Goal: Task Accomplishment & Management: Manage account settings

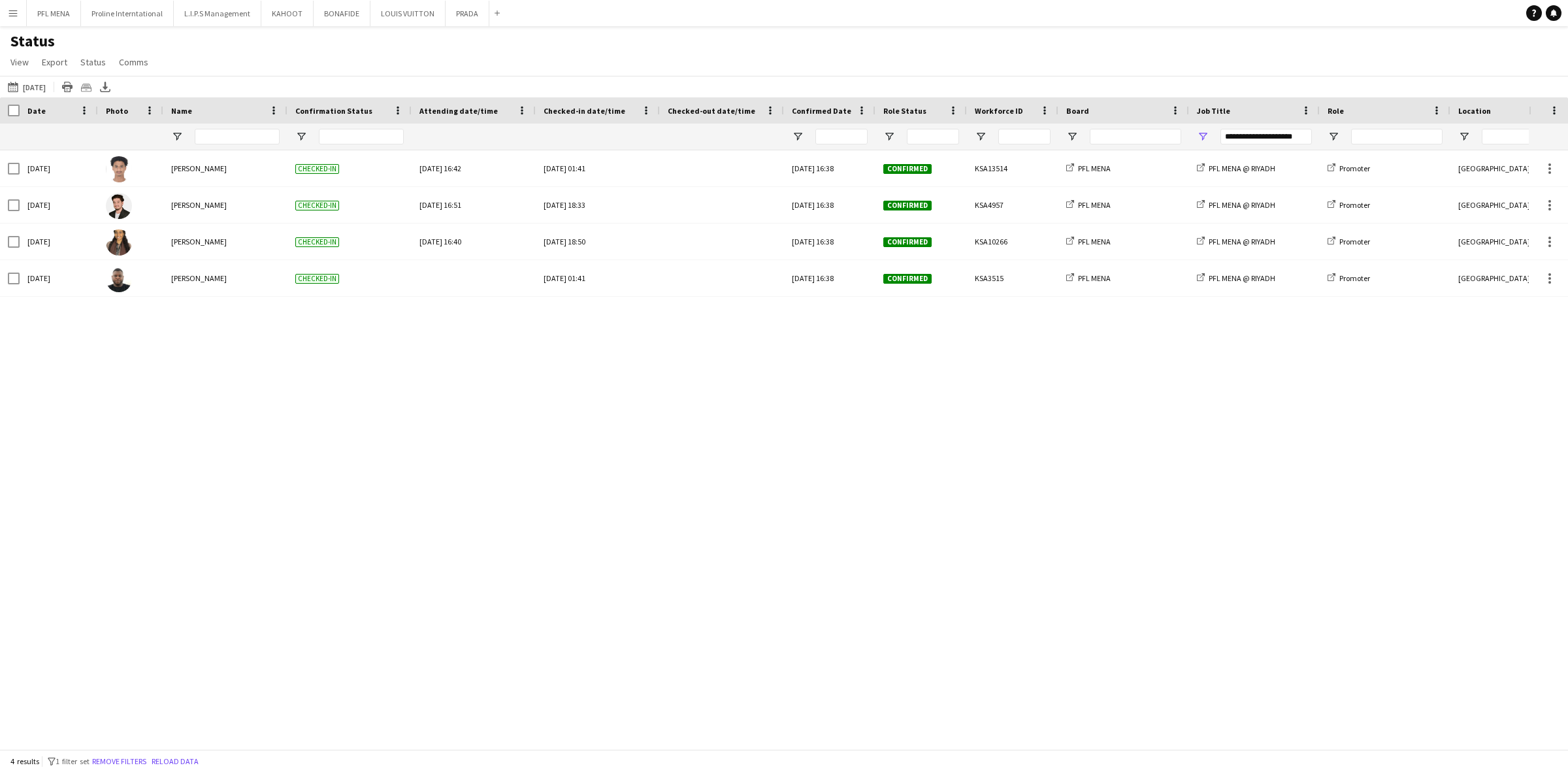
click at [20, 14] on button "Menu" at bounding box center [13, 13] width 26 height 26
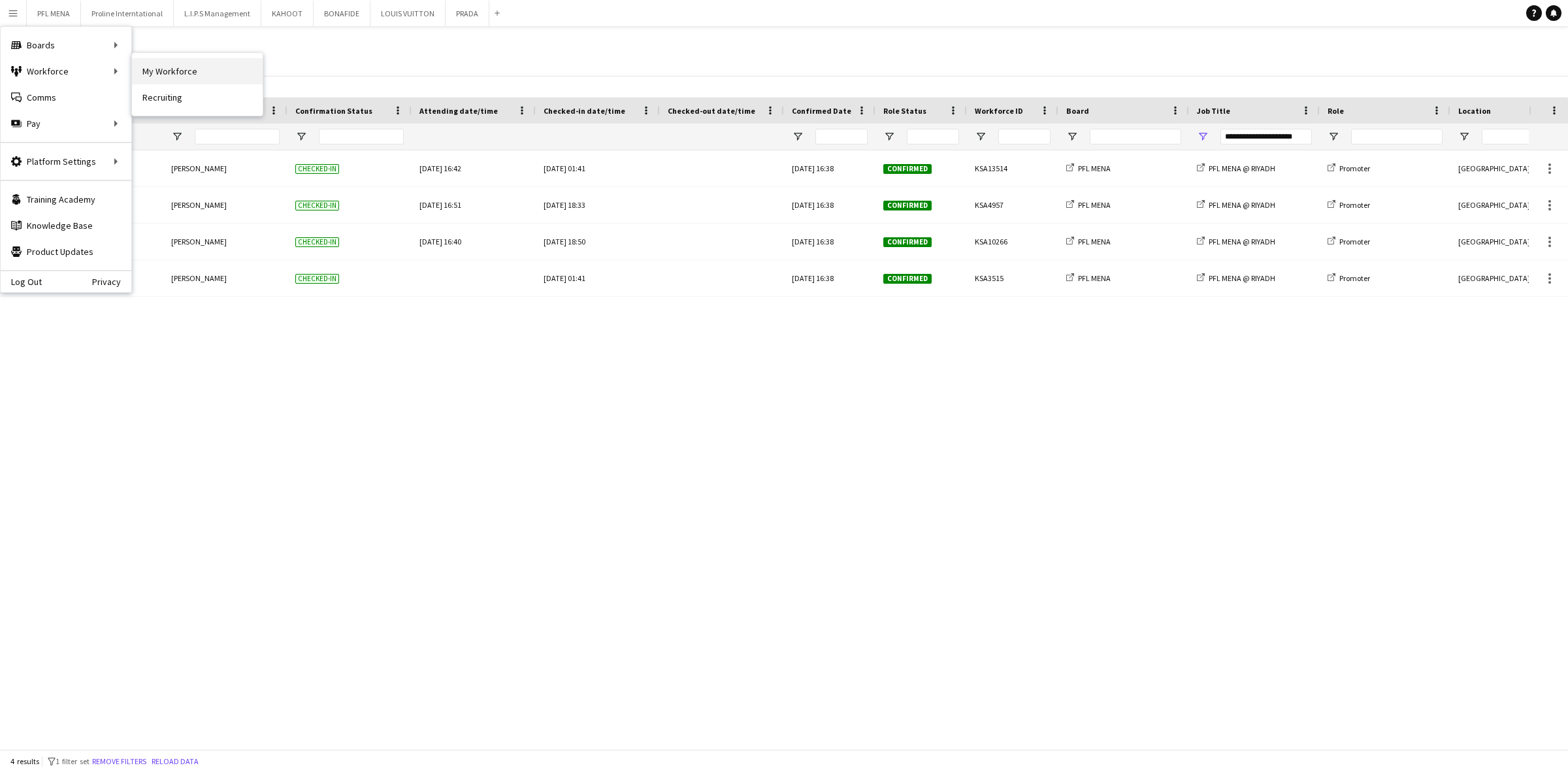
click at [147, 70] on link "My Workforce" at bounding box center [197, 71] width 130 height 26
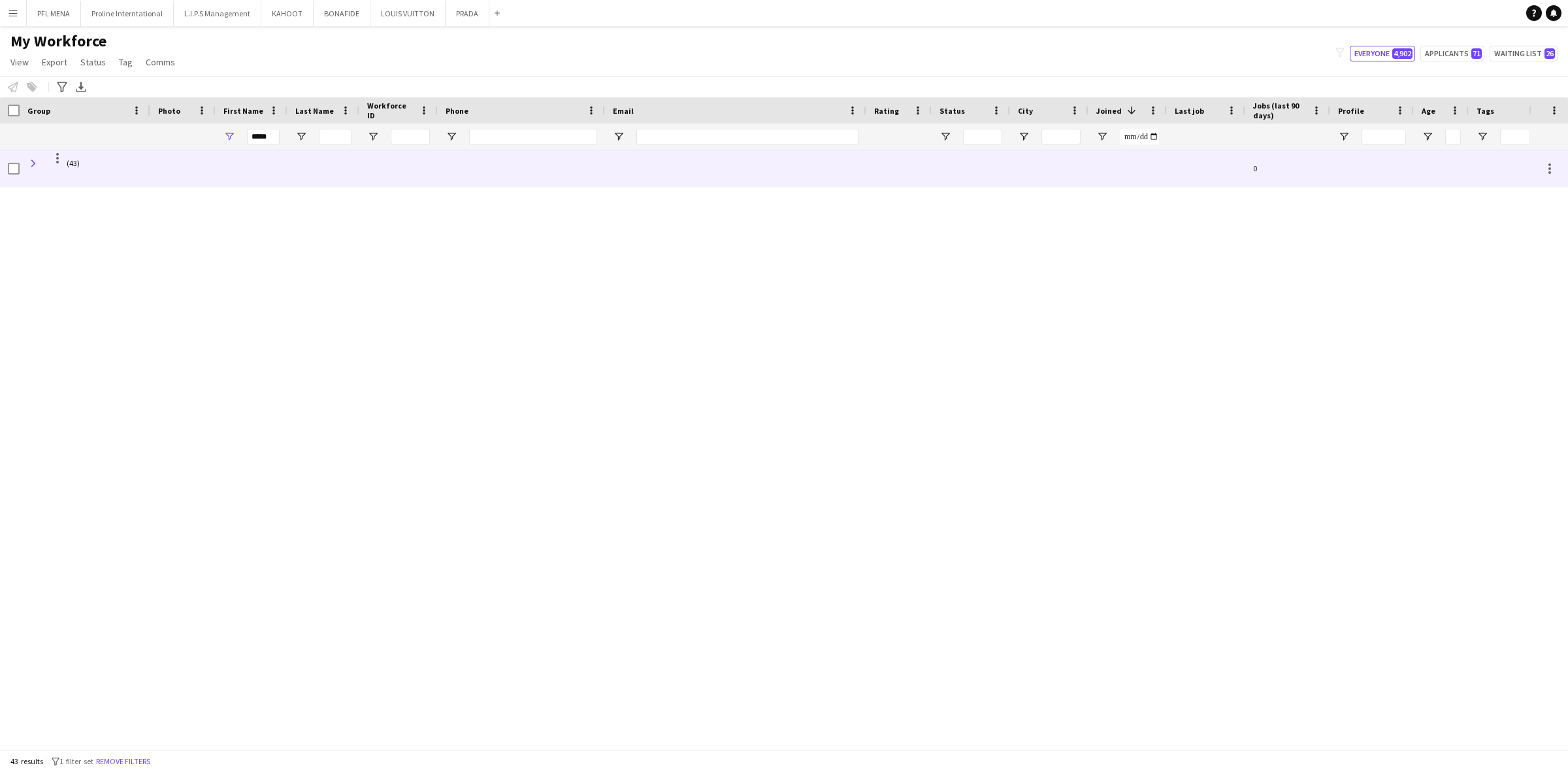
click at [37, 167] on span at bounding box center [33, 163] width 12 height 12
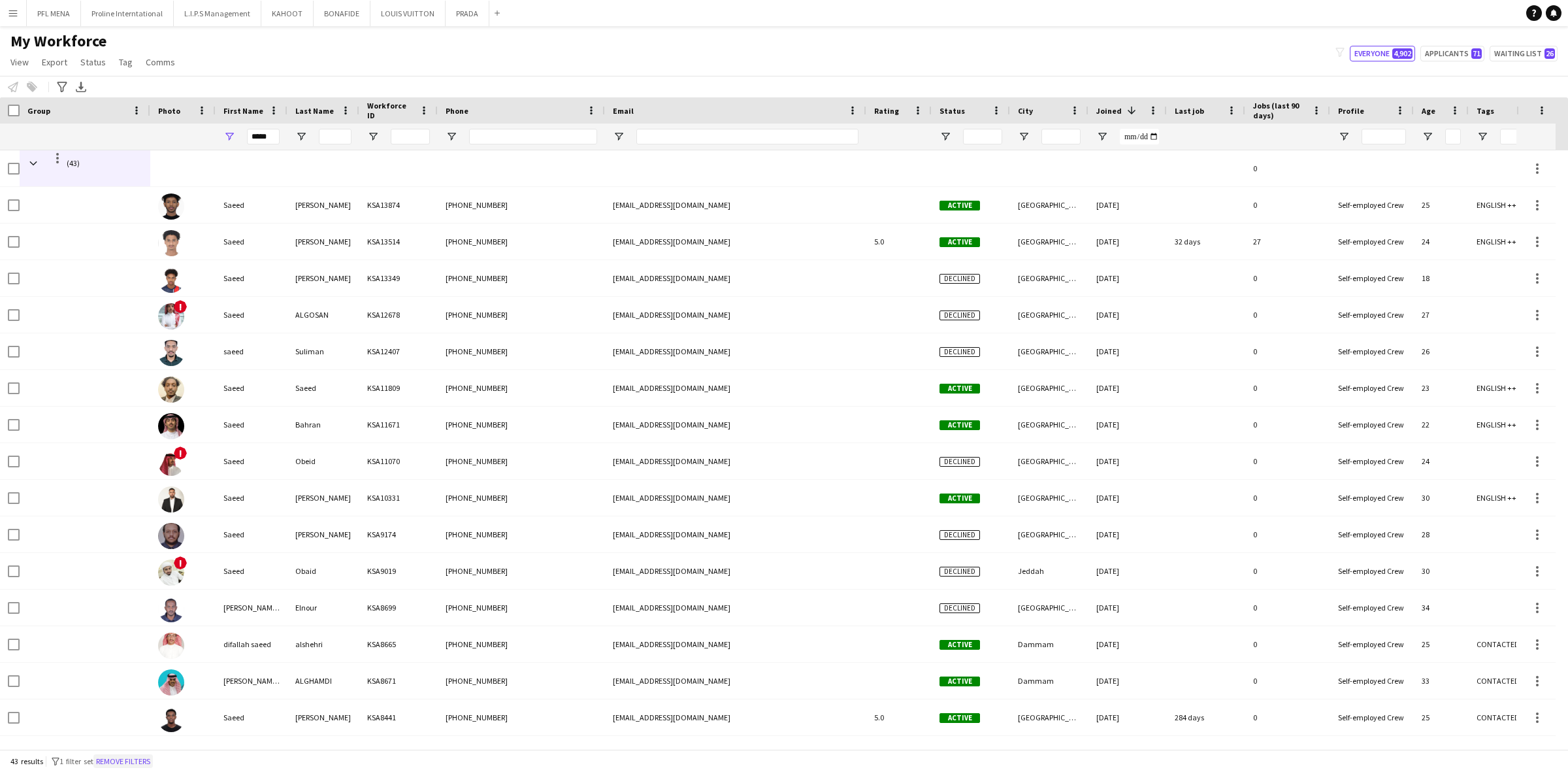
click at [124, 761] on button "Remove filters" at bounding box center [123, 762] width 60 height 15
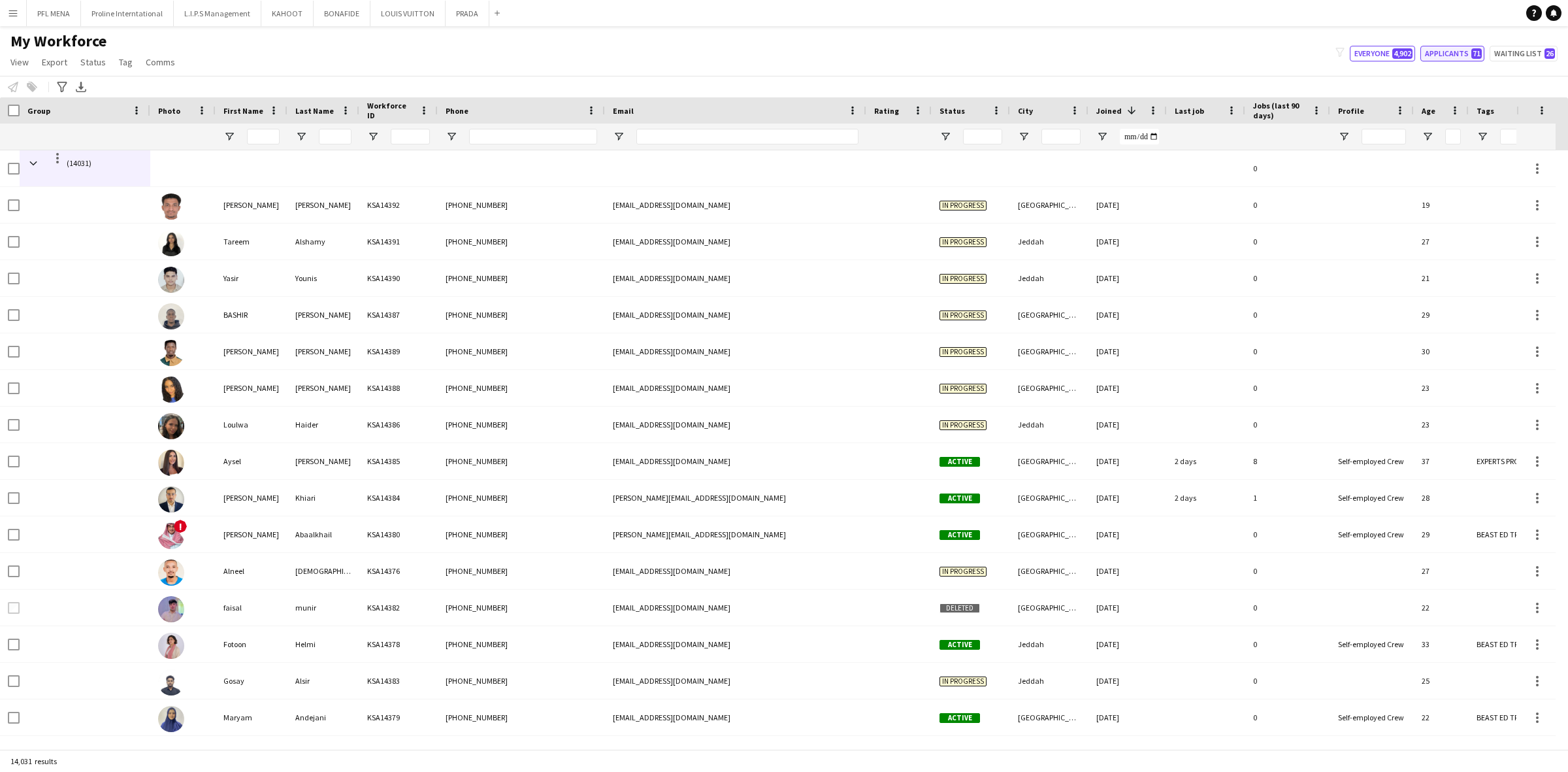
click at [1477, 53] on span "71" at bounding box center [1476, 53] width 10 height 10
type input "**********"
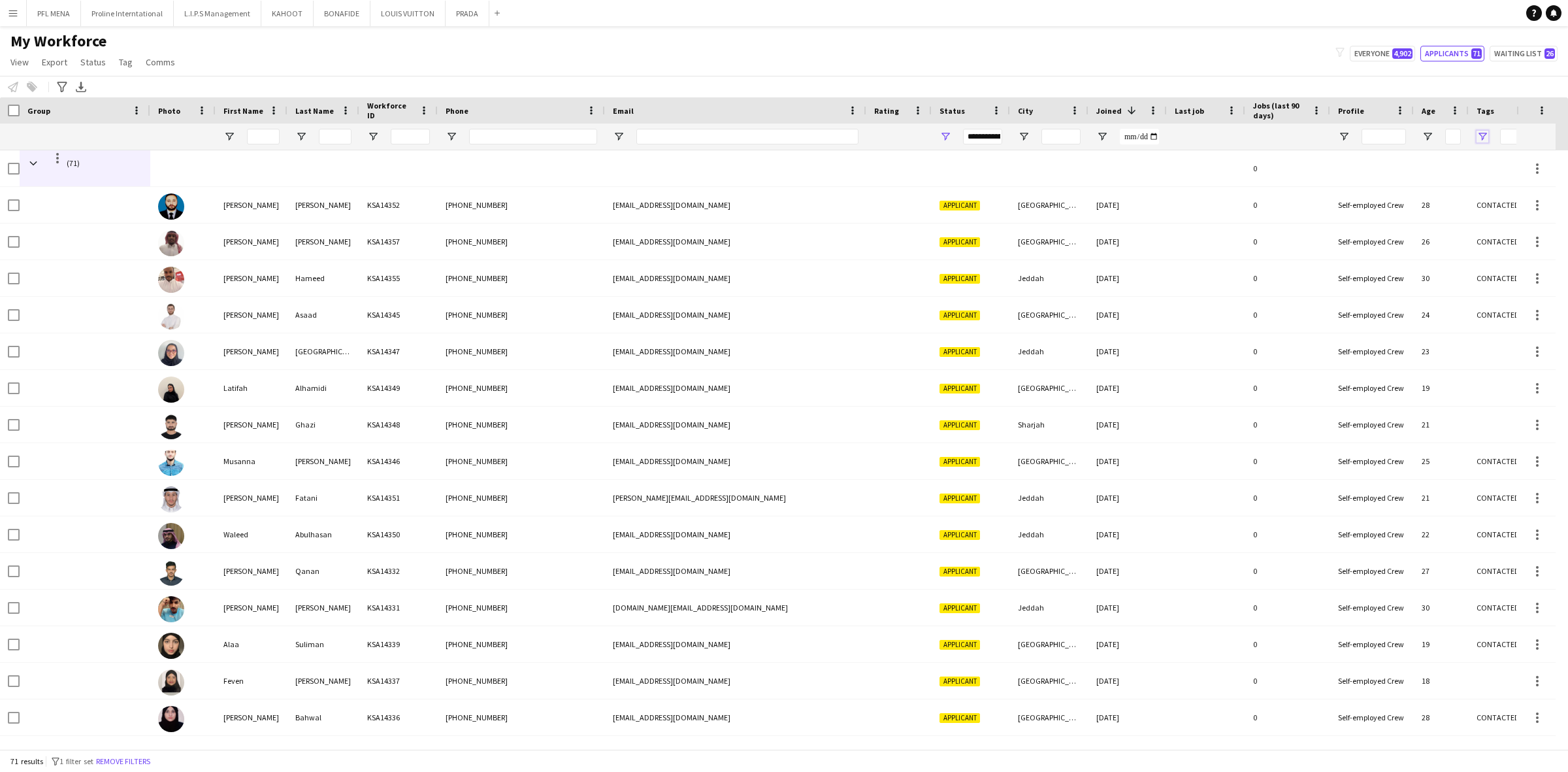
click at [1481, 135] on span "Open Filter Menu" at bounding box center [1482, 136] width 12 height 12
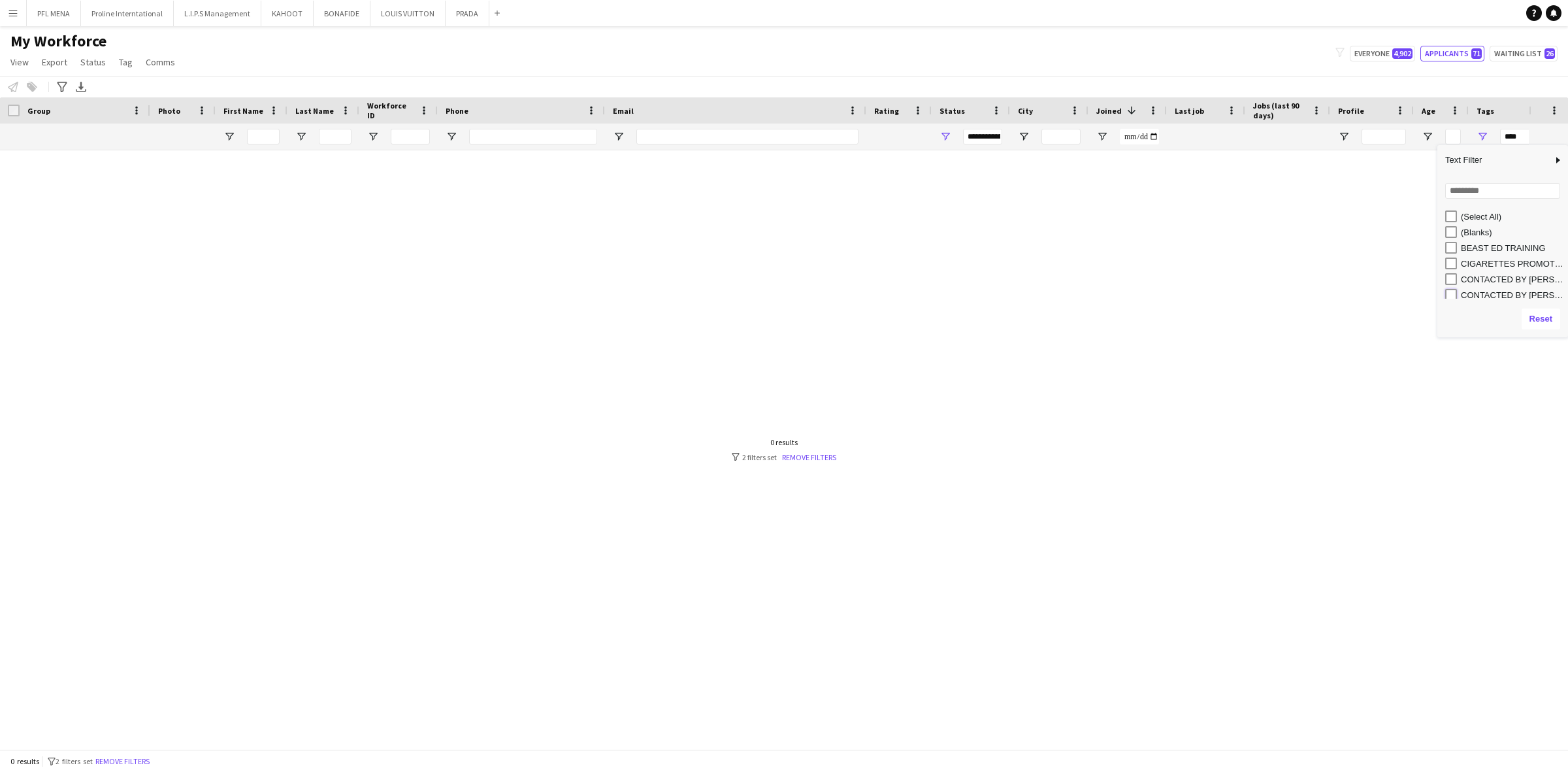
type input "**********"
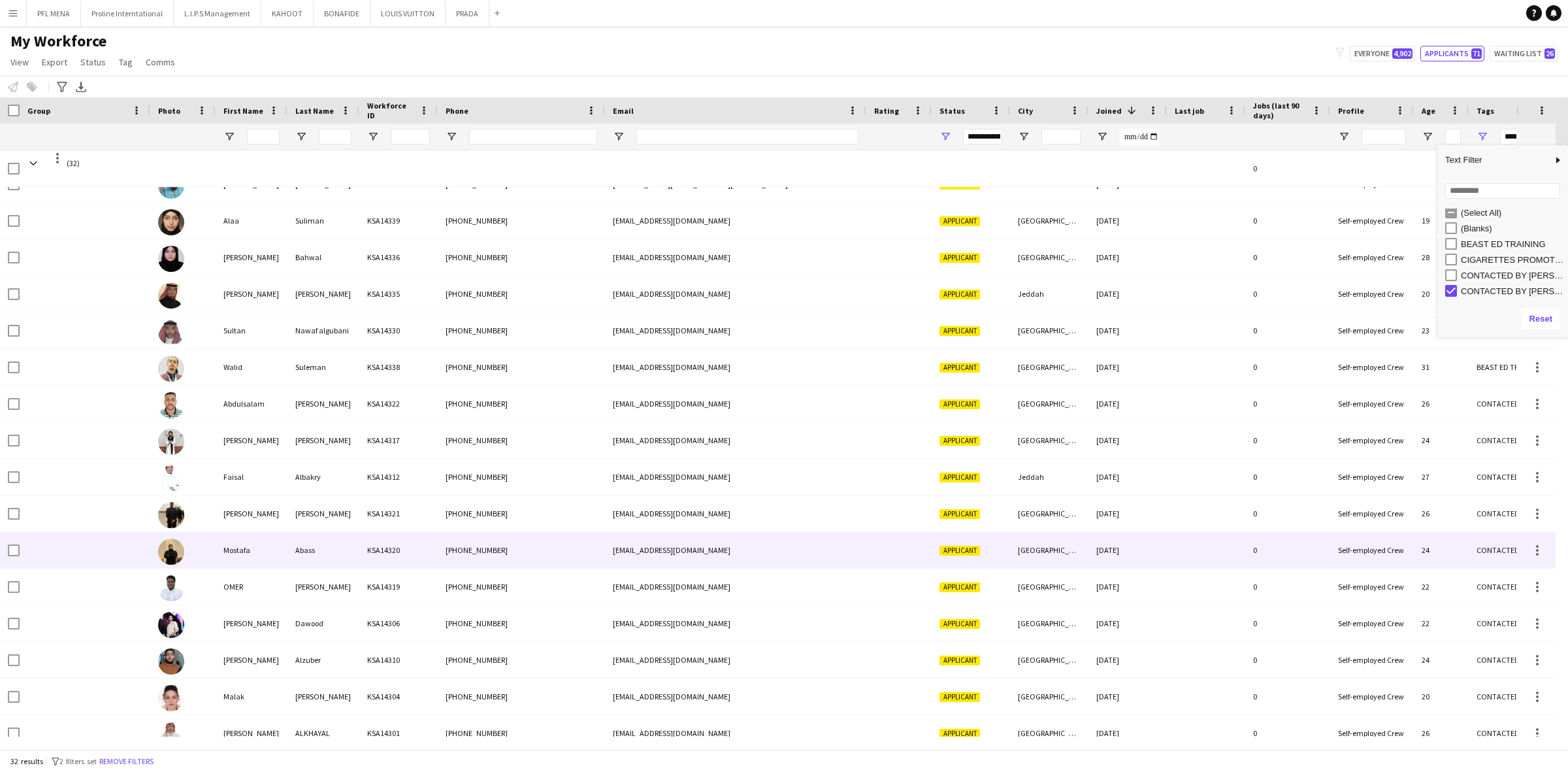
scroll to position [327, 0]
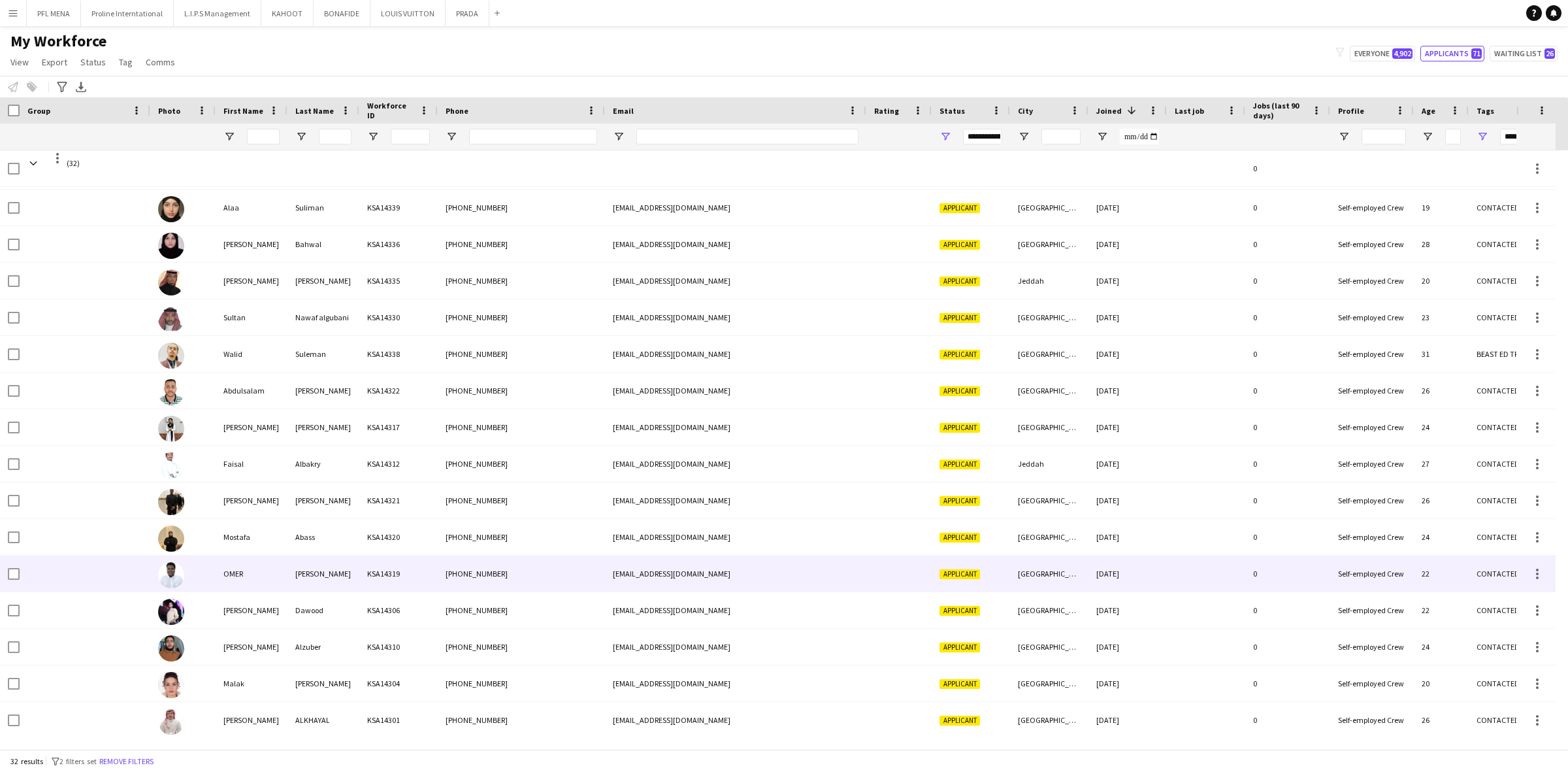
click at [312, 566] on div "[PERSON_NAME]" at bounding box center [323, 573] width 72 height 36
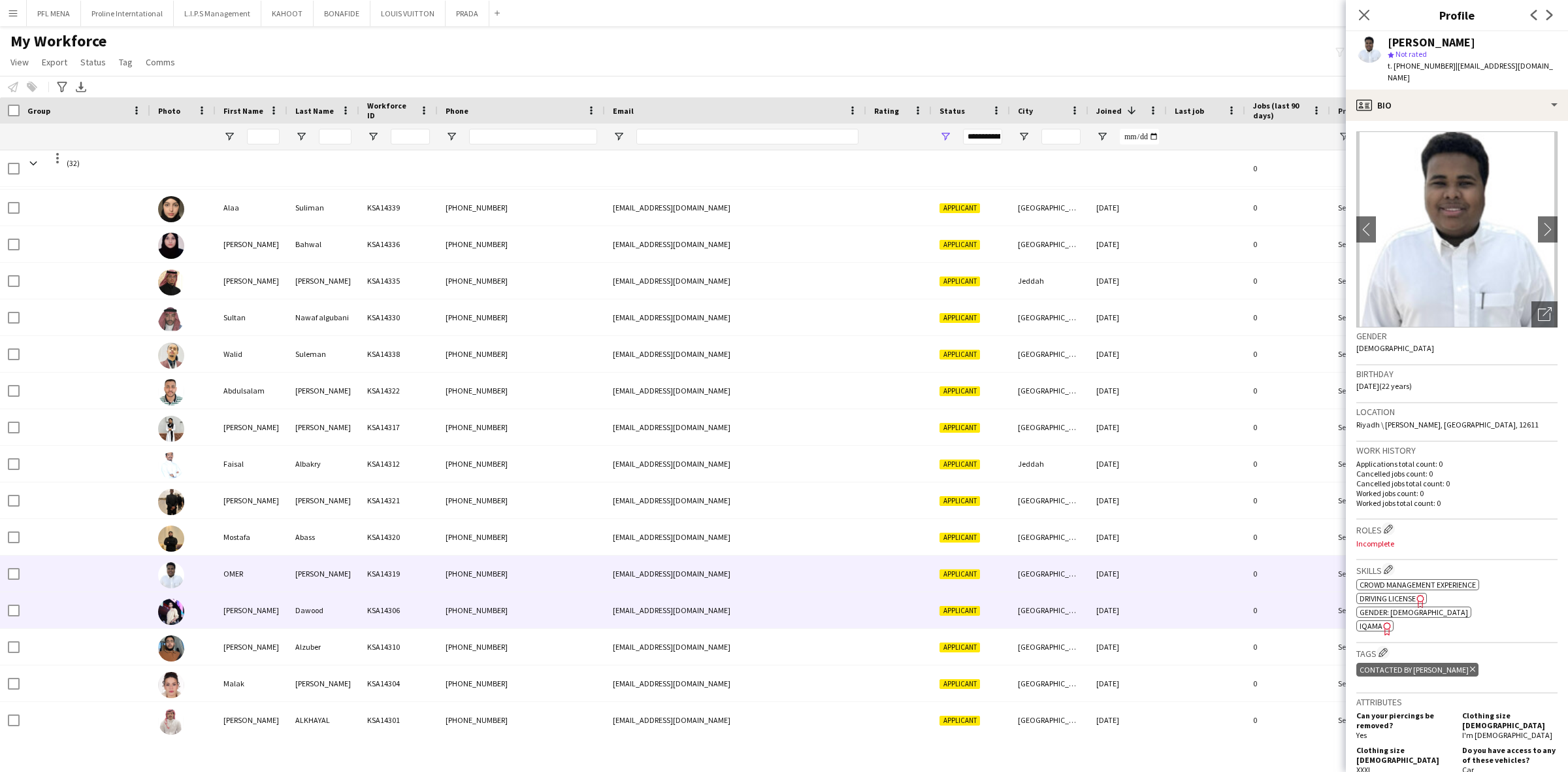
click at [310, 612] on div "Dawood" at bounding box center [323, 610] width 72 height 36
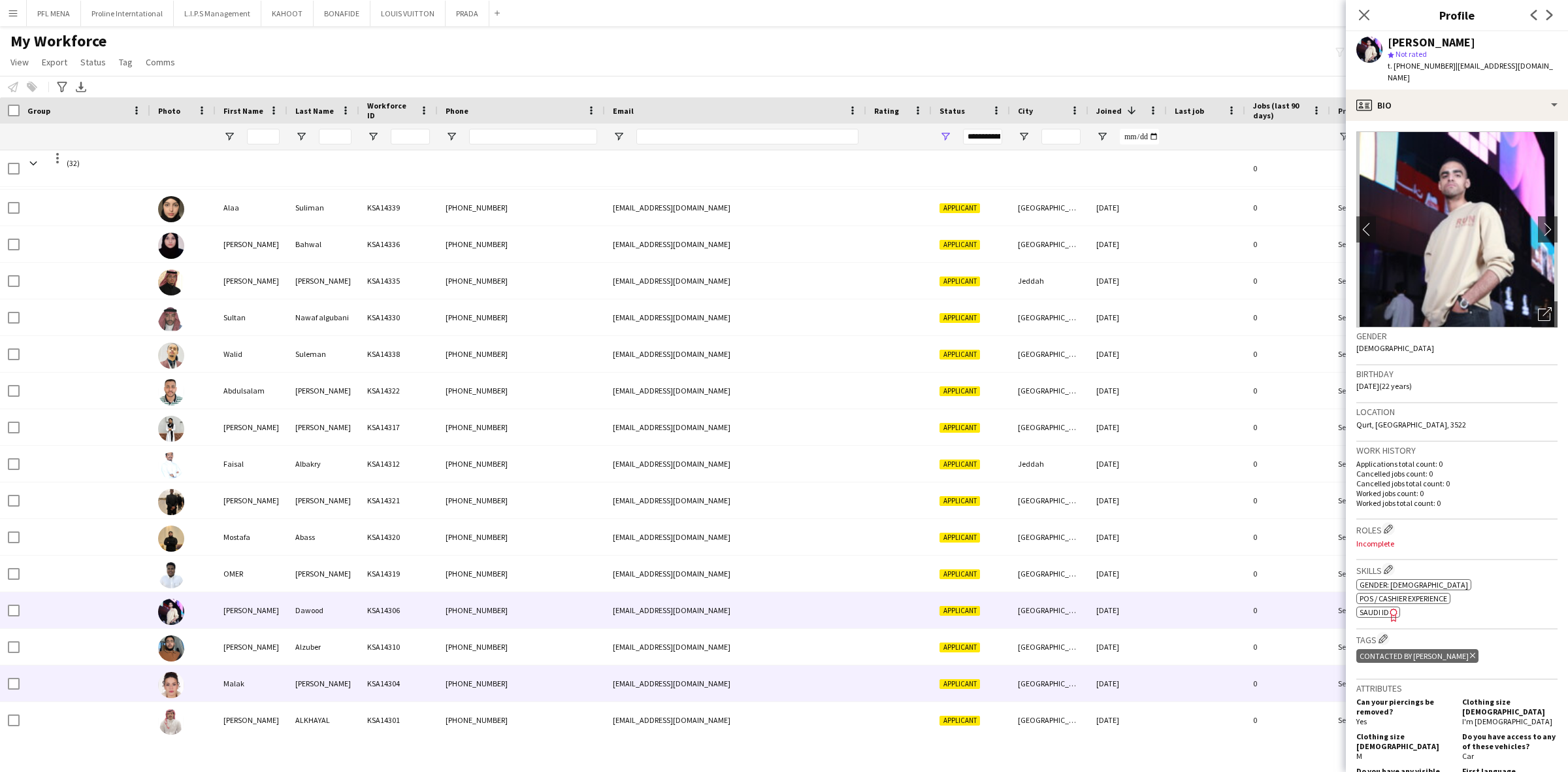
click at [295, 677] on div "Yasser" at bounding box center [323, 683] width 72 height 36
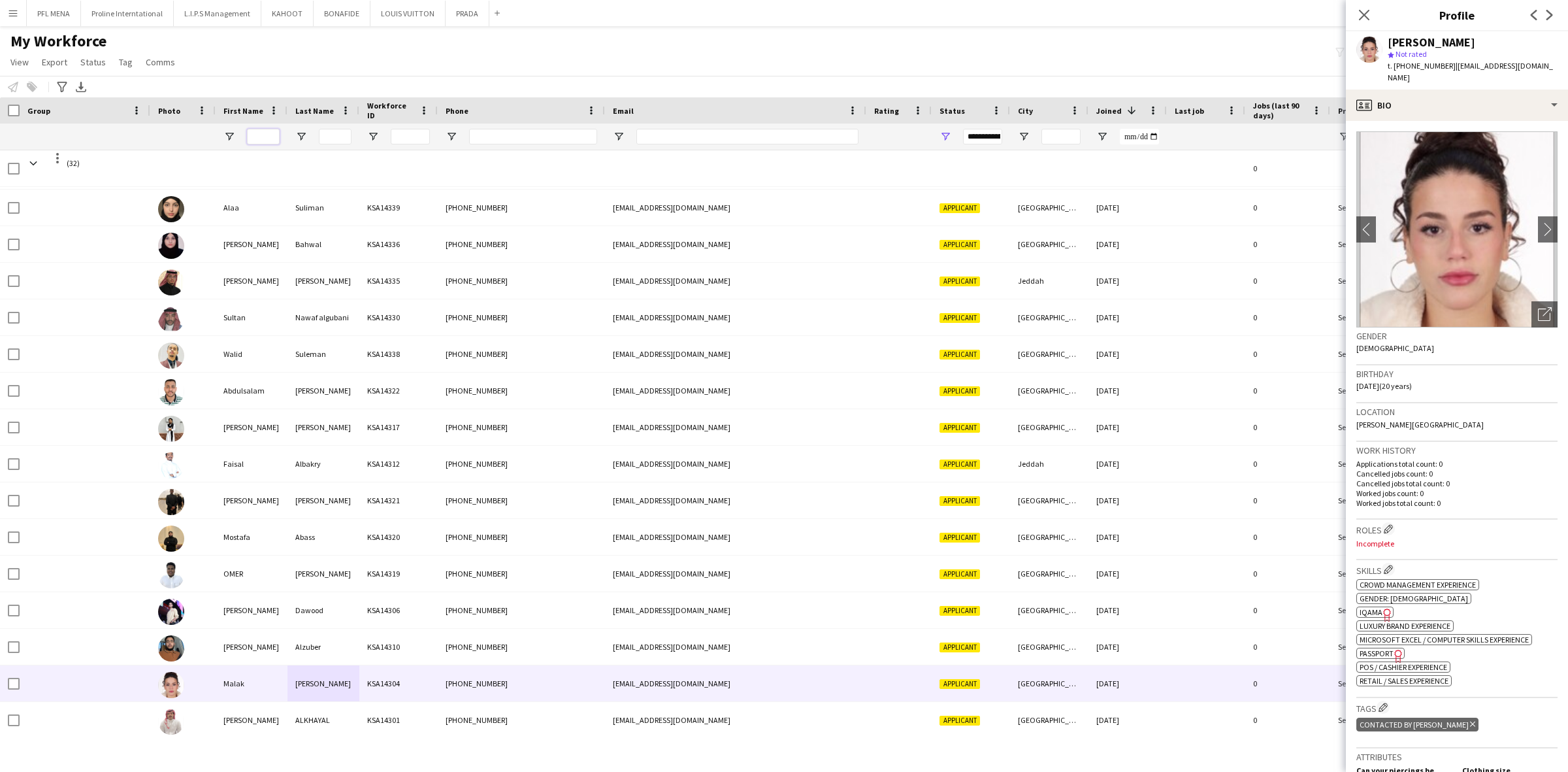
click at [256, 132] on input "First Name Filter Input" at bounding box center [263, 137] width 33 height 16
click at [1390, 524] on app-icon "Edit crew company roles" at bounding box center [1388, 529] width 9 height 9
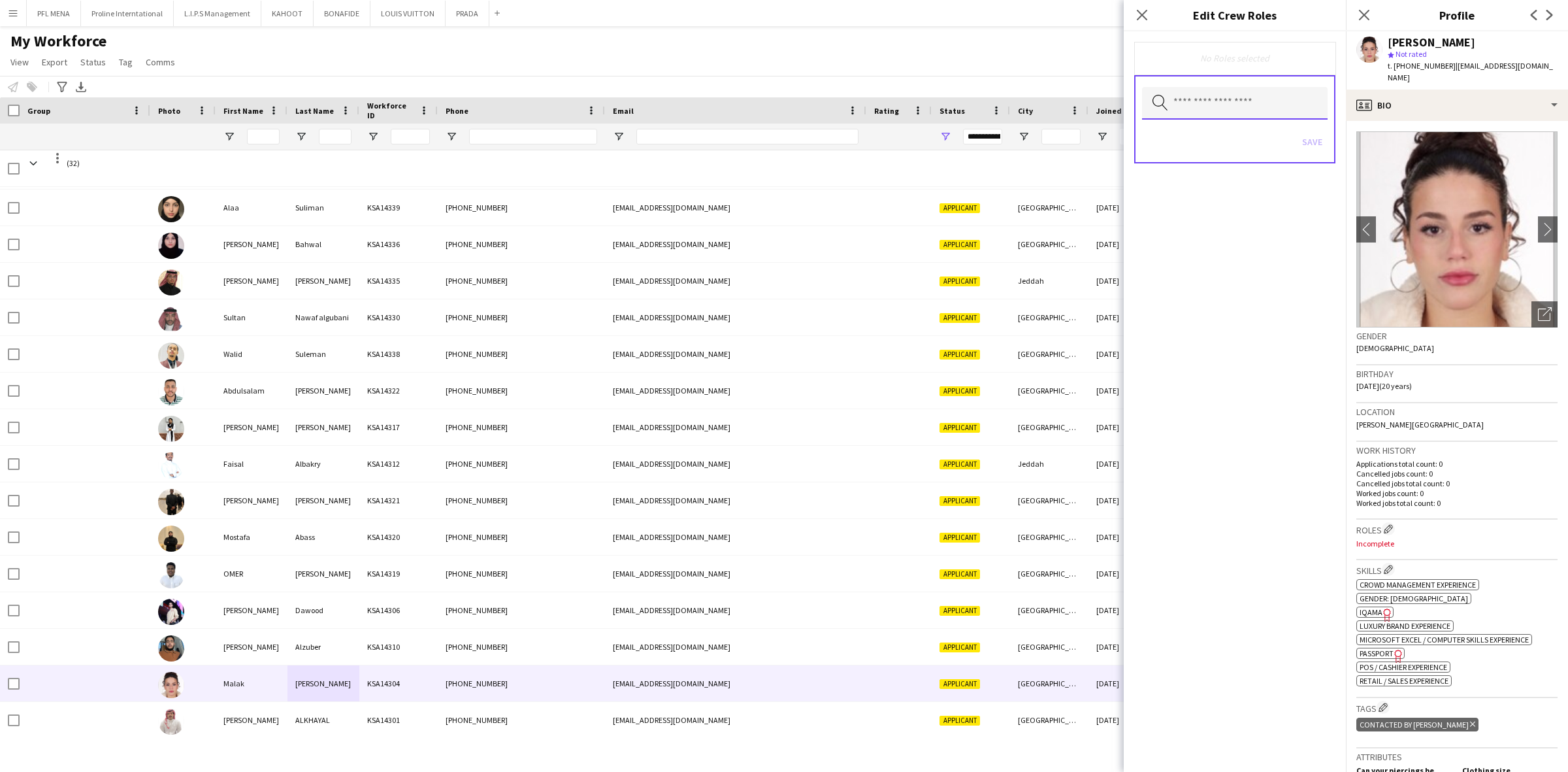
click at [1252, 109] on input "text" at bounding box center [1235, 103] width 186 height 33
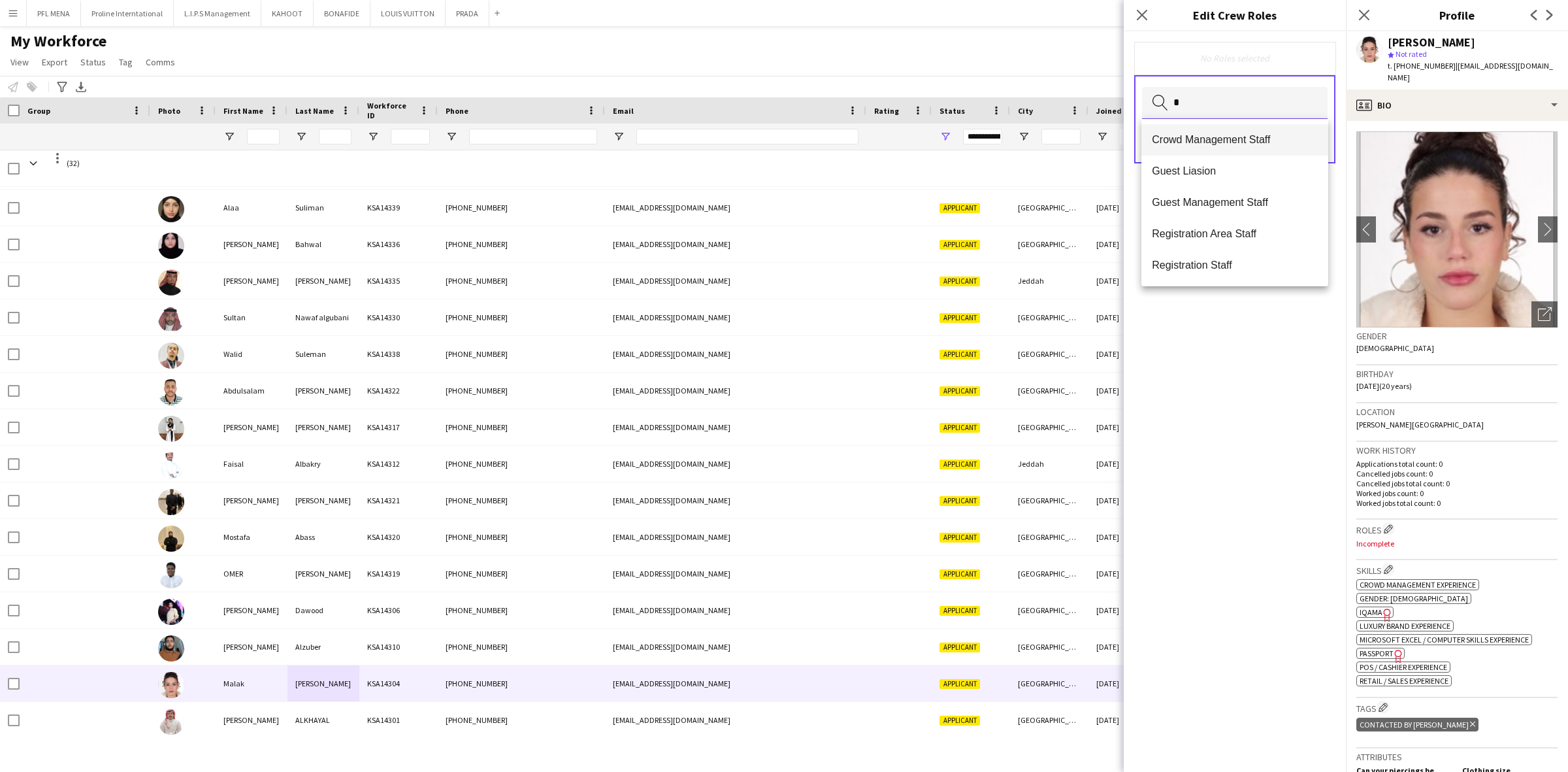
type input "*"
click at [1222, 139] on span "Crowd Management Staff" at bounding box center [1235, 139] width 166 height 12
type input "*"
click at [1225, 174] on span "Guest Management Staff" at bounding box center [1235, 173] width 166 height 12
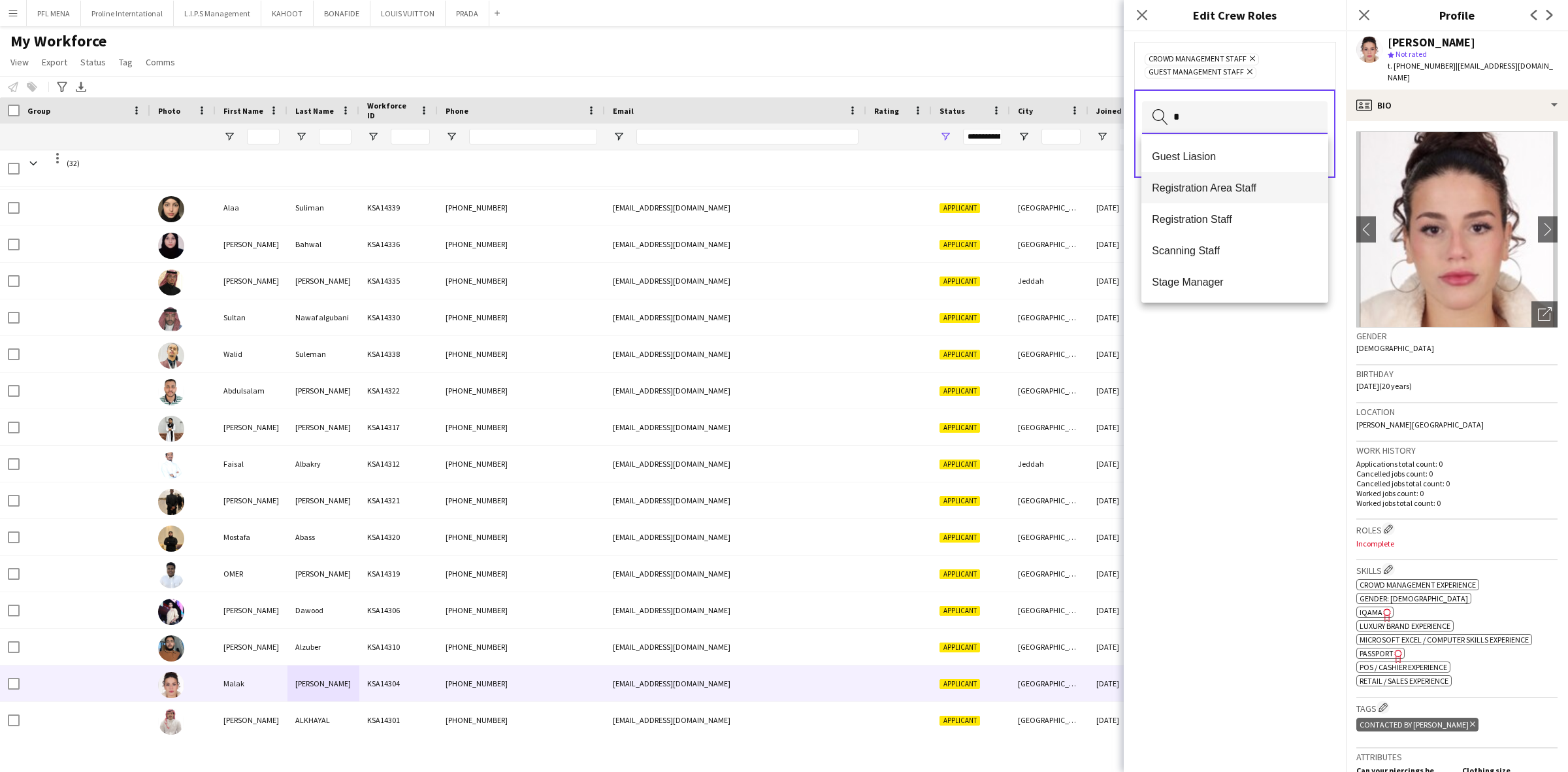
type input "*"
click at [1225, 181] on span "Registration Area Staff" at bounding box center [1235, 187] width 166 height 12
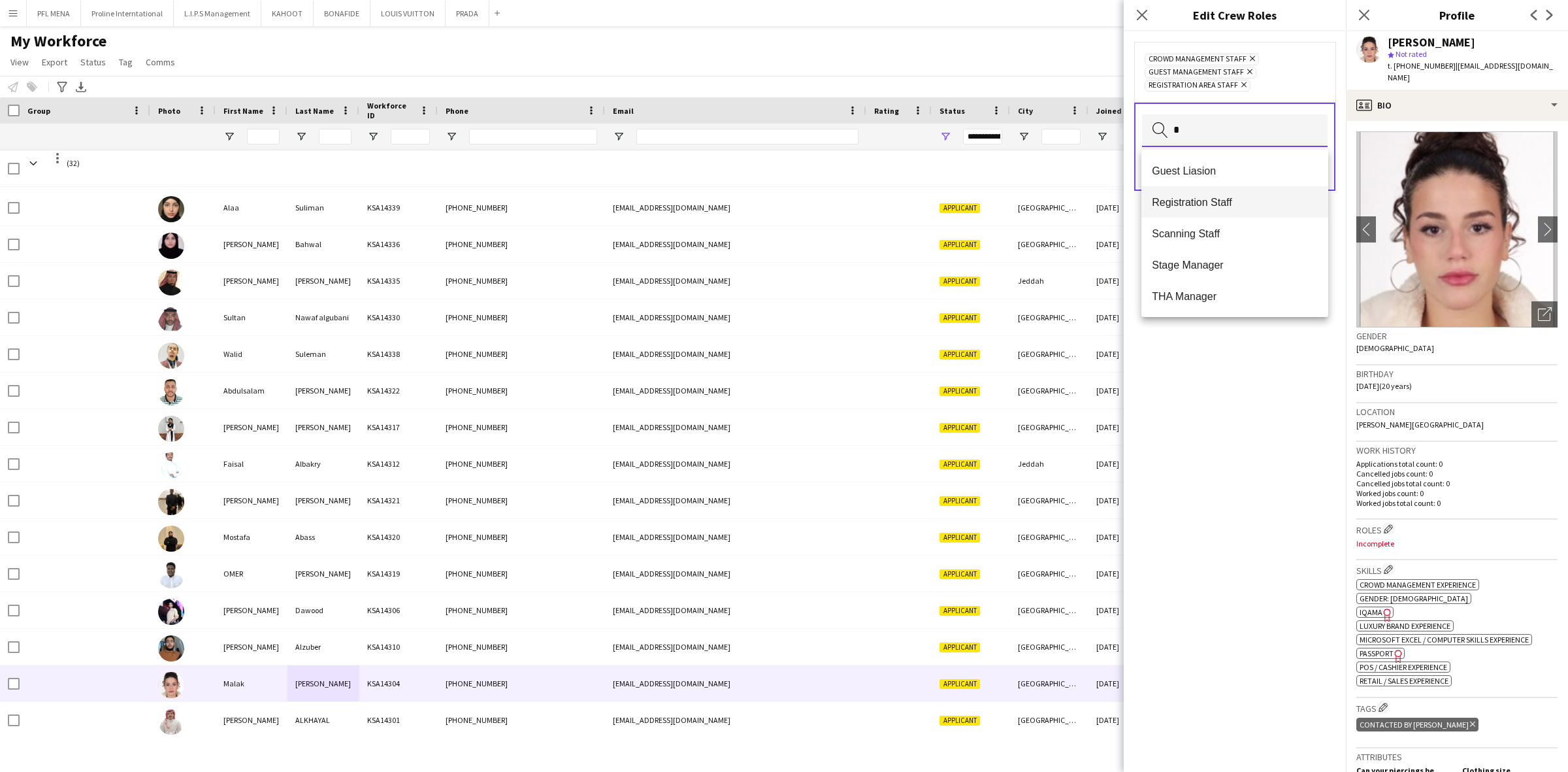
type input "*"
click at [1225, 200] on span "Registration Staff" at bounding box center [1235, 202] width 166 height 12
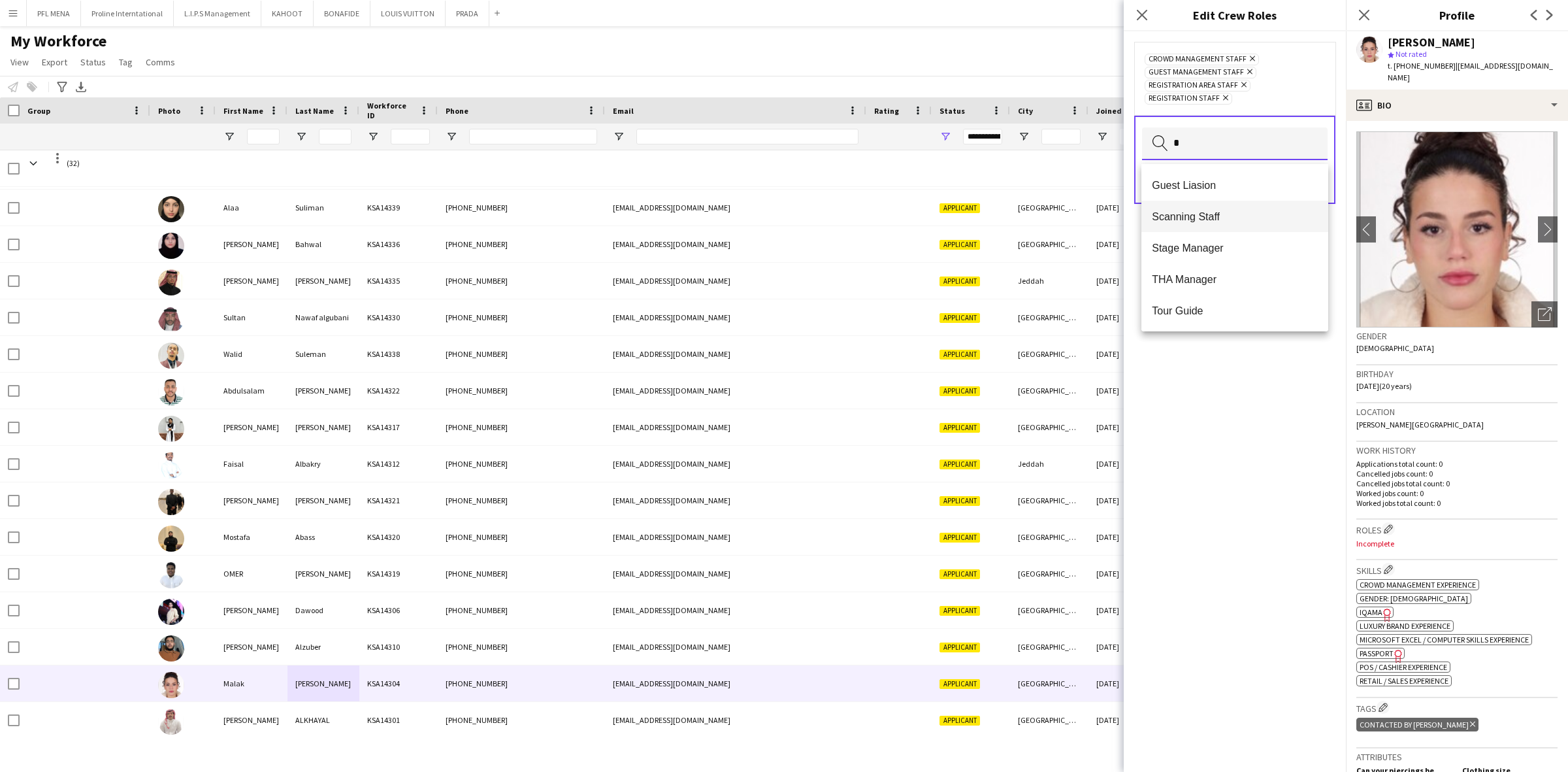
type input "*"
click at [1212, 213] on span "Scanning Staff" at bounding box center [1235, 216] width 166 height 12
click at [1219, 273] on span "Brand Ambassador" at bounding box center [1235, 279] width 166 height 12
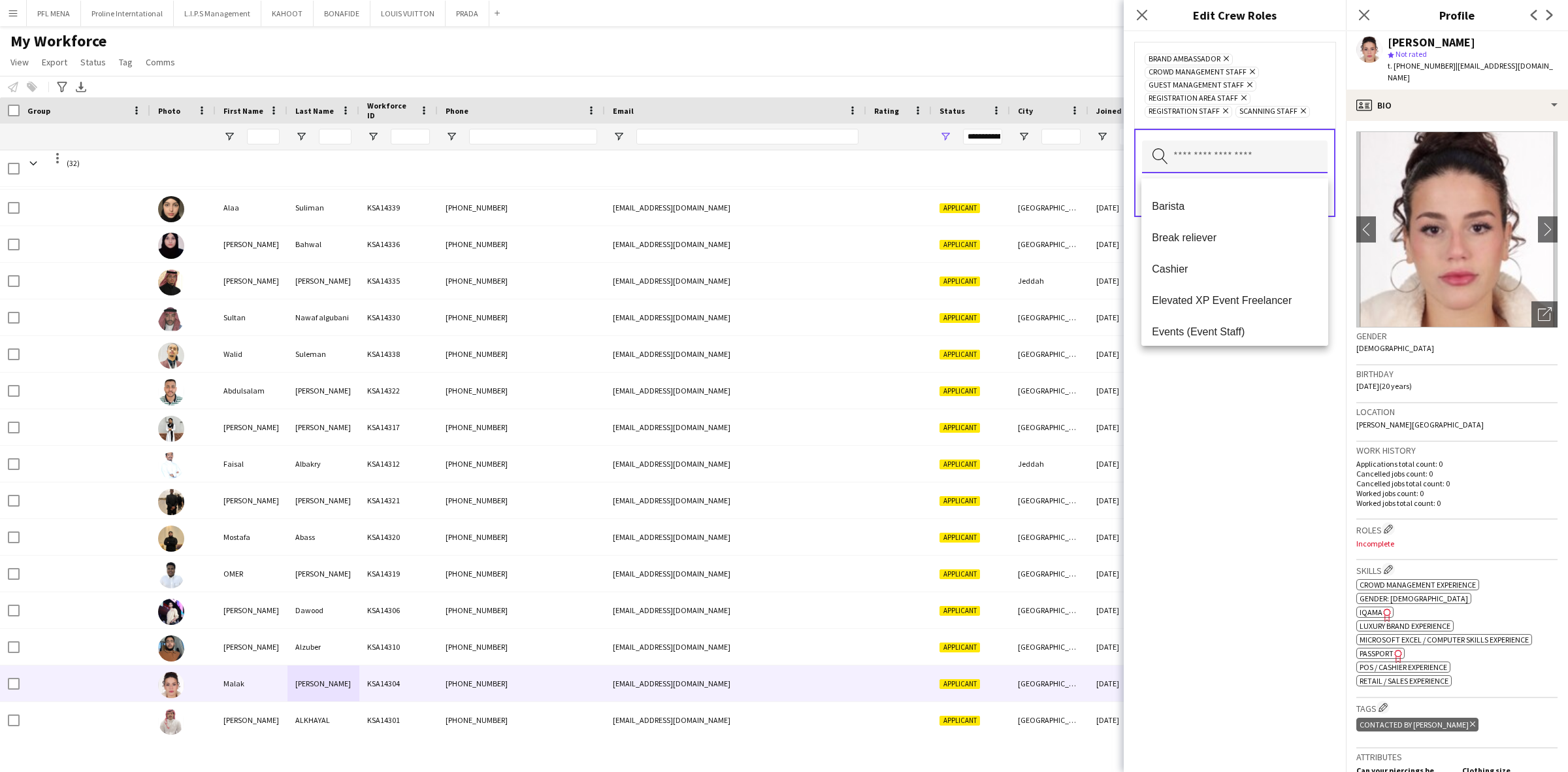
scroll to position [82, 0]
click at [1216, 302] on span "Events (Event Staff)" at bounding box center [1235, 306] width 166 height 12
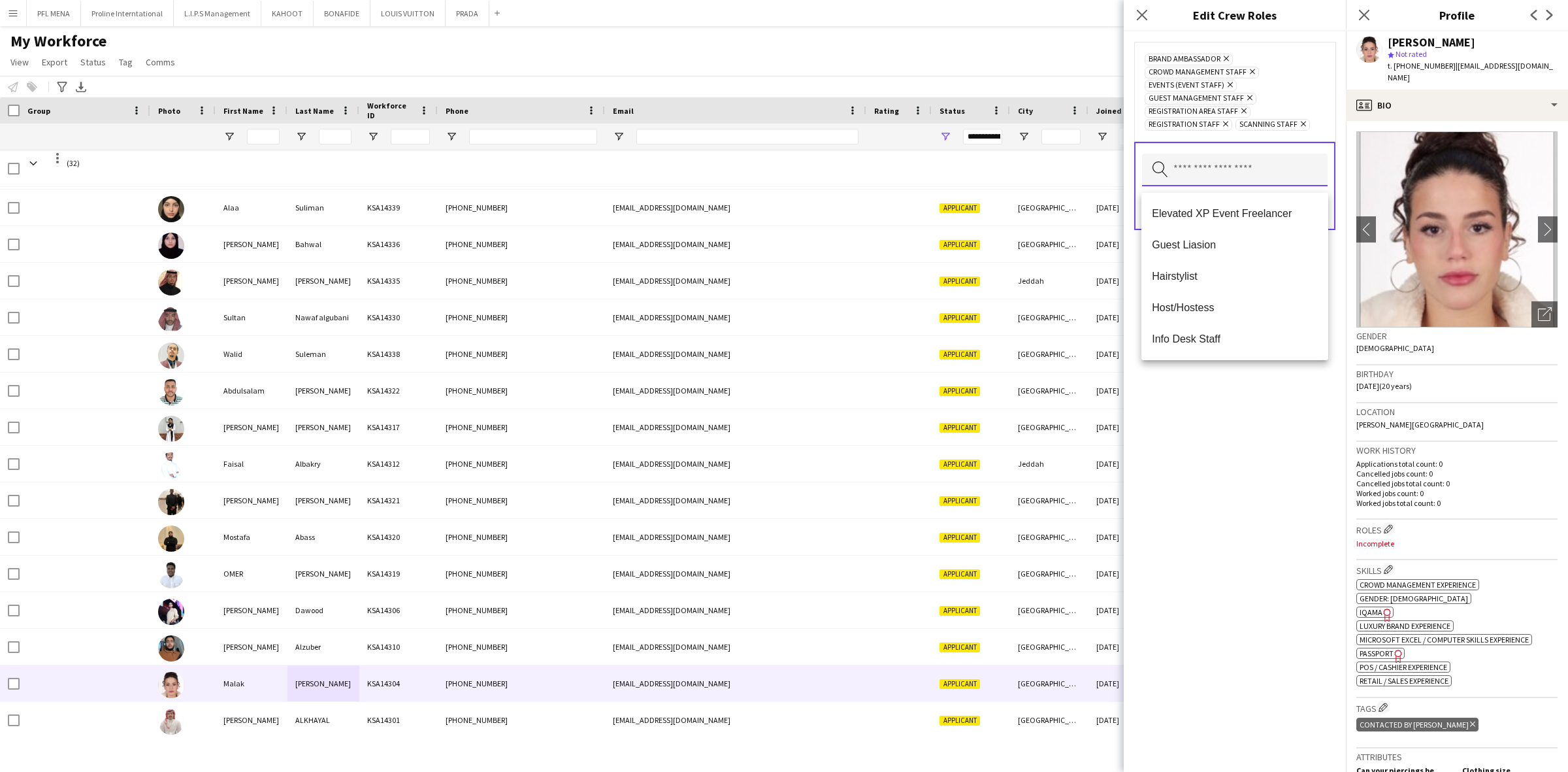
scroll to position [163, 0]
click at [1206, 304] on span "Host/Hostess" at bounding box center [1235, 302] width 166 height 12
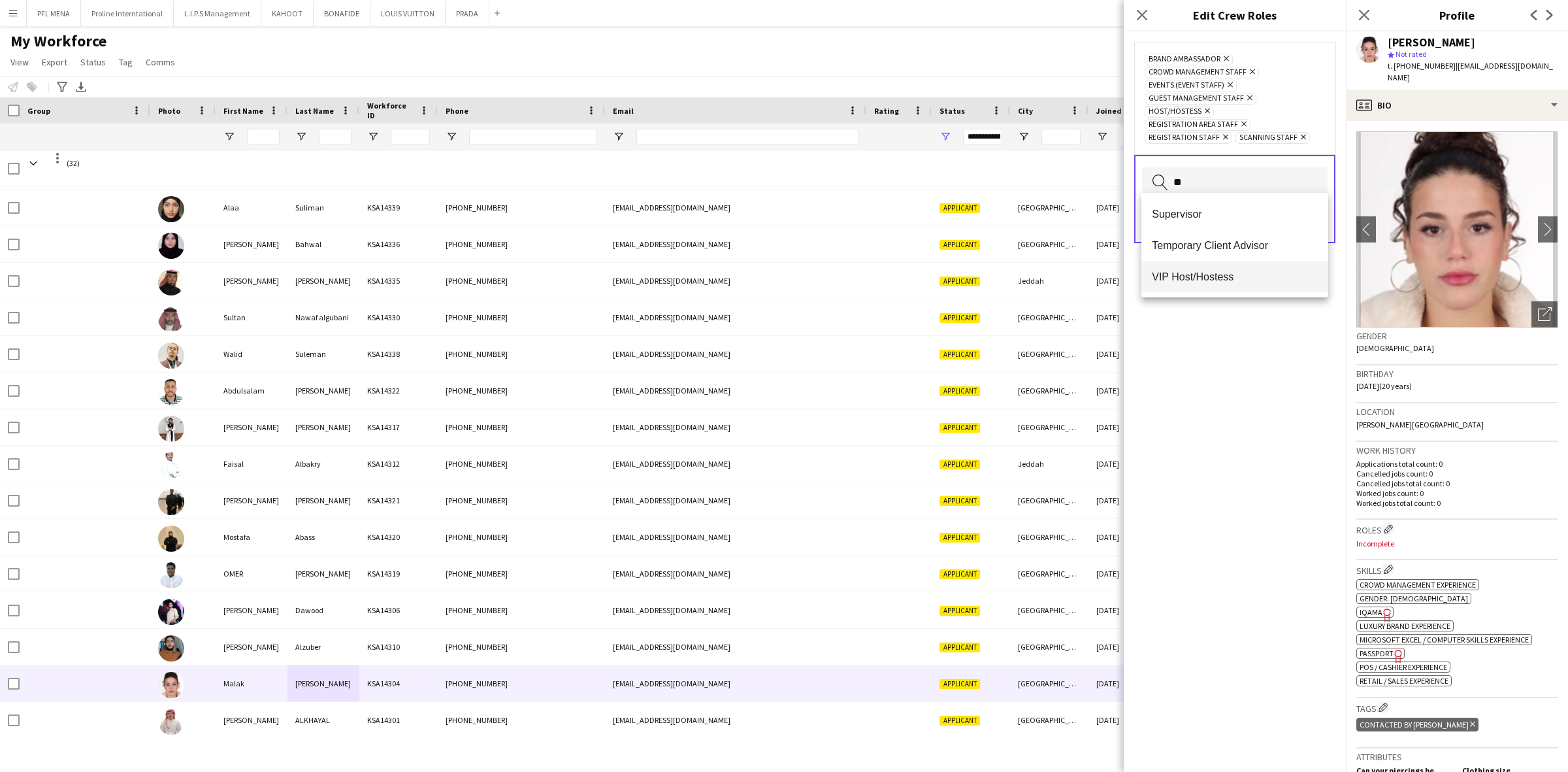
type input "**"
click at [1208, 279] on span "VIP Host/Hostess" at bounding box center [1235, 277] width 166 height 12
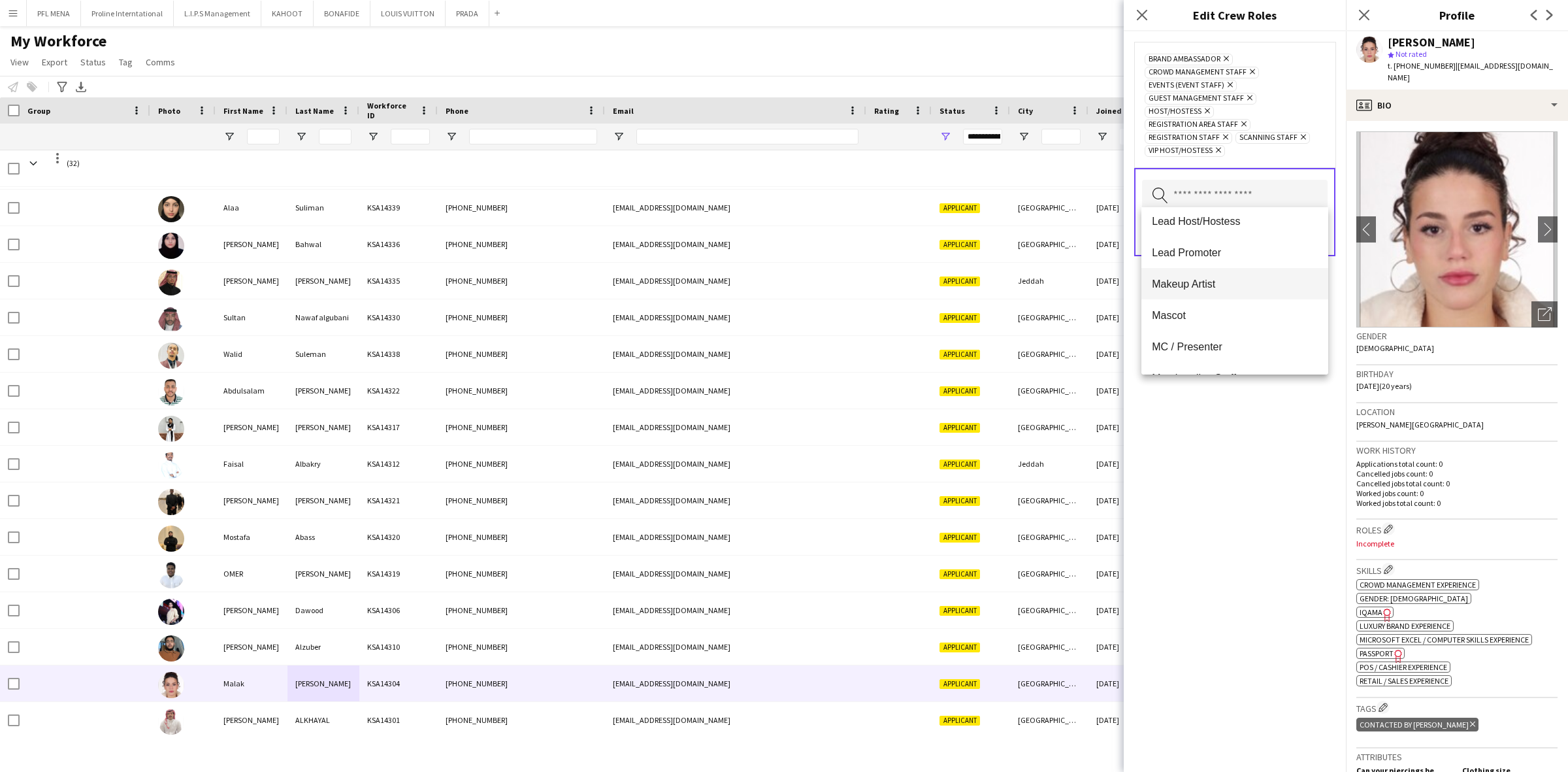
scroll to position [327, 0]
click at [1200, 334] on mat-option "Merchandise Staff" at bounding box center [1235, 340] width 187 height 31
click at [1200, 272] on span "[PERSON_NAME]" at bounding box center [1235, 275] width 166 height 12
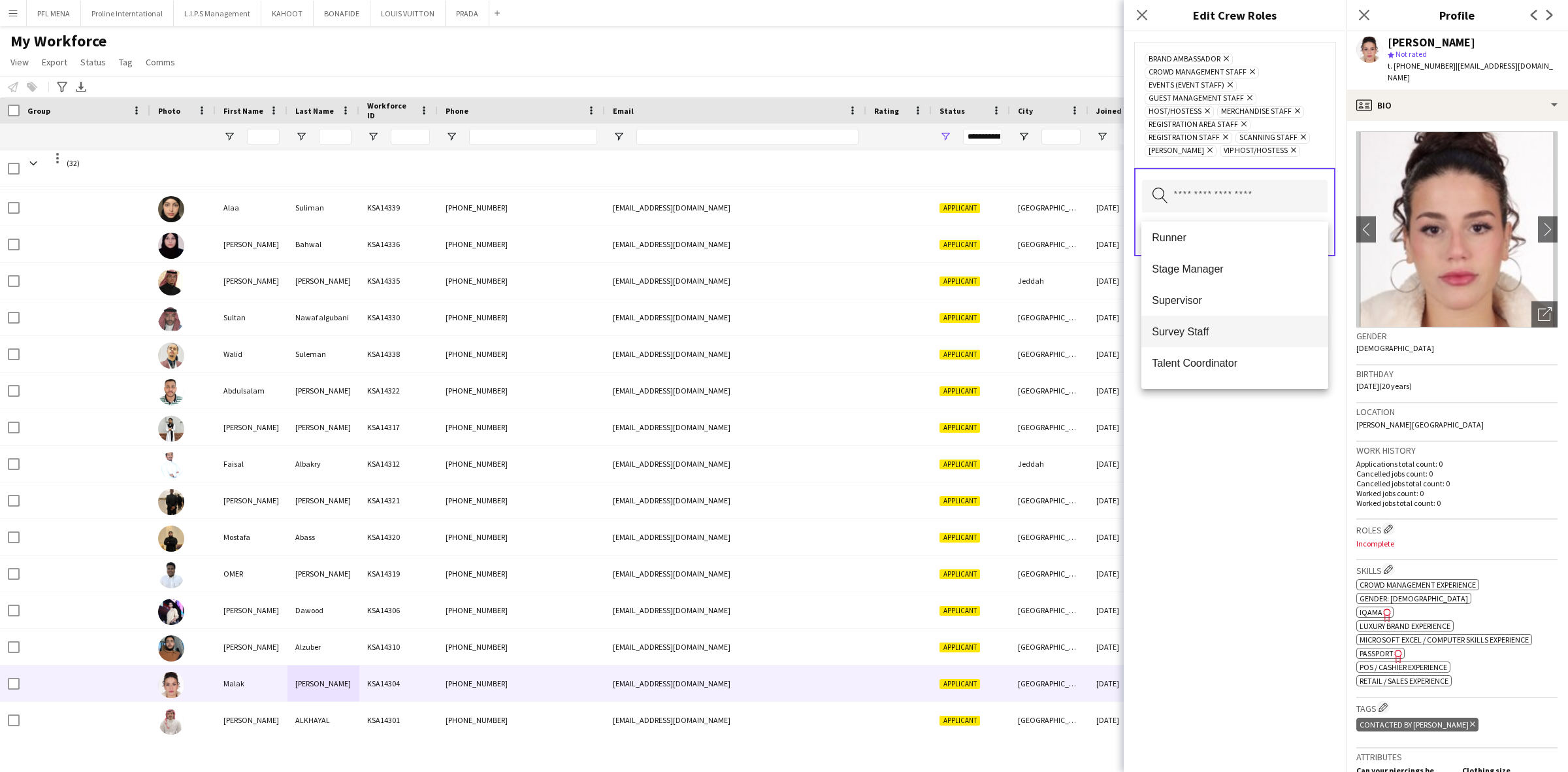
click at [1206, 328] on span "Survey Staff" at bounding box center [1235, 331] width 166 height 12
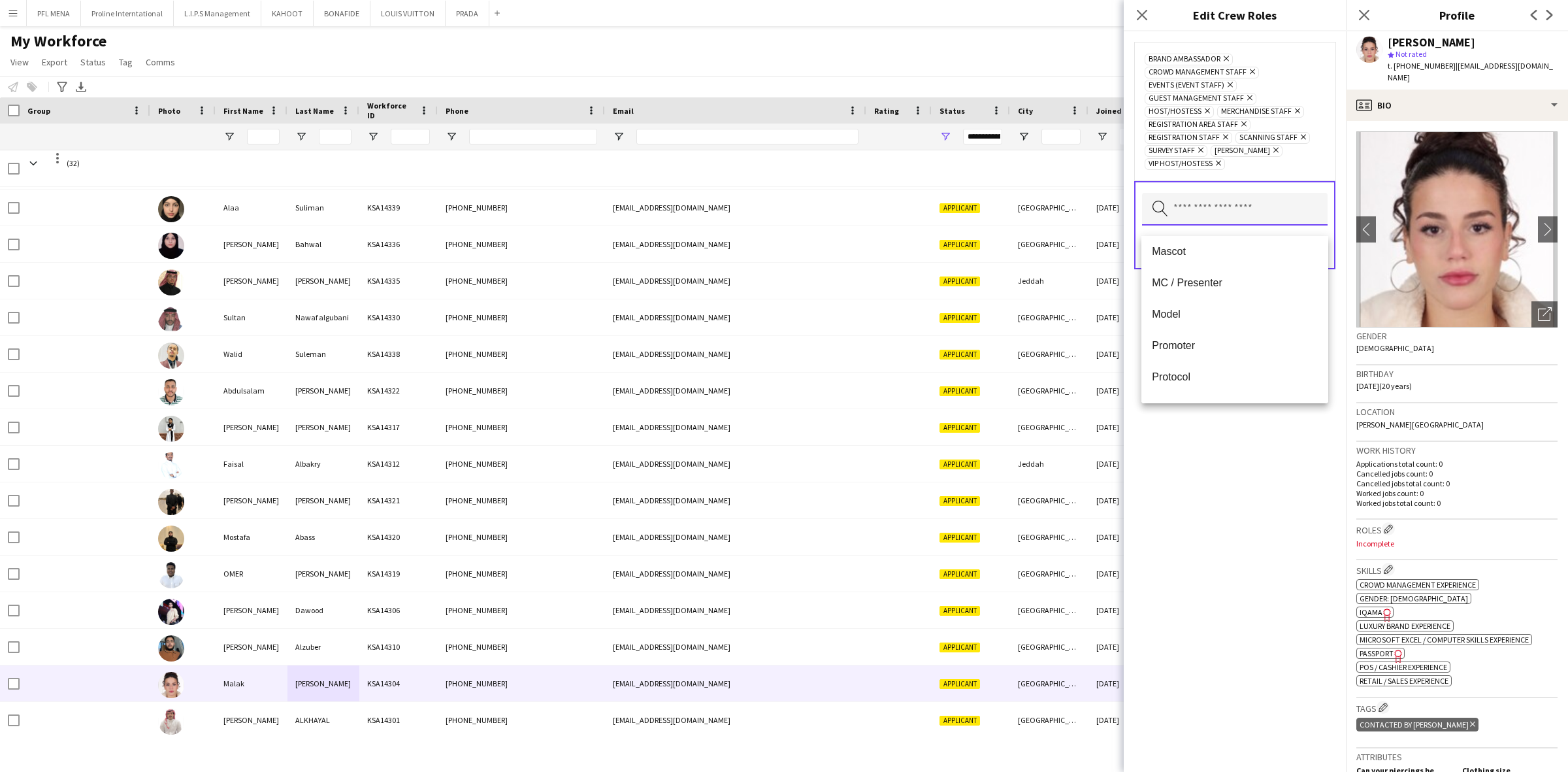
scroll to position [409, 0]
click at [1202, 314] on span "Promoter" at bounding box center [1235, 319] width 166 height 12
click at [1285, 548] on div "Brand Ambassador Remove Crowd Management Staff Remove Events (Event Staff) Remo…" at bounding box center [1234, 401] width 222 height 741
click at [1300, 253] on button "Save" at bounding box center [1312, 248] width 31 height 21
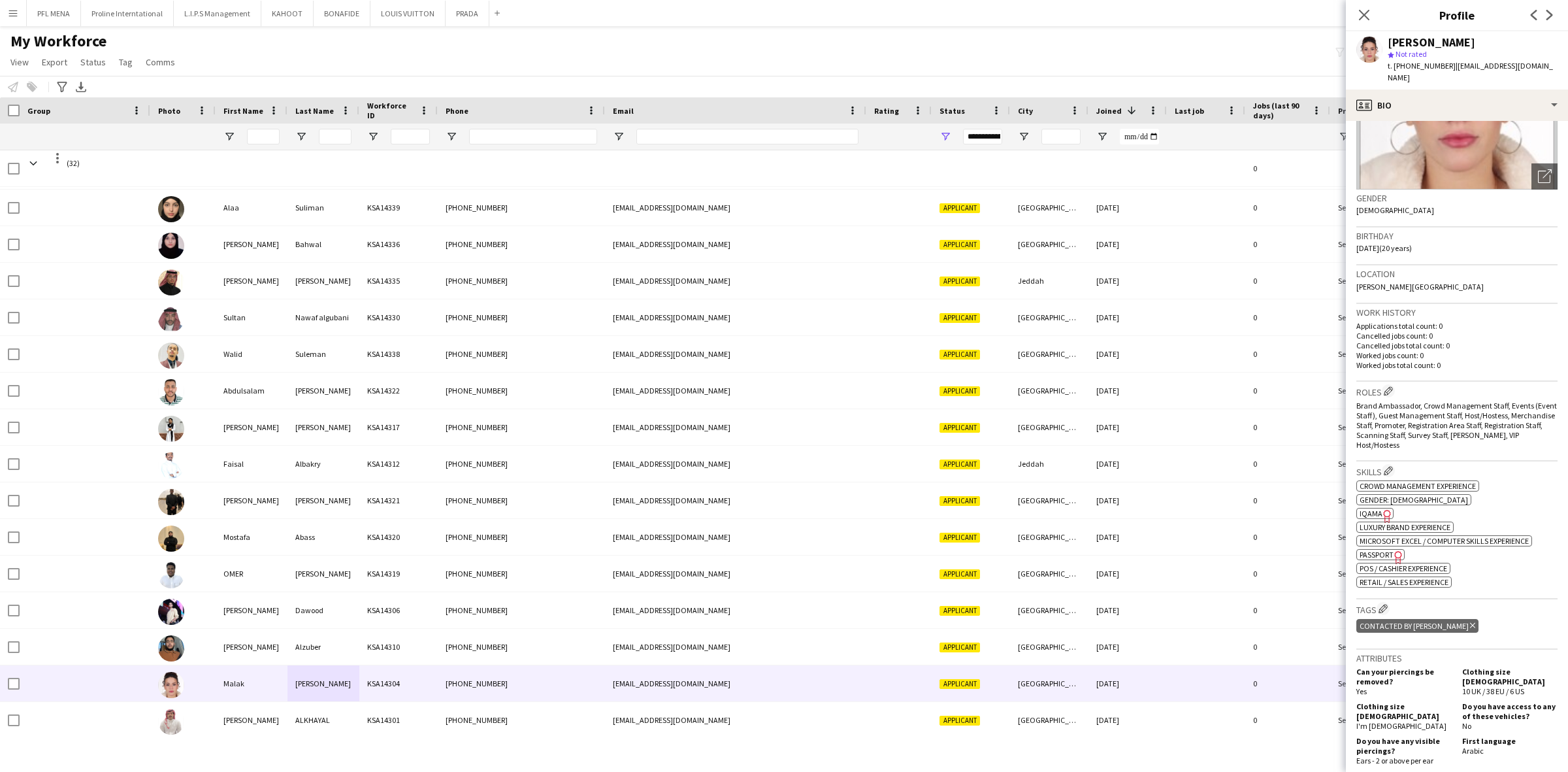
scroll to position [163, 0]
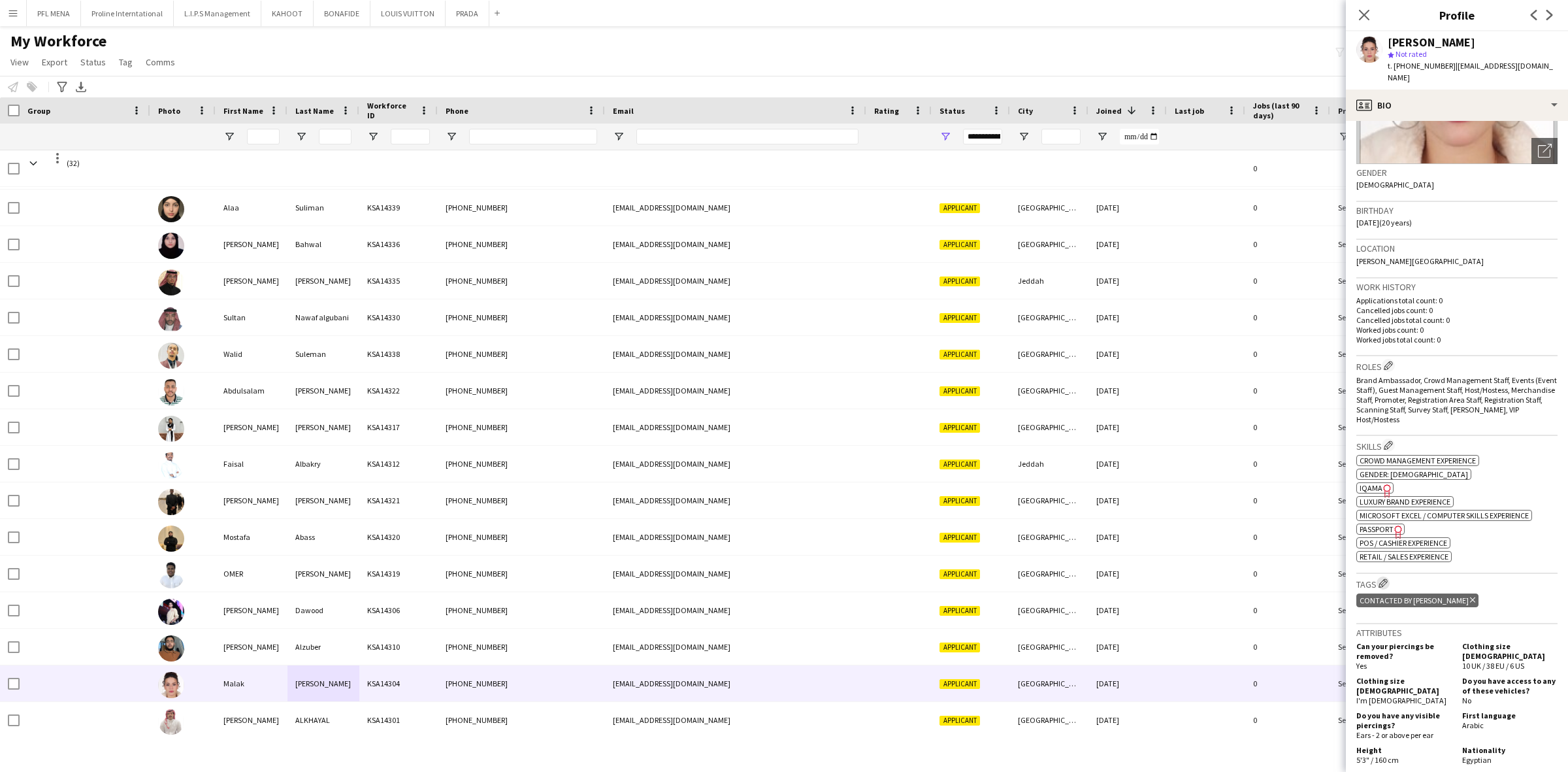
click at [1385, 578] on app-icon "Edit crew company tags" at bounding box center [1382, 583] width 9 height 9
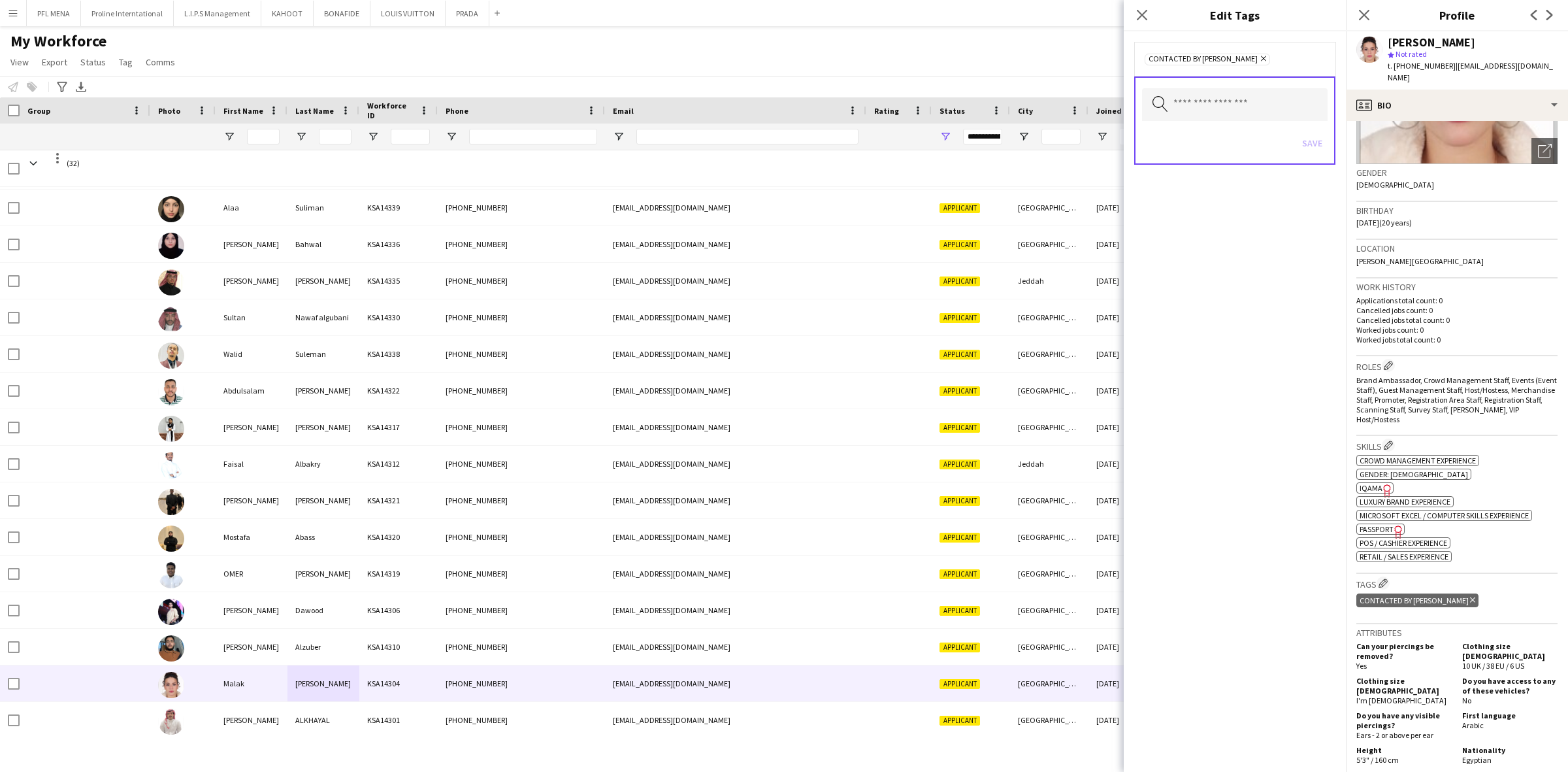
click at [1380, 484] on icon "Freelancer has uploaded a photo validation of skill. Click to see" at bounding box center [1387, 490] width 14 height 14
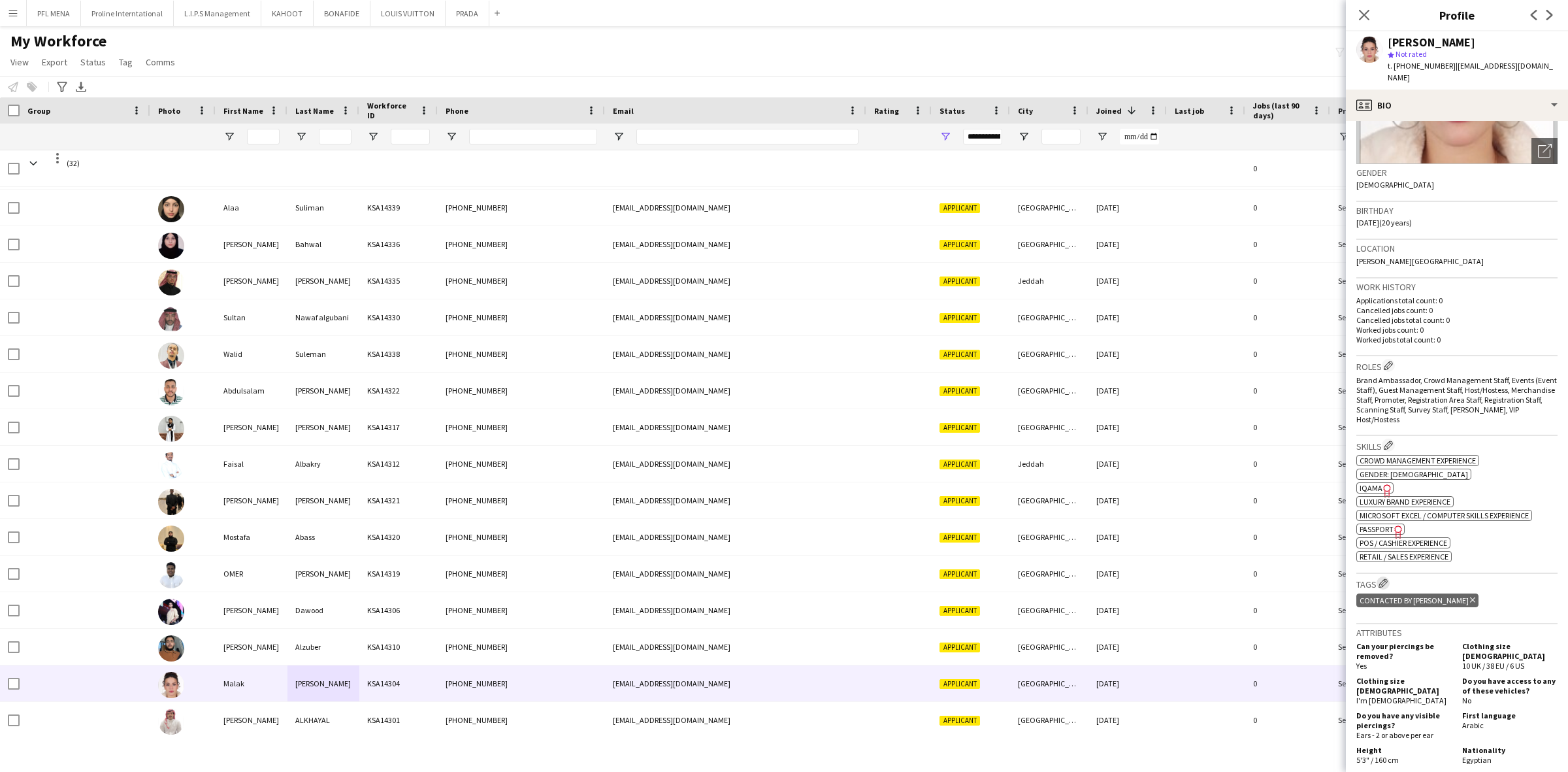
click at [1385, 578] on app-icon "Edit crew company tags" at bounding box center [1382, 583] width 9 height 9
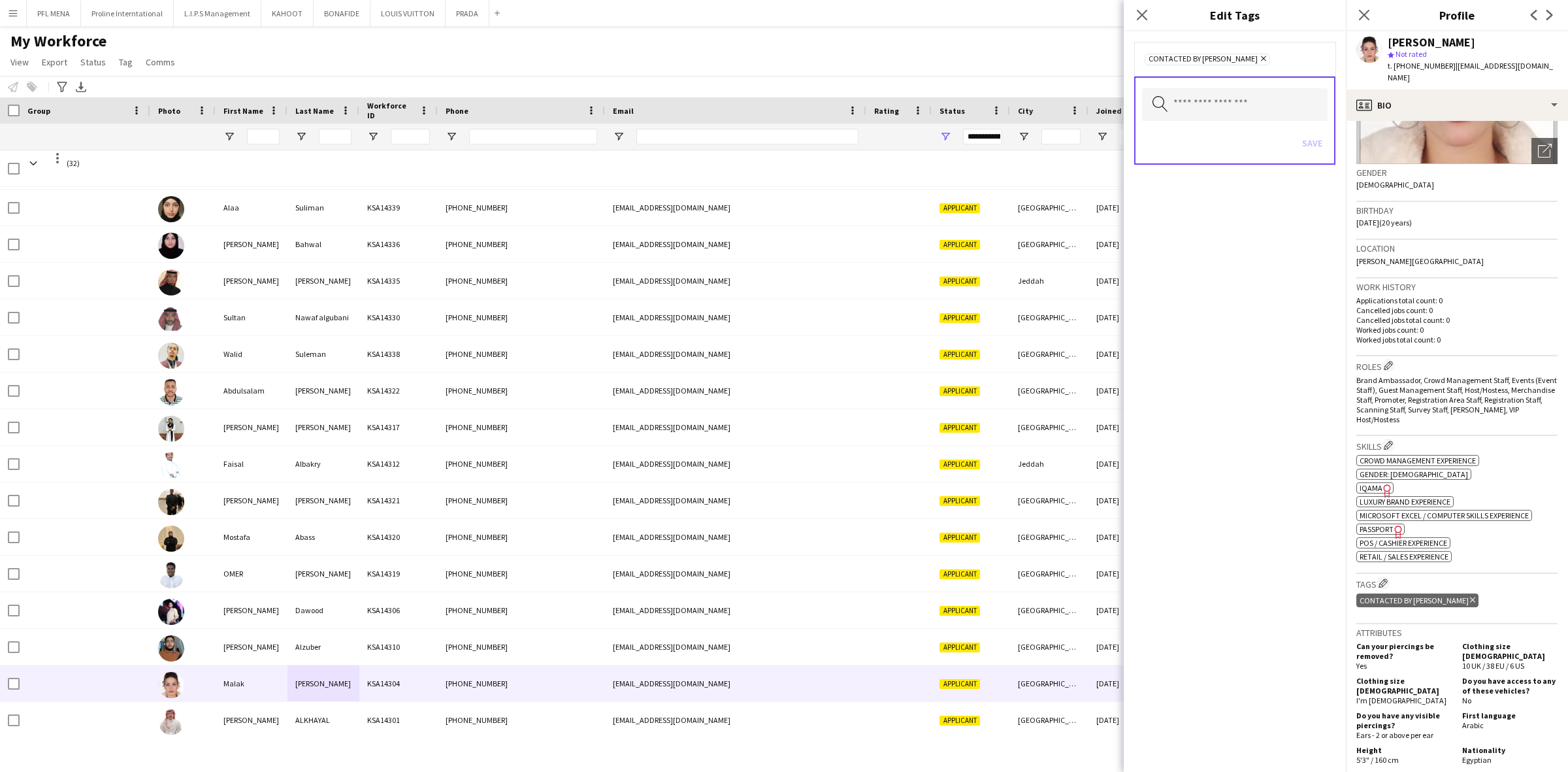
click at [1257, 56] on icon "Remove" at bounding box center [1262, 58] width 9 height 9
click at [1206, 110] on input "text" at bounding box center [1235, 103] width 186 height 33
type input "*****"
click at [1223, 138] on span "TOP PROMOTER" at bounding box center [1235, 139] width 166 height 12
type input "*****"
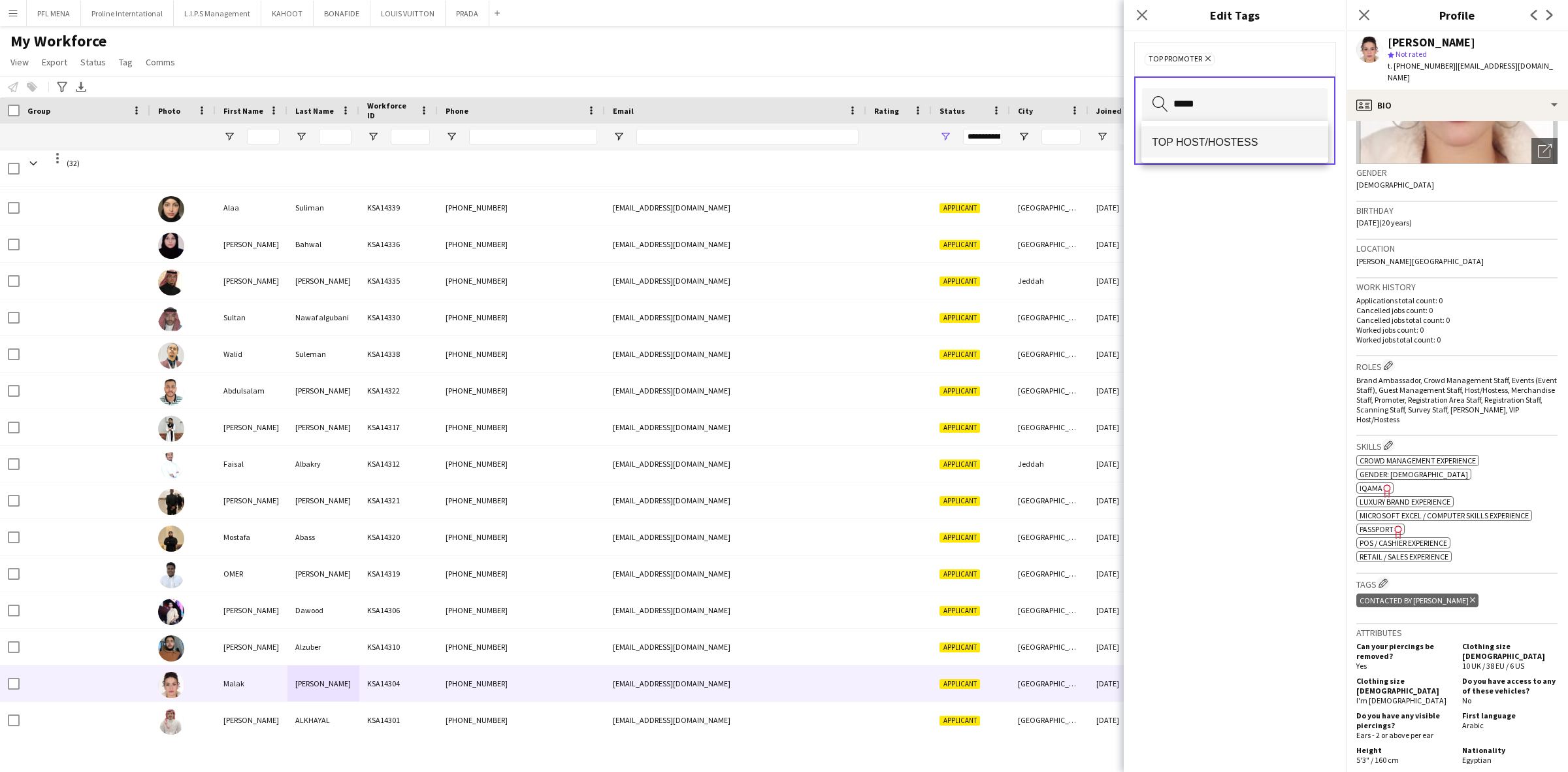
click at [1236, 134] on mat-option "TOP HOST/HOSTESS" at bounding box center [1235, 141] width 187 height 31
type input "******"
click at [1233, 135] on mat-option "TOP USHER" at bounding box center [1235, 141] width 187 height 31
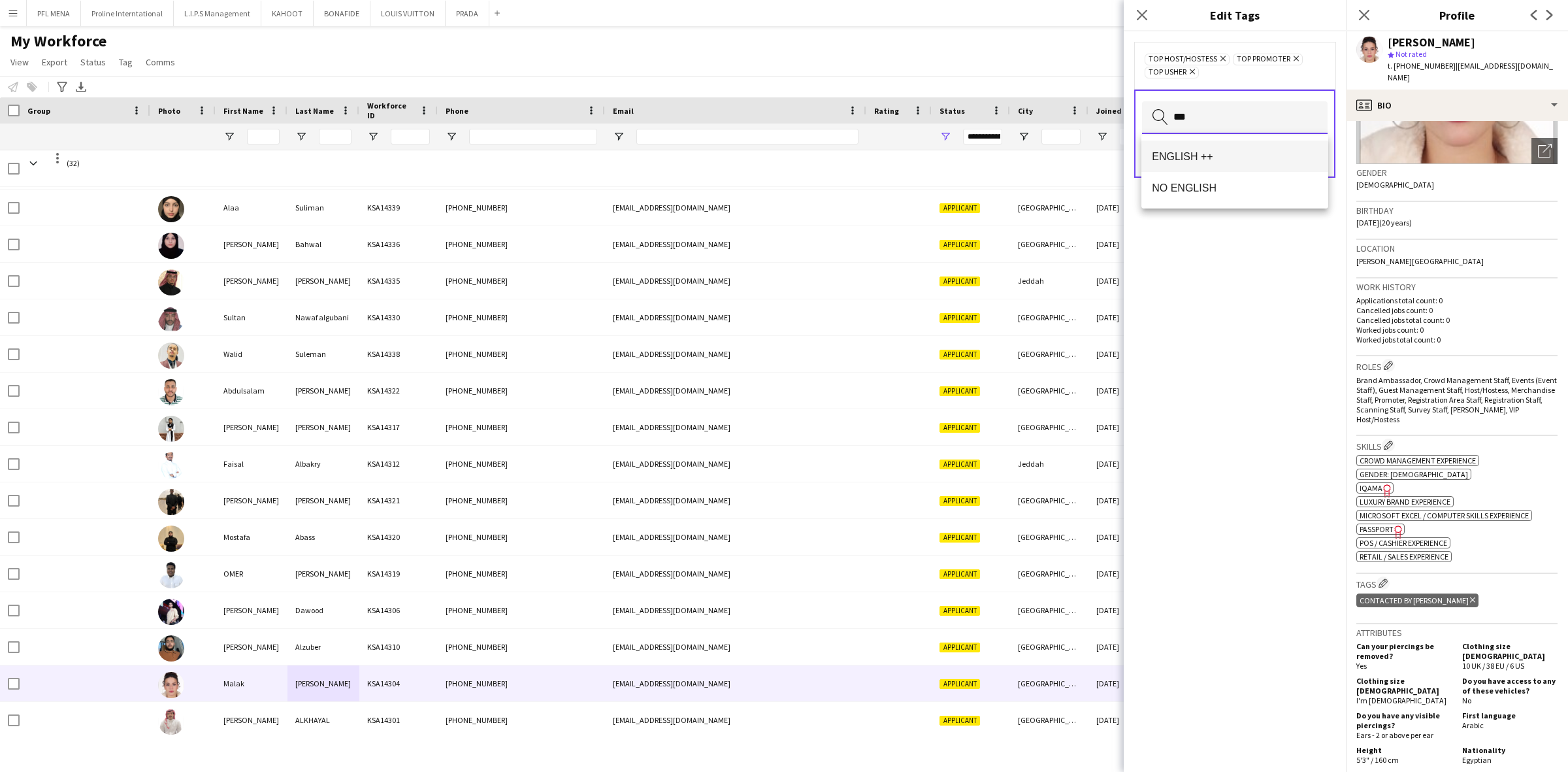
type input "***"
click at [1230, 158] on span "ENGLISH ++" at bounding box center [1235, 156] width 166 height 12
type input "****"
click at [1245, 168] on mat-option "FOLLOW UP" at bounding box center [1235, 156] width 187 height 31
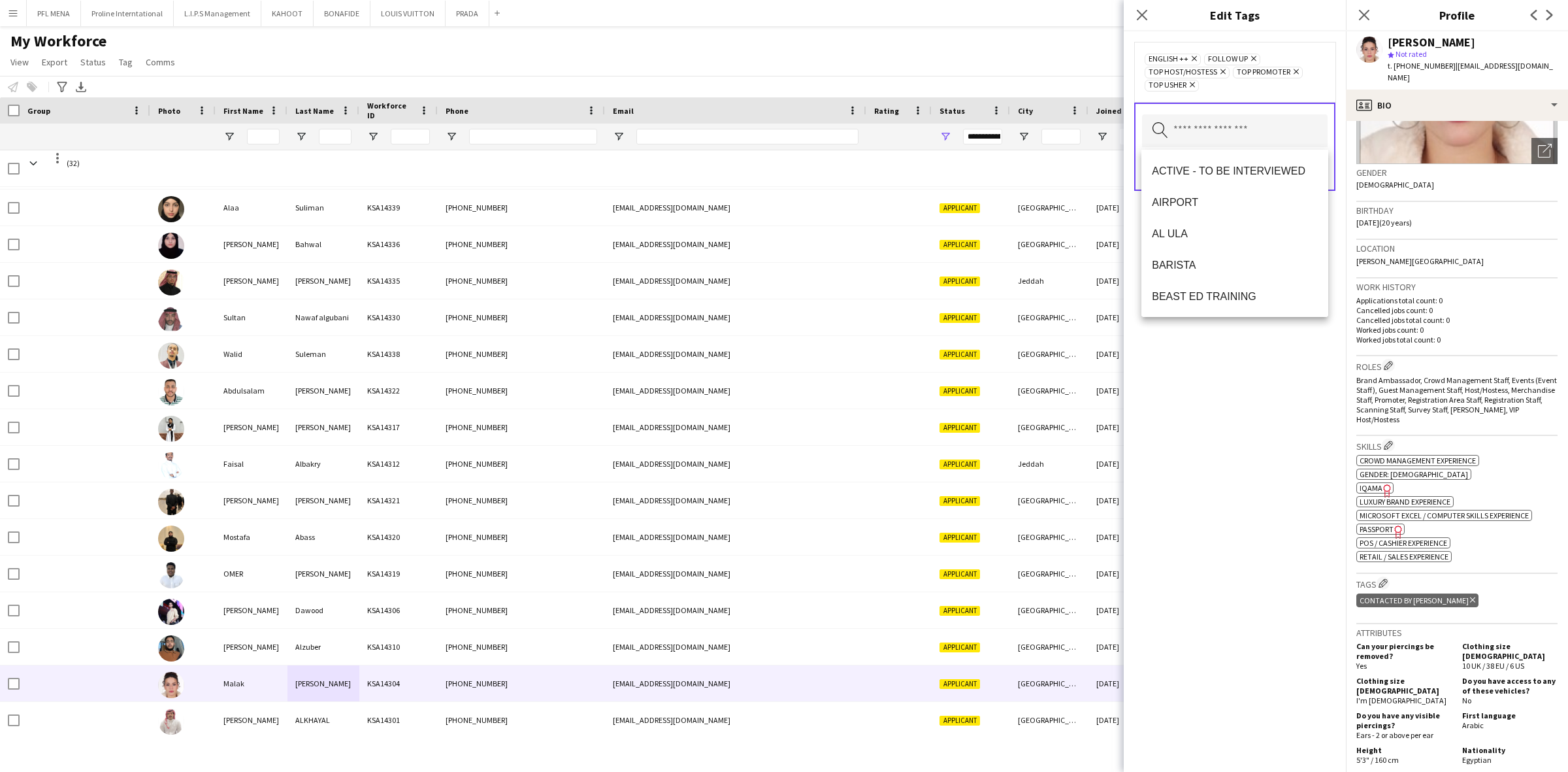
click at [1276, 369] on div "ENGLISH ++ Remove FOLLOW UP Remove TOP HOST/HOSTESS Remove TOP PROMOTER Remove …" at bounding box center [1234, 401] width 222 height 741
click at [1317, 176] on button "Save" at bounding box center [1312, 169] width 31 height 21
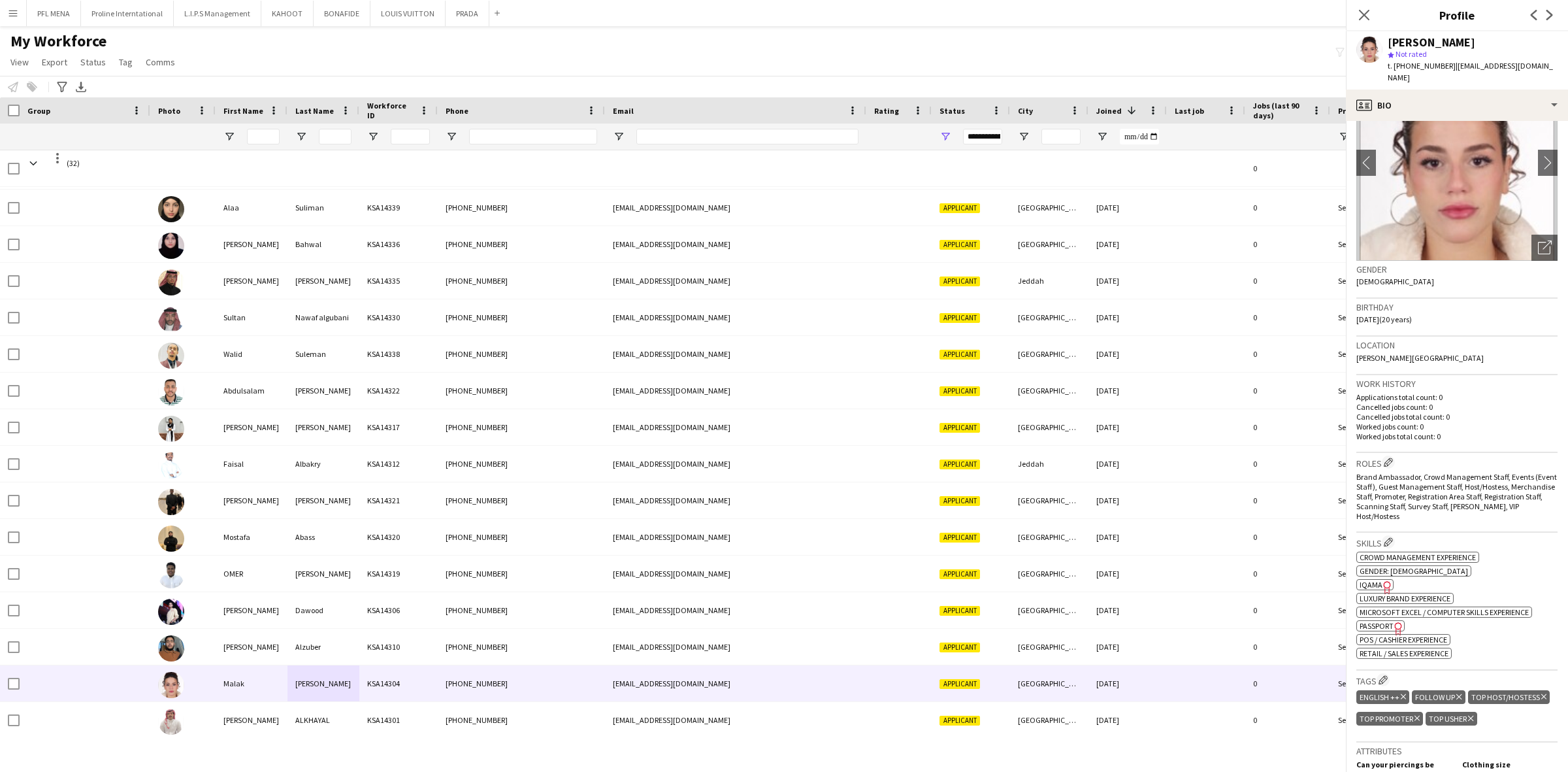
scroll to position [0, 0]
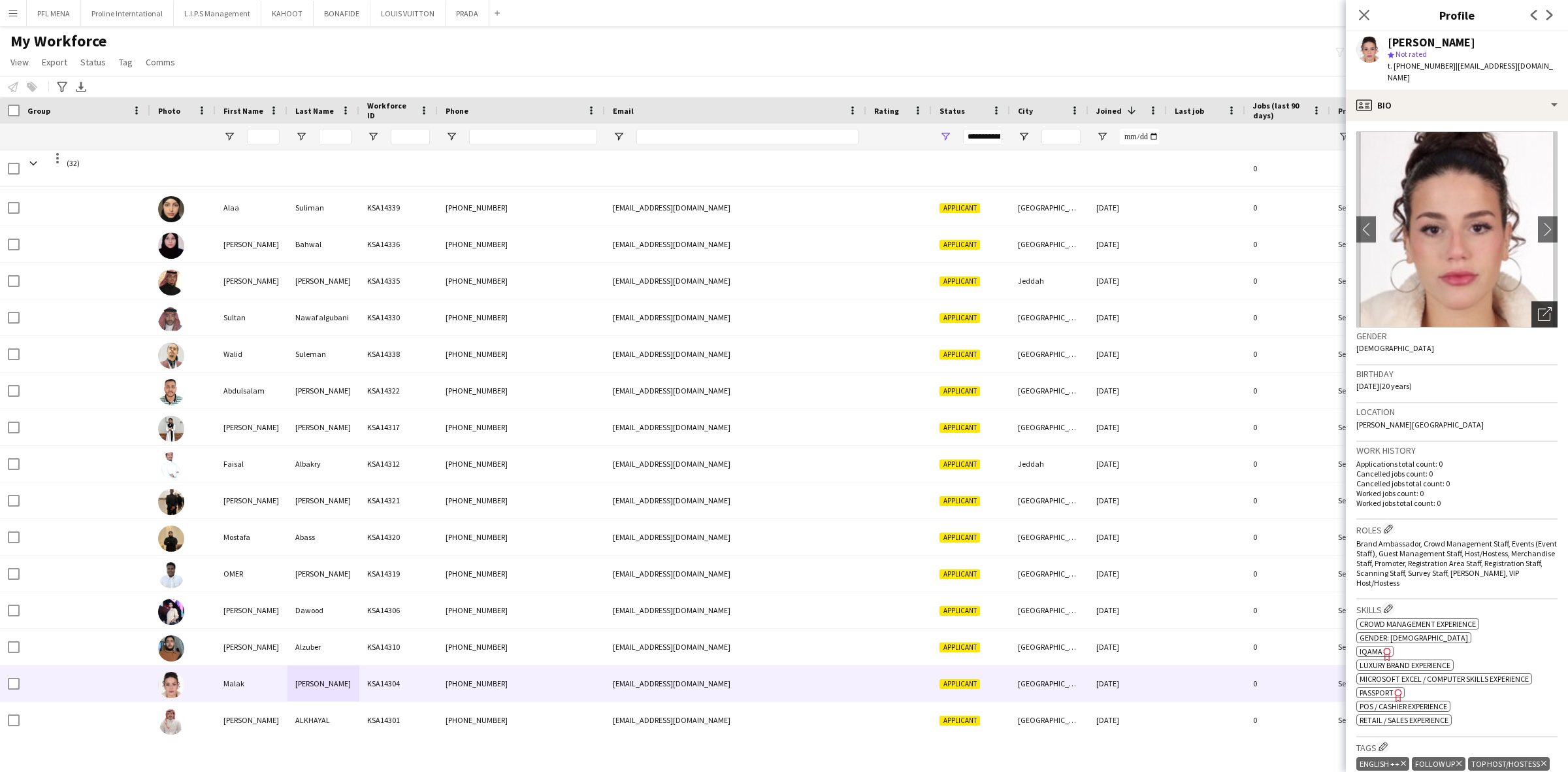
click at [1537, 307] on icon "Open photos pop-in" at bounding box center [1544, 314] width 14 height 14
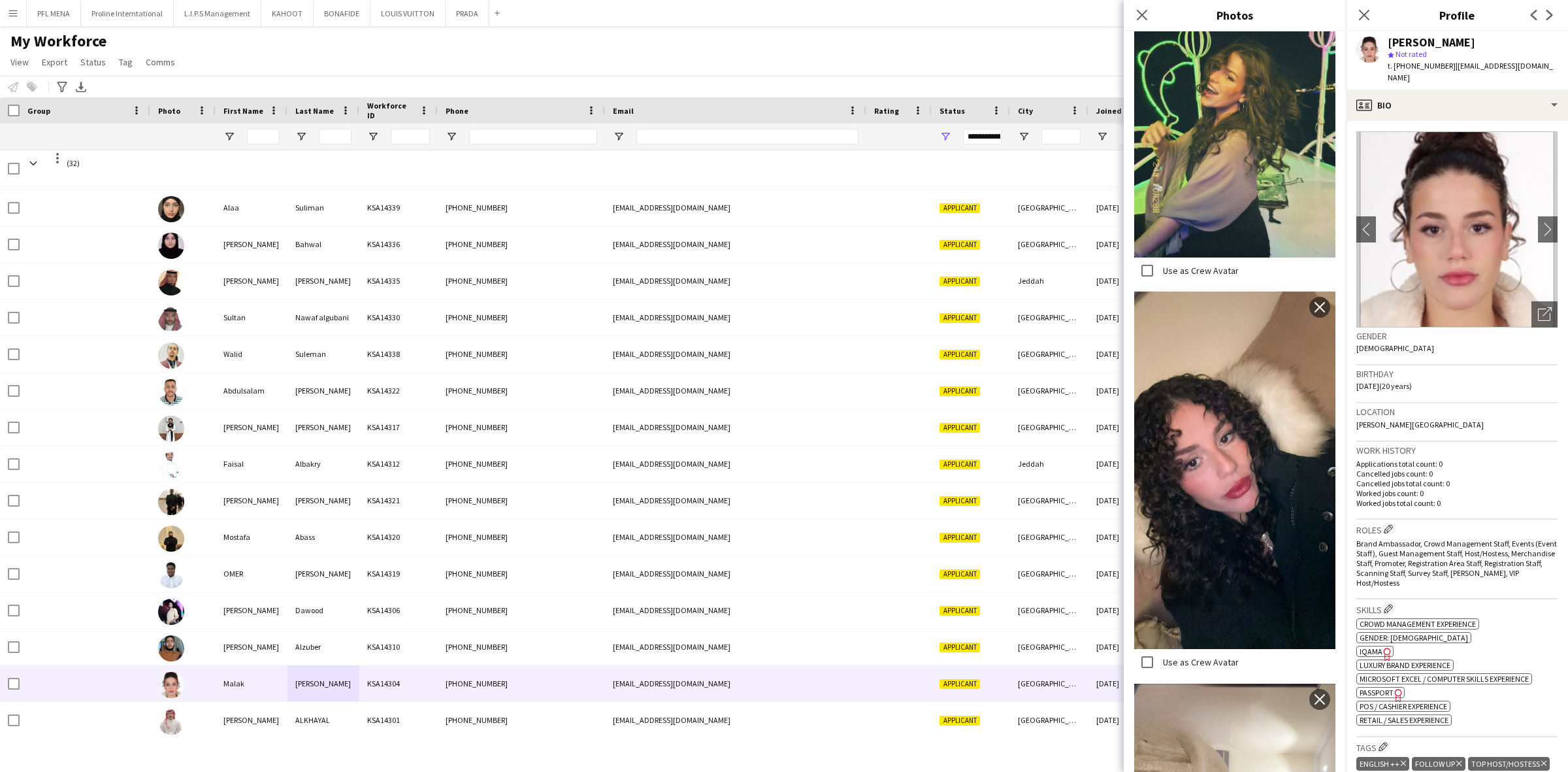
scroll to position [2583, 0]
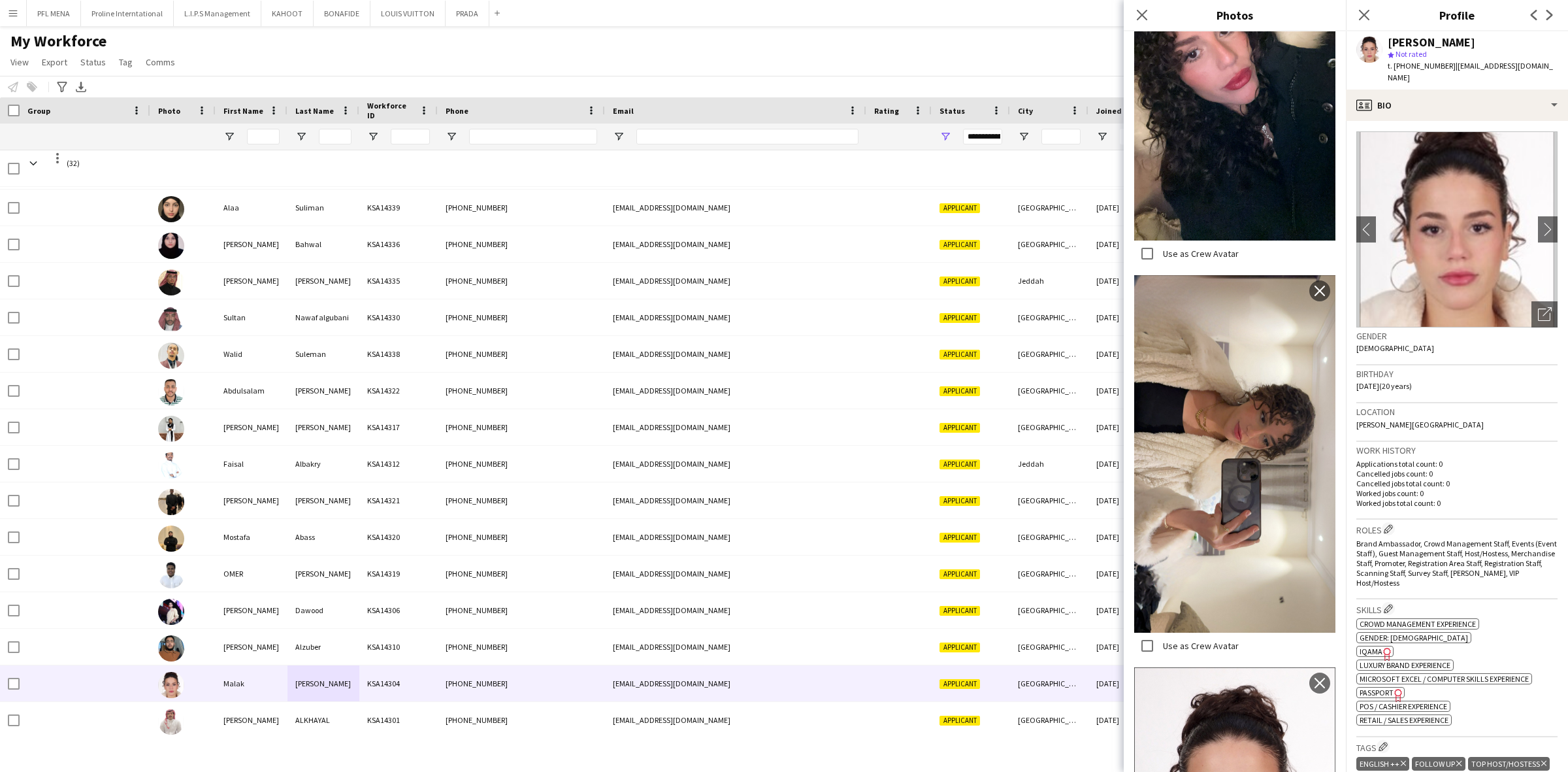
click at [1486, 374] on div "Birthday 28-10-2004 (20 years)" at bounding box center [1457, 385] width 201 height 38
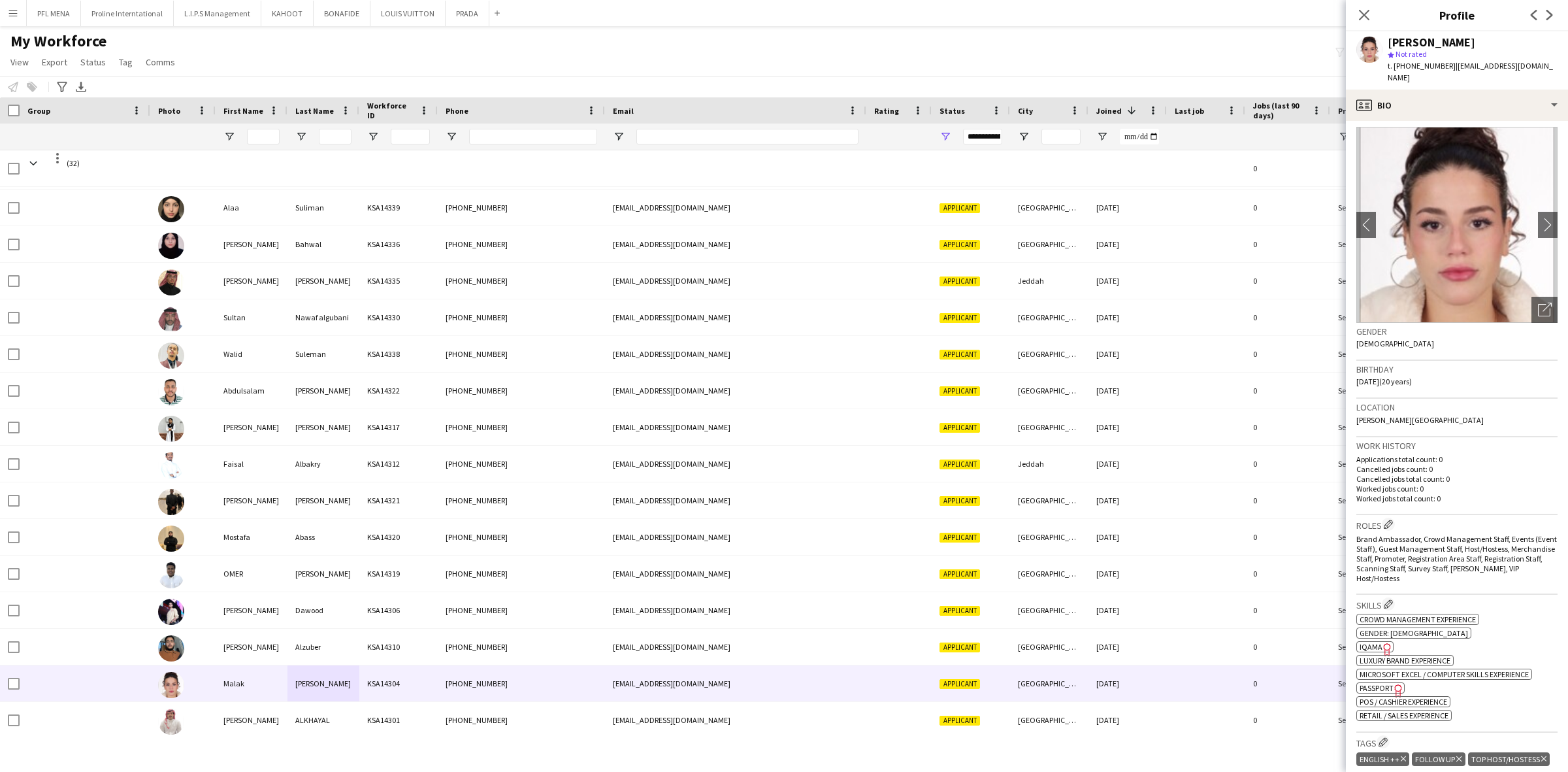
scroll to position [0, 0]
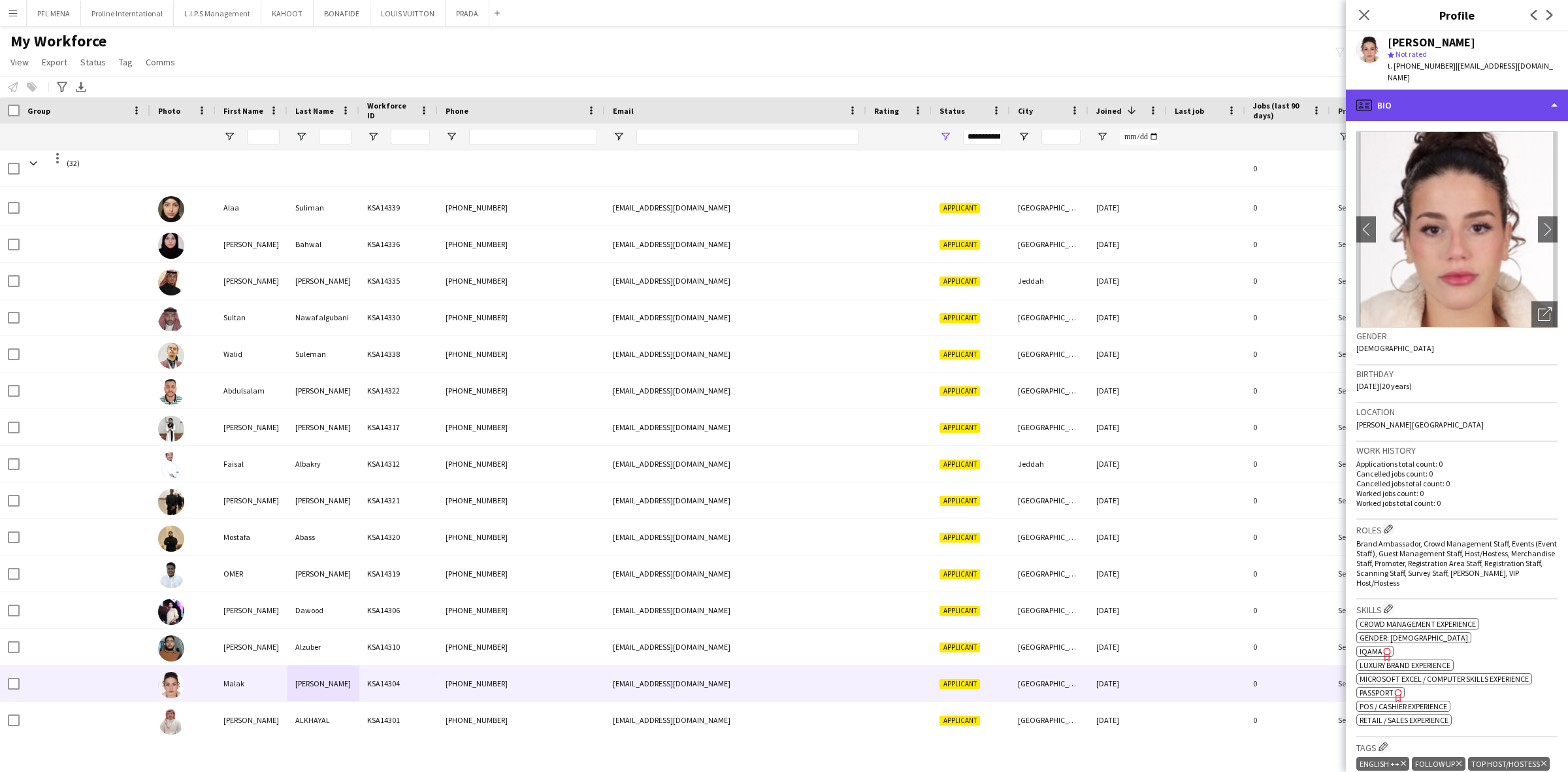
click at [1455, 90] on div "profile Bio" at bounding box center [1457, 105] width 222 height 31
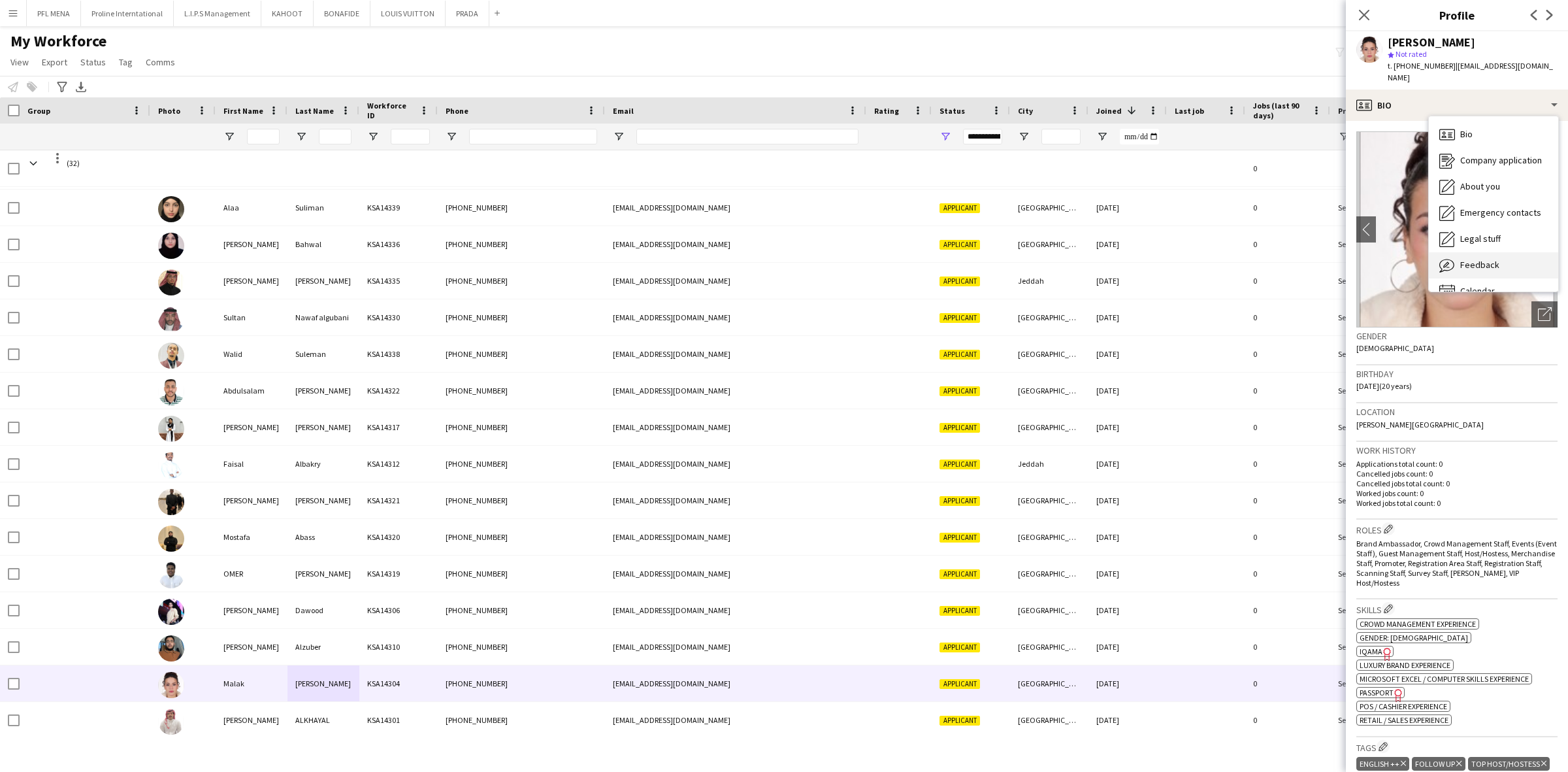
click at [1493, 259] on span "Feedback" at bounding box center [1480, 264] width 39 height 12
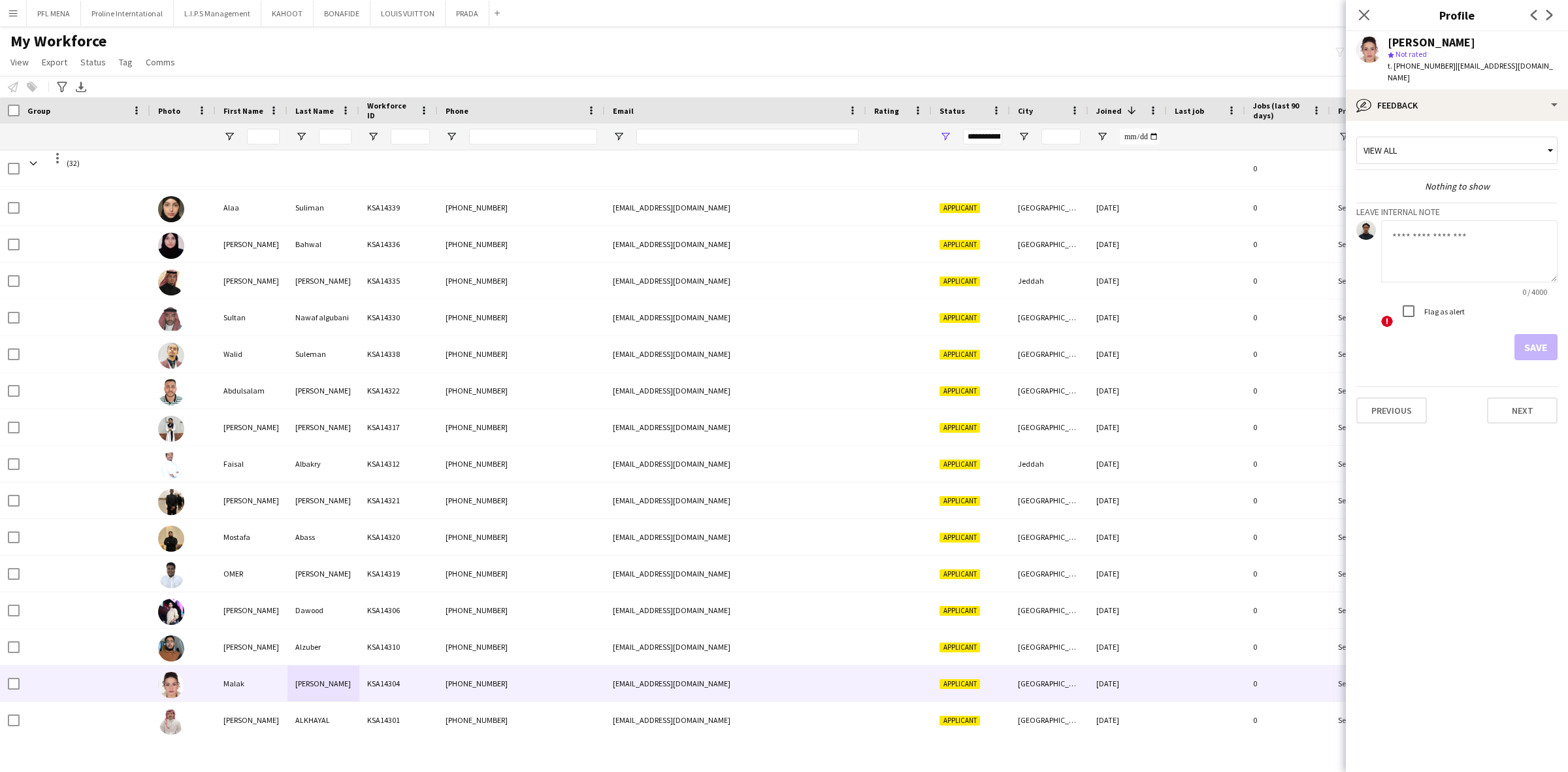
click at [1470, 239] on textarea at bounding box center [1469, 251] width 176 height 62
paste textarea "**********"
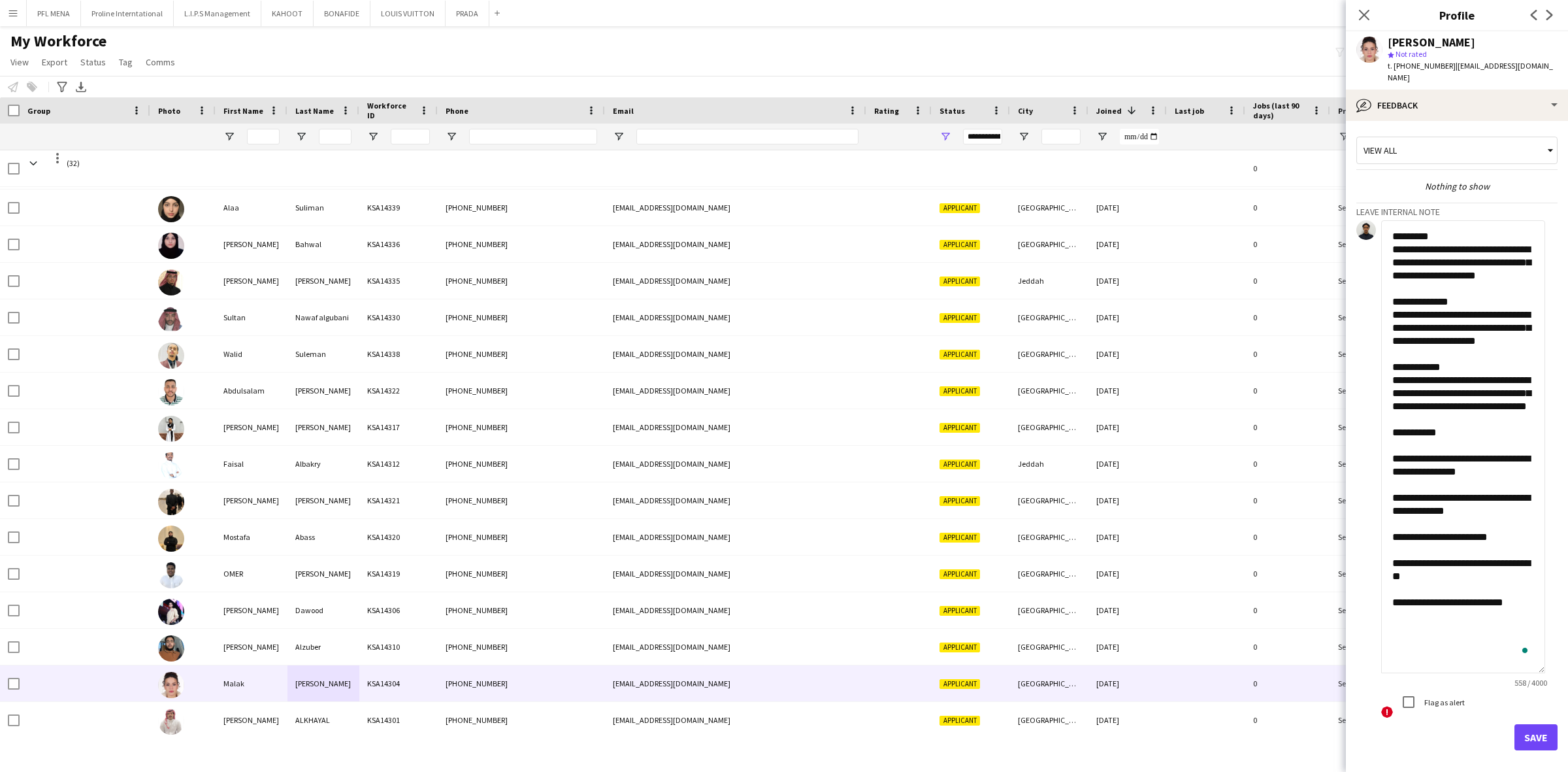
drag, startPoint x: 1552, startPoint y: 266, endPoint x: 1493, endPoint y: 607, distance: 346.1
click at [1513, 651] on textarea "**********" at bounding box center [1462, 446] width 164 height 453
click at [1444, 477] on textarea "**********" at bounding box center [1462, 443] width 164 height 446
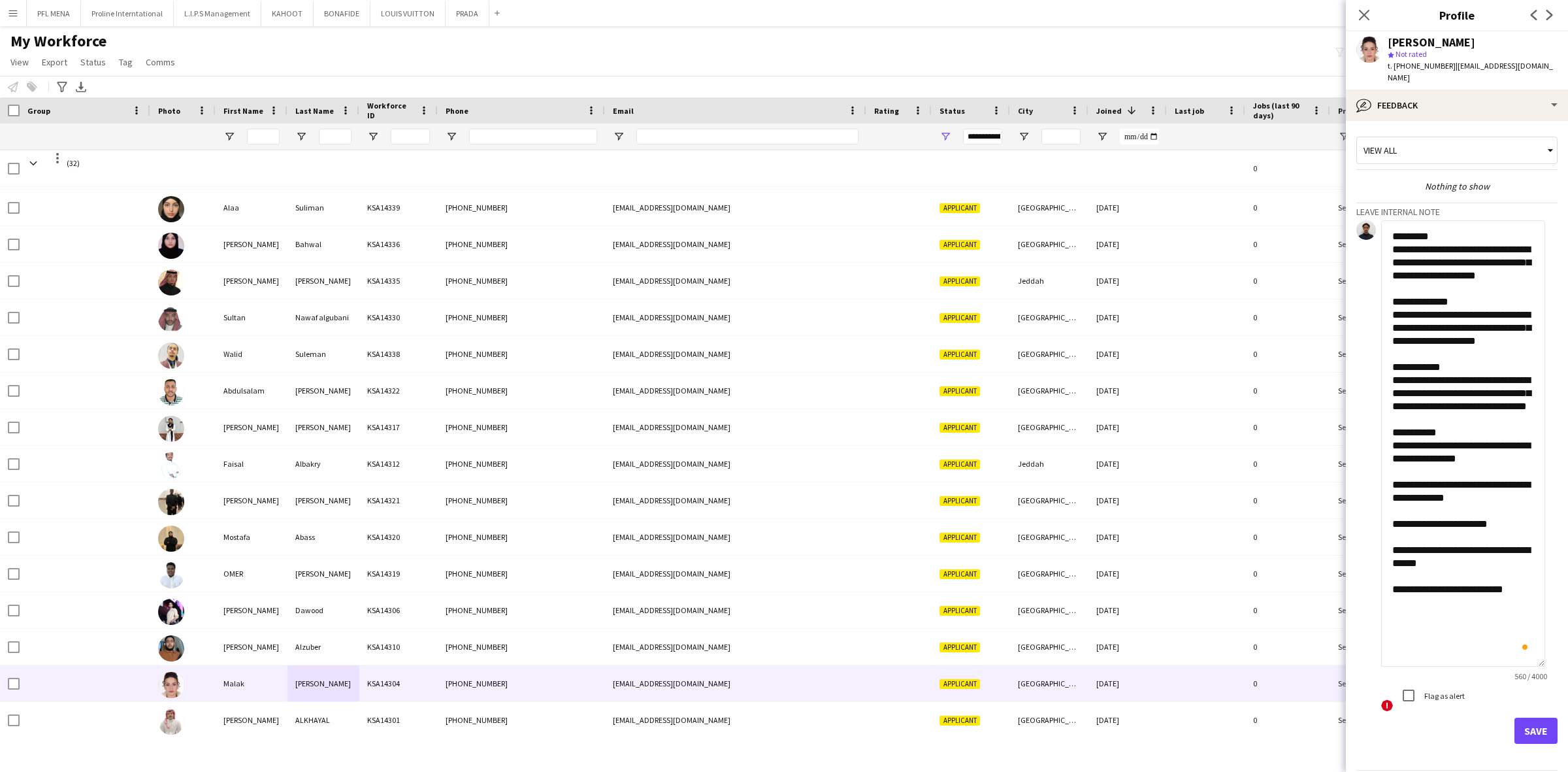
click at [1480, 578] on textarea "**********" at bounding box center [1462, 443] width 164 height 446
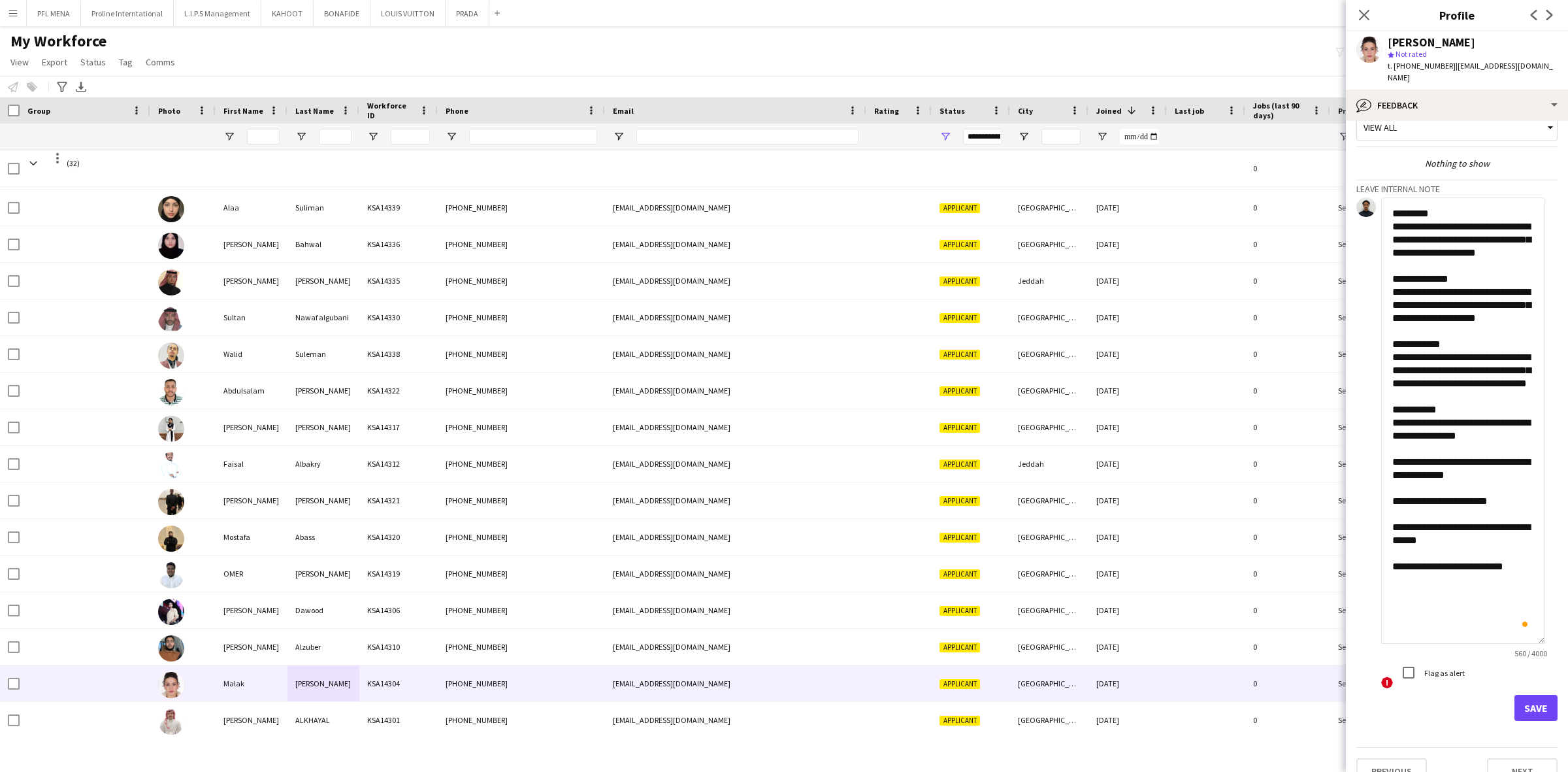
scroll to position [34, 0]
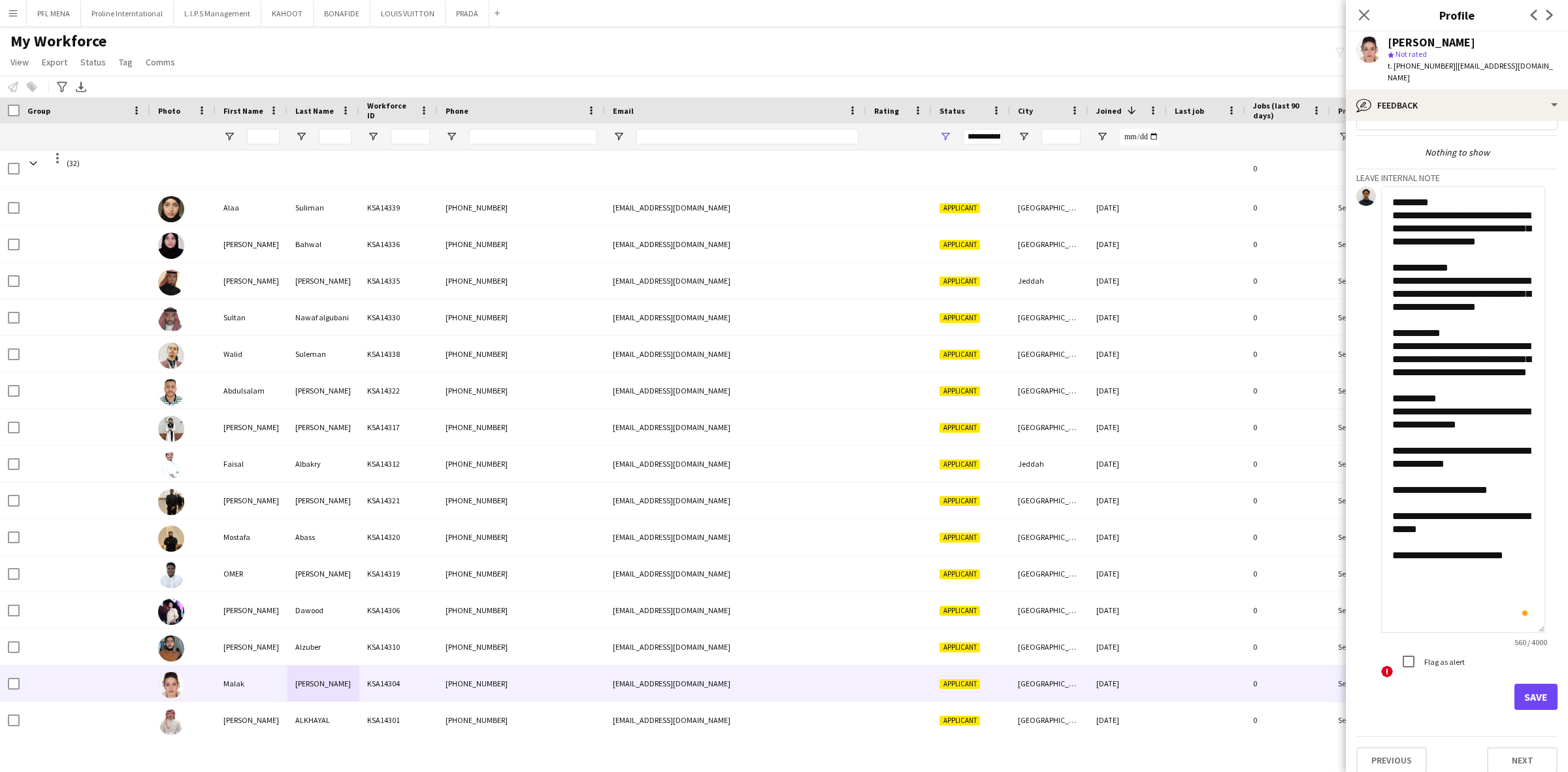
type textarea "**********"
click at [1520, 684] on button "Save" at bounding box center [1535, 697] width 43 height 26
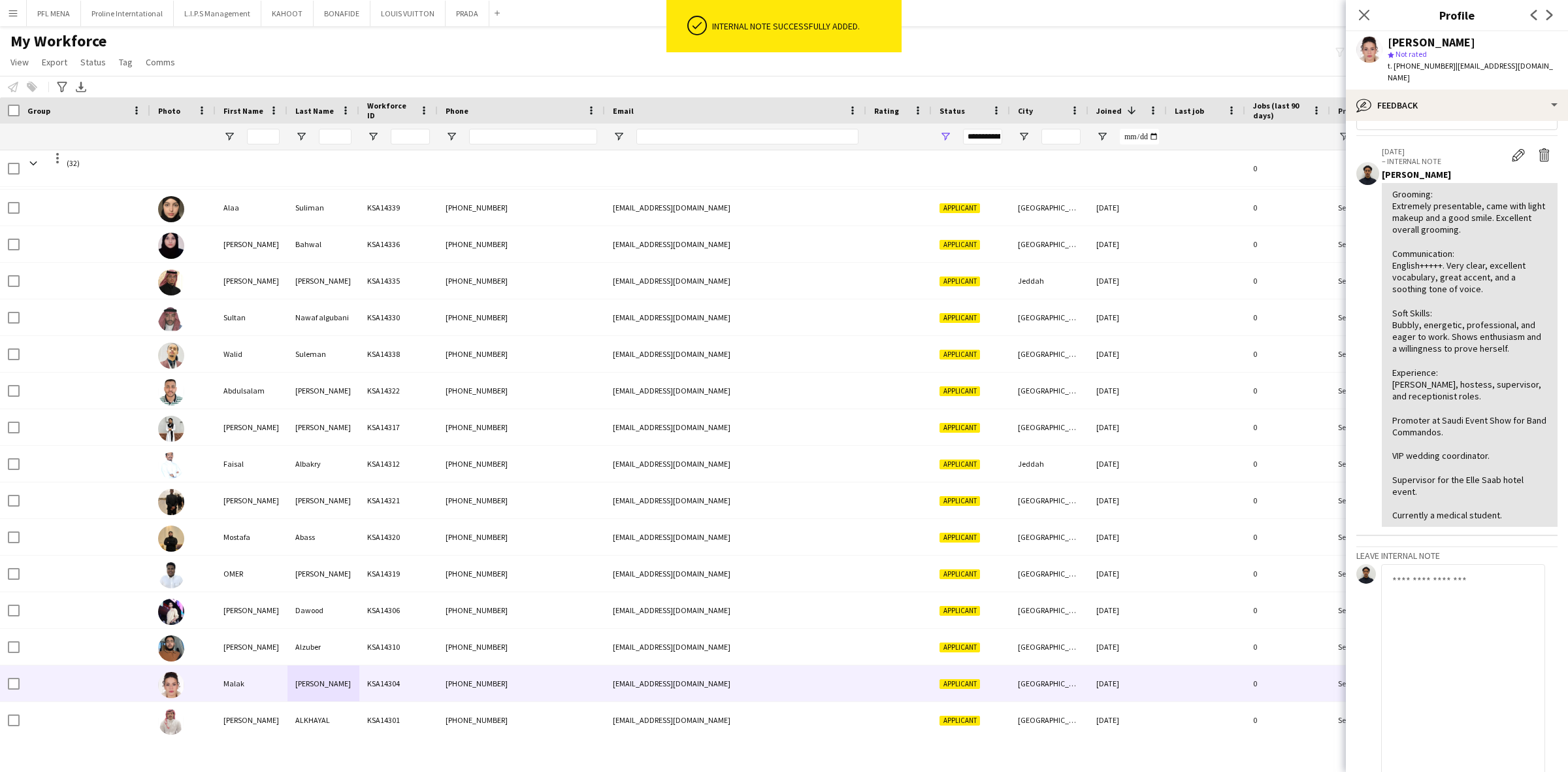
click at [1476, 464] on div "Grooming: Extremely presentable, came with light makeup and a good smile. Excel…" at bounding box center [1469, 355] width 155 height 334
click at [1470, 569] on textarea "To enrich screen reader interactions, please activate Accessibility in Grammarl…" at bounding box center [1462, 787] width 164 height 446
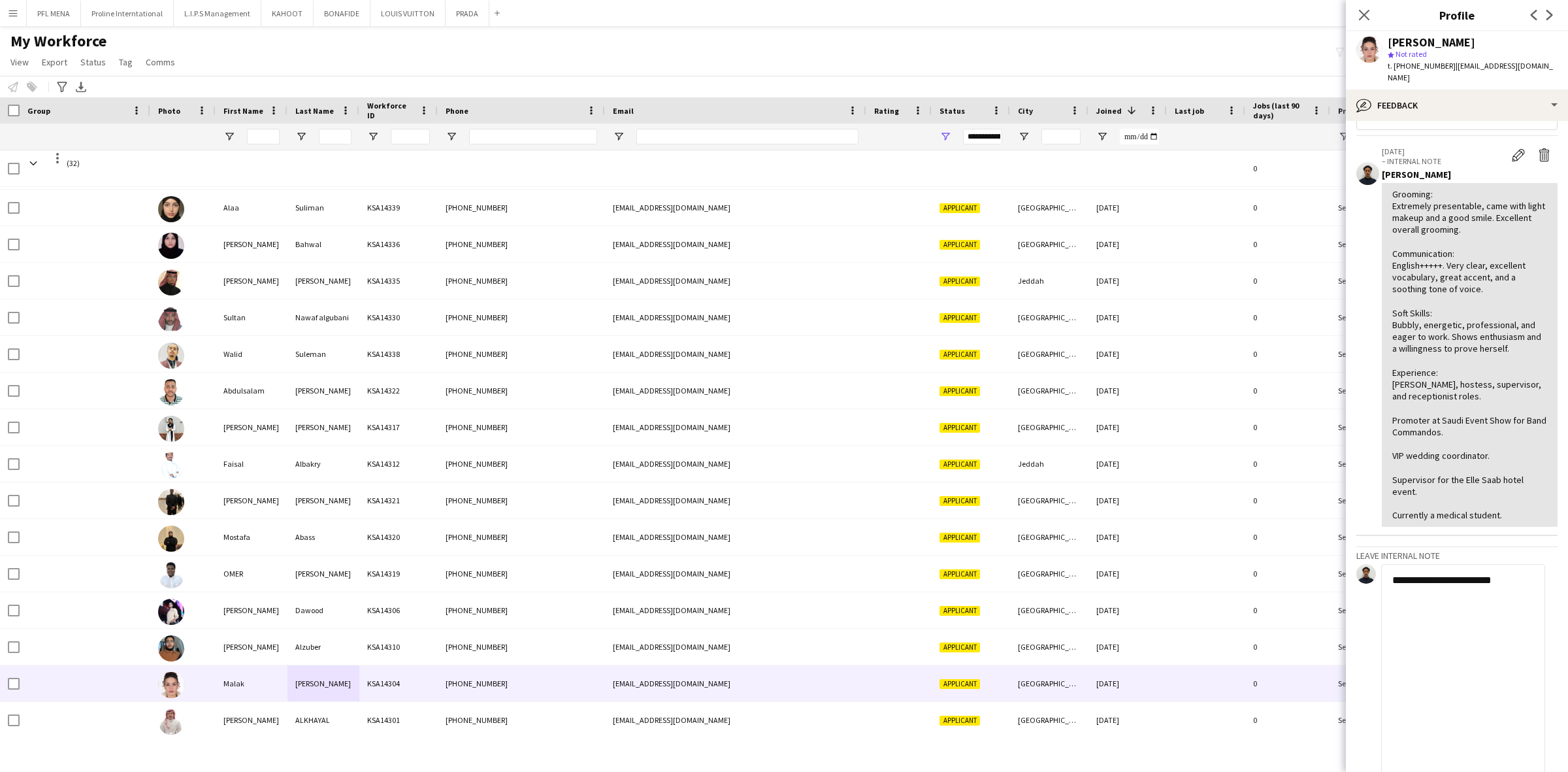
scroll to position [411, 0]
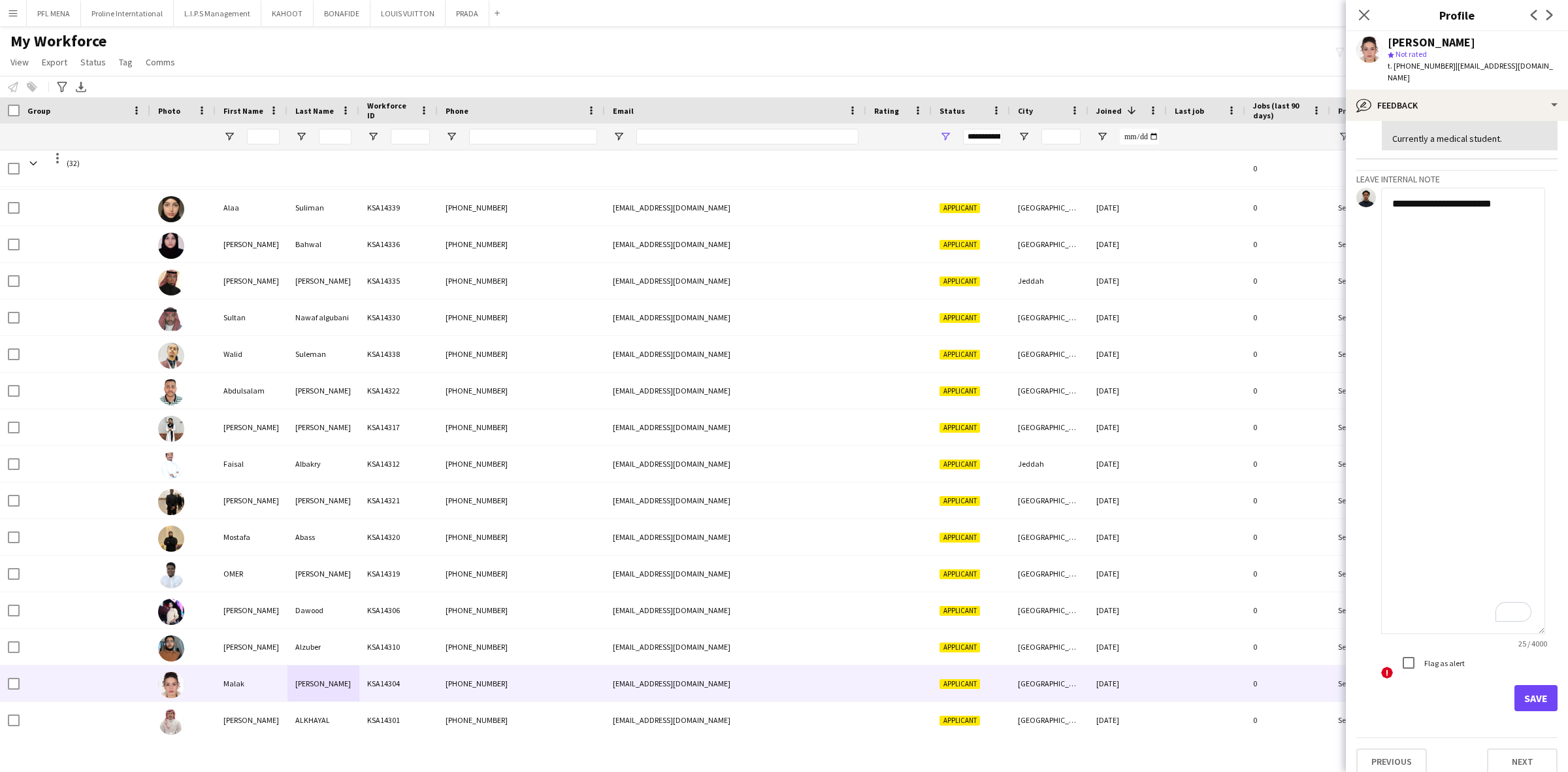
type textarea "**********"
click at [1519, 685] on button "Save" at bounding box center [1535, 698] width 43 height 26
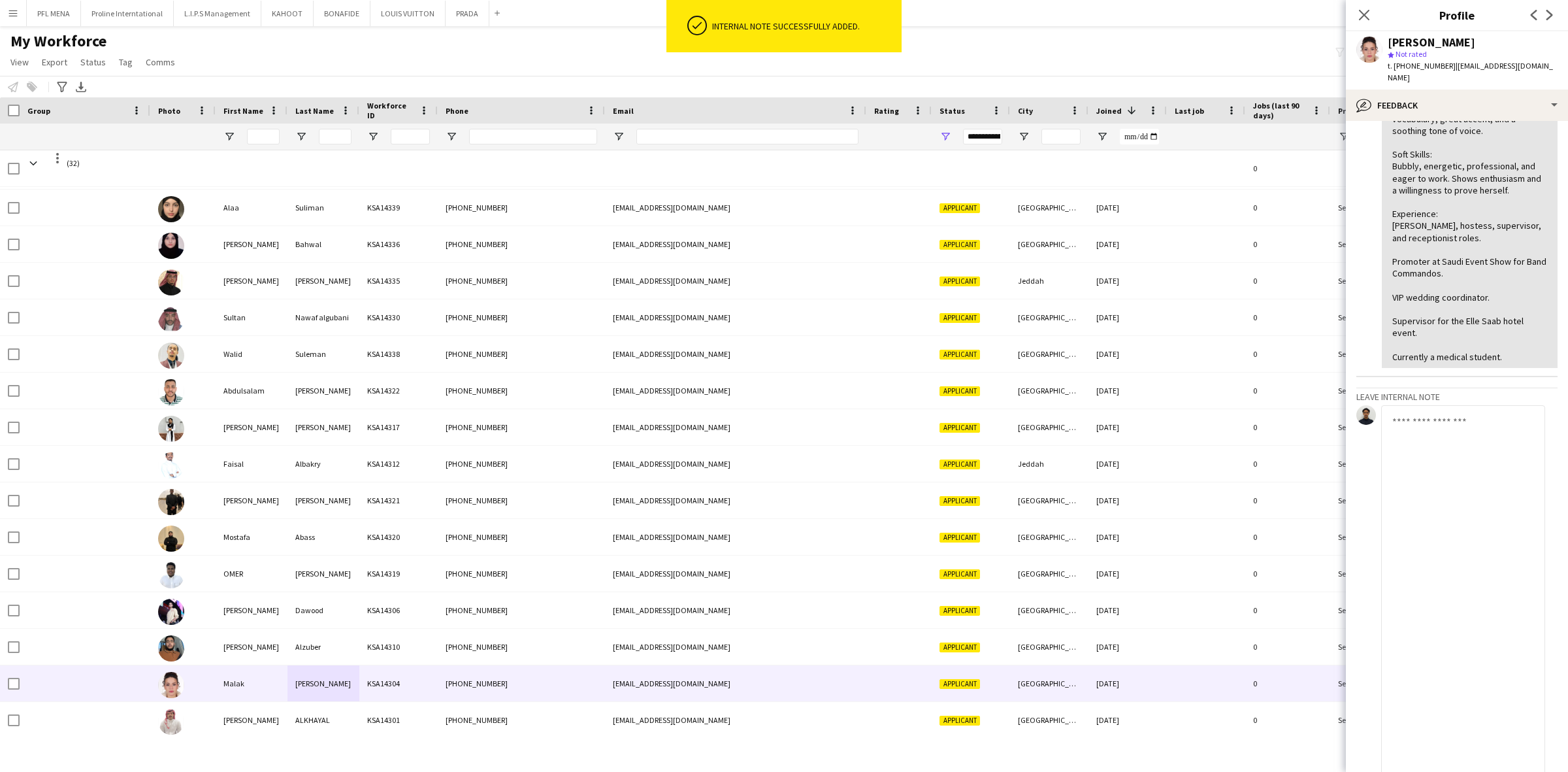
scroll to position [0, 0]
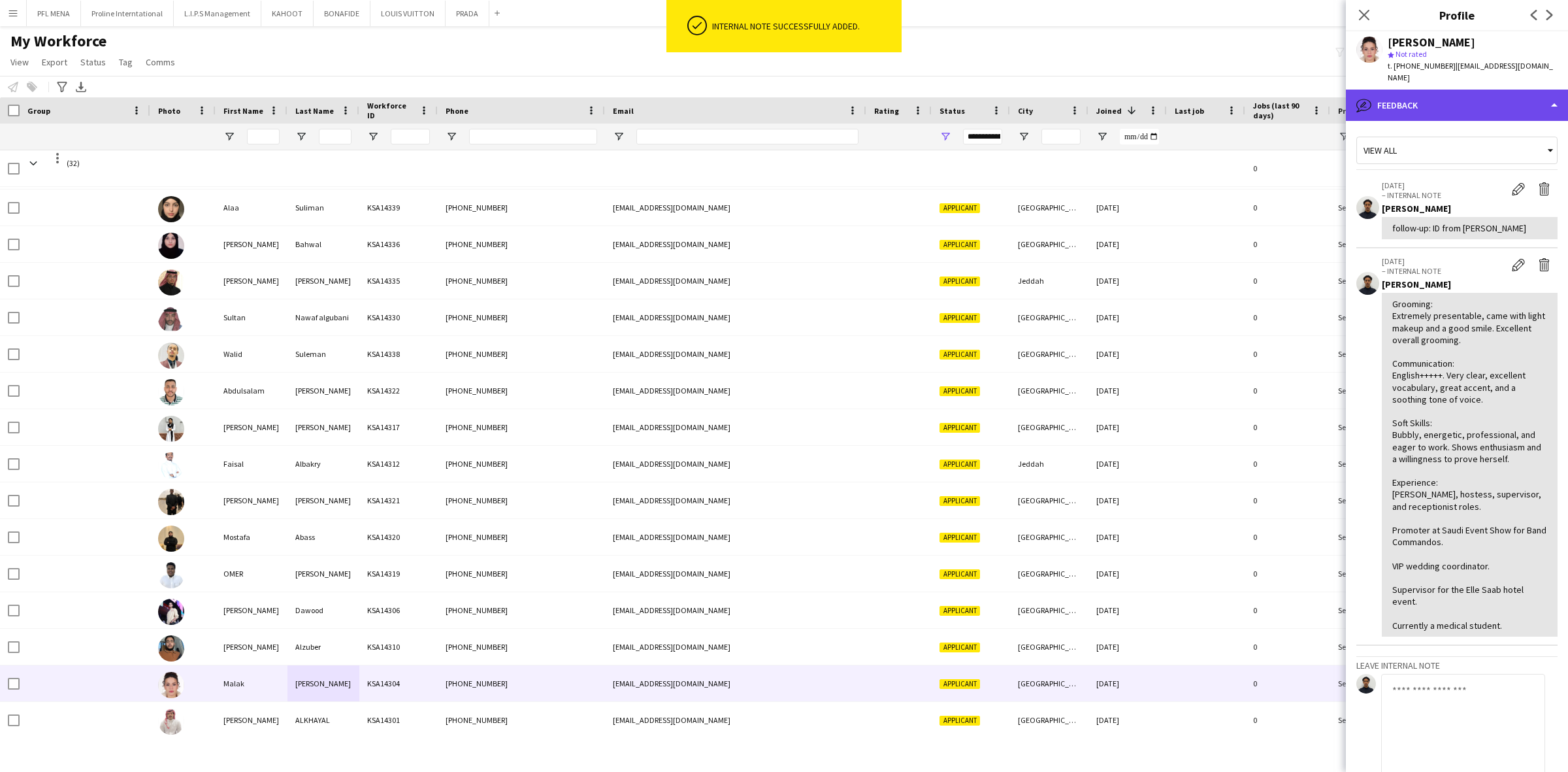
click at [1477, 90] on div "bubble-pencil Feedback" at bounding box center [1457, 105] width 222 height 31
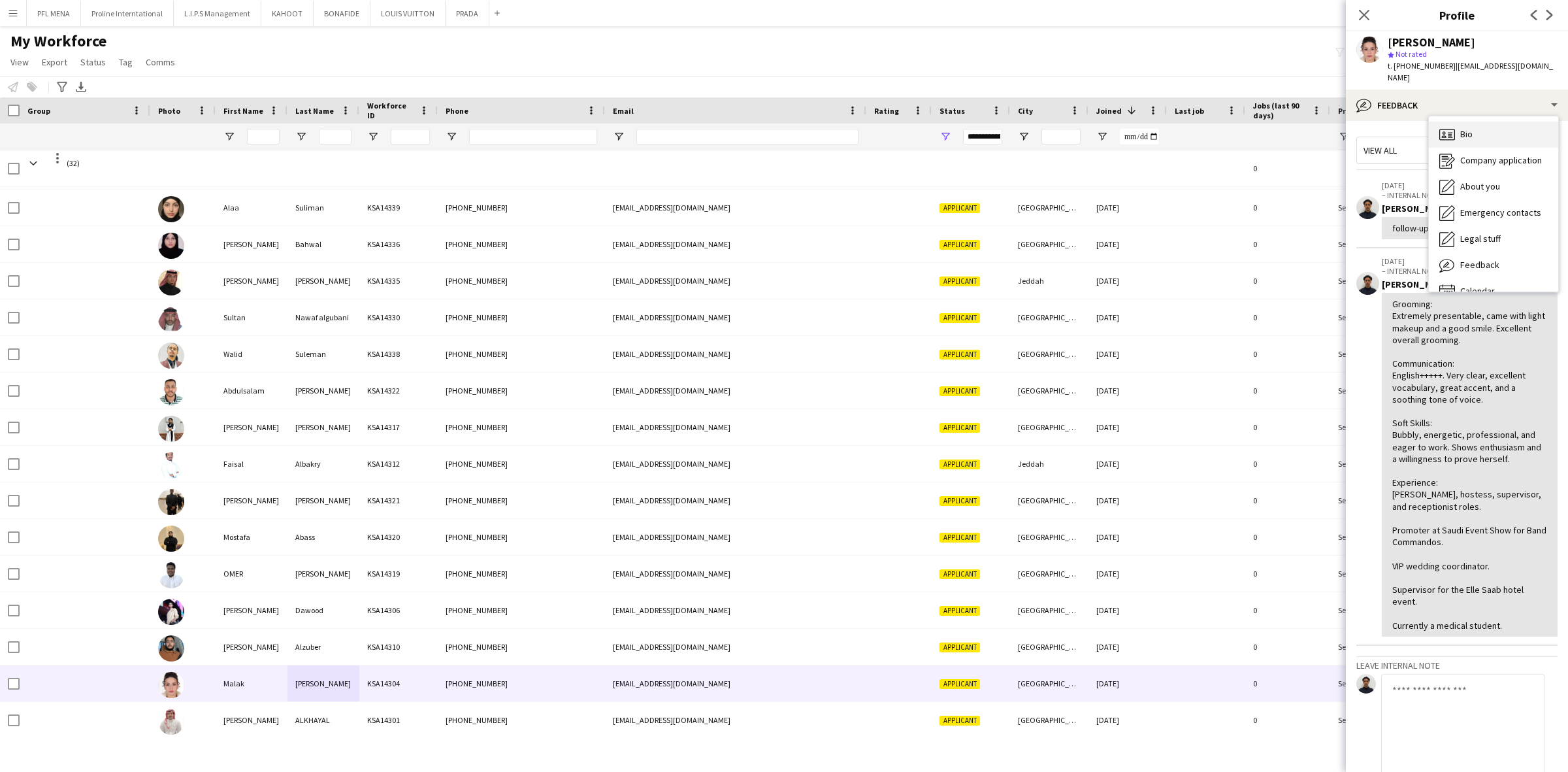
click at [1489, 122] on div "Bio Bio" at bounding box center [1494, 135] width 130 height 26
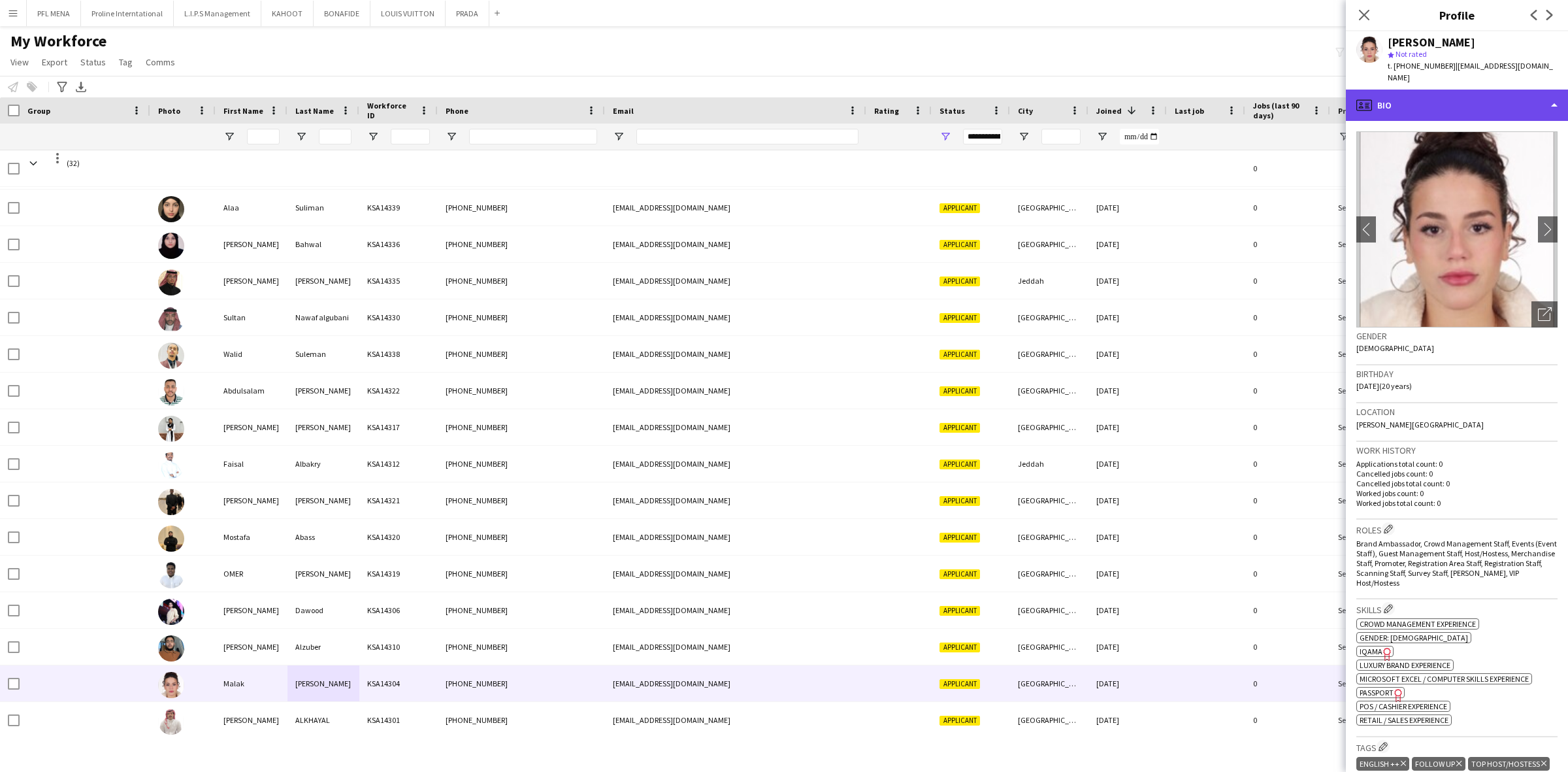
click at [1492, 96] on div "profile Bio" at bounding box center [1457, 105] width 222 height 31
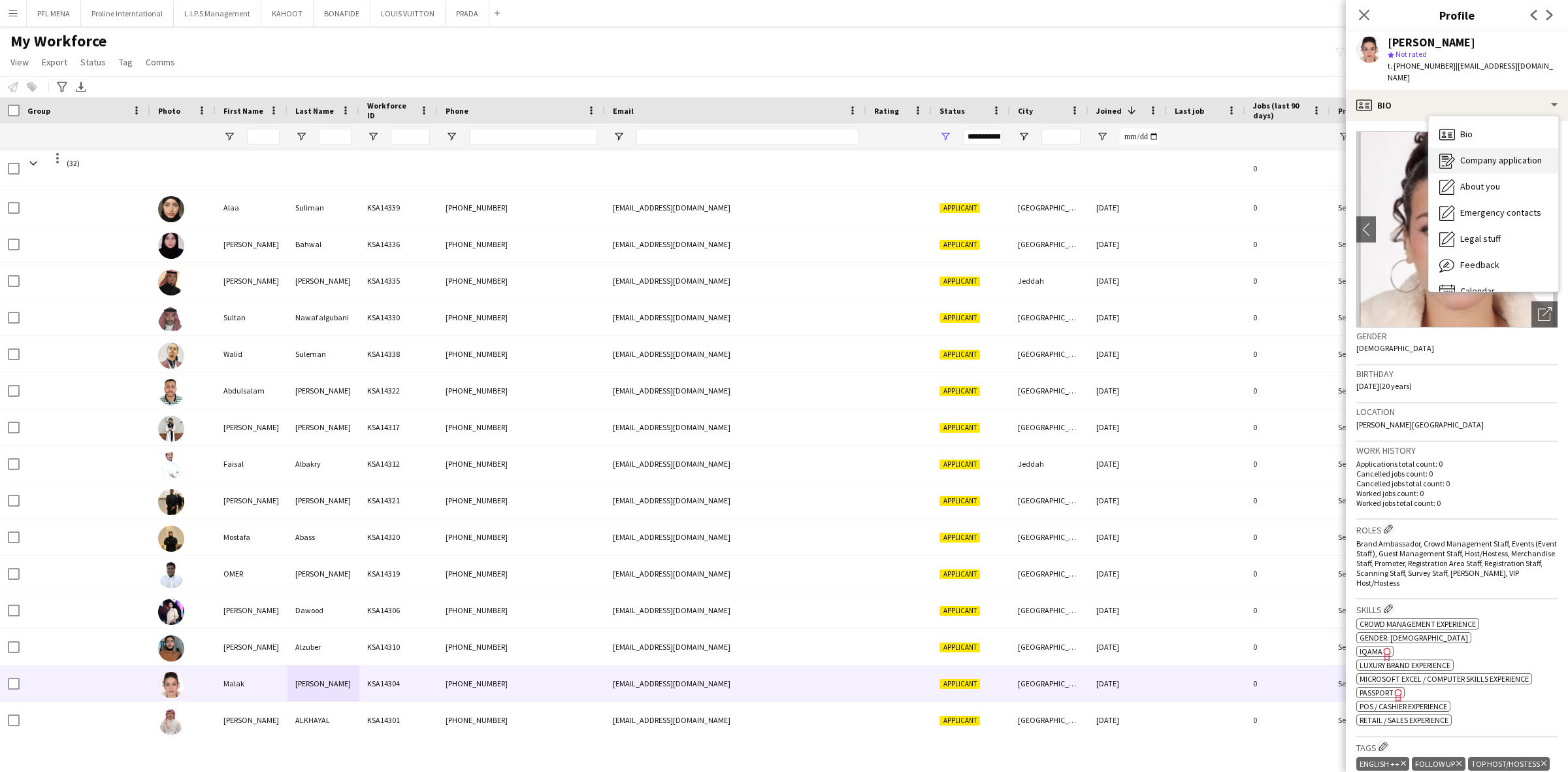
click at [1484, 155] on div "Company application Company application" at bounding box center [1494, 161] width 130 height 26
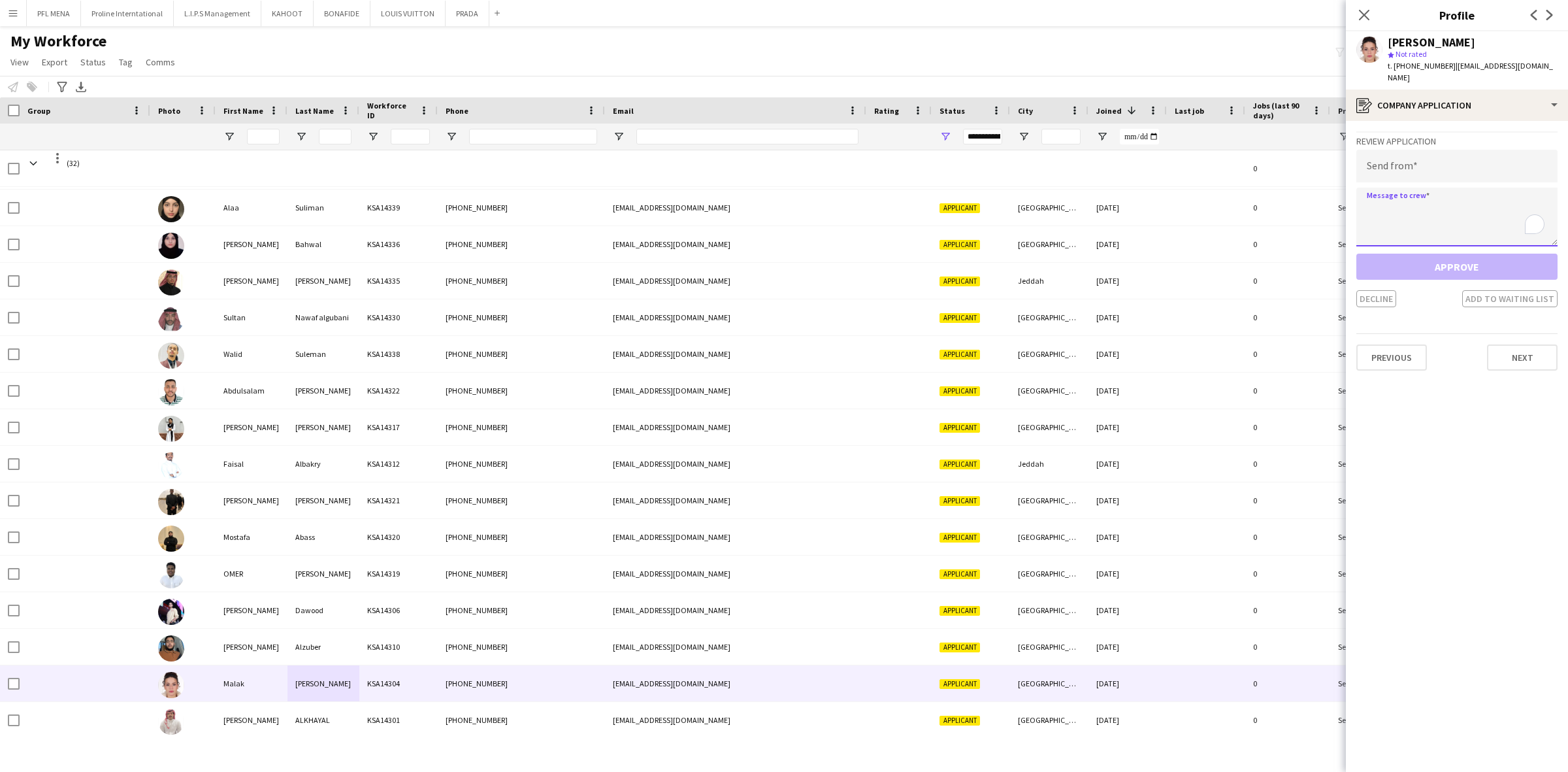
click at [1425, 190] on textarea "To enrich screen reader interactions, please activate Accessibility in Grammarl…" at bounding box center [1457, 217] width 201 height 59
paste textarea "**********"
type textarea "**********"
click at [1441, 151] on input "email" at bounding box center [1457, 165] width 201 height 33
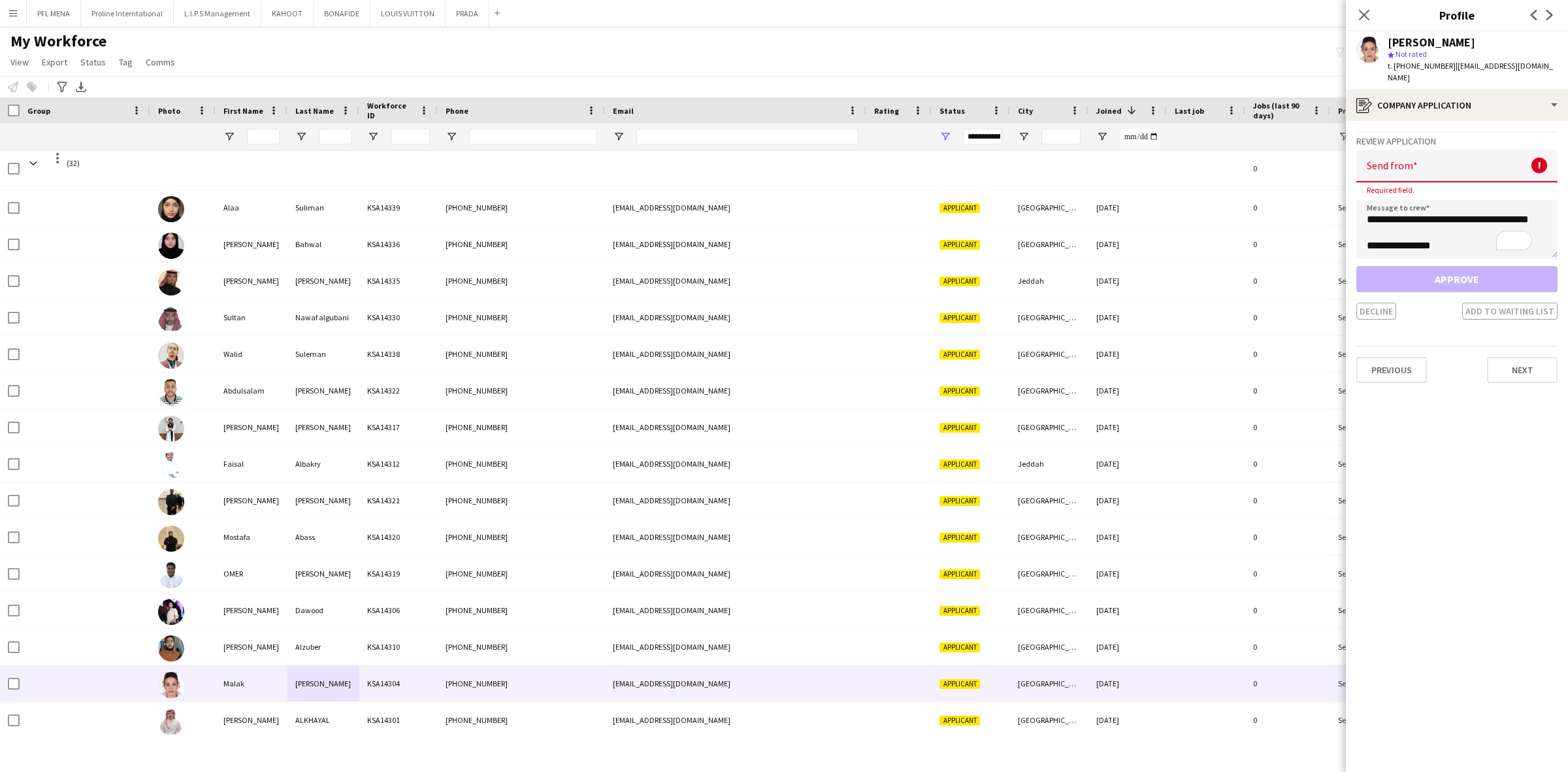
click at [1467, 163] on input "email" at bounding box center [1457, 165] width 201 height 33
paste input "**********"
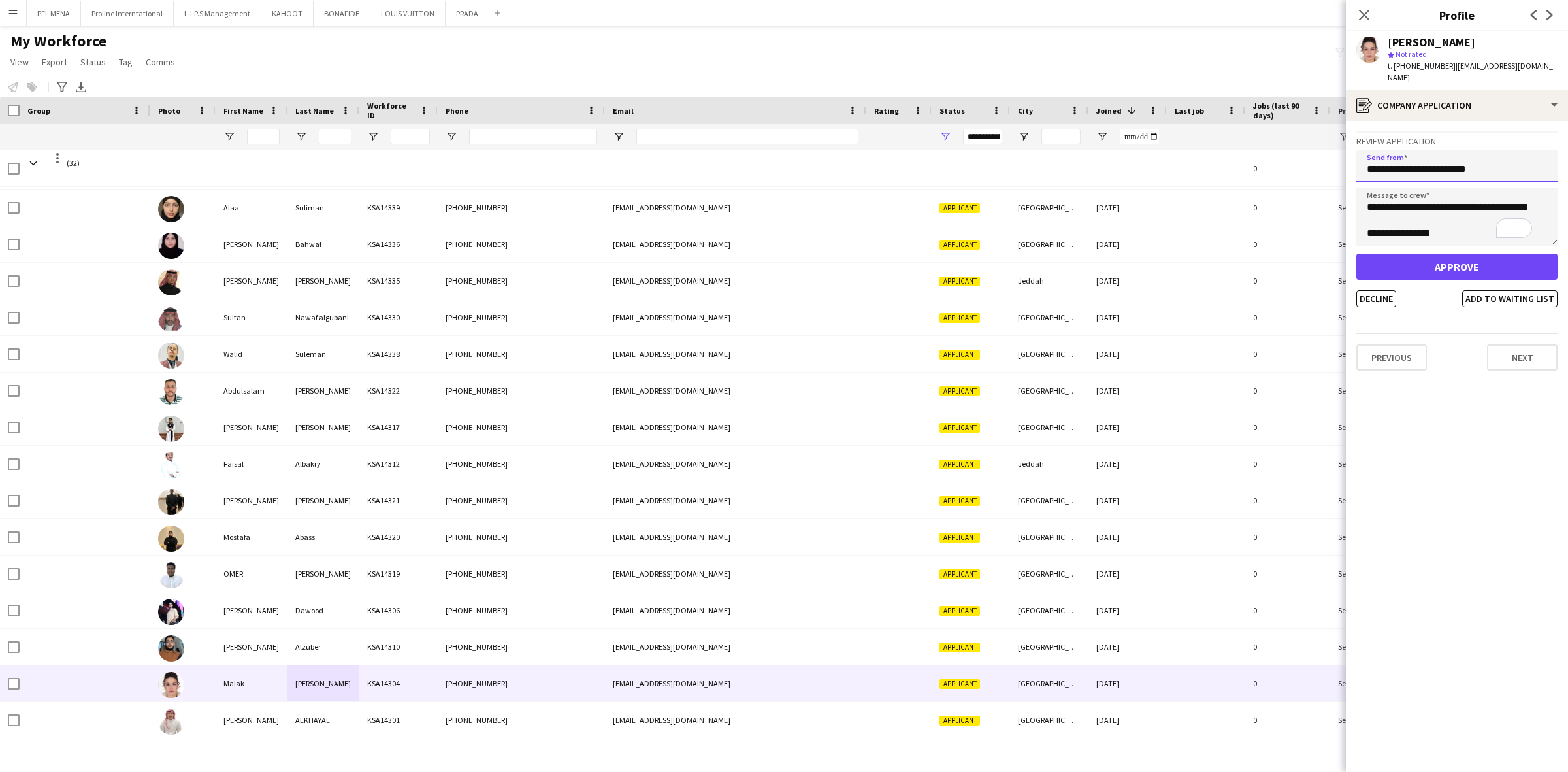
type input "**********"
click at [1459, 253] on button "Approve" at bounding box center [1457, 267] width 201 height 26
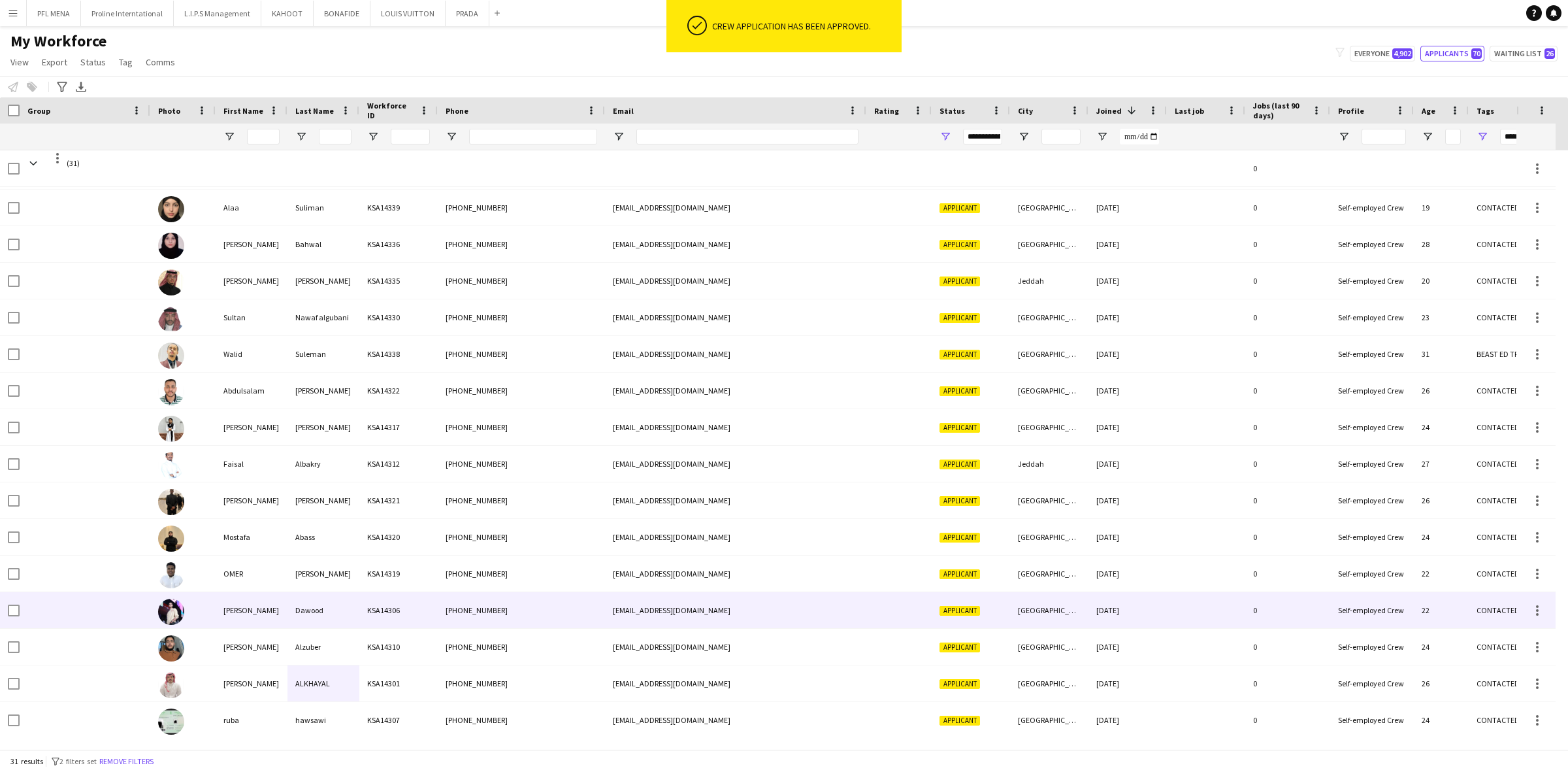
scroll to position [409, 0]
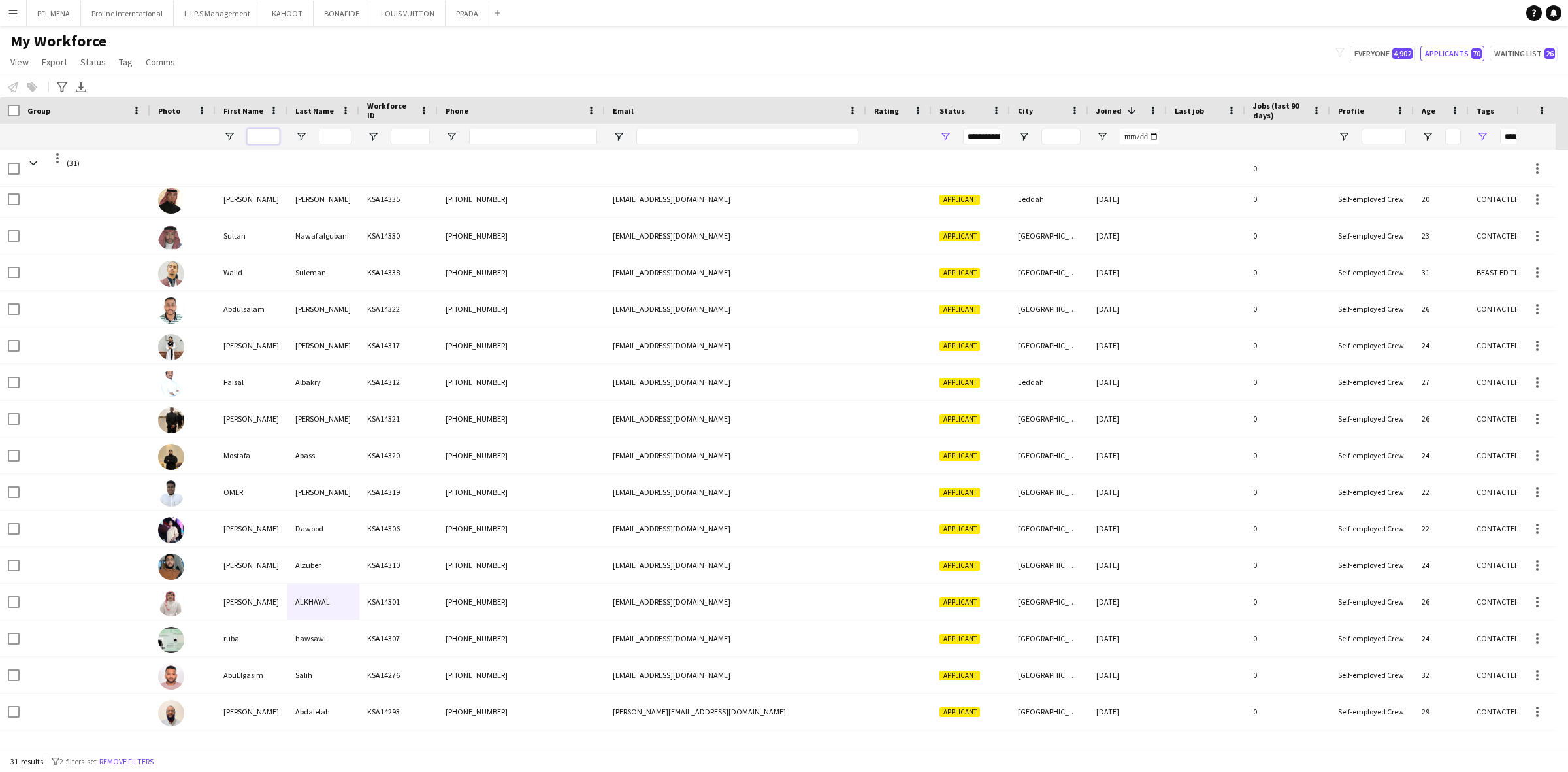
click at [270, 141] on input "First Name Filter Input" at bounding box center [263, 137] width 33 height 16
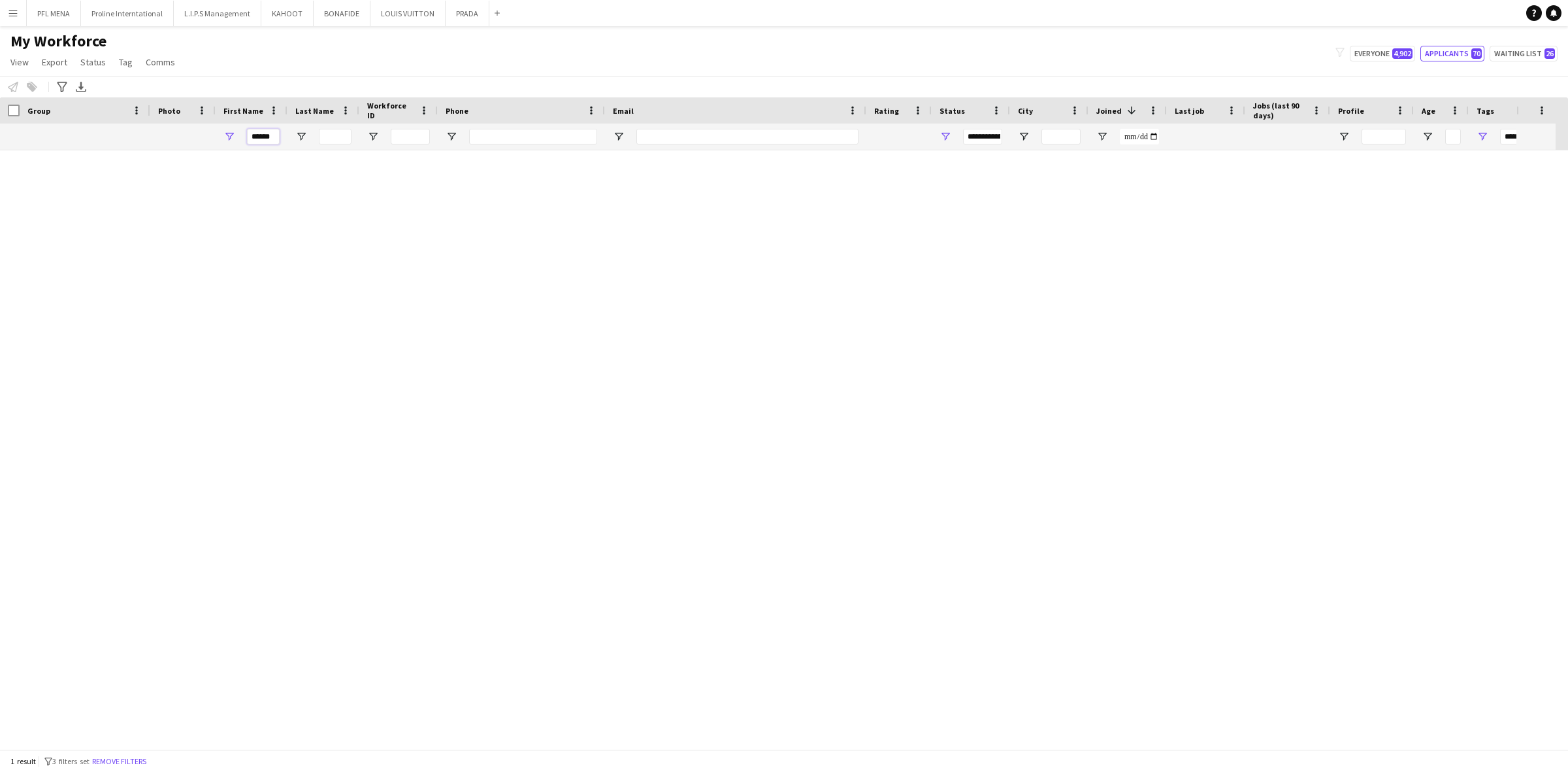
scroll to position [0, 0]
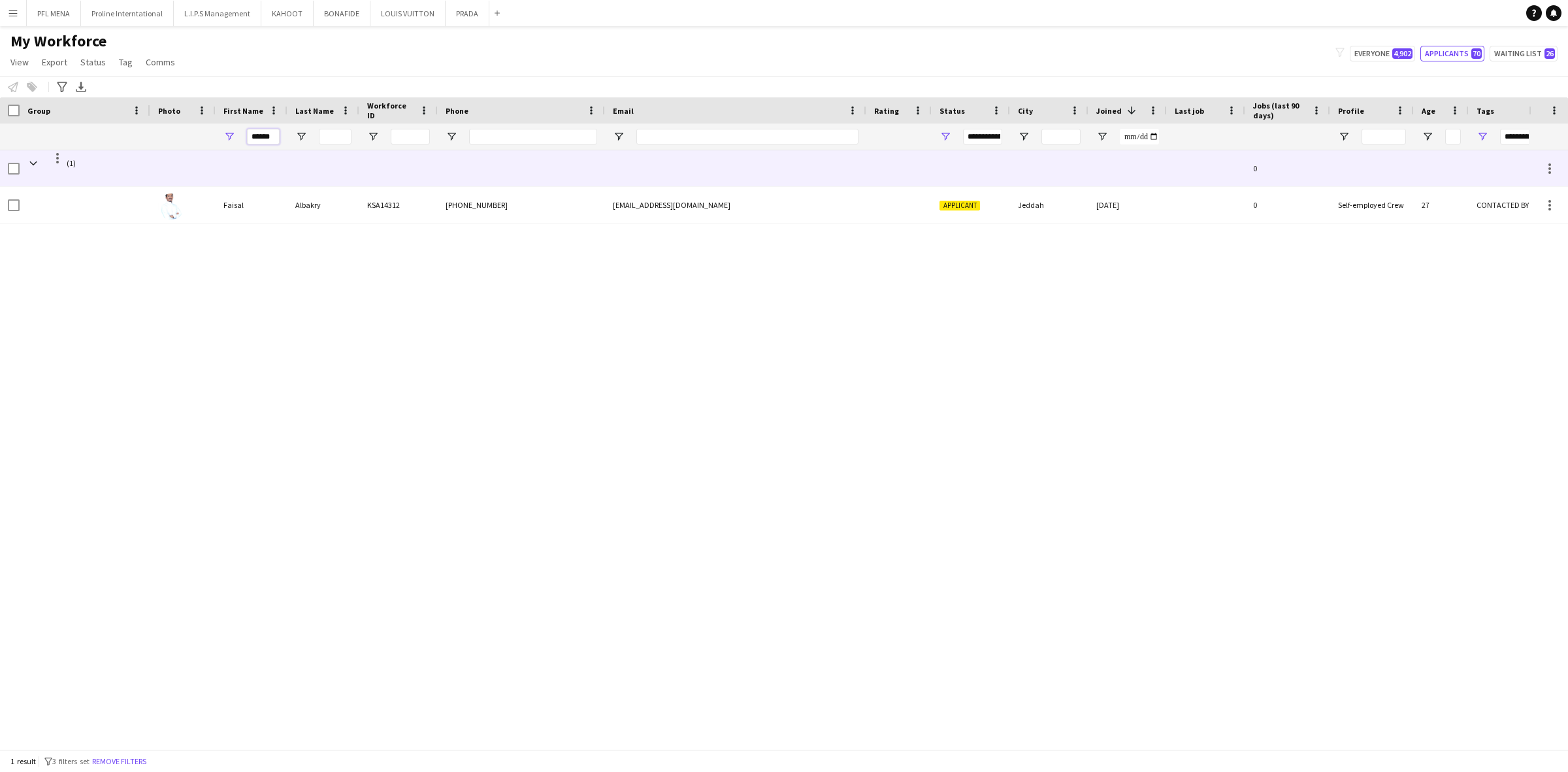
type input "******"
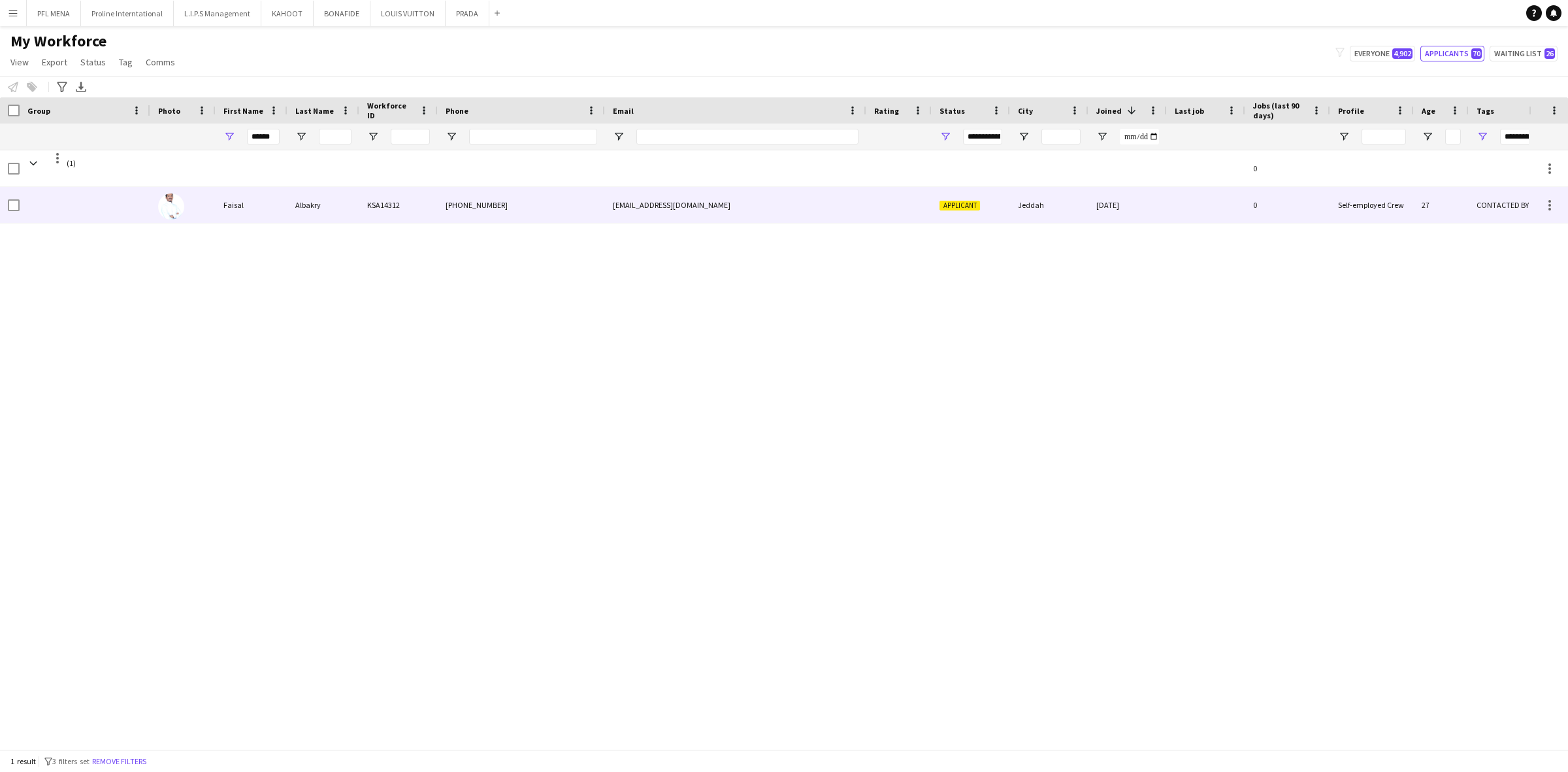
click at [325, 188] on div "Albakry" at bounding box center [323, 205] width 72 height 36
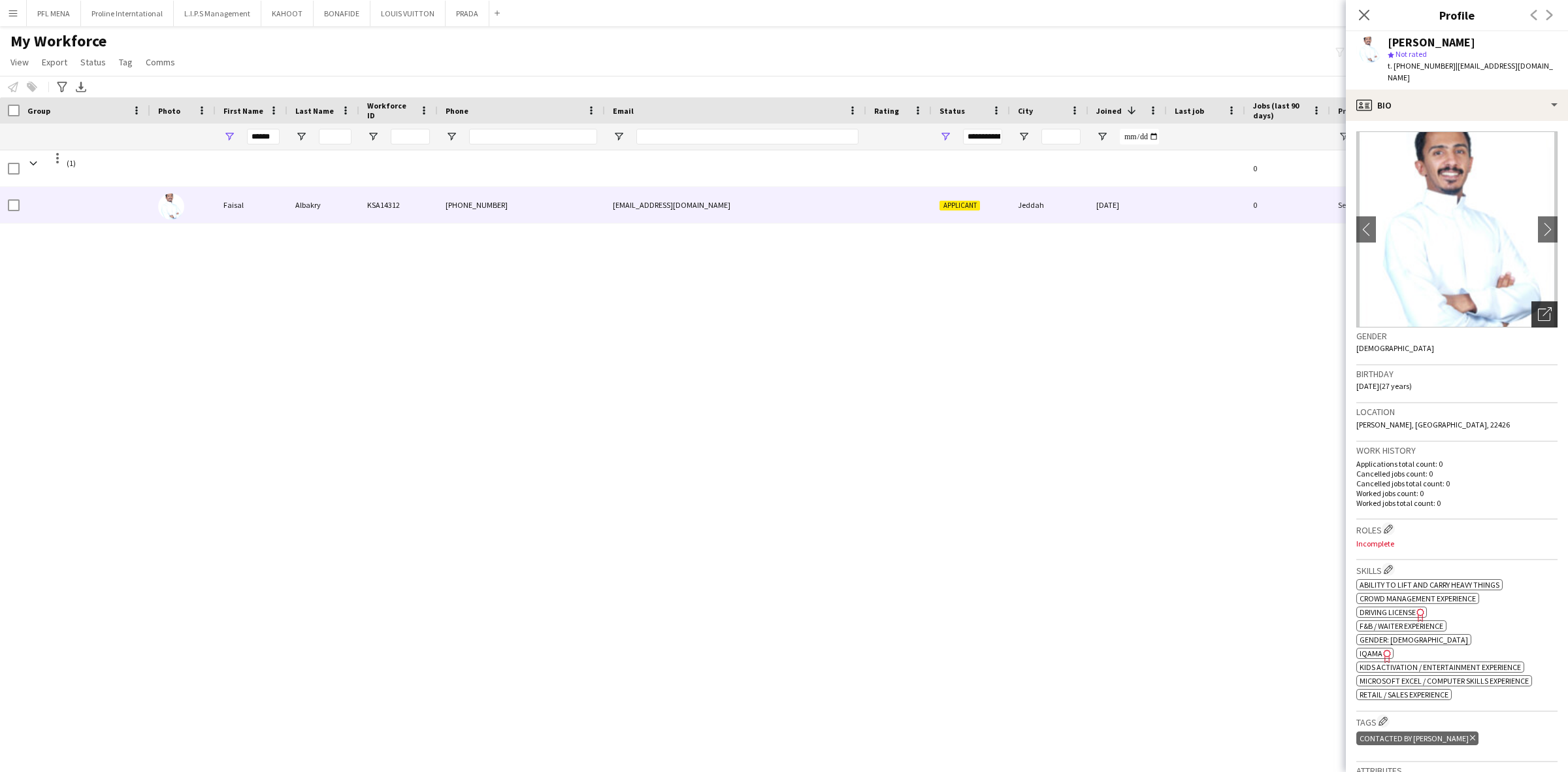
click at [1537, 307] on icon "Open photos pop-in" at bounding box center [1544, 314] width 14 height 14
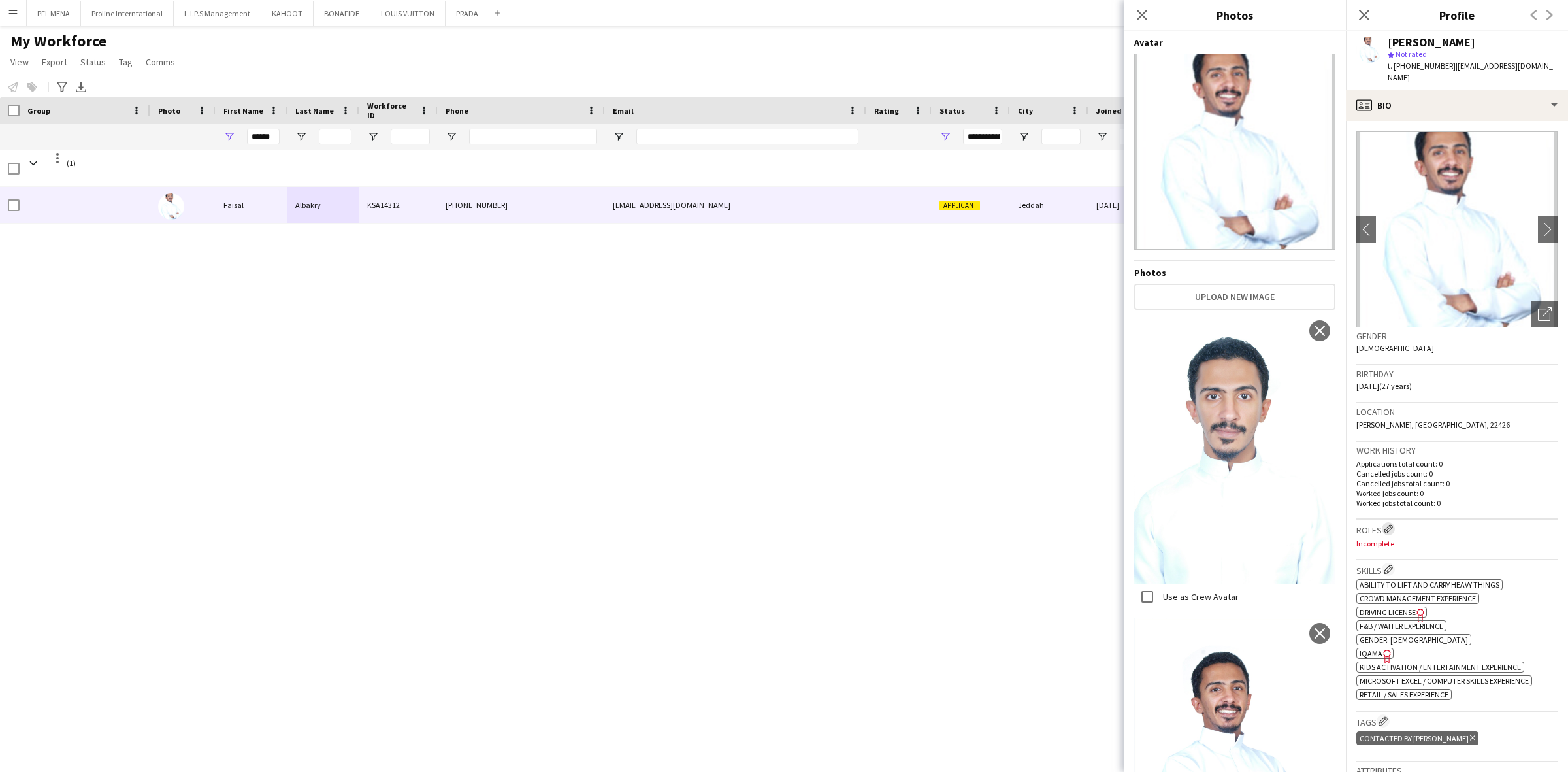
click at [1393, 524] on app-icon "Edit crew company roles" at bounding box center [1388, 529] width 9 height 9
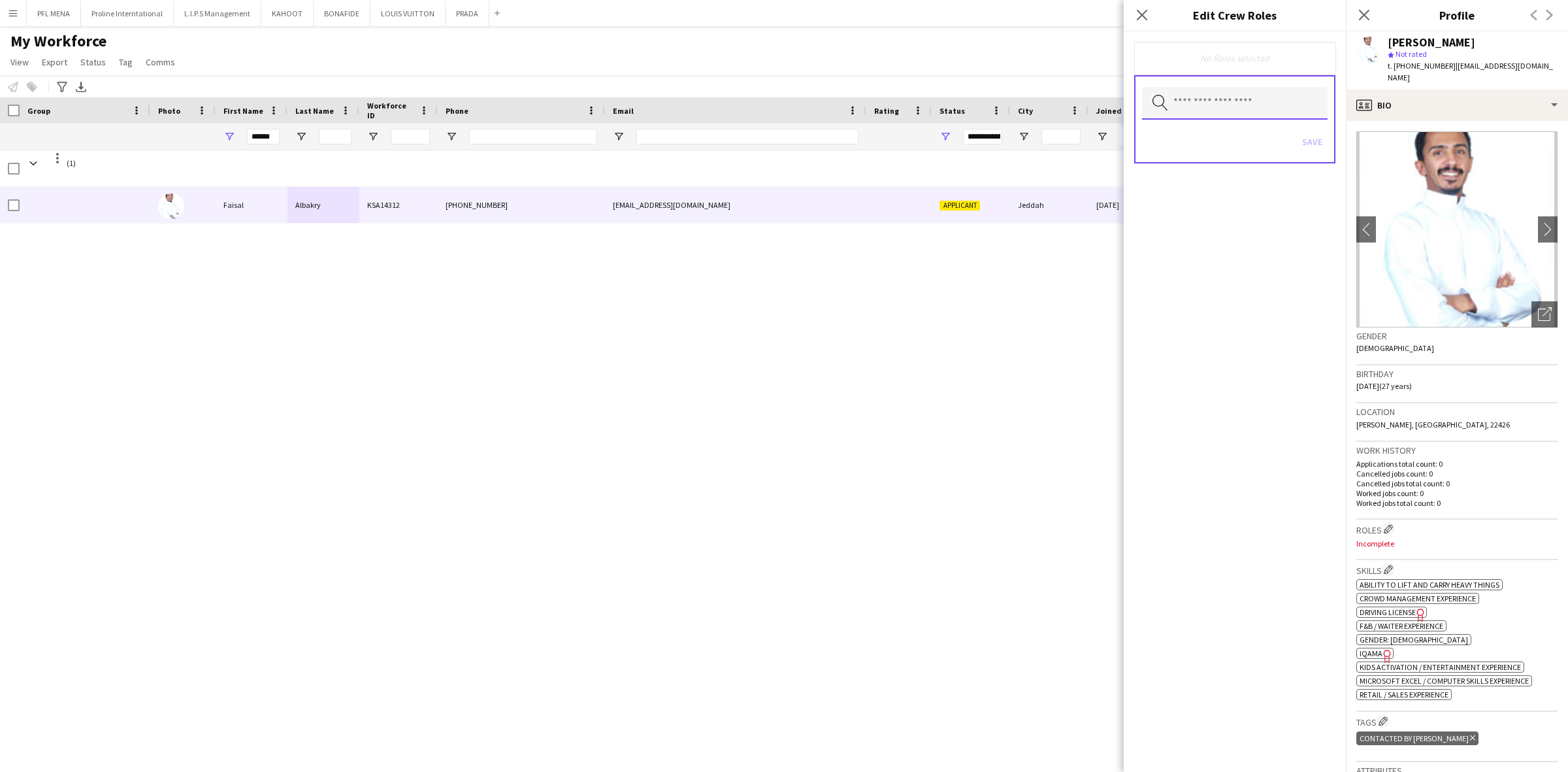
click at [1211, 106] on input "text" at bounding box center [1235, 103] width 186 height 33
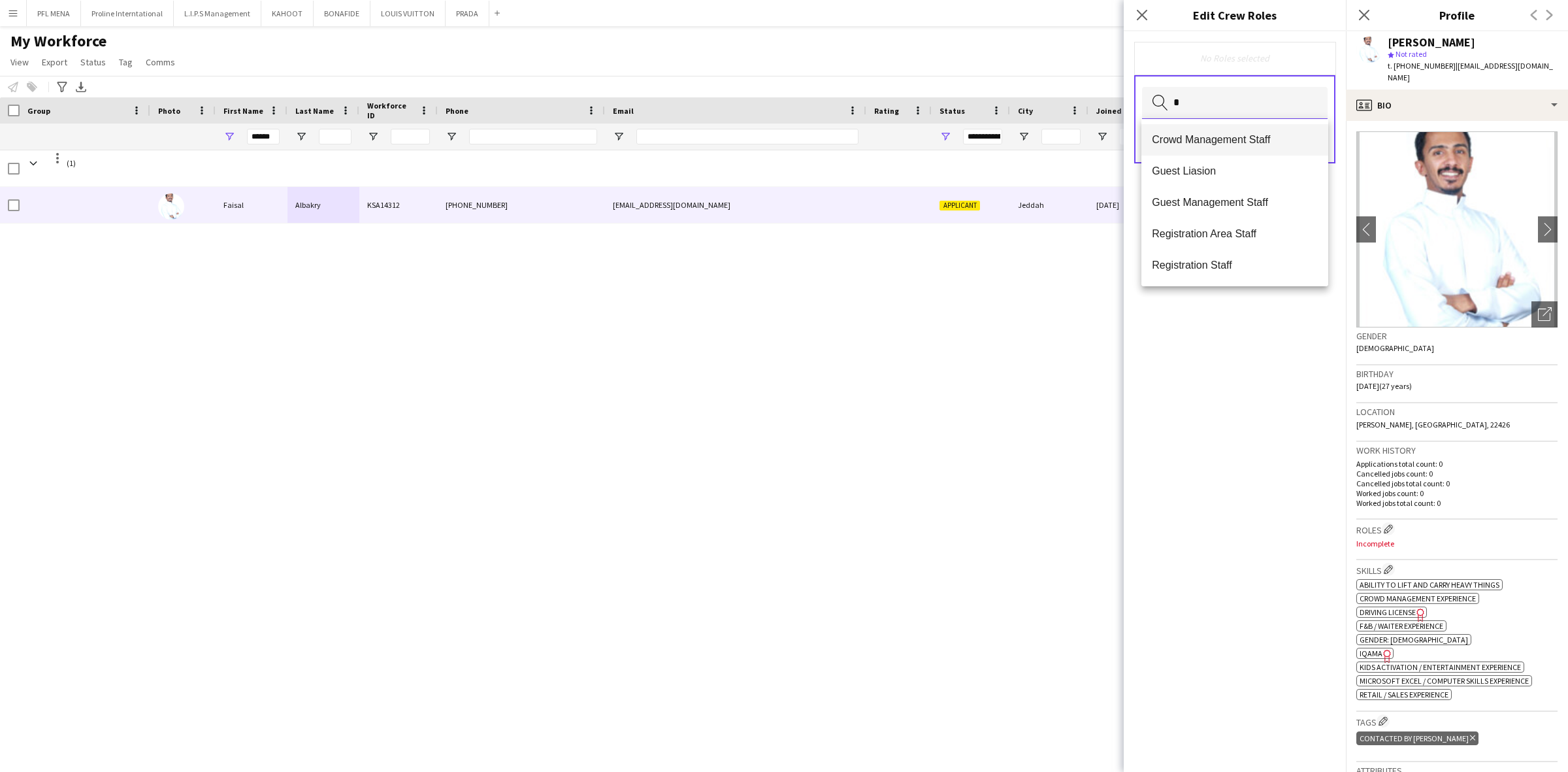
type input "*"
click at [1239, 141] on span "Crowd Management Staff" at bounding box center [1235, 139] width 166 height 12
type input "*"
click at [1235, 173] on span "Guest Management Staff" at bounding box center [1235, 173] width 166 height 12
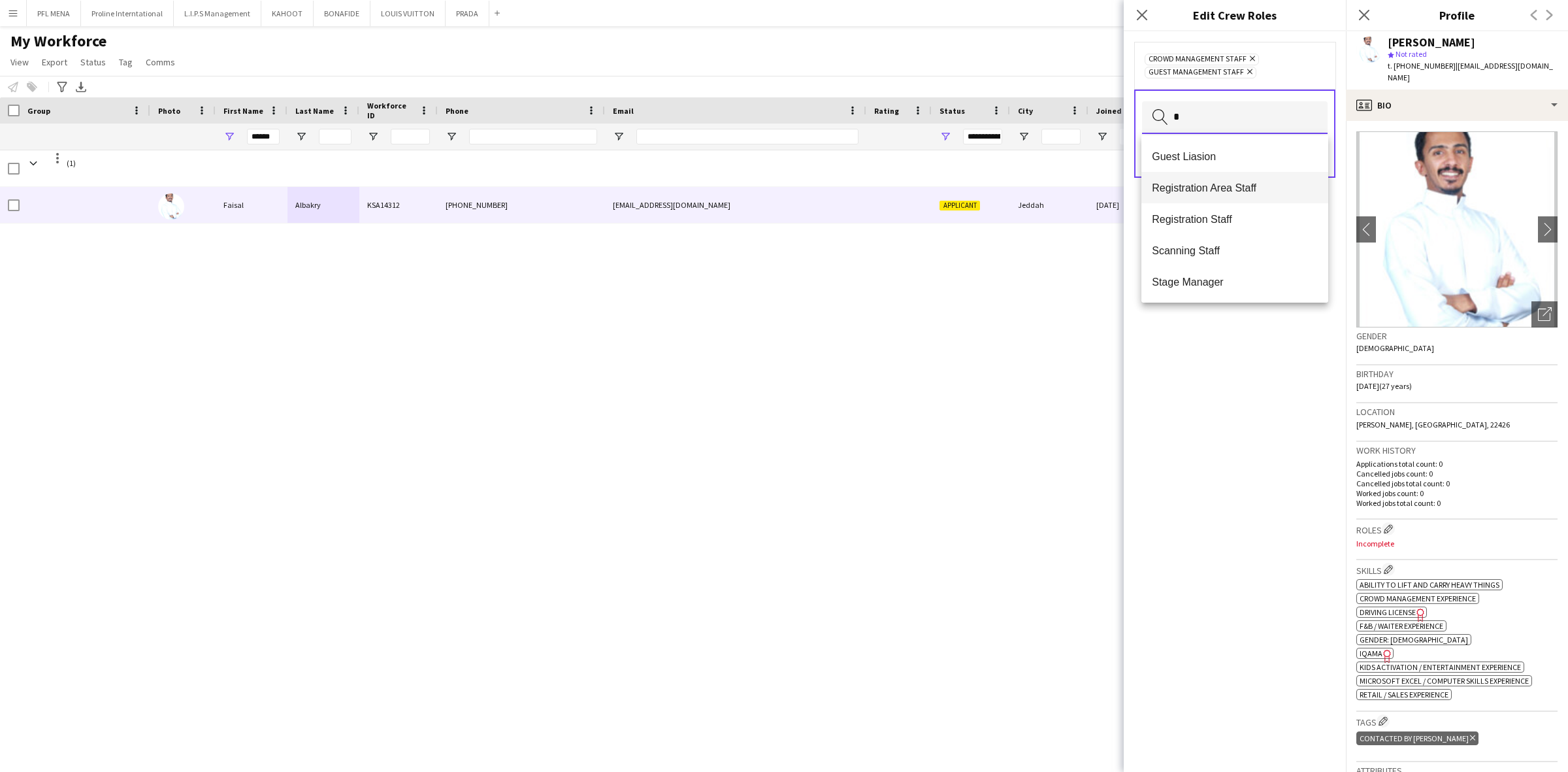
type input "*"
click at [1235, 181] on span "Registration Area Staff" at bounding box center [1235, 187] width 166 height 12
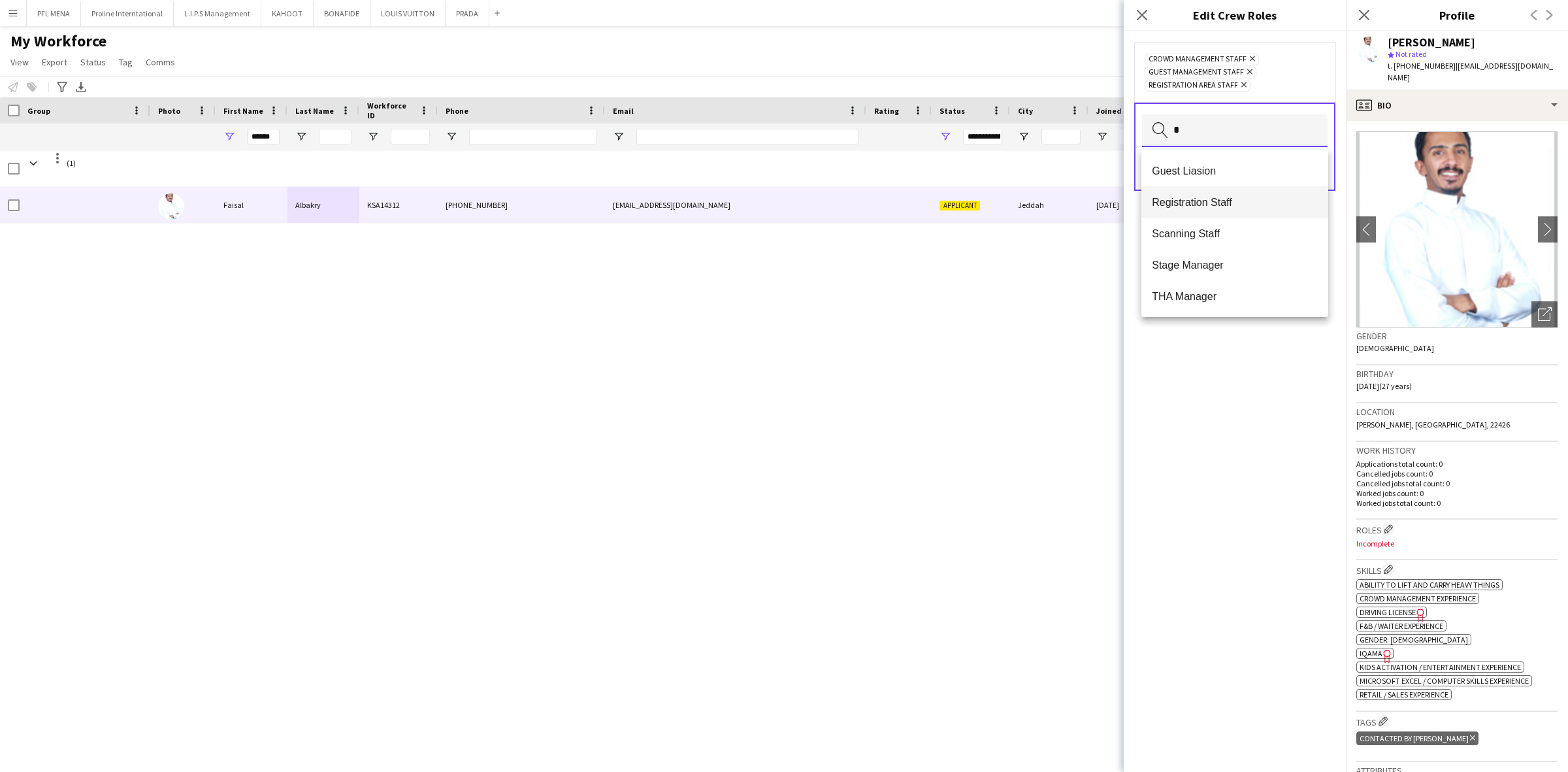
type input "*"
click at [1232, 200] on span "Registration Staff" at bounding box center [1235, 202] width 166 height 12
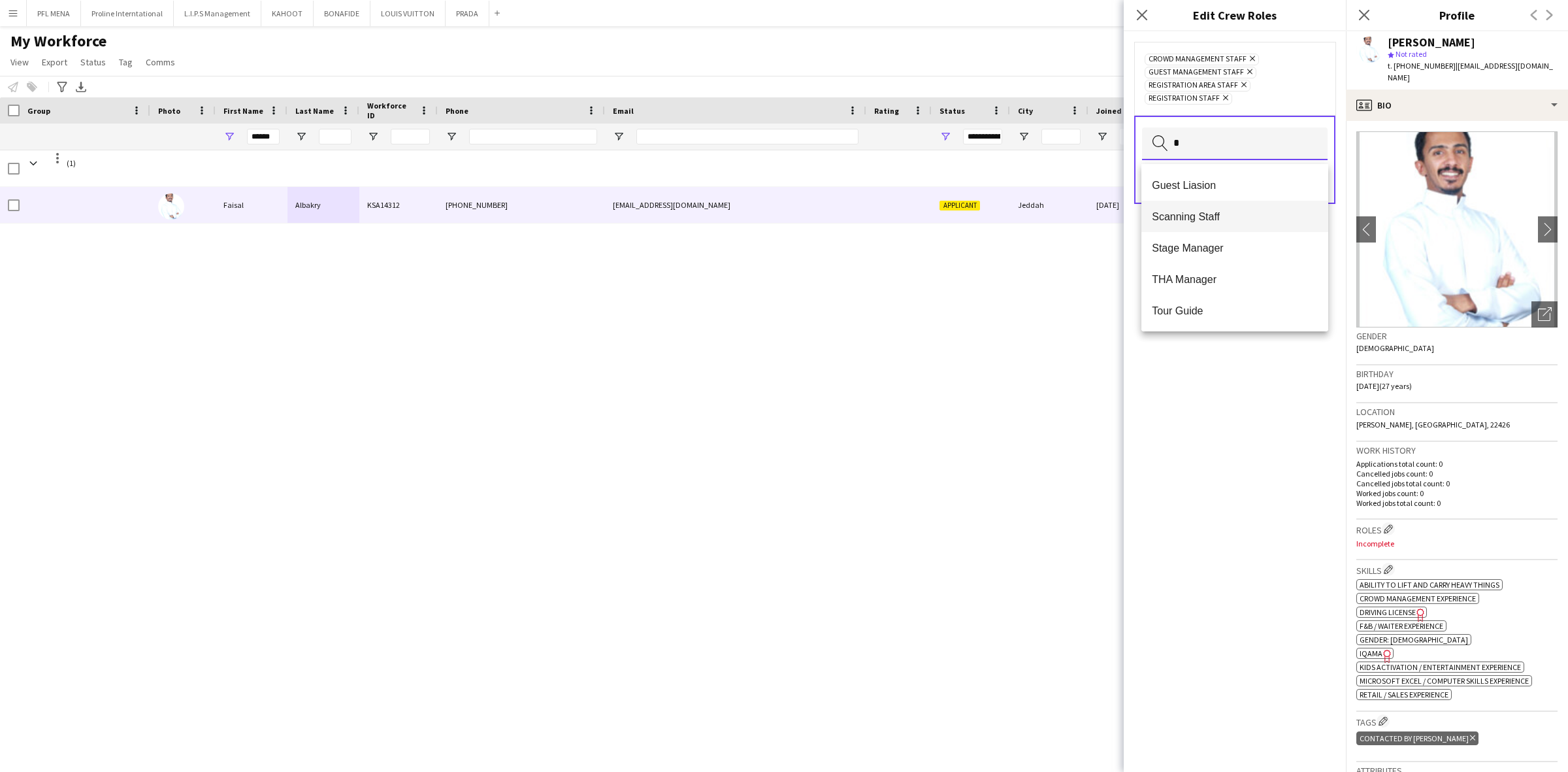
type input "*"
click at [1229, 216] on span "Scanning Staff" at bounding box center [1235, 216] width 166 height 12
click at [1241, 245] on span "Events (Event Staff)" at bounding box center [1235, 241] width 166 height 12
click at [1206, 315] on span "Host/Hostess" at bounding box center [1235, 318] width 166 height 12
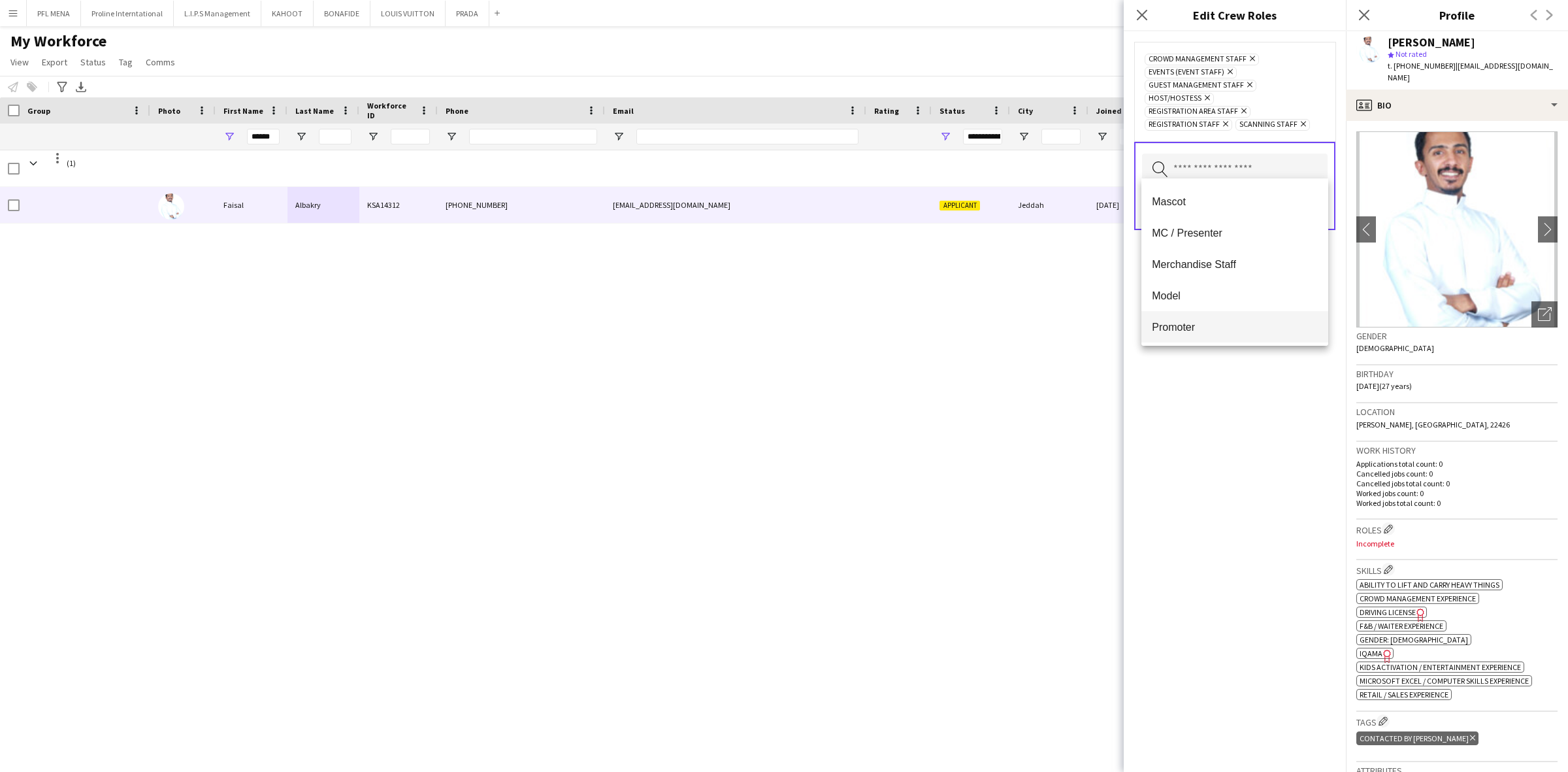
scroll to position [409, 0]
click at [1221, 266] on span "Merchandise Staff" at bounding box center [1235, 261] width 166 height 12
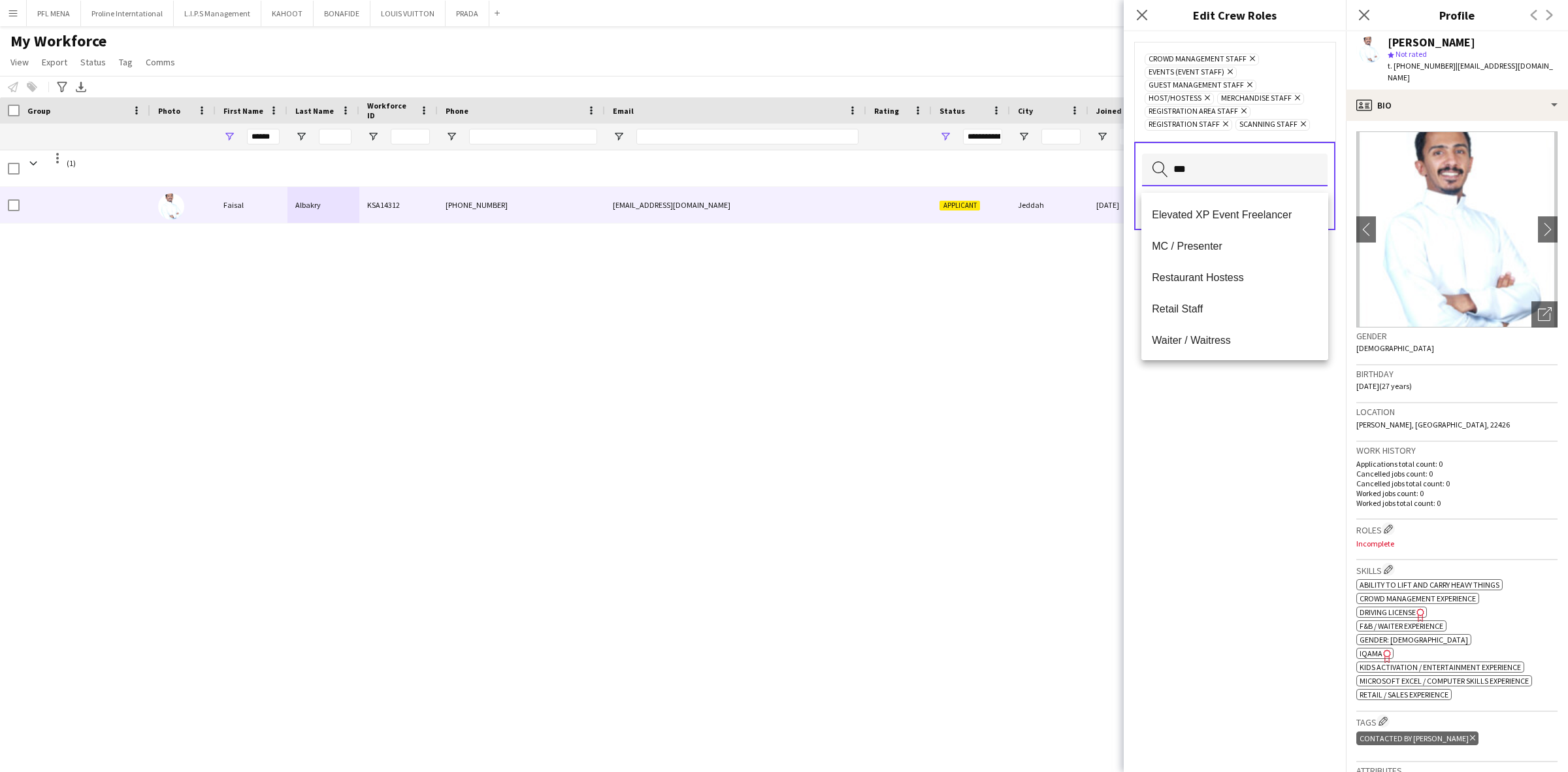
scroll to position [0, 0]
type input "***"
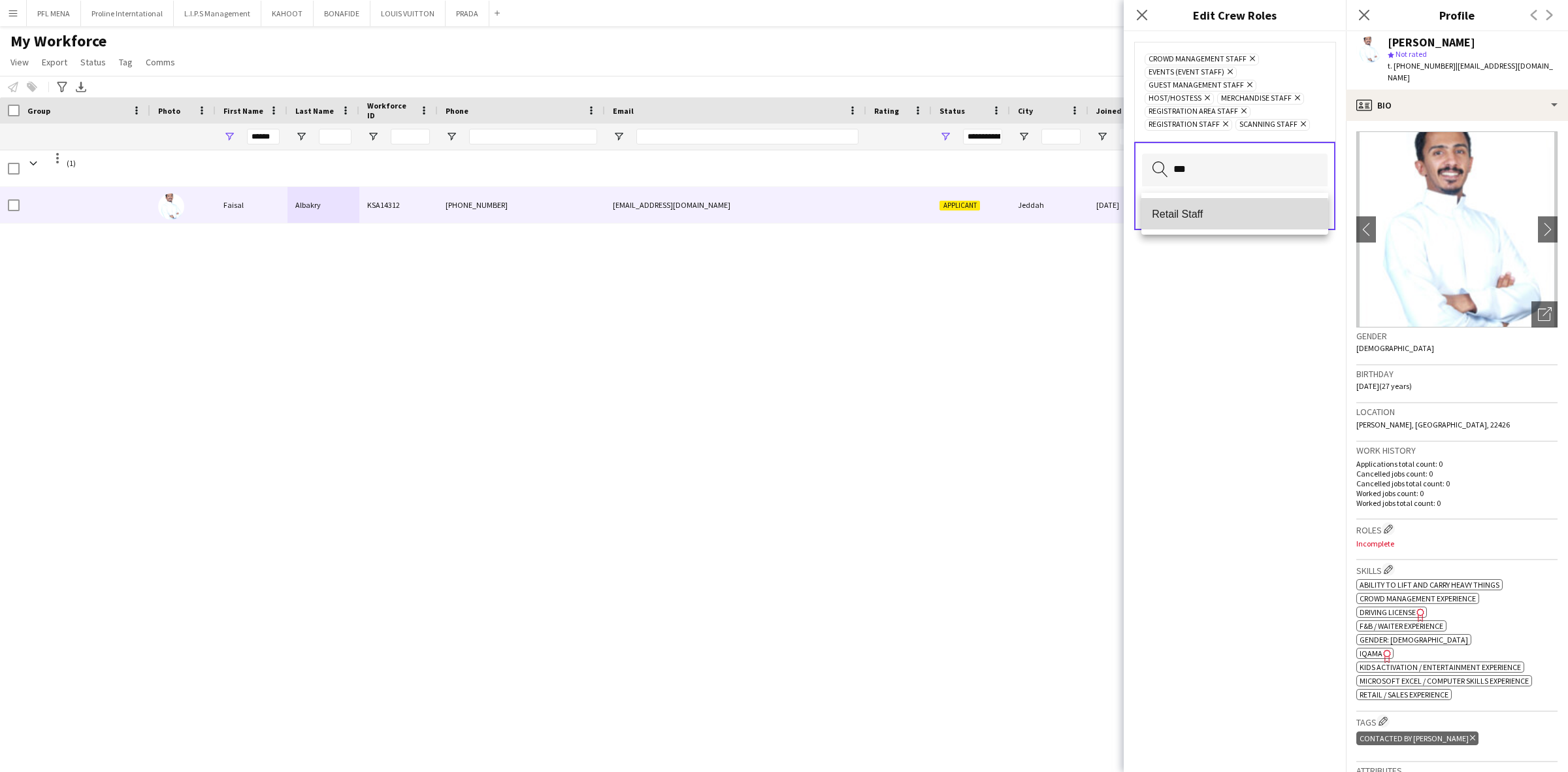
click at [1223, 218] on span "Retail Staff" at bounding box center [1235, 213] width 166 height 12
type input "*"
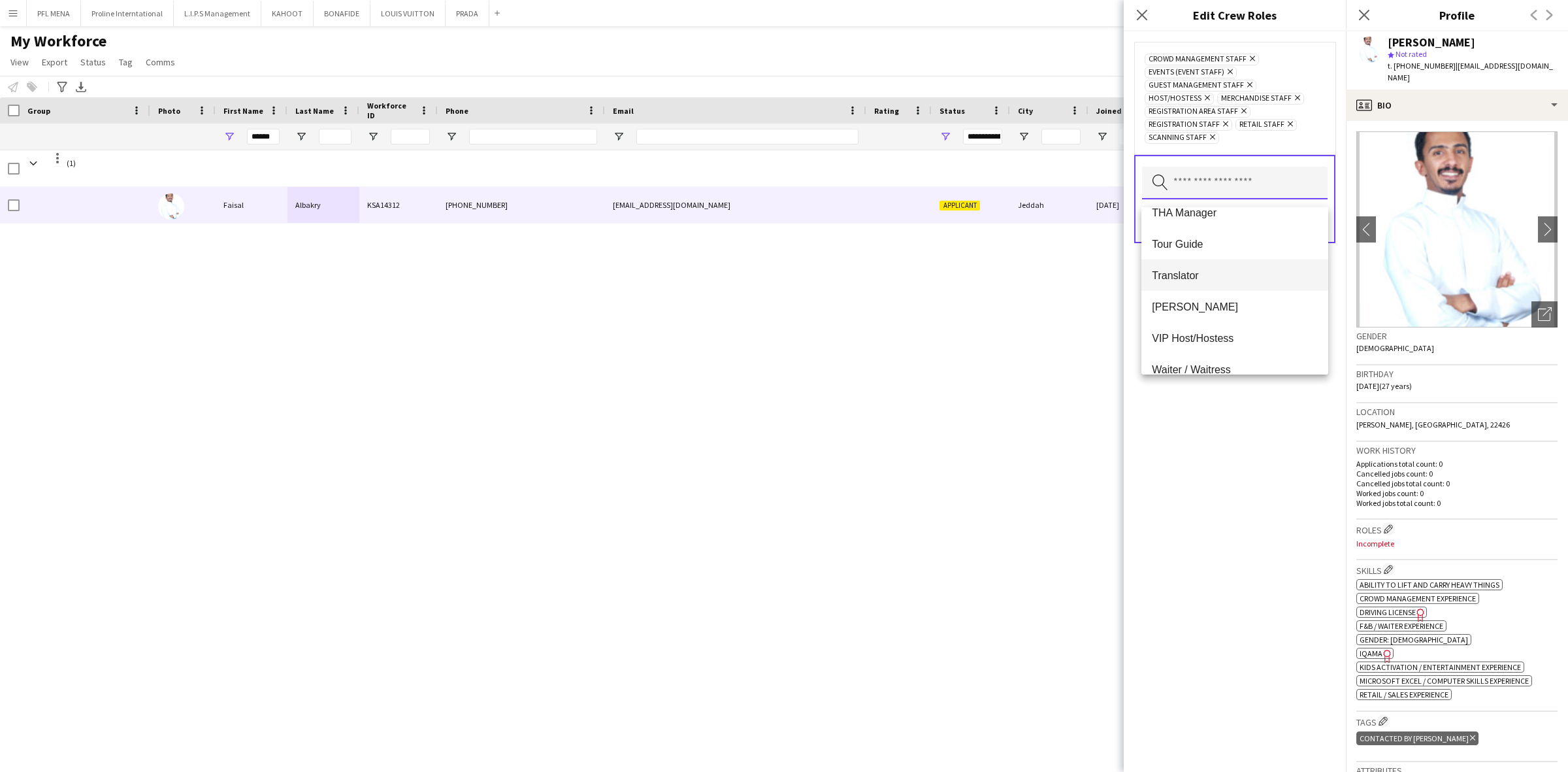
scroll to position [909, 0]
click at [1186, 237] on mat-option "[PERSON_NAME]" at bounding box center [1235, 229] width 187 height 31
click at [1286, 443] on div "Crowd Management Staff Remove Events (Event Staff) Remove Guest Management Staf…" at bounding box center [1234, 401] width 222 height 741
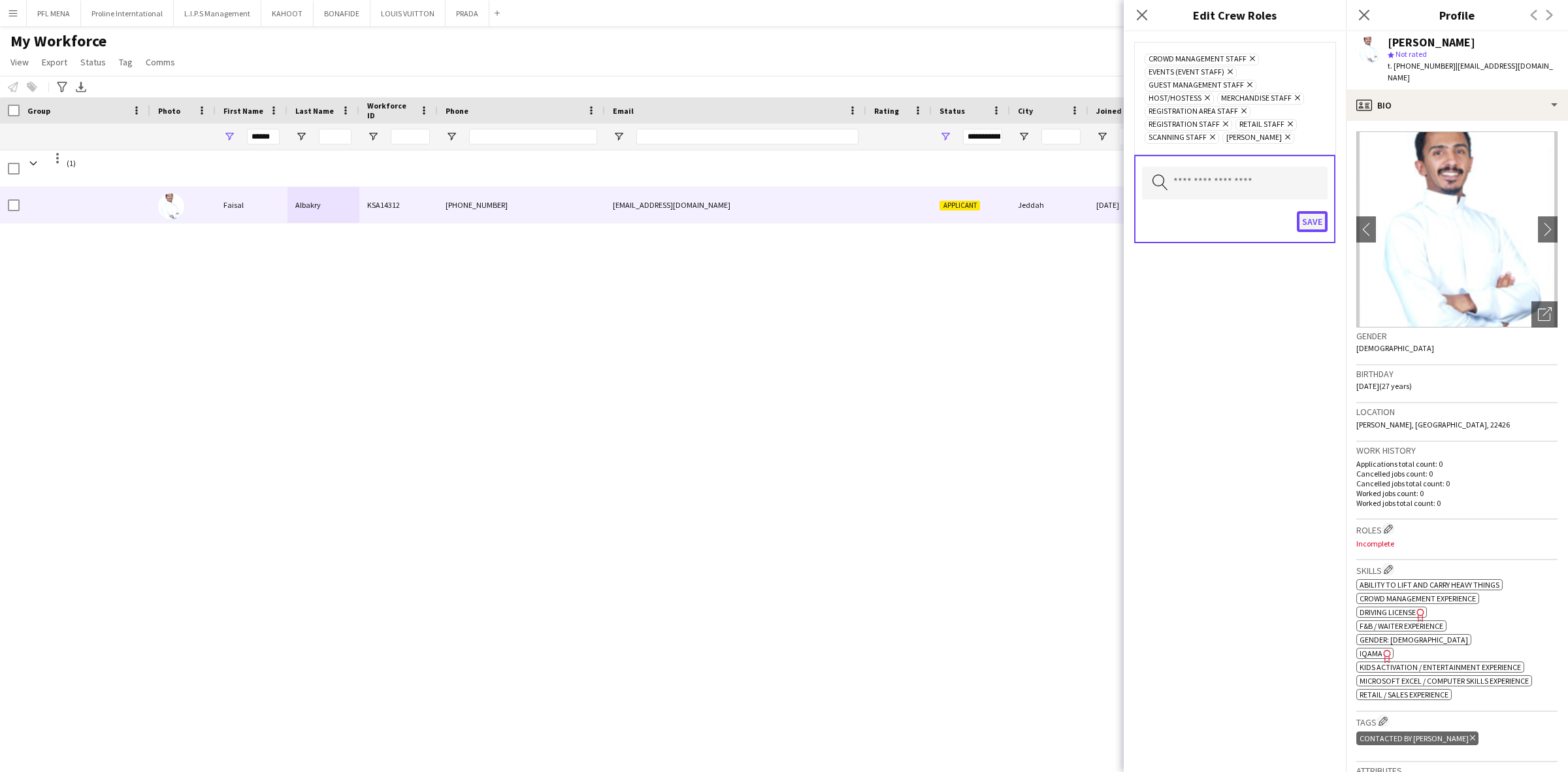
click at [1315, 232] on button "Save" at bounding box center [1312, 221] width 31 height 21
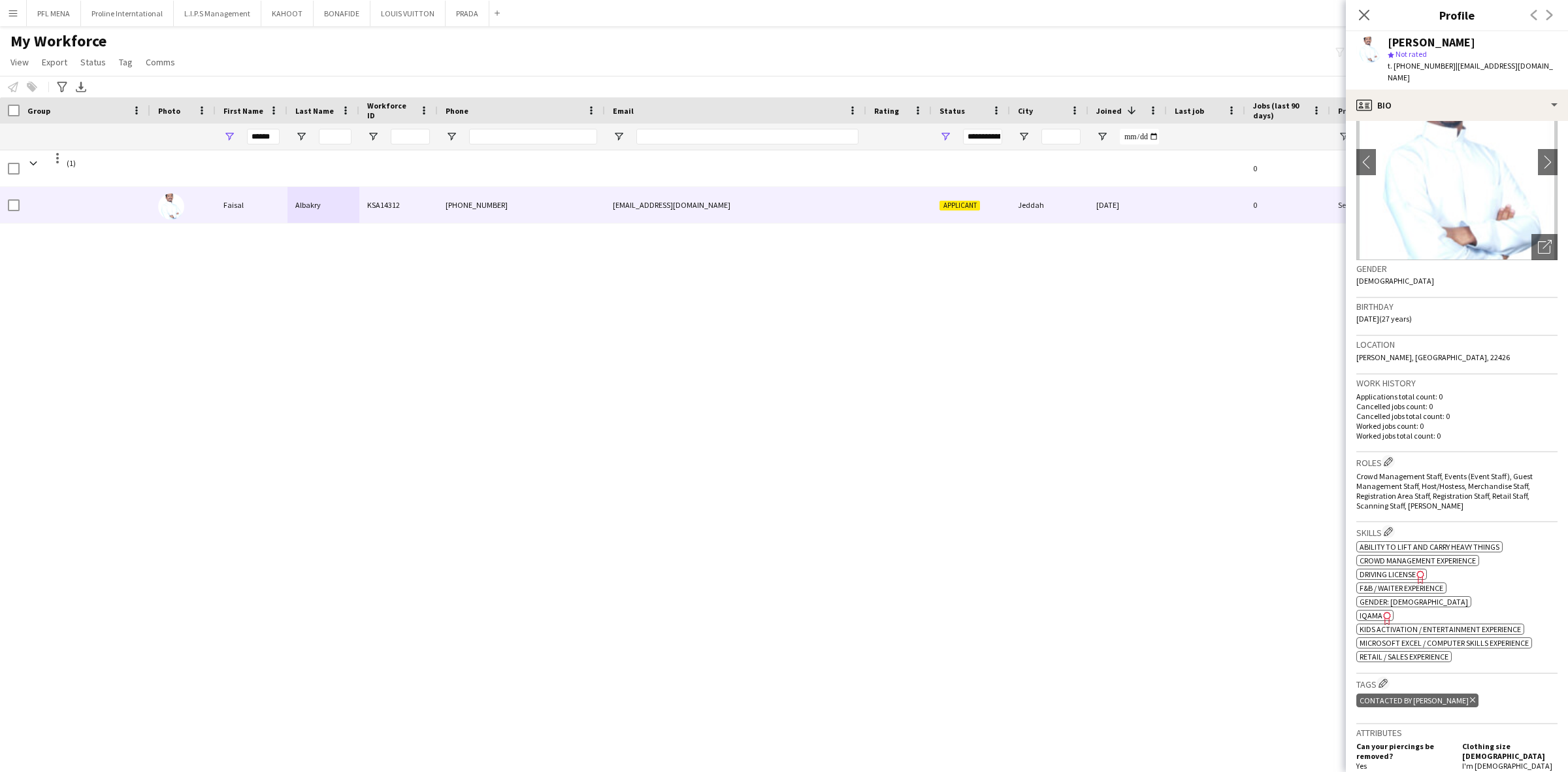
scroll to position [82, 0]
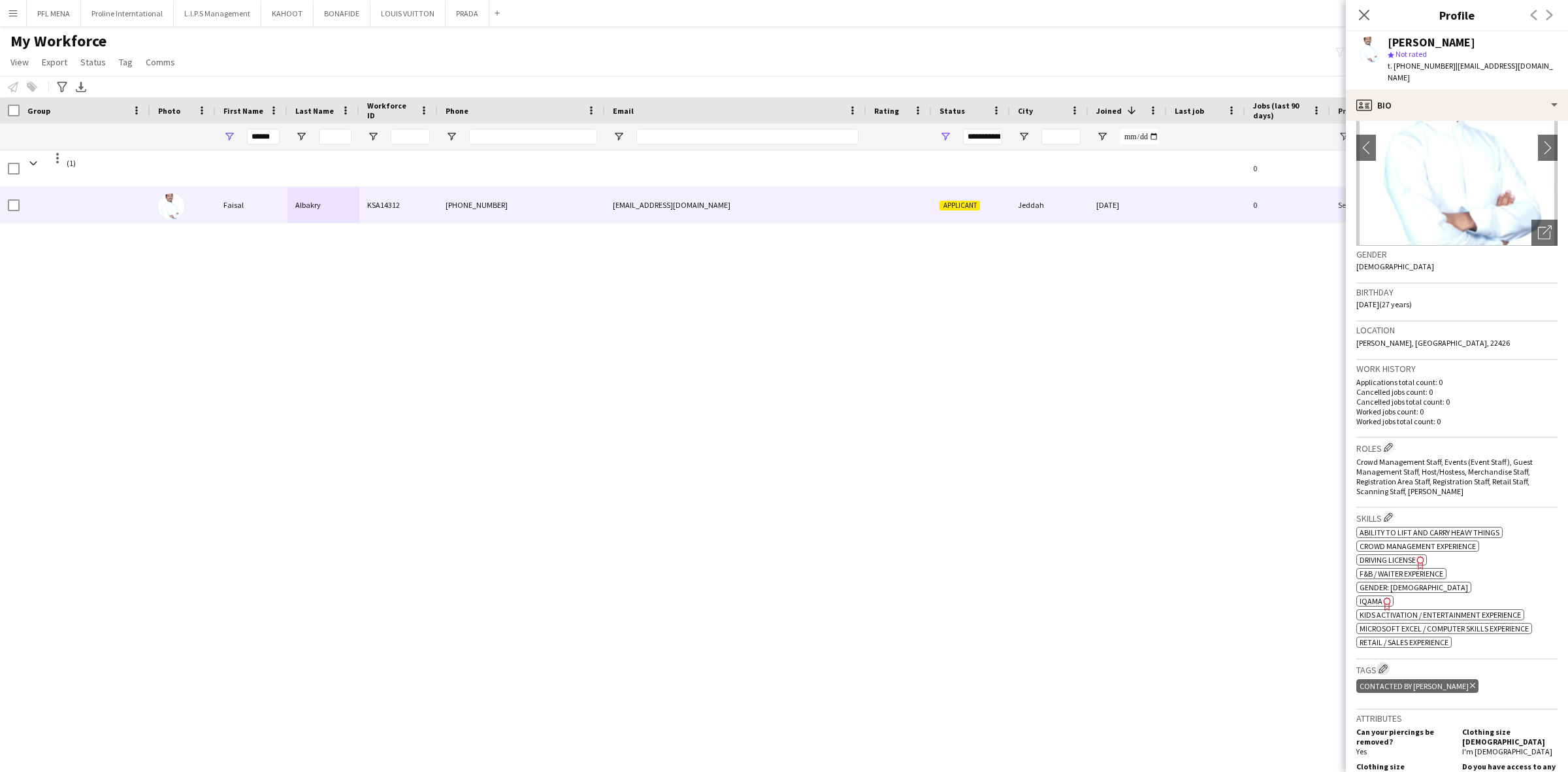
click at [1385, 664] on app-icon "Edit crew company tags" at bounding box center [1382, 669] width 9 height 9
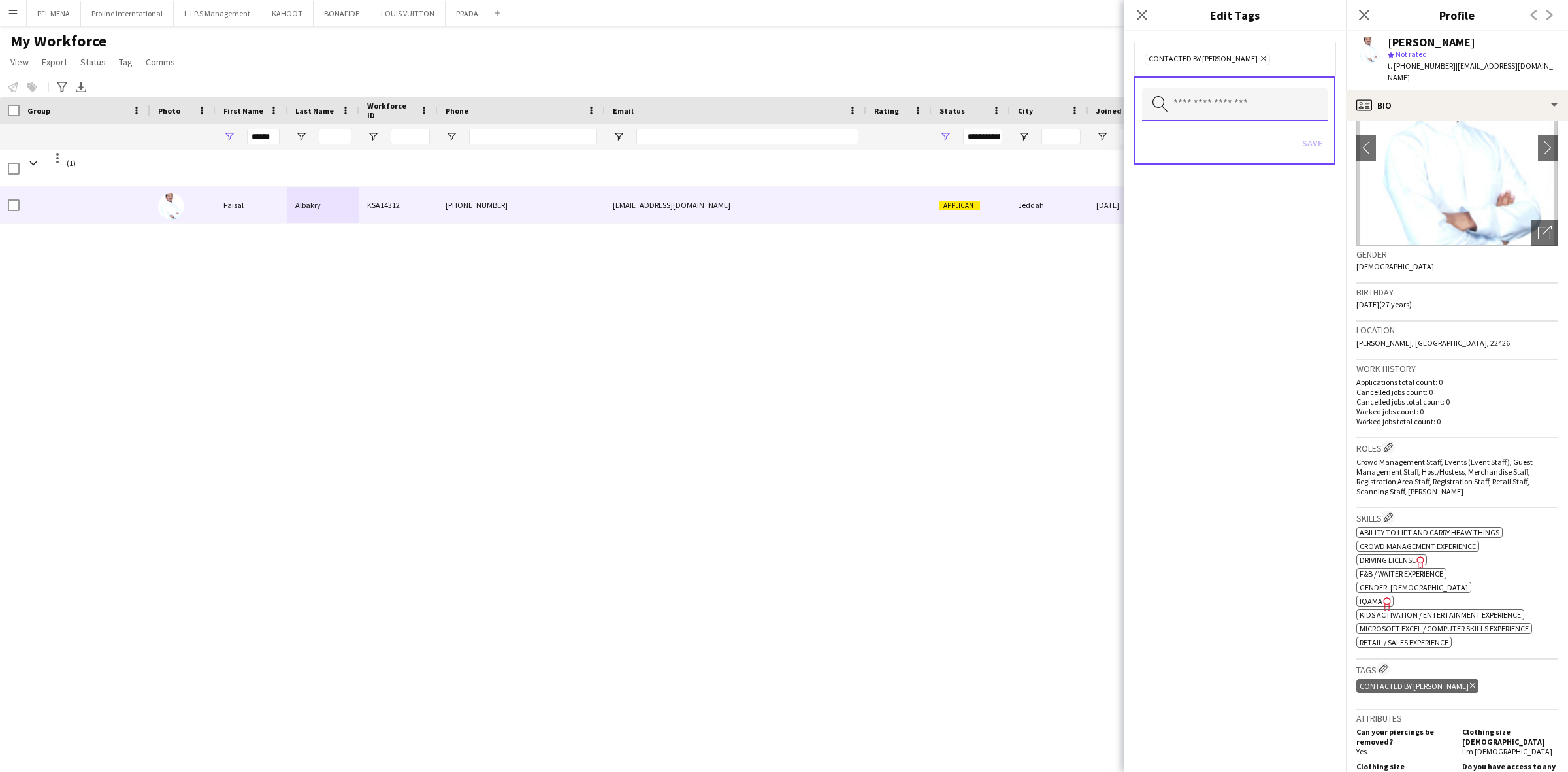
click at [1230, 109] on input "text" at bounding box center [1235, 104] width 186 height 33
type input "*****"
click at [1213, 146] on span "TOP PROMOTER" at bounding box center [1235, 142] width 166 height 12
type input "*******"
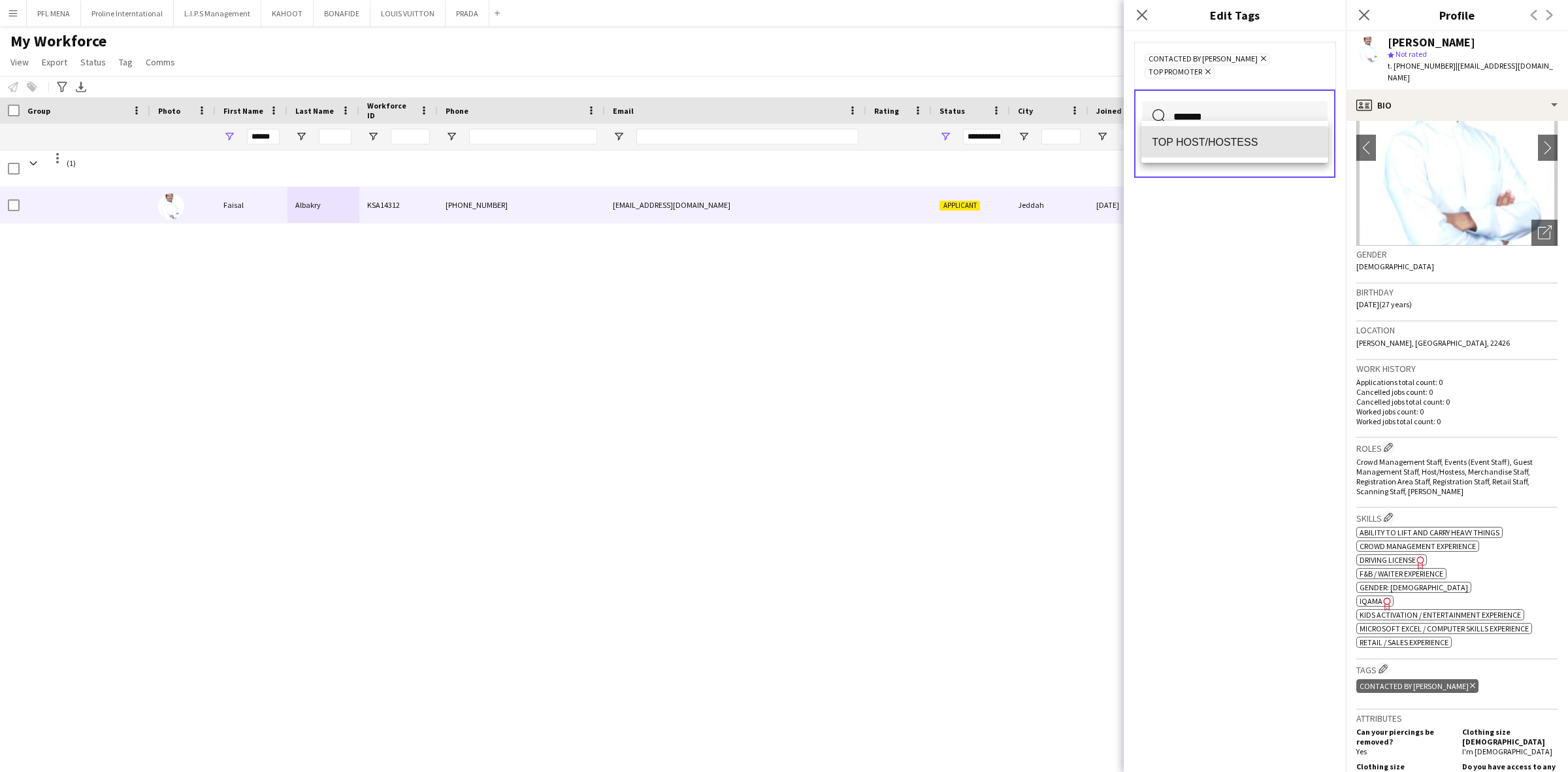
click at [1215, 146] on span "TOP HOST/HOSTESS" at bounding box center [1235, 142] width 166 height 12
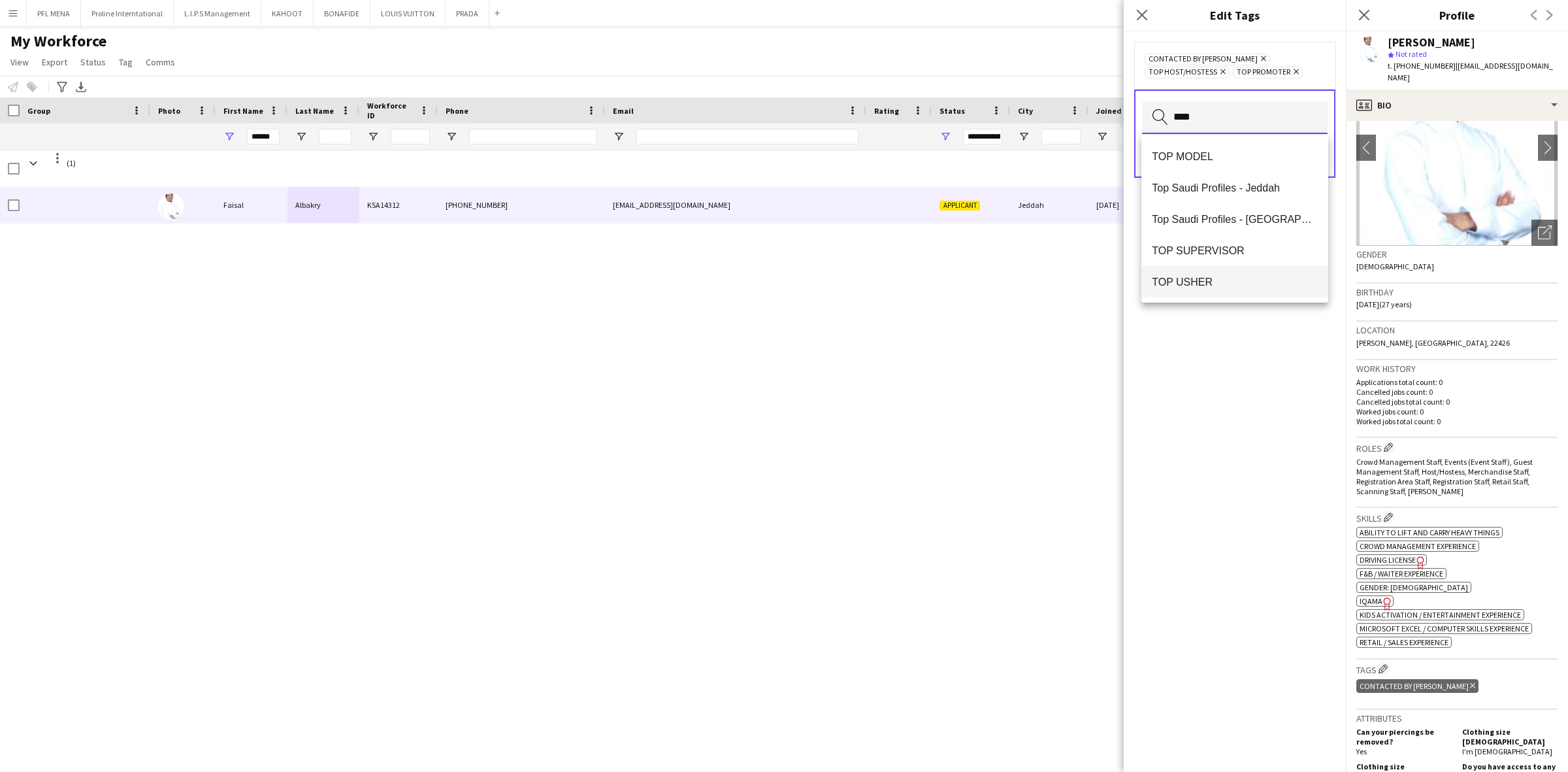
type input "***"
click at [1205, 277] on span "TOP USHER" at bounding box center [1235, 282] width 166 height 12
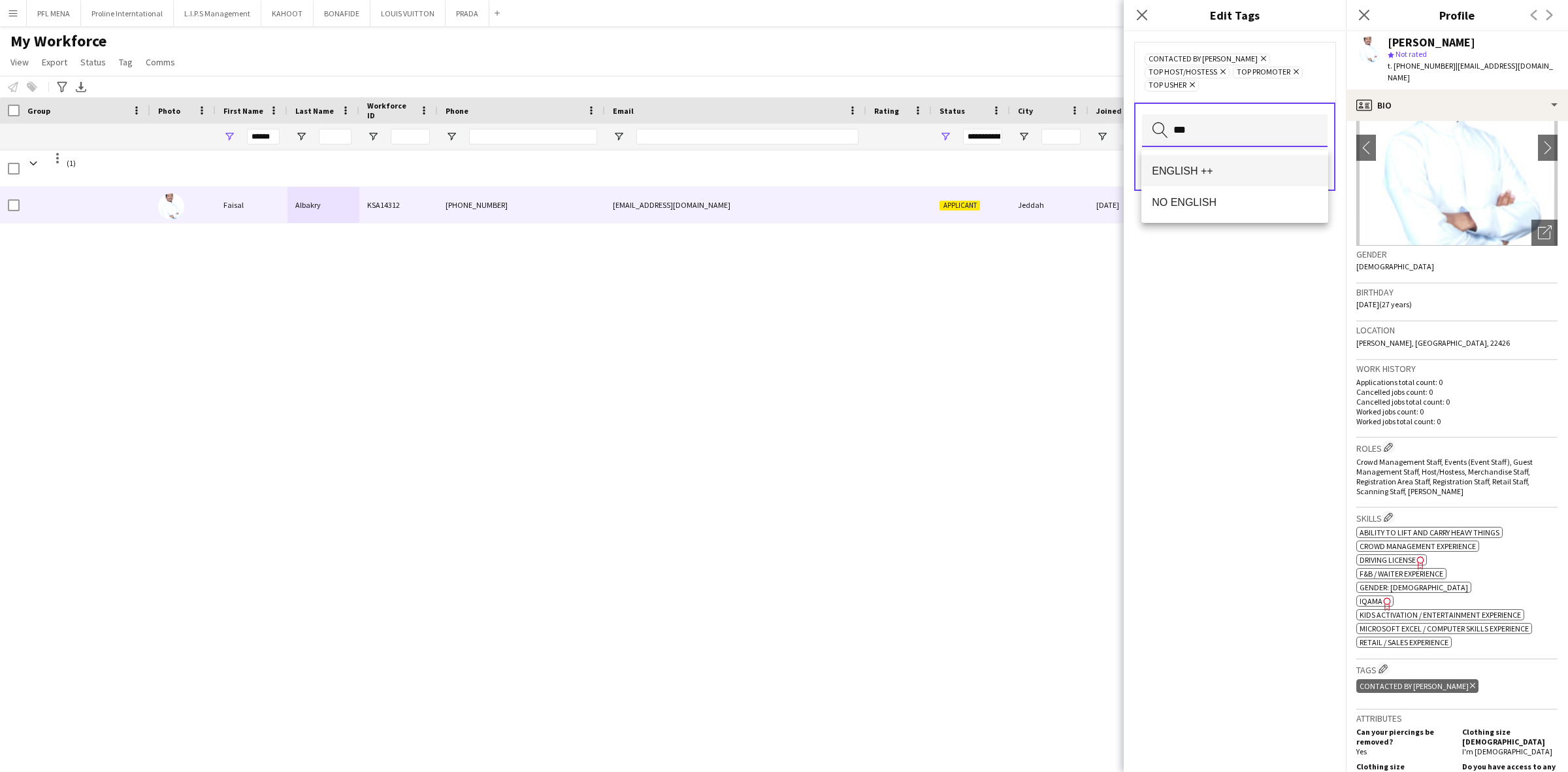
type input "***"
click at [1193, 174] on span "ENGLISH ++" at bounding box center [1235, 170] width 166 height 12
type input "***"
click at [1197, 178] on mat-option "KHALEEJI PROFILE" at bounding box center [1235, 170] width 187 height 31
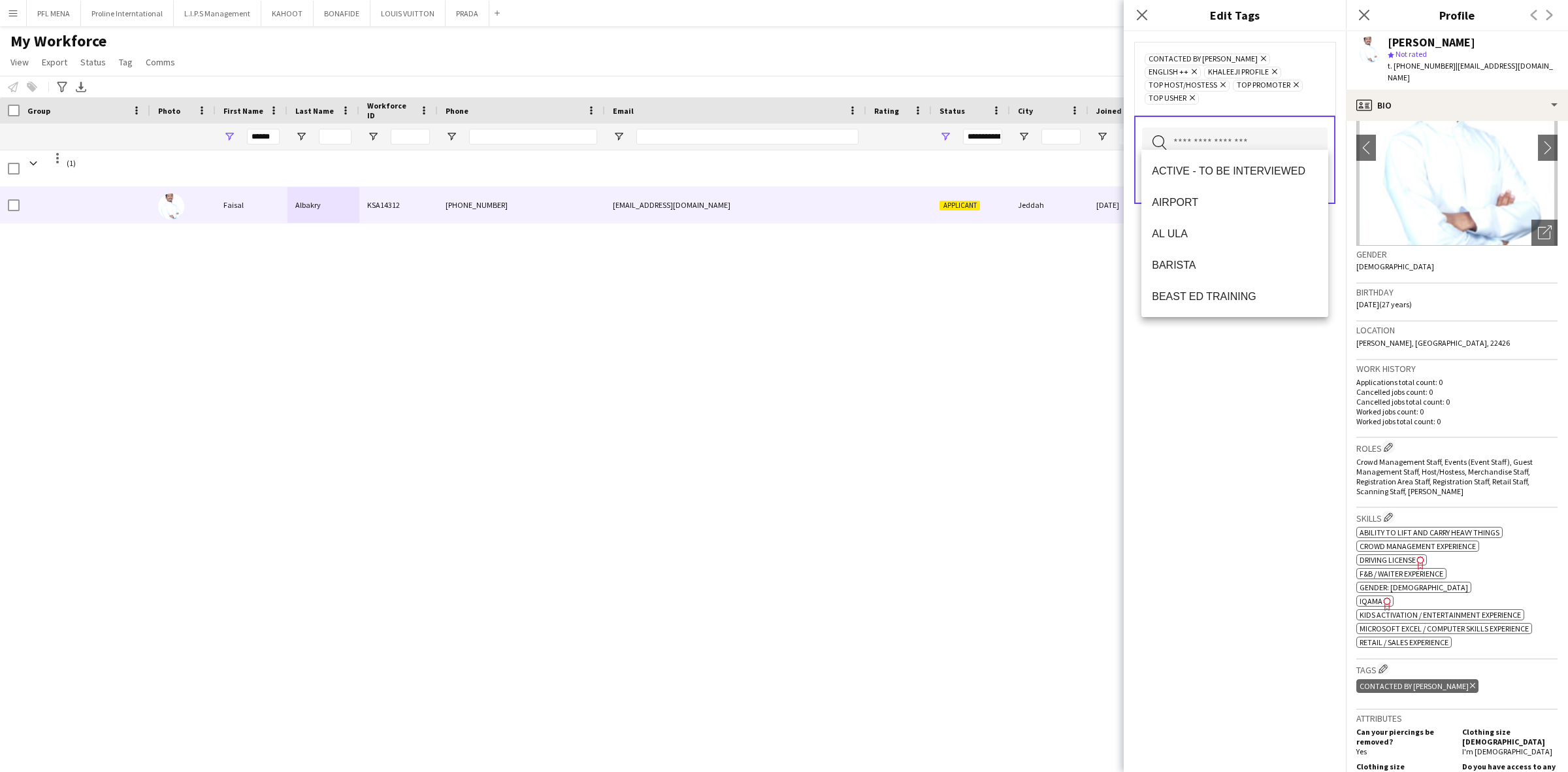
click at [1269, 413] on div "CONTACTED BY KENAN Remove ENGLISH ++ Remove KHALEEJI PROFILE Remove TOP HOST/HO…" at bounding box center [1234, 401] width 222 height 741
click at [1314, 175] on button "Save" at bounding box center [1312, 182] width 31 height 21
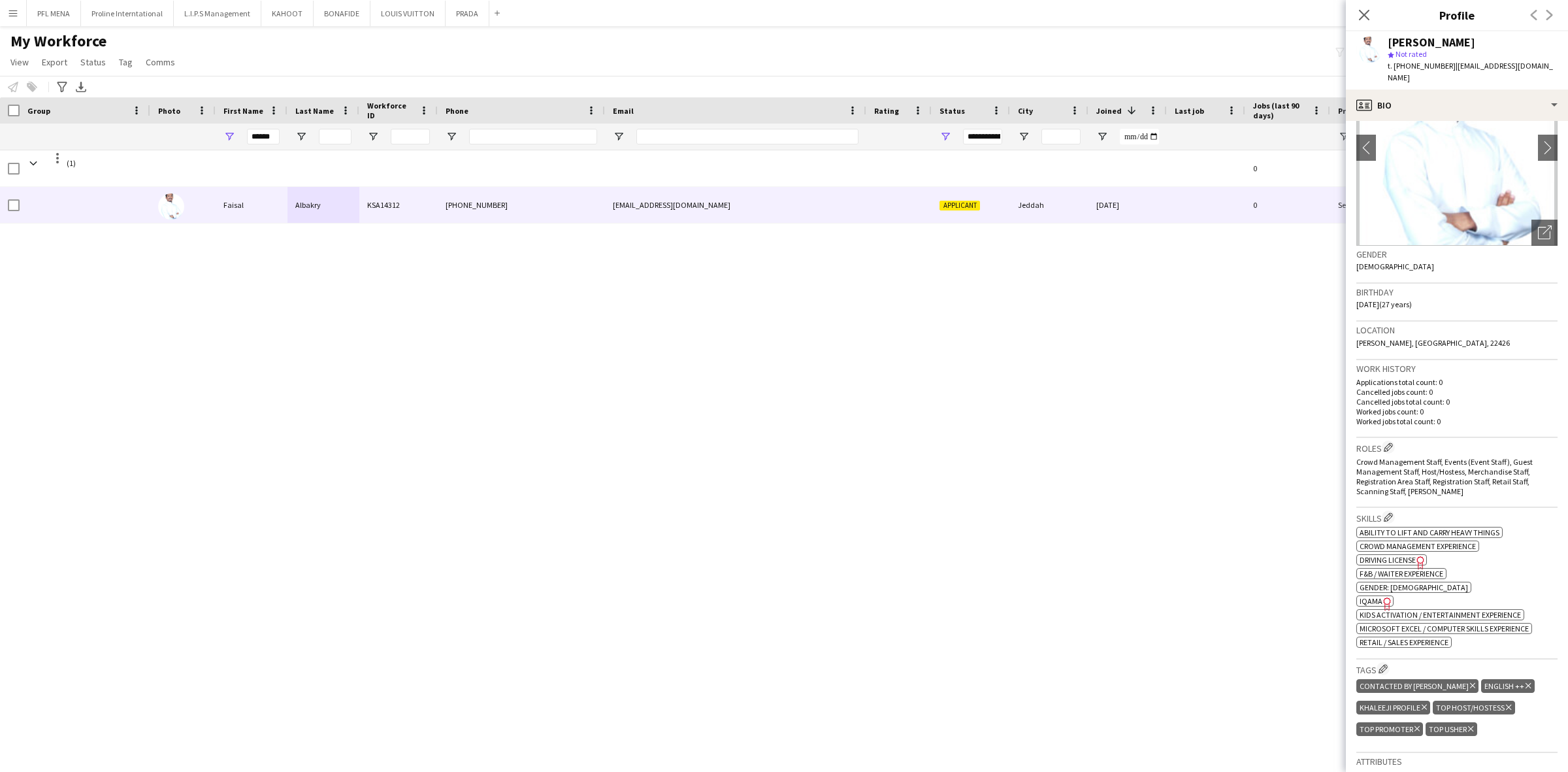
click at [1386, 596] on icon "Freelancer has uploaded a photo validation of skill. Click to see" at bounding box center [1387, 603] width 14 height 14
click at [1386, 664] on app-icon "Edit crew company tags" at bounding box center [1382, 669] width 9 height 9
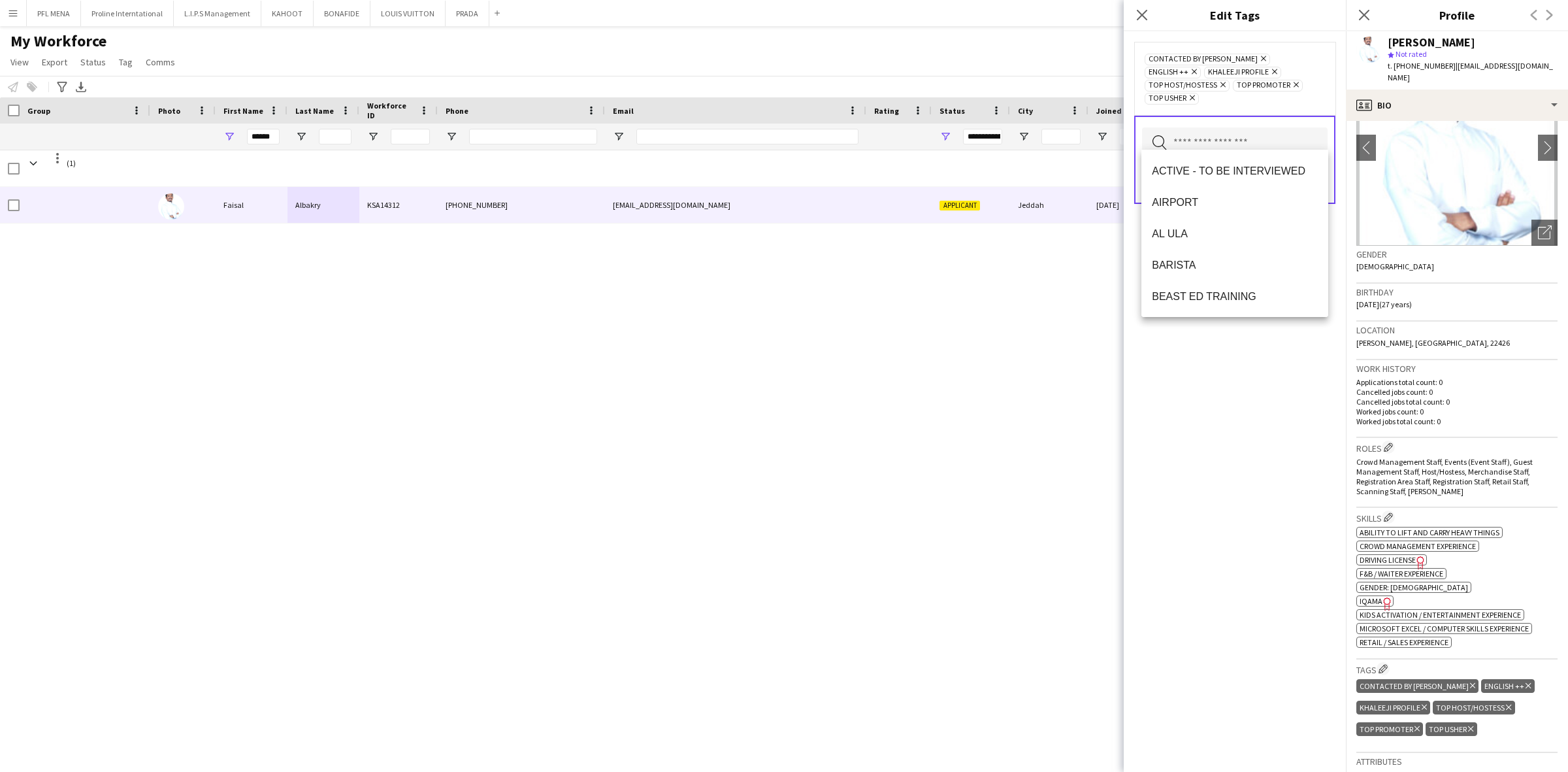
click at [1265, 142] on input "text" at bounding box center [1235, 143] width 186 height 33
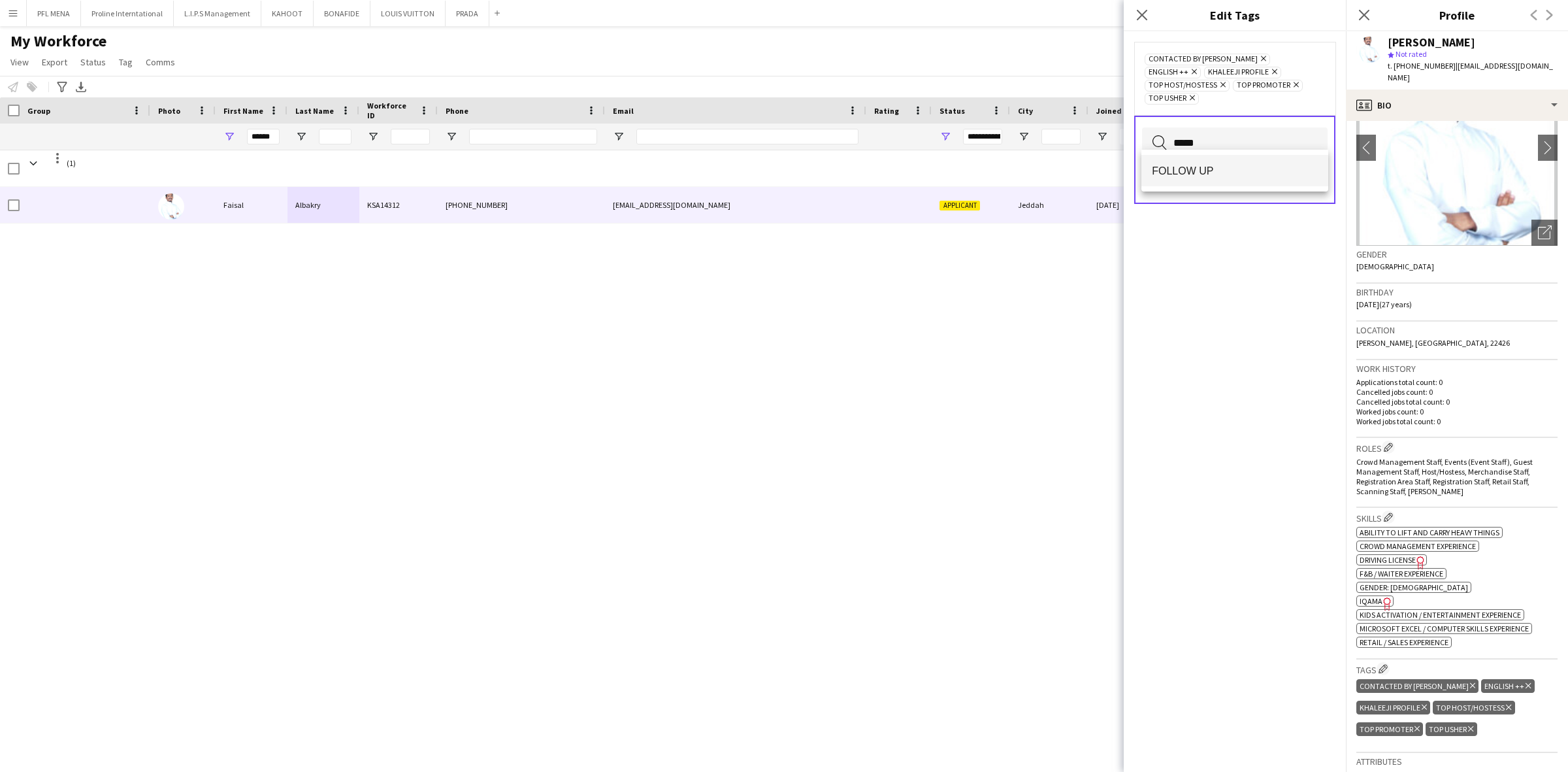
type input "*****"
click at [1213, 175] on span "FOLLOW UP" at bounding box center [1235, 170] width 166 height 12
click at [1261, 59] on icon at bounding box center [1263, 58] width 5 height 5
click at [1320, 168] on button "Save" at bounding box center [1312, 169] width 31 height 21
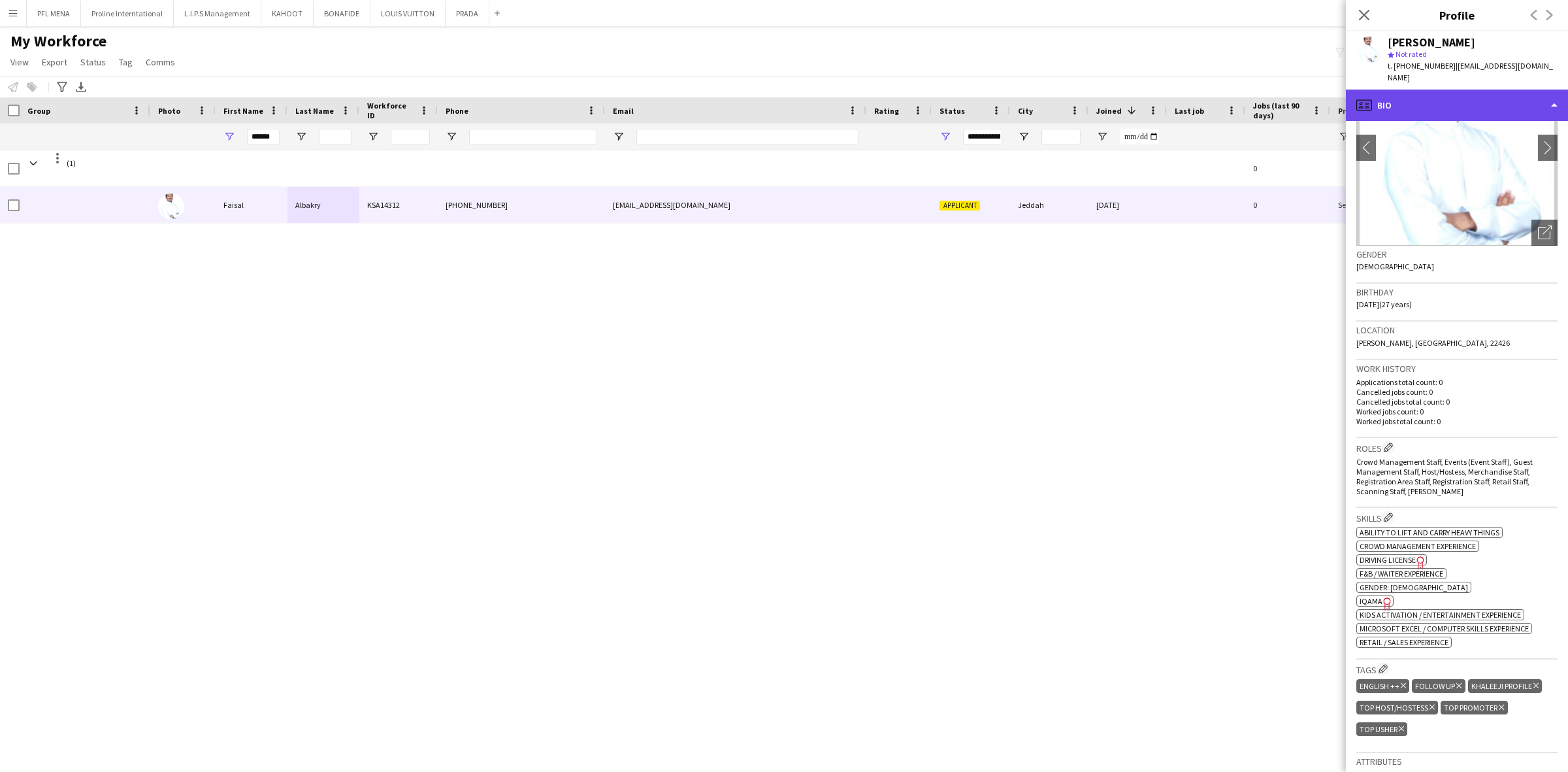
click at [1504, 98] on div "profile Bio" at bounding box center [1457, 105] width 222 height 31
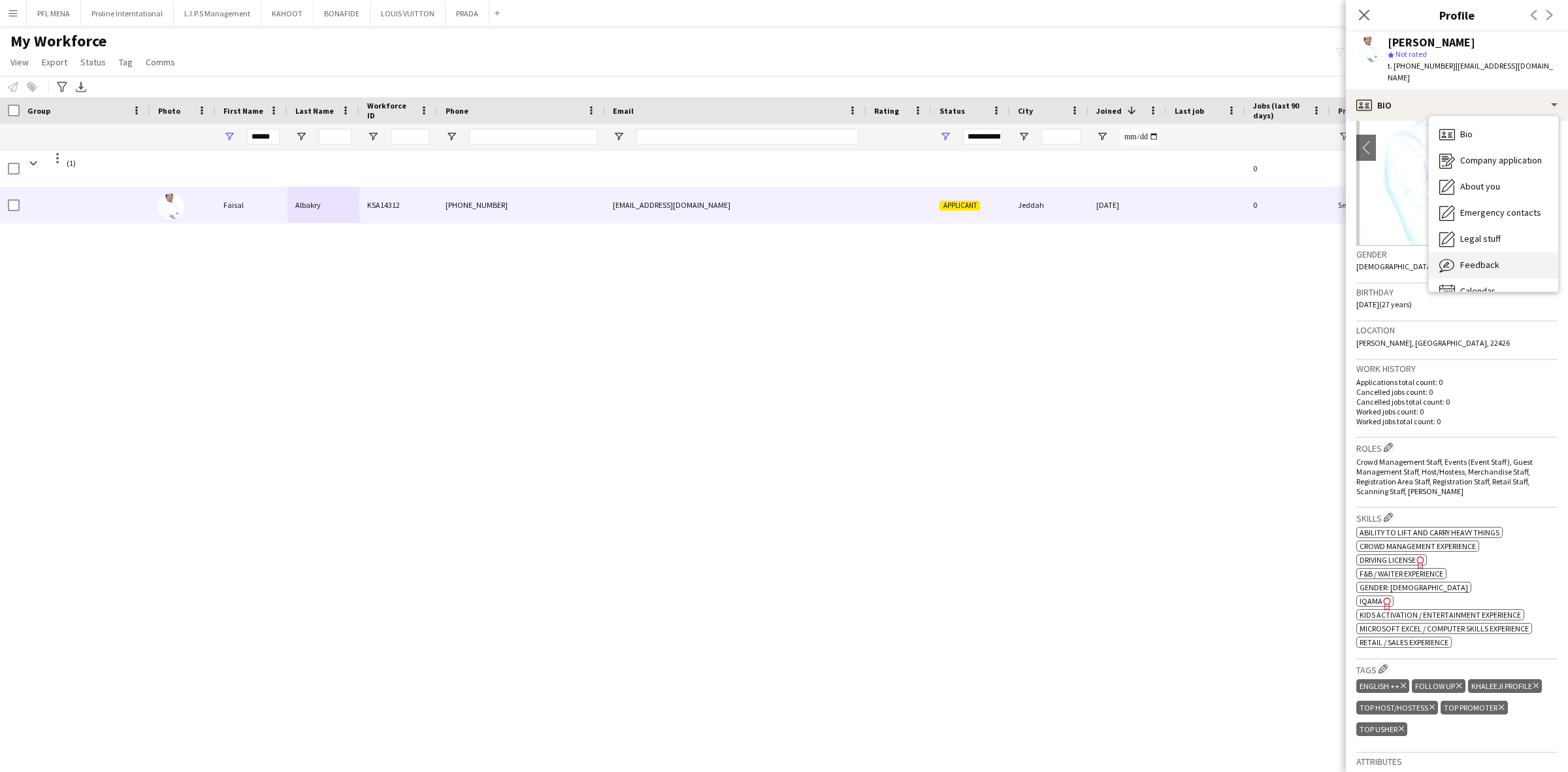
click at [1503, 252] on div "Feedback Feedback" at bounding box center [1494, 265] width 130 height 26
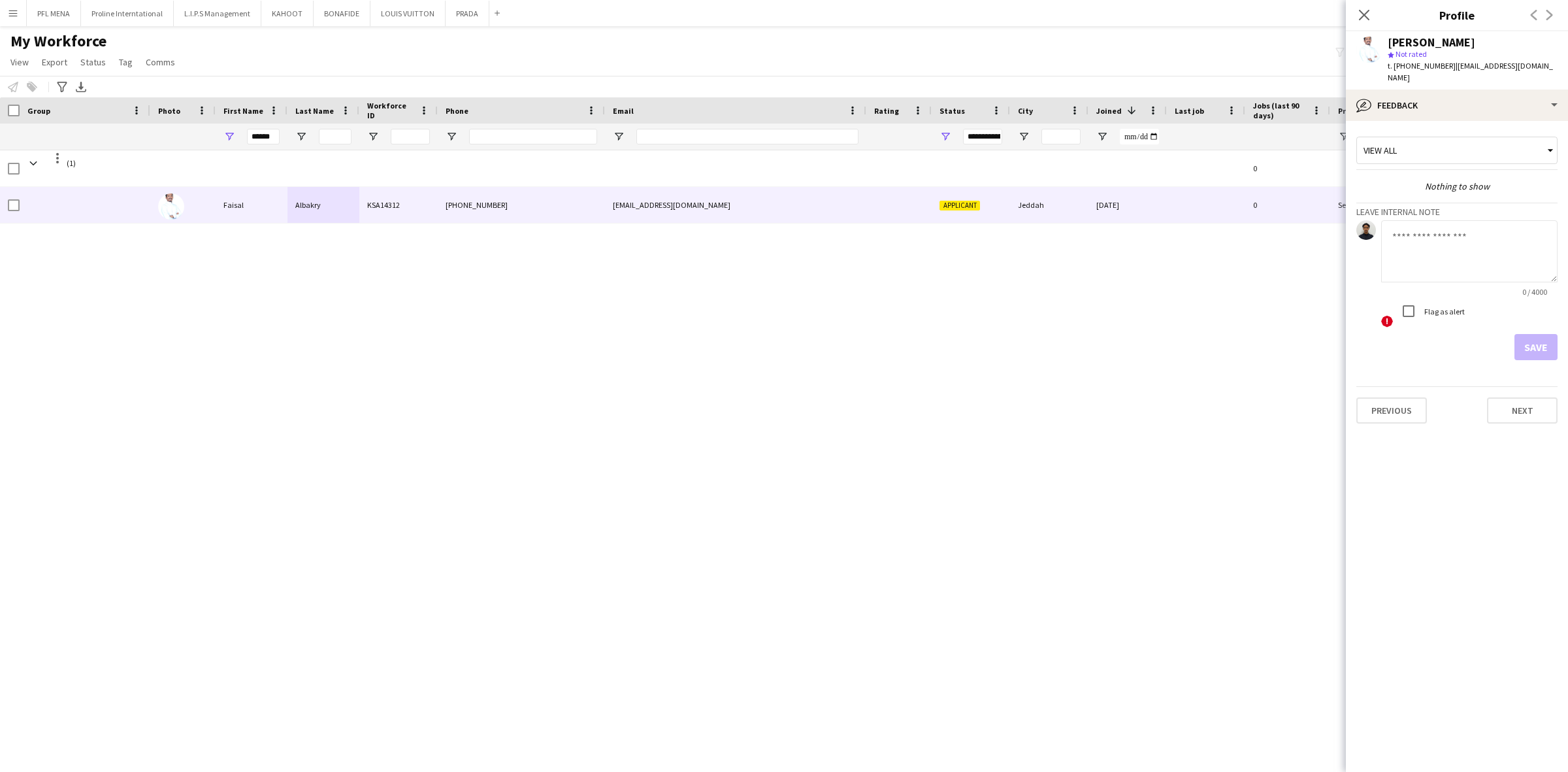
click at [1449, 235] on textarea at bounding box center [1469, 251] width 176 height 62
type textarea "*"
click at [1448, 259] on textarea "To enrich screen reader interactions, please activate Accessibility in Grammarl…" at bounding box center [1469, 251] width 176 height 62
paste textarea "**********"
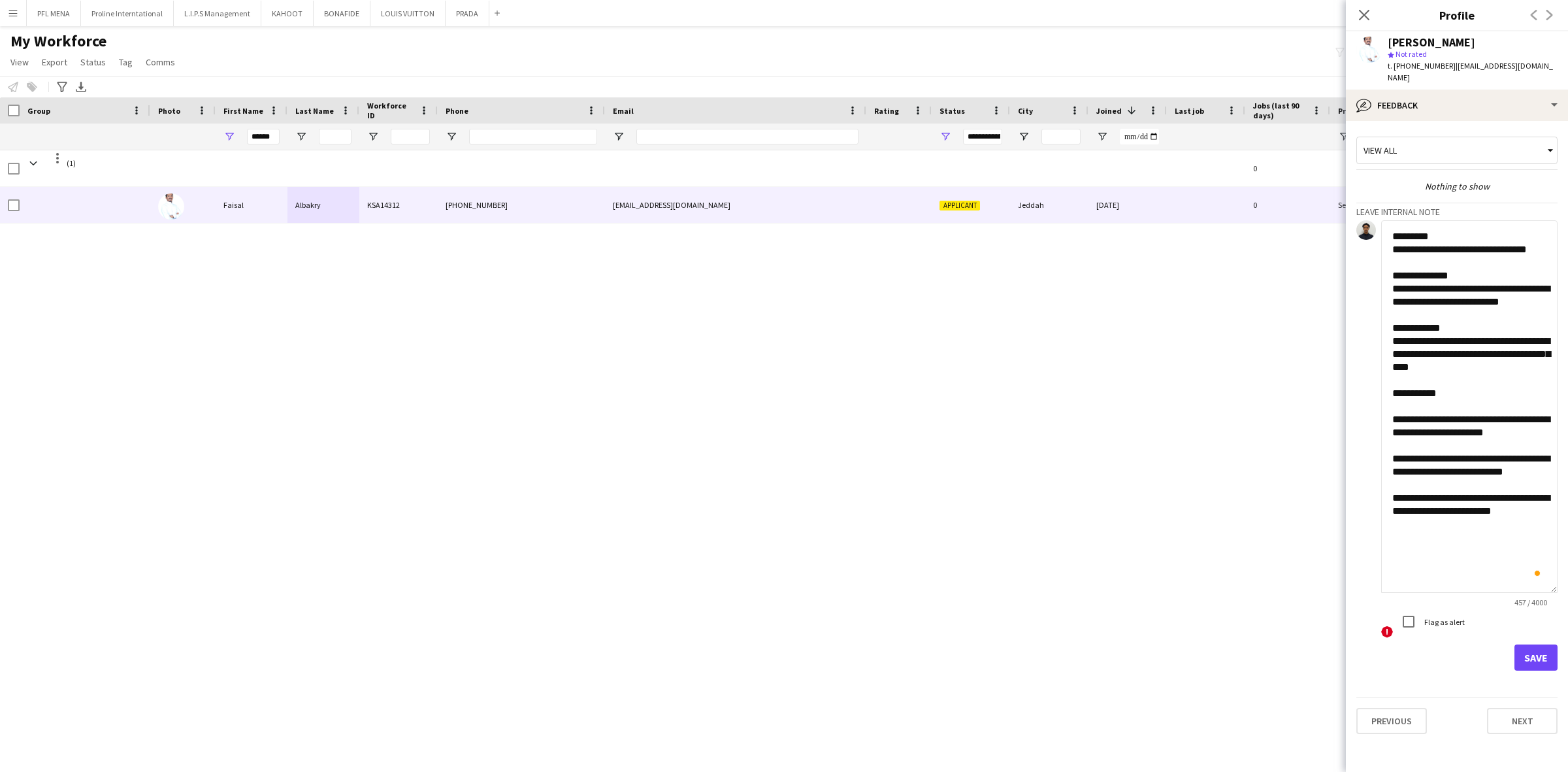
scroll to position [0, 0]
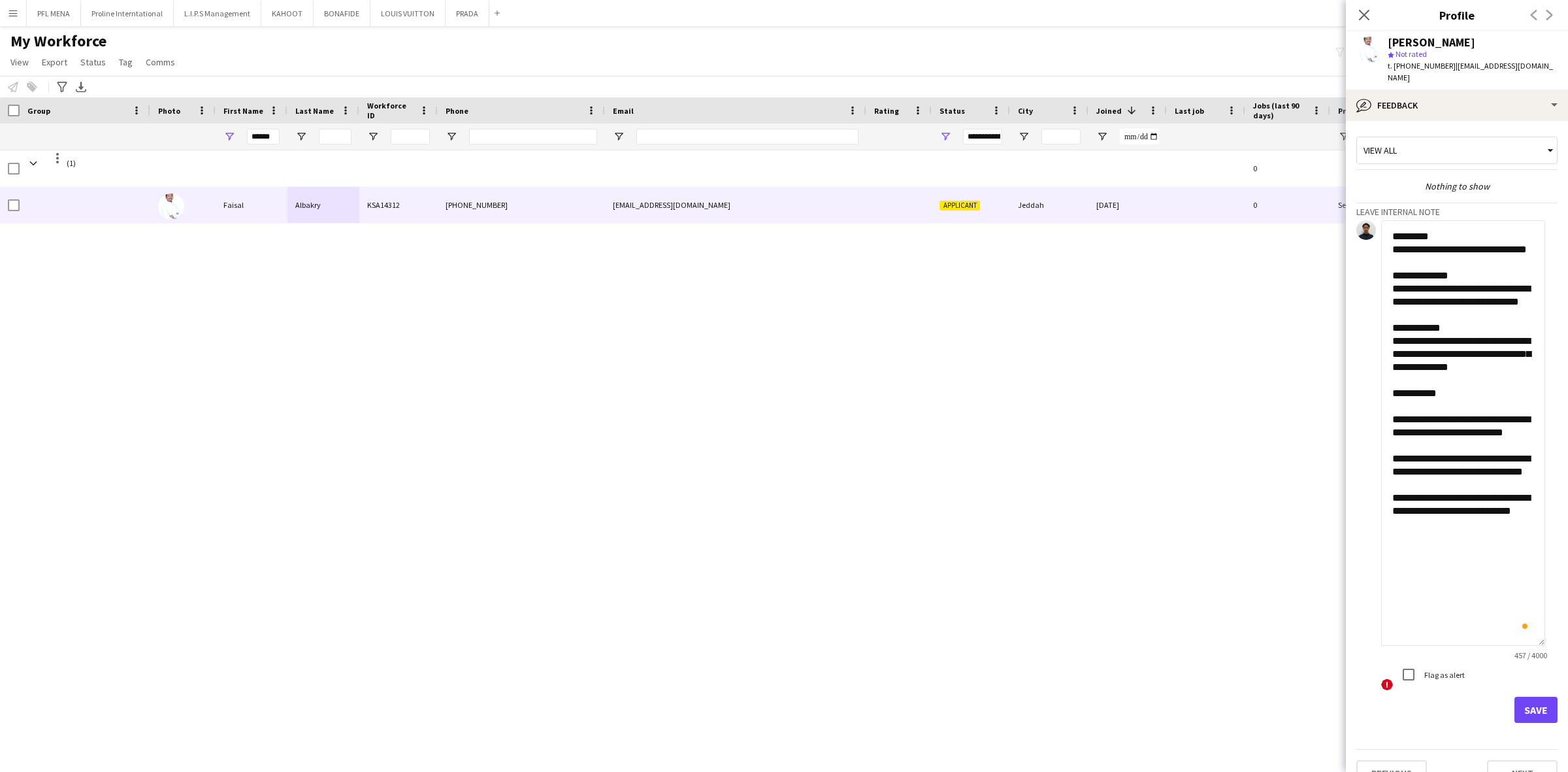
drag, startPoint x: 1553, startPoint y: 268, endPoint x: 1520, endPoint y: 625, distance: 358.5
click at [1520, 627] on textarea "**********" at bounding box center [1462, 433] width 164 height 425
click at [1438, 422] on textarea "**********" at bounding box center [1462, 430] width 164 height 422
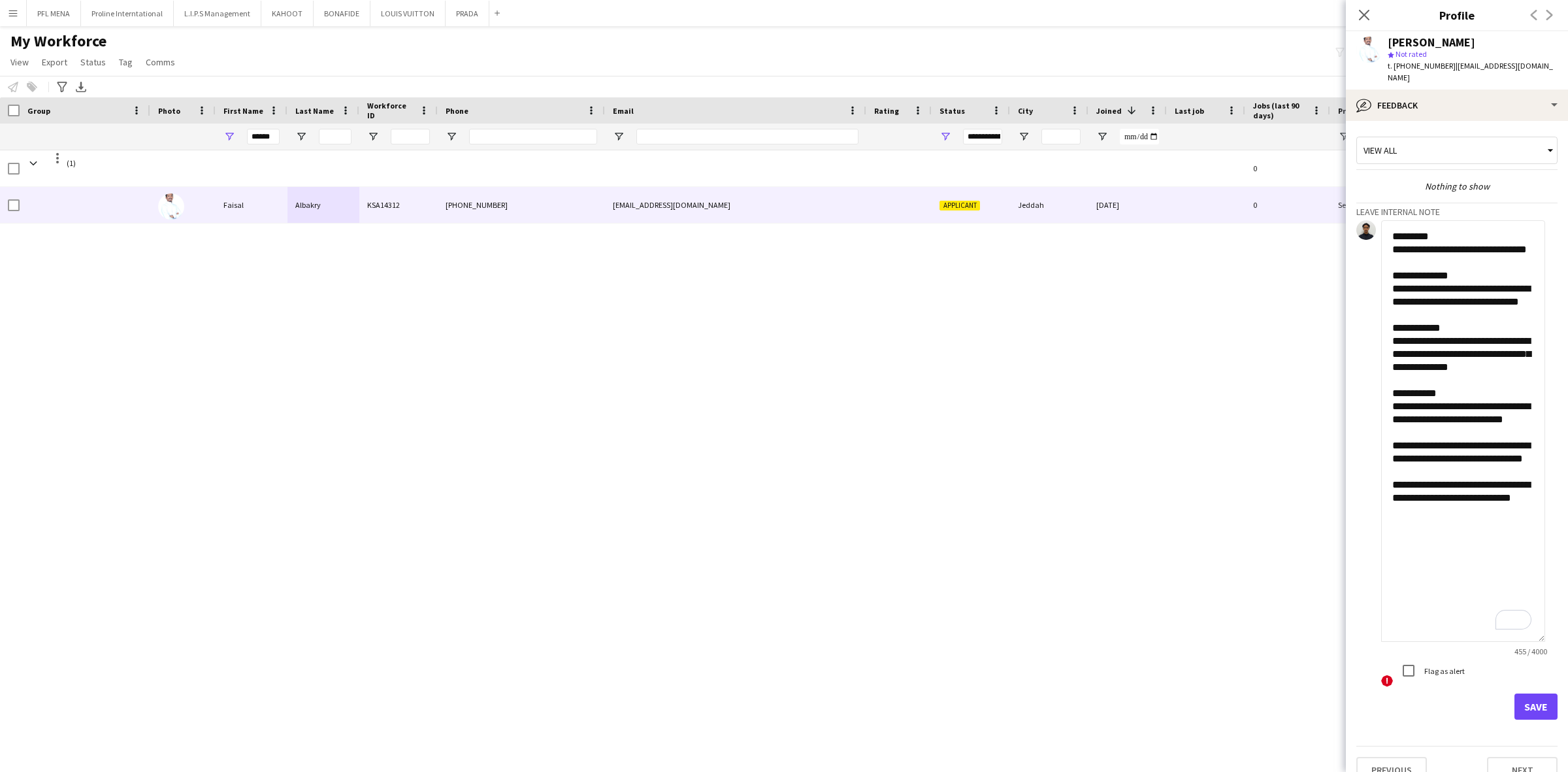
type textarea "**********"
drag, startPoint x: 1517, startPoint y: 700, endPoint x: 1497, endPoint y: 615, distance: 87.3
click at [1518, 700] on button "Save" at bounding box center [1535, 706] width 43 height 26
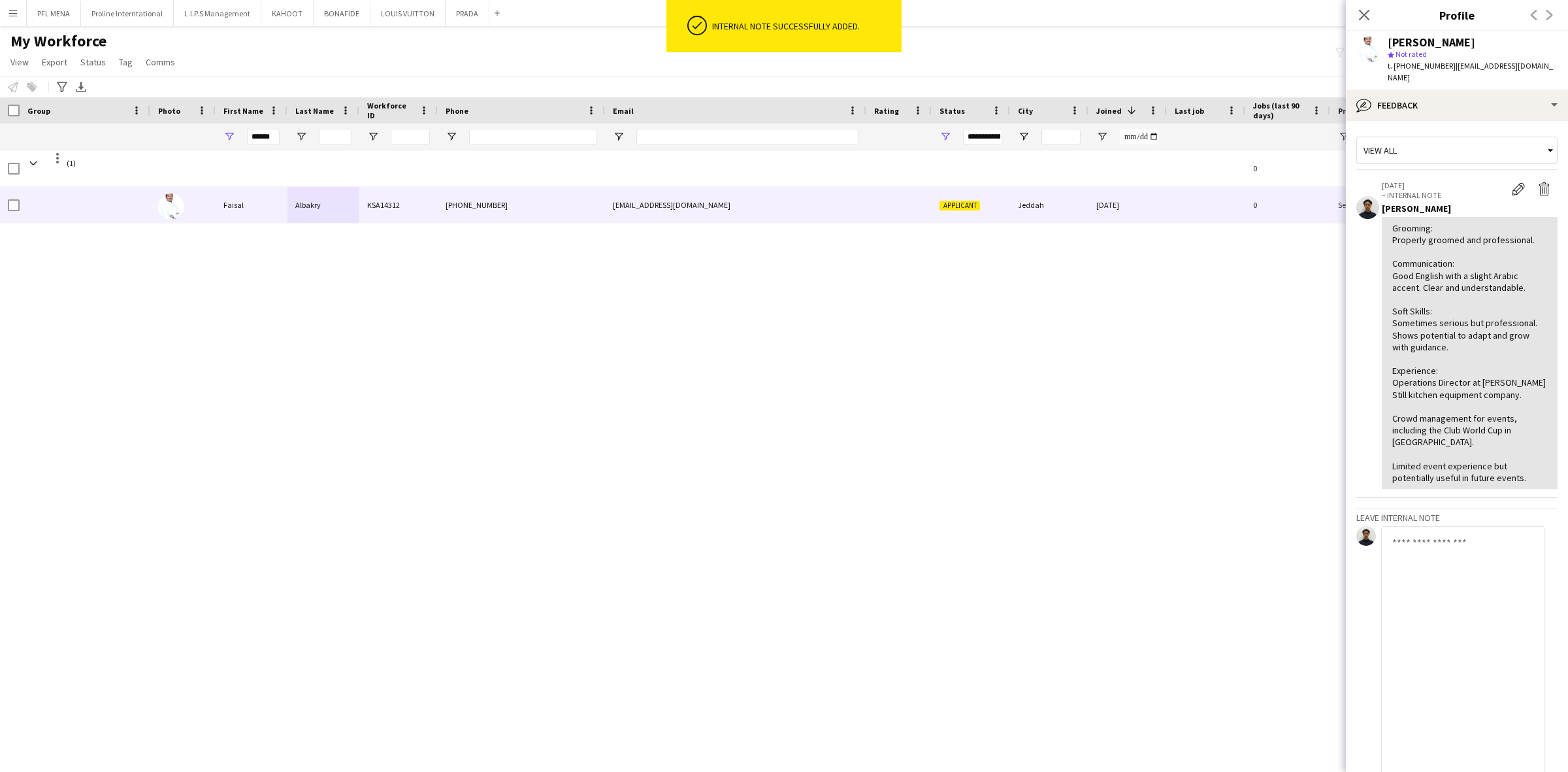
click at [1467, 348] on div "Grooming: Properly groomed and professional. Communication: Good English with a…" at bounding box center [1469, 352] width 155 height 261
click at [1467, 575] on textarea "To enrich screen reader interactions, please activate Accessibility in Grammarl…" at bounding box center [1462, 736] width 164 height 422
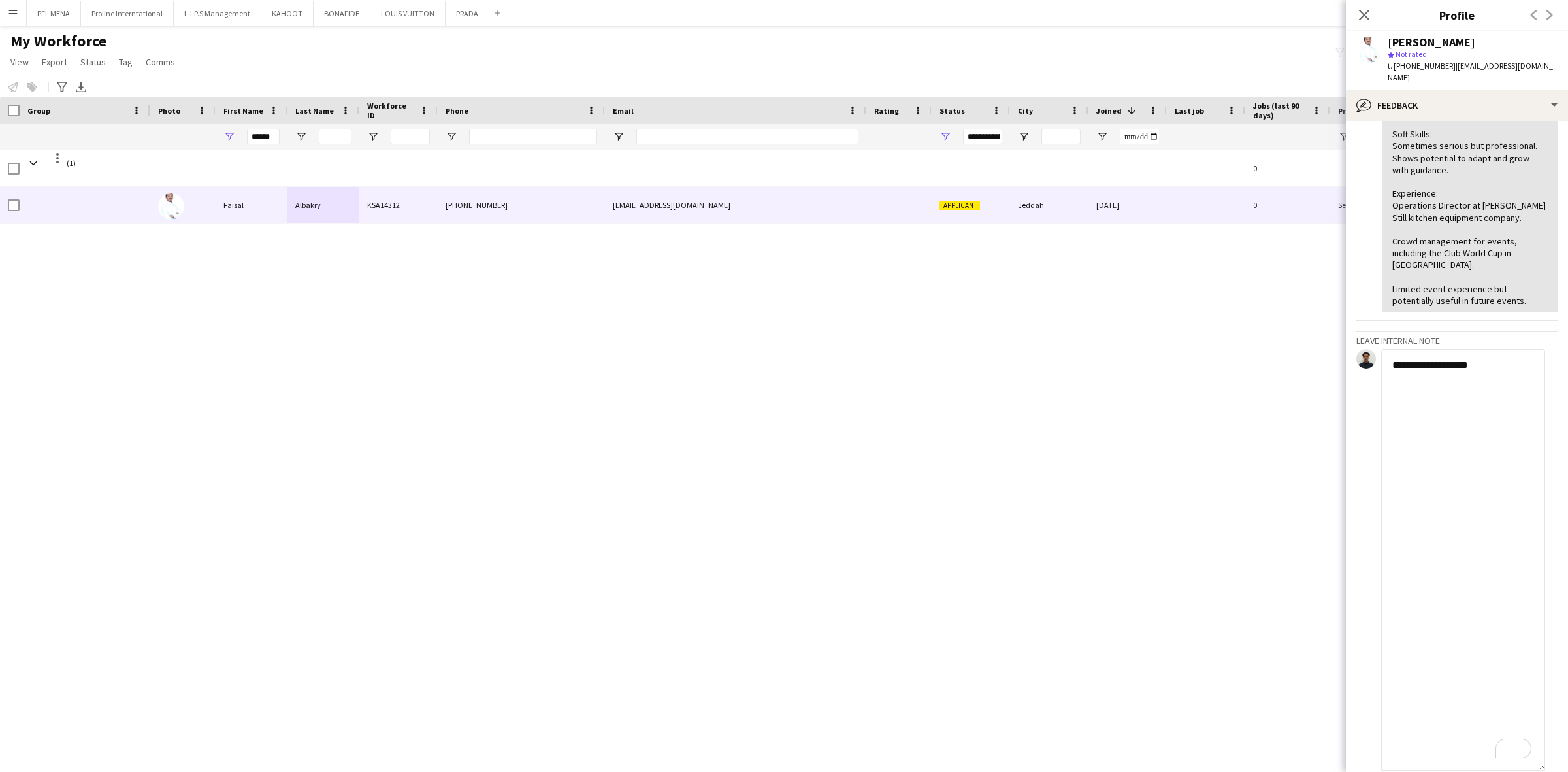
scroll to position [315, 0]
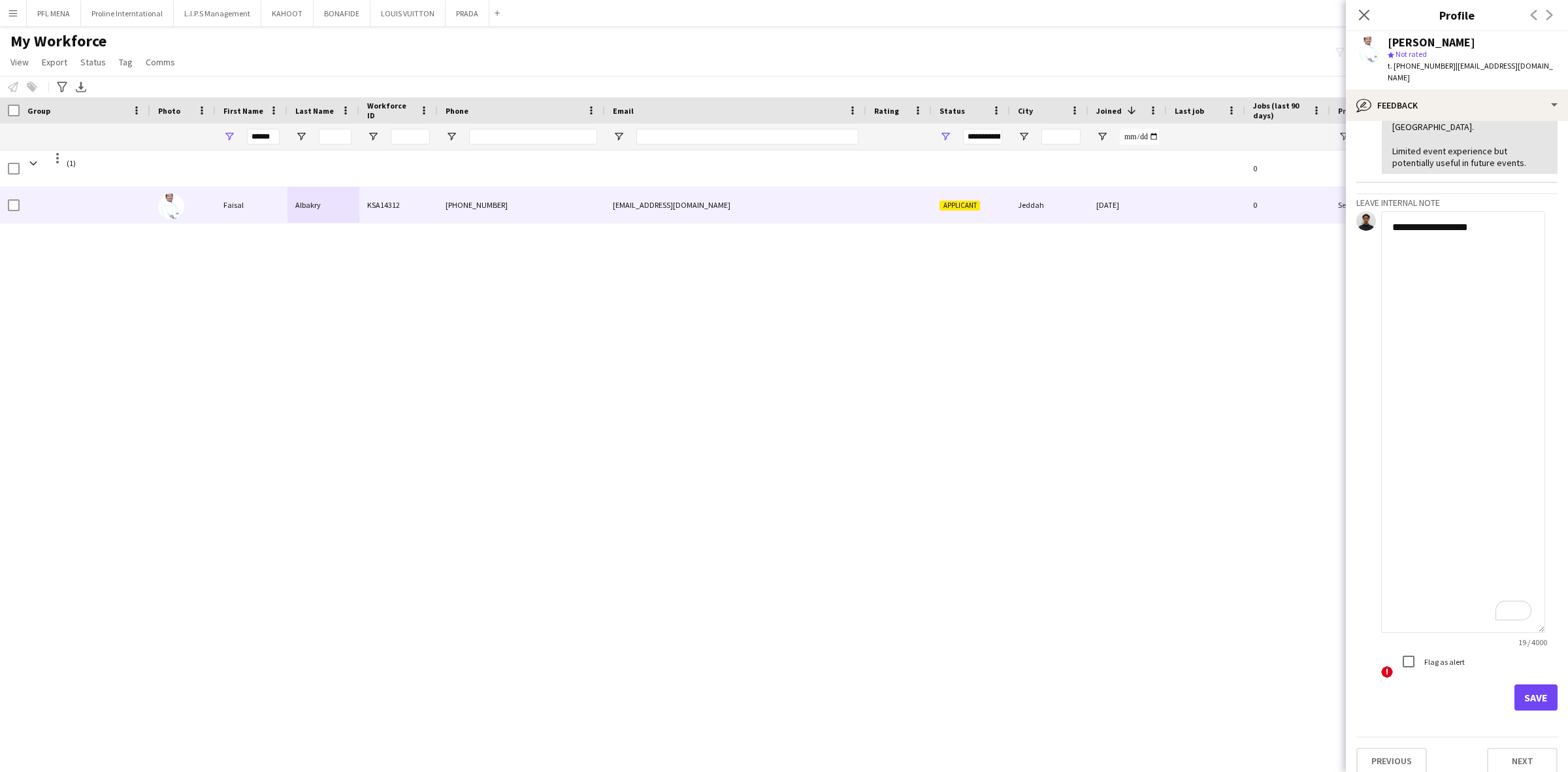
type textarea "**********"
click at [1532, 685] on button "Save" at bounding box center [1535, 698] width 43 height 26
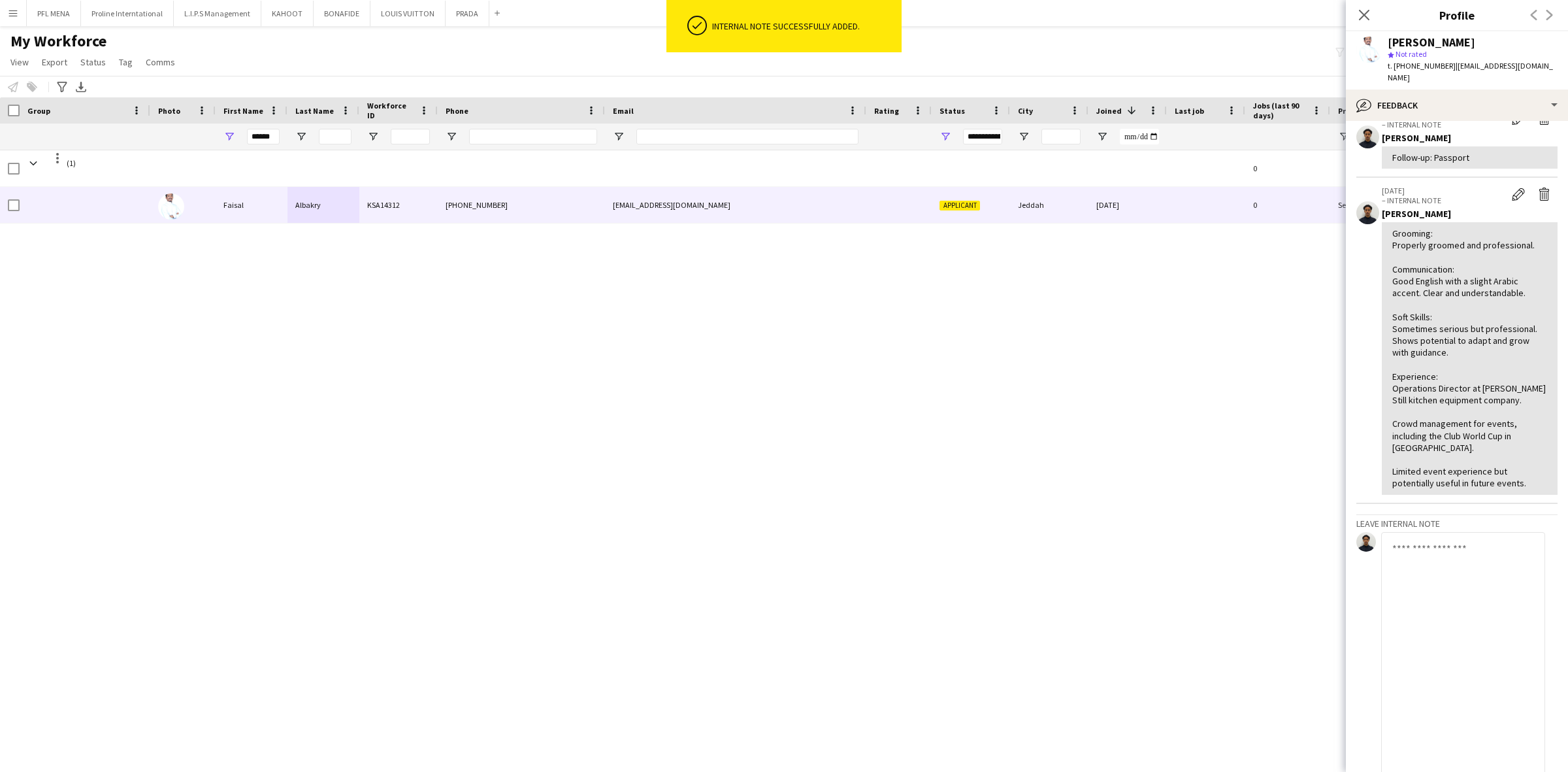
scroll to position [390, 0]
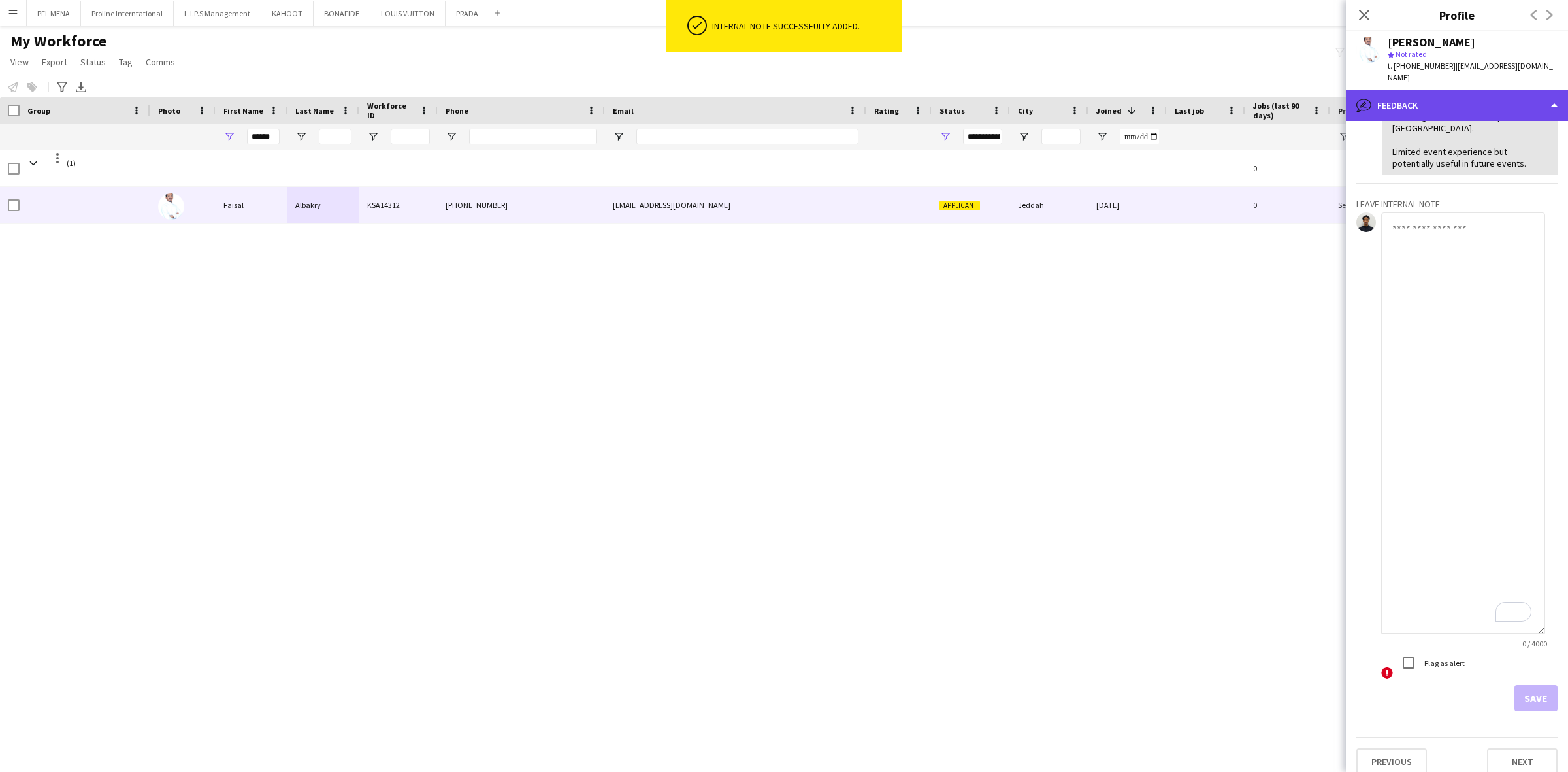
click at [1496, 95] on div "bubble-pencil Feedback" at bounding box center [1457, 105] width 222 height 31
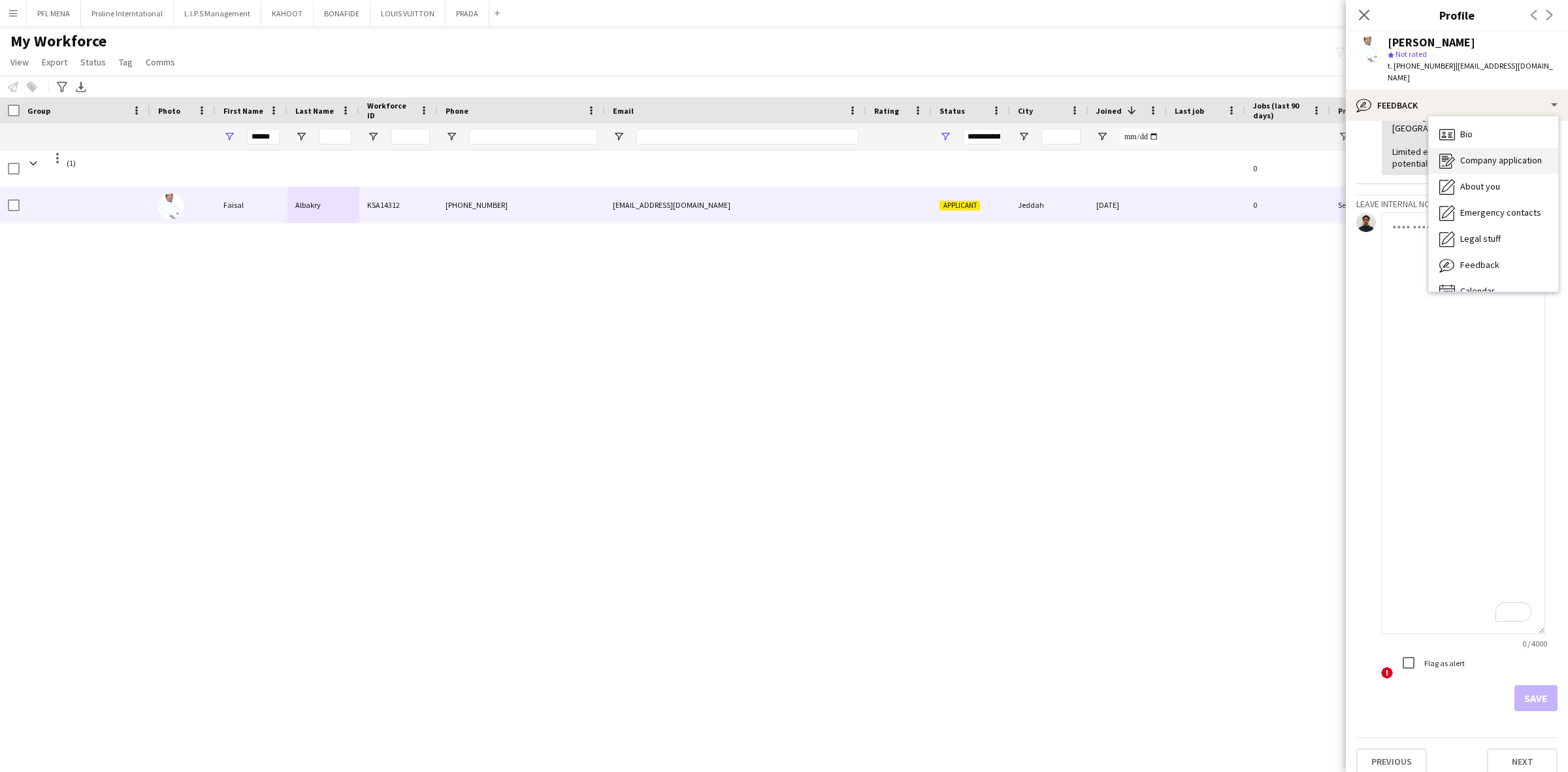
click at [1501, 154] on span "Company application" at bounding box center [1501, 160] width 82 height 12
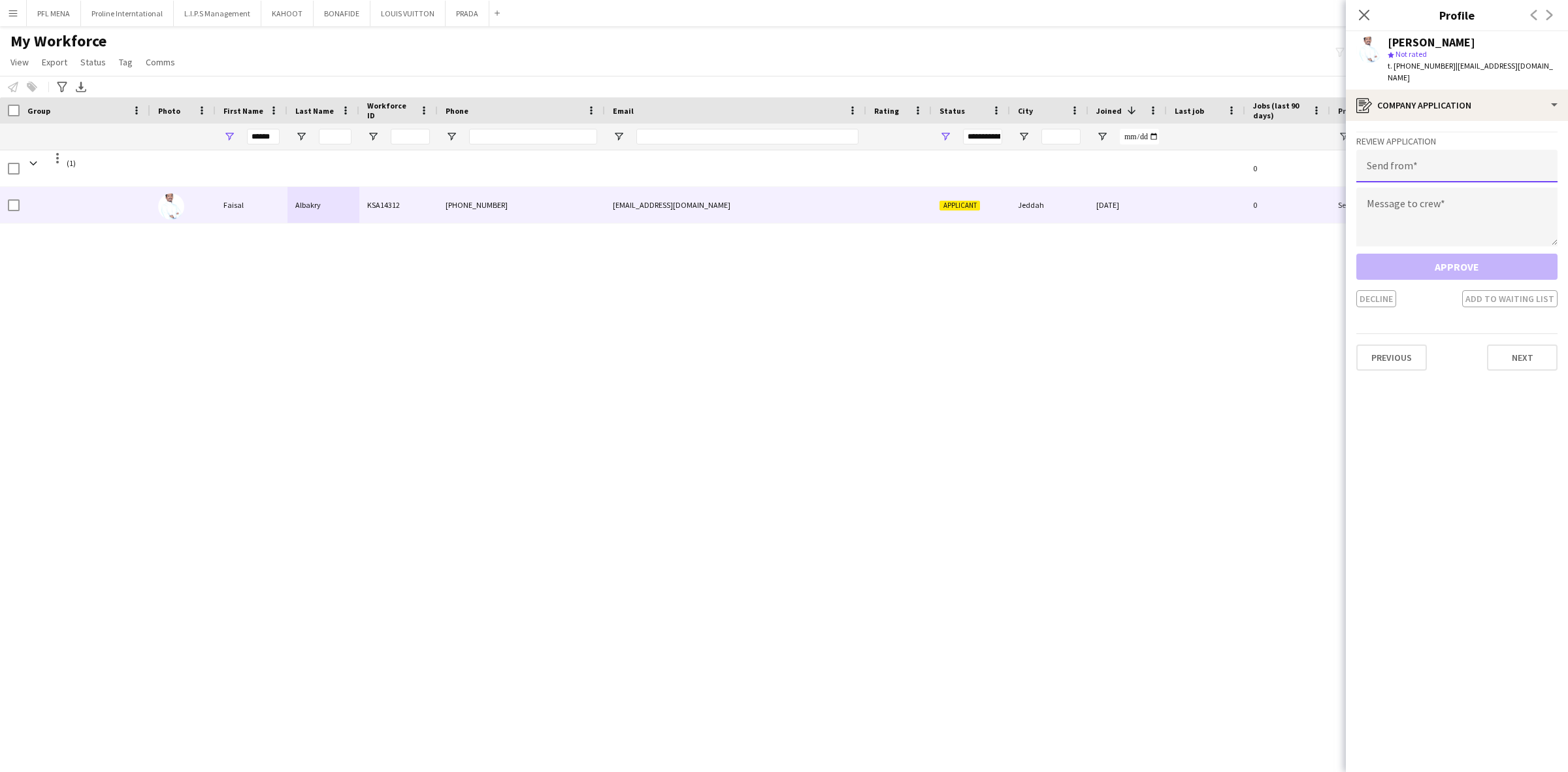
click at [1452, 164] on input "email" at bounding box center [1457, 165] width 201 height 33
click at [1419, 151] on input "email" at bounding box center [1457, 165] width 201 height 33
paste input "**********"
type input "**********"
drag, startPoint x: 1382, startPoint y: 203, endPoint x: 1363, endPoint y: 203, distance: 19.0
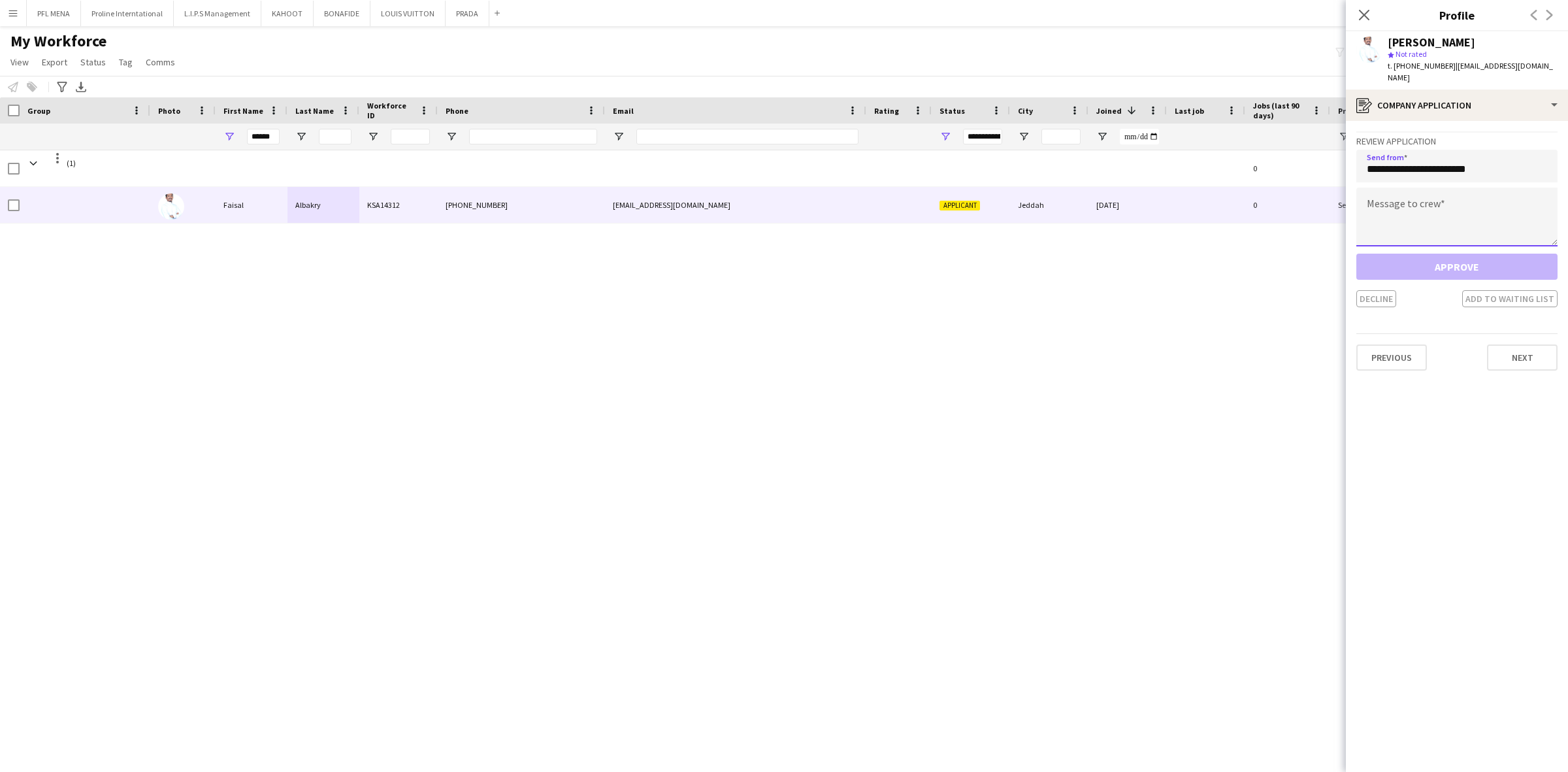
click at [1383, 203] on textarea at bounding box center [1457, 217] width 201 height 59
click at [1444, 204] on textarea "To enrich screen reader interactions, please activate Accessibility in Grammarl…" at bounding box center [1457, 217] width 201 height 59
paste textarea "**********"
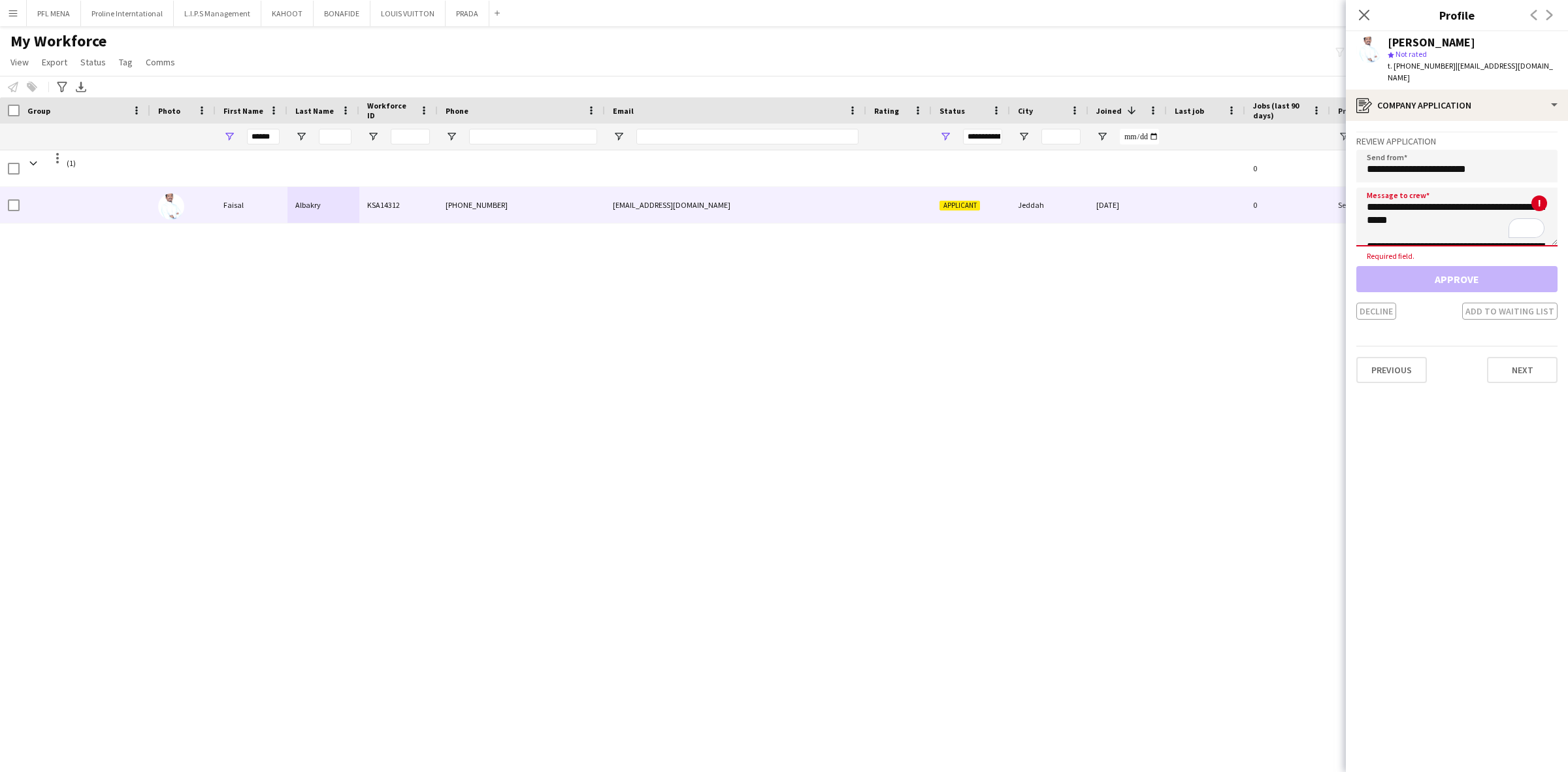
scroll to position [164, 0]
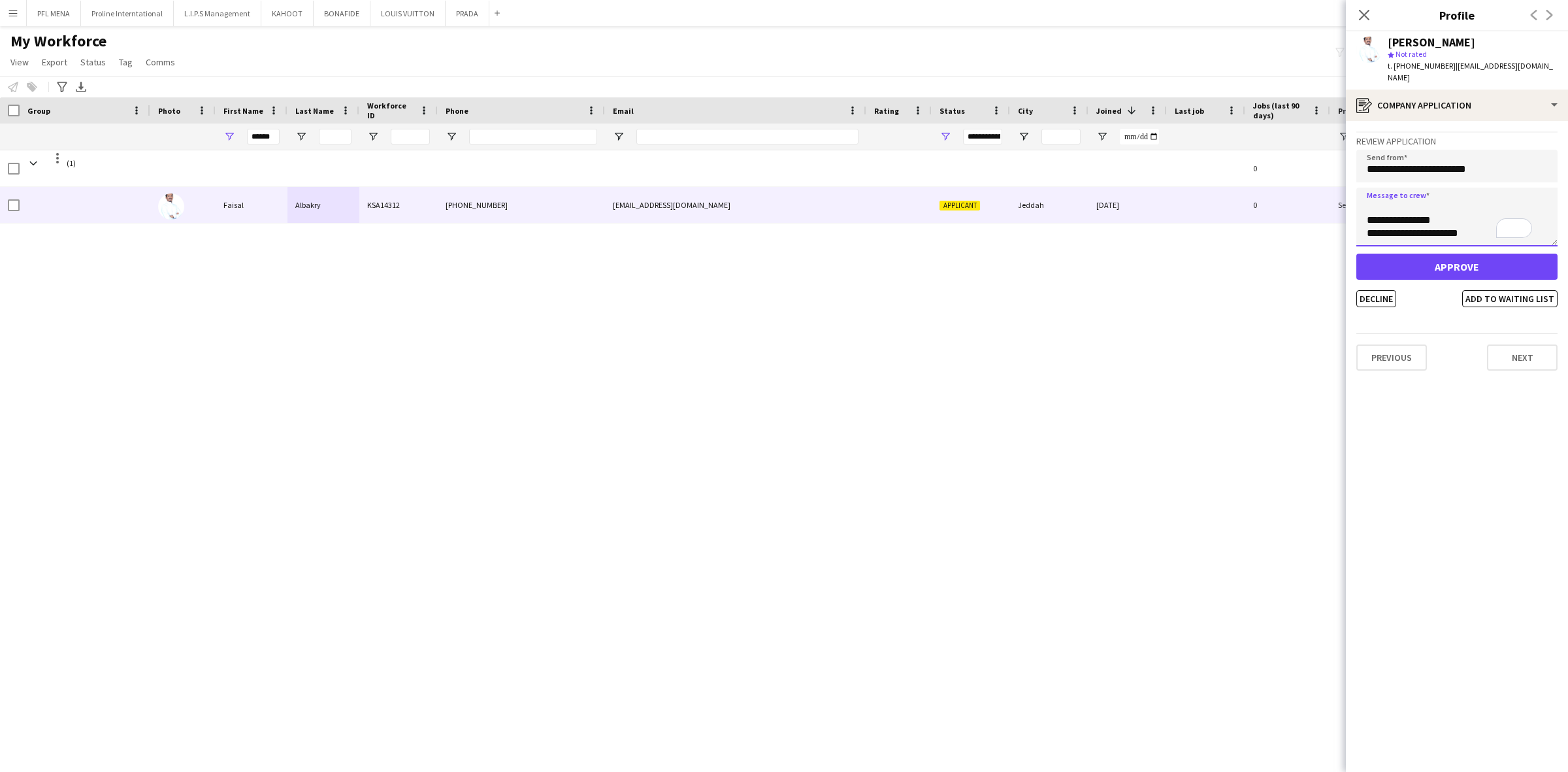
type textarea "**********"
click at [1492, 260] on button "Approve" at bounding box center [1457, 267] width 201 height 26
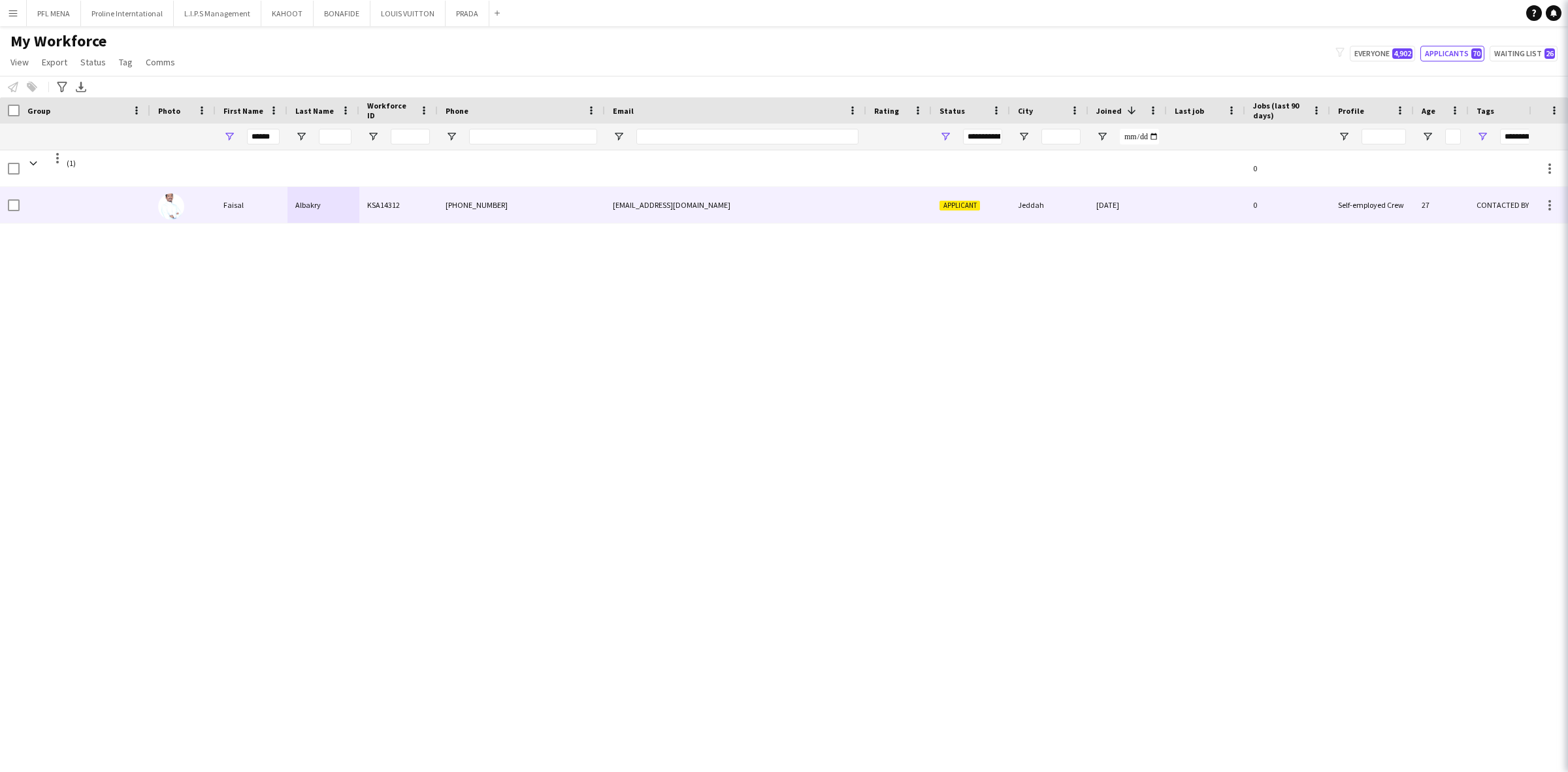
type input "***"
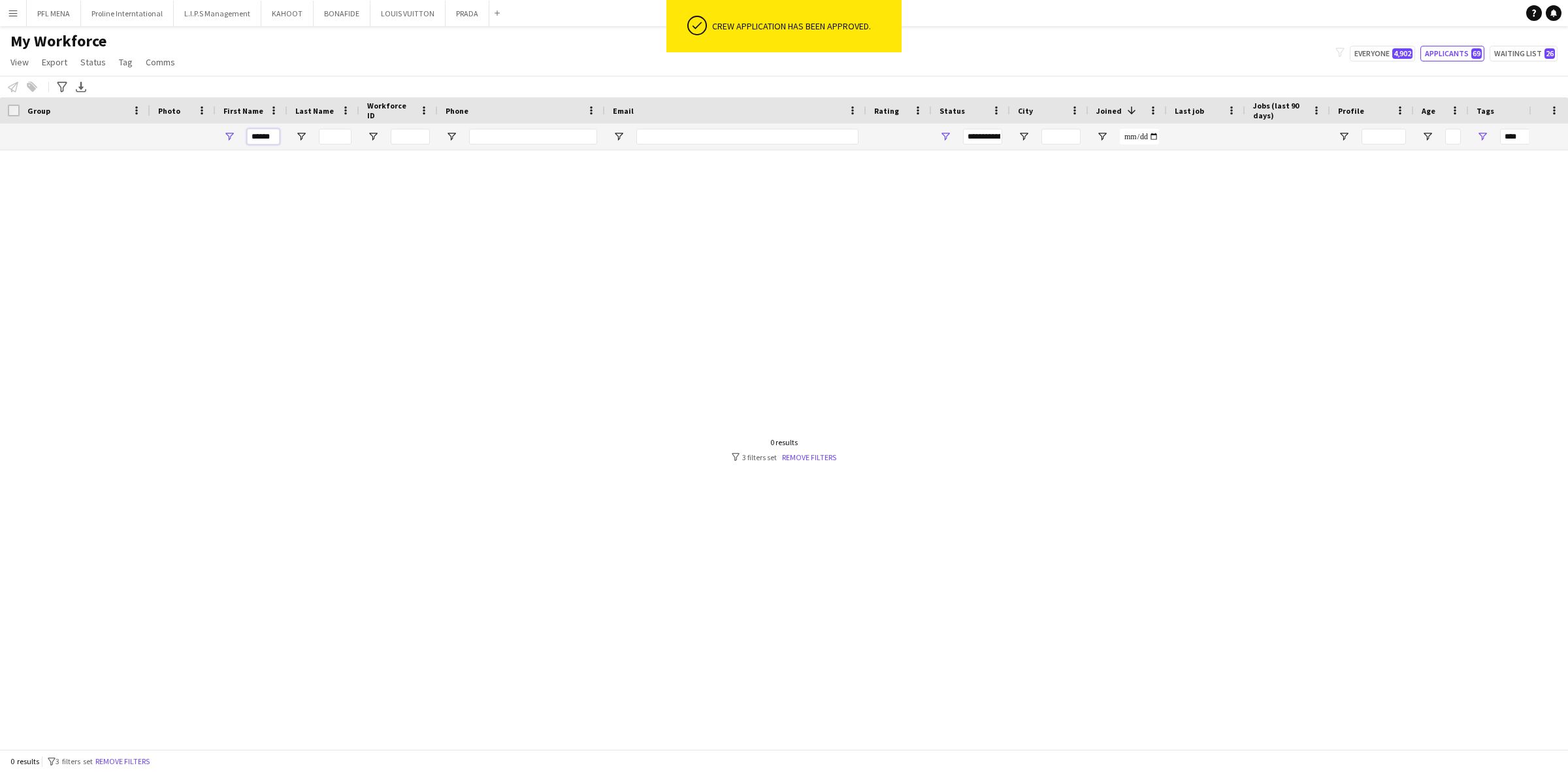
click at [259, 138] on input "******" at bounding box center [263, 137] width 33 height 16
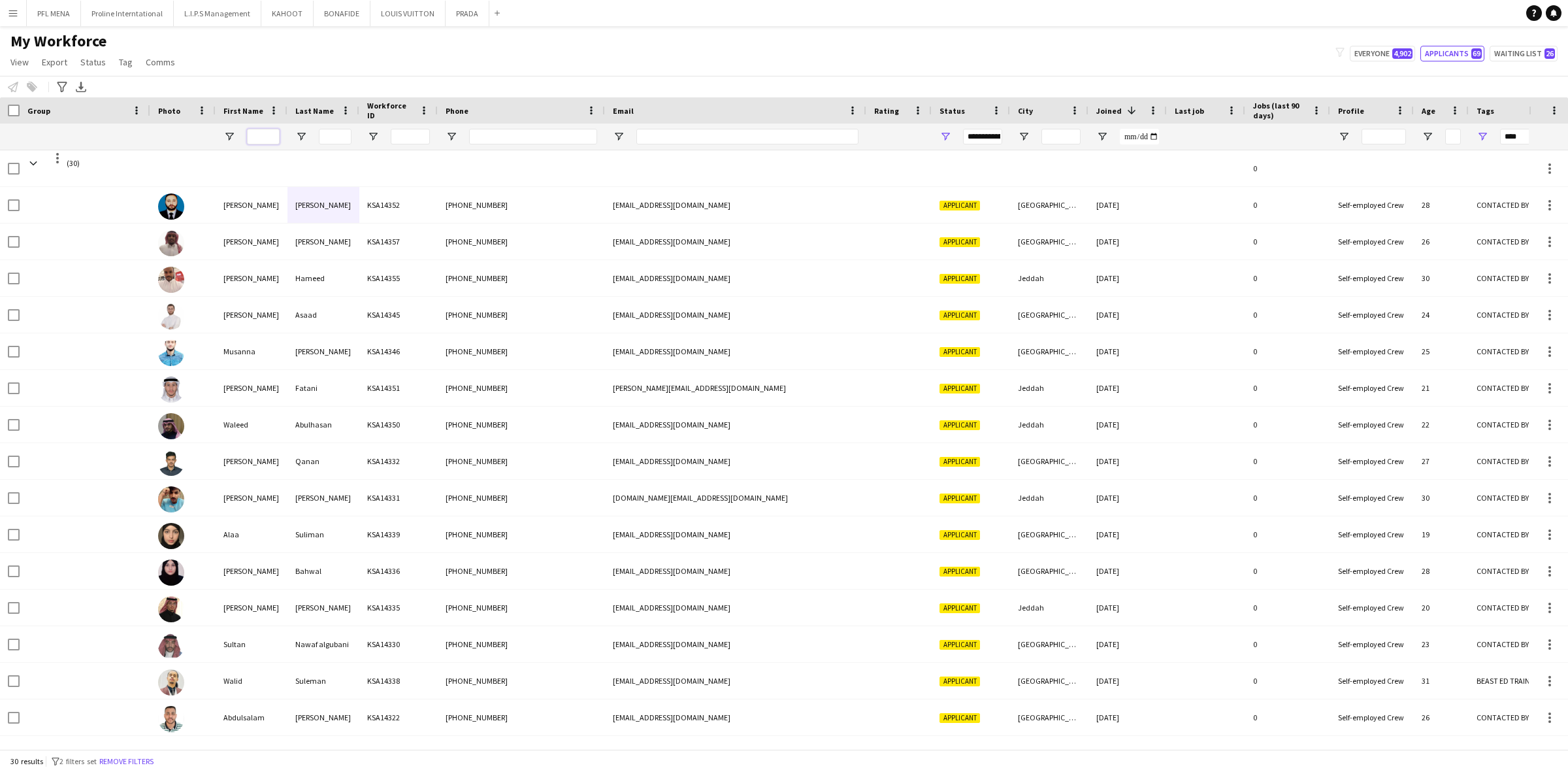
type input "**********"
click at [274, 127] on div at bounding box center [263, 137] width 33 height 26
drag, startPoint x: 274, startPoint y: 129, endPoint x: 270, endPoint y: 138, distance: 9.8
click at [273, 130] on input "First Name Filter Input" at bounding box center [263, 137] width 33 height 16
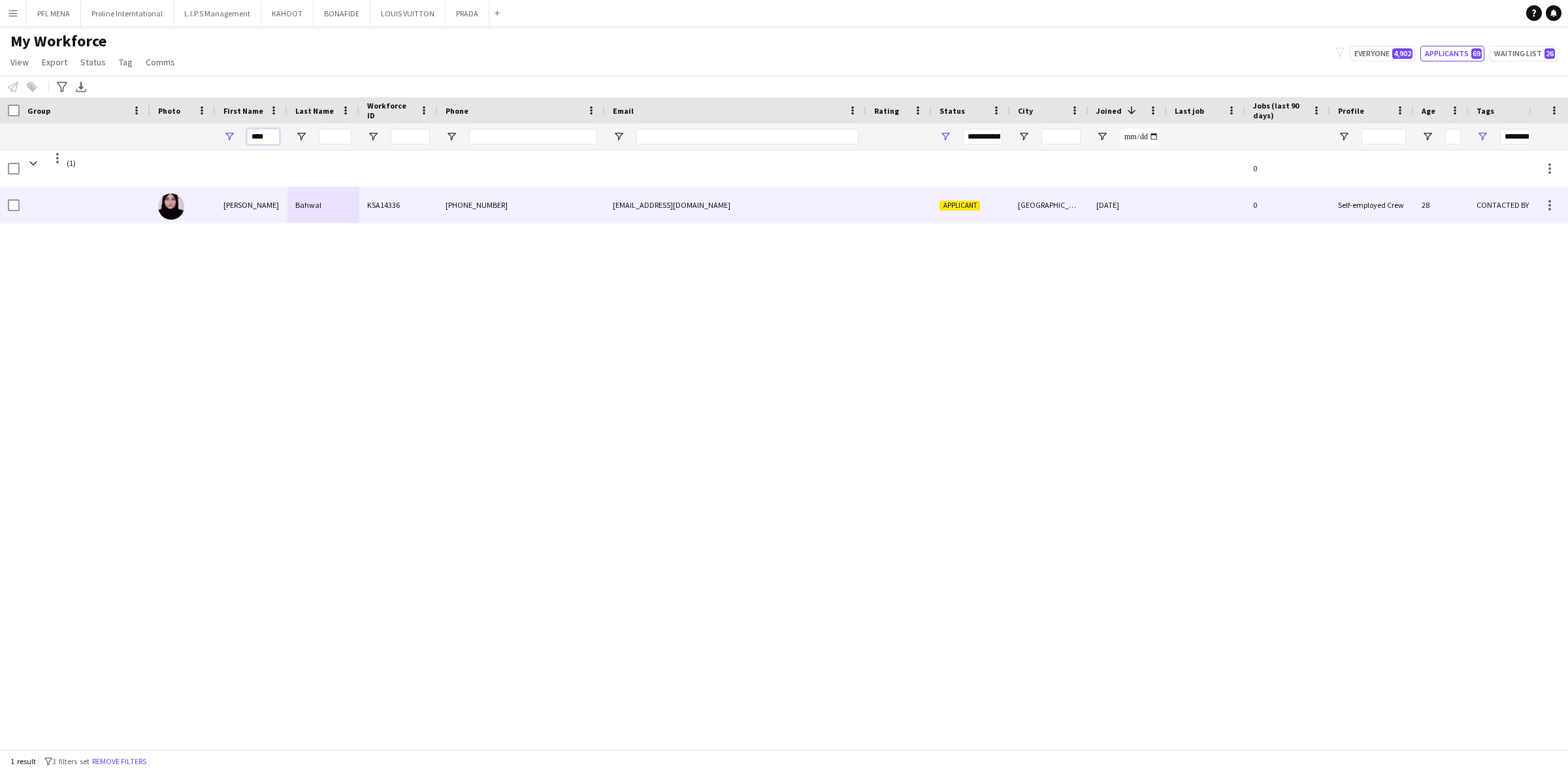
type input "****"
click at [298, 202] on div "Bahwal" at bounding box center [323, 205] width 72 height 36
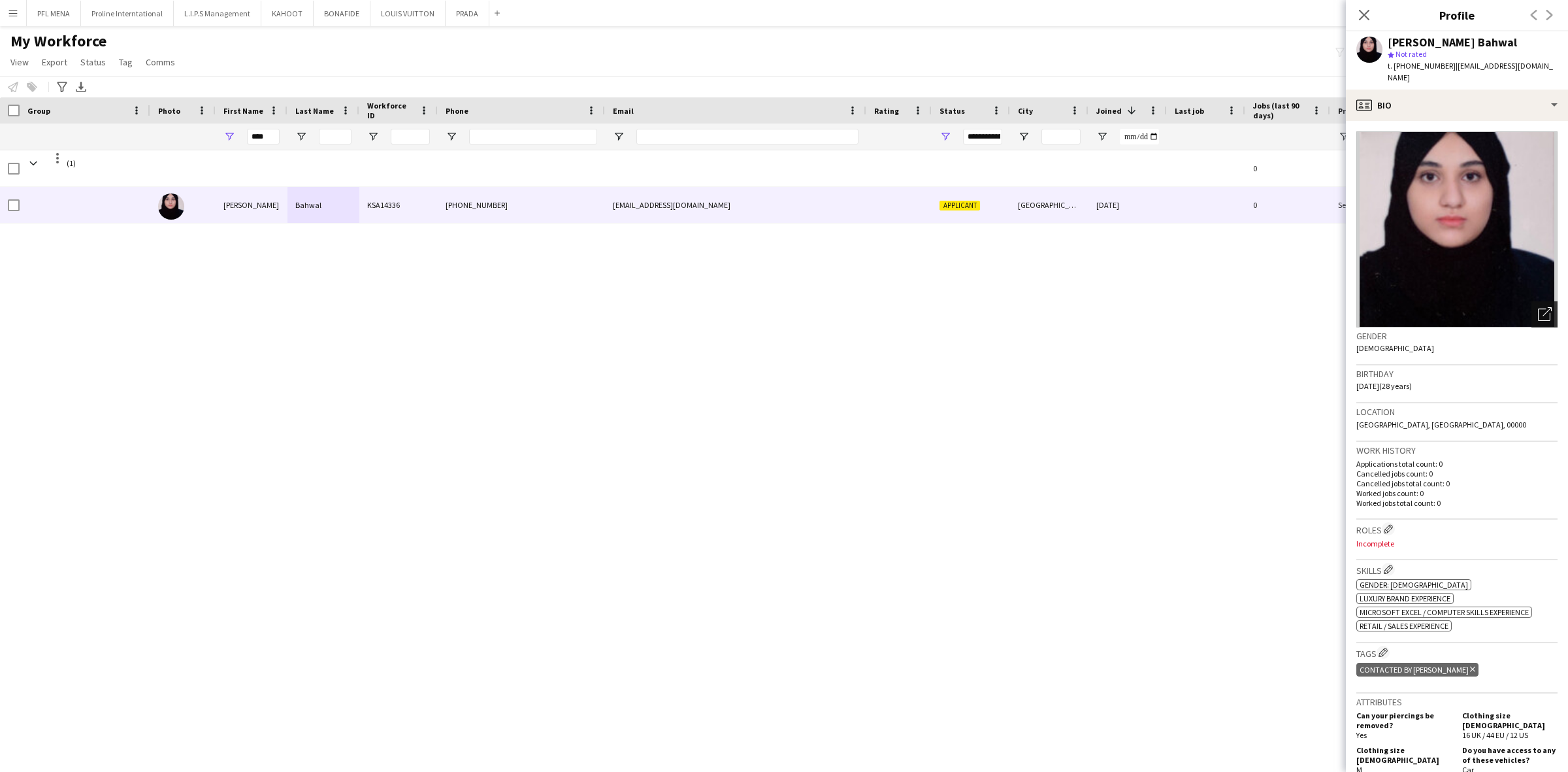
click at [1537, 307] on icon "Open photos pop-in" at bounding box center [1544, 314] width 14 height 14
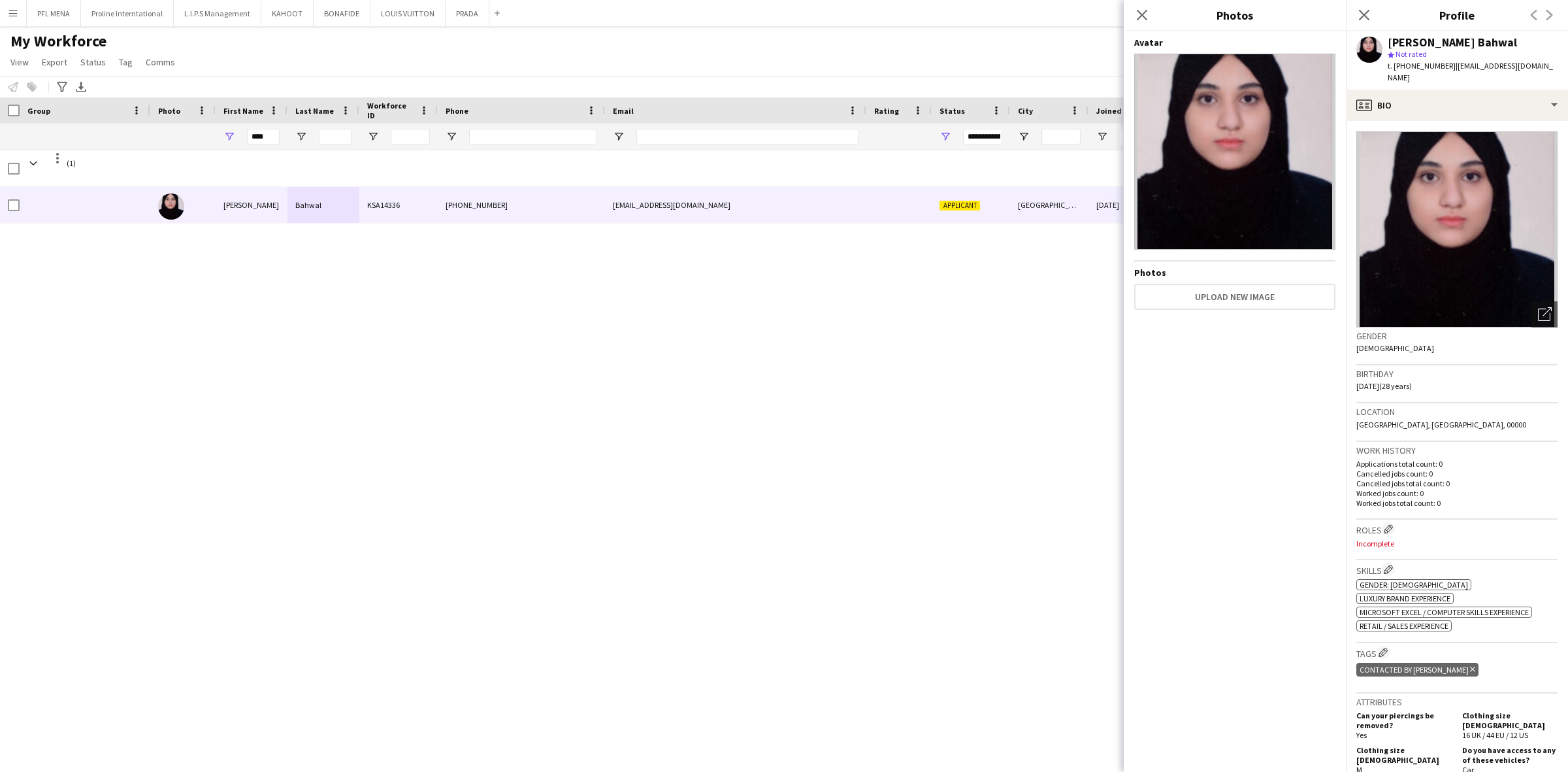
click at [1406, 368] on h3 "Birthday" at bounding box center [1457, 374] width 201 height 12
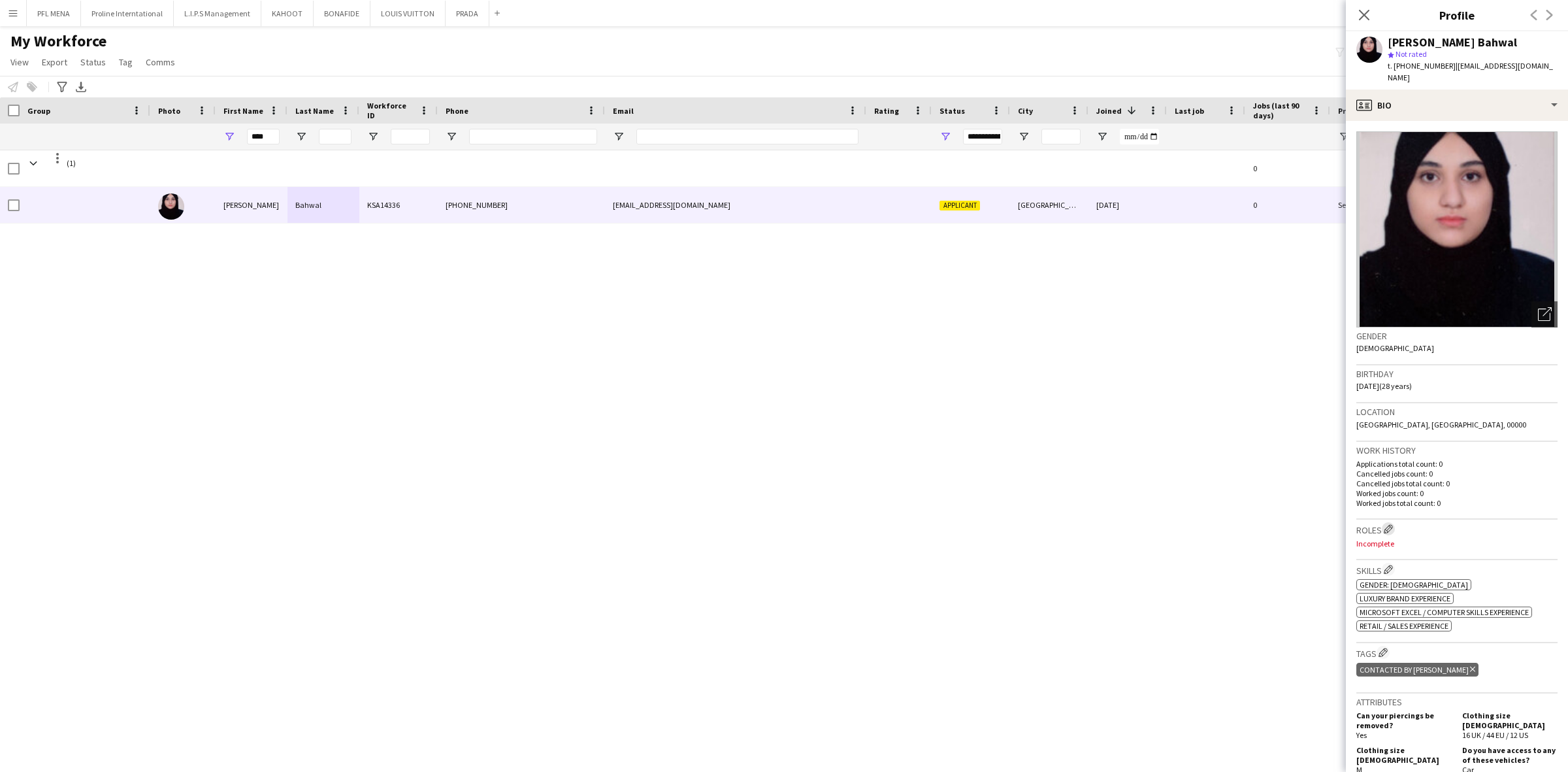
click at [1390, 524] on app-icon "Edit crew company roles" at bounding box center [1388, 529] width 9 height 9
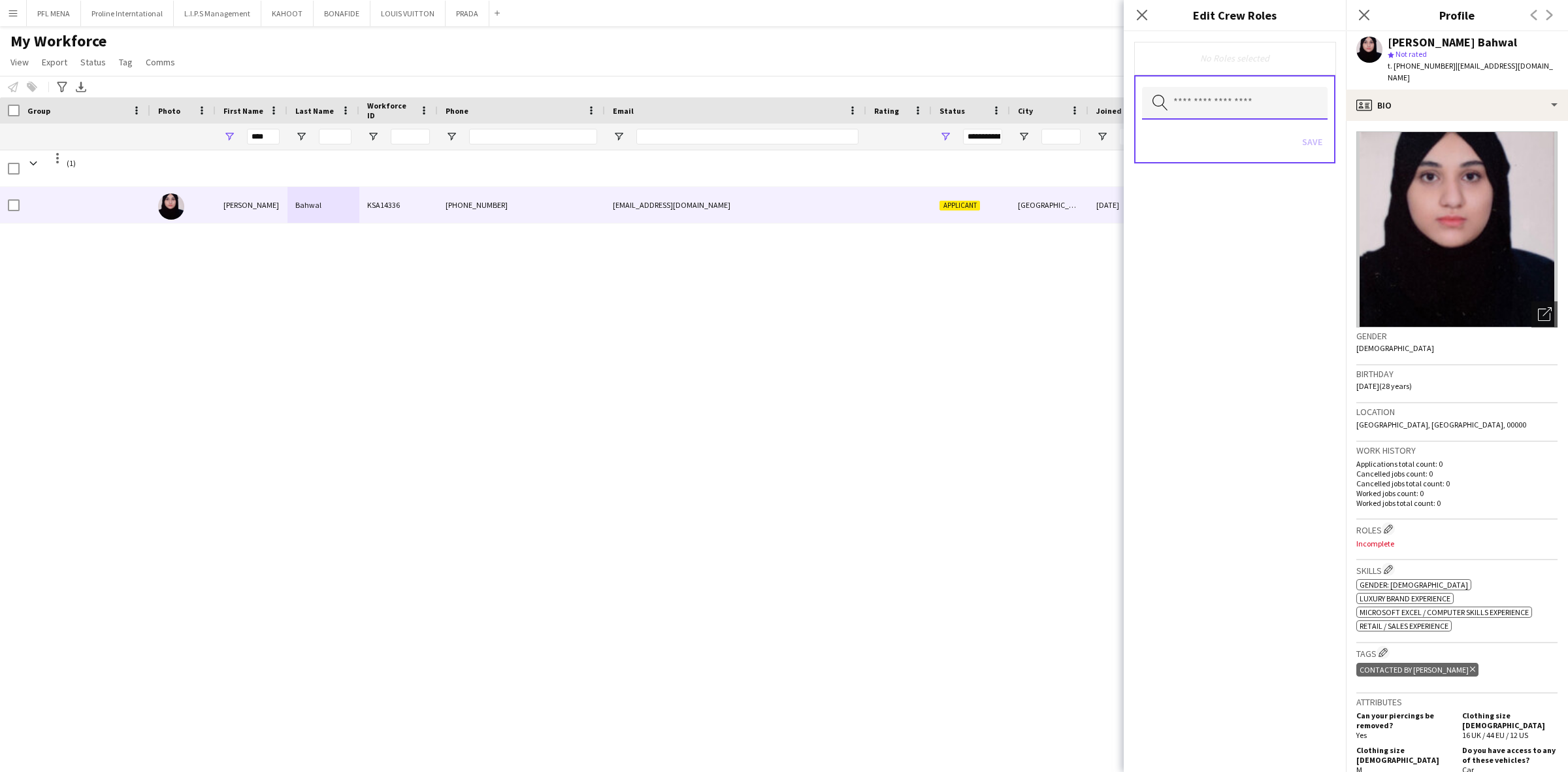
click at [1241, 108] on input "text" at bounding box center [1235, 103] width 186 height 33
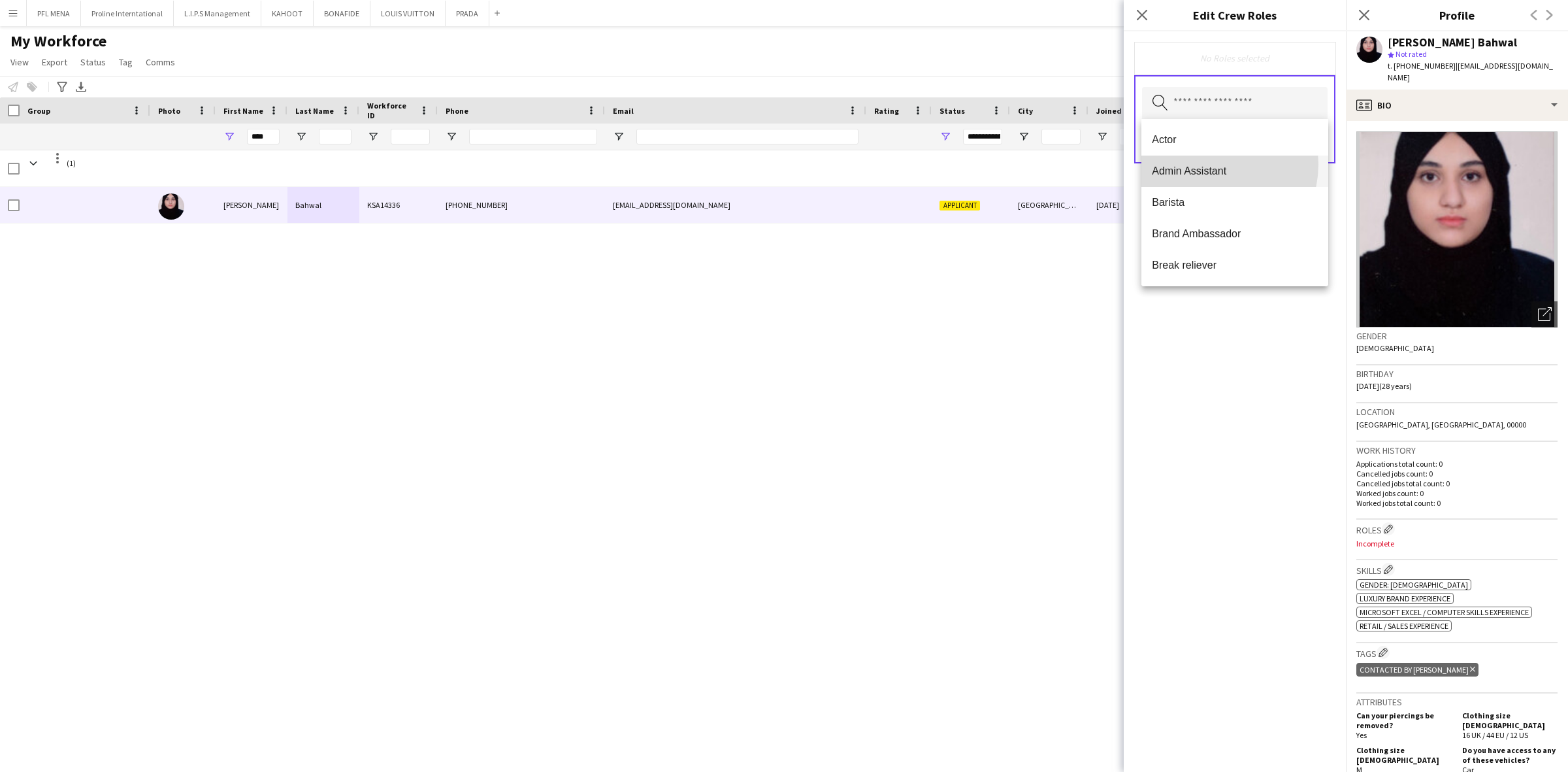
click at [1209, 165] on span "Admin Assistant" at bounding box center [1235, 170] width 166 height 12
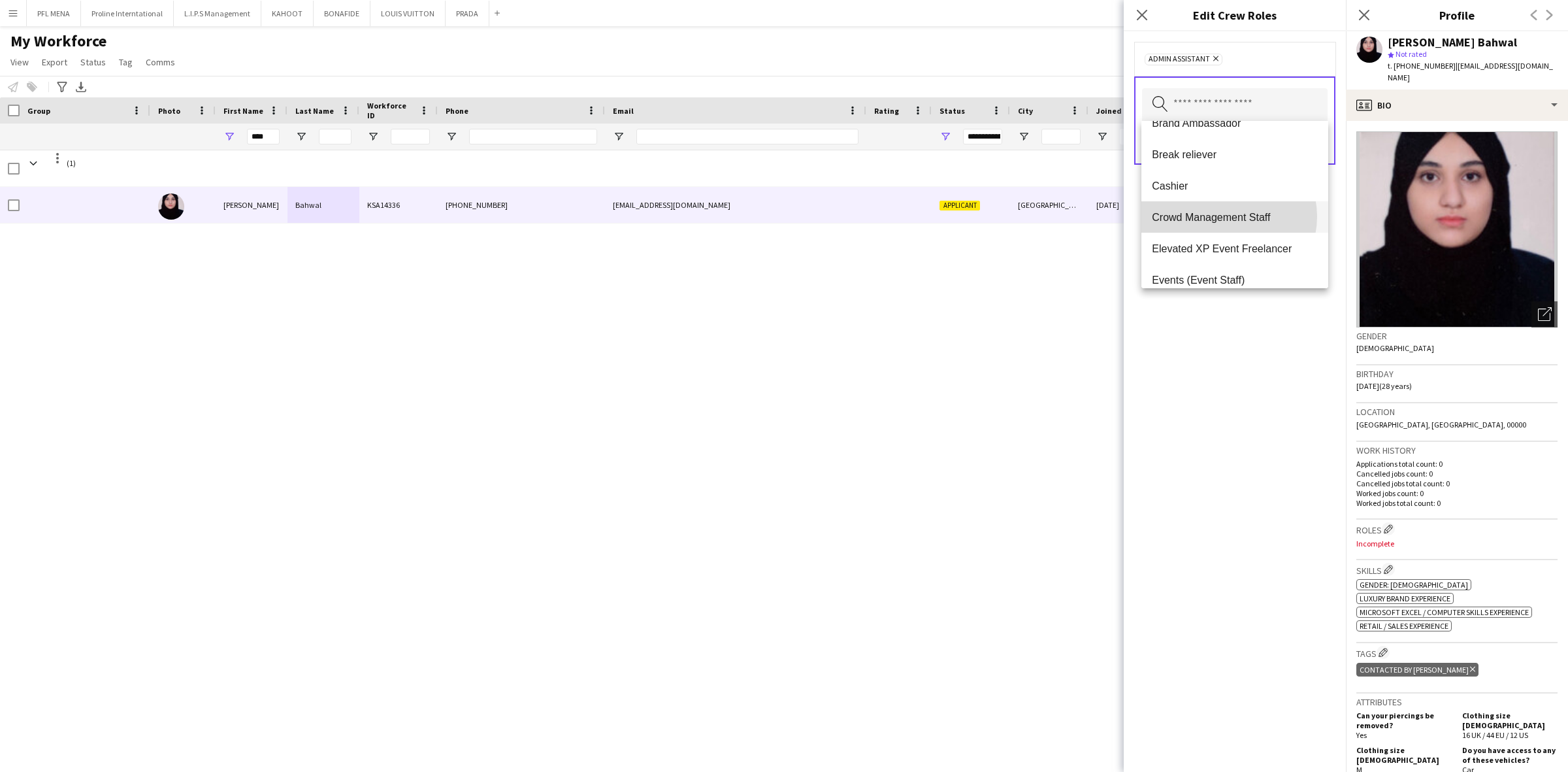
click at [1226, 216] on span "Crowd Management Staff" at bounding box center [1235, 217] width 166 height 12
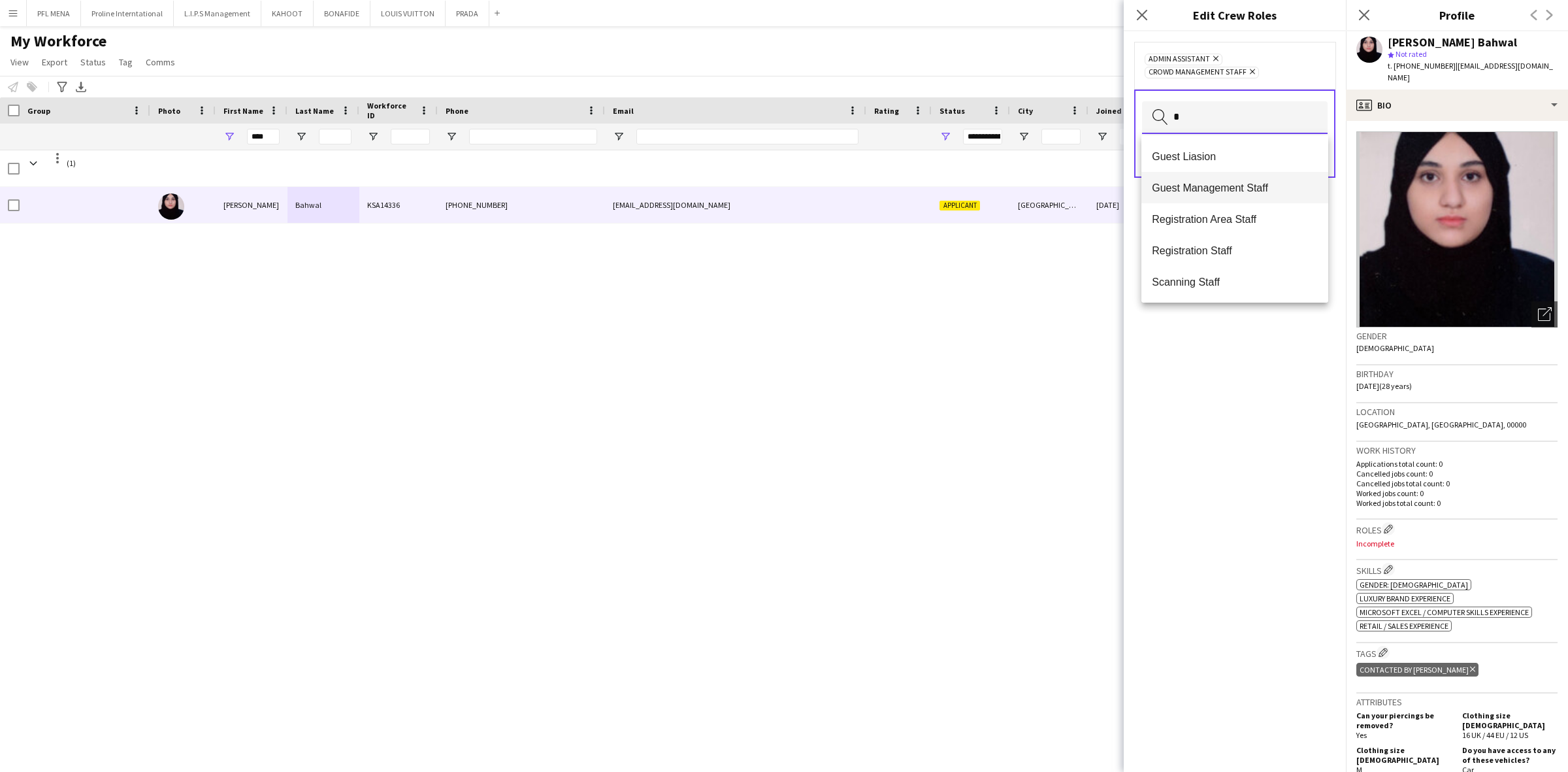
type input "*"
click at [1232, 188] on span "Guest Management Staff" at bounding box center [1235, 187] width 166 height 12
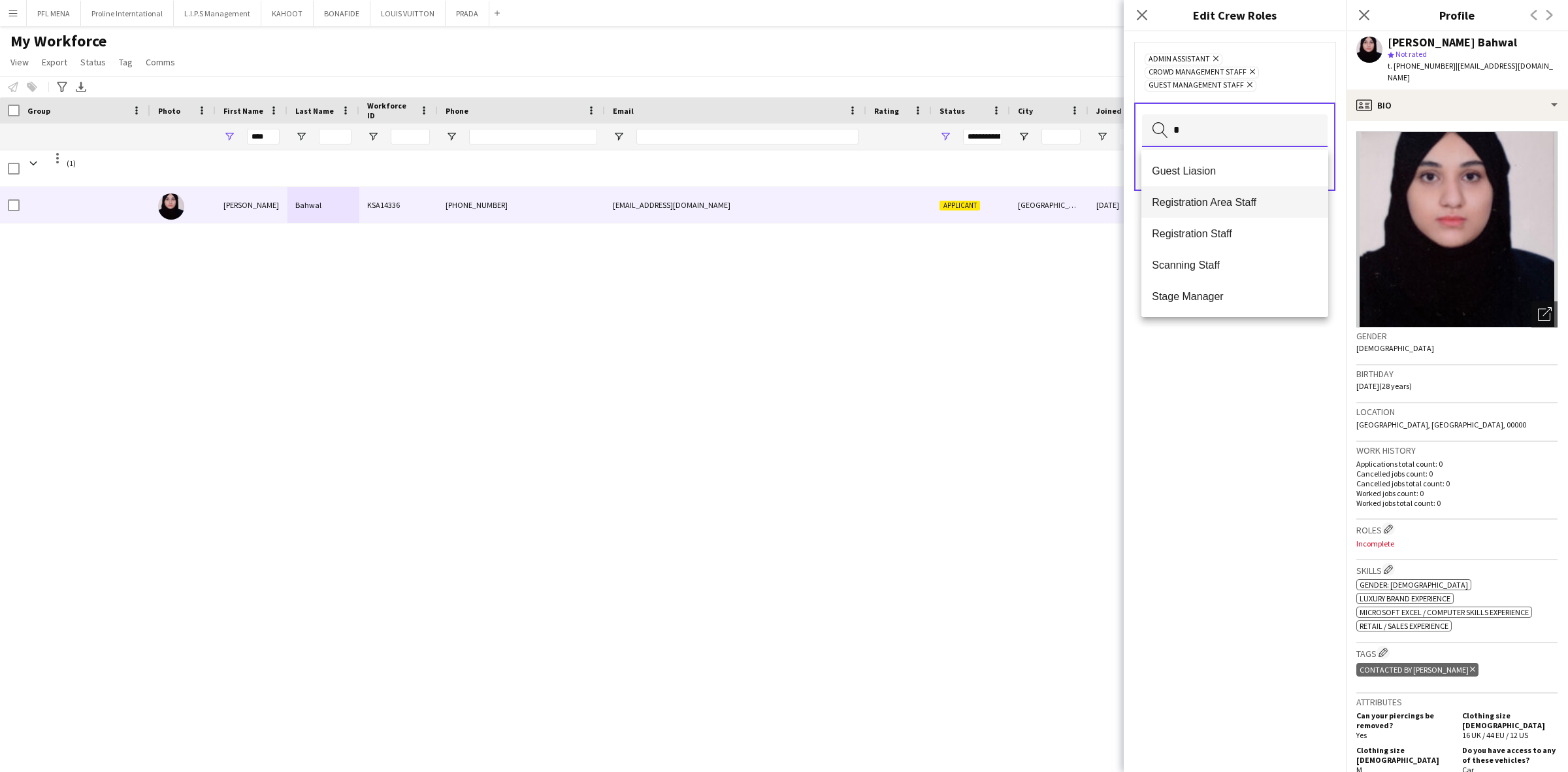
type input "*"
click at [1219, 210] on mat-option "Registration Area Staff" at bounding box center [1235, 202] width 187 height 31
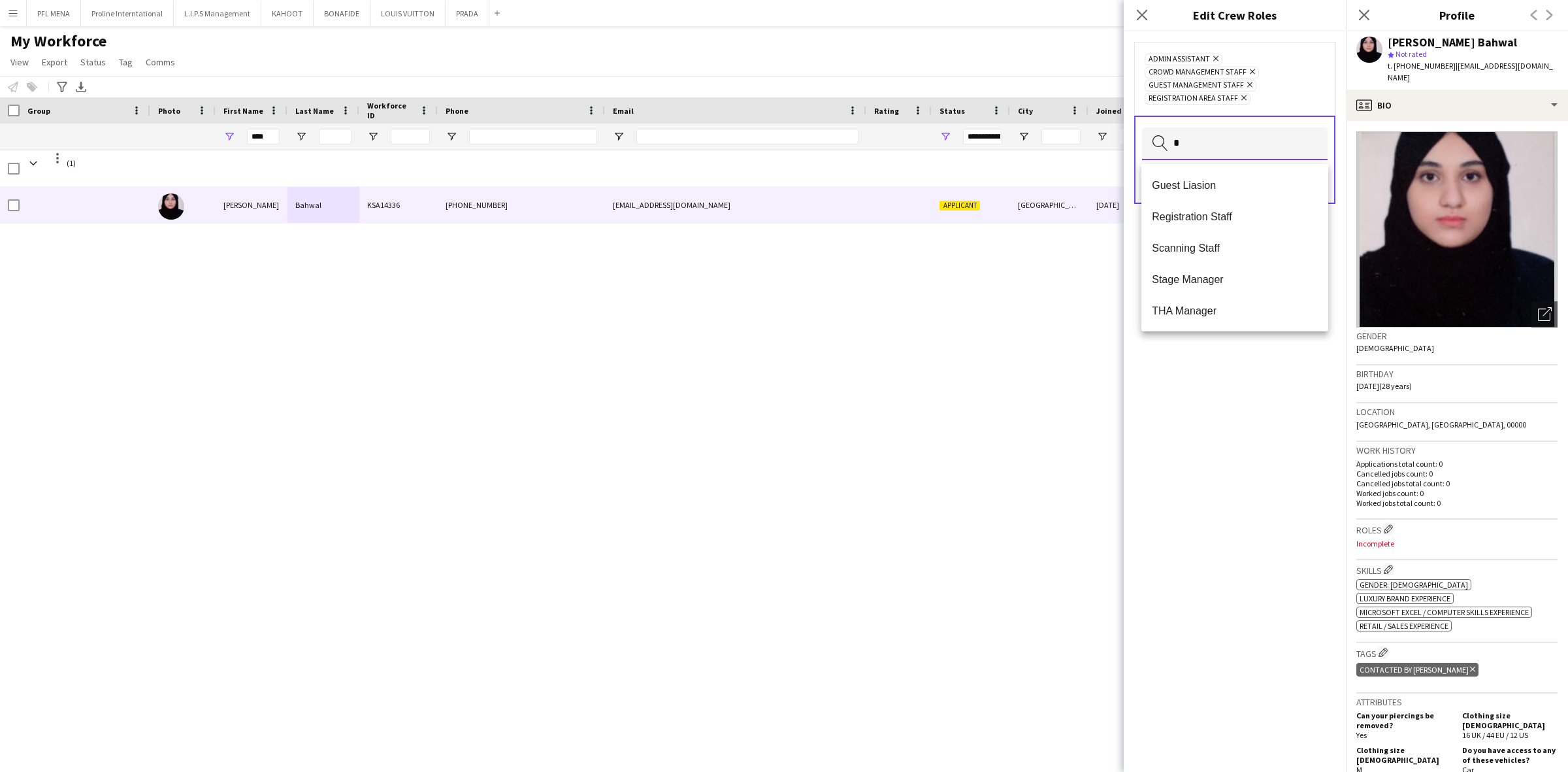
type input "*"
click at [1219, 210] on span "Registration Staff" at bounding box center [1235, 216] width 166 height 12
type input "*"
click at [1212, 200] on span "Guest Liasion" at bounding box center [1235, 200] width 166 height 12
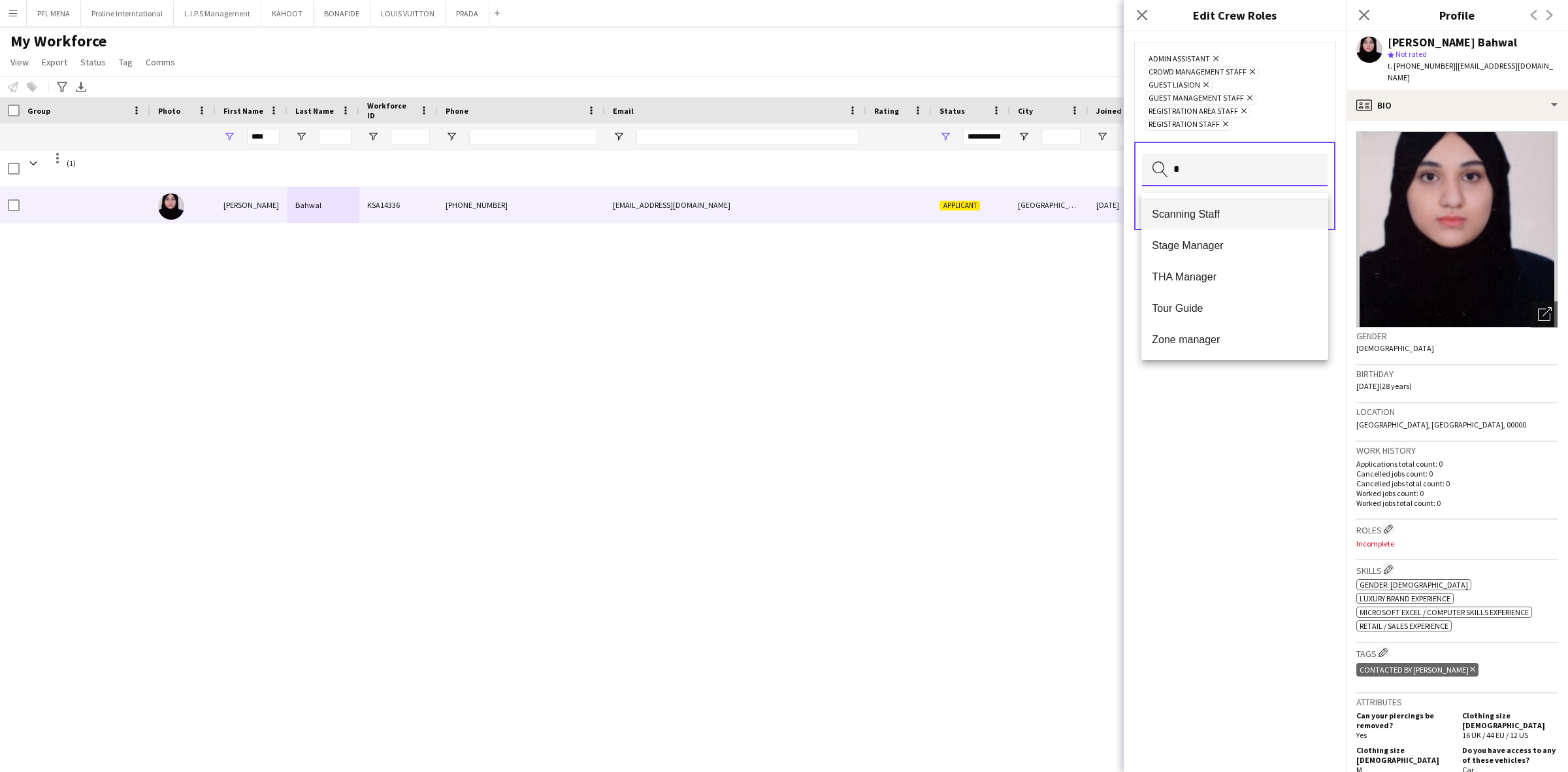
type input "*"
click at [1210, 217] on span "Scanning Staff" at bounding box center [1235, 213] width 166 height 12
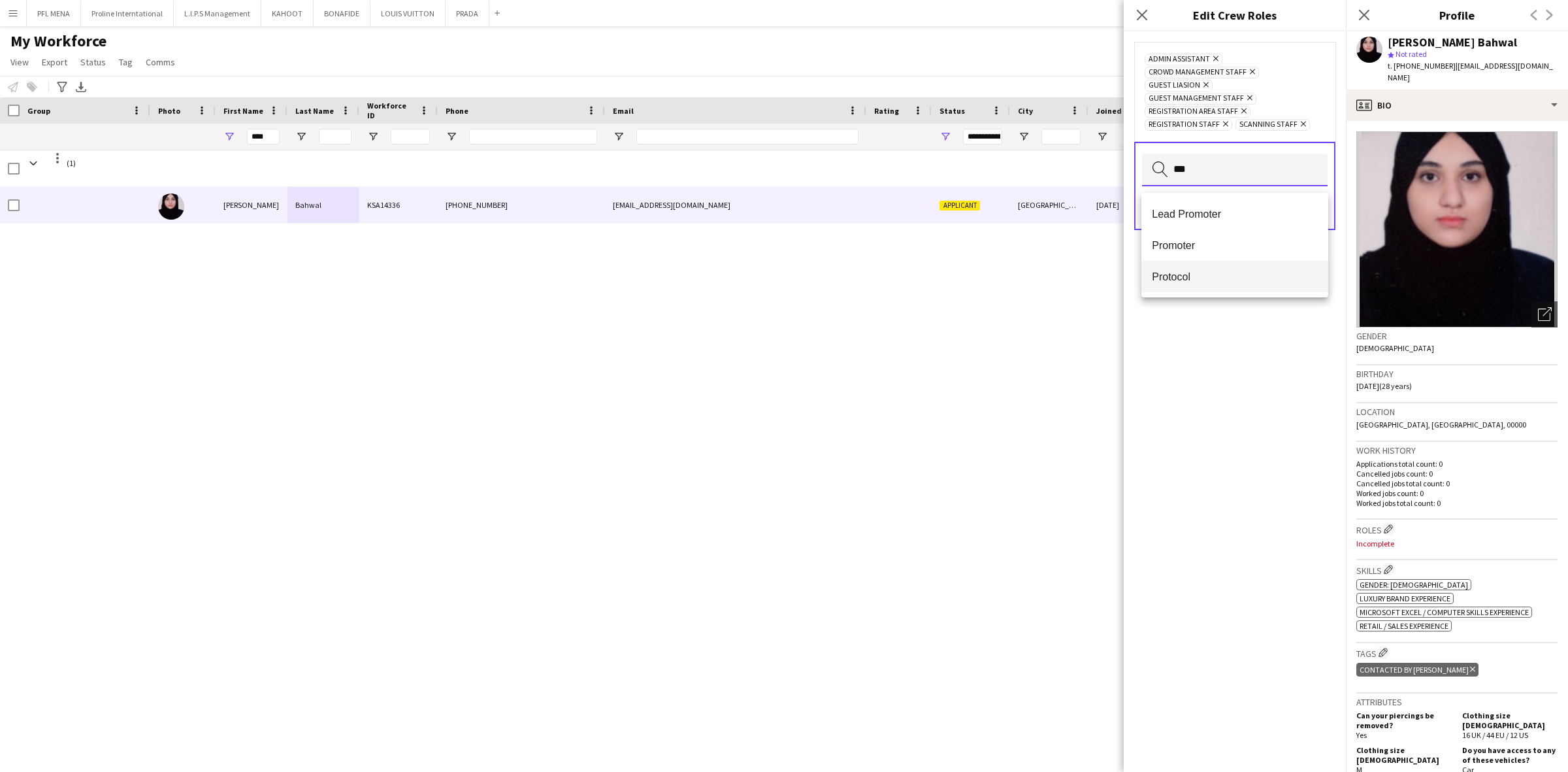
type input "***"
click at [1219, 278] on span "Protocol" at bounding box center [1235, 277] width 166 height 12
type input "***"
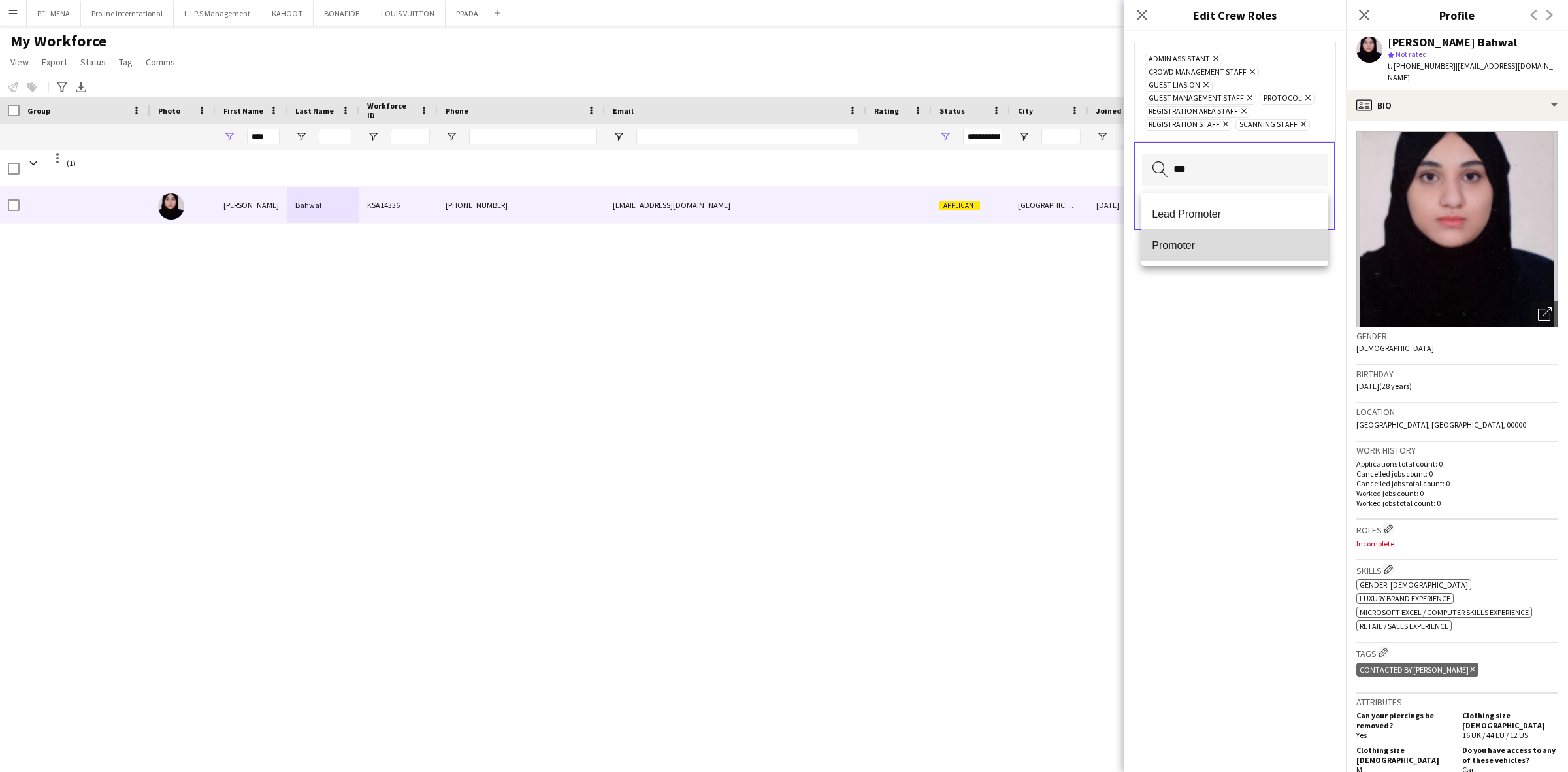
click at [1199, 240] on span "Promoter" at bounding box center [1235, 245] width 166 height 12
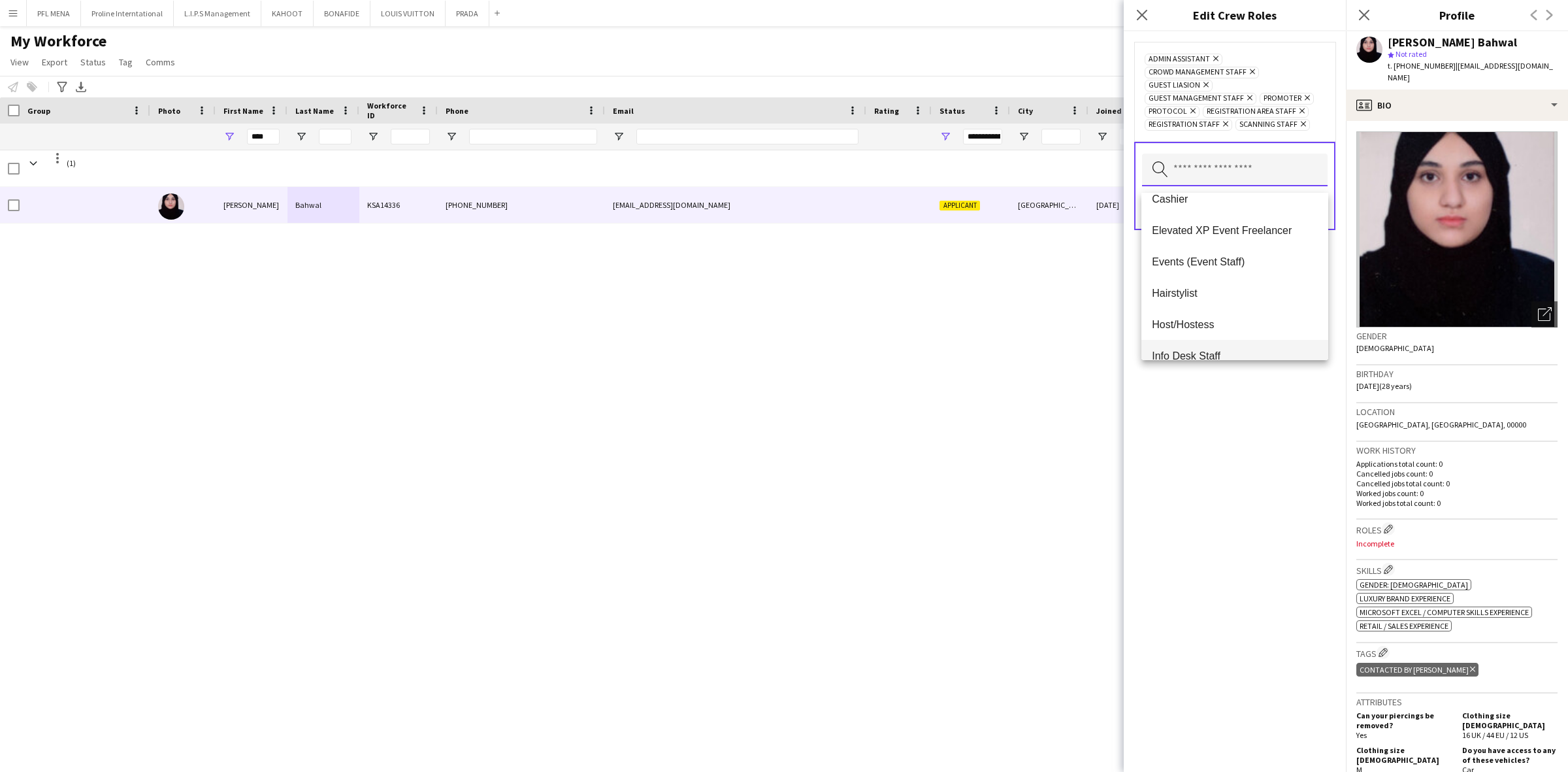
scroll to position [163, 0]
click at [1219, 232] on span "Events (Event Staff)" at bounding box center [1235, 238] width 166 height 12
click at [1167, 210] on span "[PERSON_NAME]" at bounding box center [1235, 214] width 166 height 12
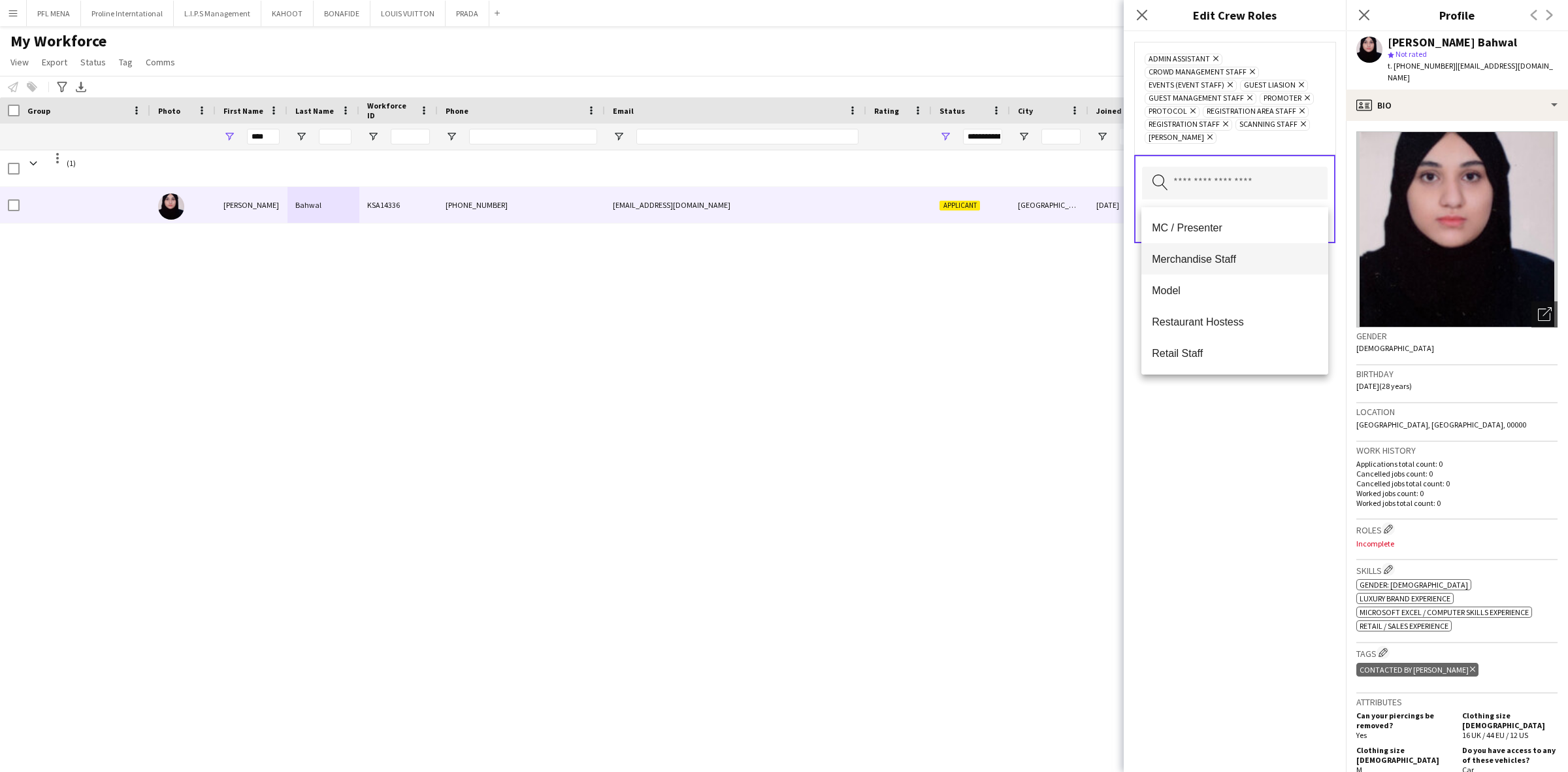
click at [1227, 256] on span "Merchandise Staff" at bounding box center [1235, 259] width 166 height 12
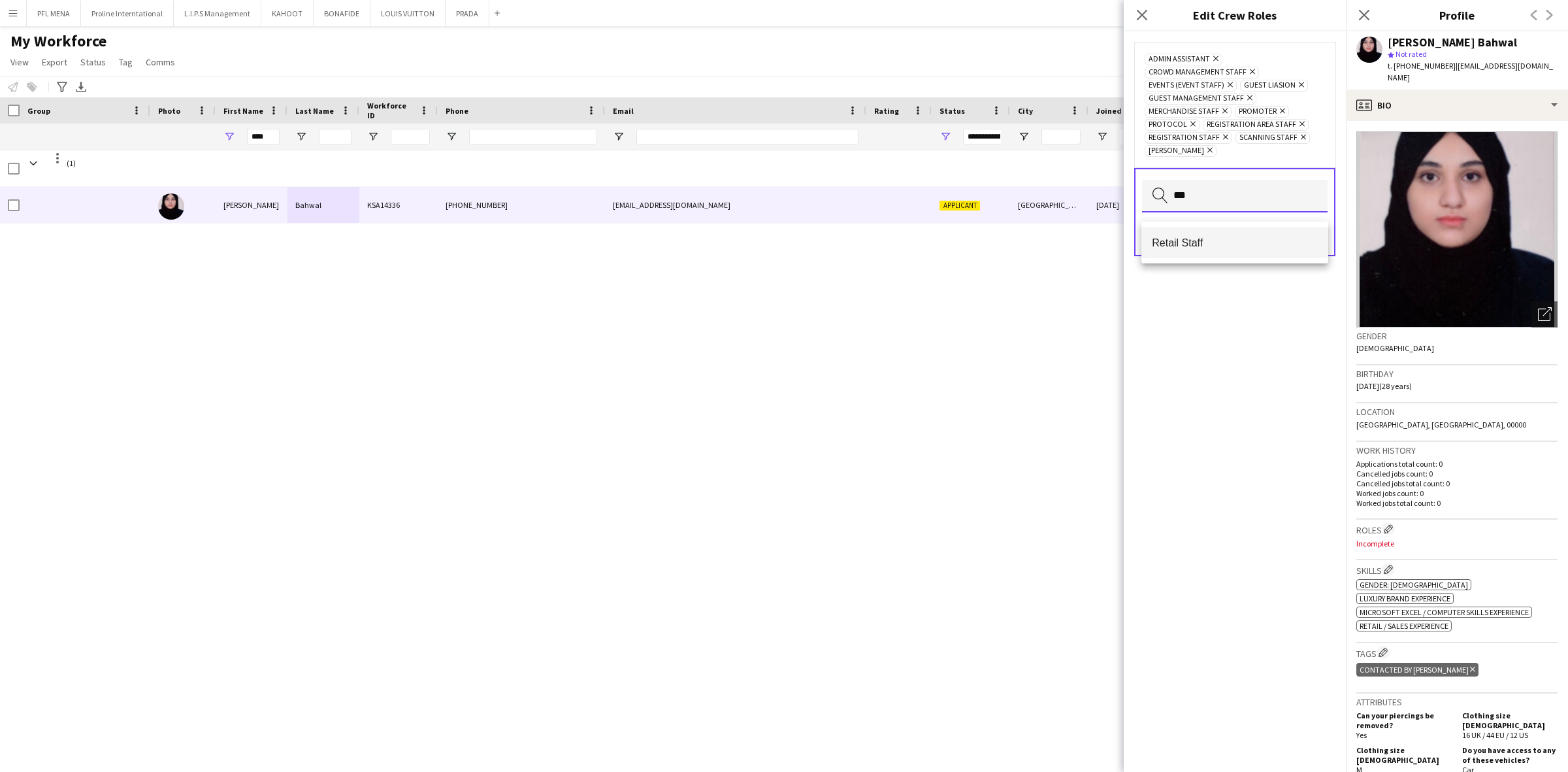
type input "***"
click at [1226, 245] on span "Retail Staff" at bounding box center [1235, 243] width 166 height 12
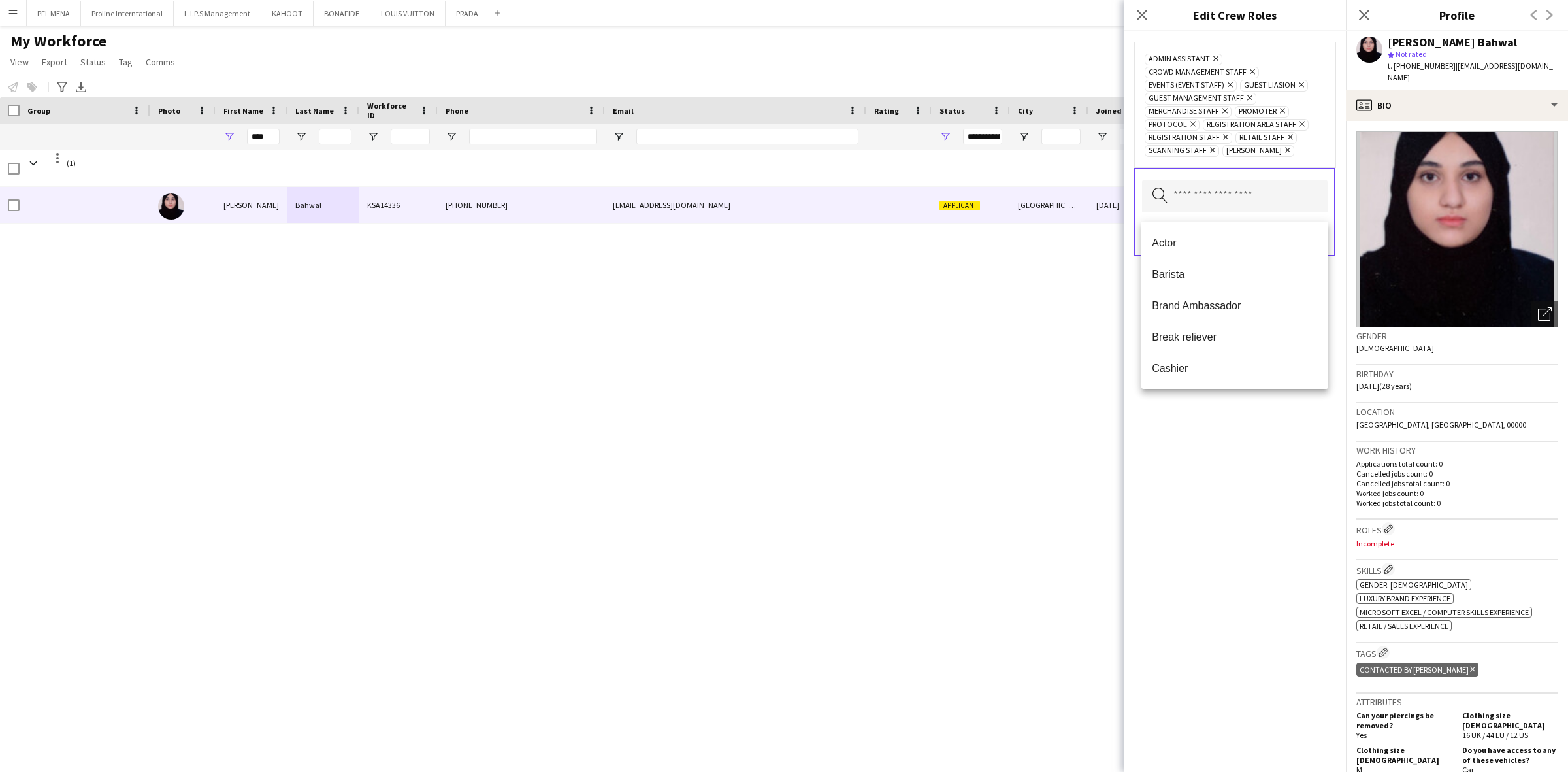
drag, startPoint x: 1268, startPoint y: 433, endPoint x: 1270, endPoint y: 420, distance: 13.2
click at [1270, 428] on div "Admin Assistant Remove Crowd Management Staff Remove Events (Event Staff) Remov…" at bounding box center [1234, 401] width 222 height 741
click at [1320, 245] on button "Save" at bounding box center [1312, 235] width 31 height 21
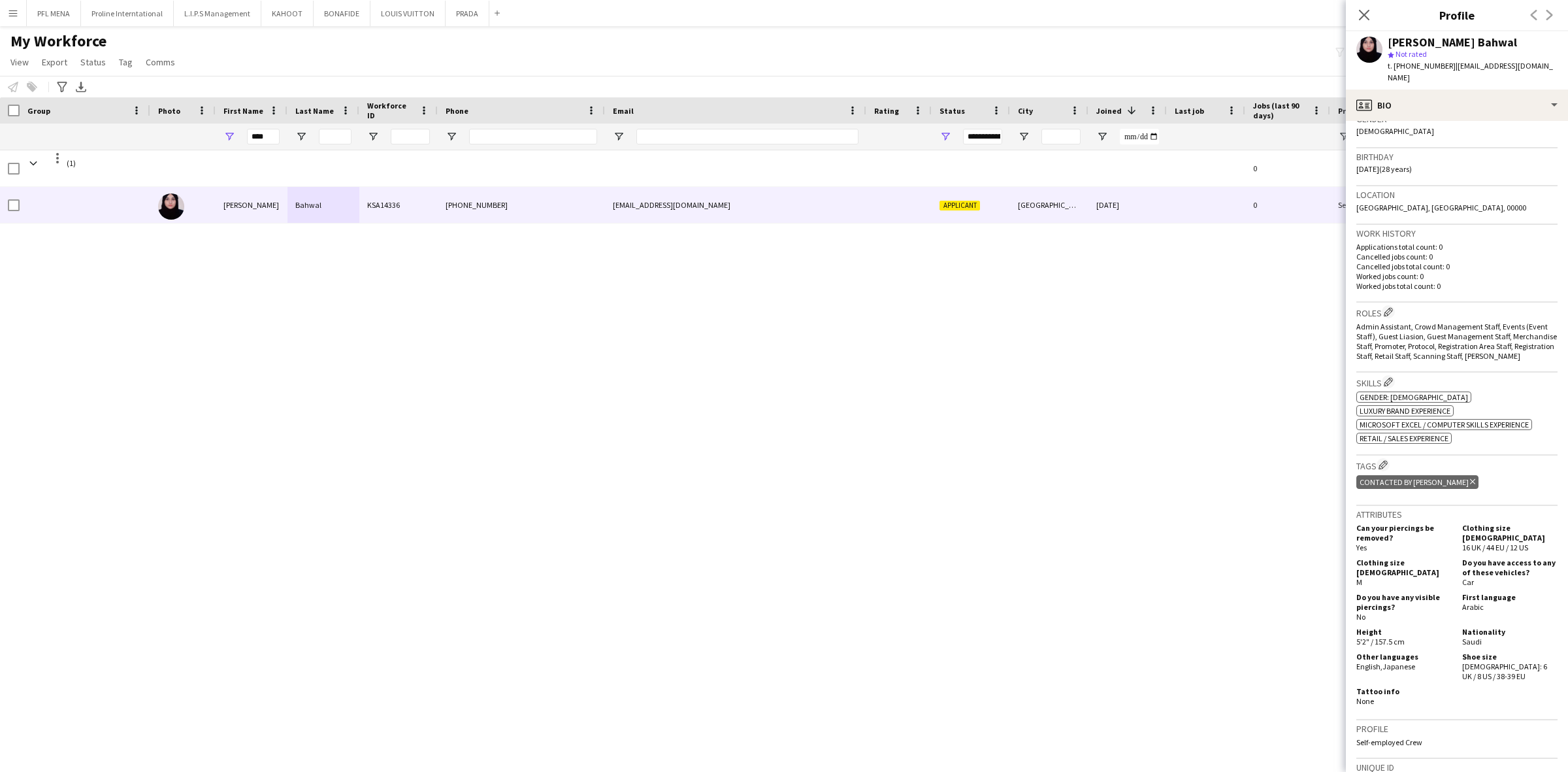
scroll to position [245, 0]
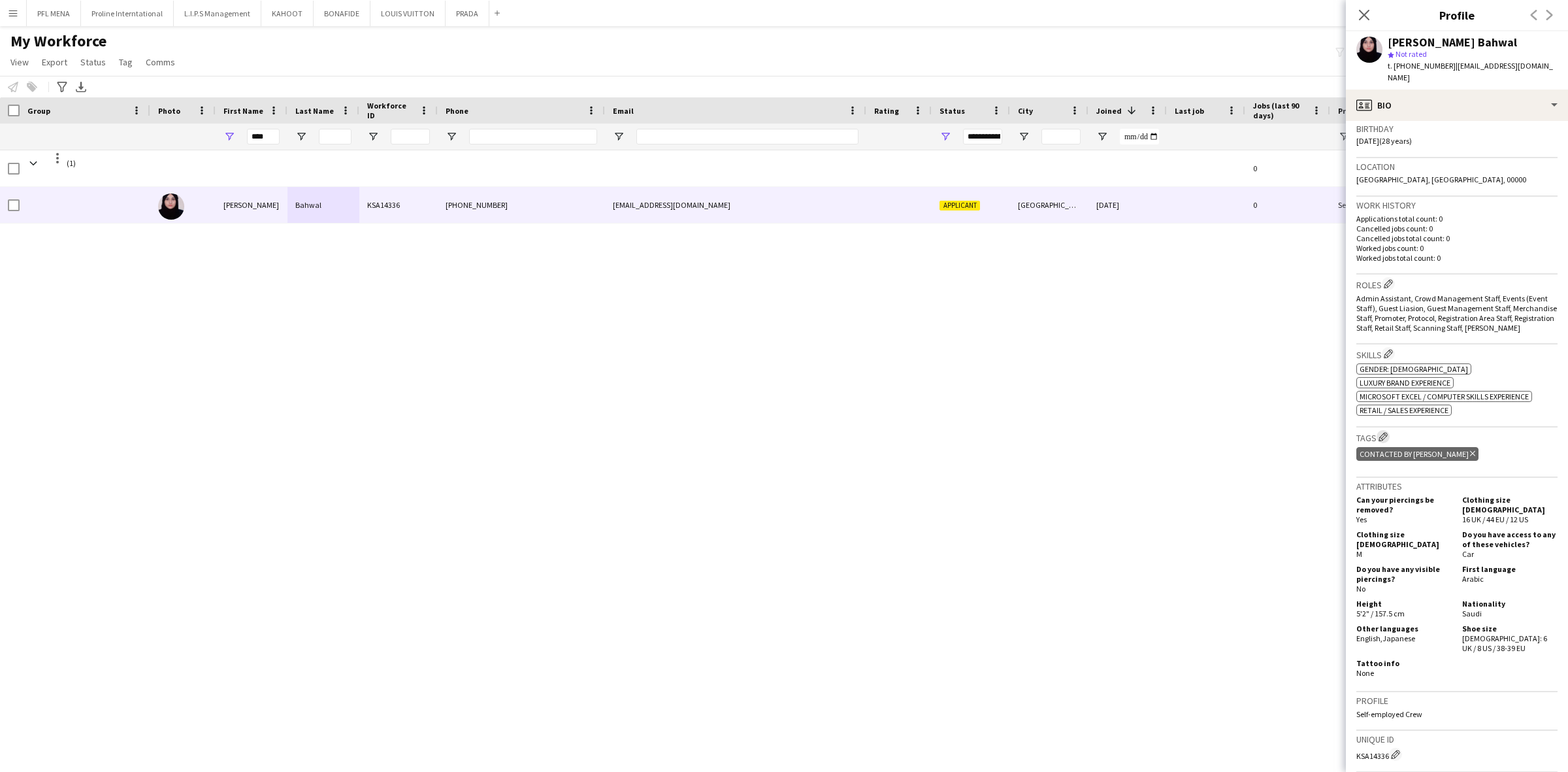
click at [1386, 432] on app-icon "Edit crew company tags" at bounding box center [1382, 436] width 9 height 9
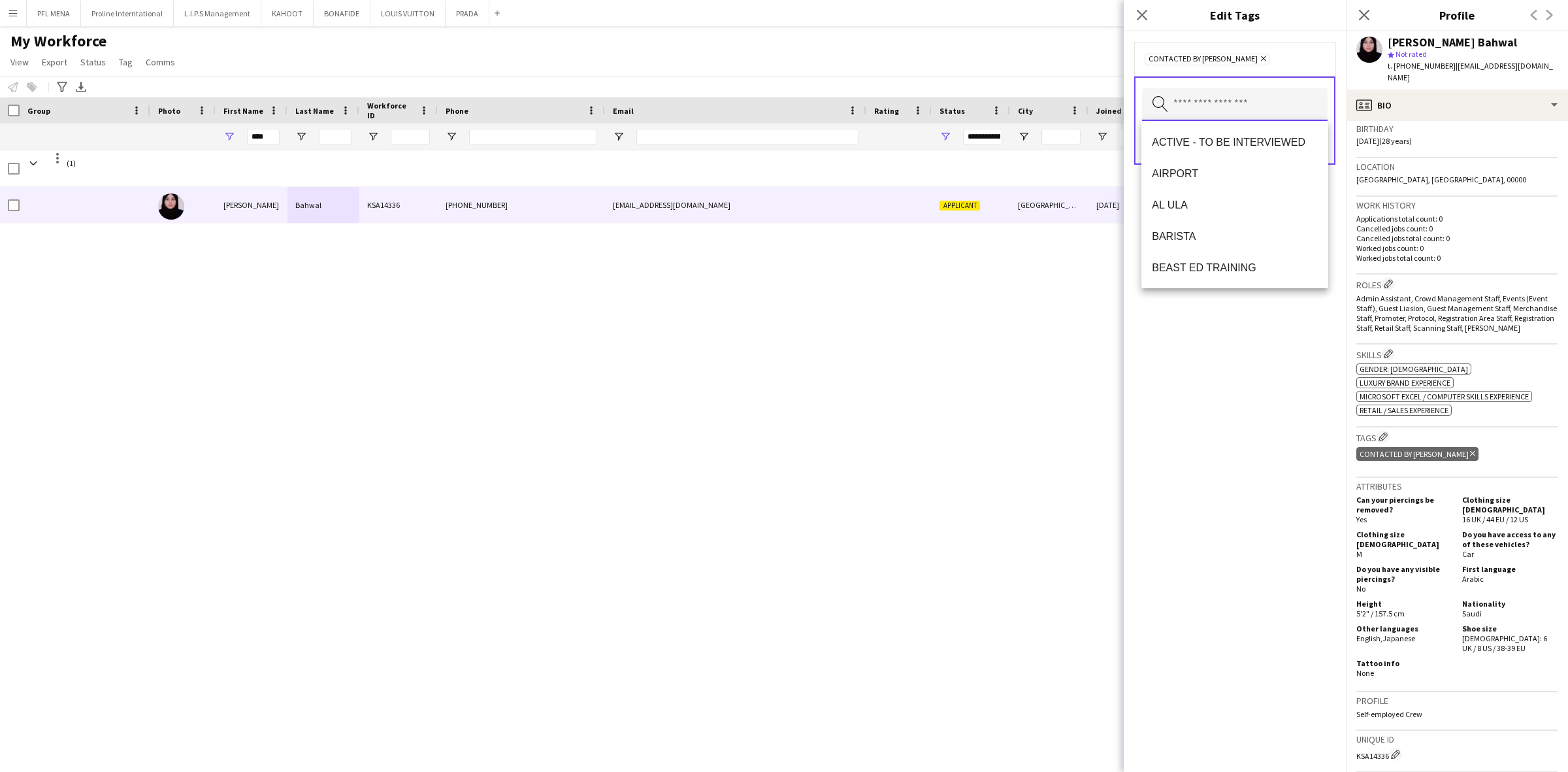
click at [1266, 111] on input "text" at bounding box center [1235, 104] width 186 height 33
click at [1261, 60] on icon at bounding box center [1263, 58] width 5 height 5
click at [1233, 105] on input "text" at bounding box center [1235, 103] width 186 height 33
type input "****"
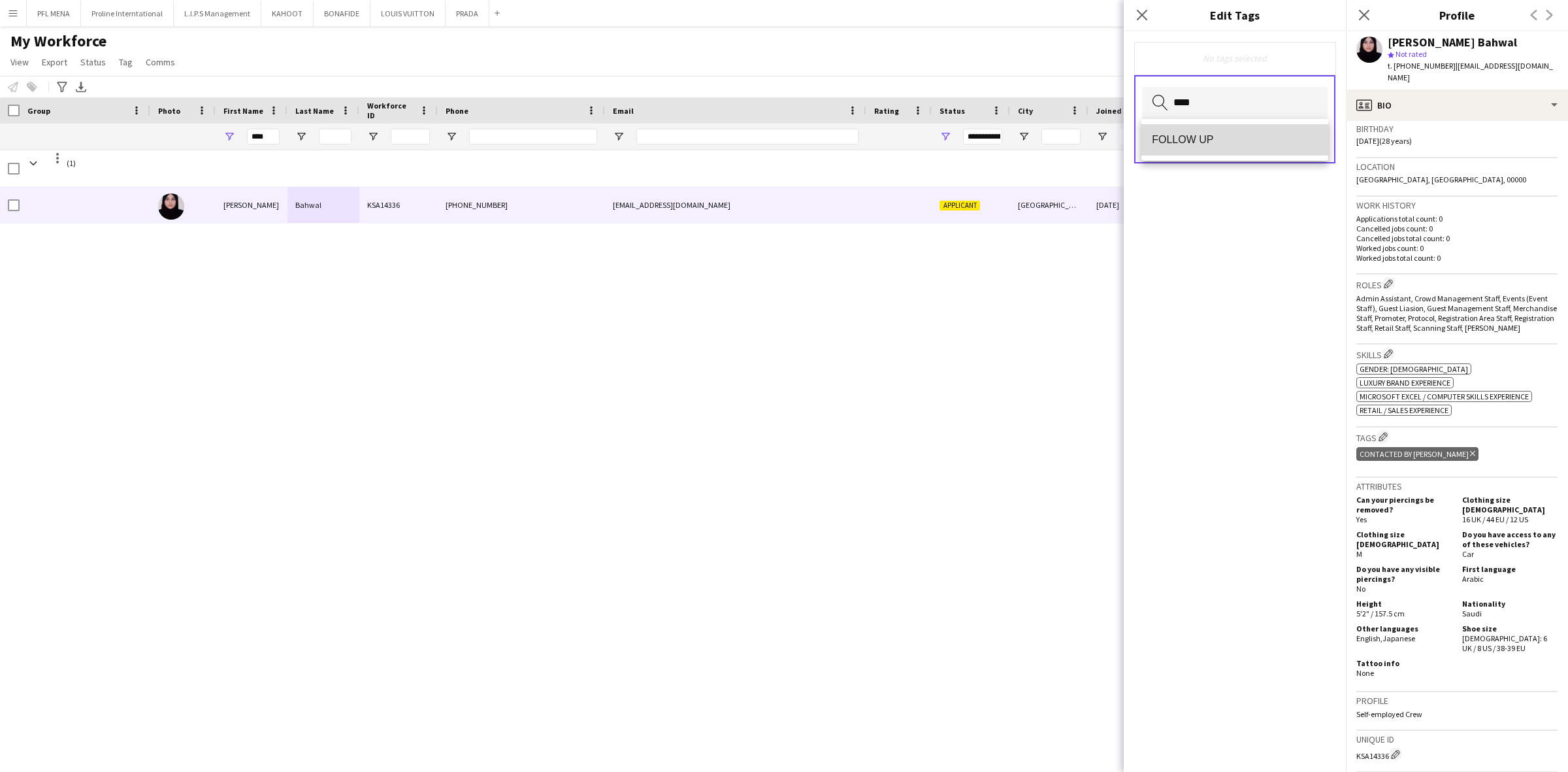
click at [1233, 154] on mat-option "FOLLOW UP" at bounding box center [1235, 139] width 187 height 31
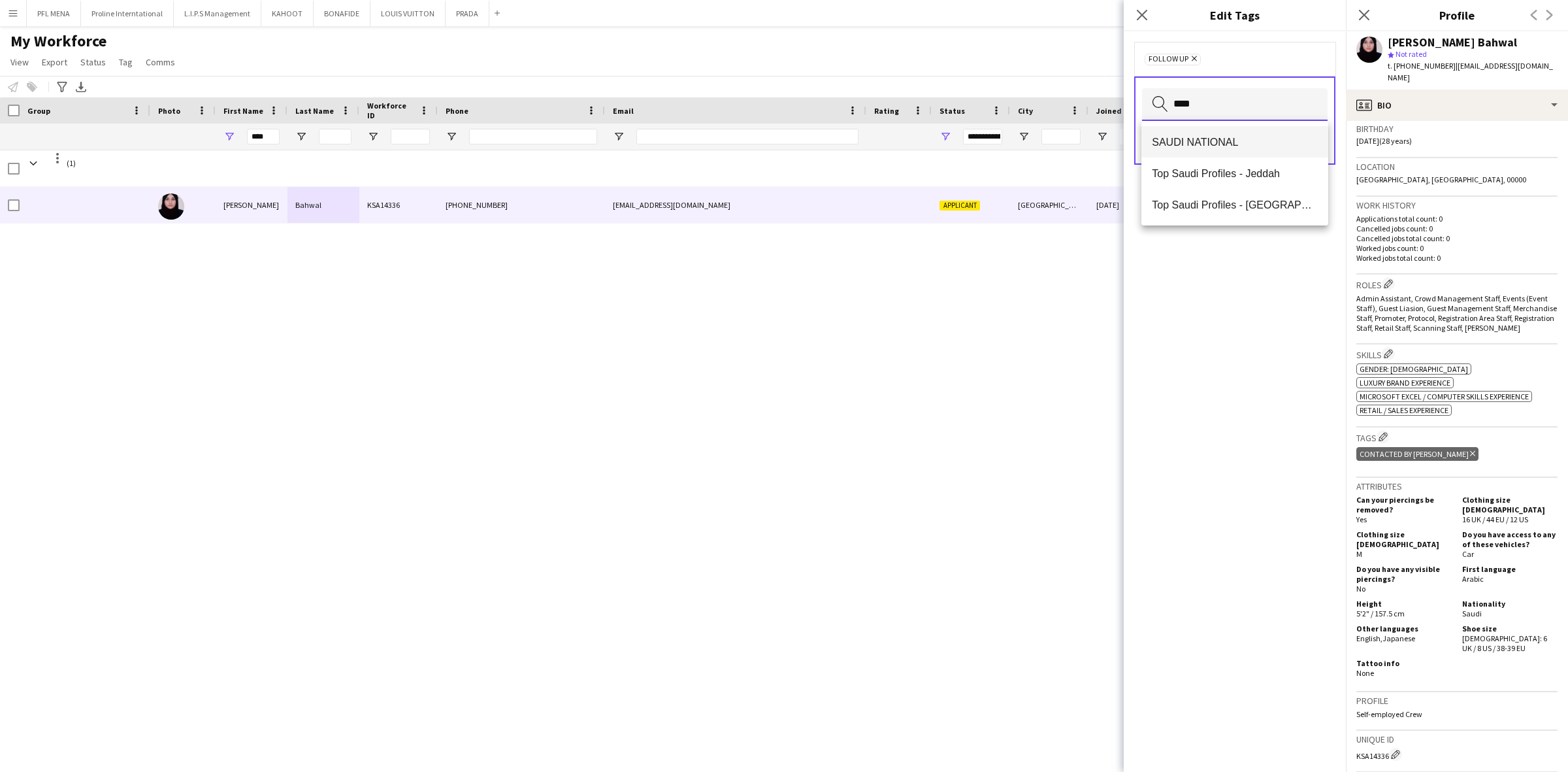
type input "****"
click at [1239, 151] on mat-option "SAUDI NATIONAL" at bounding box center [1235, 141] width 187 height 31
type input "***"
click at [1240, 143] on span "TOP HOST/HOSTESS" at bounding box center [1235, 142] width 166 height 12
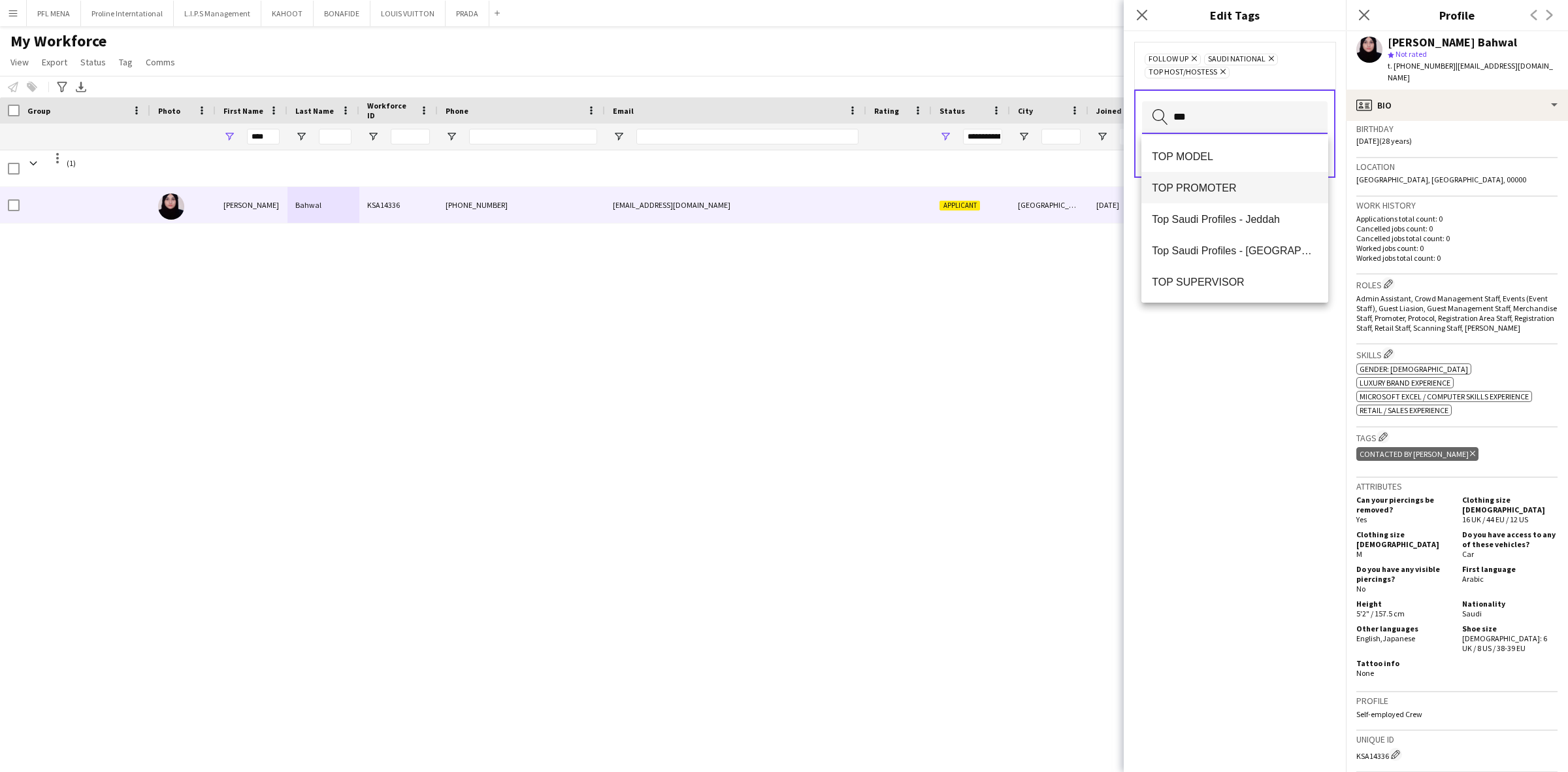
type input "***"
click at [1221, 183] on span "TOP PROMOTER" at bounding box center [1235, 187] width 166 height 12
type input "***"
click at [1208, 288] on mat-option "TOP USHER" at bounding box center [1235, 281] width 187 height 31
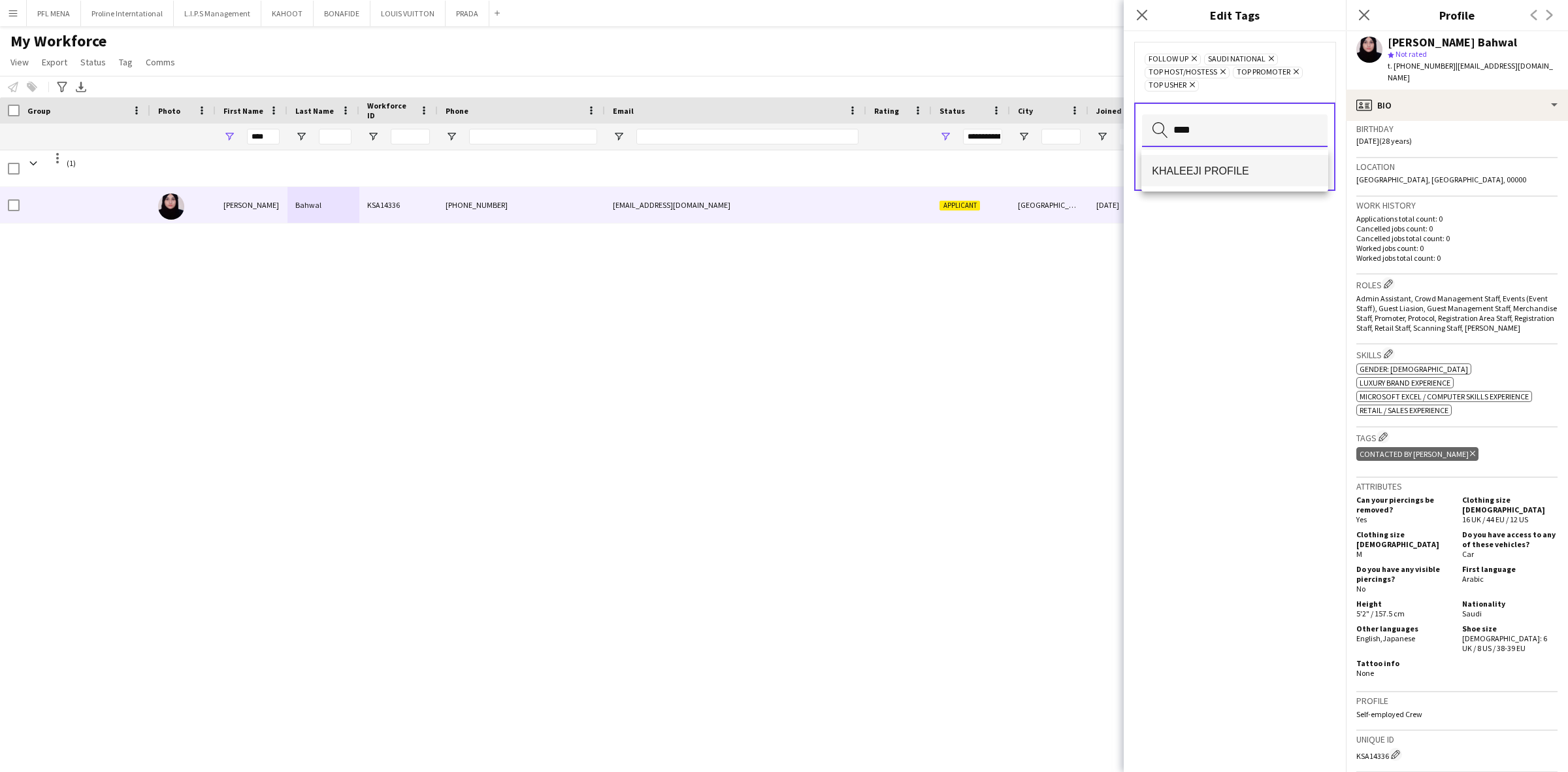
type input "****"
click at [1237, 180] on mat-option "KHALEEJI PROFILE" at bounding box center [1235, 170] width 187 height 31
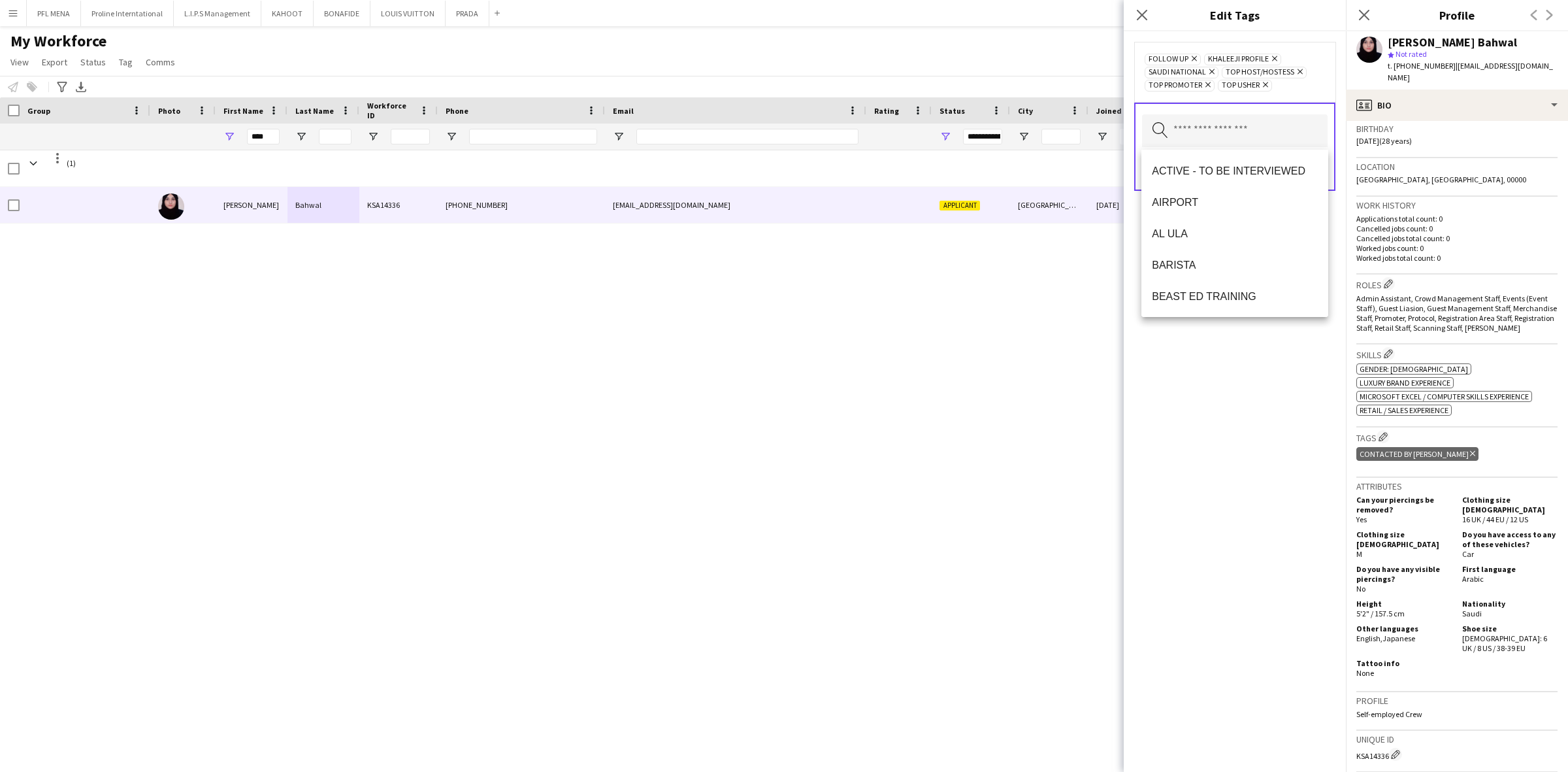
click at [1246, 386] on div "FOLLOW UP Remove KHALEEJI PROFILE Remove SAUDI NATIONAL Remove TOP HOST/HOSTESS…" at bounding box center [1234, 401] width 222 height 741
click at [1318, 171] on button "Save" at bounding box center [1312, 169] width 31 height 21
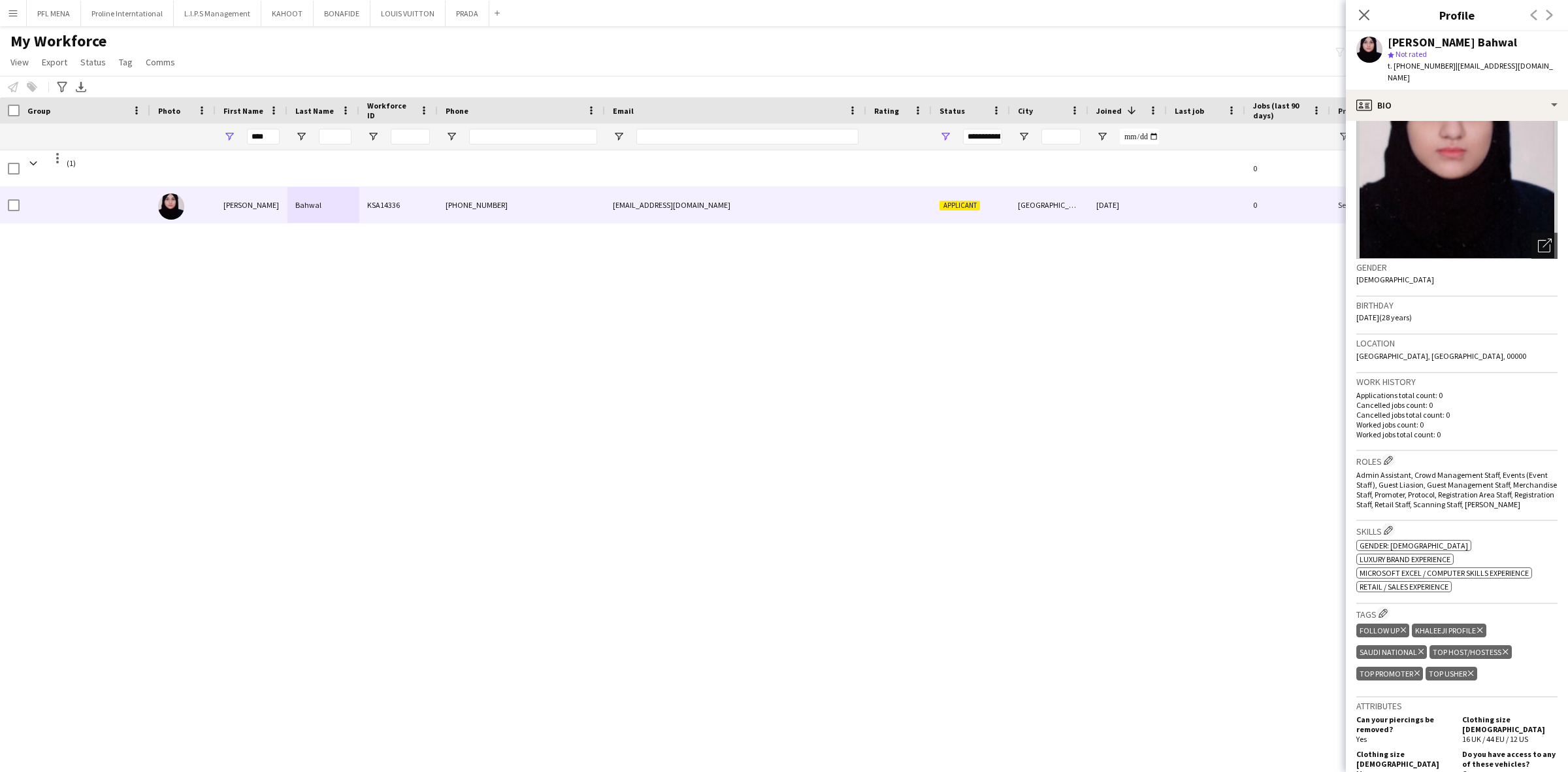
scroll to position [0, 0]
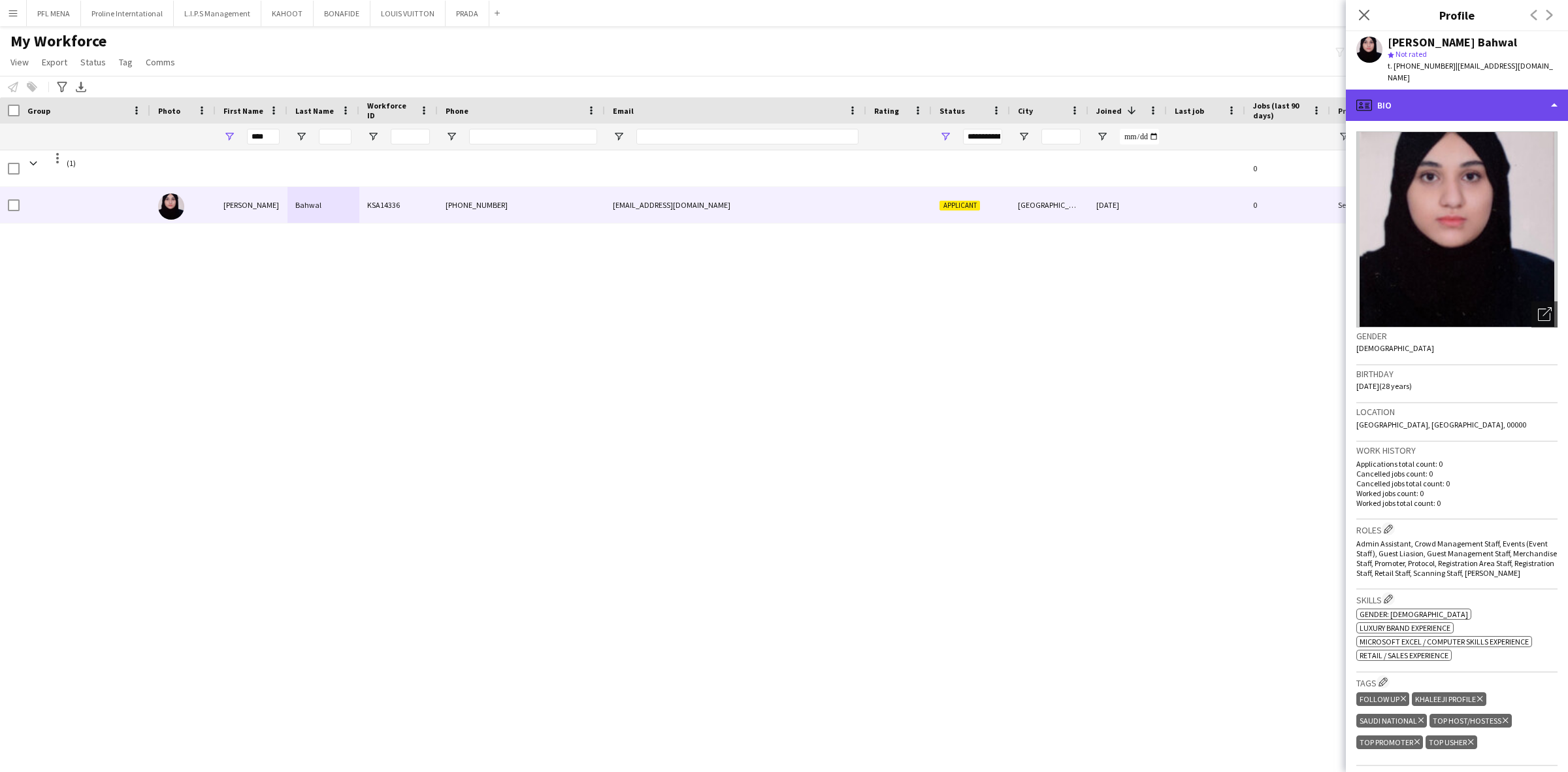
click at [1471, 103] on div "profile Bio" at bounding box center [1457, 105] width 222 height 31
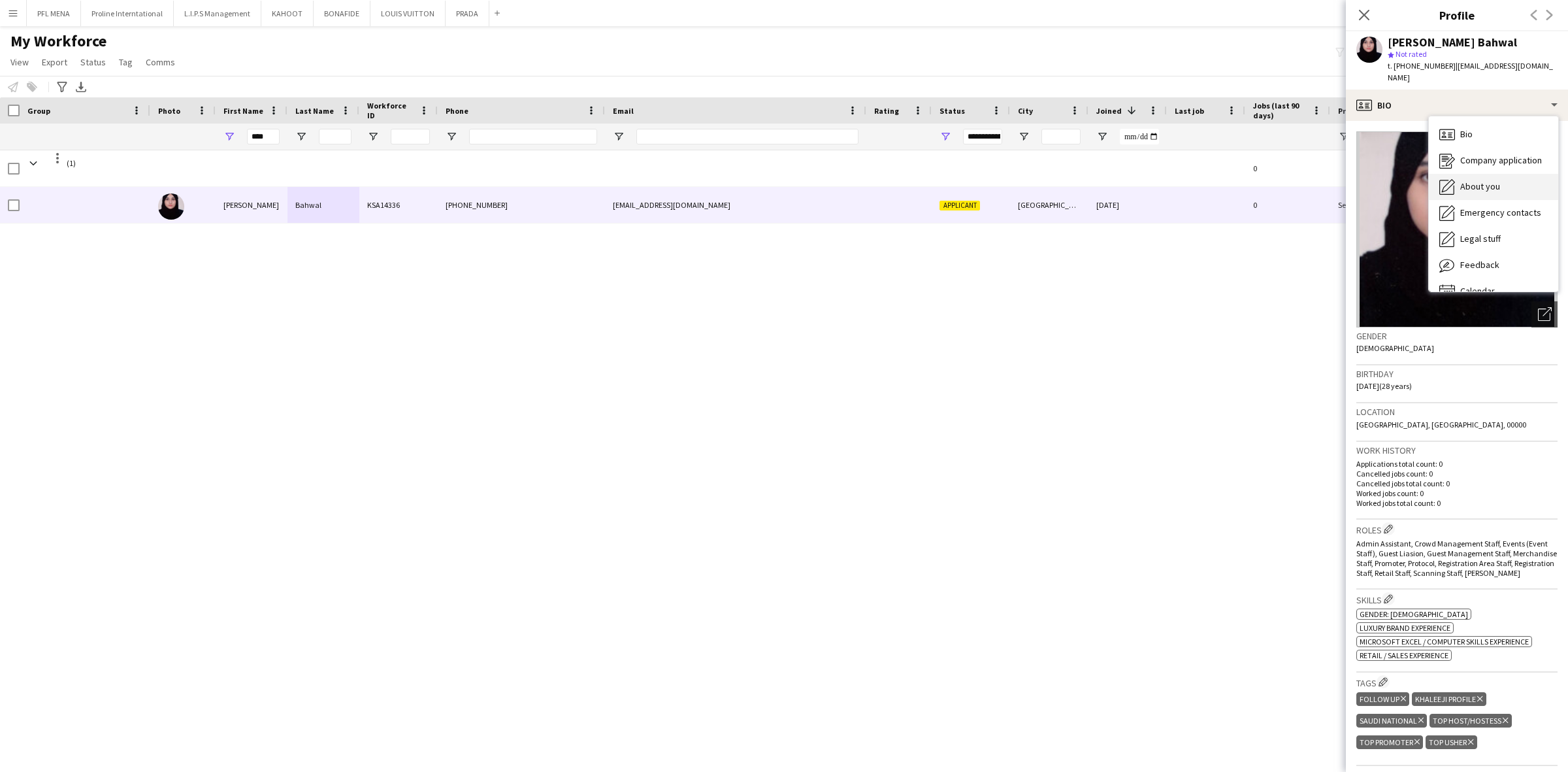
click at [1497, 181] on span "About you" at bounding box center [1480, 186] width 40 height 12
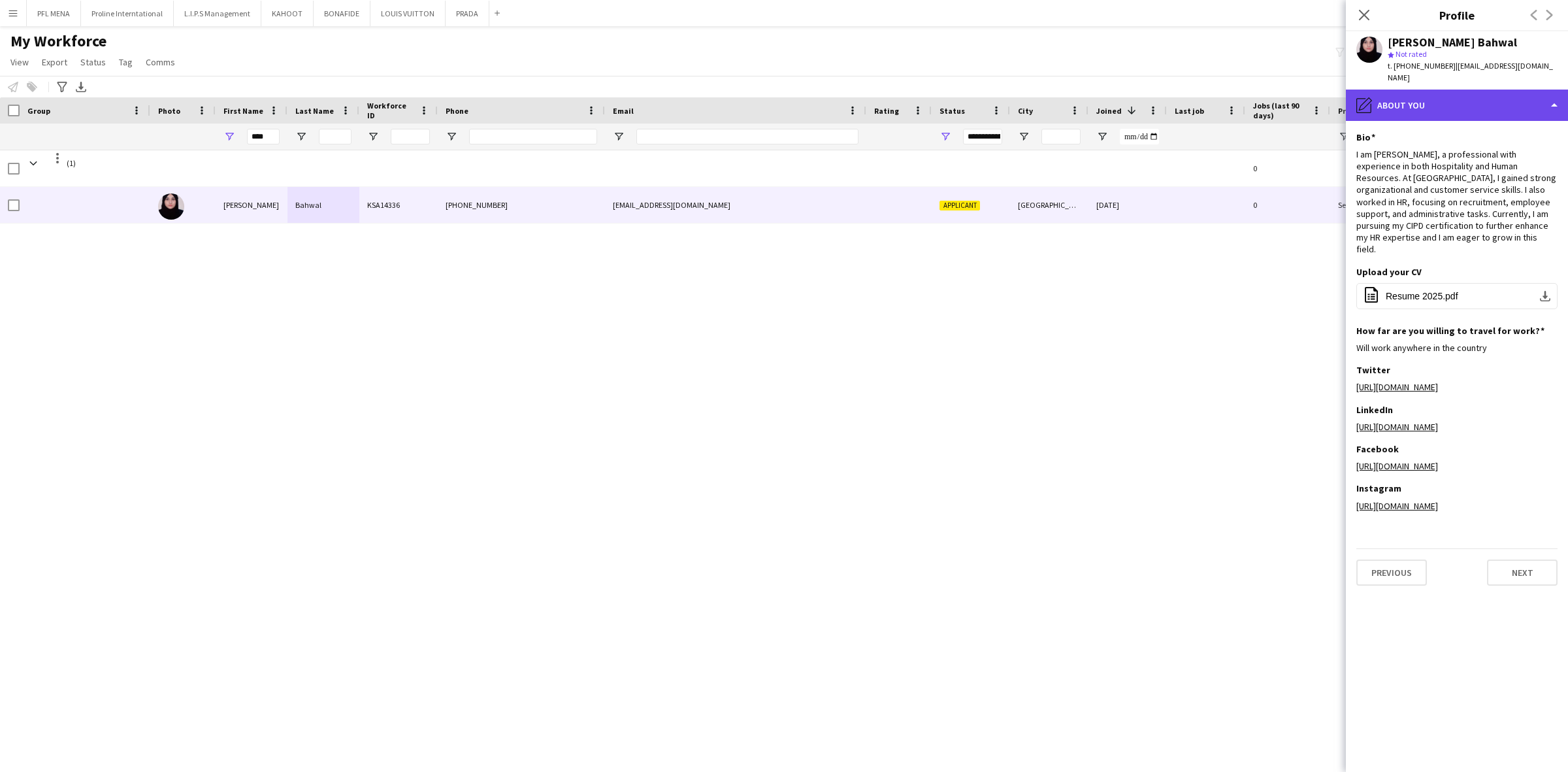
click at [1481, 95] on div "pencil4 About you" at bounding box center [1457, 105] width 222 height 31
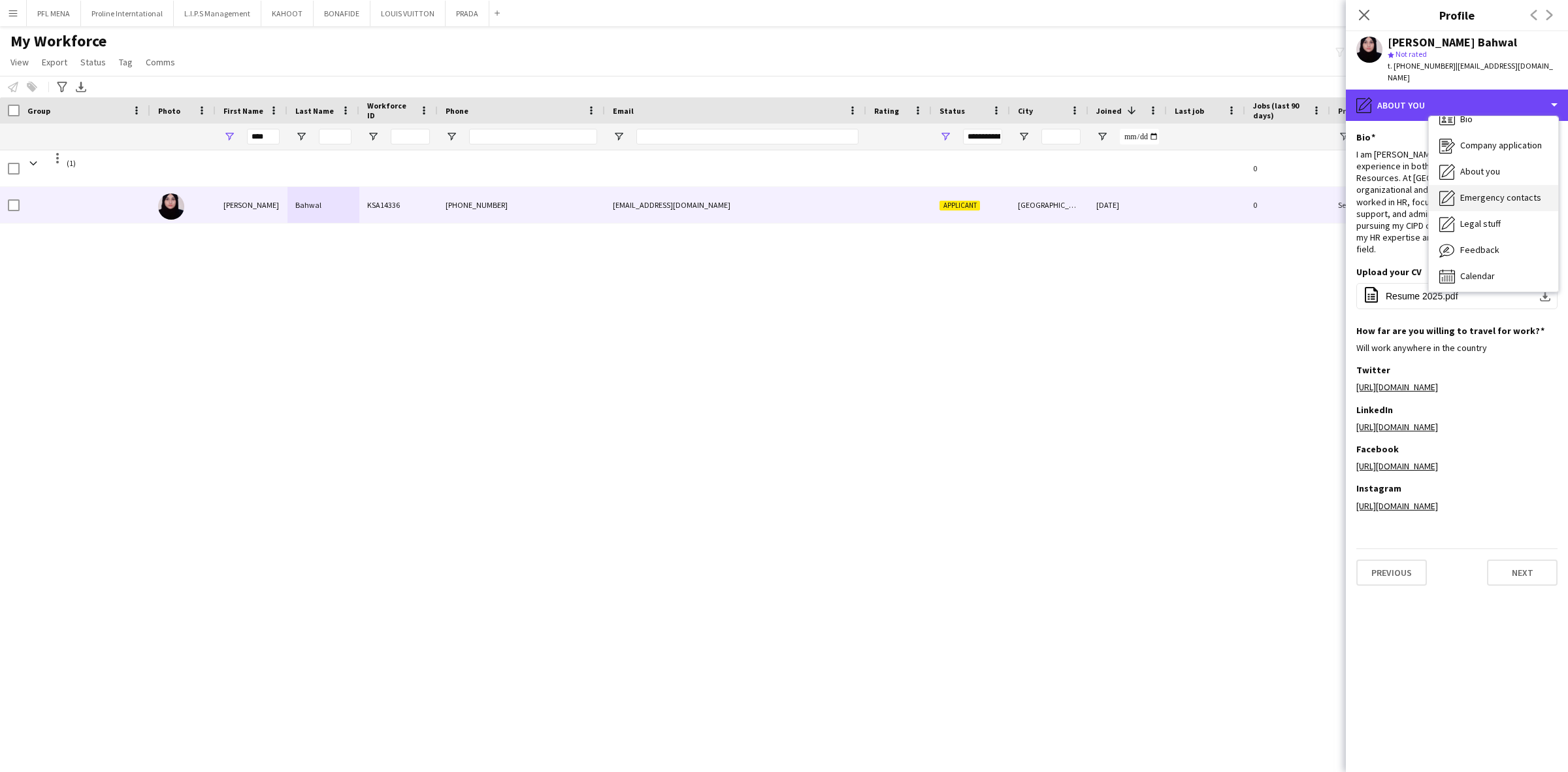
scroll to position [17, 0]
click at [1485, 241] on span "Feedback" at bounding box center [1480, 247] width 39 height 12
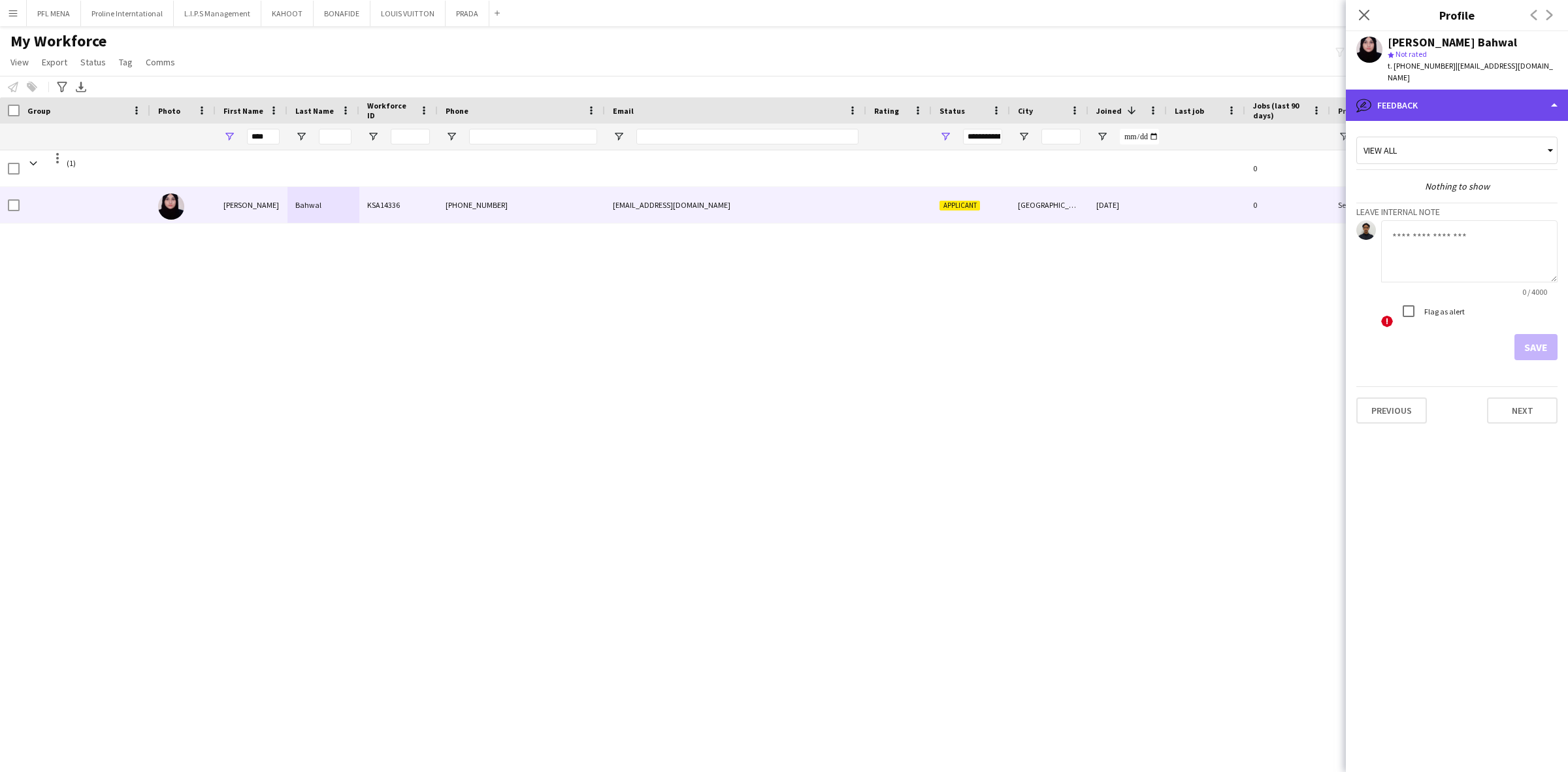
click at [1454, 90] on div "bubble-pencil Feedback" at bounding box center [1457, 105] width 222 height 31
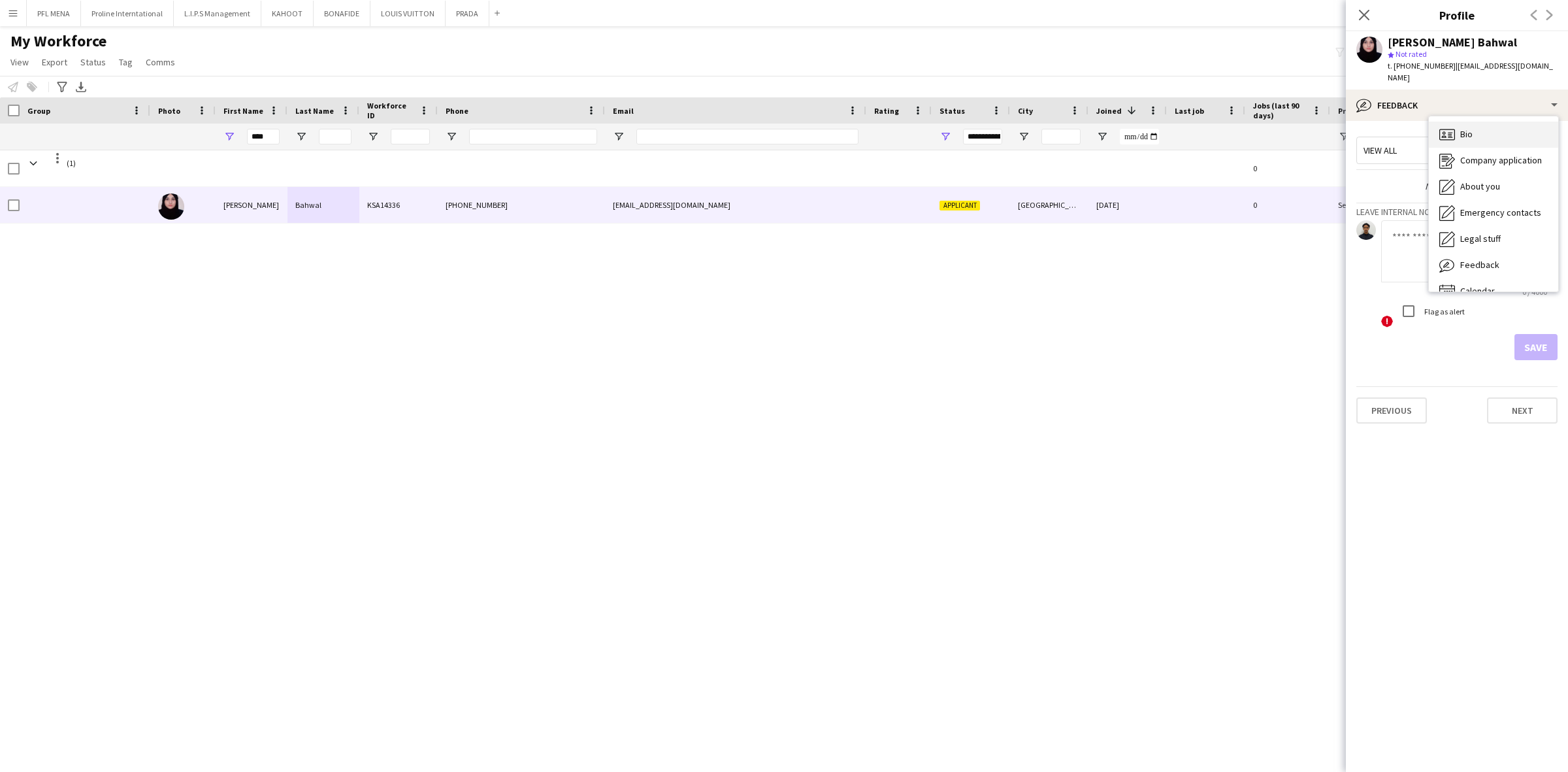
click at [1485, 126] on div "Bio Bio" at bounding box center [1494, 135] width 130 height 26
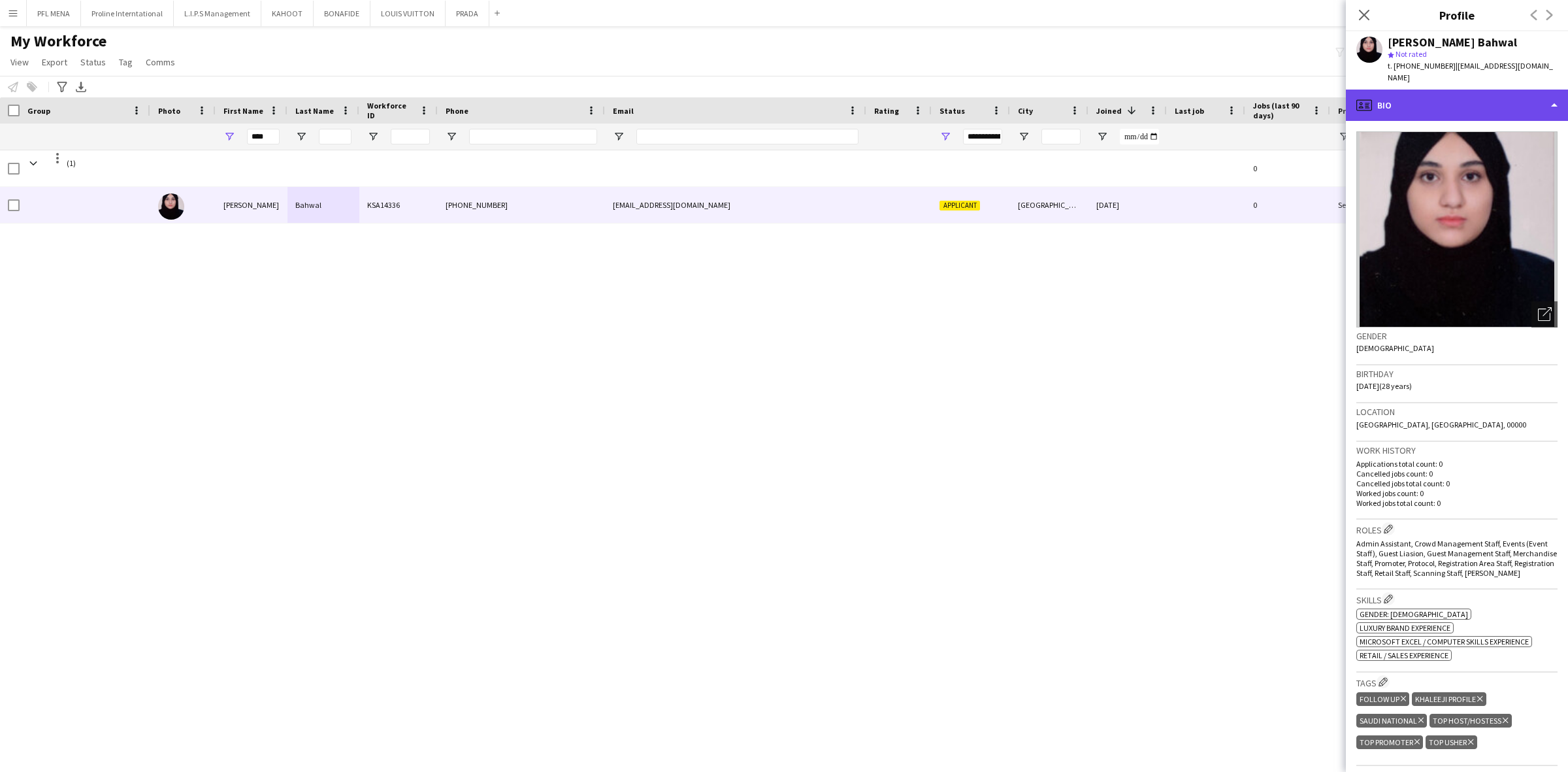
click at [1484, 103] on div "profile Bio" at bounding box center [1457, 105] width 222 height 31
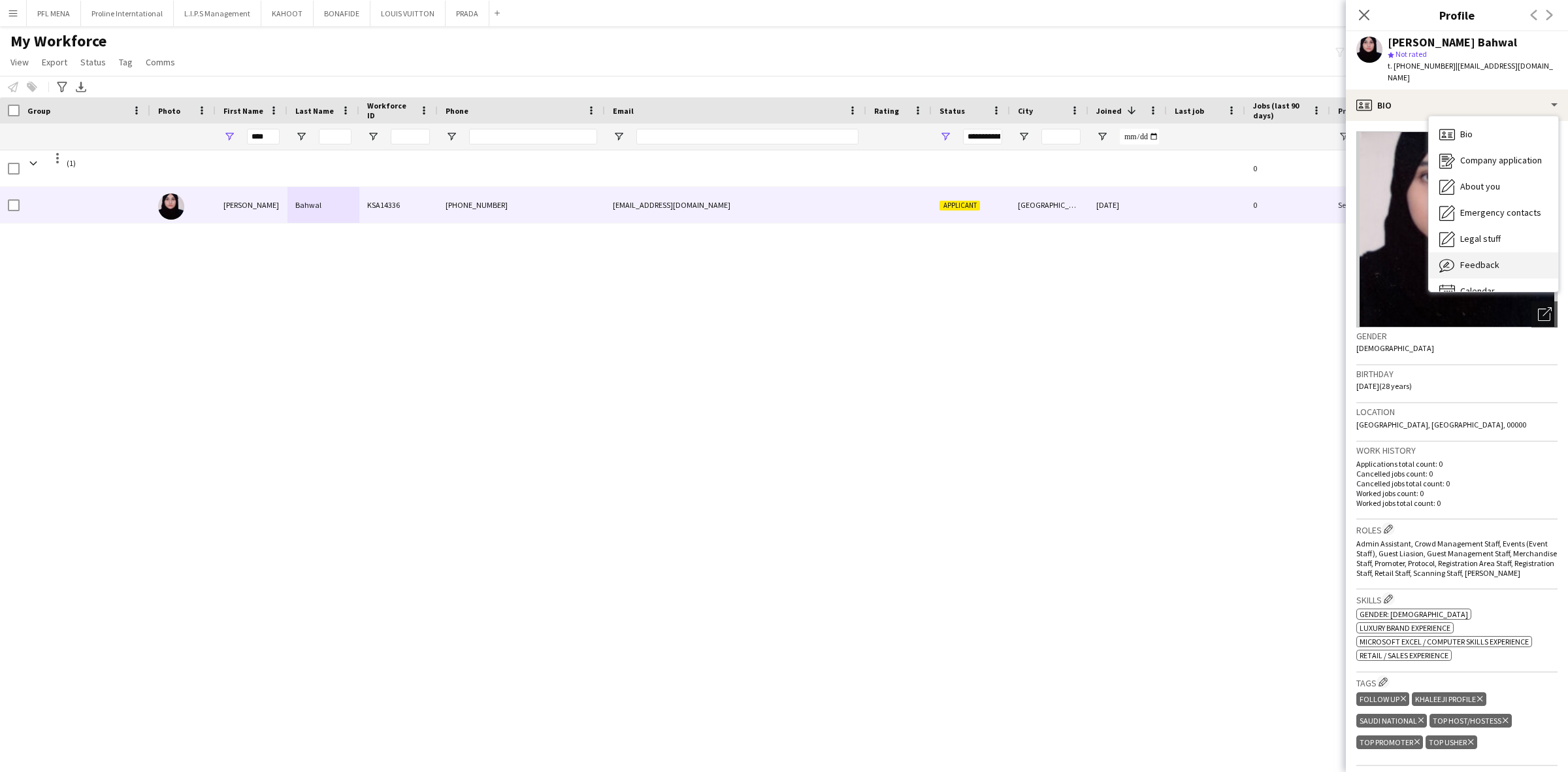
click at [1488, 259] on span "Feedback" at bounding box center [1480, 264] width 39 height 12
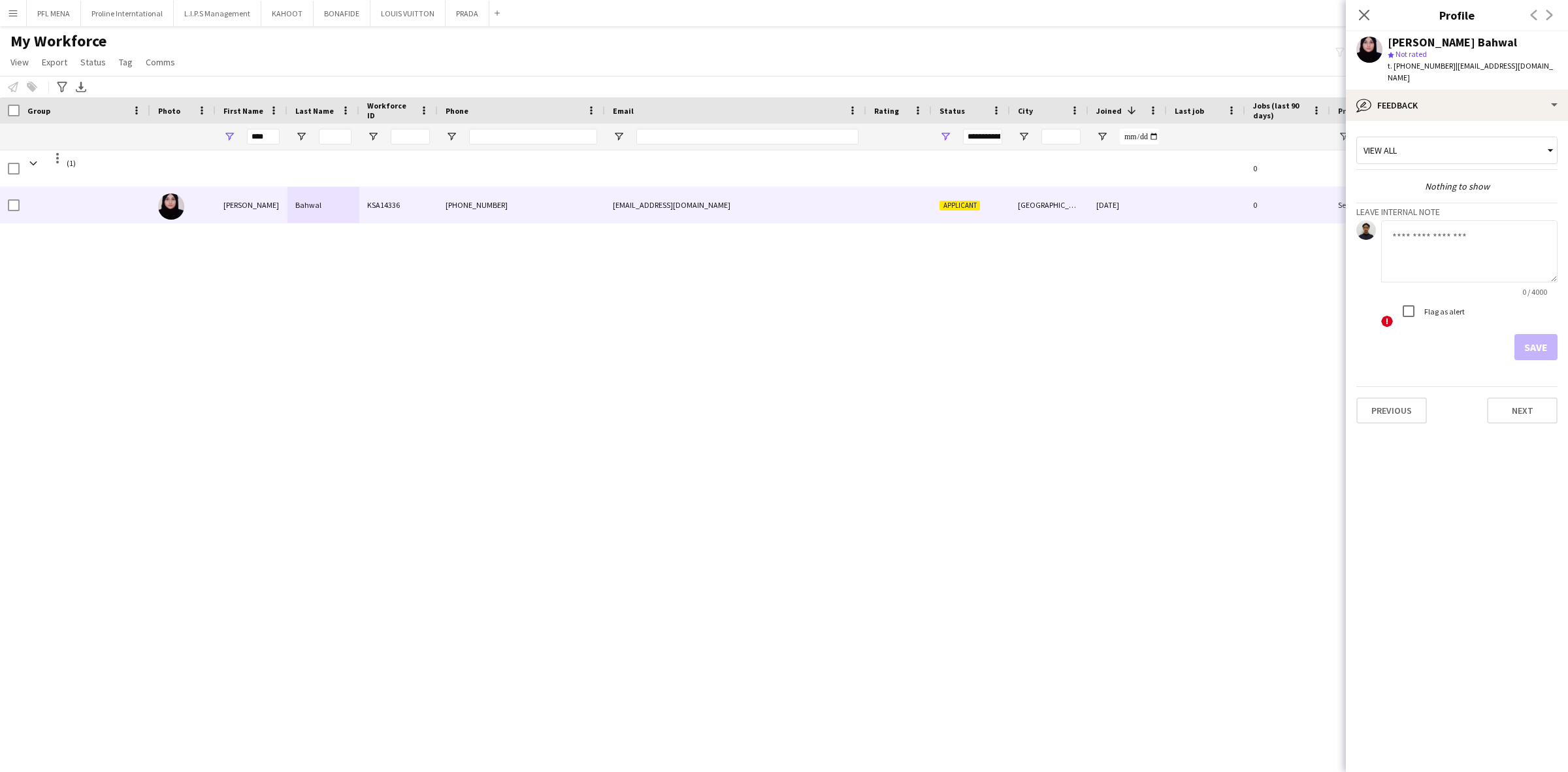
click at [1454, 233] on textarea at bounding box center [1469, 251] width 176 height 62
paste textarea "**********"
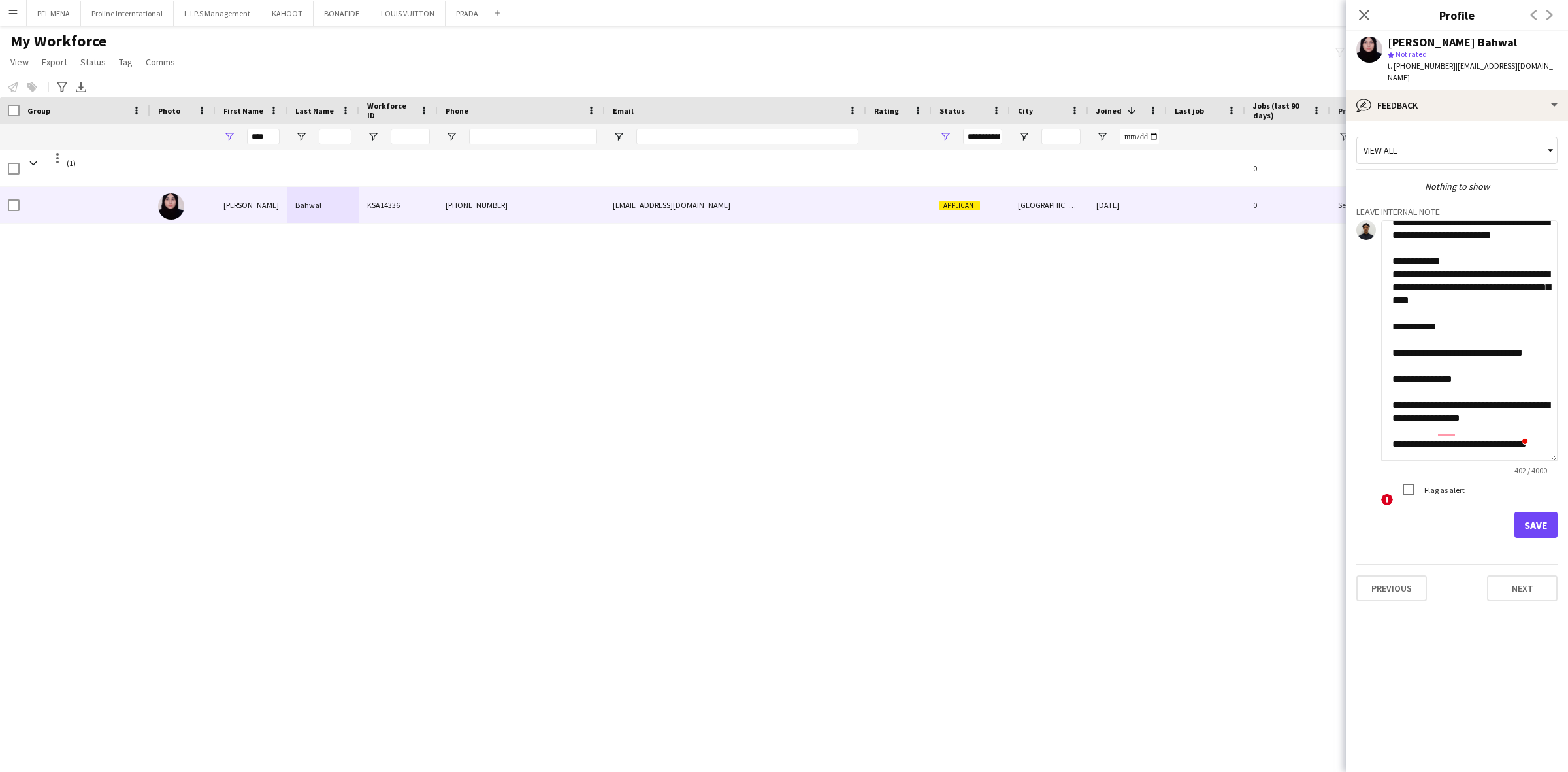
scroll to position [48, 0]
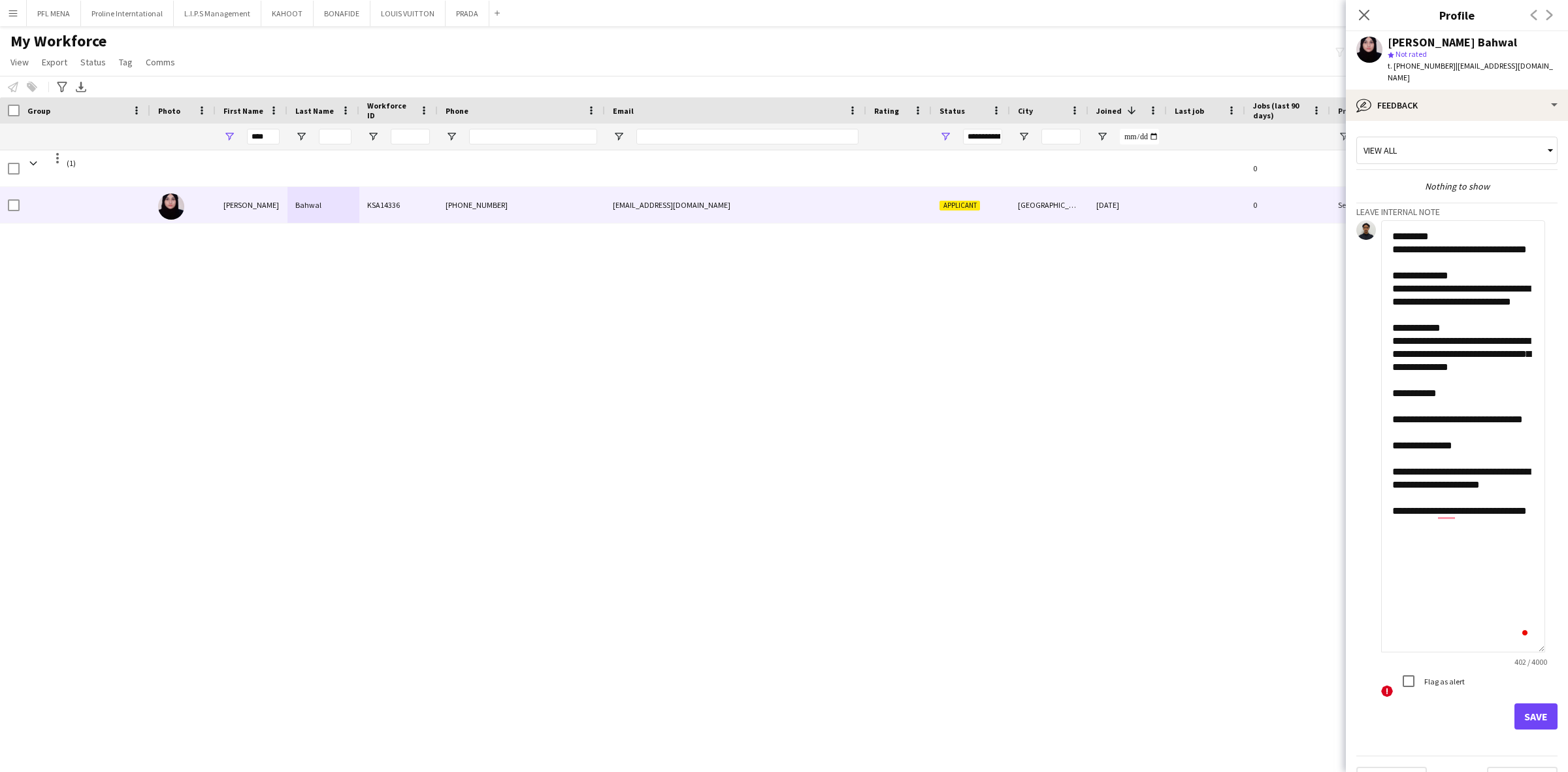
drag, startPoint x: 1555, startPoint y: 260, endPoint x: 1518, endPoint y: 631, distance: 372.8
click at [1518, 631] on textarea "**********" at bounding box center [1462, 436] width 164 height 432
click at [1398, 425] on textarea "**********" at bounding box center [1462, 436] width 164 height 432
type textarea "**********"
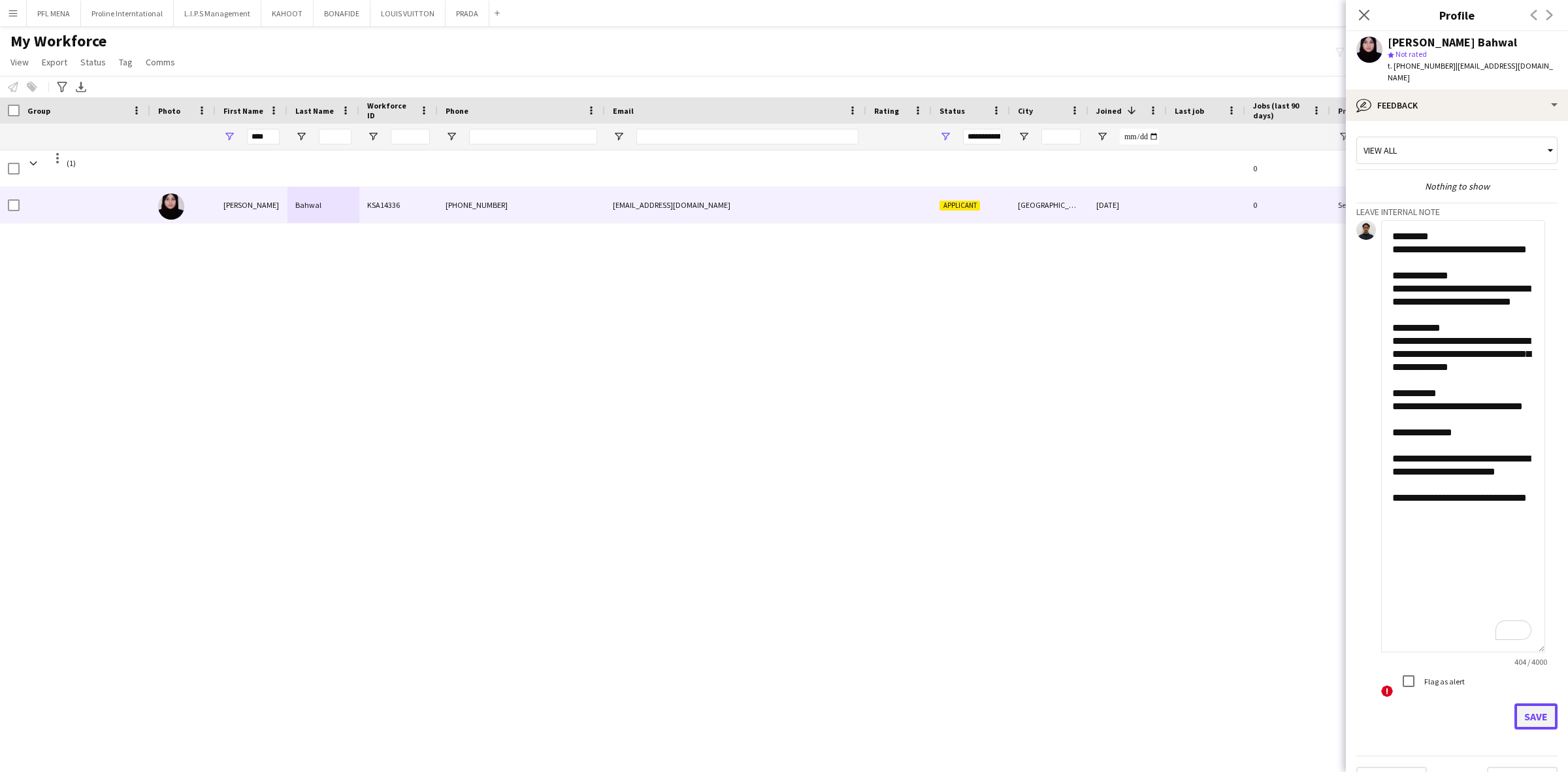
click at [1525, 704] on button "Save" at bounding box center [1535, 717] width 43 height 26
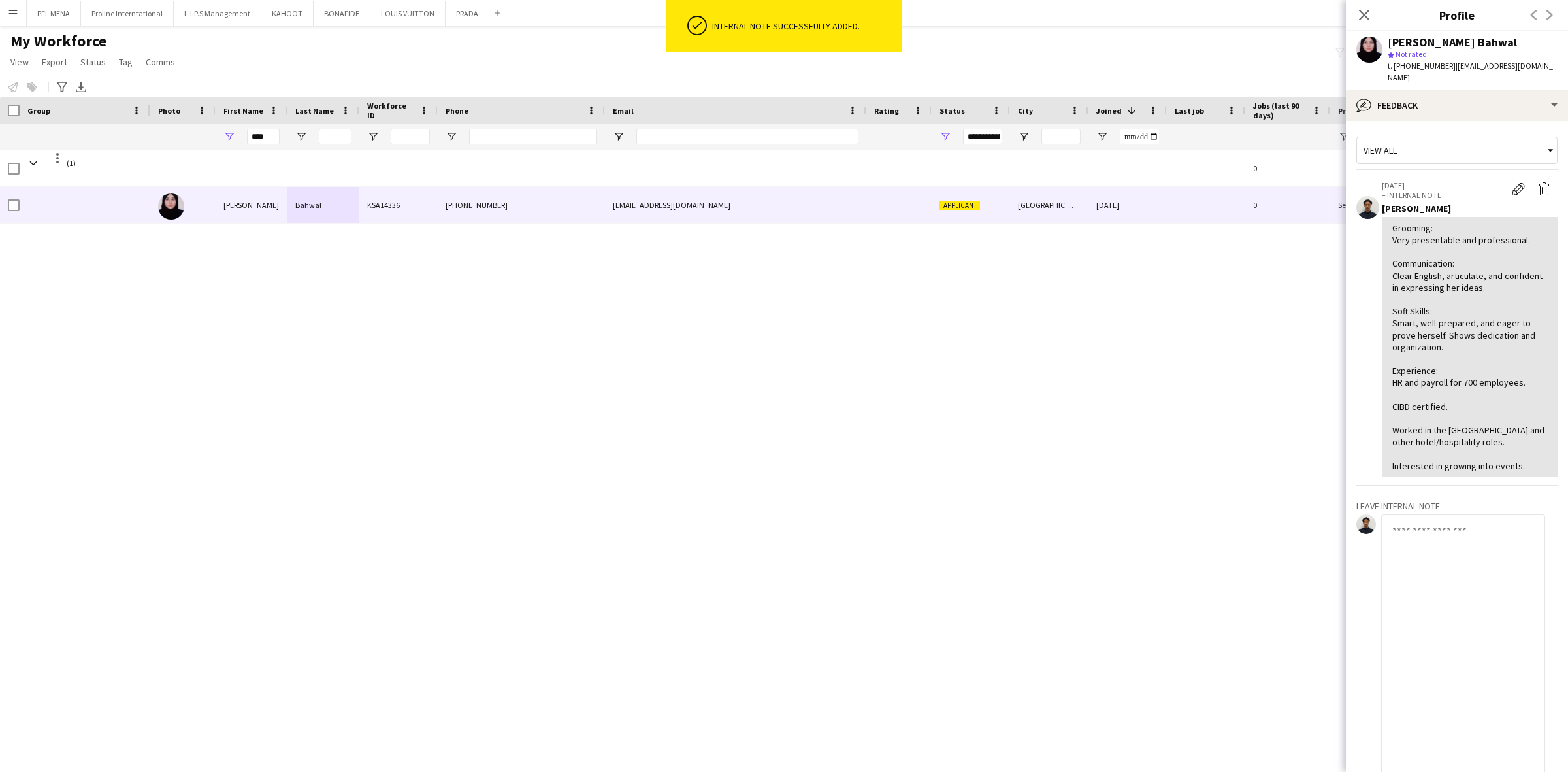
click at [1446, 539] on textarea "To enrich screen reader interactions, please activate Accessibility in Grammarl…" at bounding box center [1462, 730] width 164 height 432
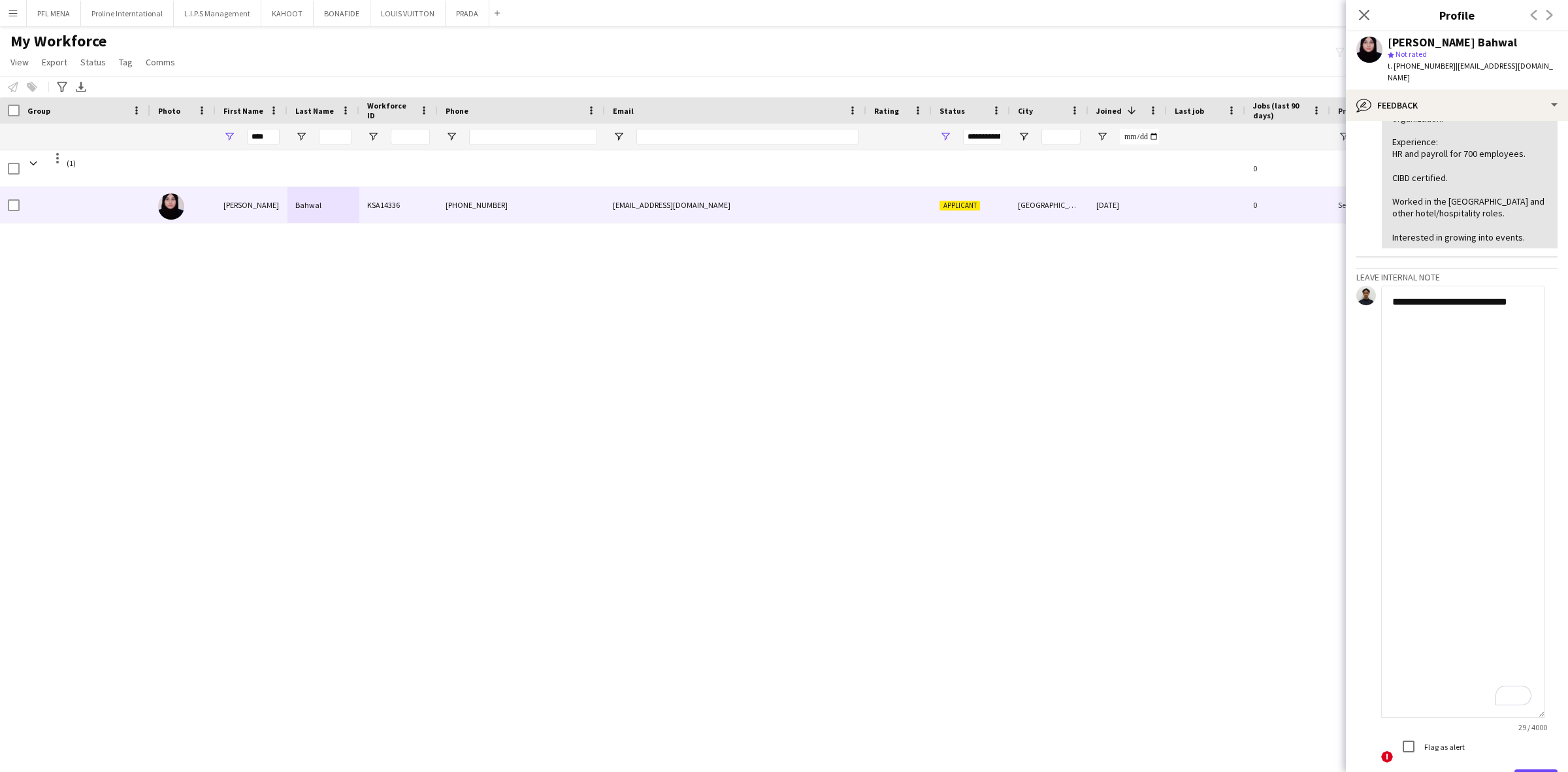
scroll to position [314, 0]
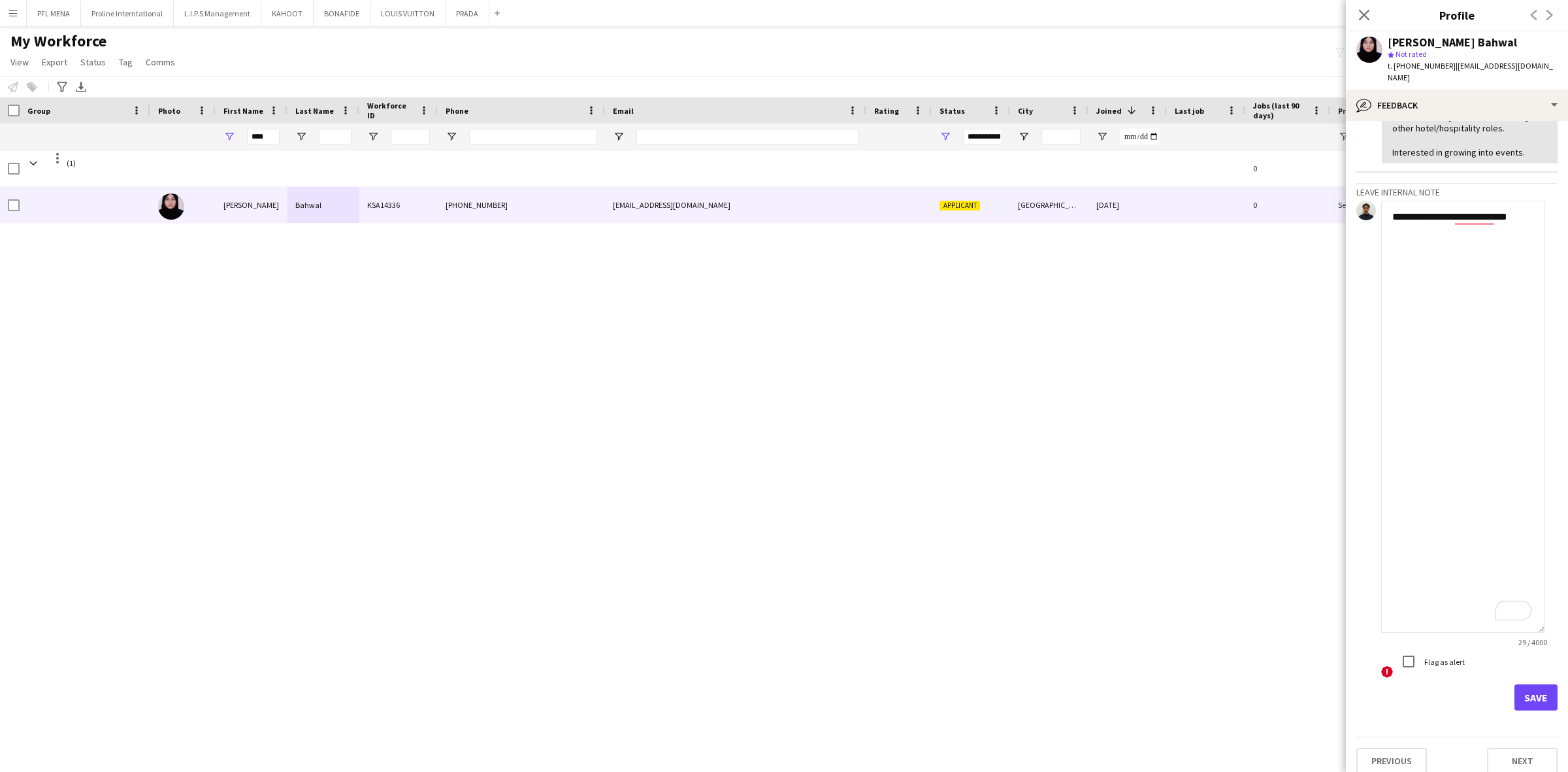
type textarea "**********"
click at [1524, 688] on button "Save" at bounding box center [1535, 698] width 43 height 26
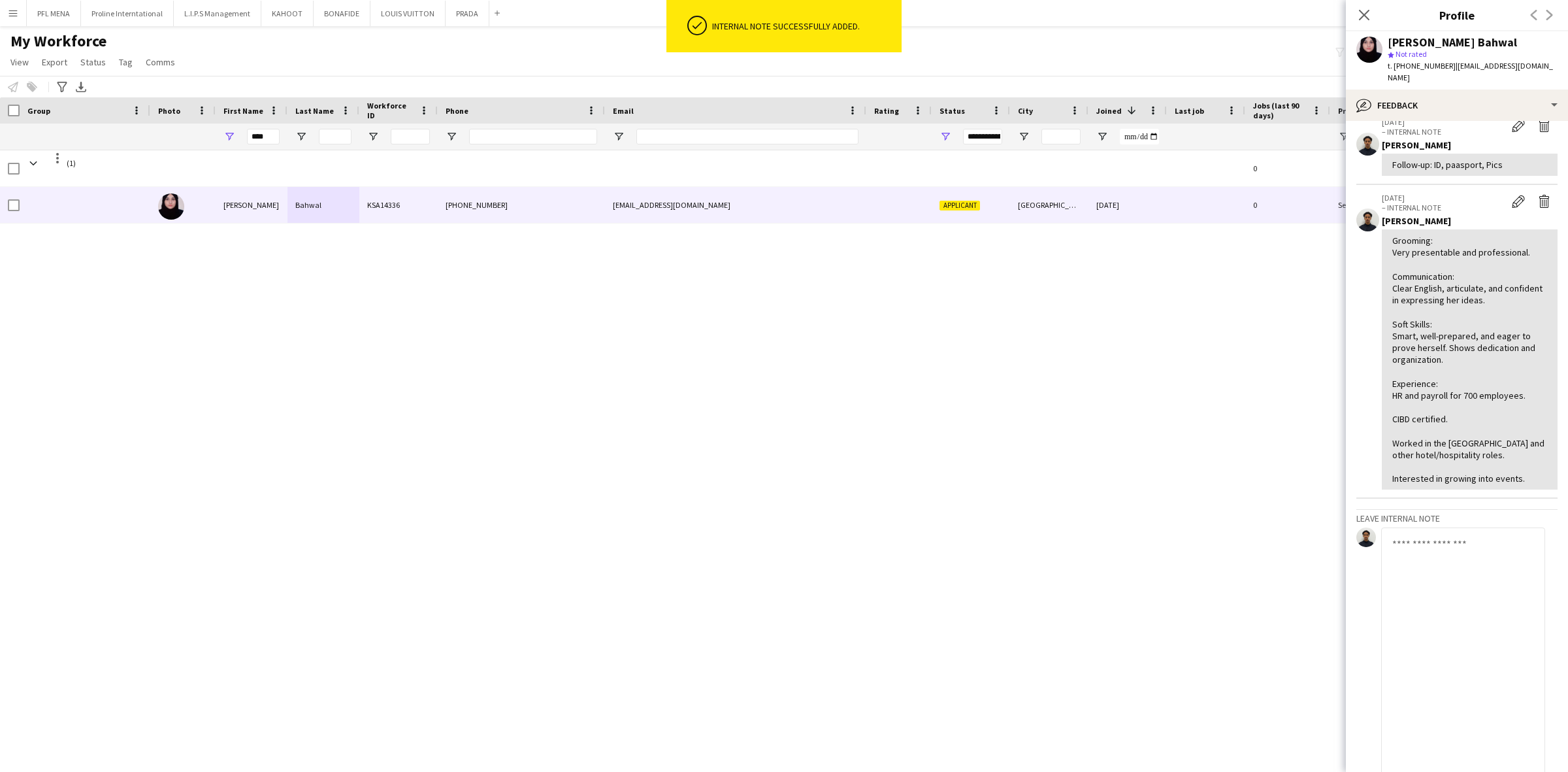
scroll to position [0, 0]
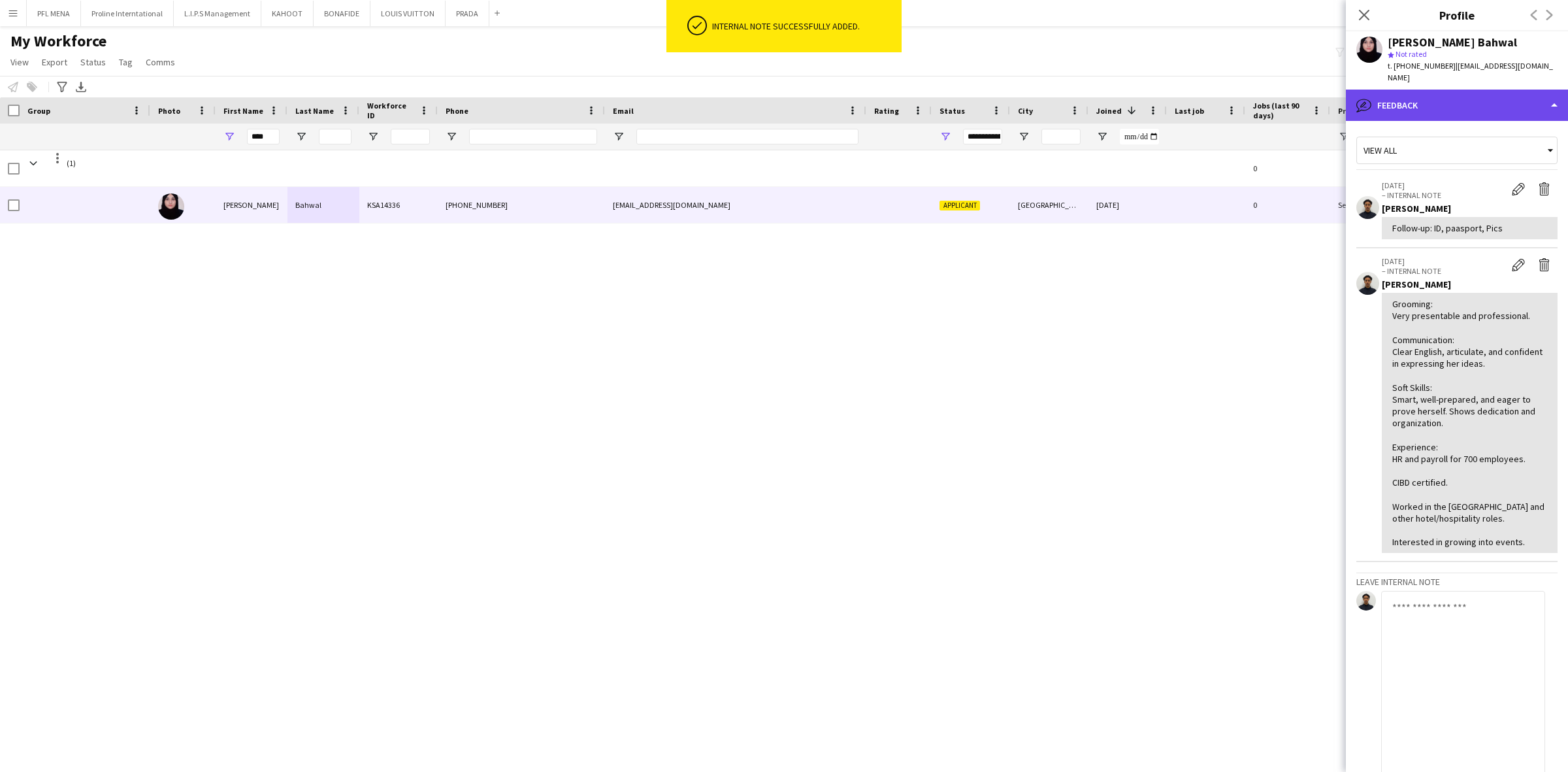
click at [1429, 101] on div "bubble-pencil Feedback" at bounding box center [1457, 105] width 222 height 31
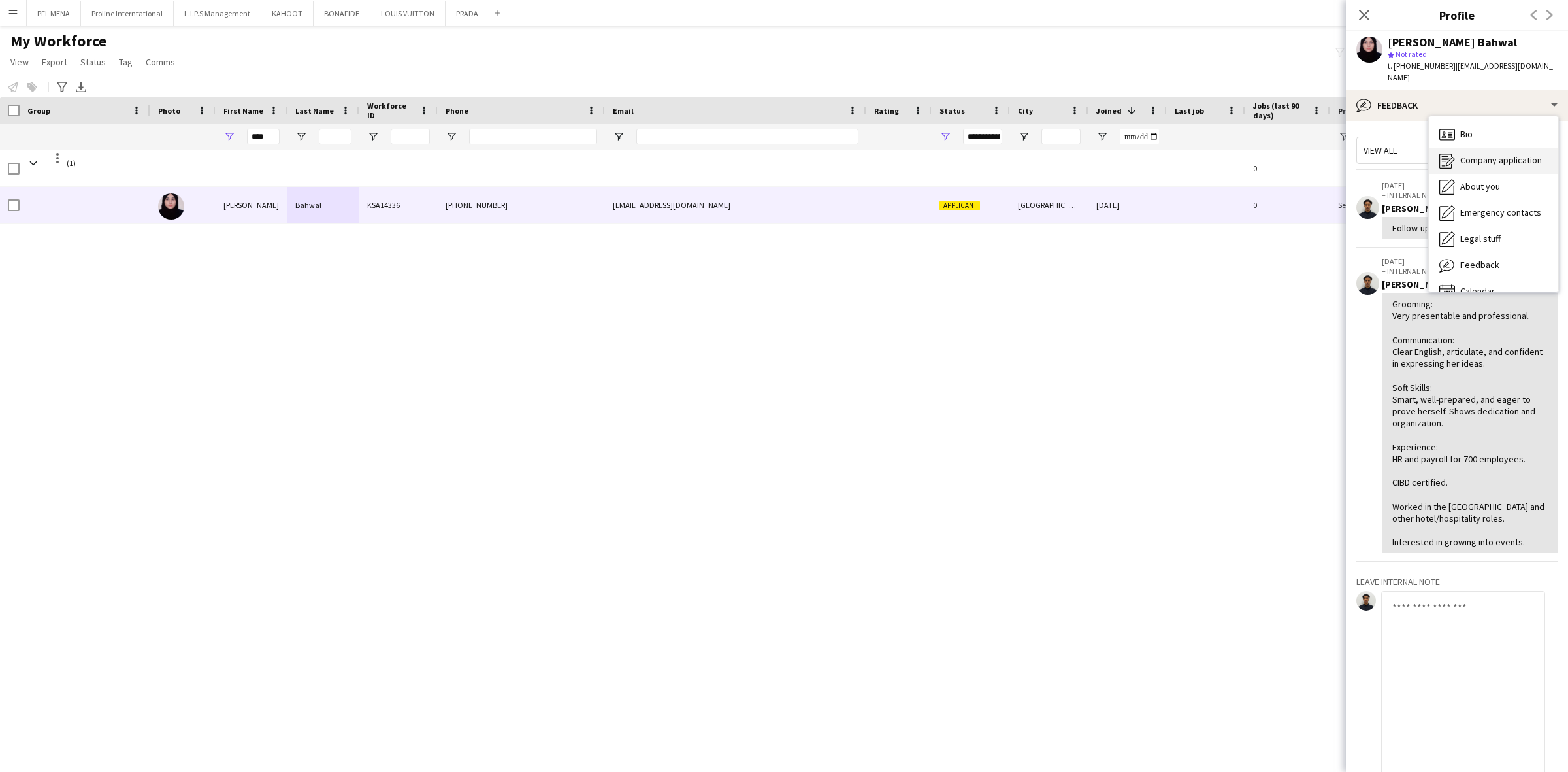
click at [1480, 154] on span "Company application" at bounding box center [1501, 160] width 82 height 12
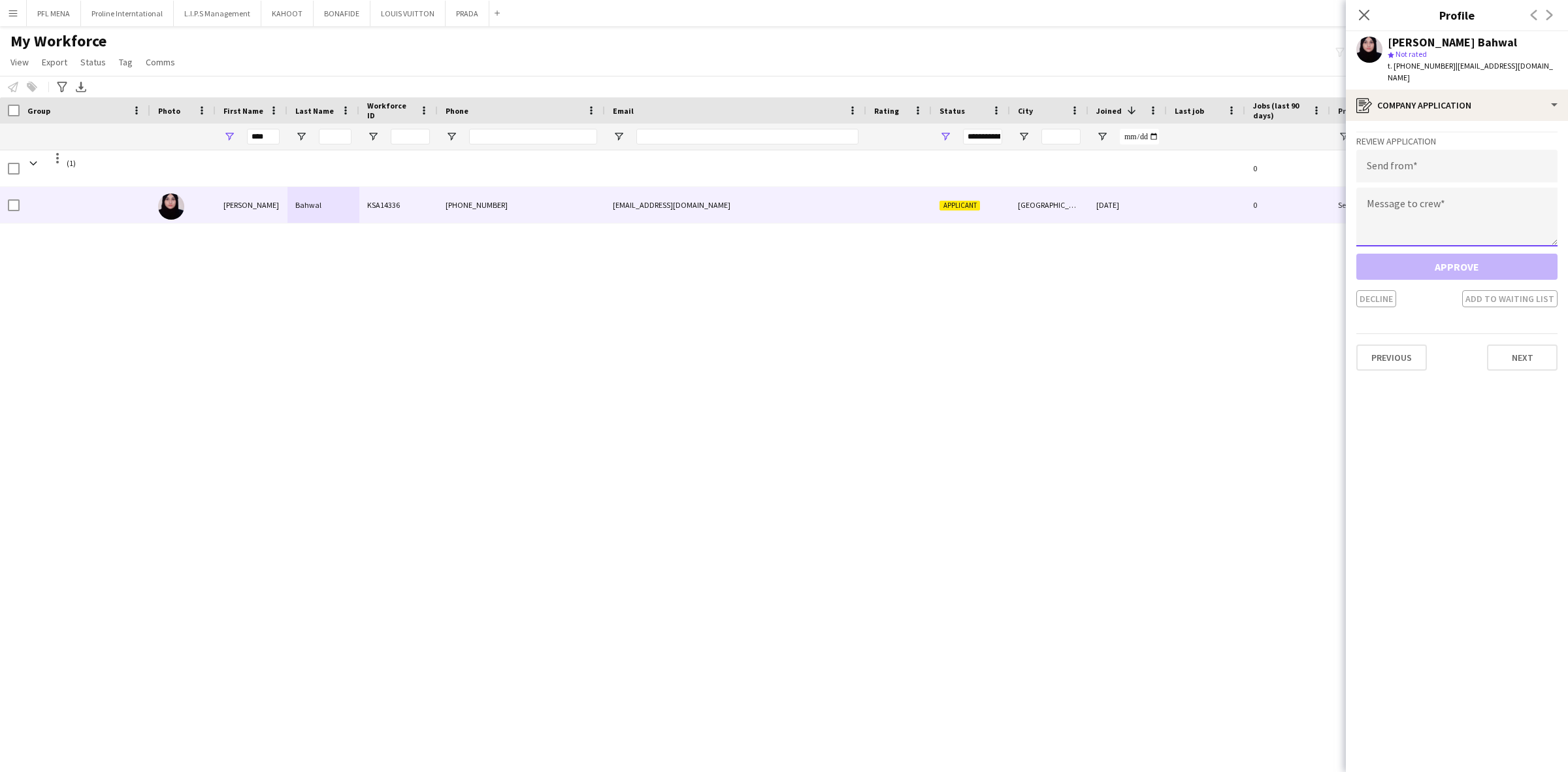
click at [1421, 200] on textarea at bounding box center [1457, 217] width 201 height 59
paste textarea "**********"
type textarea "**********"
click at [1422, 149] on input "email" at bounding box center [1457, 165] width 201 height 33
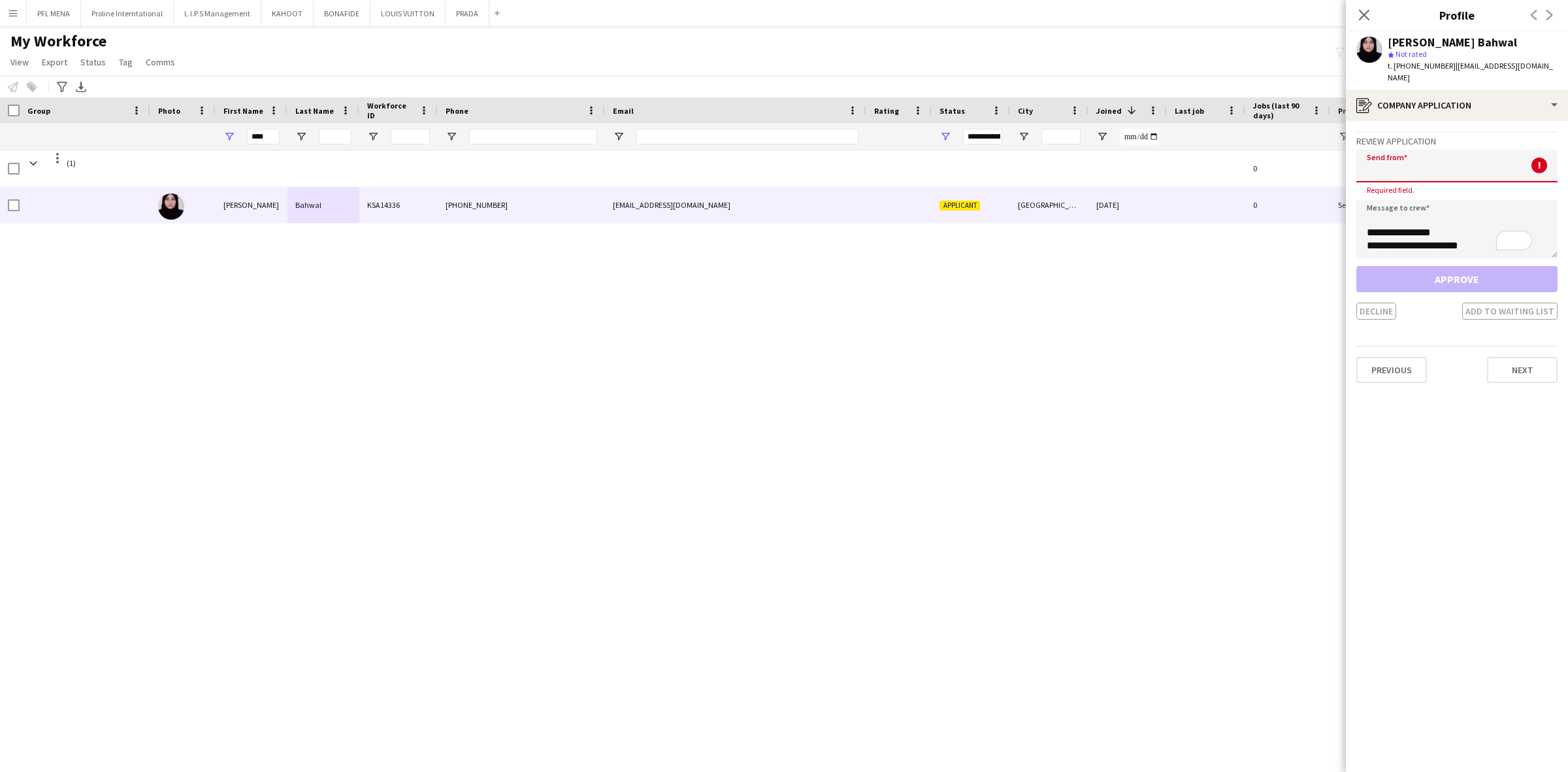
click at [1398, 157] on input "email" at bounding box center [1457, 165] width 201 height 33
paste input "**********"
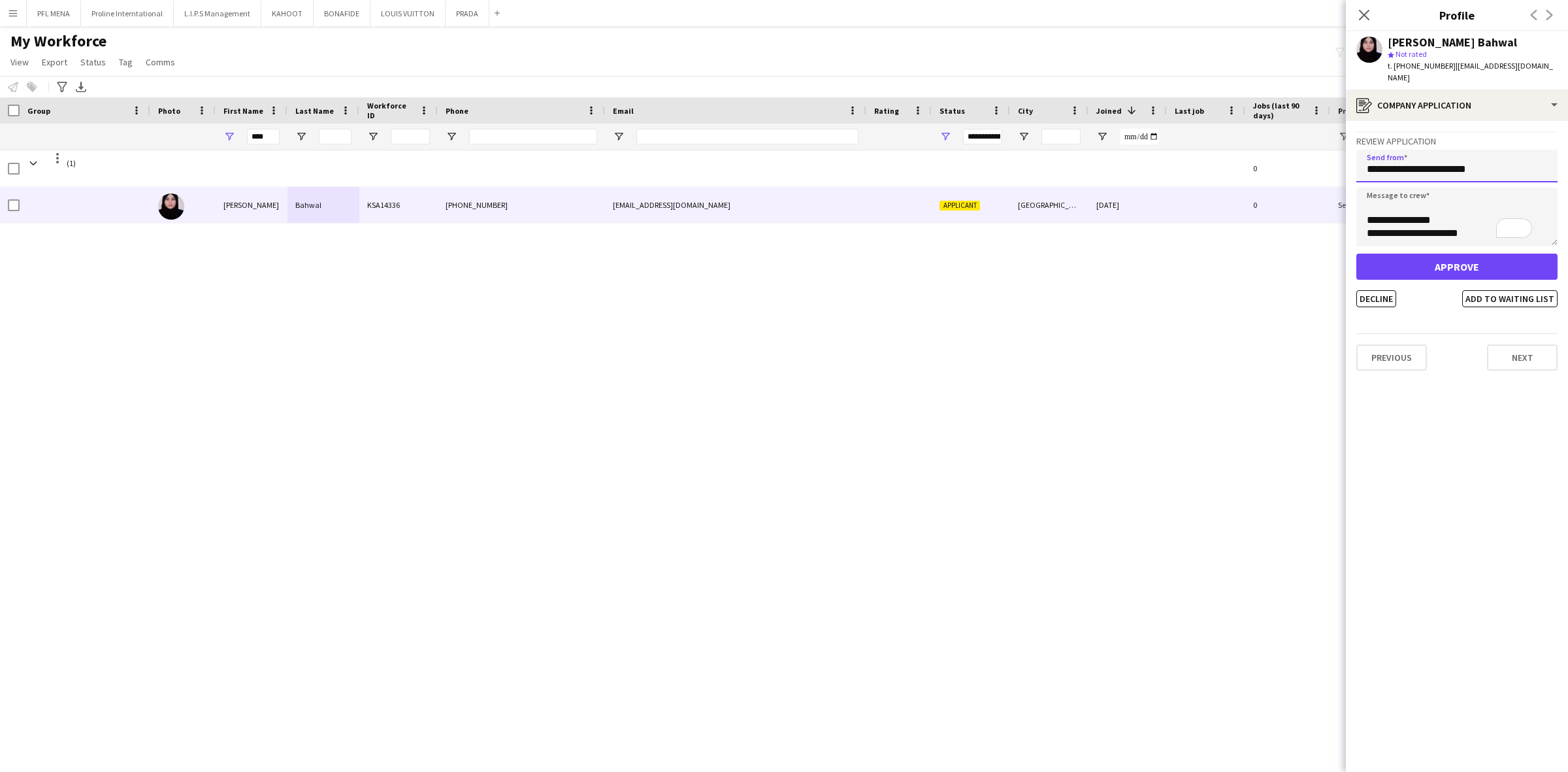
type input "**********"
click at [1457, 253] on button "Approve" at bounding box center [1457, 267] width 201 height 26
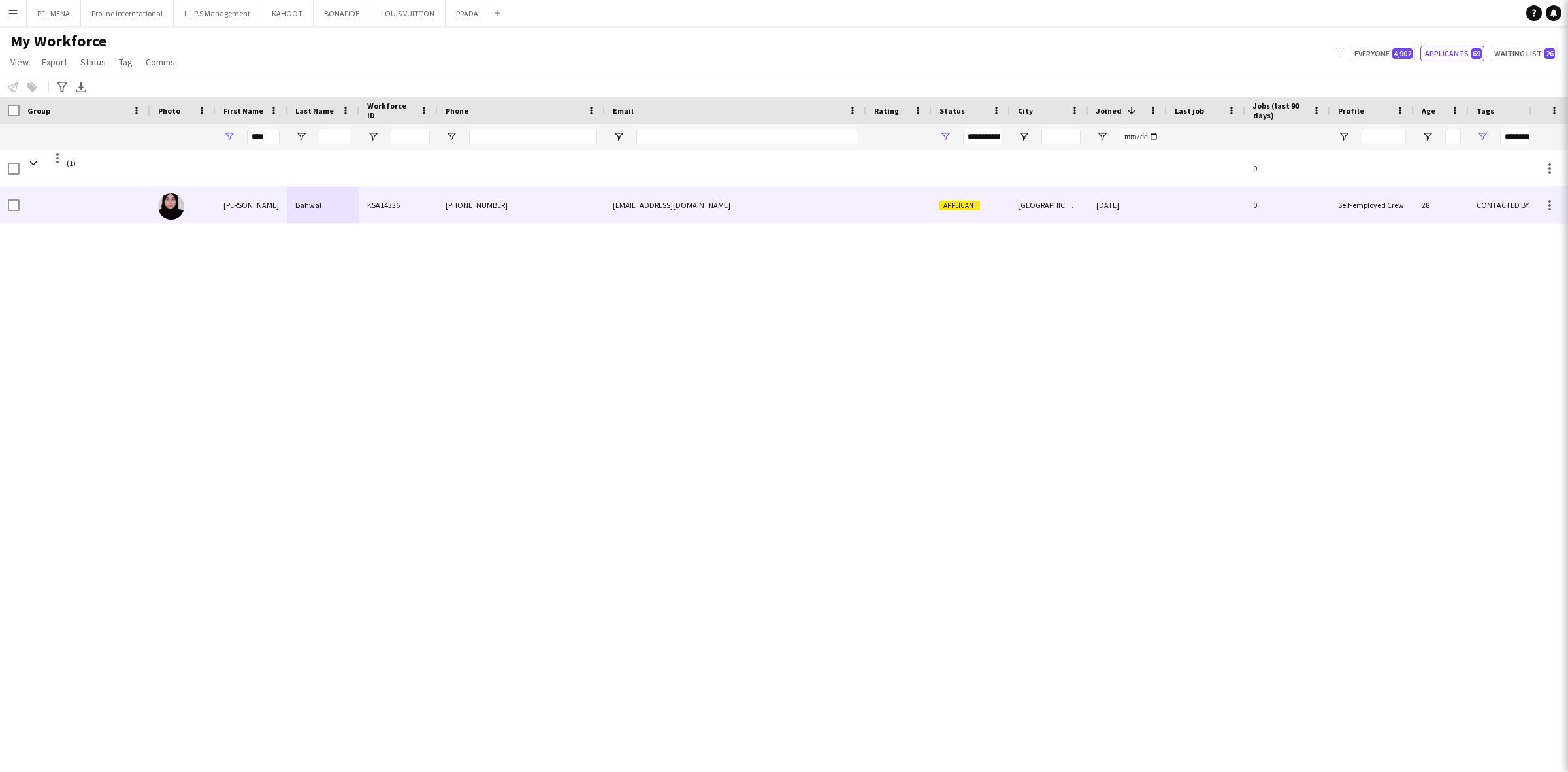
type input "***"
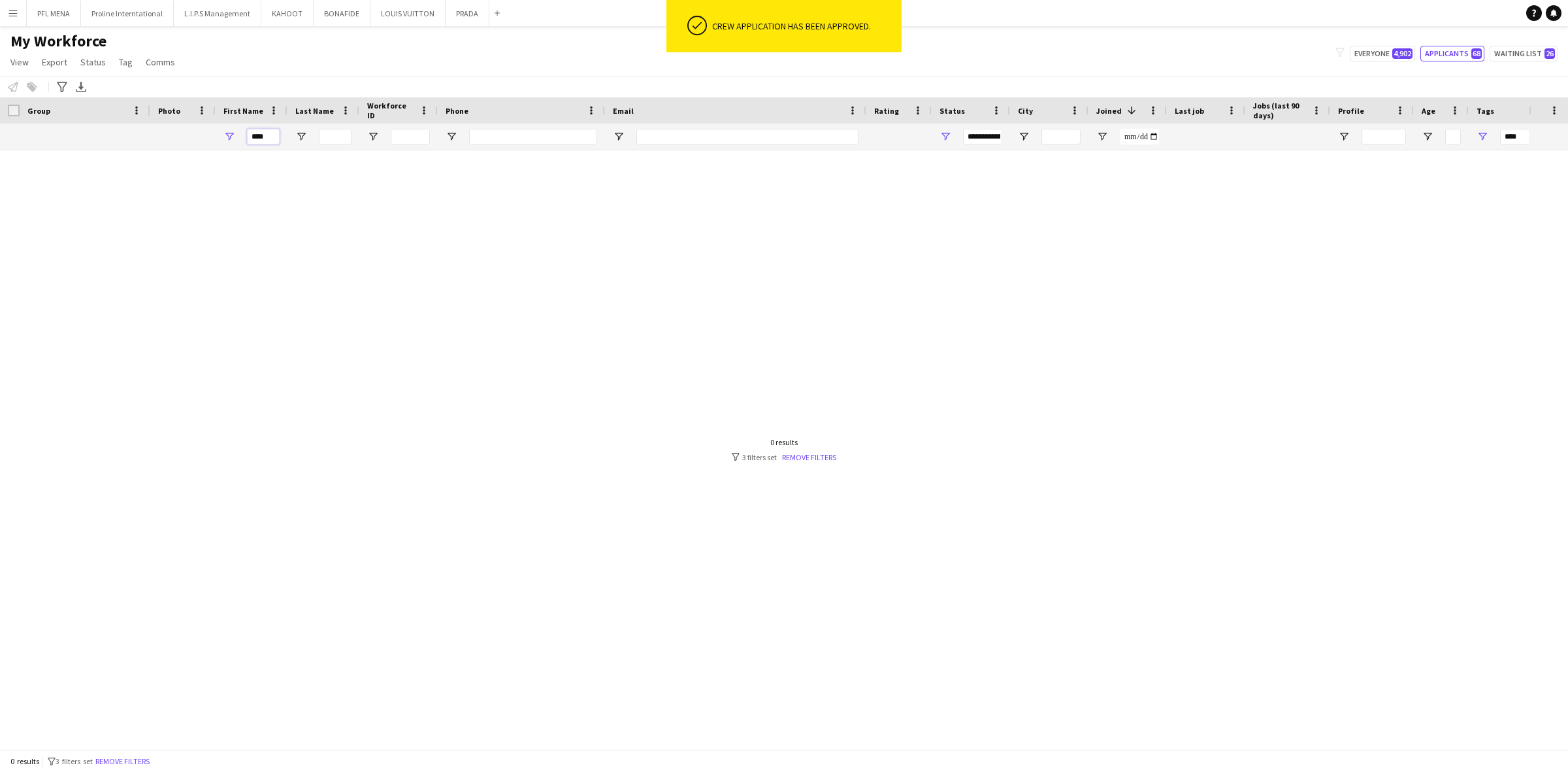
click at [269, 142] on input "****" at bounding box center [263, 137] width 33 height 16
type input "*"
type input "**********"
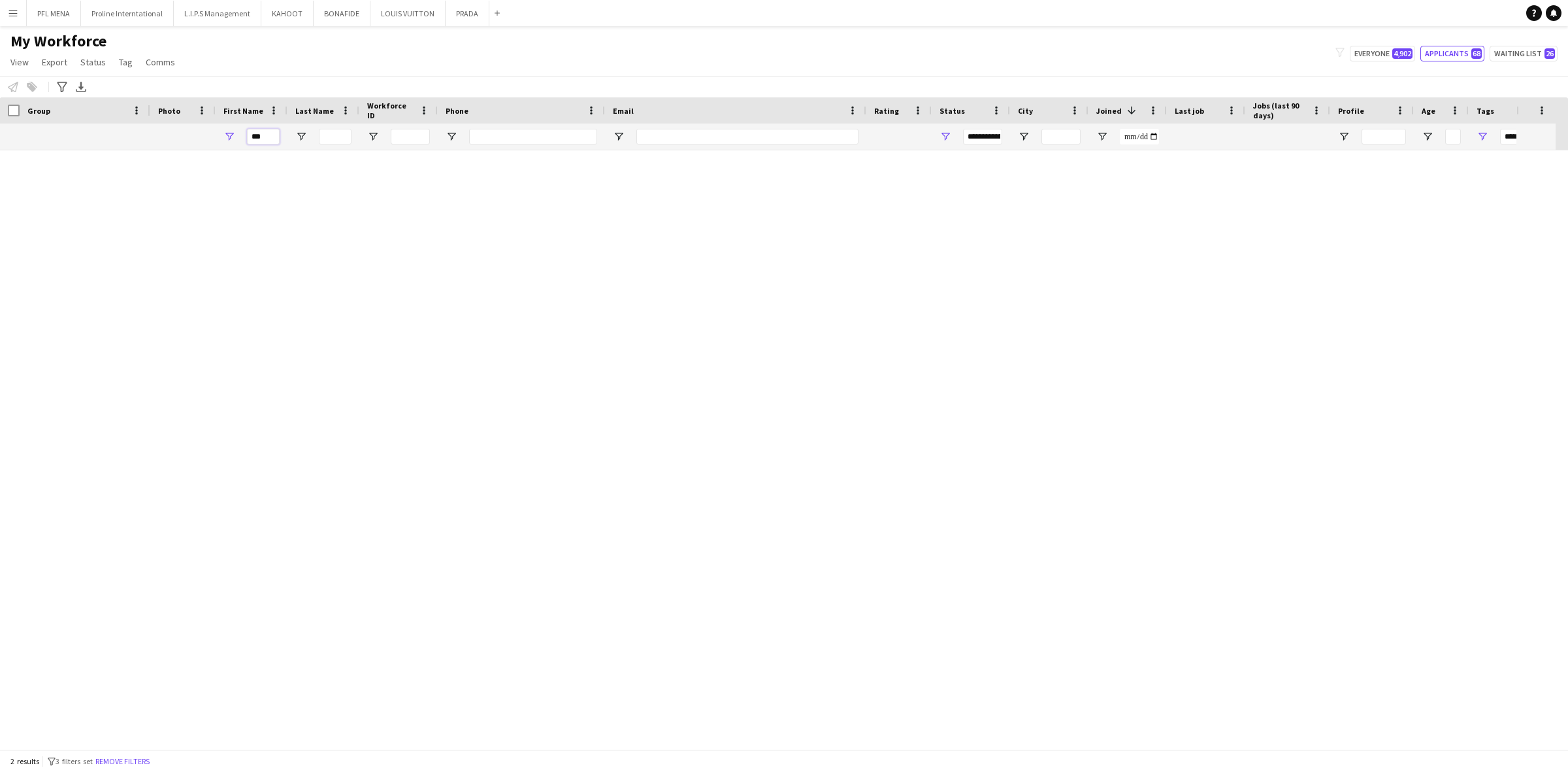
scroll to position [0, 0]
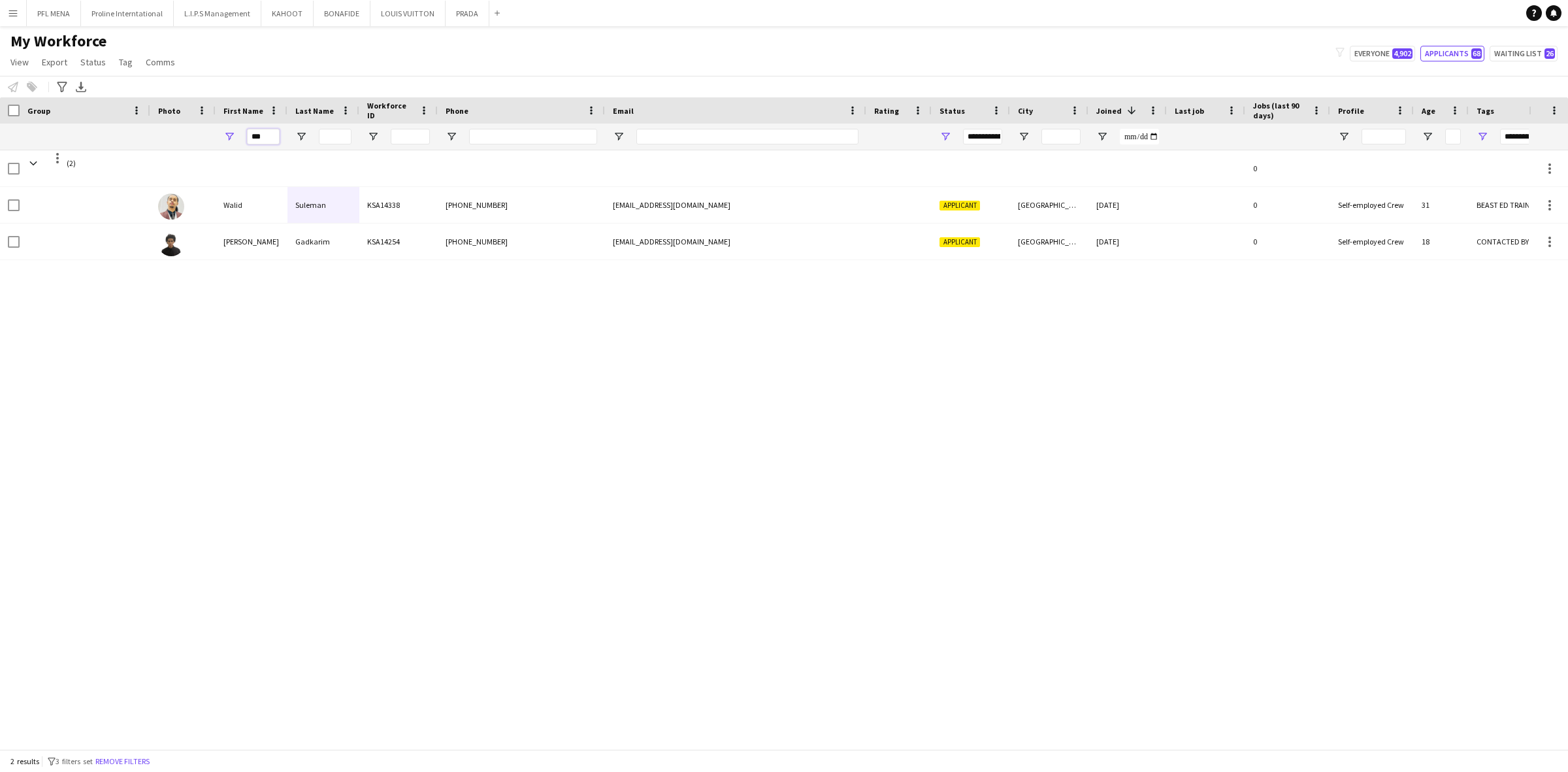
type input "***"
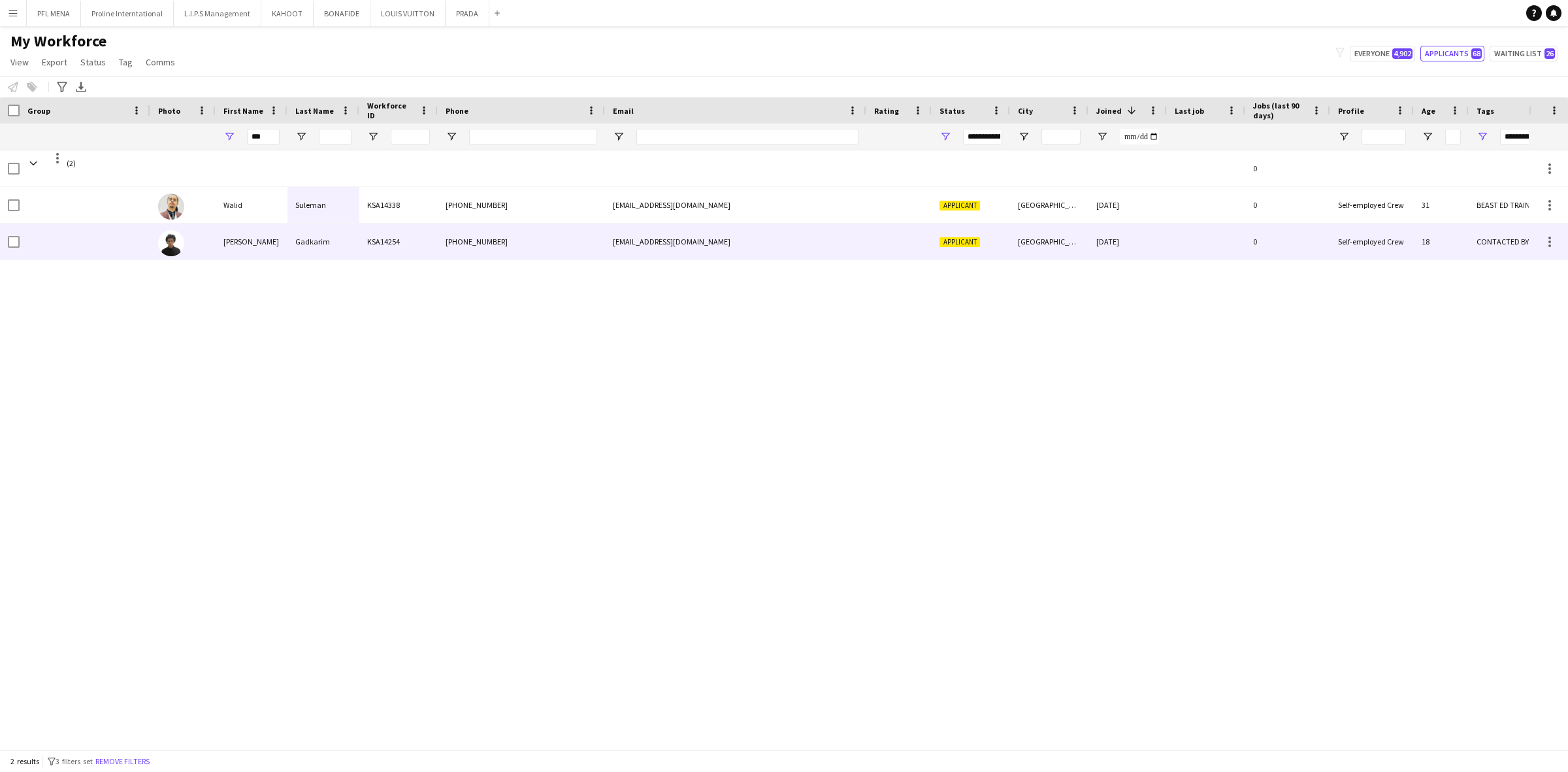
click at [286, 256] on div "[PERSON_NAME]" at bounding box center [251, 241] width 72 height 36
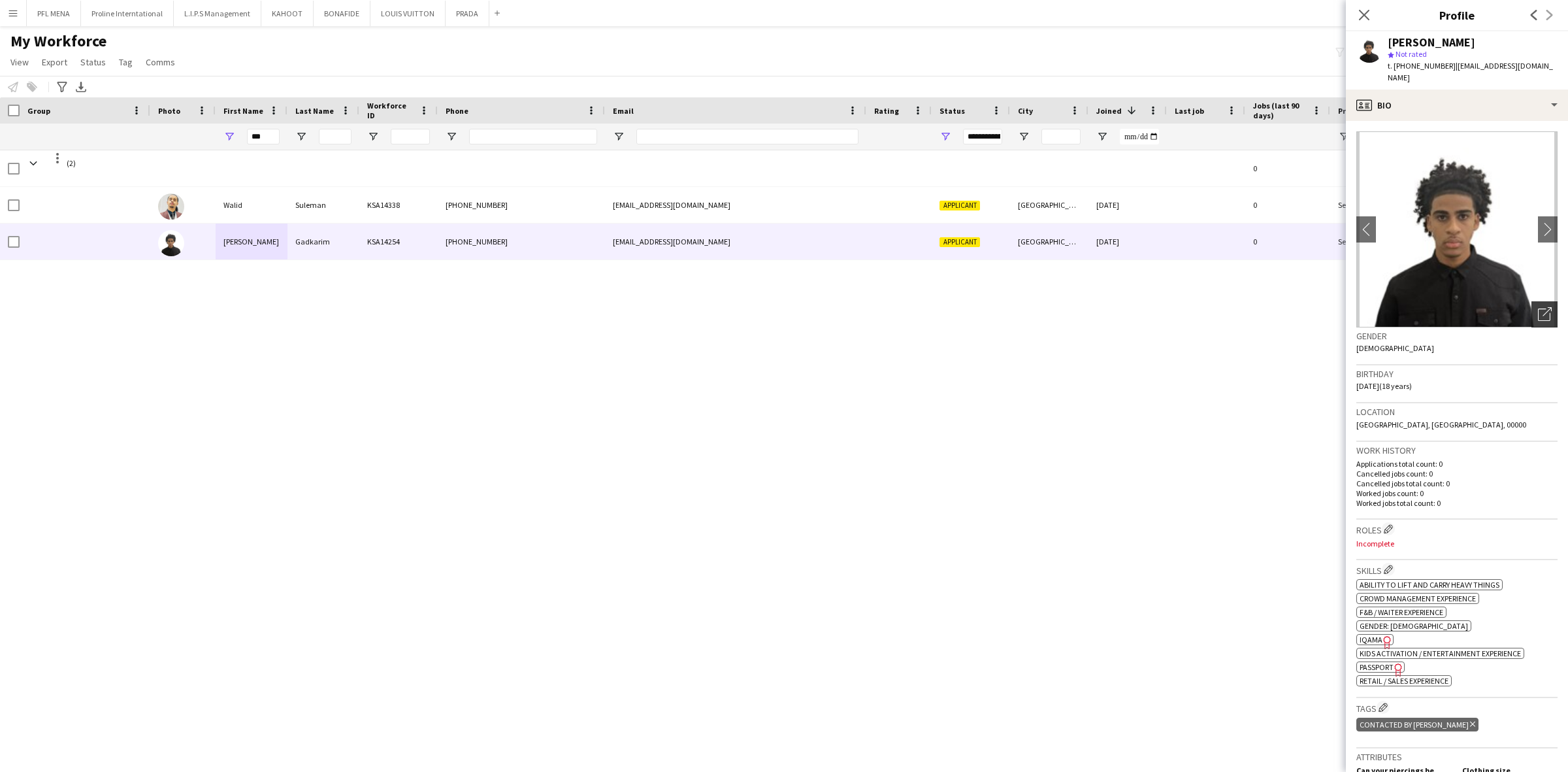
click at [1537, 307] on icon "Open photos pop-in" at bounding box center [1544, 314] width 14 height 14
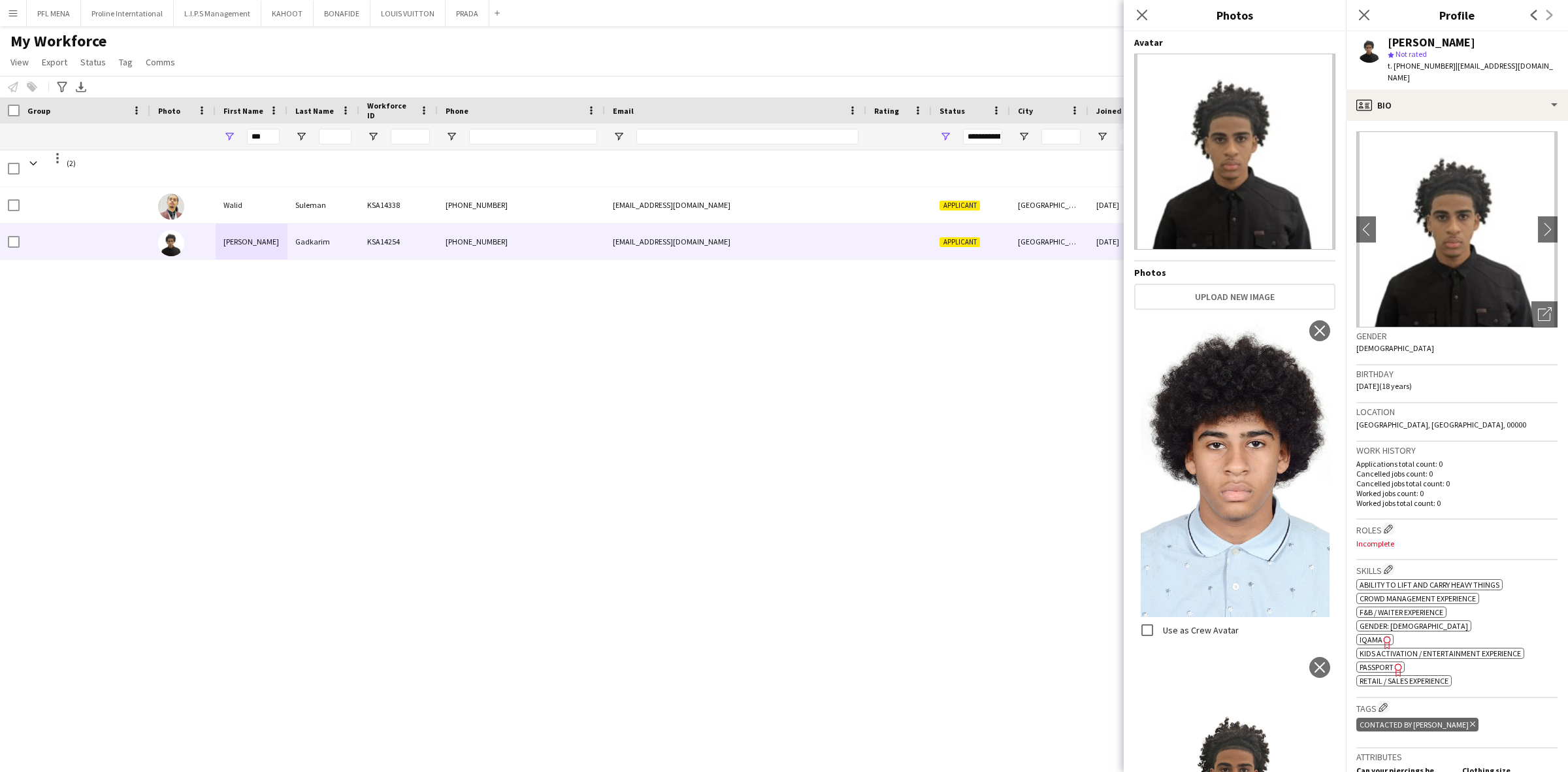
click at [1422, 403] on div "Location Riyadh, Riyadh, 00000" at bounding box center [1457, 422] width 201 height 38
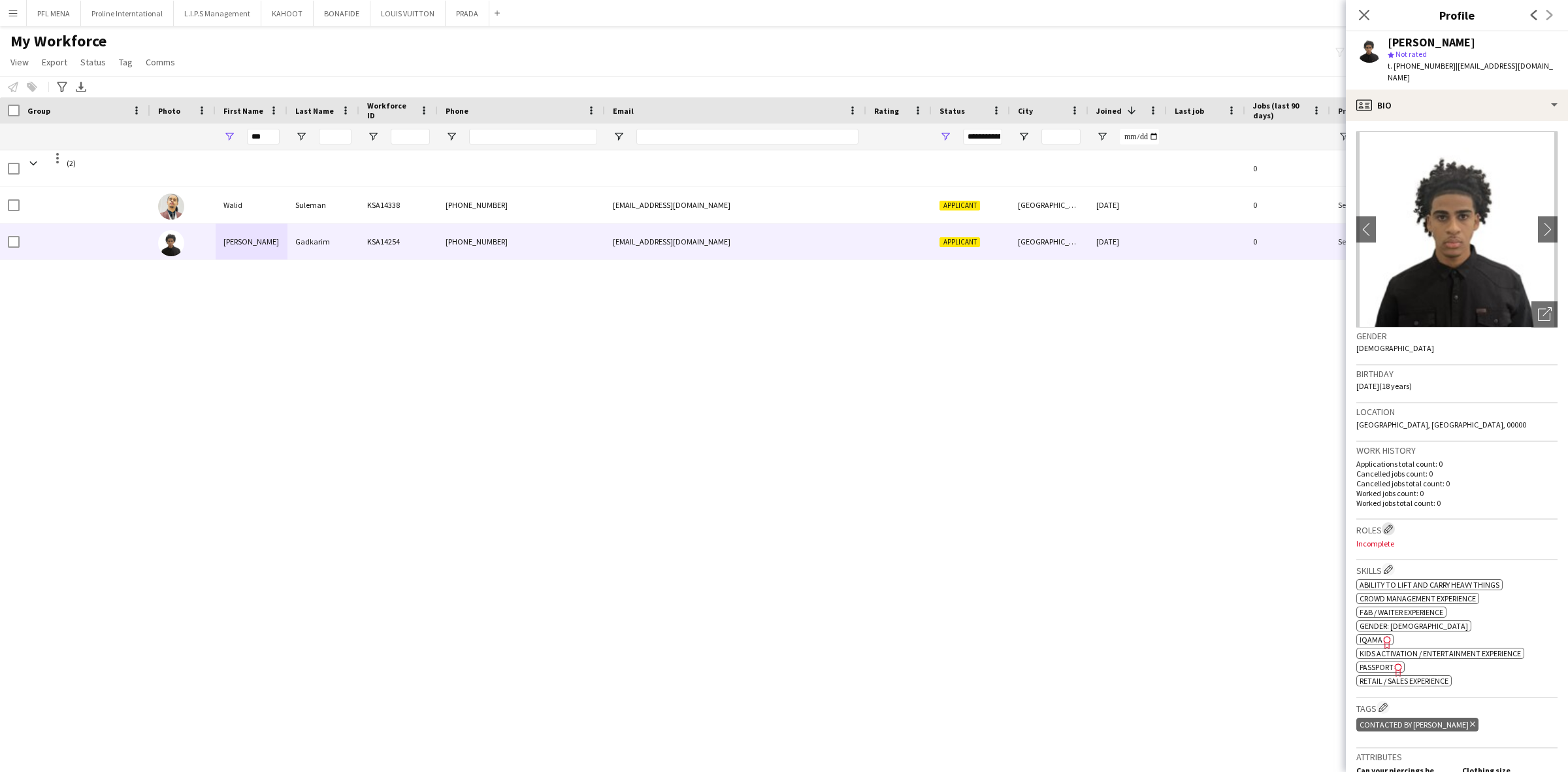
click at [1390, 524] on app-icon "Edit crew company roles" at bounding box center [1388, 529] width 9 height 9
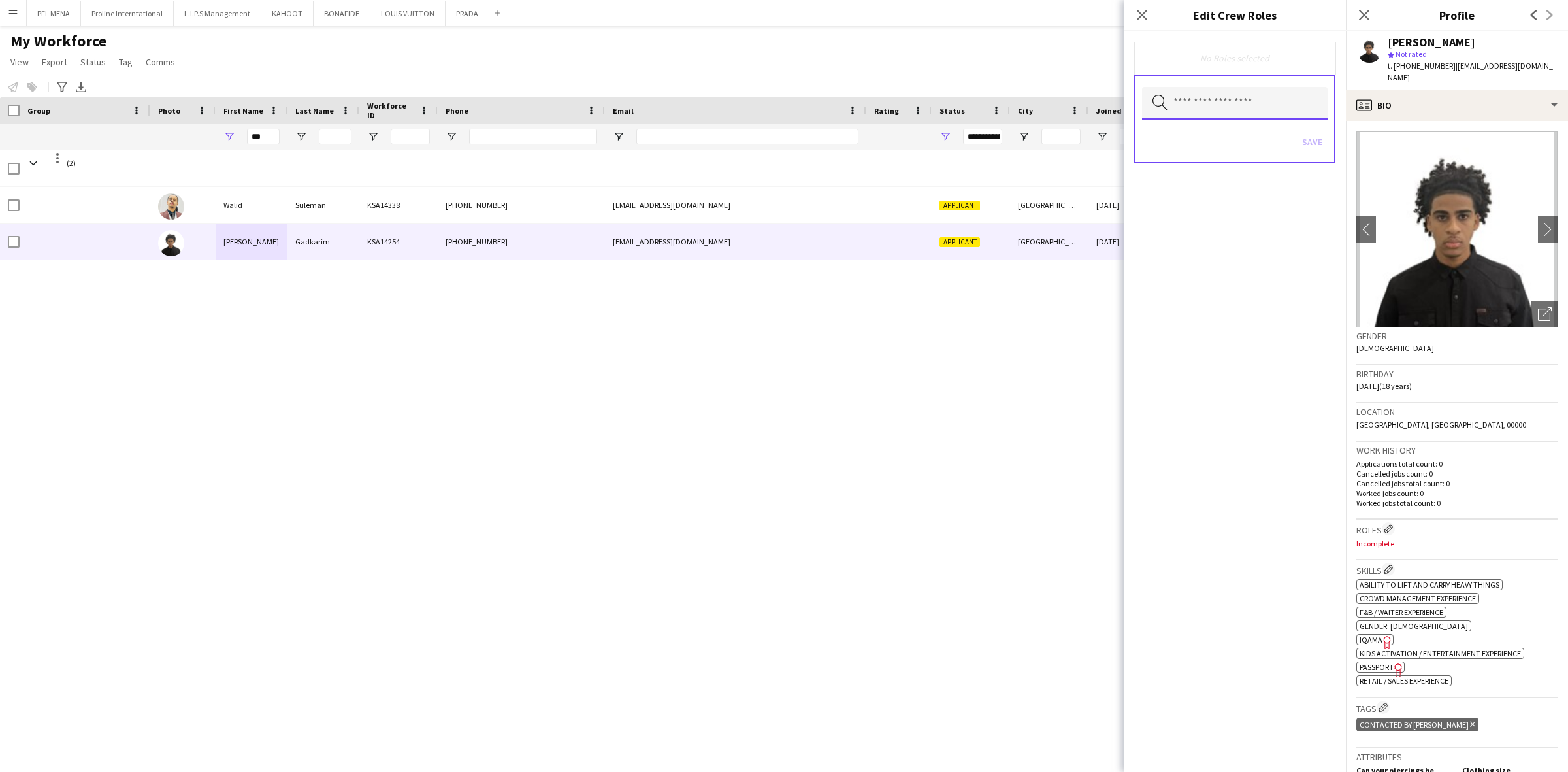
click at [1262, 108] on input "text" at bounding box center [1235, 103] width 186 height 33
type input "***"
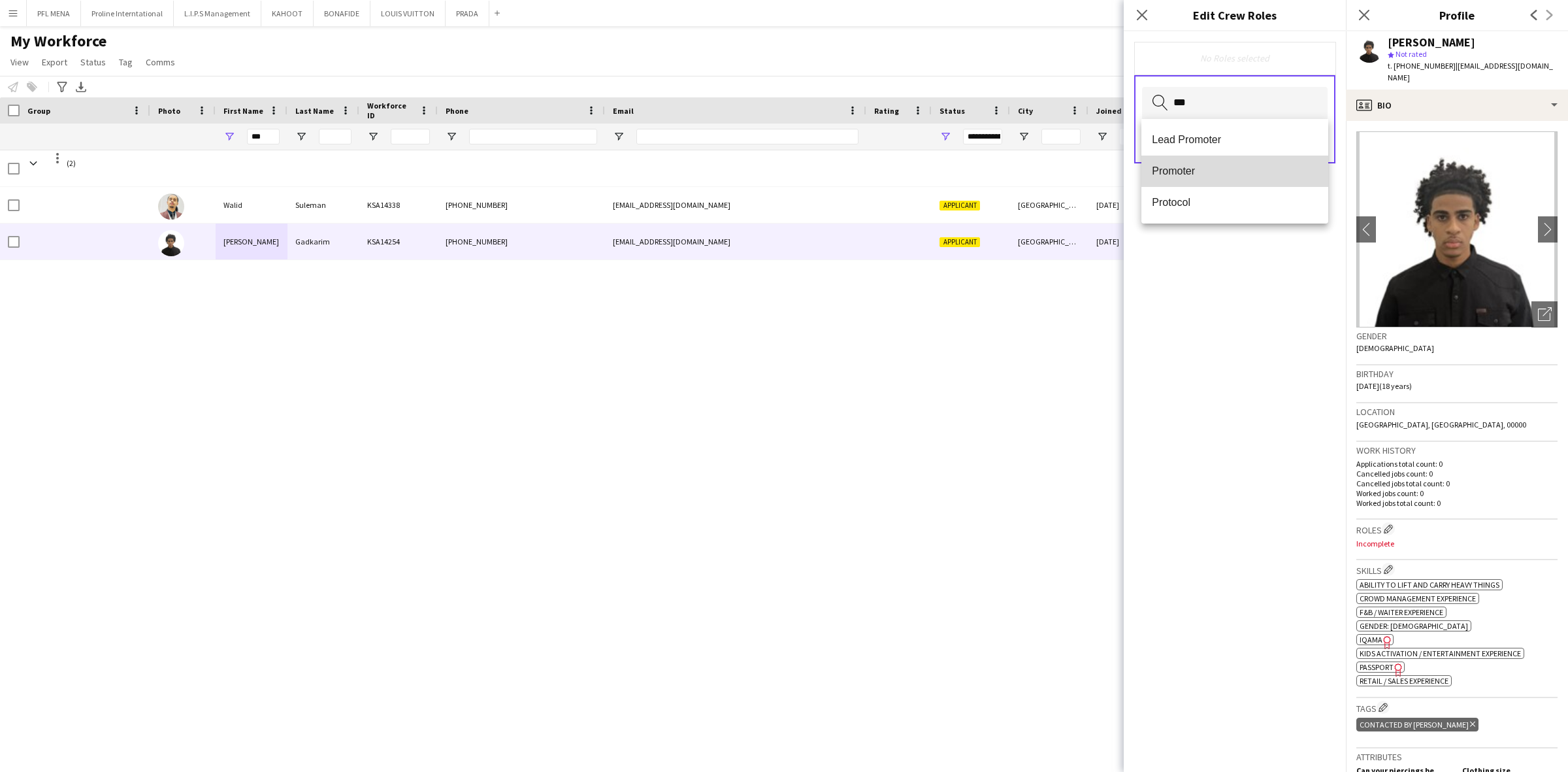
click at [1197, 174] on span "Promoter" at bounding box center [1235, 170] width 166 height 12
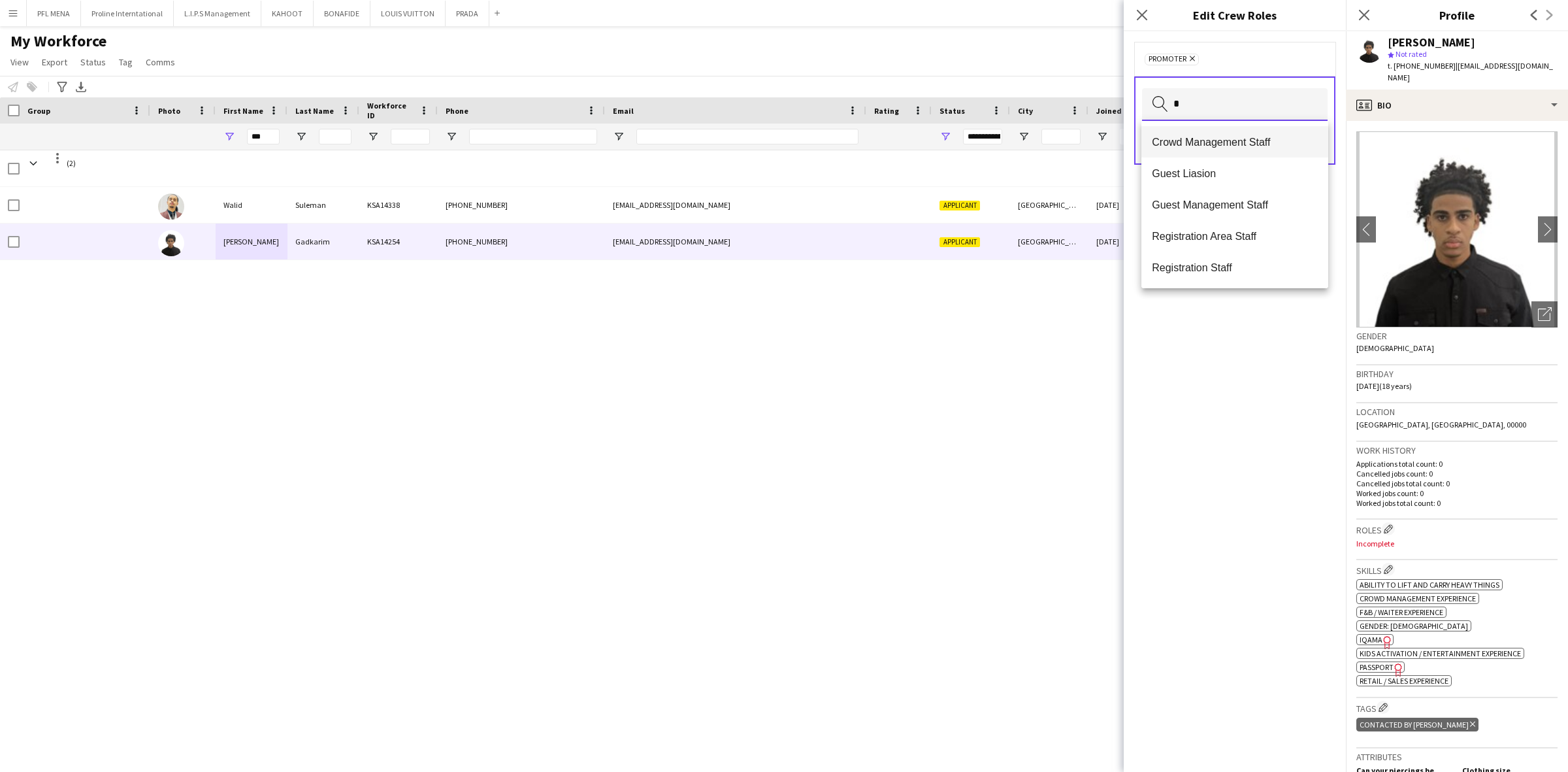
type input "*"
click at [1230, 147] on span "Crowd Management Staff" at bounding box center [1235, 142] width 166 height 12
type input "*"
click at [1245, 175] on span "Guest Management Staff" at bounding box center [1235, 173] width 166 height 12
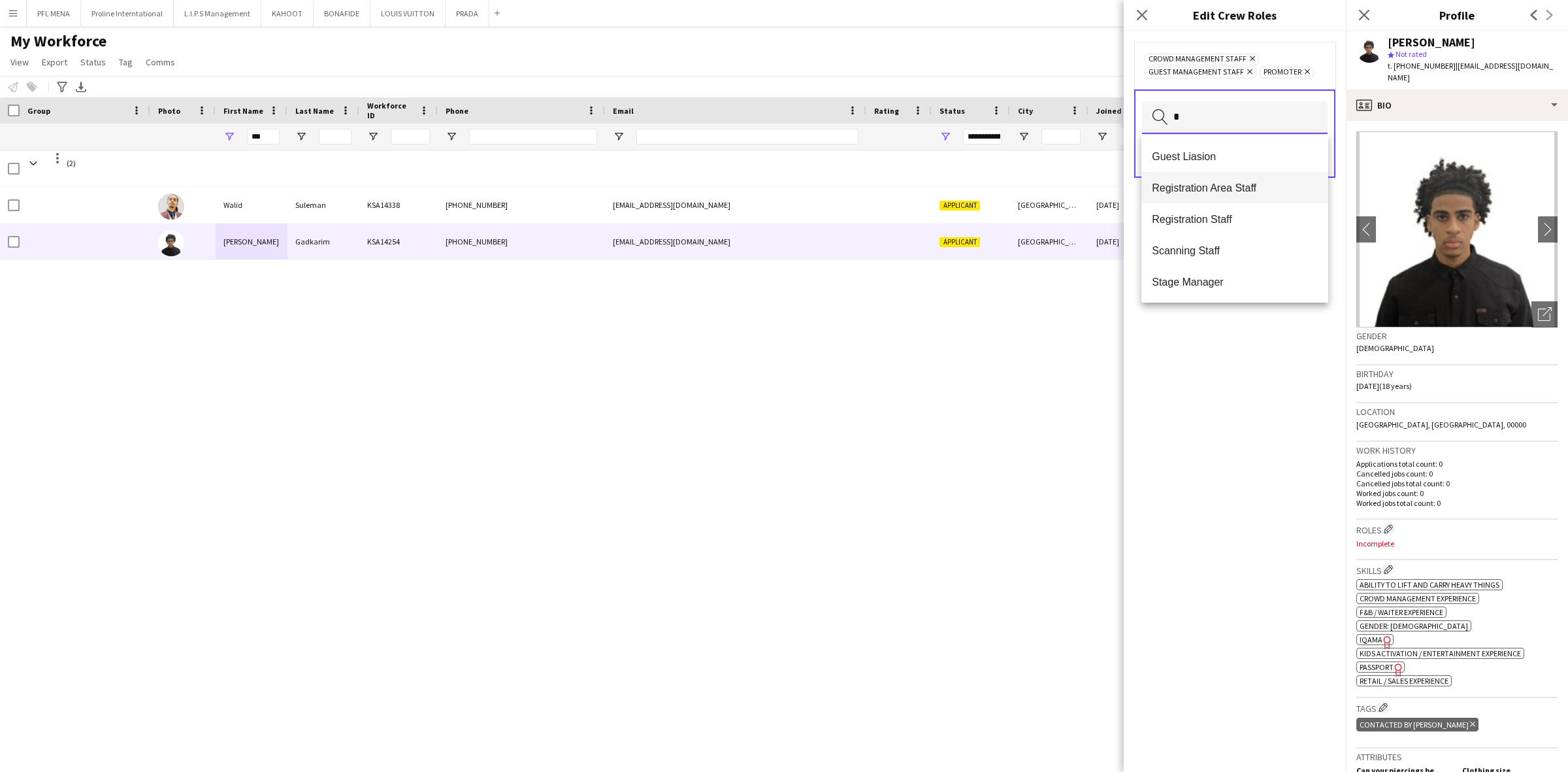
type input "*"
click at [1243, 187] on span "Registration Area Staff" at bounding box center [1235, 187] width 166 height 12
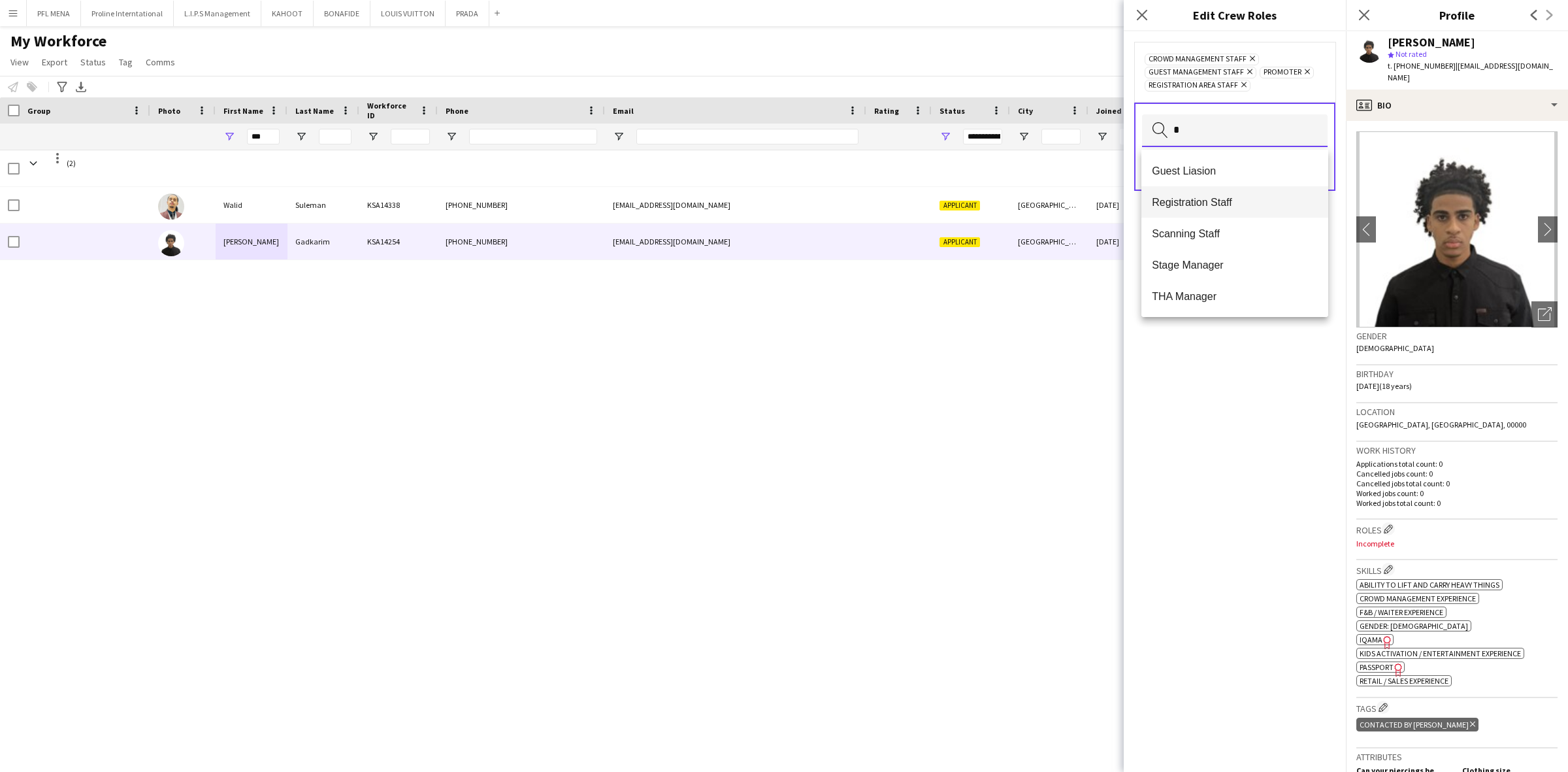
type input "*"
click at [1240, 203] on span "Registration Staff" at bounding box center [1235, 202] width 166 height 12
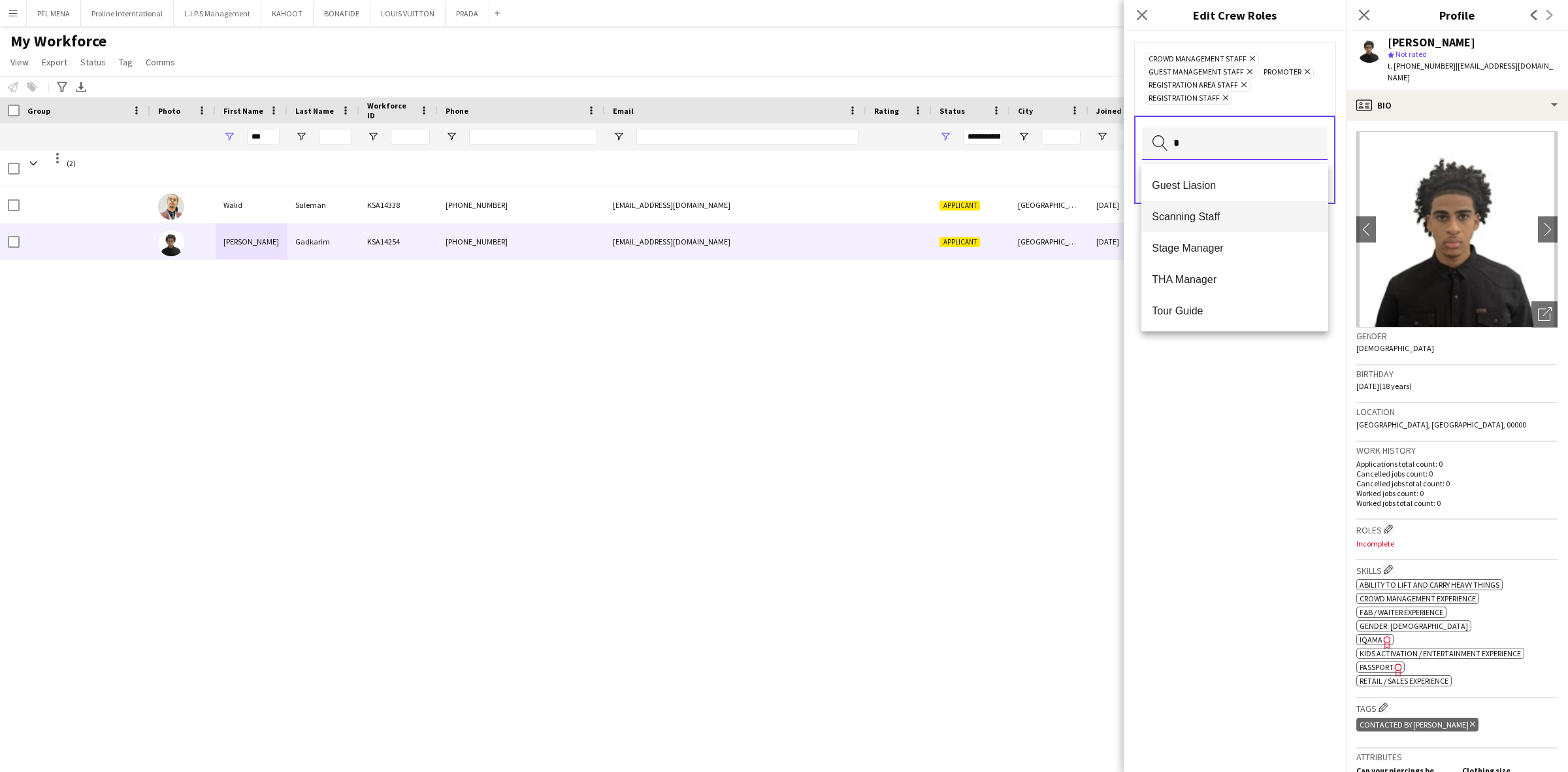
type input "*"
click at [1222, 217] on span "Scanning Staff" at bounding box center [1235, 216] width 166 height 12
click at [1200, 197] on mat-option "[PERSON_NAME]" at bounding box center [1235, 185] width 187 height 31
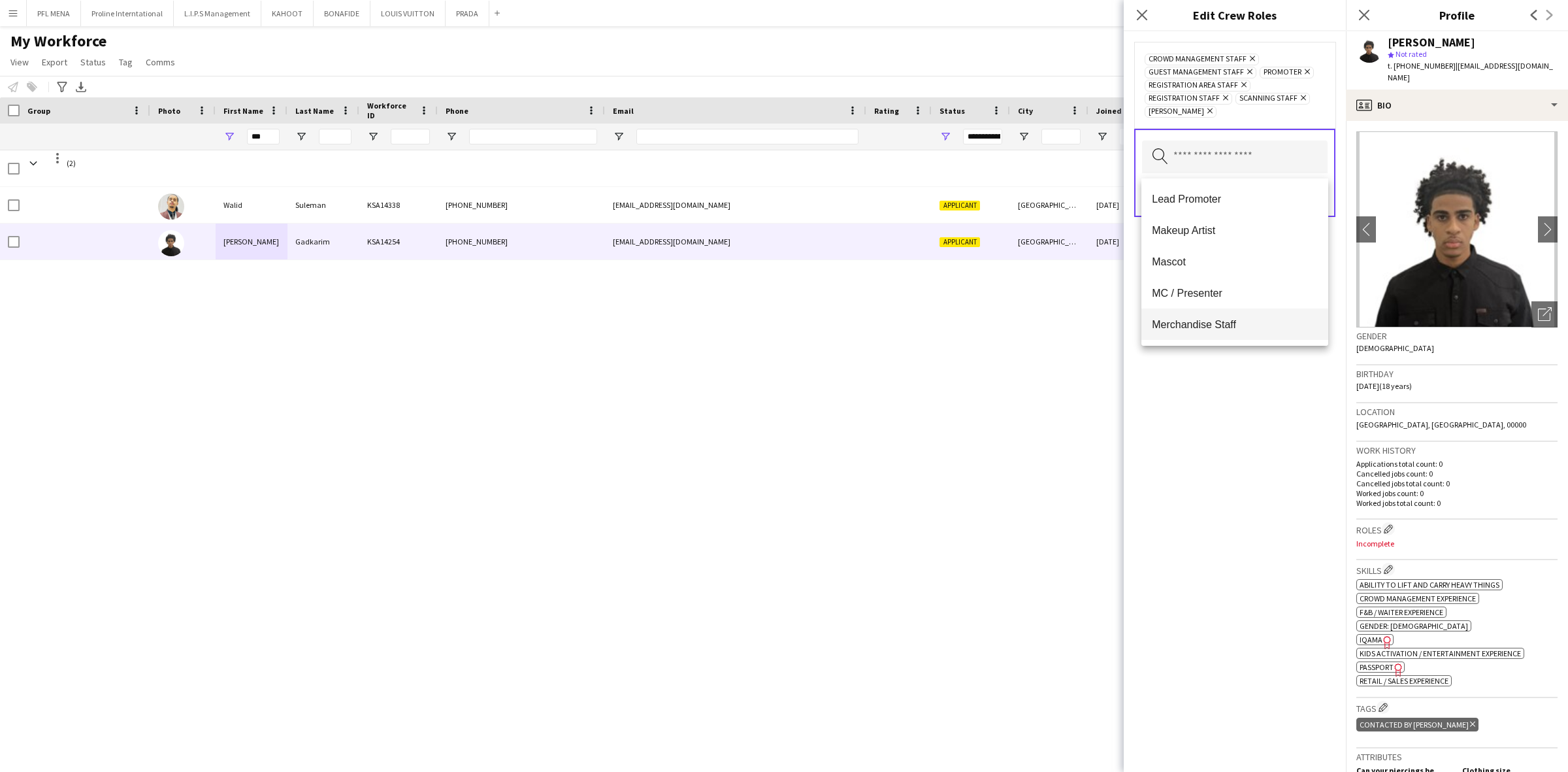
click at [1204, 319] on span "Merchandise Staff" at bounding box center [1235, 324] width 166 height 12
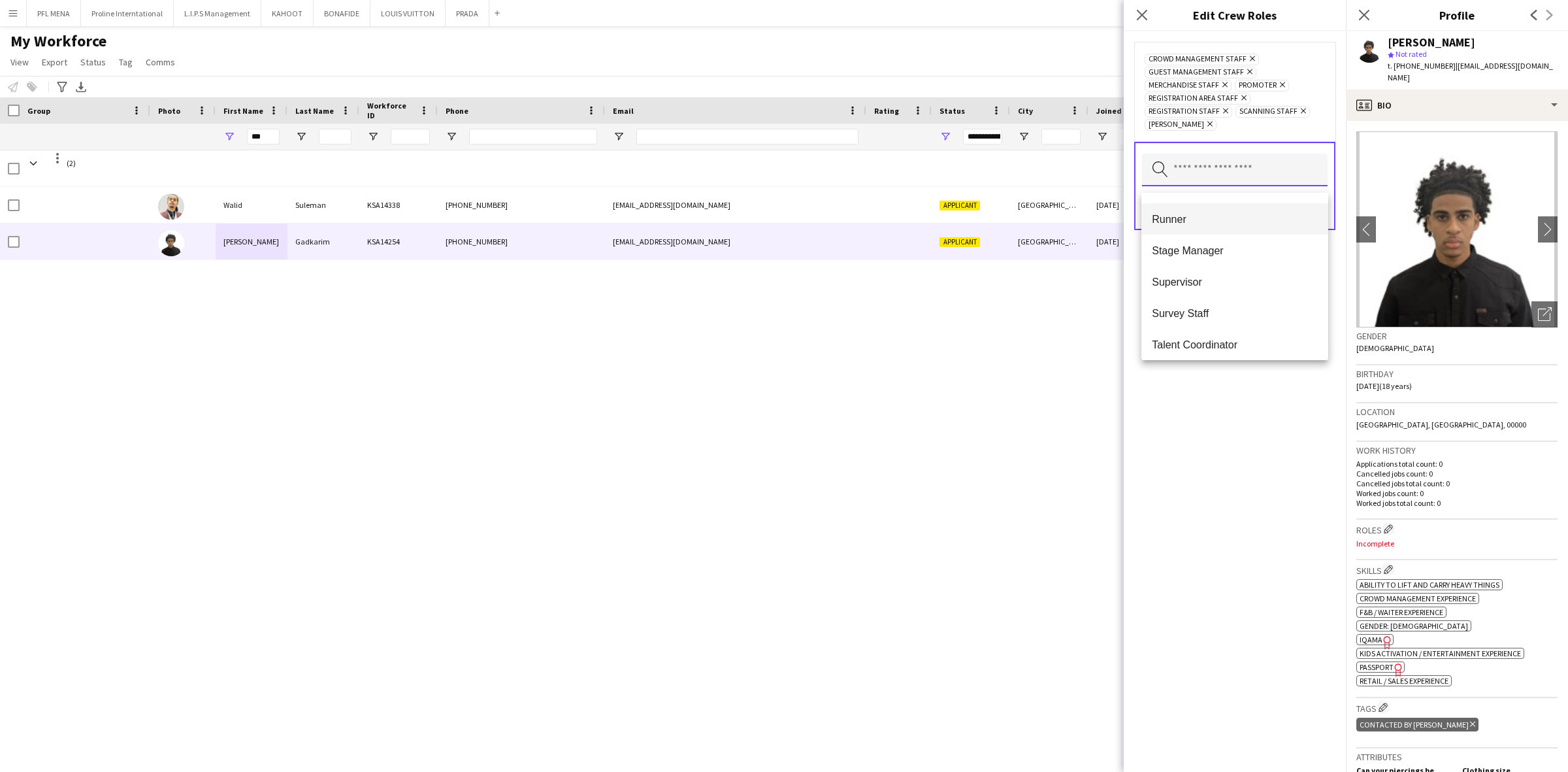
scroll to position [572, 0]
click at [1197, 264] on span "Retail Staff" at bounding box center [1235, 269] width 166 height 12
click at [1257, 411] on div "Crowd Management Staff Remove Guest Management Staff Remove Merchandise Staff R…" at bounding box center [1234, 401] width 222 height 741
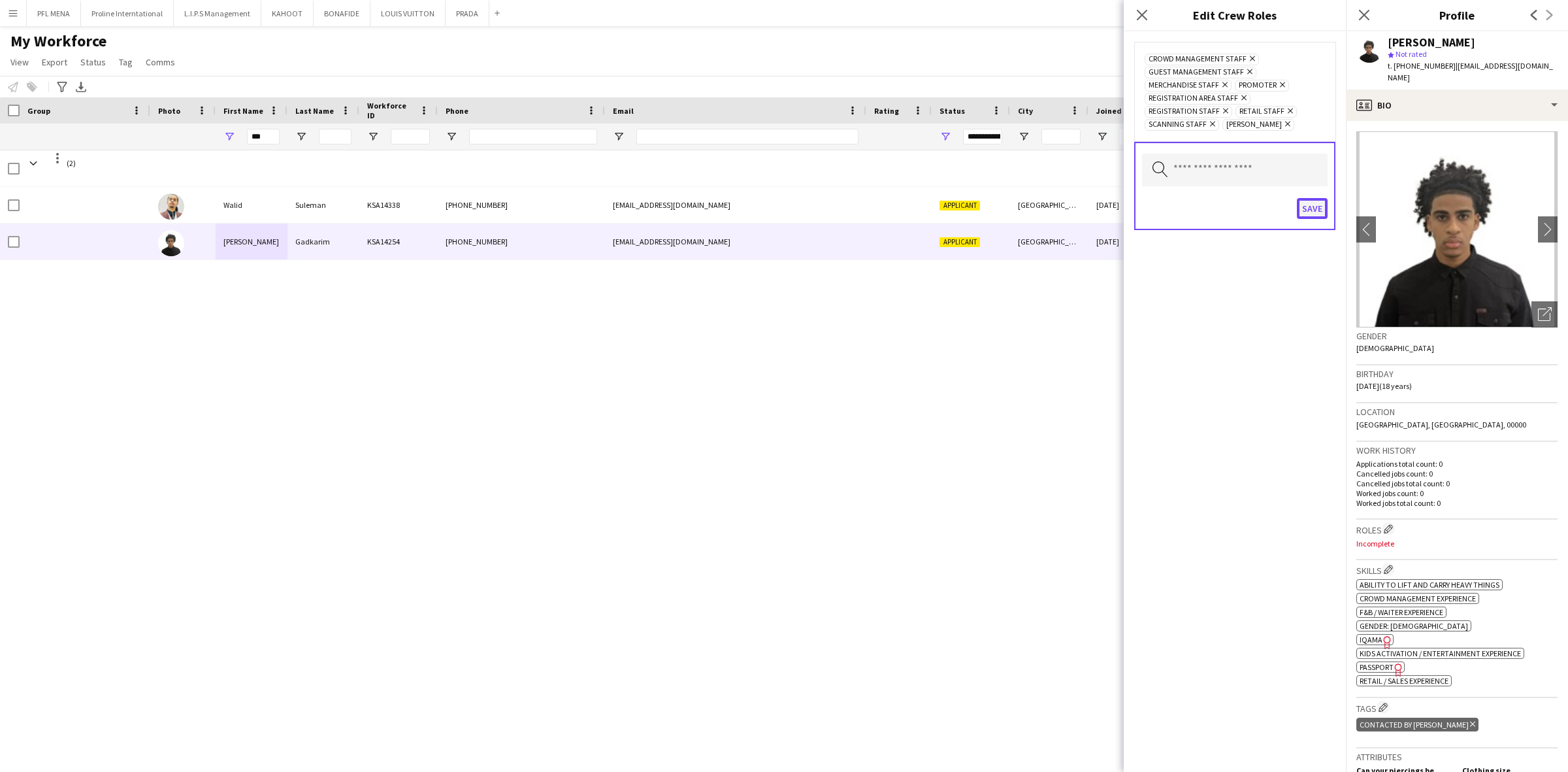
click at [1312, 214] on button "Save" at bounding box center [1312, 208] width 31 height 21
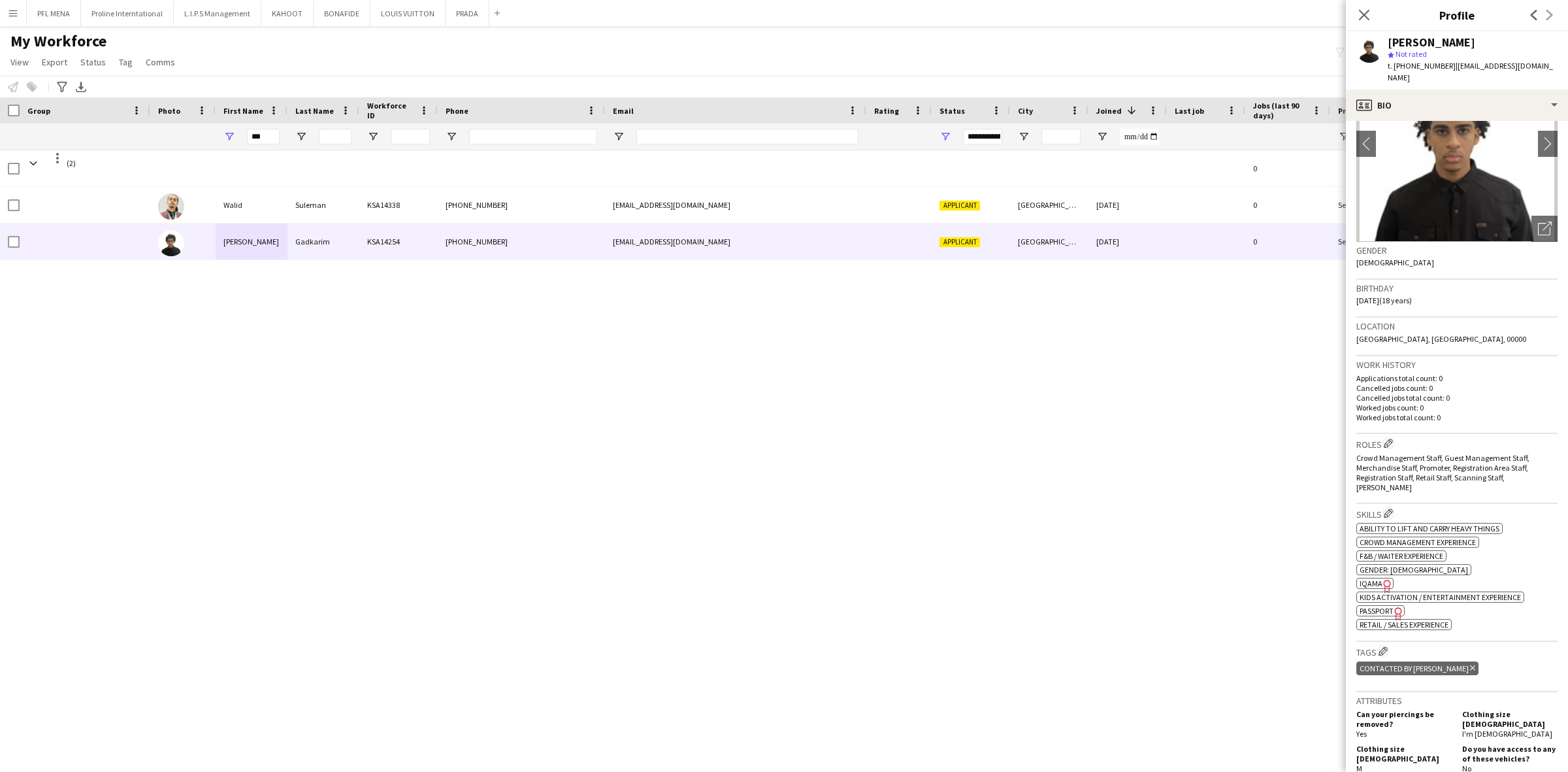
scroll to position [163, 0]
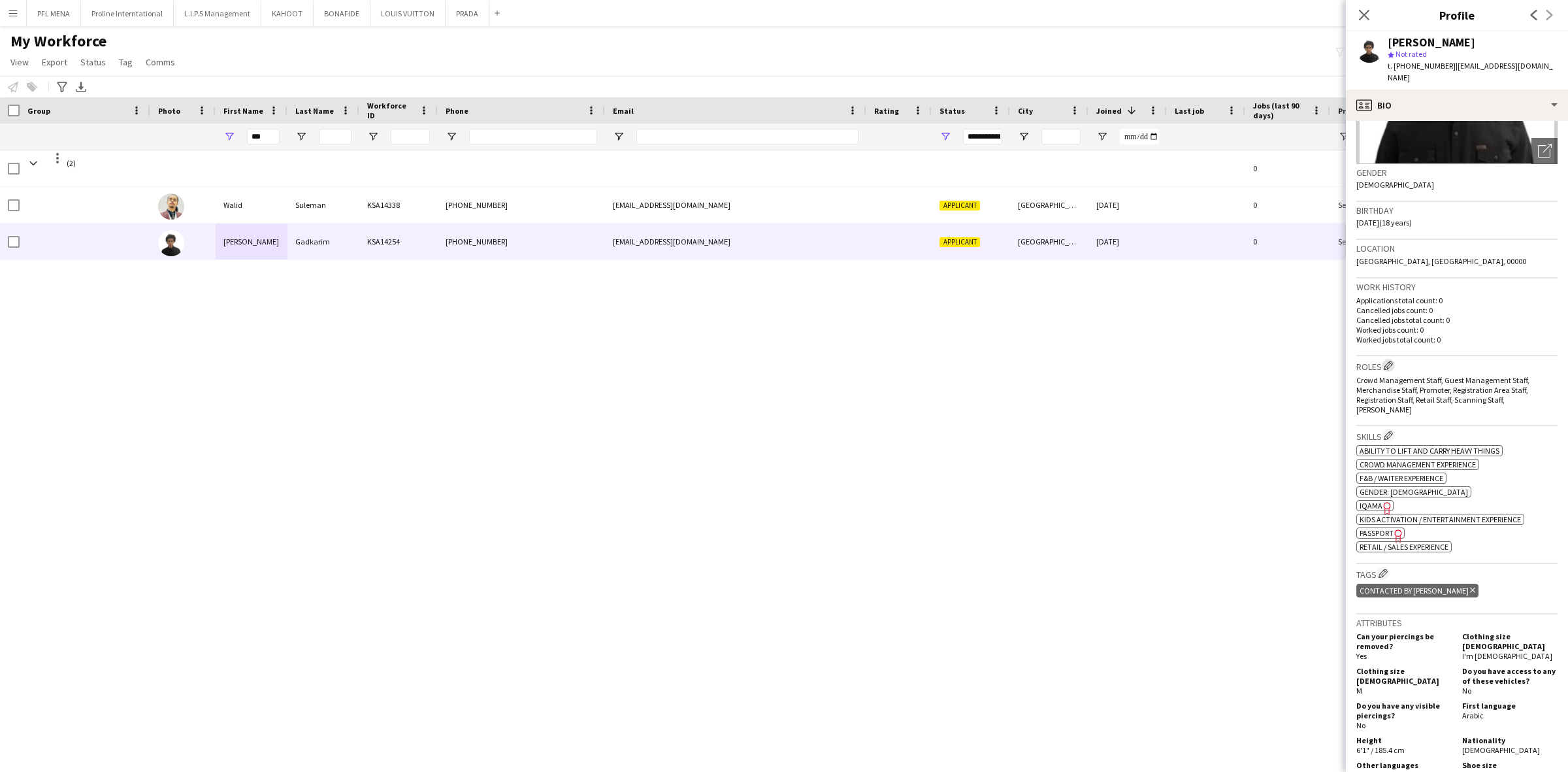
click at [1389, 361] on app-icon "Edit crew company roles" at bounding box center [1388, 365] width 9 height 9
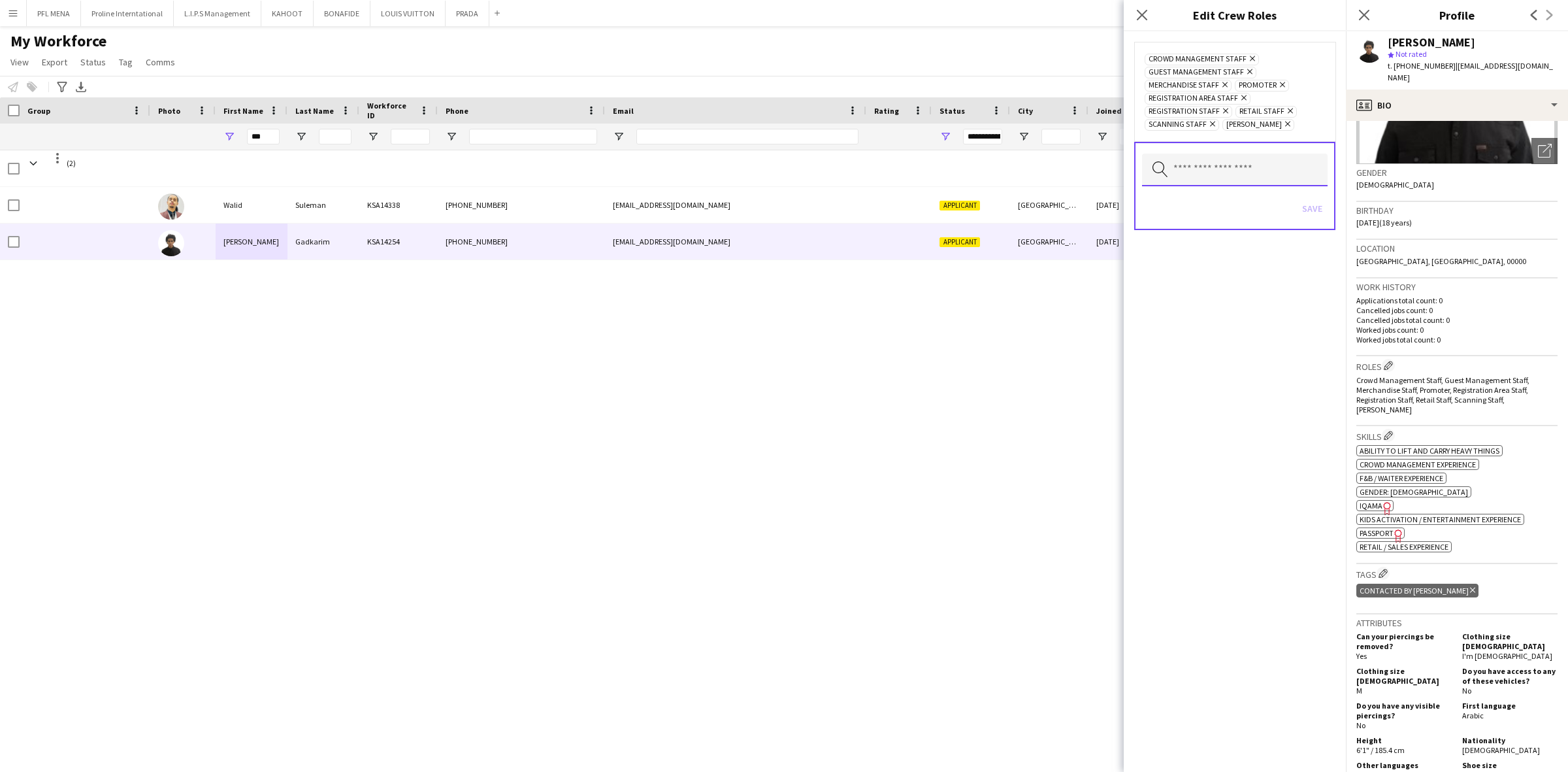
click at [1278, 181] on input "text" at bounding box center [1235, 170] width 186 height 33
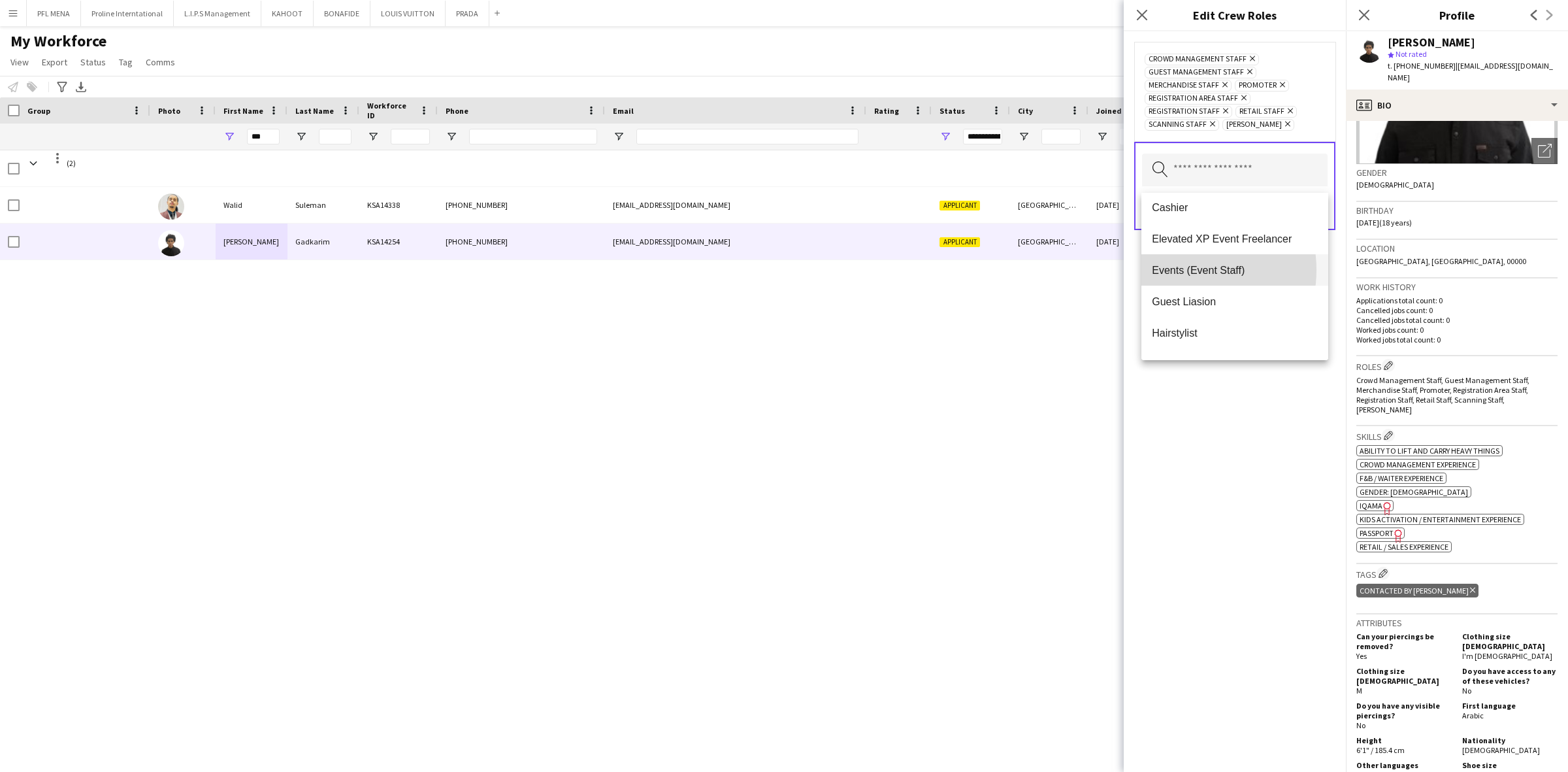
click at [1177, 270] on span "Events (Event Staff)" at bounding box center [1235, 270] width 166 height 12
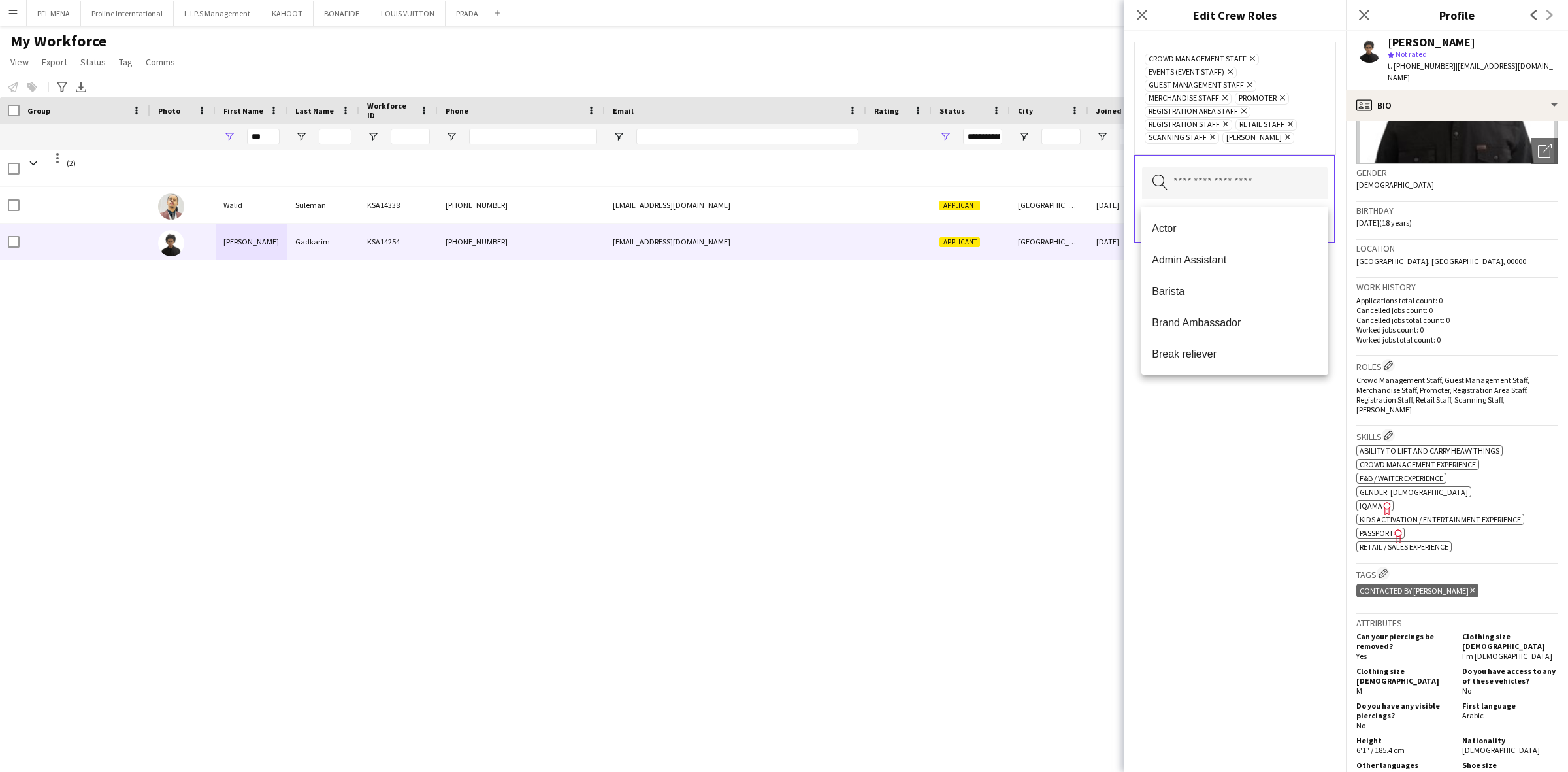
click at [1292, 415] on div "Crowd Management Staff Remove Events (Event Staff) Remove Guest Management Staf…" at bounding box center [1234, 401] width 222 height 741
click at [1308, 240] on div "Save" at bounding box center [1235, 223] width 186 height 37
click at [1312, 226] on button "Save" at bounding box center [1312, 221] width 31 height 21
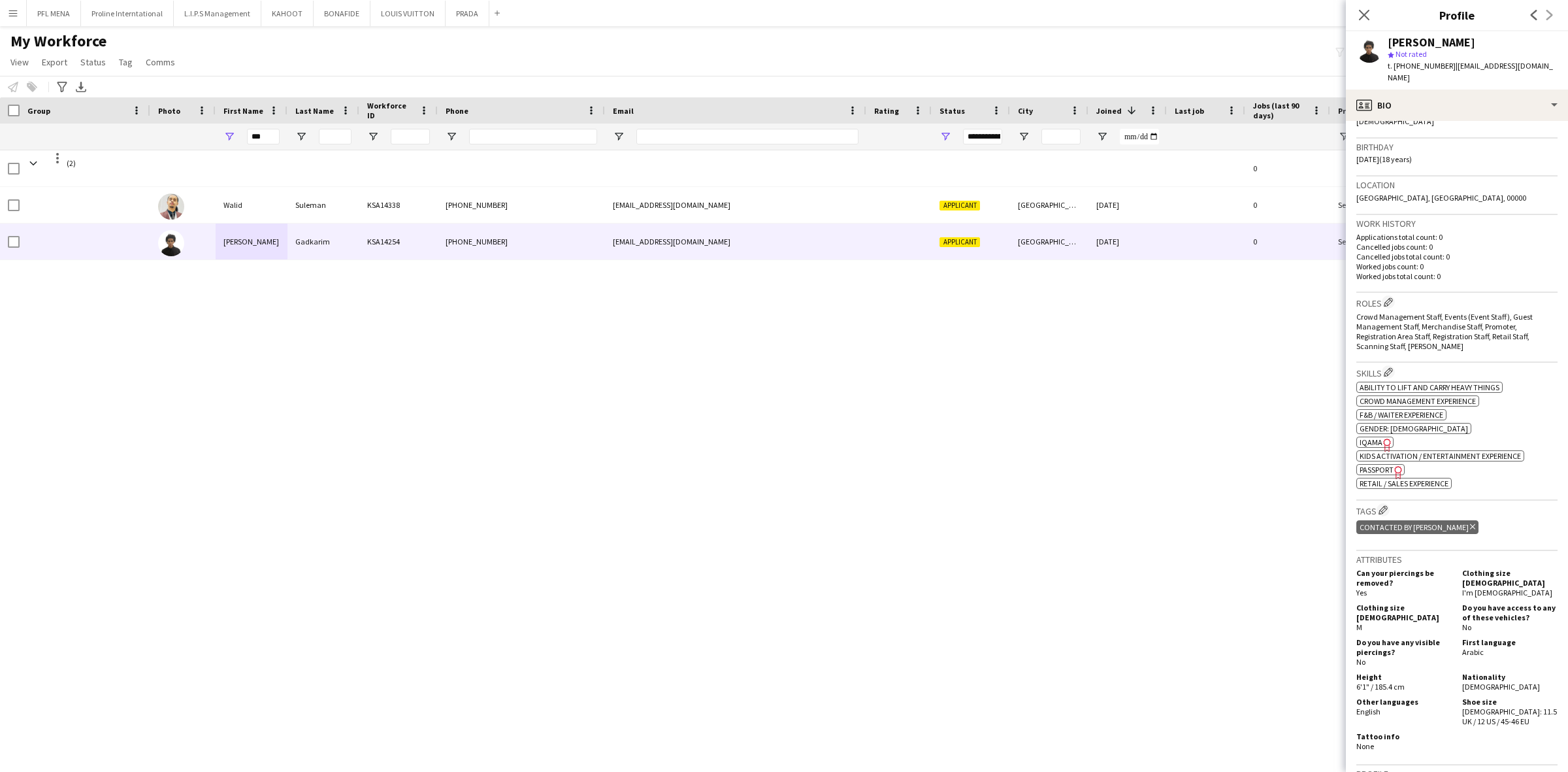
scroll to position [327, 0]
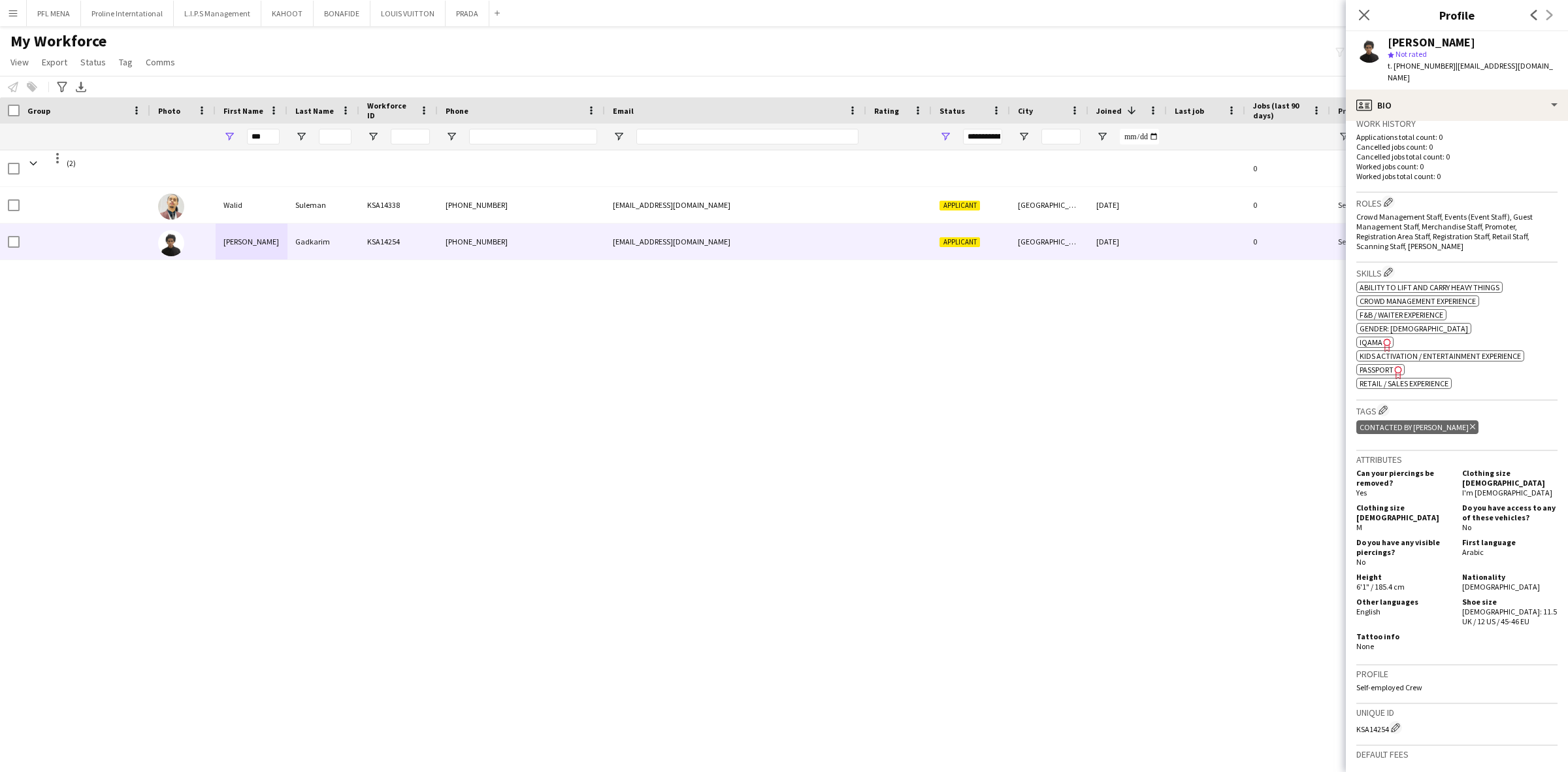
click at [1386, 338] on icon "Freelancer has uploaded a photo validation of skill. Click to see" at bounding box center [1387, 344] width 14 height 14
click at [1387, 365] on span "Passport" at bounding box center [1376, 369] width 34 height 9
click at [1386, 405] on app-icon "Edit crew company tags" at bounding box center [1382, 409] width 9 height 9
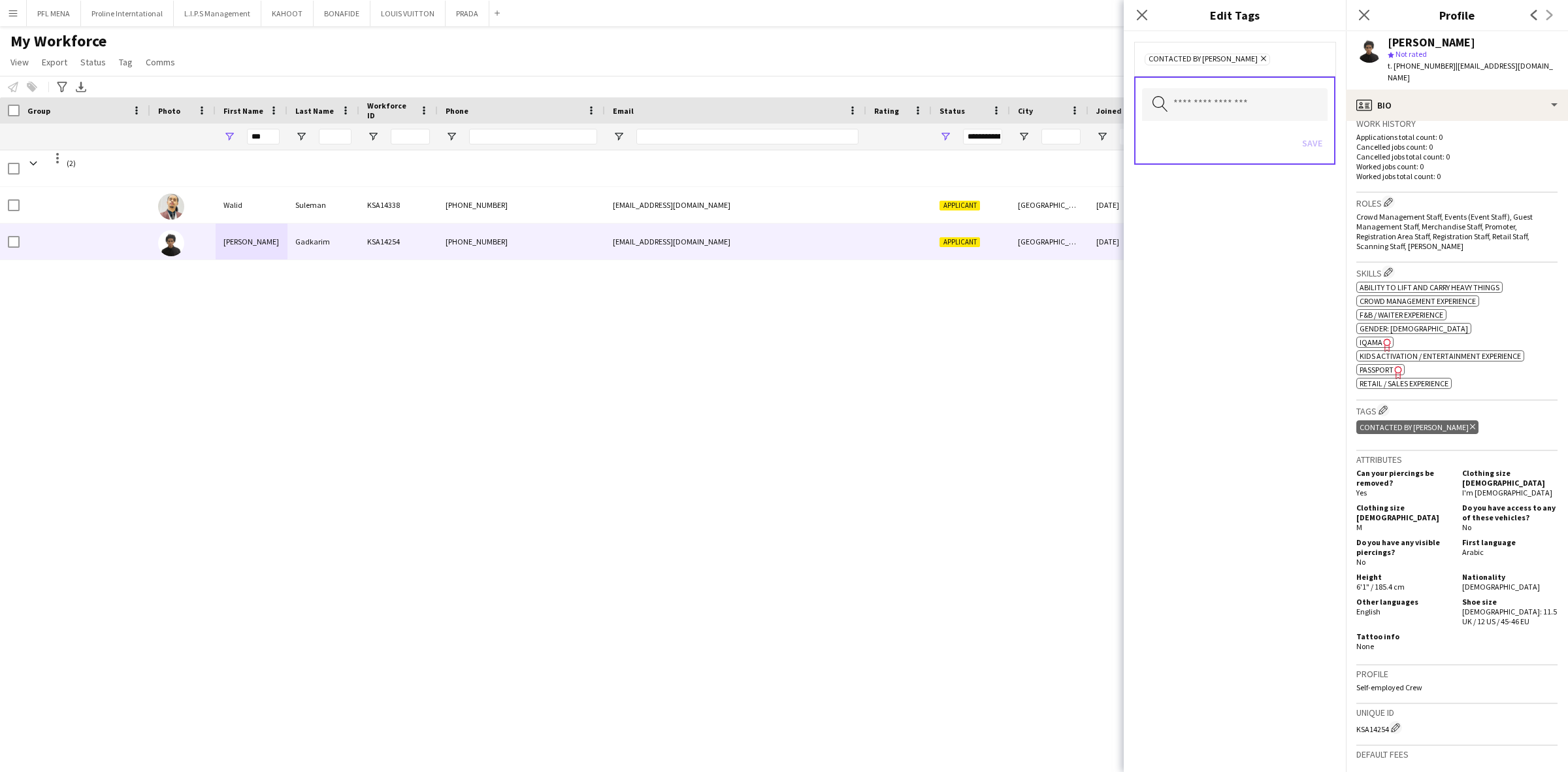
click at [1257, 60] on icon "Remove" at bounding box center [1262, 58] width 9 height 9
click at [1212, 92] on input "text" at bounding box center [1235, 103] width 186 height 33
type input "*****"
click at [1196, 141] on span "TOP PROMOTER" at bounding box center [1235, 139] width 166 height 12
type input "*****"
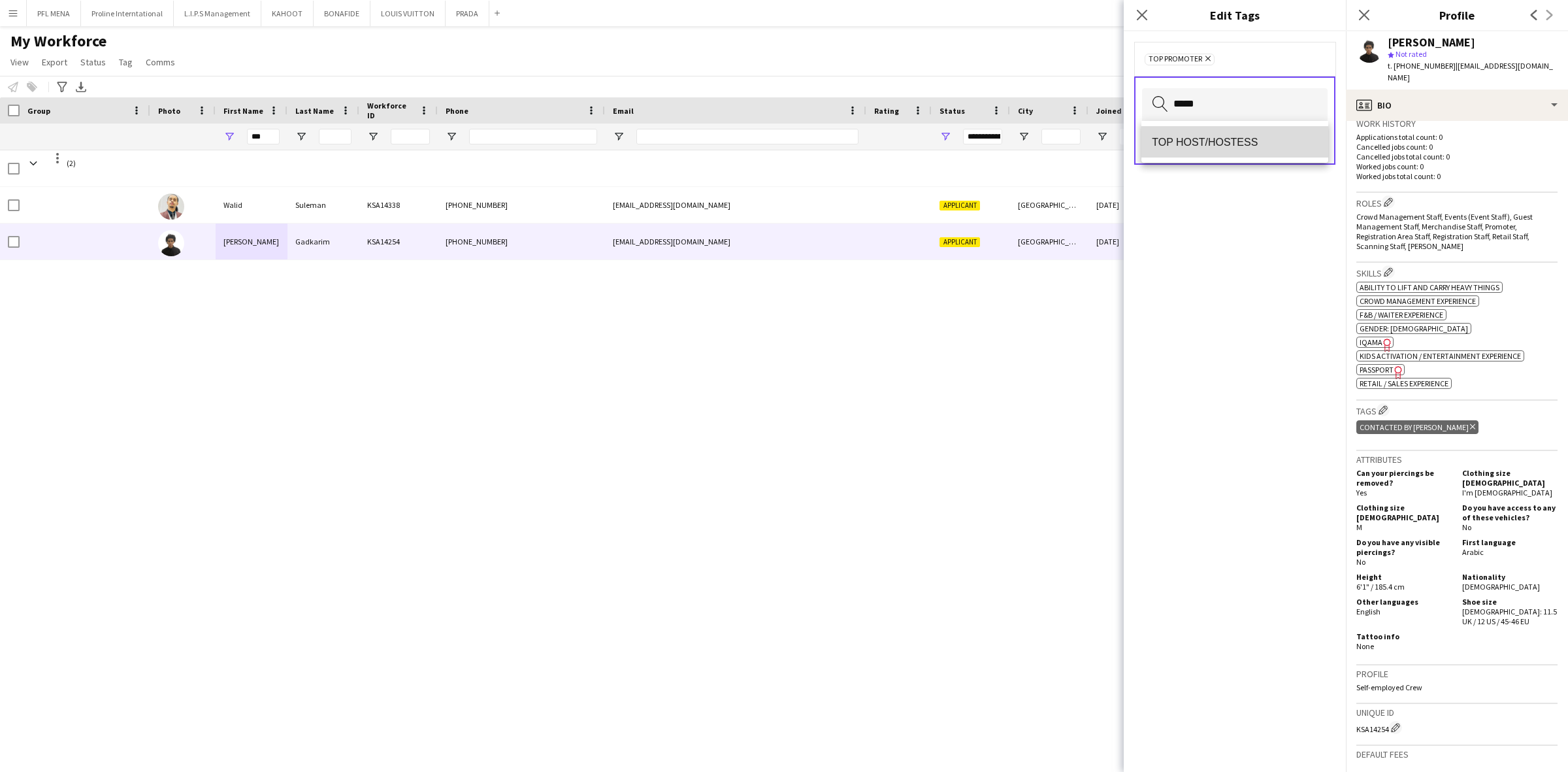
click at [1243, 142] on span "TOP HOST/HOSTESS" at bounding box center [1235, 142] width 166 height 12
type input "*****"
click at [1220, 151] on mat-option "TOP USHER" at bounding box center [1235, 141] width 187 height 31
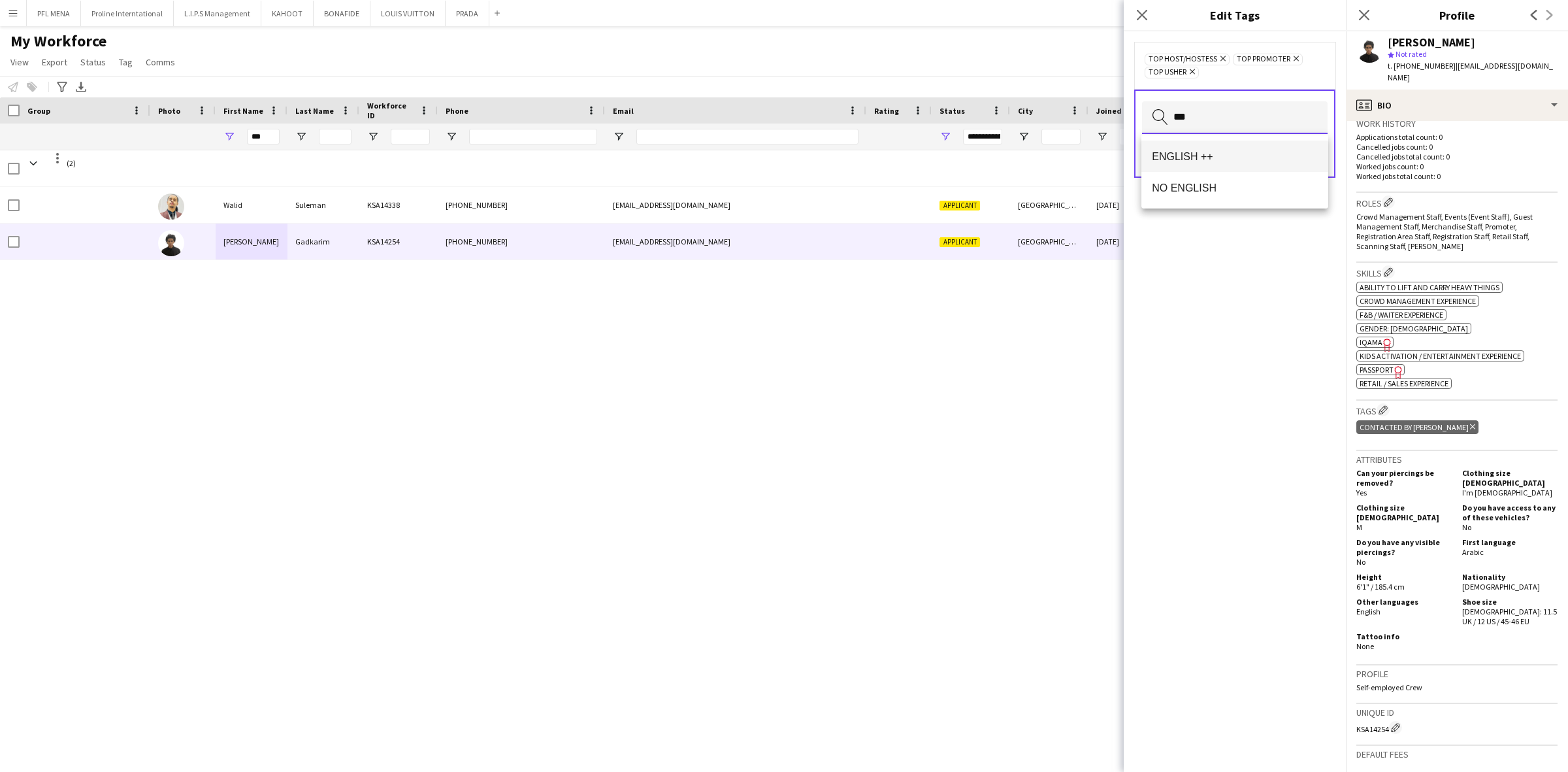
type input "***"
click at [1219, 157] on span "ENGLISH ++" at bounding box center [1235, 156] width 166 height 12
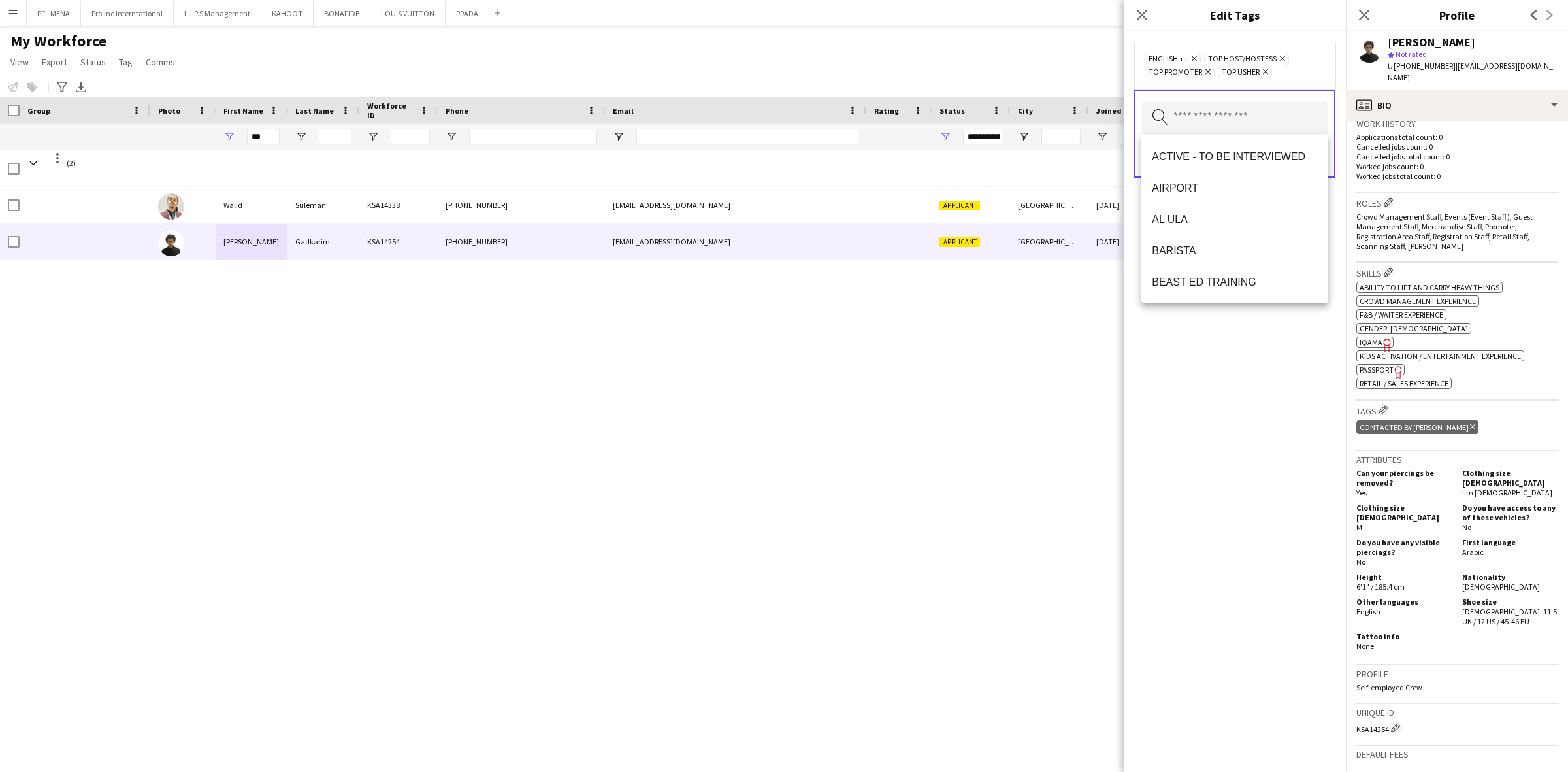
click at [1281, 360] on div "ENGLISH ++ Remove TOP HOST/HOSTESS Remove TOP PROMOTER Remove TOP USHER Remove …" at bounding box center [1234, 401] width 222 height 741
click at [1312, 165] on button "Save" at bounding box center [1312, 156] width 31 height 21
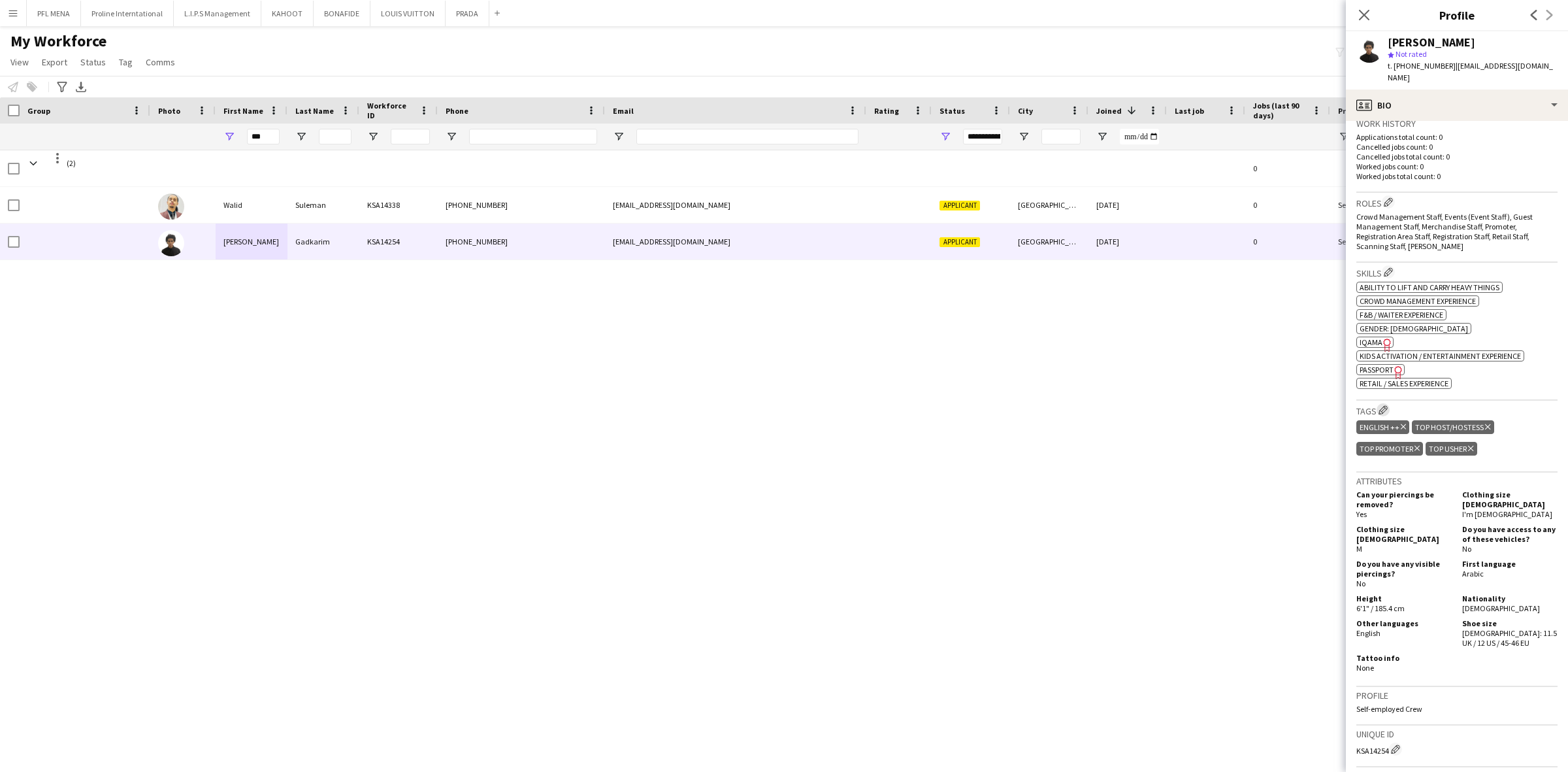
click at [1384, 406] on app-icon "Edit crew company tags" at bounding box center [1382, 409] width 9 height 9
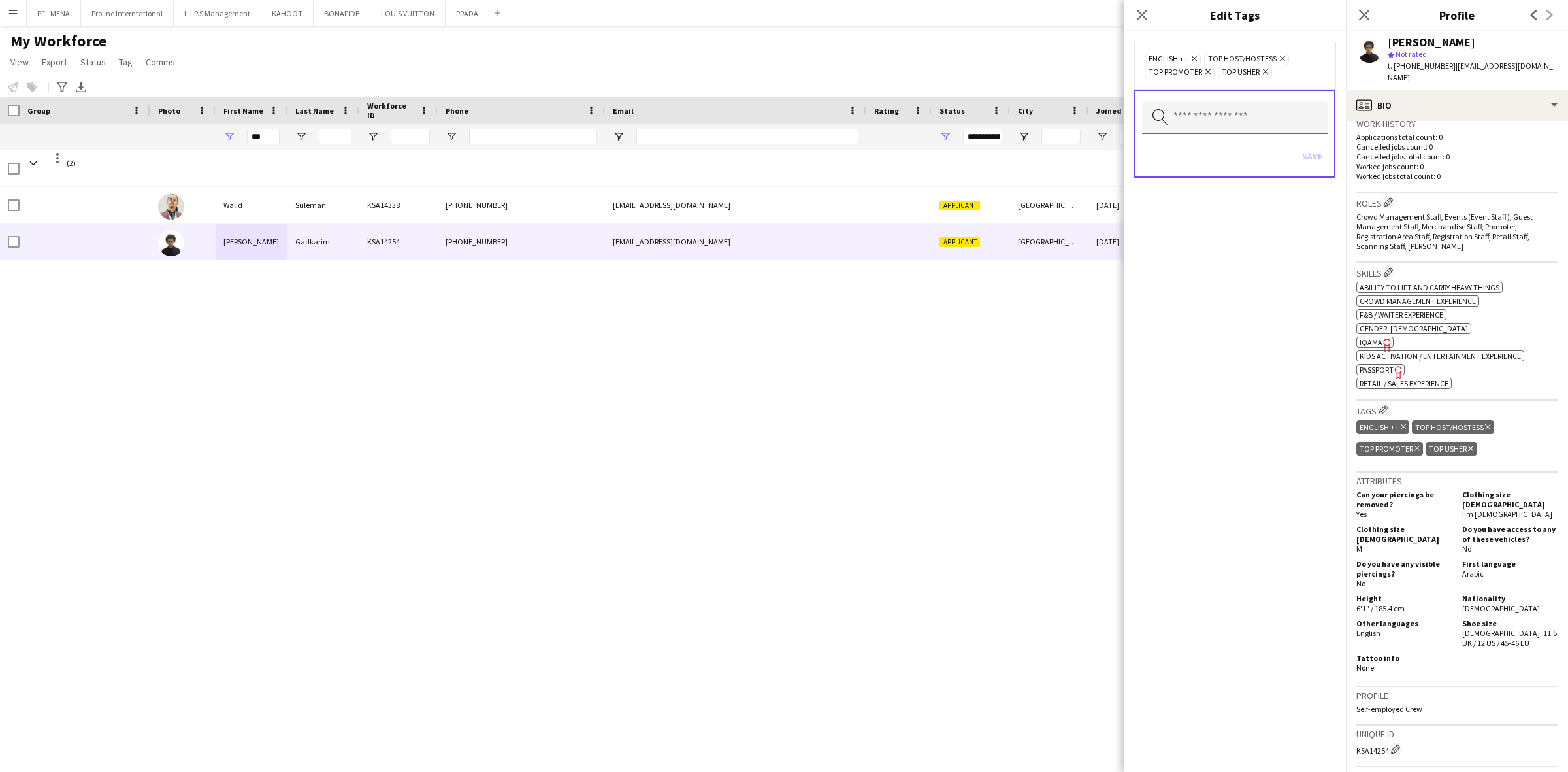
click at [1187, 128] on input "text" at bounding box center [1235, 117] width 186 height 33
type input "****"
click at [1277, 151] on span "FOLLOW UP" at bounding box center [1235, 156] width 166 height 12
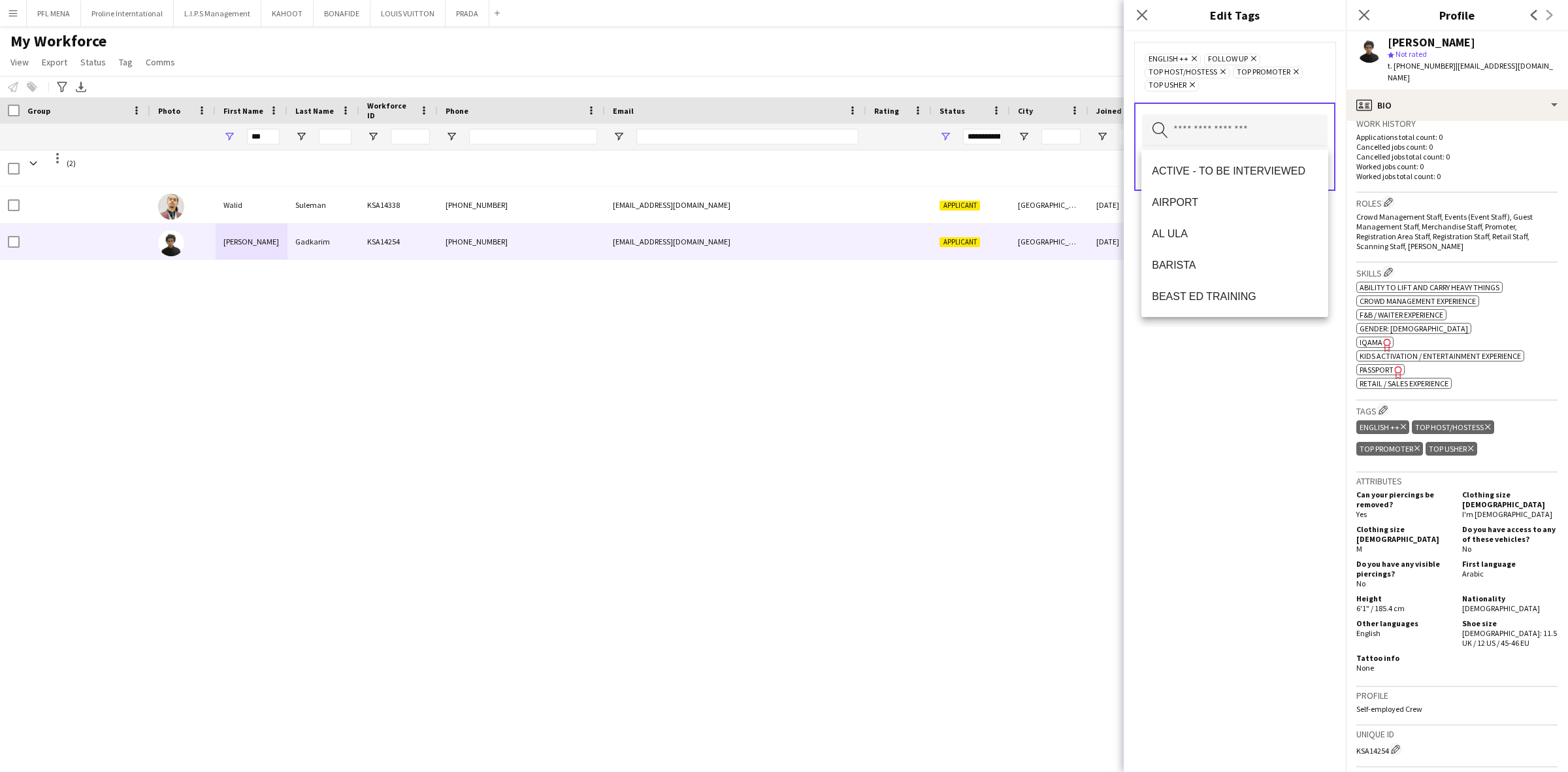
click at [1286, 409] on div "ENGLISH ++ Remove FOLLOW UP Remove TOP HOST/HOSTESS Remove TOP PROMOTER Remove …" at bounding box center [1234, 401] width 222 height 741
click at [1316, 164] on button "Save" at bounding box center [1312, 169] width 31 height 21
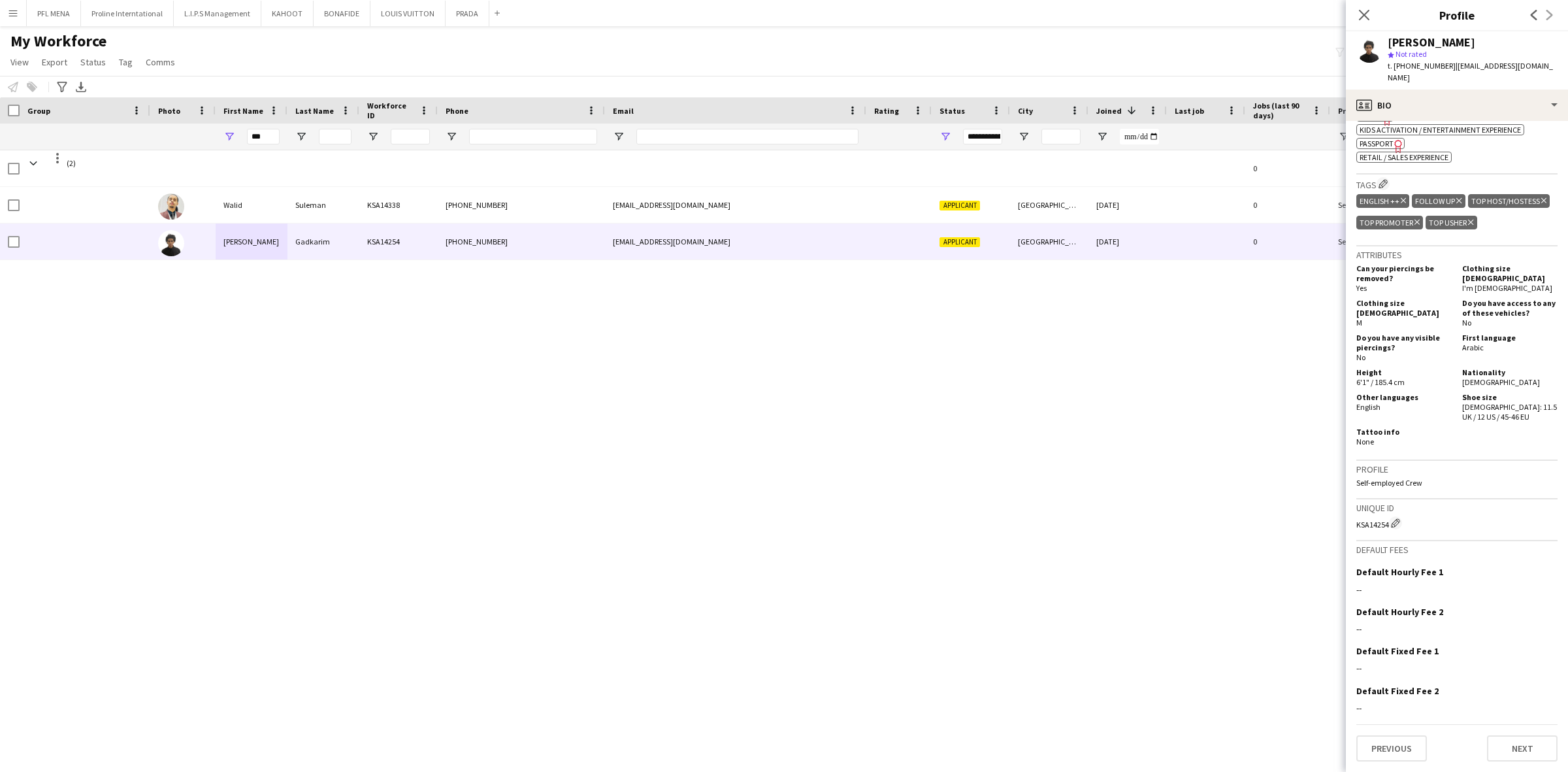
scroll to position [567, 0]
click at [1518, 739] on button "Next" at bounding box center [1521, 749] width 71 height 26
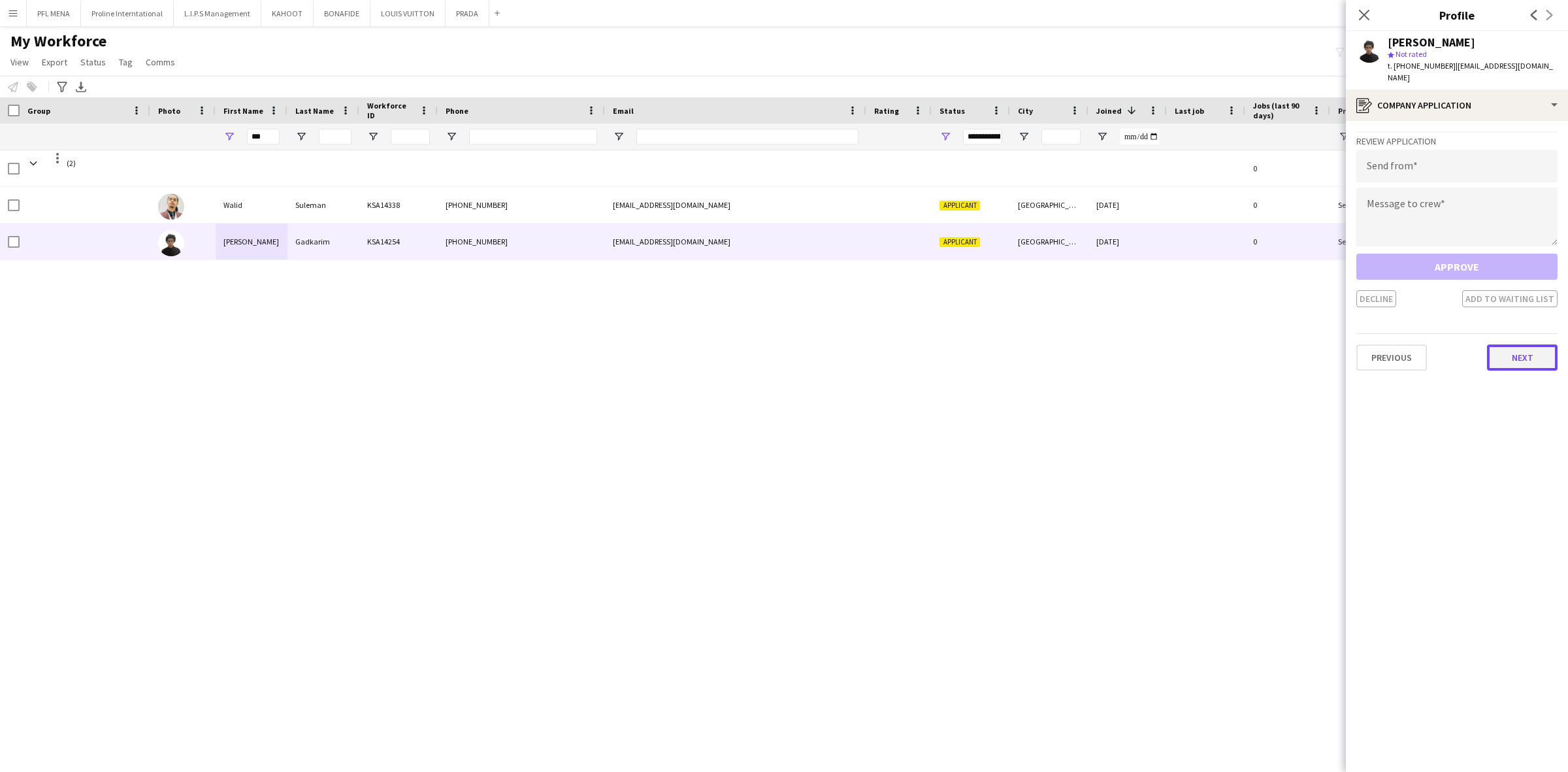
click at [1516, 344] on button "Next" at bounding box center [1521, 358] width 71 height 26
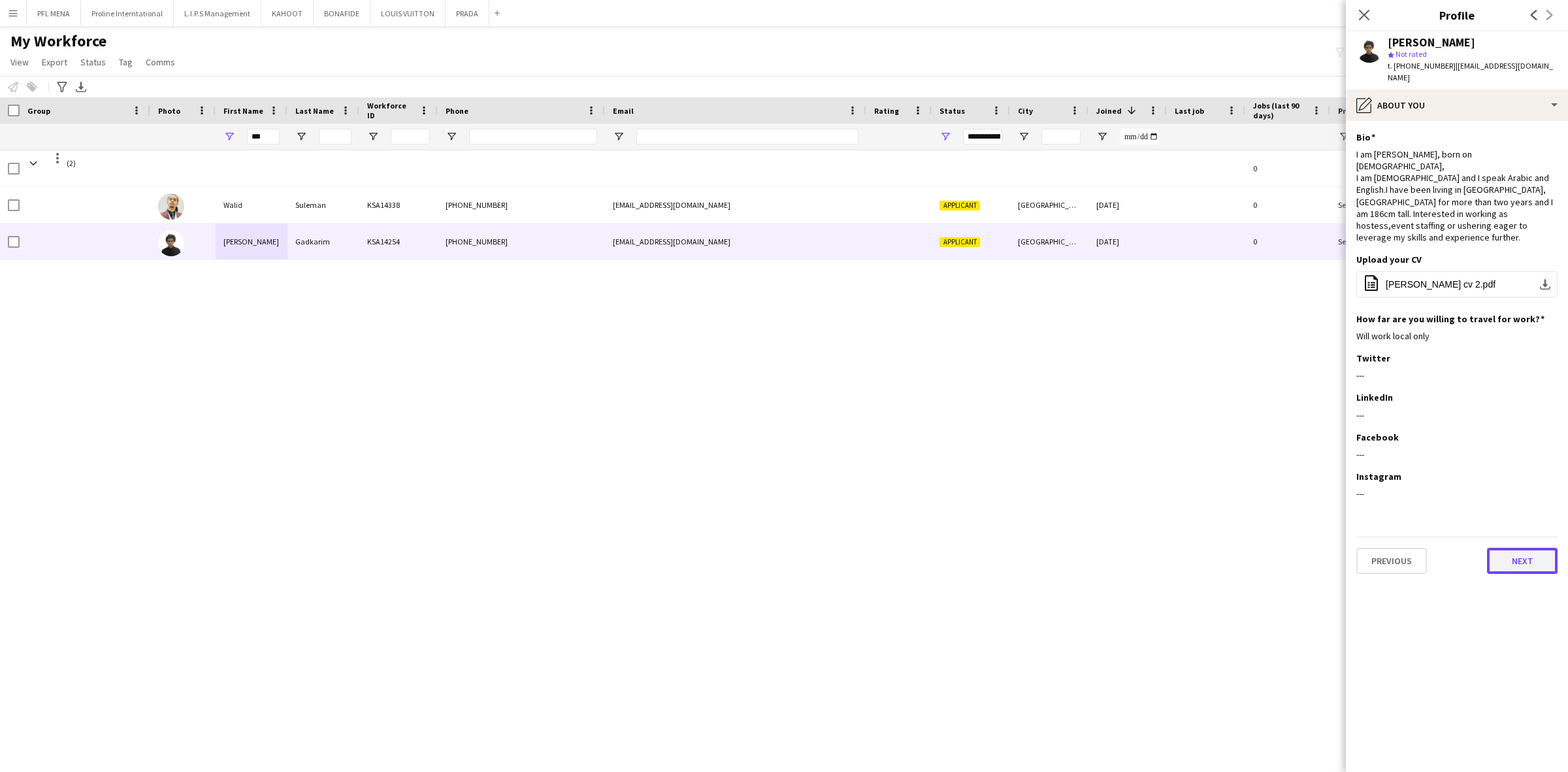
click at [1542, 548] on button "Next" at bounding box center [1521, 561] width 71 height 26
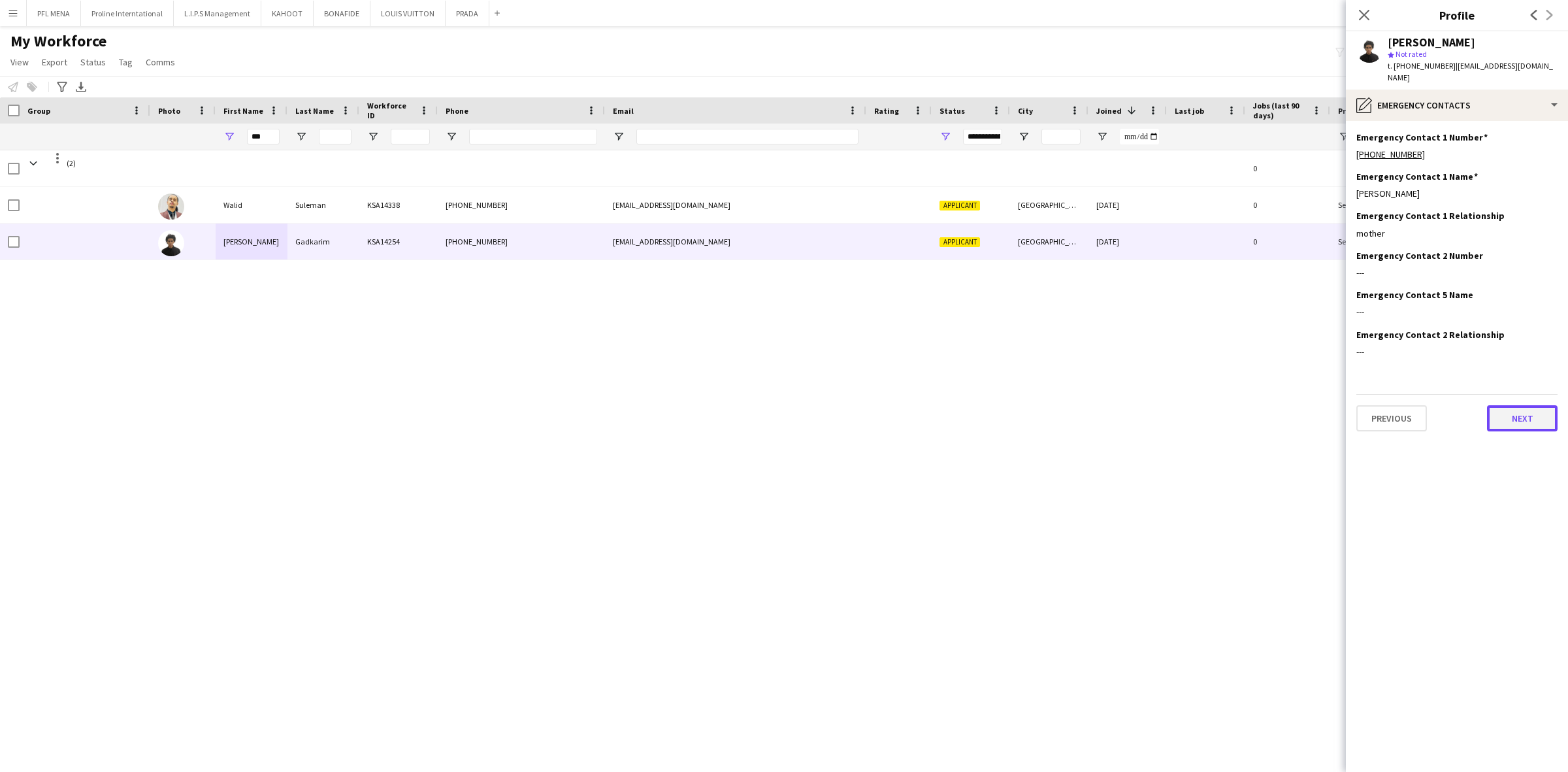
click at [1542, 405] on button "Next" at bounding box center [1521, 418] width 71 height 26
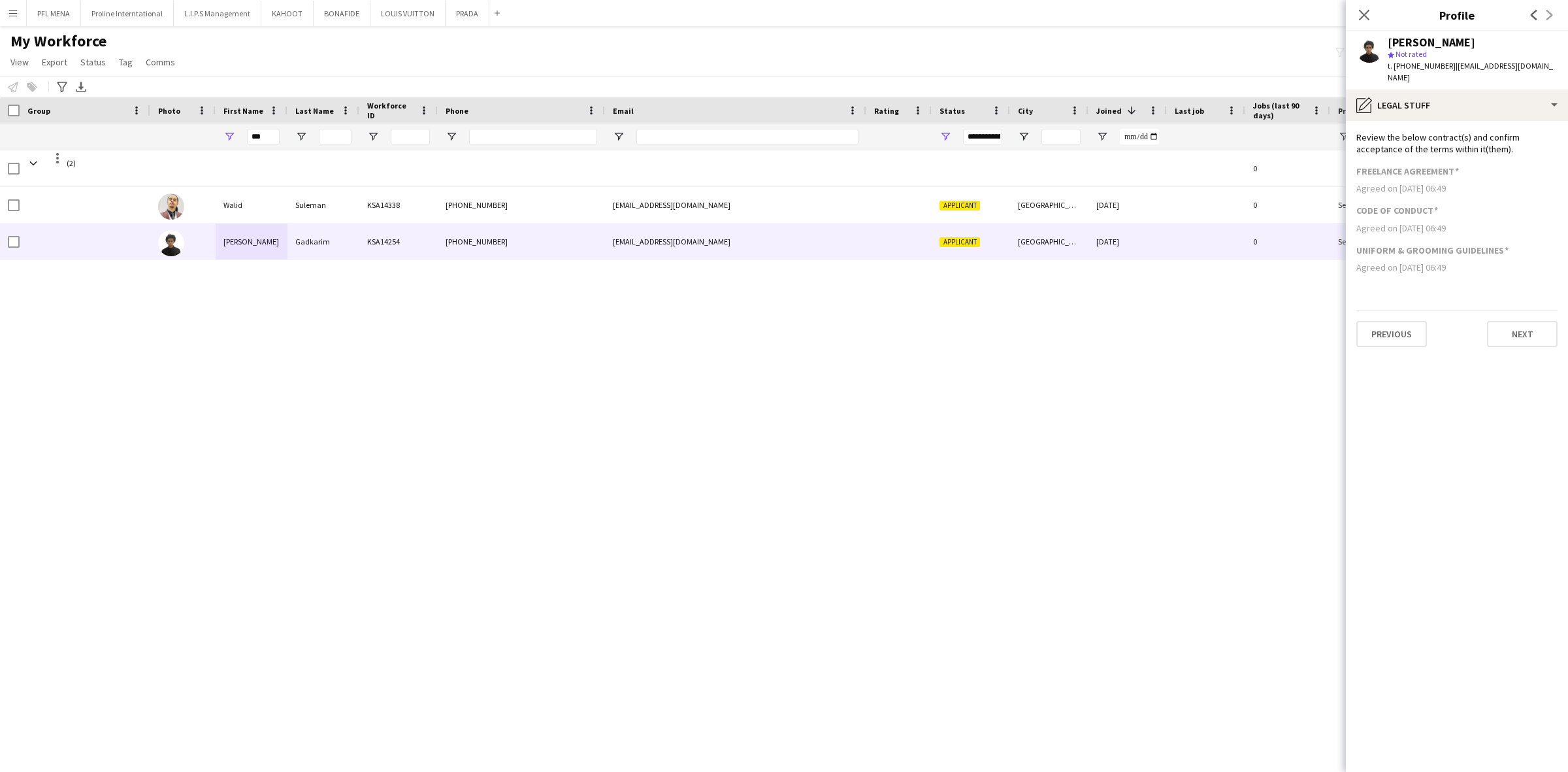
click at [1537, 341] on app-section-data-types "Review the below contract(s) and confirm acceptance of the terms within it(them…" at bounding box center [1457, 446] width 222 height 651
click at [1527, 321] on button "Next" at bounding box center [1521, 334] width 71 height 26
click at [1452, 250] on textarea at bounding box center [1469, 251] width 176 height 62
paste textarea "**********"
type textarea "**********"
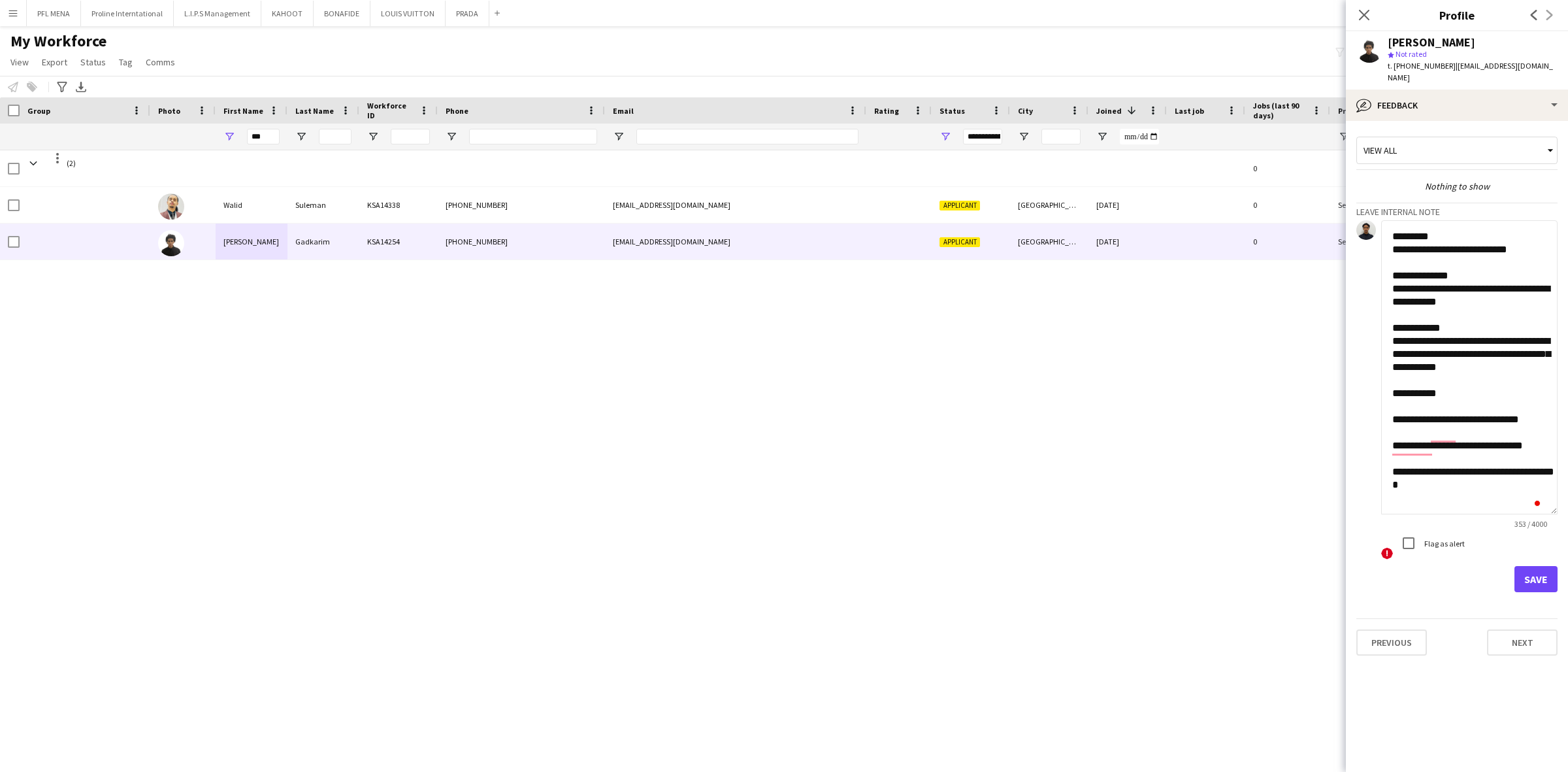
scroll to position [0, 0]
drag, startPoint x: 1553, startPoint y: 264, endPoint x: 1524, endPoint y: 513, distance: 250.7
click at [1524, 513] on textarea "**********" at bounding box center [1469, 375] width 176 height 311
click at [1447, 393] on textarea "**********" at bounding box center [1469, 375] width 176 height 311
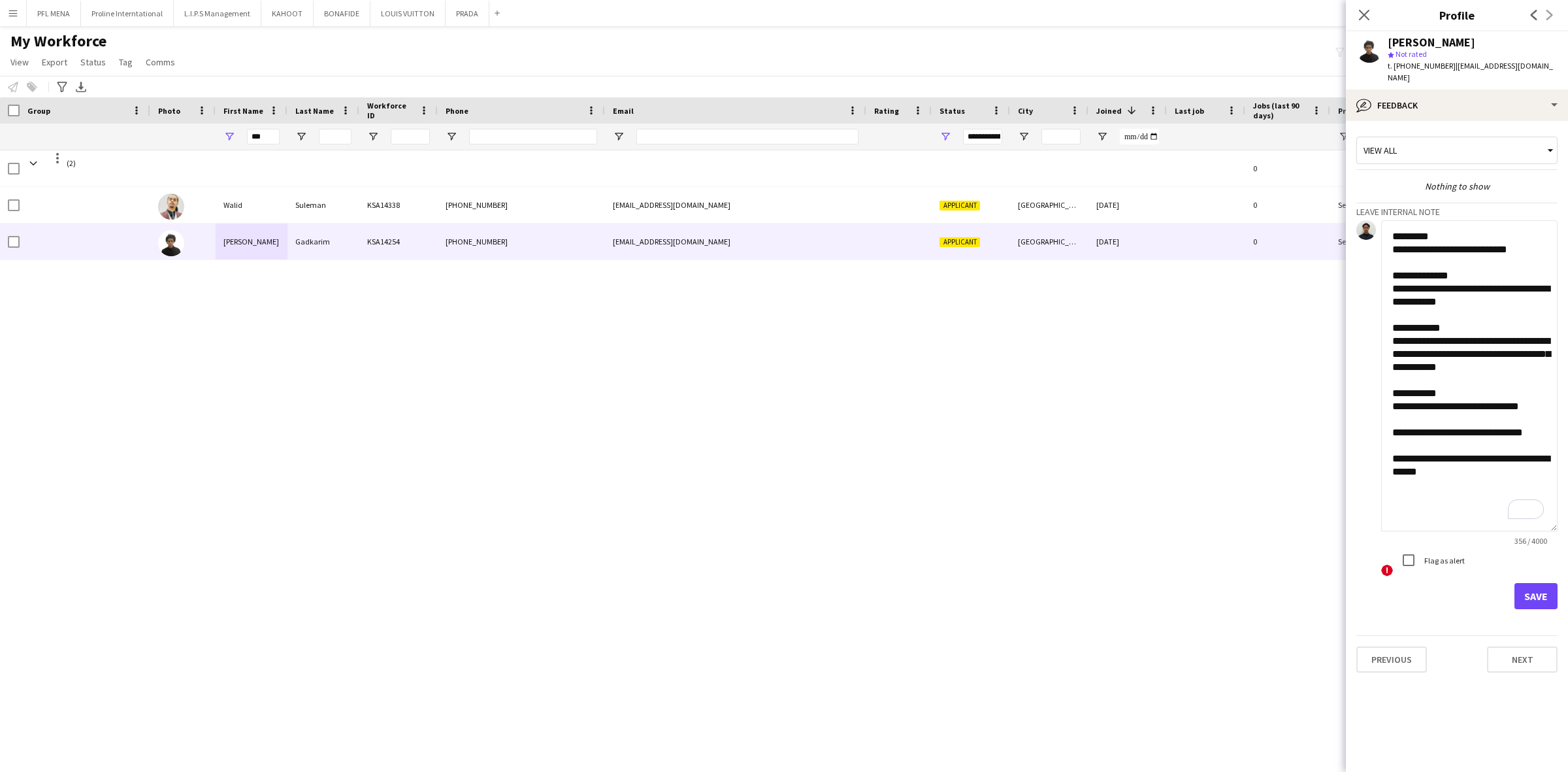
click at [1411, 462] on textarea "**********" at bounding box center [1469, 375] width 176 height 311
type textarea "**********"
click at [1545, 583] on button "Save" at bounding box center [1535, 596] width 43 height 26
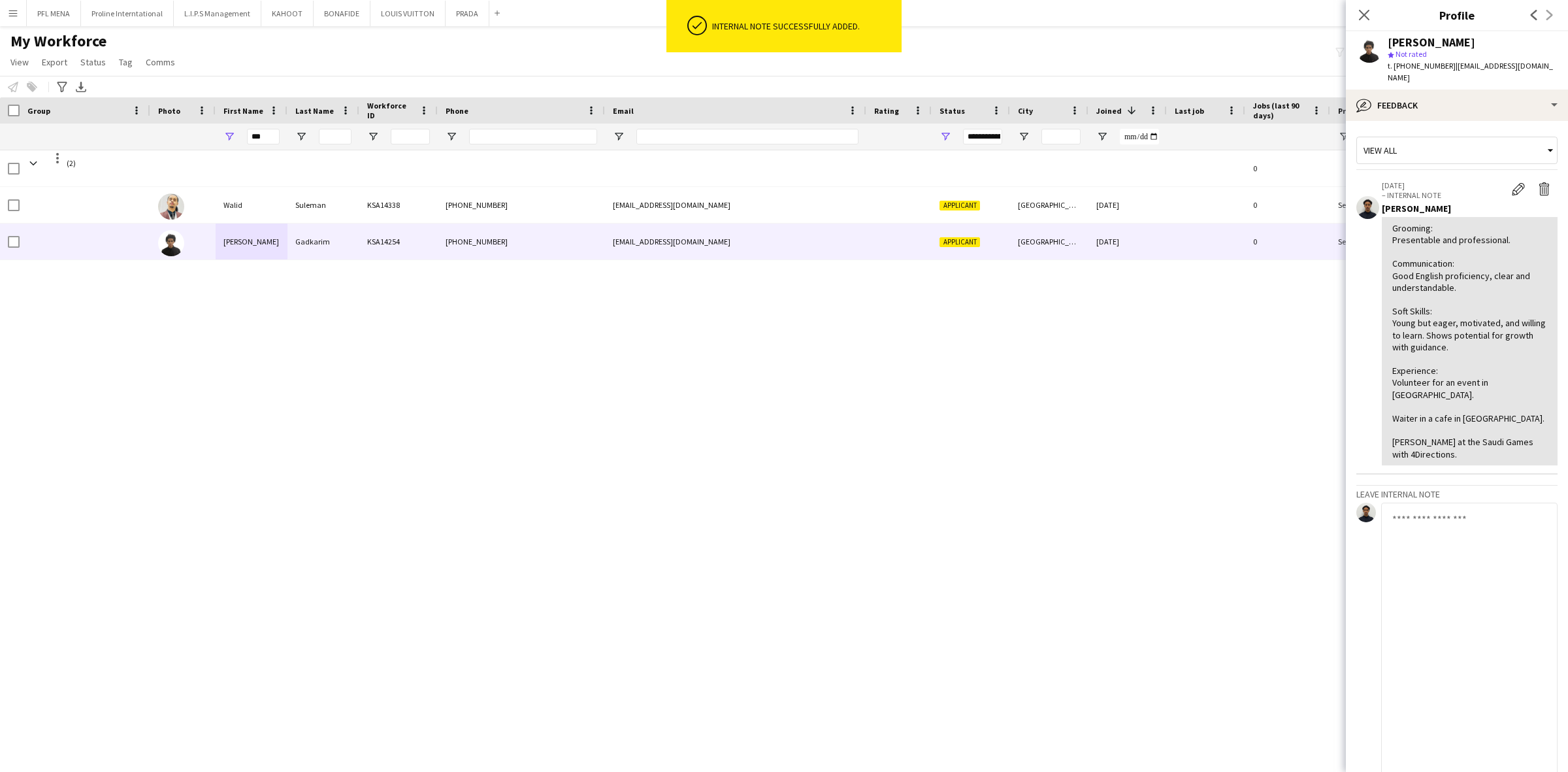
click at [1468, 528] on textarea "To enrich screen reader interactions, please activate Accessibility in Grammarl…" at bounding box center [1469, 658] width 176 height 311
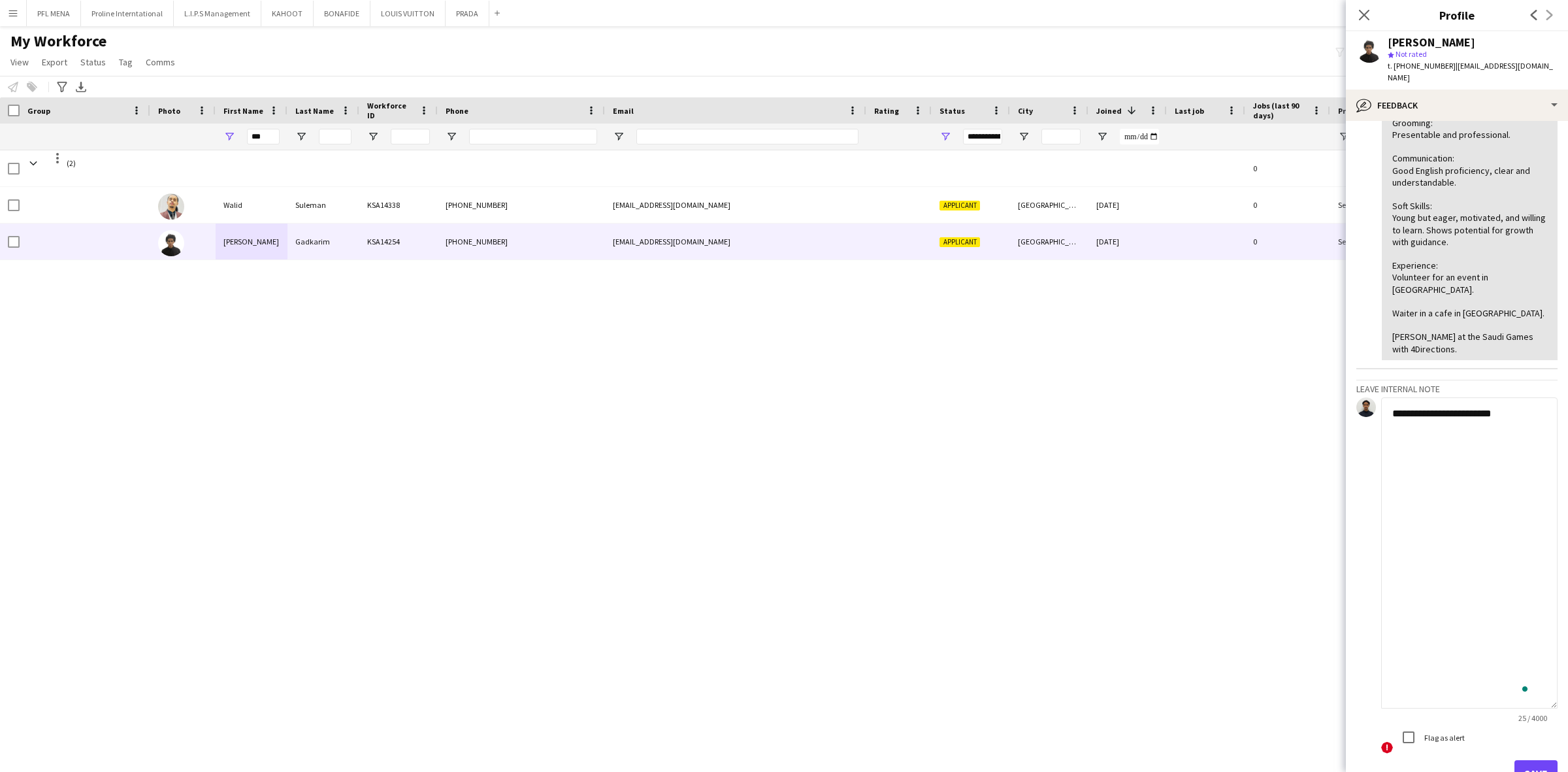
scroll to position [169, 0]
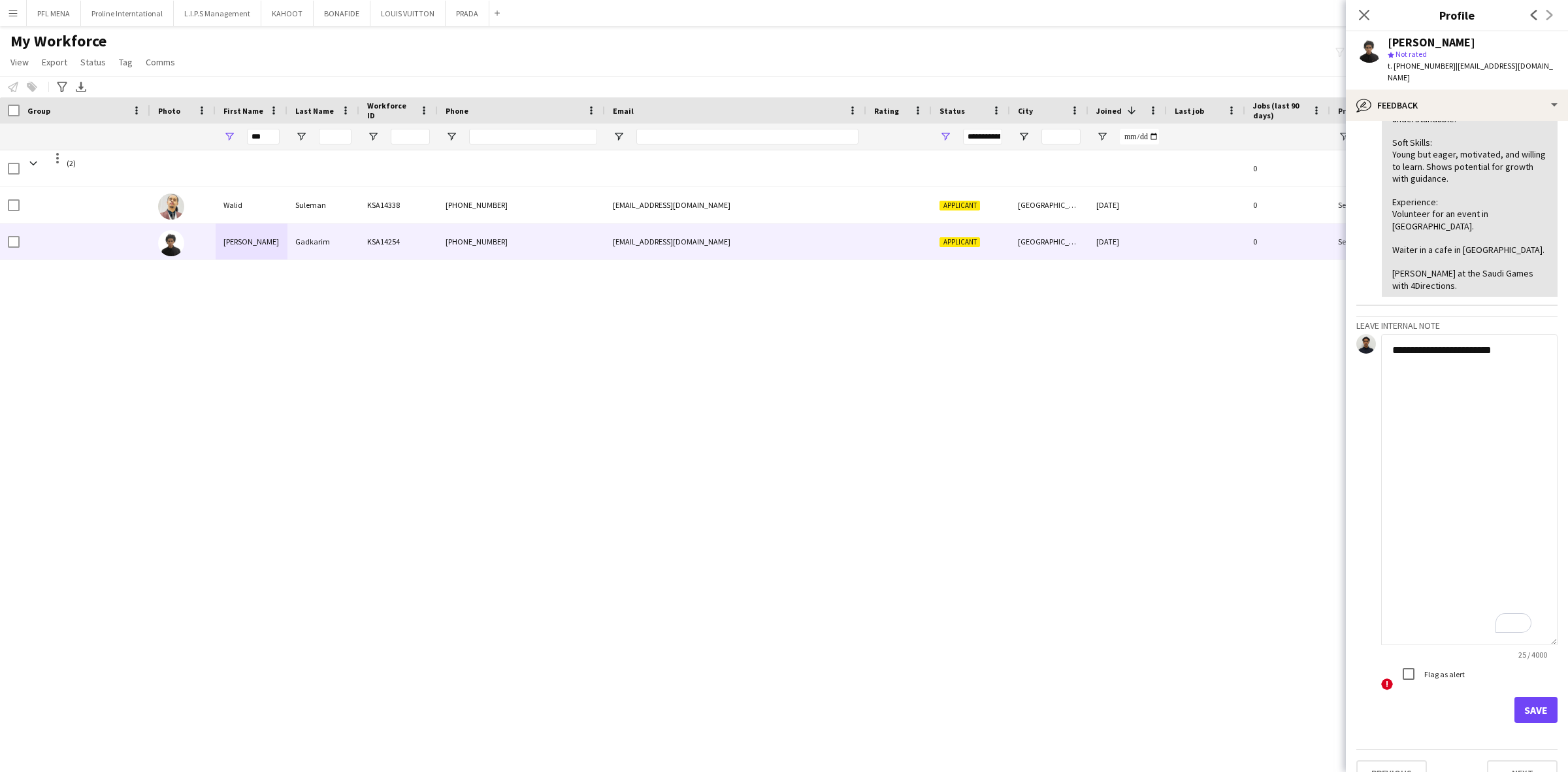
type textarea "**********"
click at [1530, 697] on button "Save" at bounding box center [1535, 710] width 43 height 26
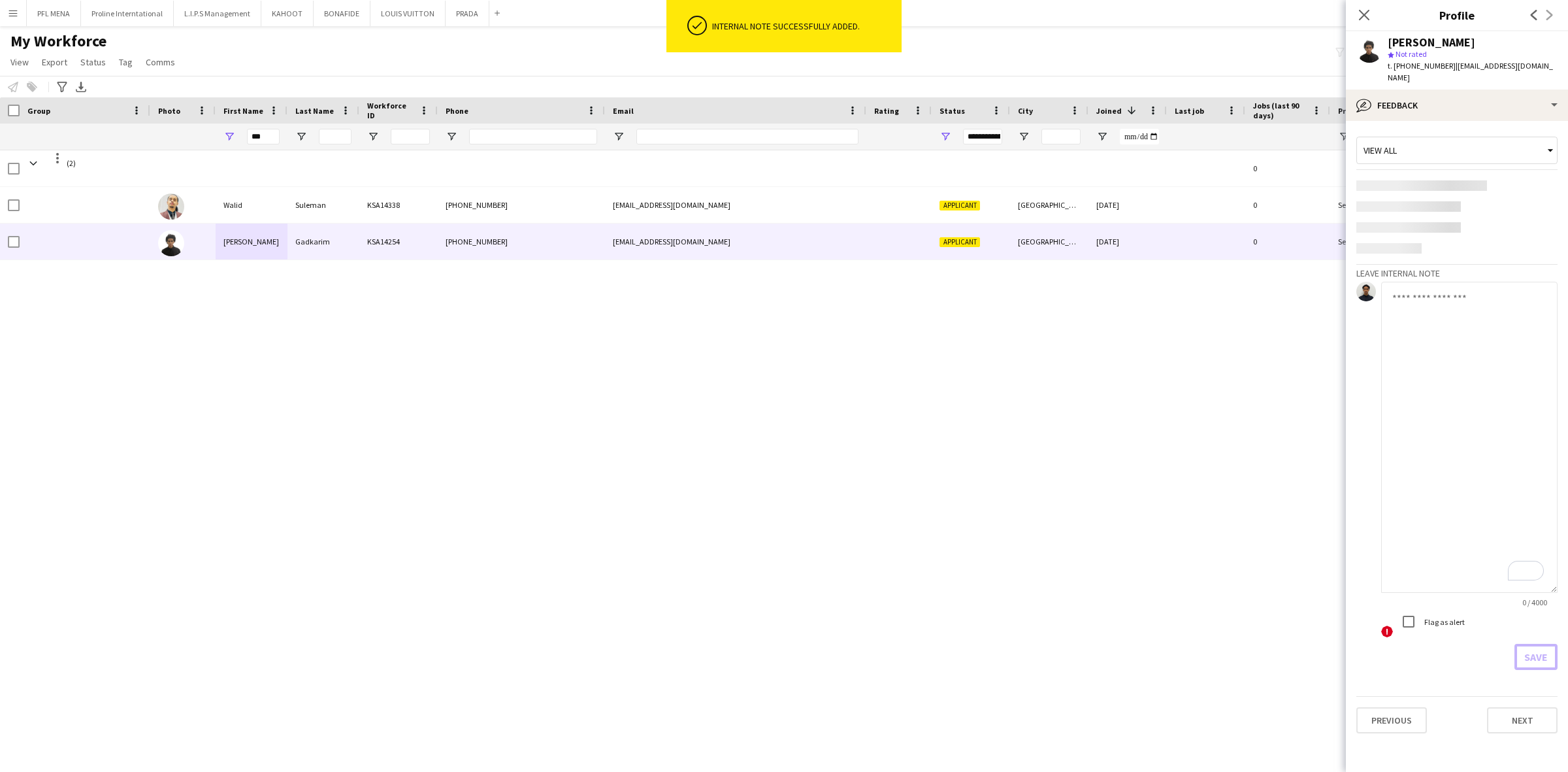
scroll to position [0, 0]
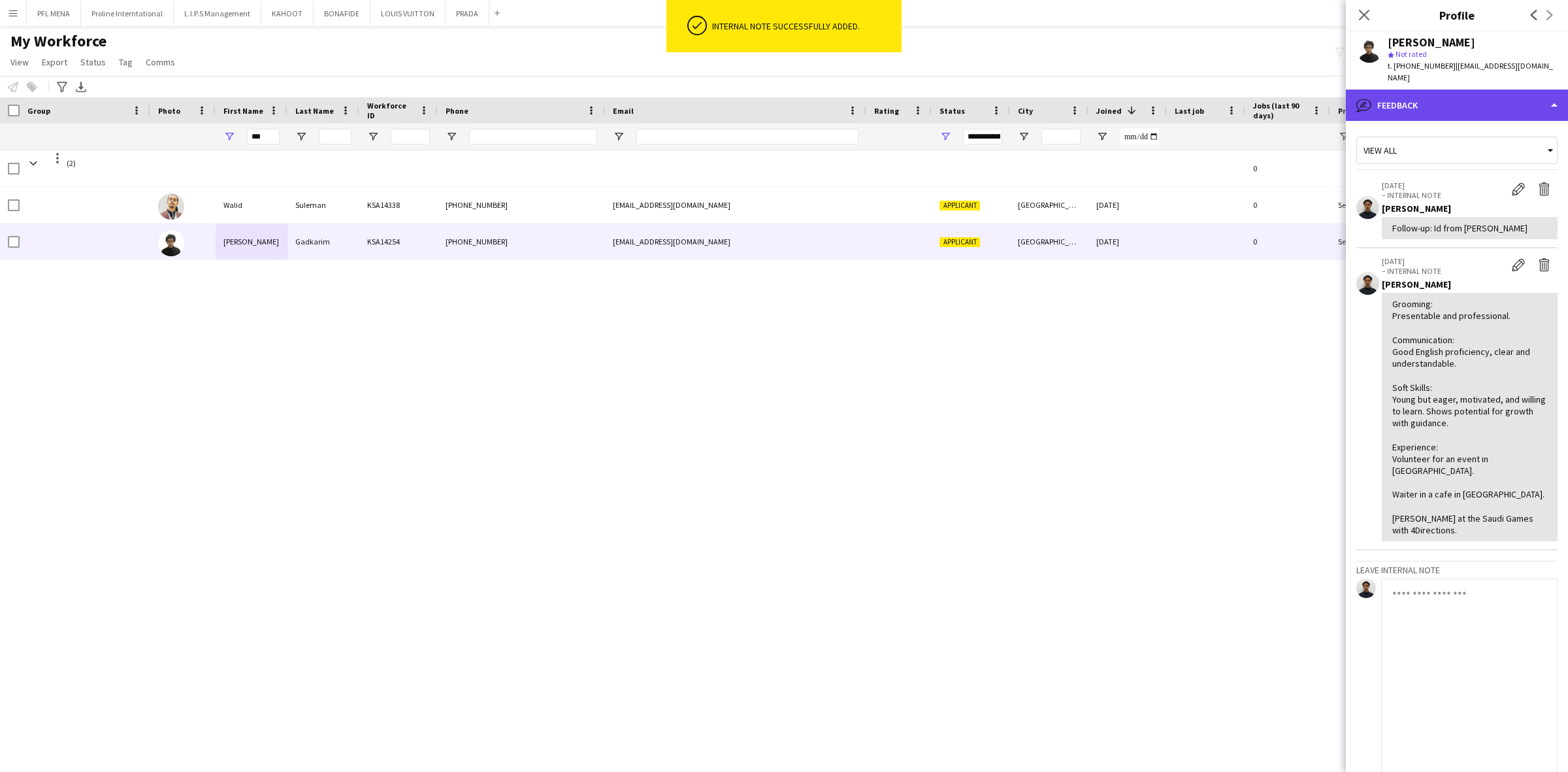
click at [1497, 90] on div "bubble-pencil Feedback" at bounding box center [1457, 105] width 222 height 31
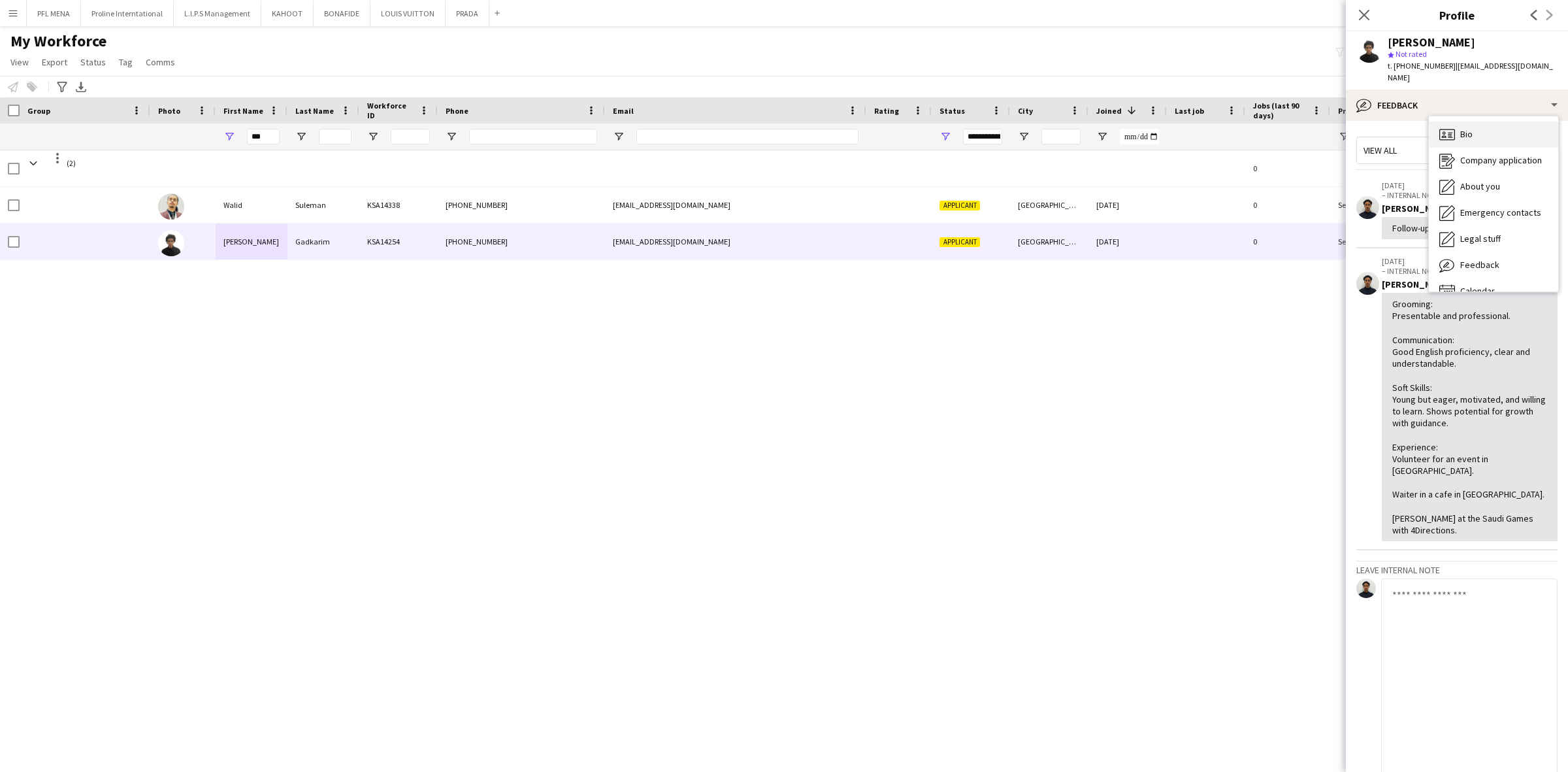
click at [1501, 124] on div "Bio Bio" at bounding box center [1494, 135] width 130 height 26
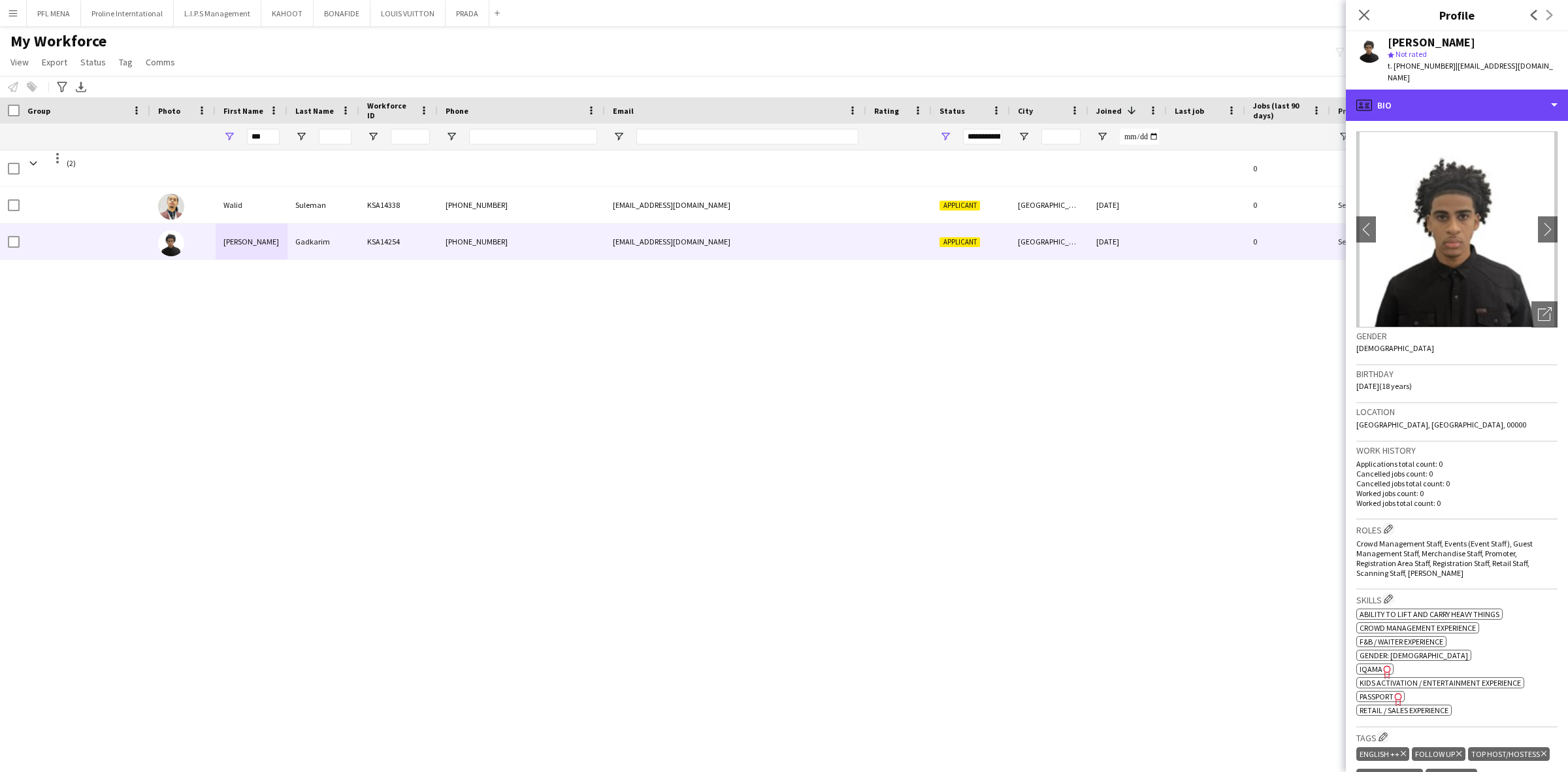
drag, startPoint x: 1508, startPoint y: 105, endPoint x: 1498, endPoint y: 157, distance: 53.0
click at [1508, 105] on div "profile Bio" at bounding box center [1457, 105] width 222 height 31
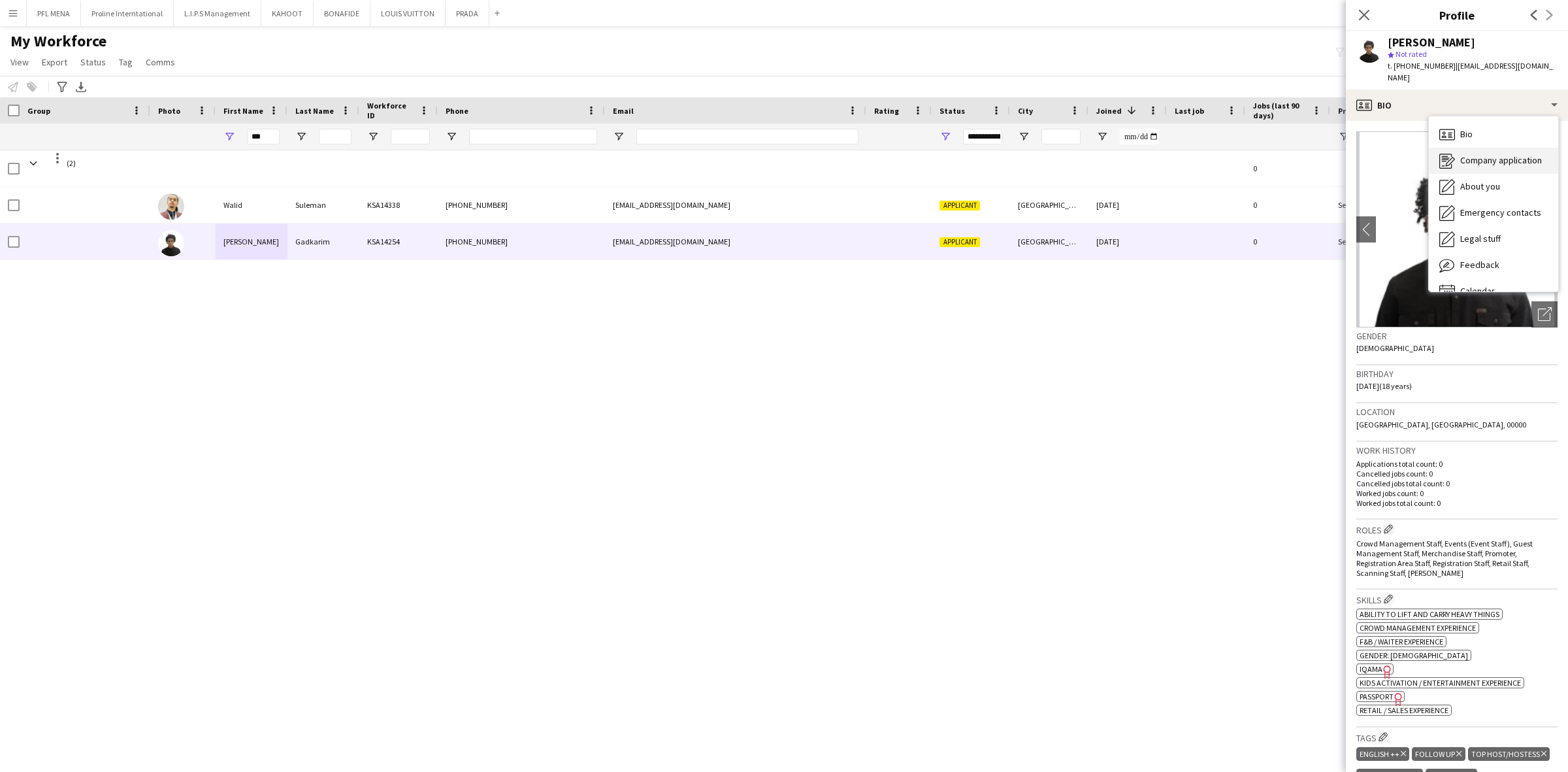
click at [1496, 154] on span "Company application" at bounding box center [1501, 160] width 82 height 12
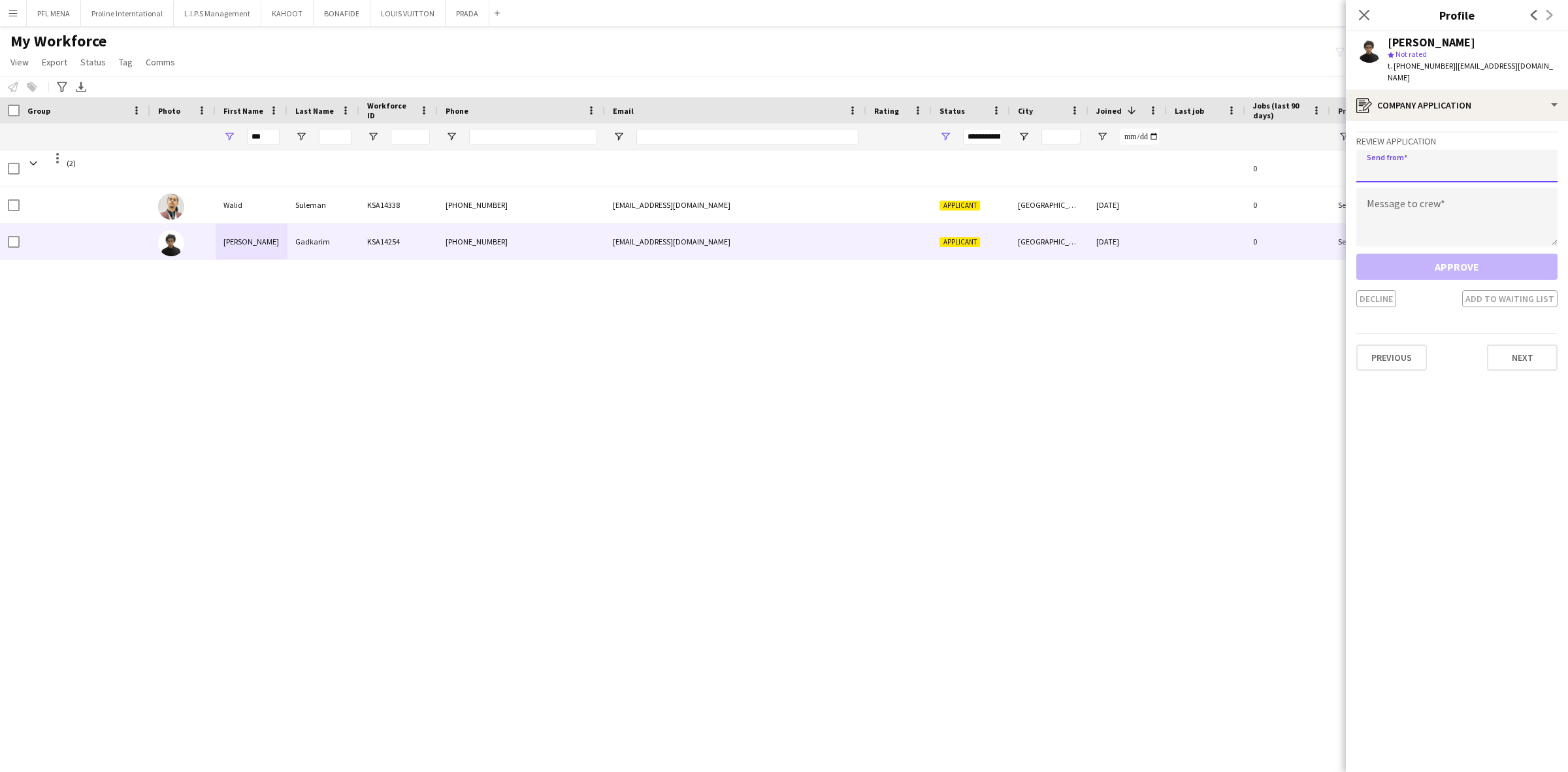
click at [1433, 157] on input "email" at bounding box center [1457, 165] width 201 height 33
click at [1422, 149] on input "email" at bounding box center [1457, 165] width 201 height 33
paste input "**********"
type input "**********"
click at [1452, 220] on textarea at bounding box center [1457, 217] width 201 height 59
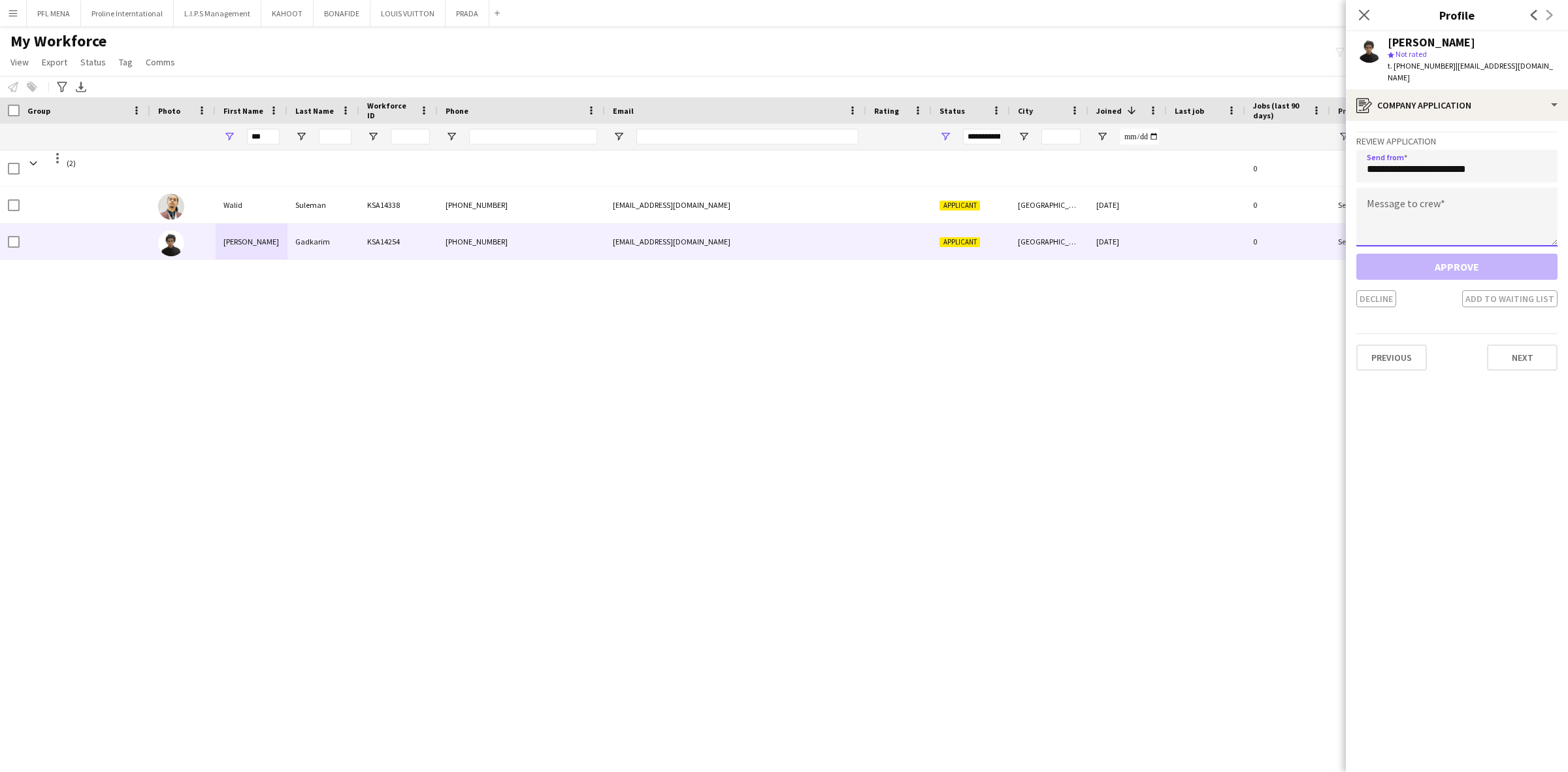
paste textarea "**********"
type textarea "**********"
click at [1470, 253] on button "Approve" at bounding box center [1457, 267] width 201 height 26
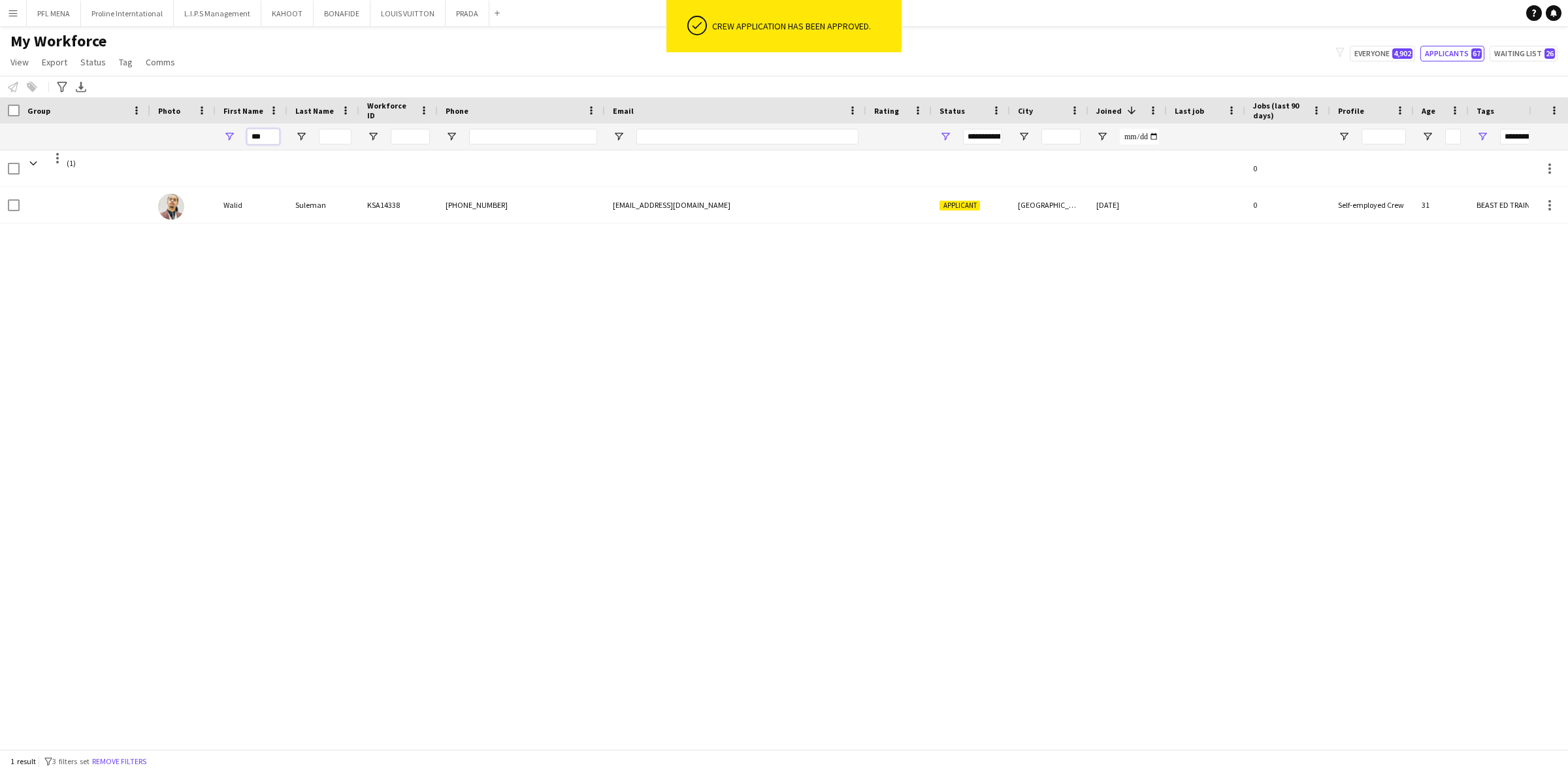
drag, startPoint x: 278, startPoint y: 136, endPoint x: 224, endPoint y: 137, distance: 54.0
click at [224, 137] on div "***" at bounding box center [251, 137] width 72 height 26
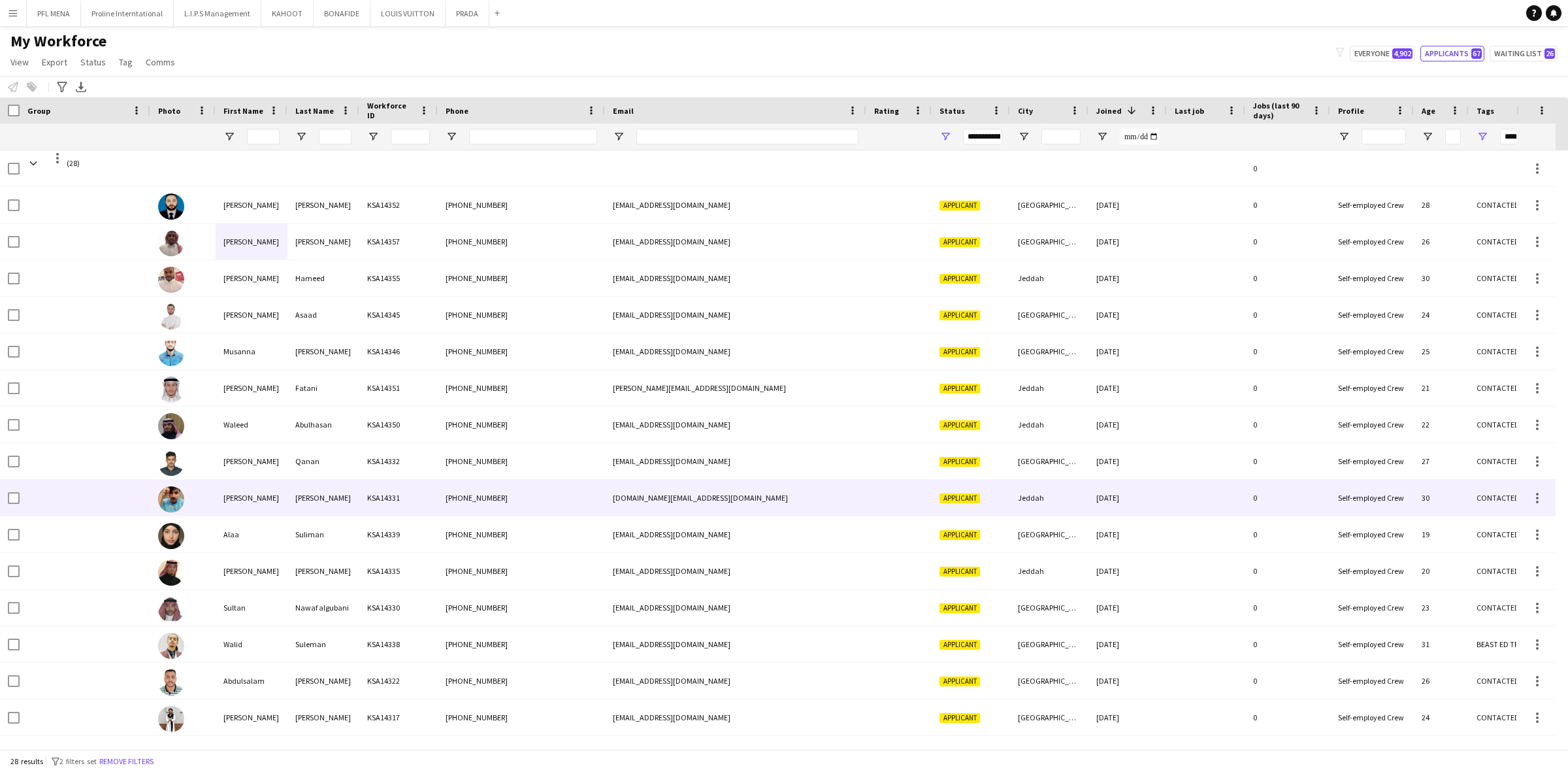
click at [393, 506] on div "KSA14331" at bounding box center [399, 497] width 79 height 36
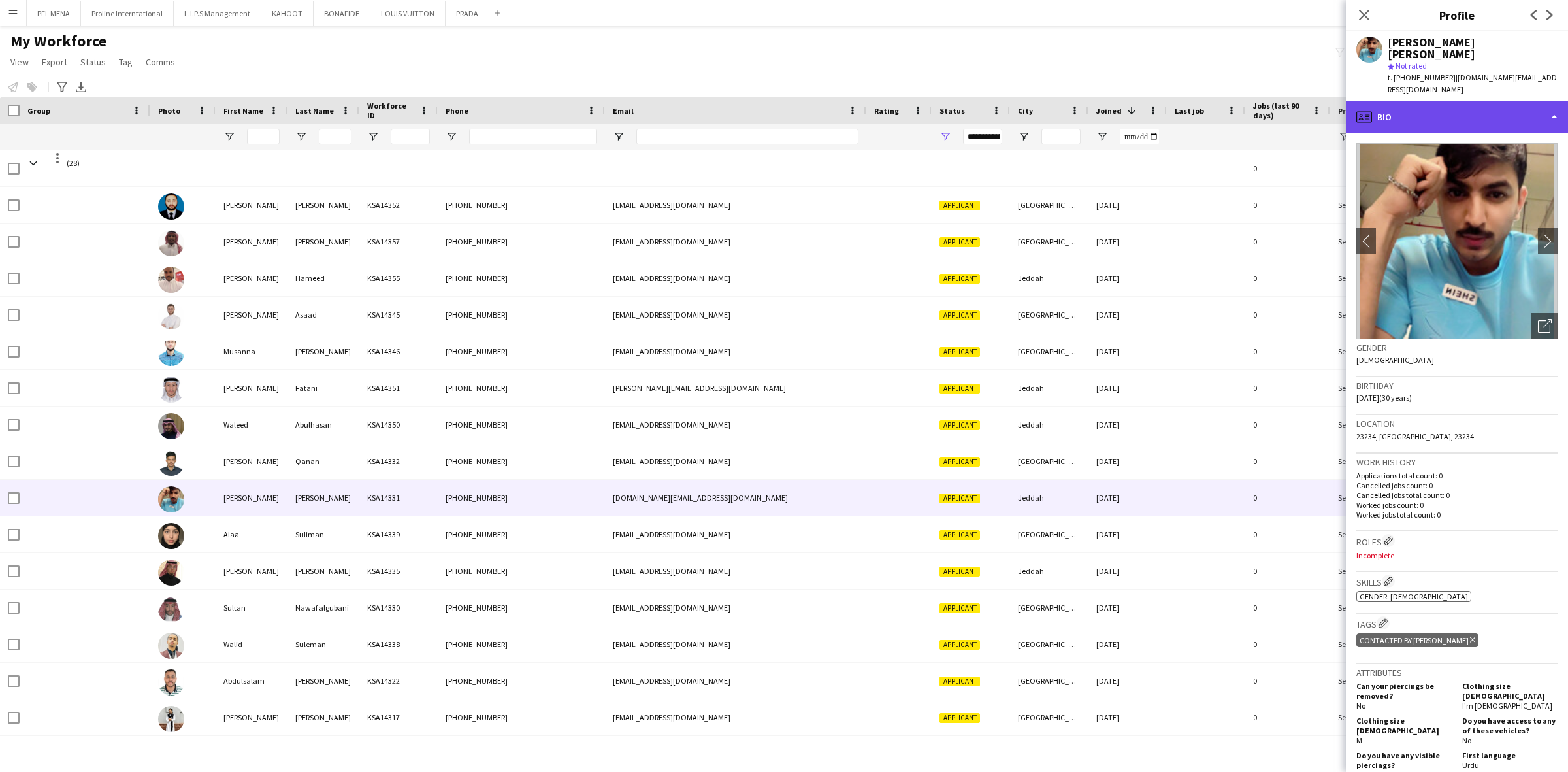
click at [1484, 101] on div "profile Bio" at bounding box center [1457, 117] width 222 height 31
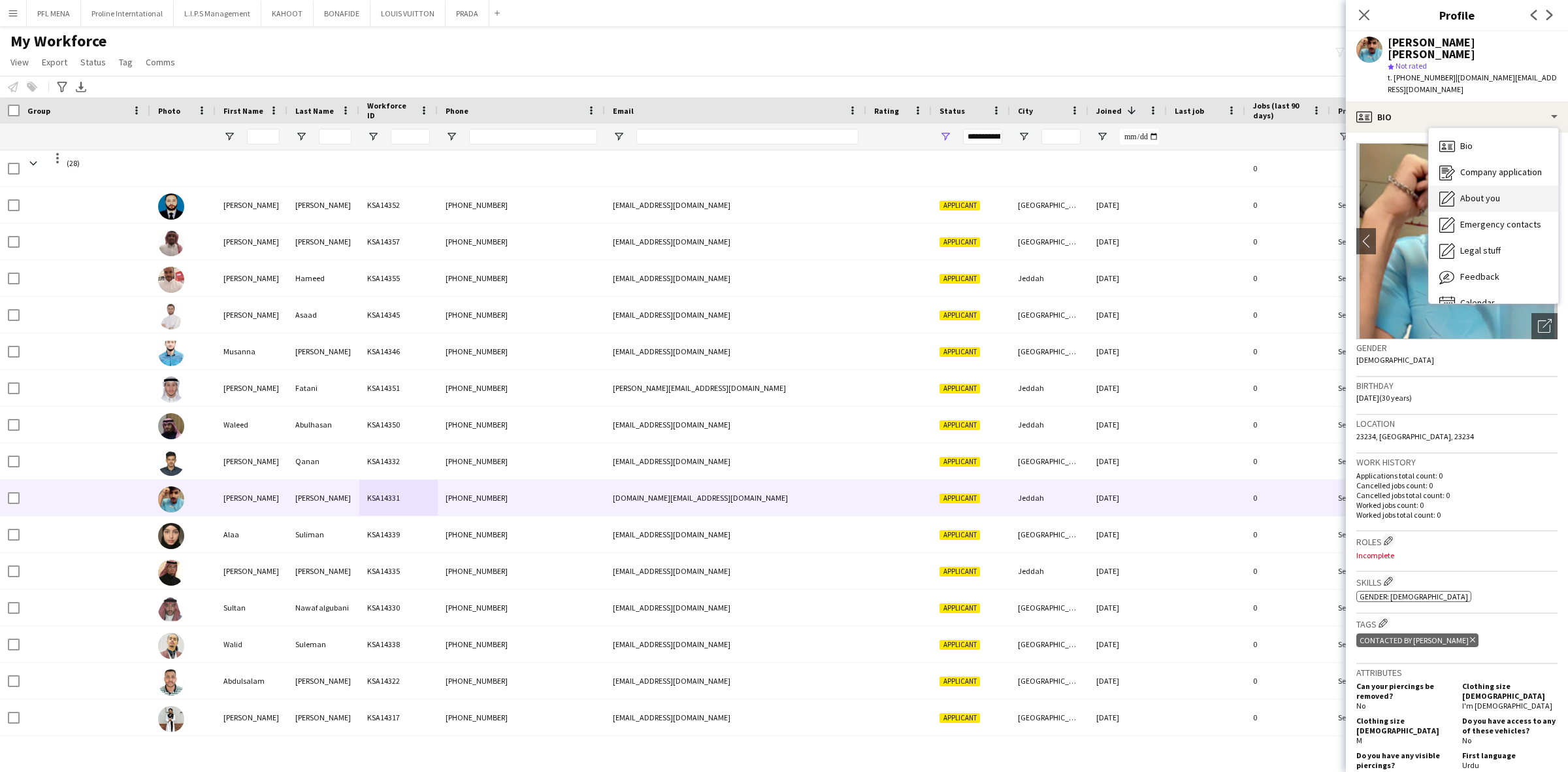
click at [1497, 192] on span "About you" at bounding box center [1480, 198] width 40 height 12
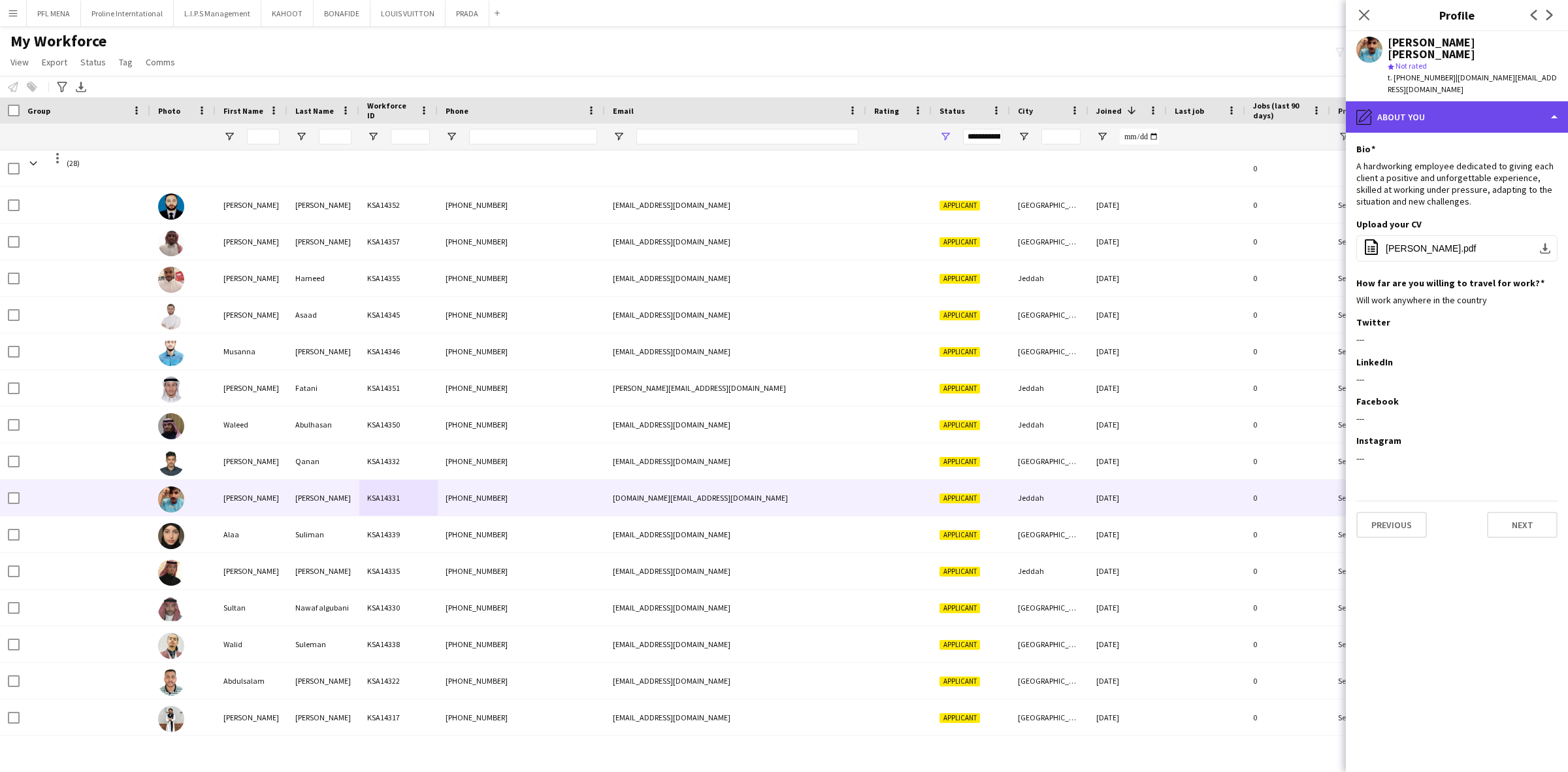
click at [1504, 101] on div "pencil4 About you" at bounding box center [1457, 117] width 222 height 31
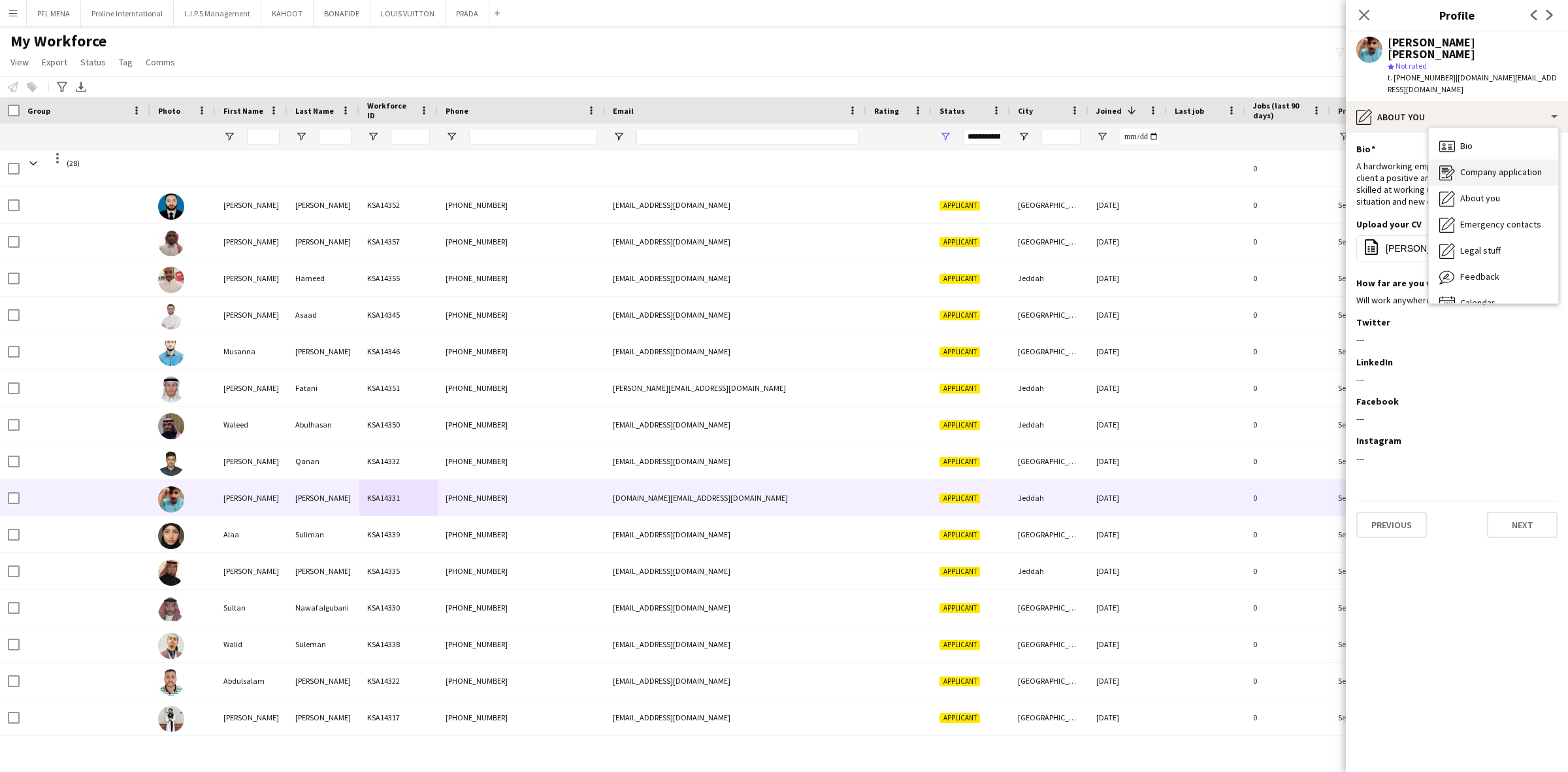
click at [1501, 166] on span "Company application" at bounding box center [1501, 172] width 82 height 12
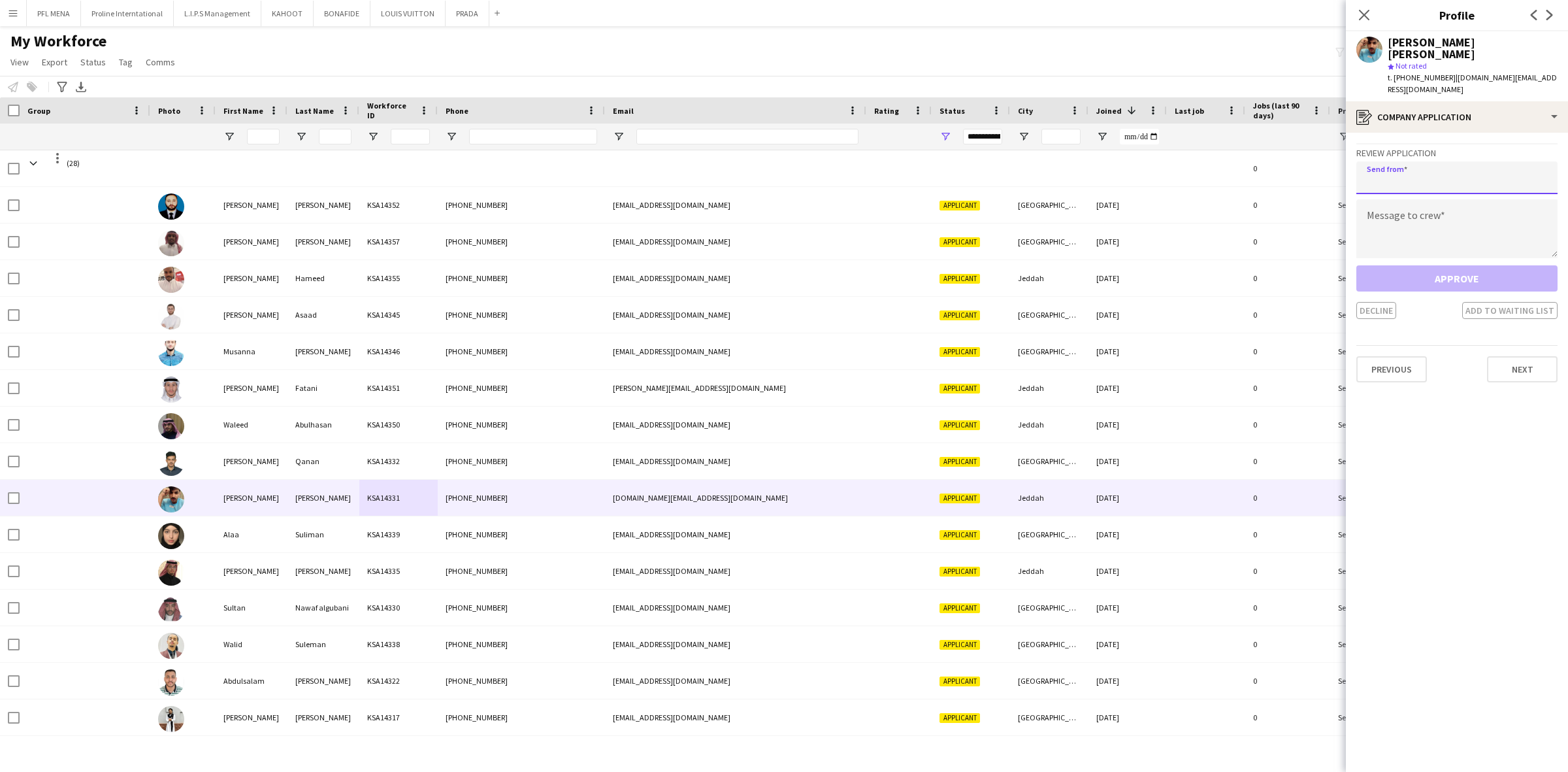
click at [1460, 162] on input "email" at bounding box center [1457, 178] width 201 height 33
click at [1386, 162] on input "email" at bounding box center [1457, 178] width 201 height 33
paste input "**********"
type input "**********"
click at [1438, 200] on textarea at bounding box center [1457, 229] width 201 height 59
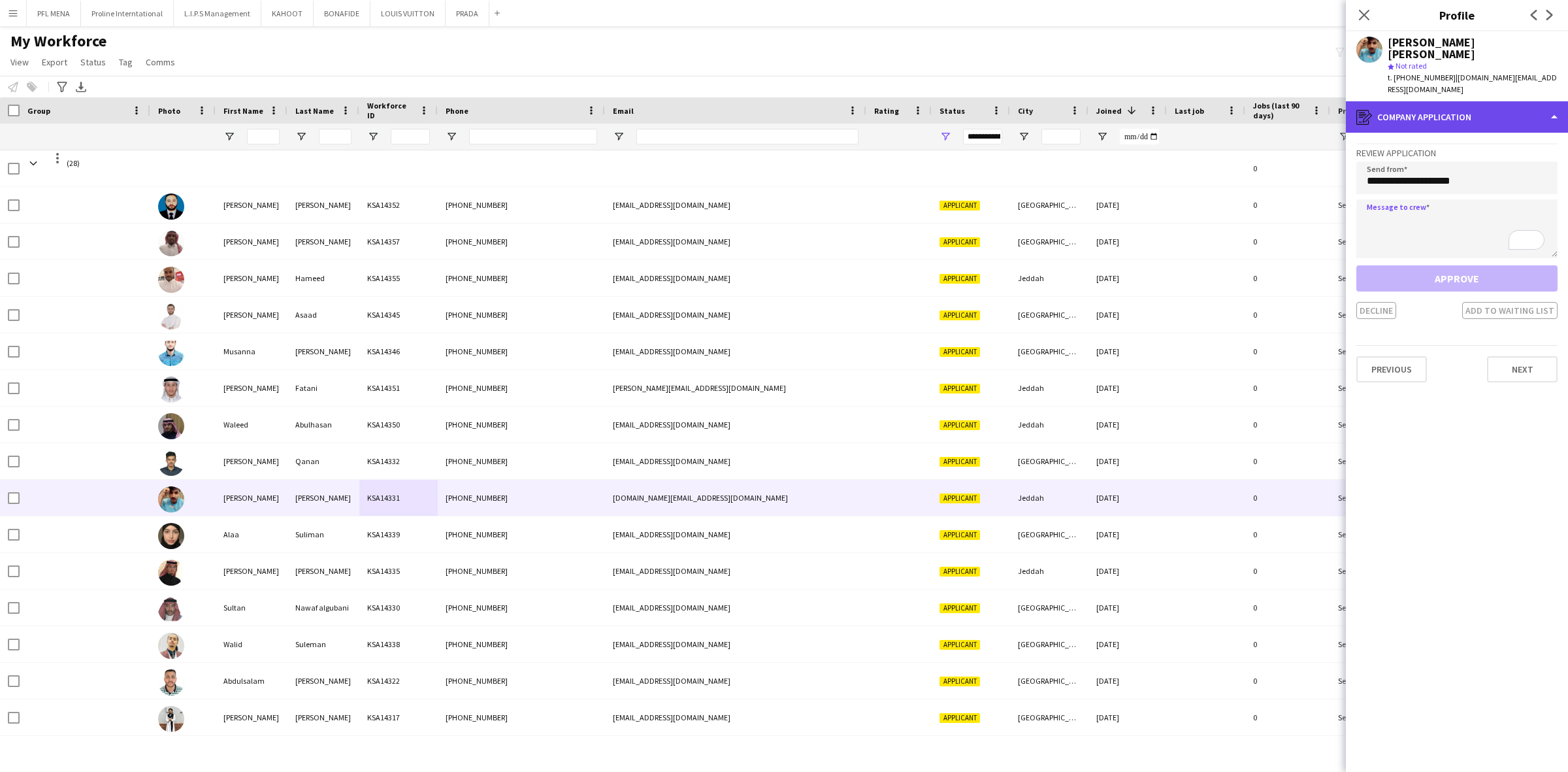
click at [1472, 102] on div "register Company application" at bounding box center [1457, 117] width 222 height 31
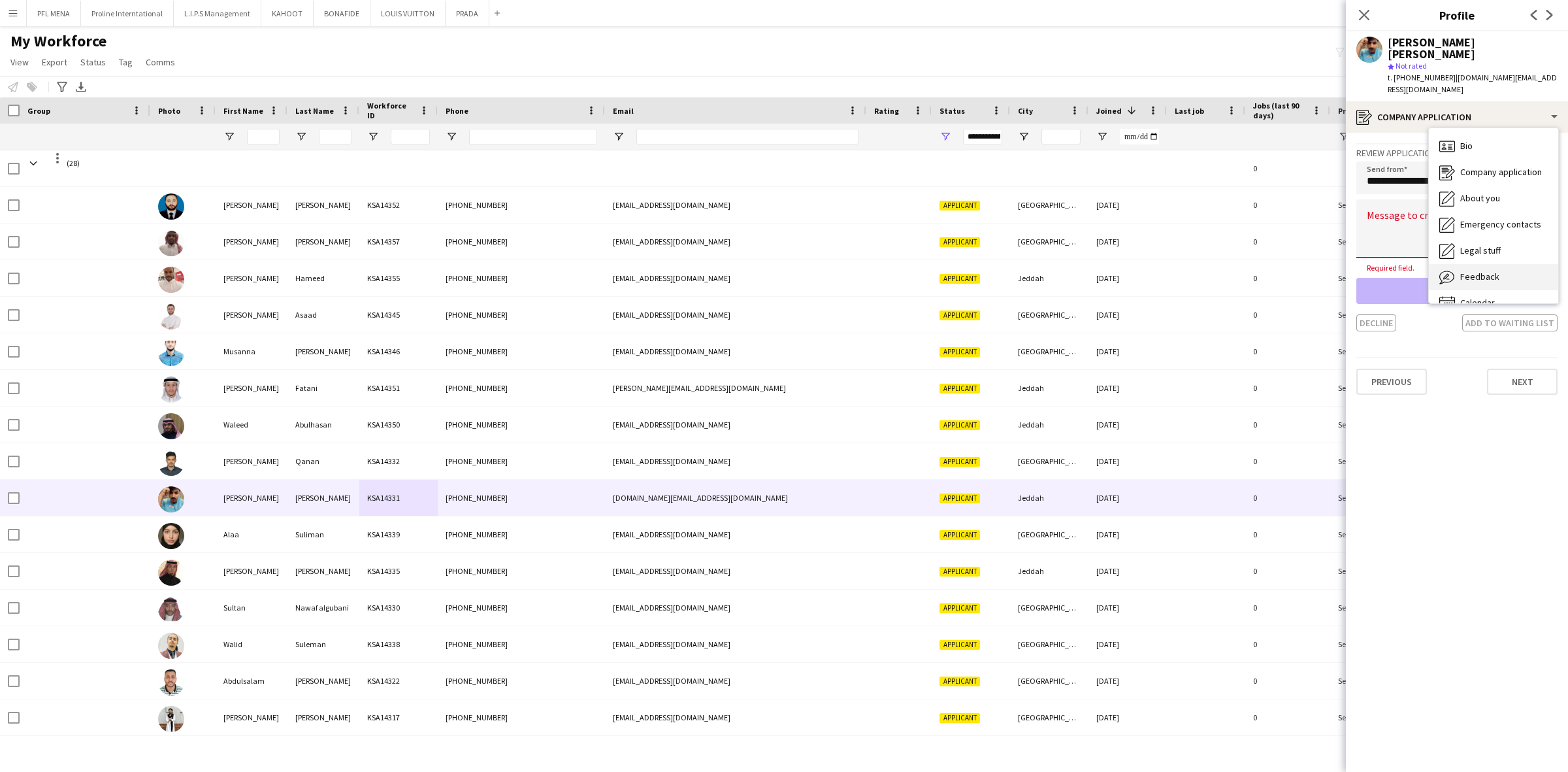
click at [1484, 271] on span "Feedback" at bounding box center [1480, 277] width 39 height 12
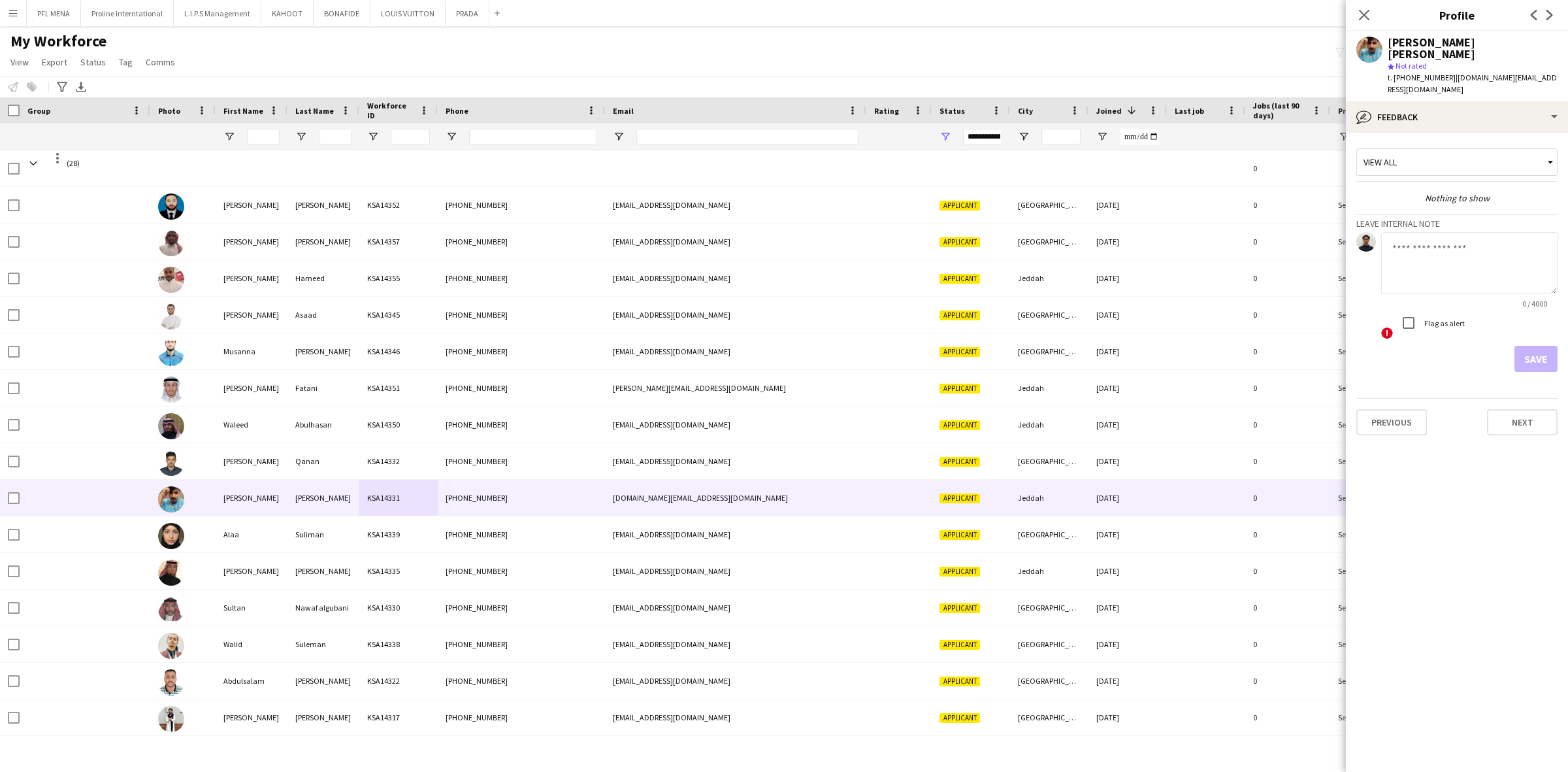
click at [1460, 255] on textarea at bounding box center [1469, 263] width 176 height 62
type textarea "*"
type textarea "**********"
click at [1518, 346] on button "Save" at bounding box center [1535, 359] width 43 height 26
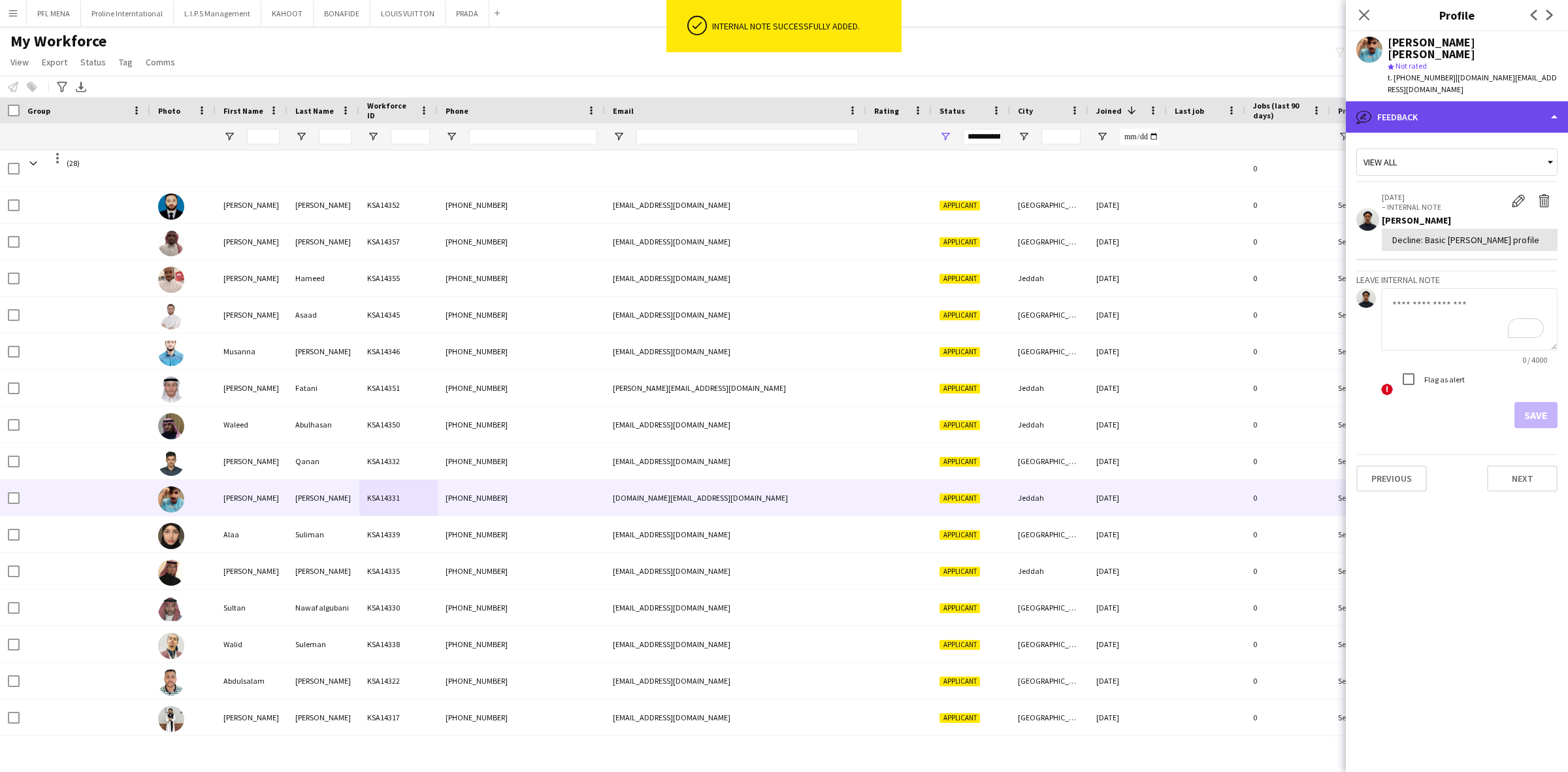
click at [1476, 103] on div "bubble-pencil Feedback" at bounding box center [1457, 117] width 222 height 31
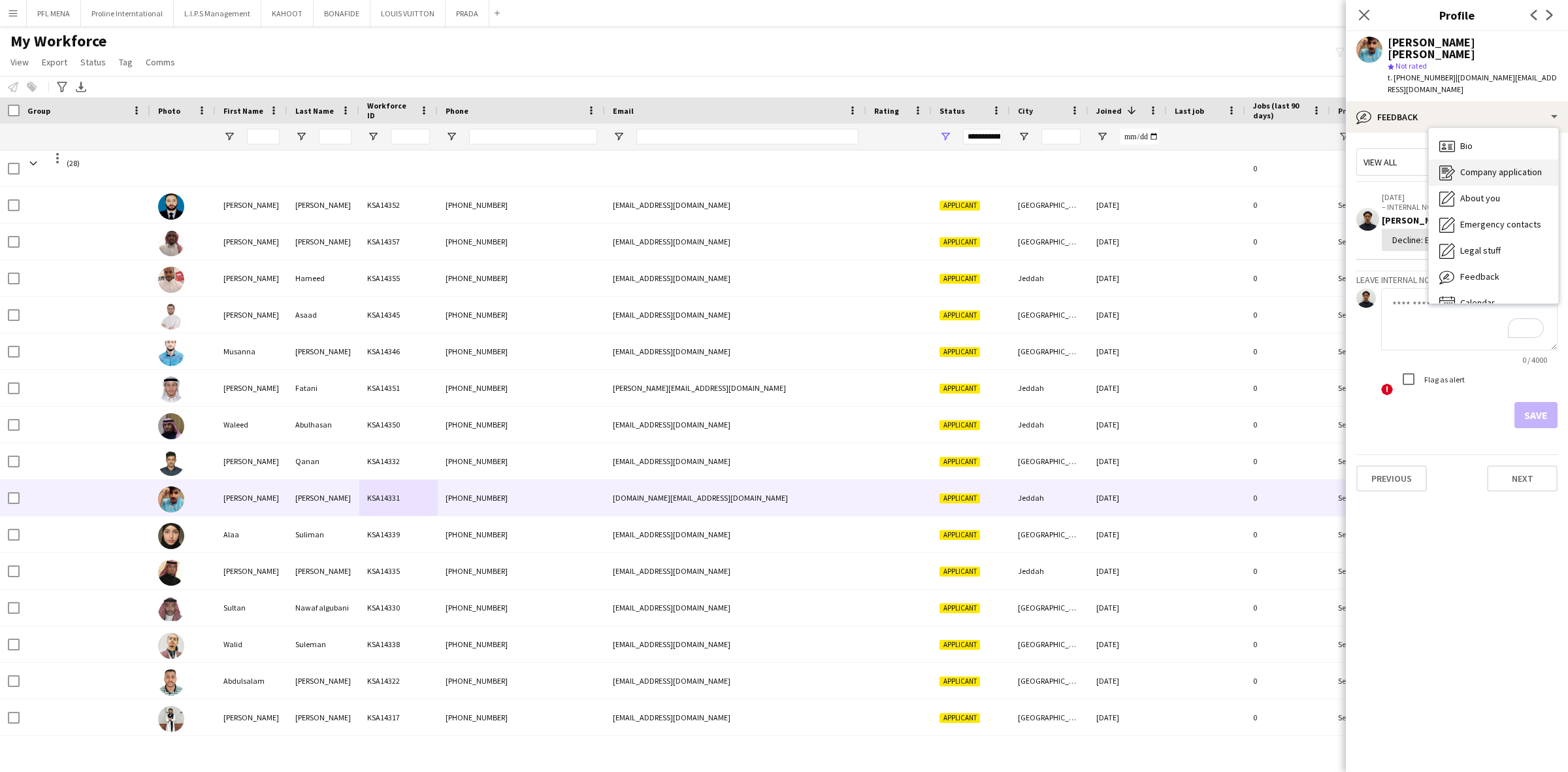
click at [1489, 159] on div "Company application Company application" at bounding box center [1494, 173] width 130 height 26
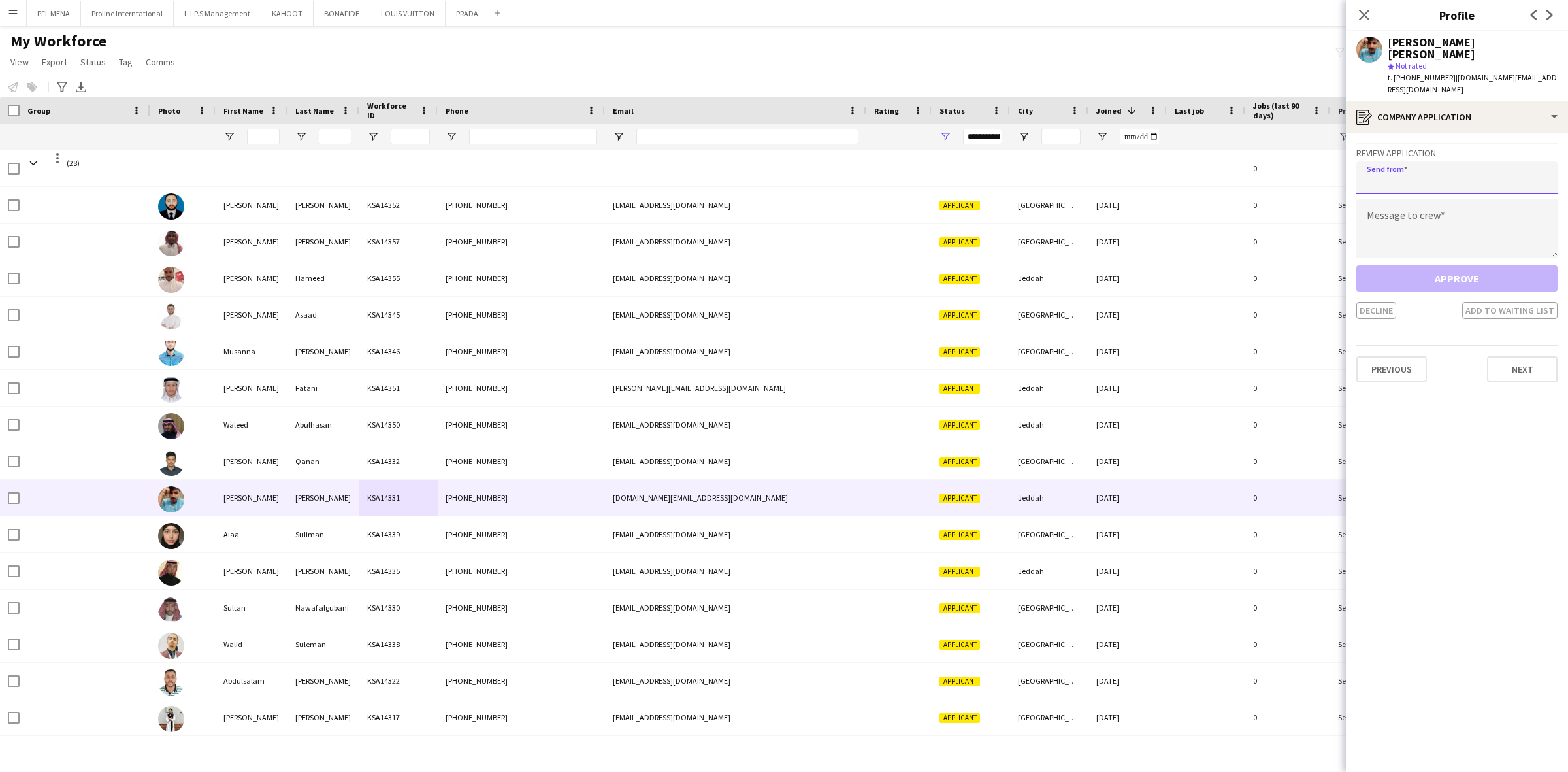
click at [1470, 162] on input "email" at bounding box center [1457, 178] width 201 height 33
paste input "**********"
type input "**********"
click at [1439, 200] on textarea at bounding box center [1457, 229] width 201 height 59
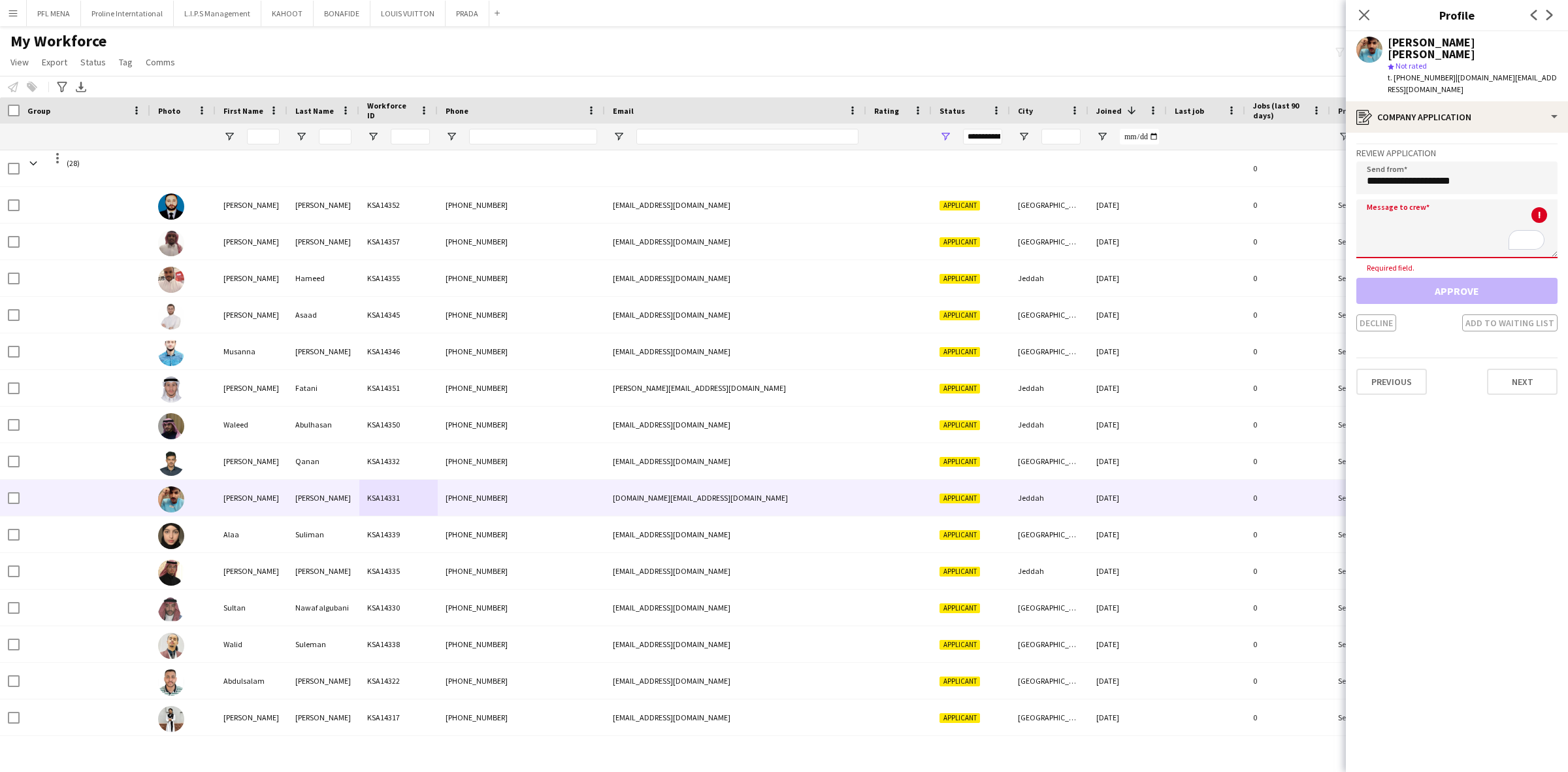
click at [1419, 200] on textarea "To enrich screen reader interactions, please activate Accessibility in Grammarl…" at bounding box center [1457, 229] width 201 height 59
paste textarea "**********"
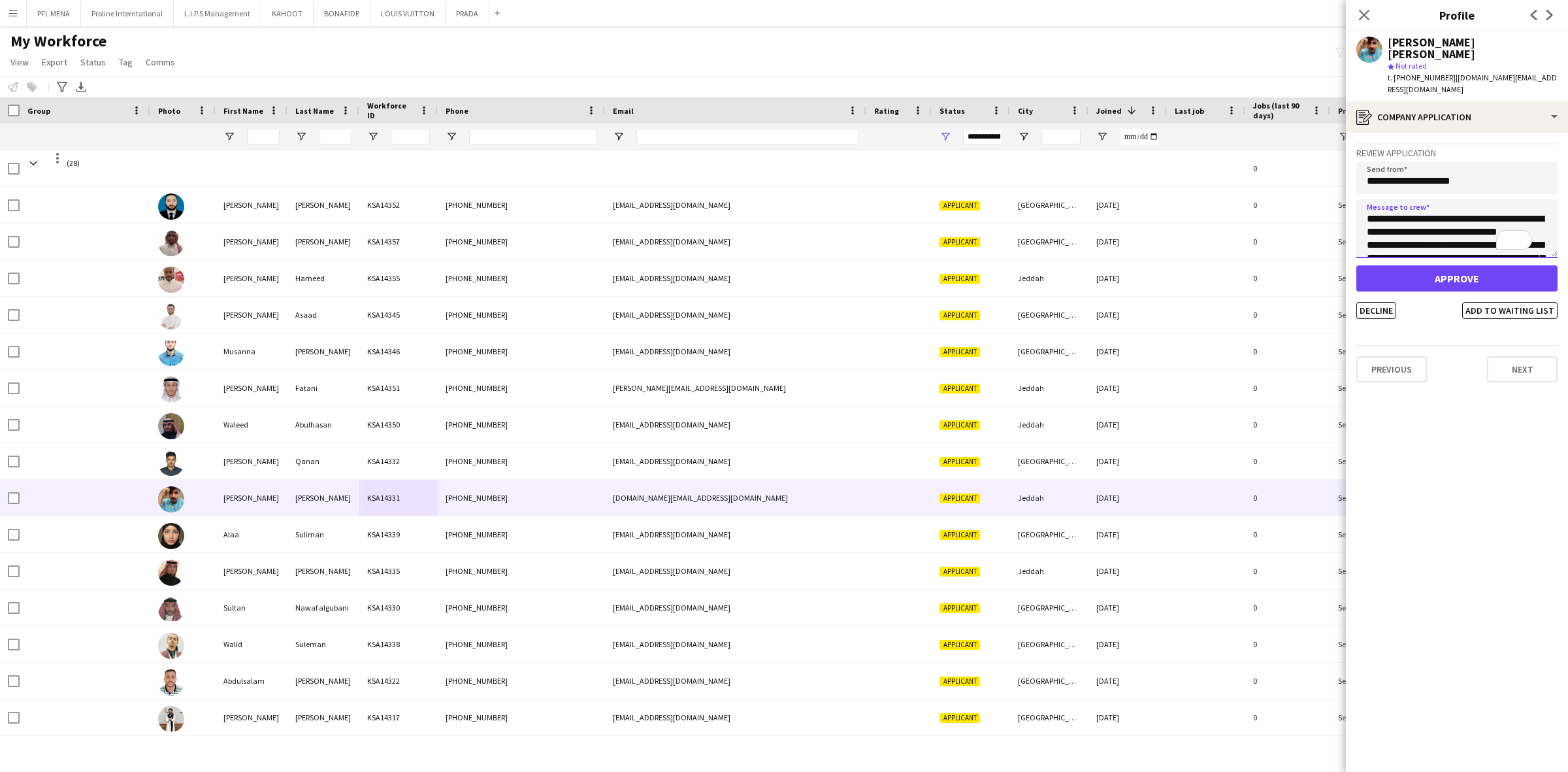
scroll to position [99, 0]
type textarea "**********"
click at [1376, 302] on button "Decline" at bounding box center [1376, 310] width 40 height 17
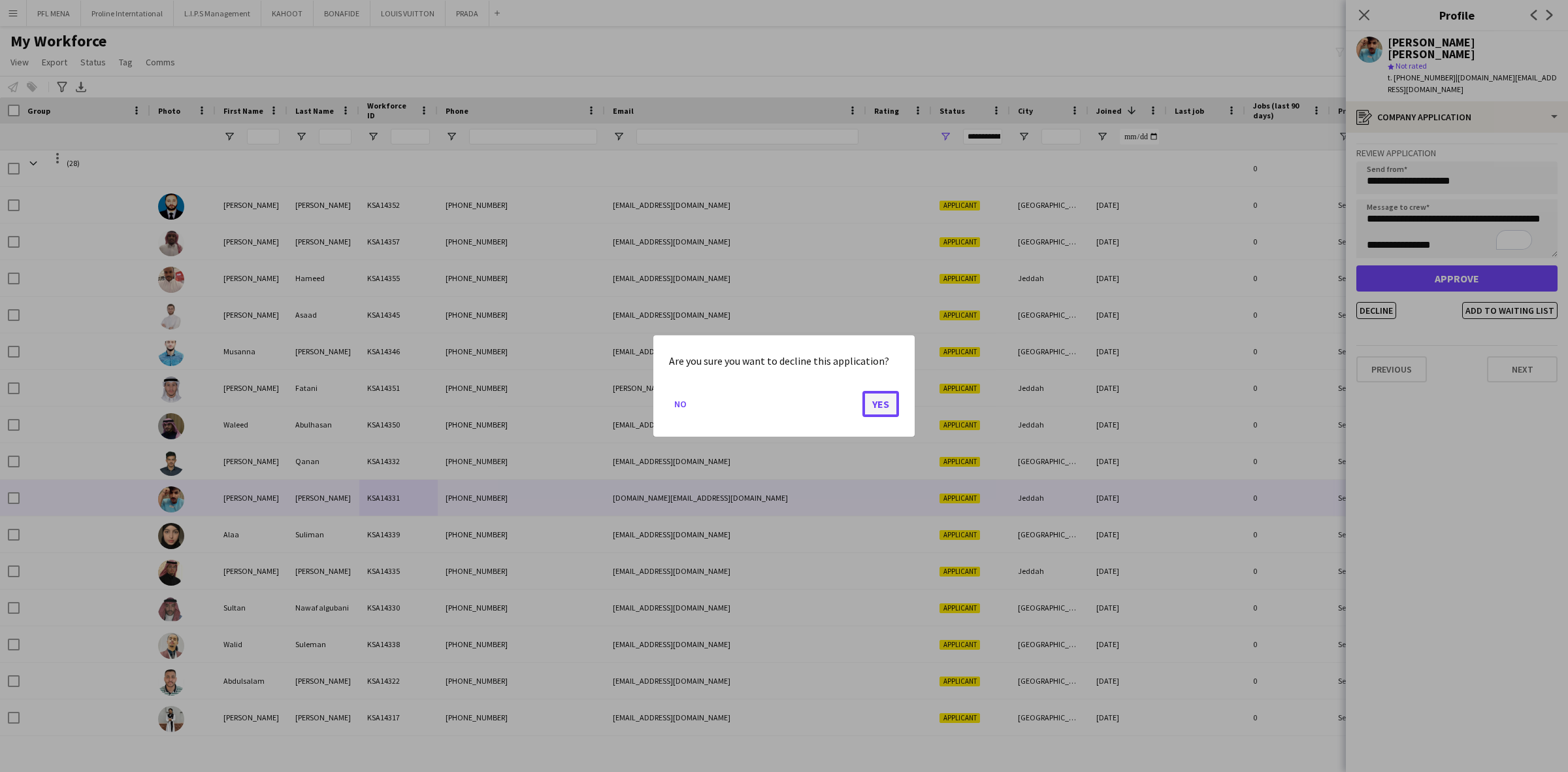
click at [883, 404] on button "Yes" at bounding box center [881, 404] width 36 height 26
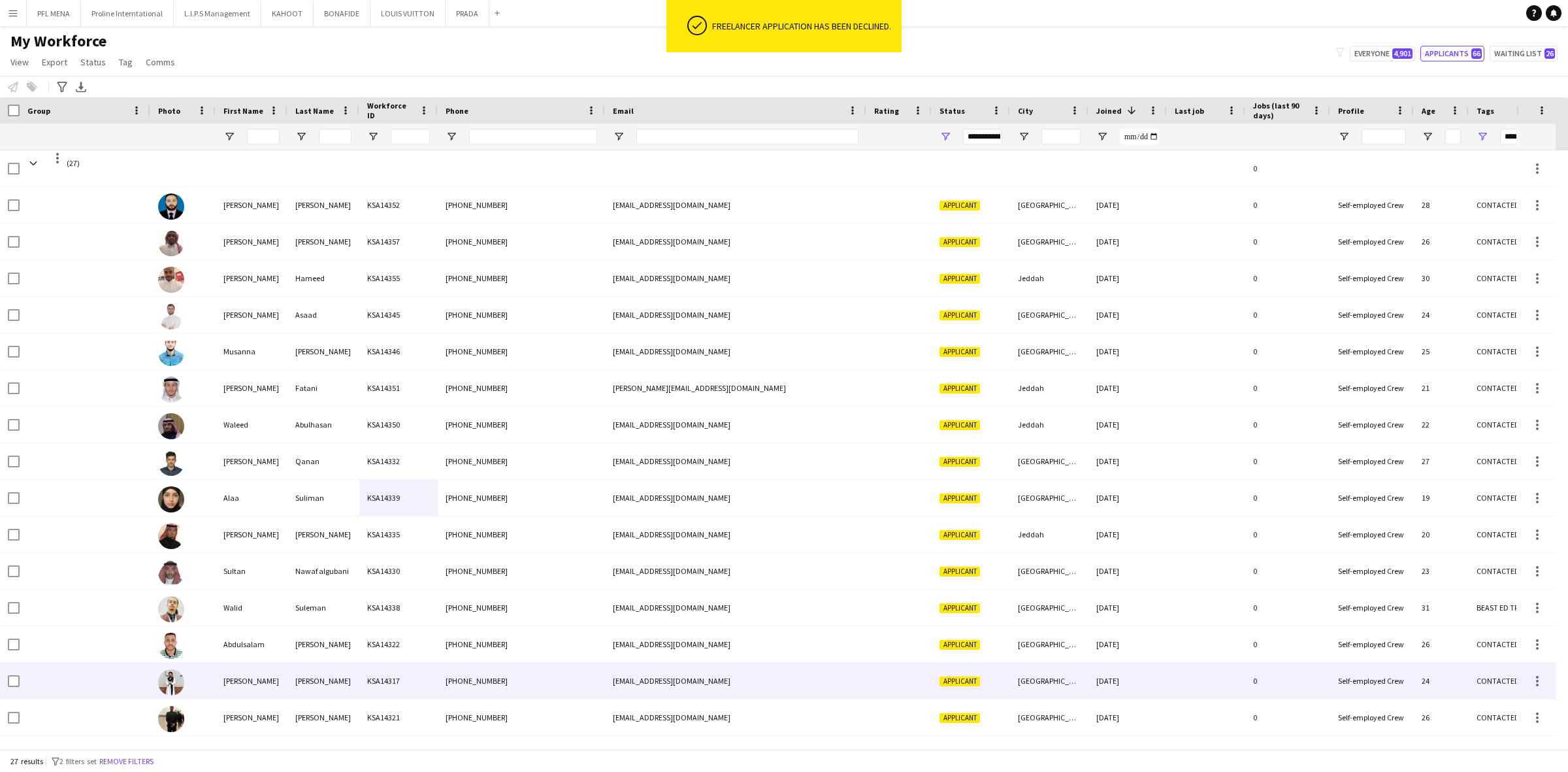
click at [286, 667] on div "[PERSON_NAME]" at bounding box center [251, 680] width 72 height 36
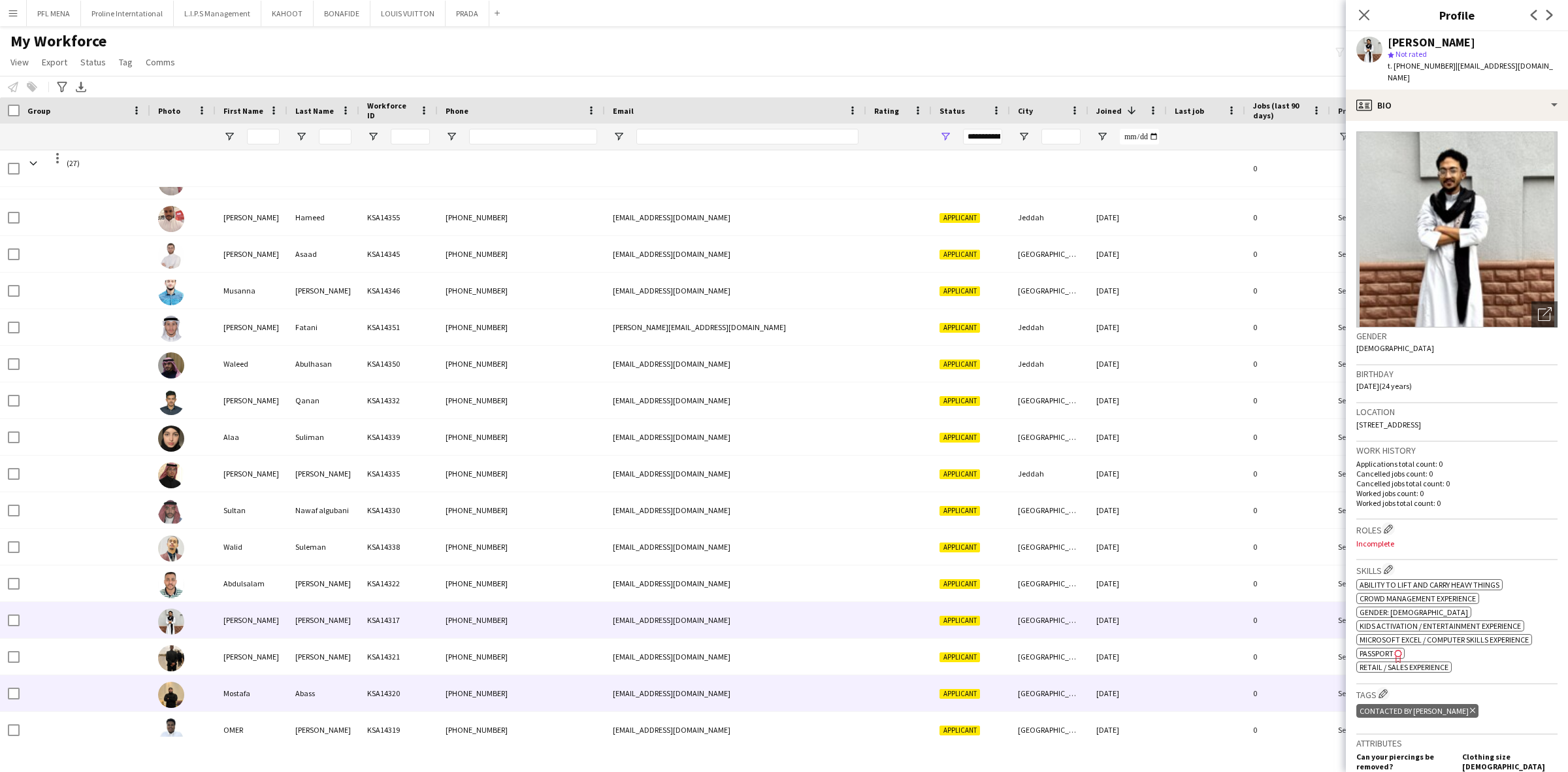
scroll to position [163, 0]
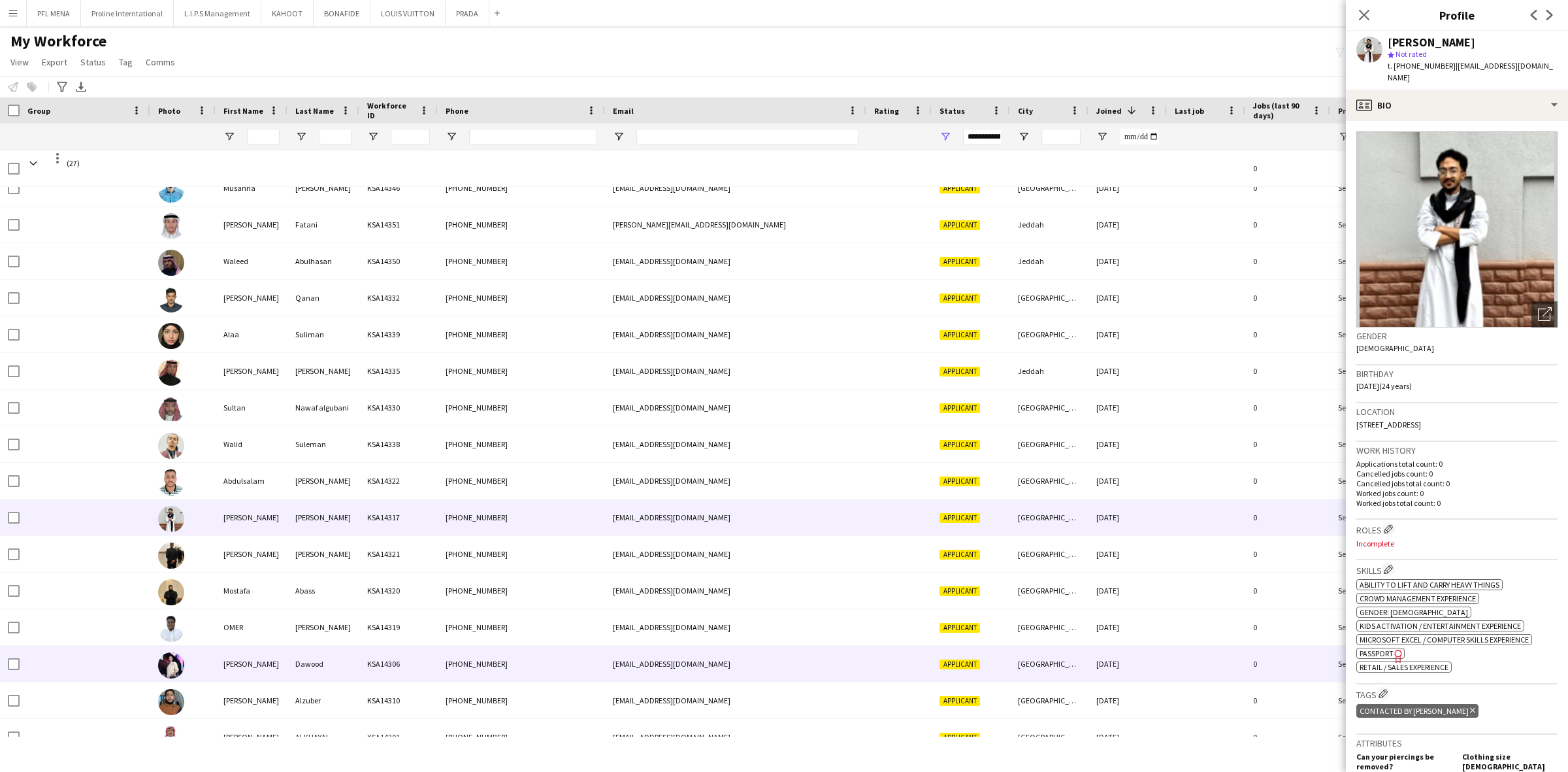
click at [314, 653] on div "Dawood" at bounding box center [323, 663] width 72 height 36
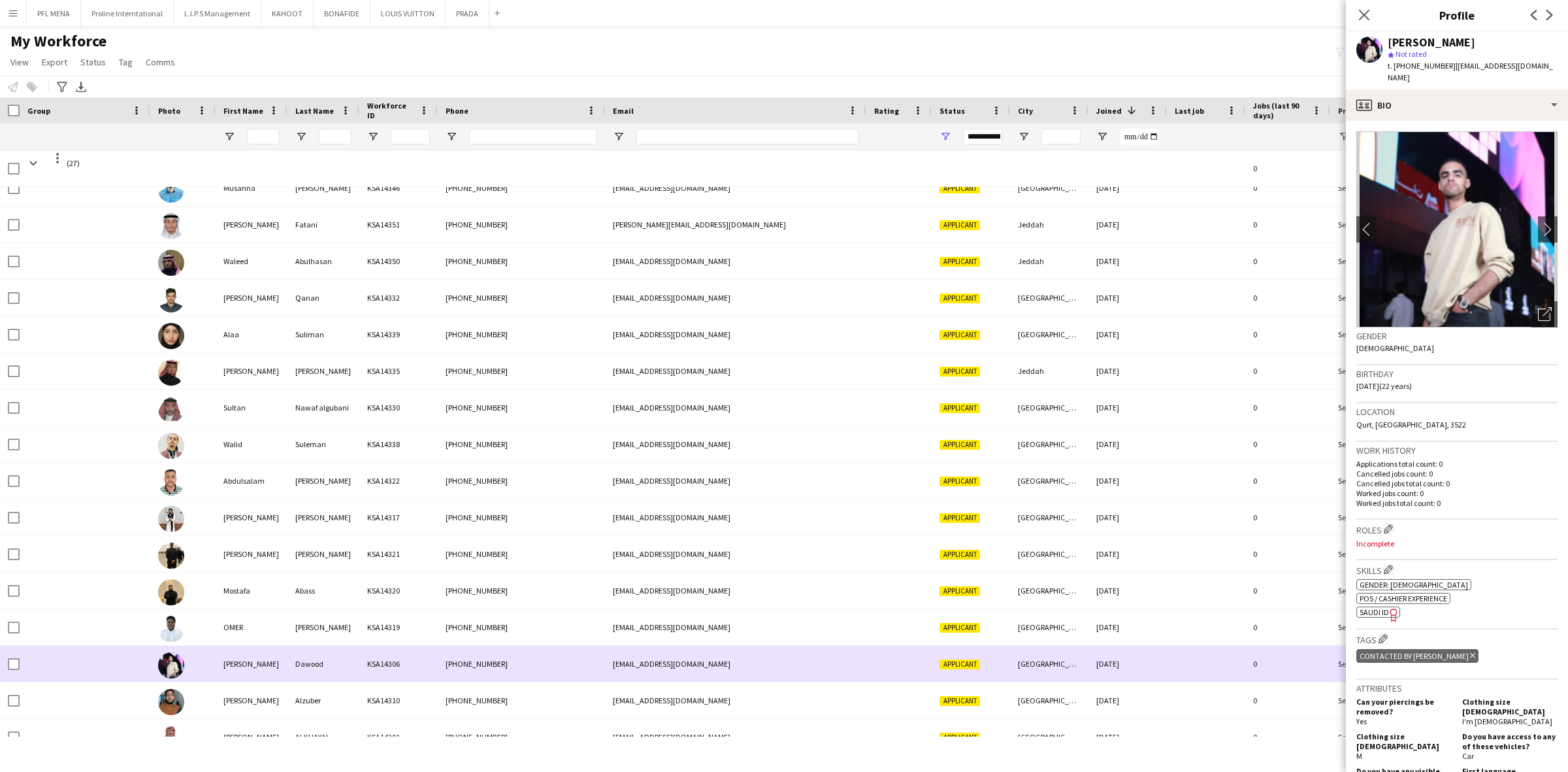
scroll to position [327, 0]
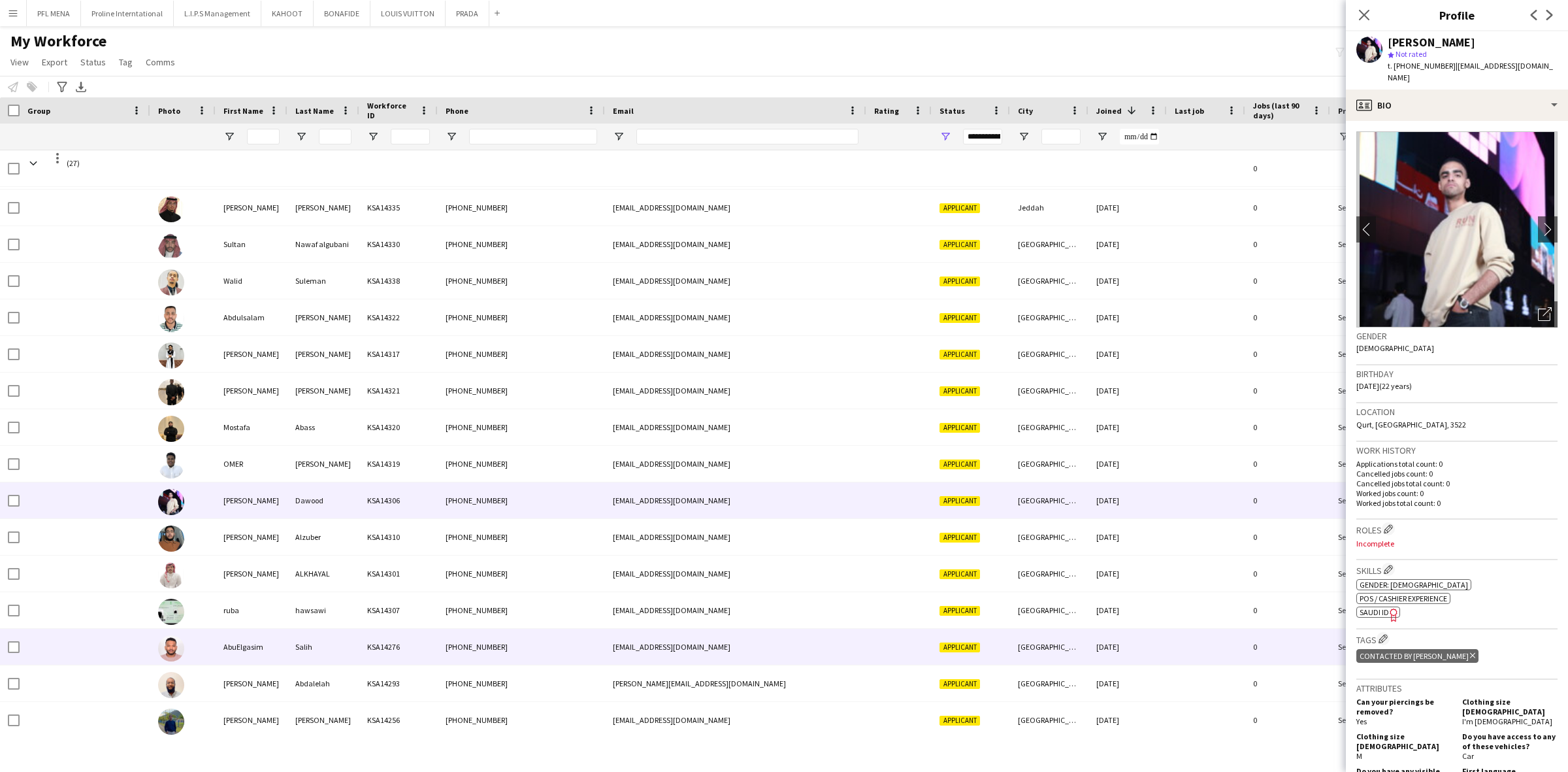
click at [314, 653] on div "Salih" at bounding box center [323, 646] width 72 height 36
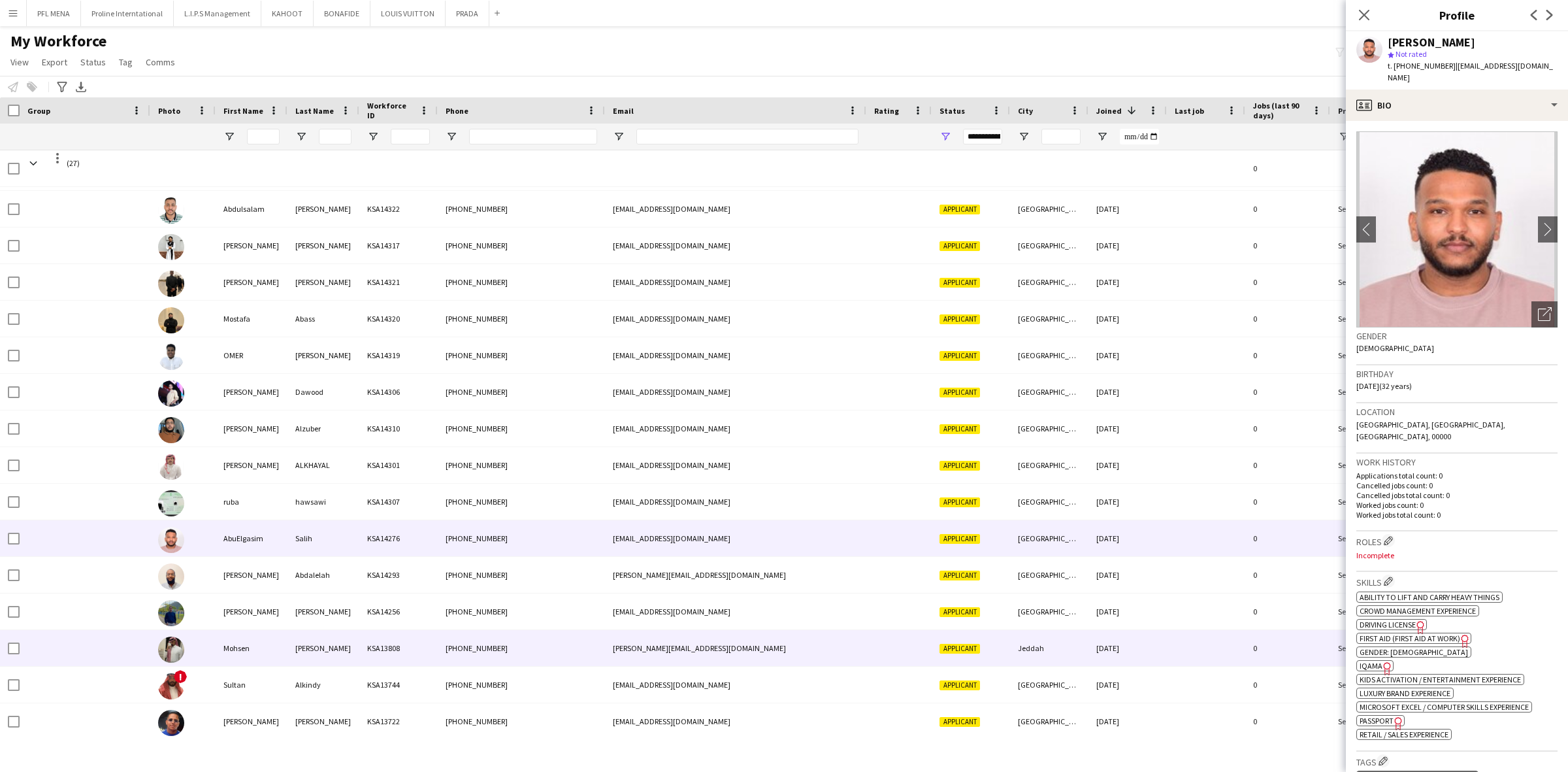
scroll to position [438, 0]
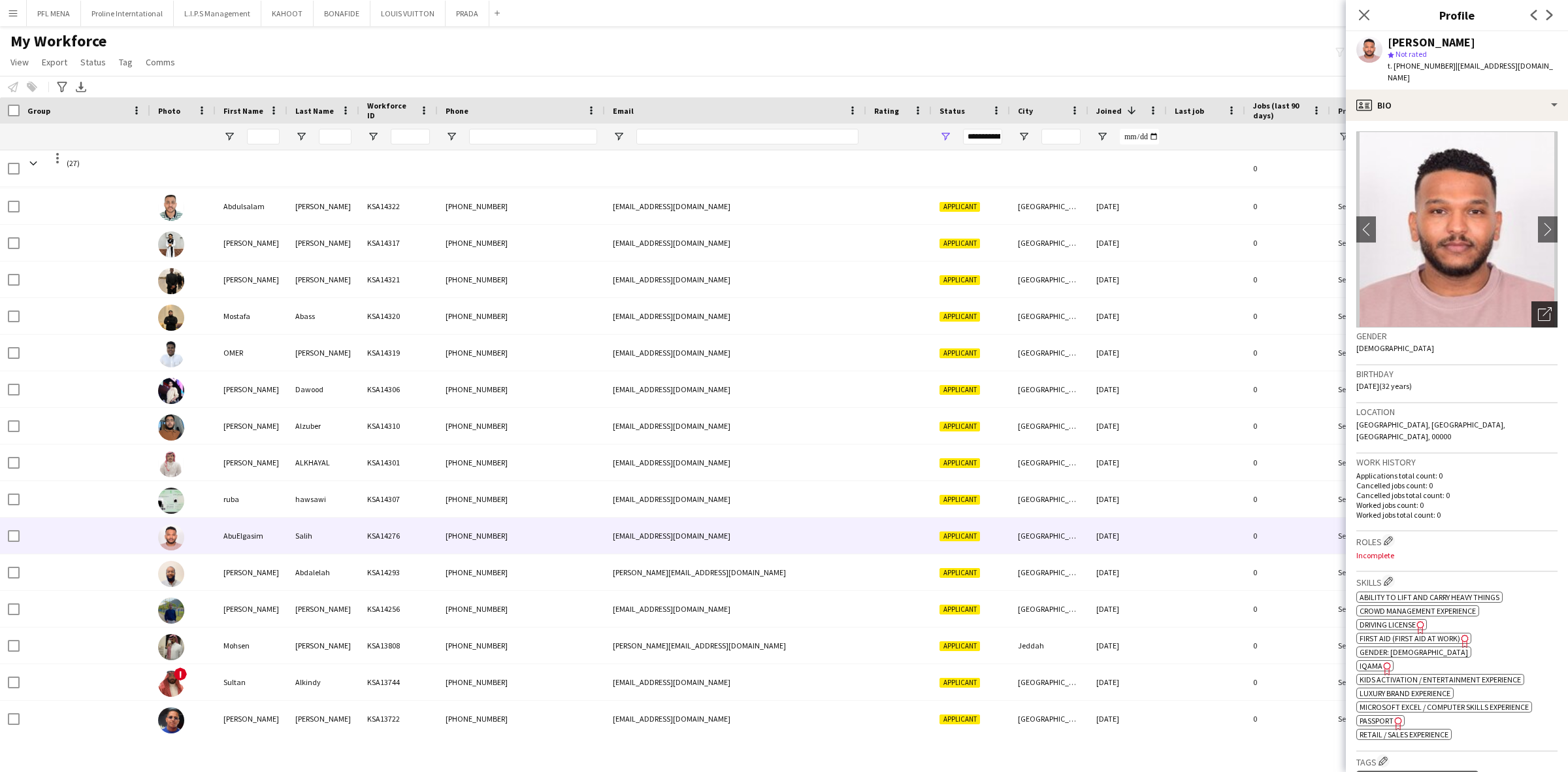
click at [1537, 307] on icon "Open photos pop-in" at bounding box center [1544, 314] width 14 height 14
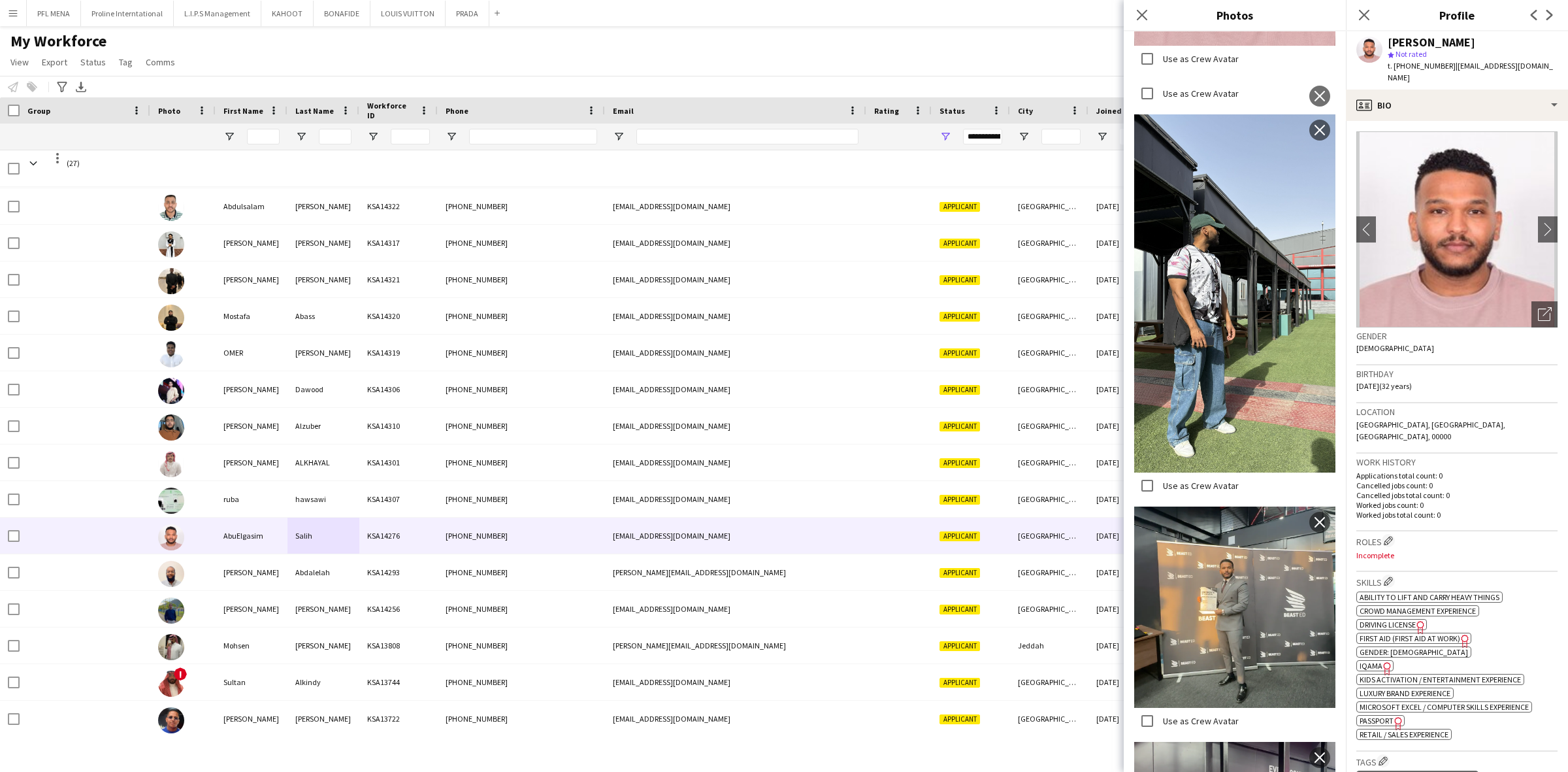
scroll to position [490, 0]
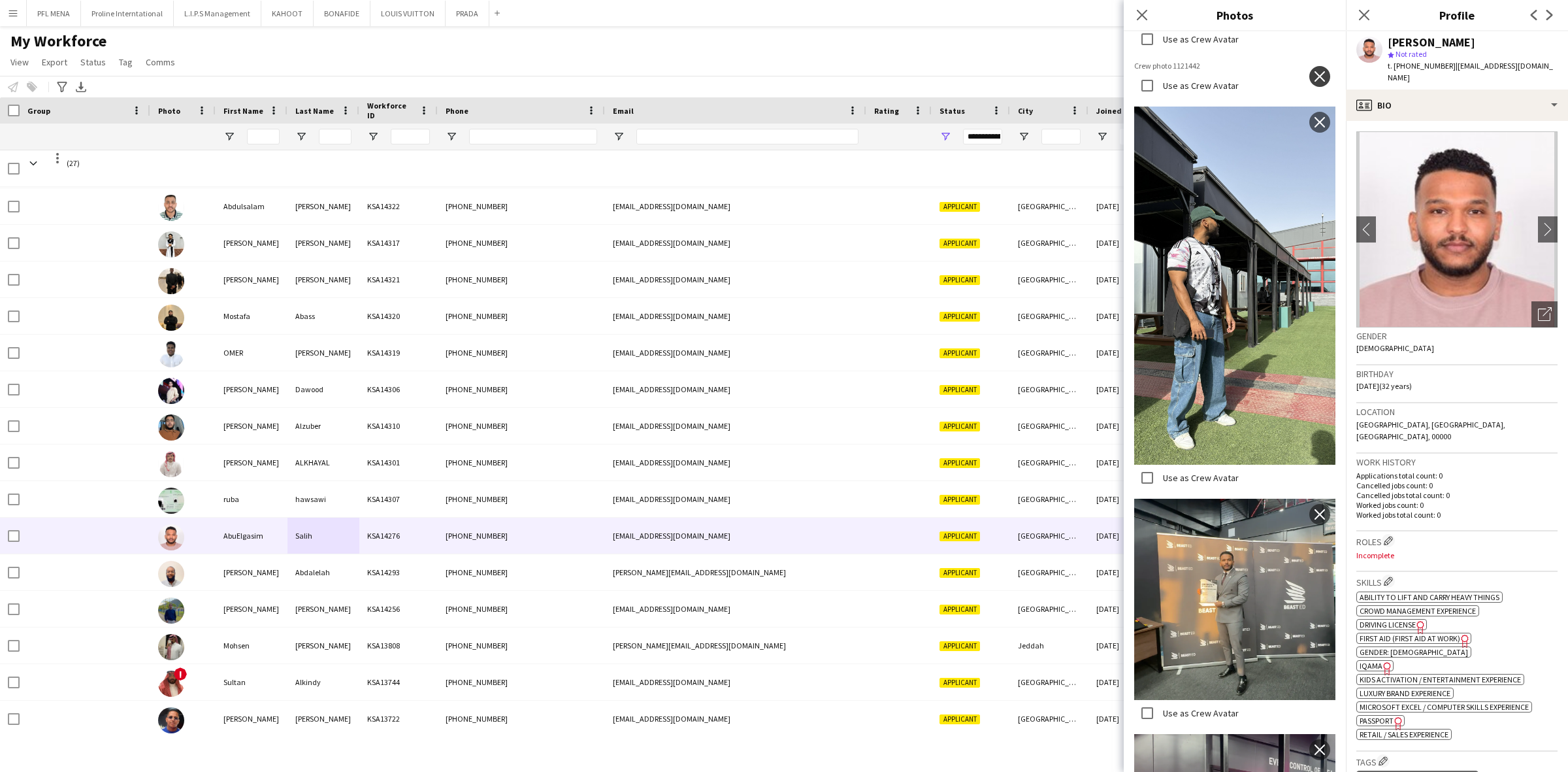
click at [1313, 71] on app-icon "close" at bounding box center [1320, 76] width 13 height 10
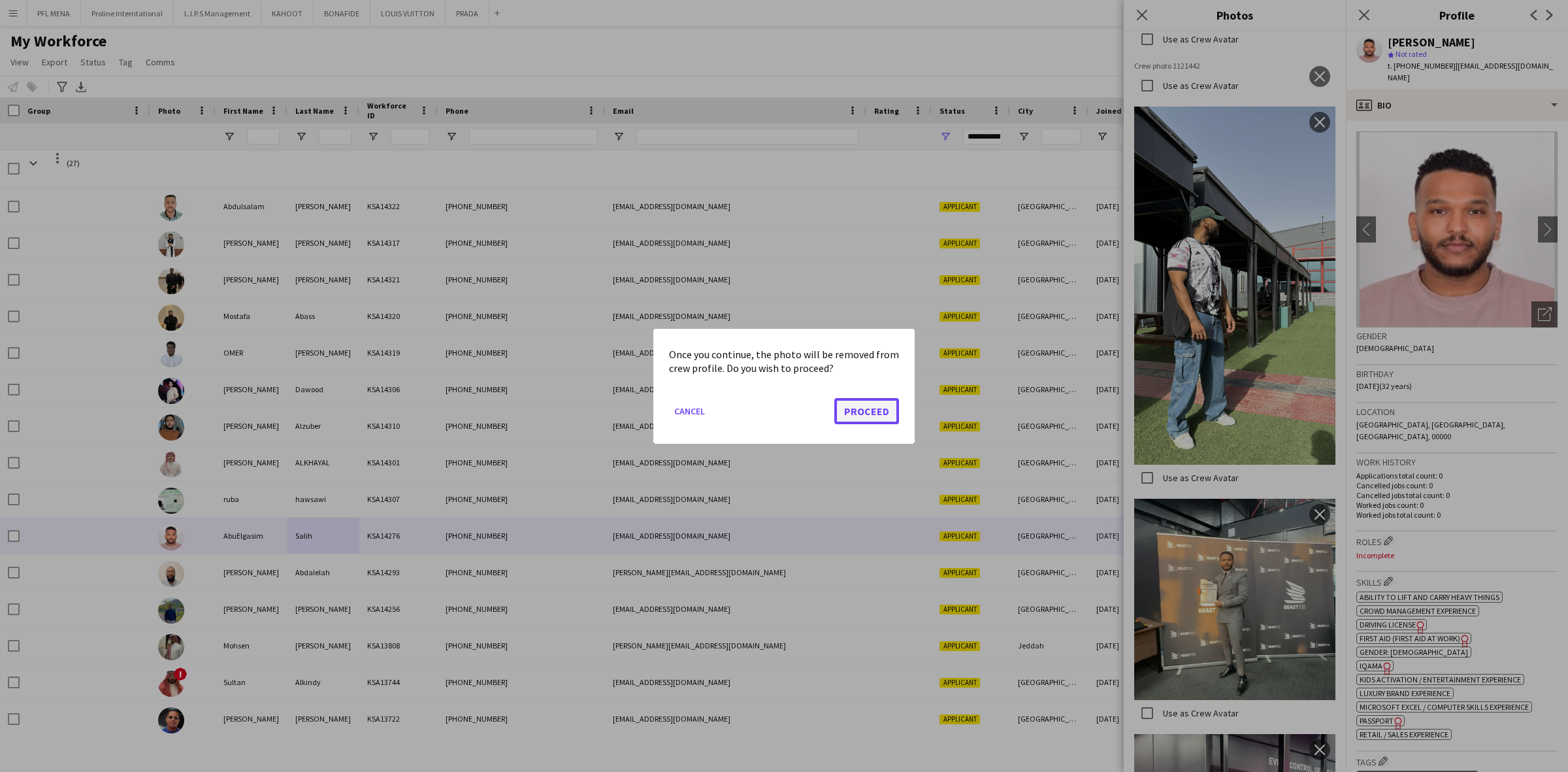
click at [868, 405] on button "Proceed" at bounding box center [866, 411] width 65 height 26
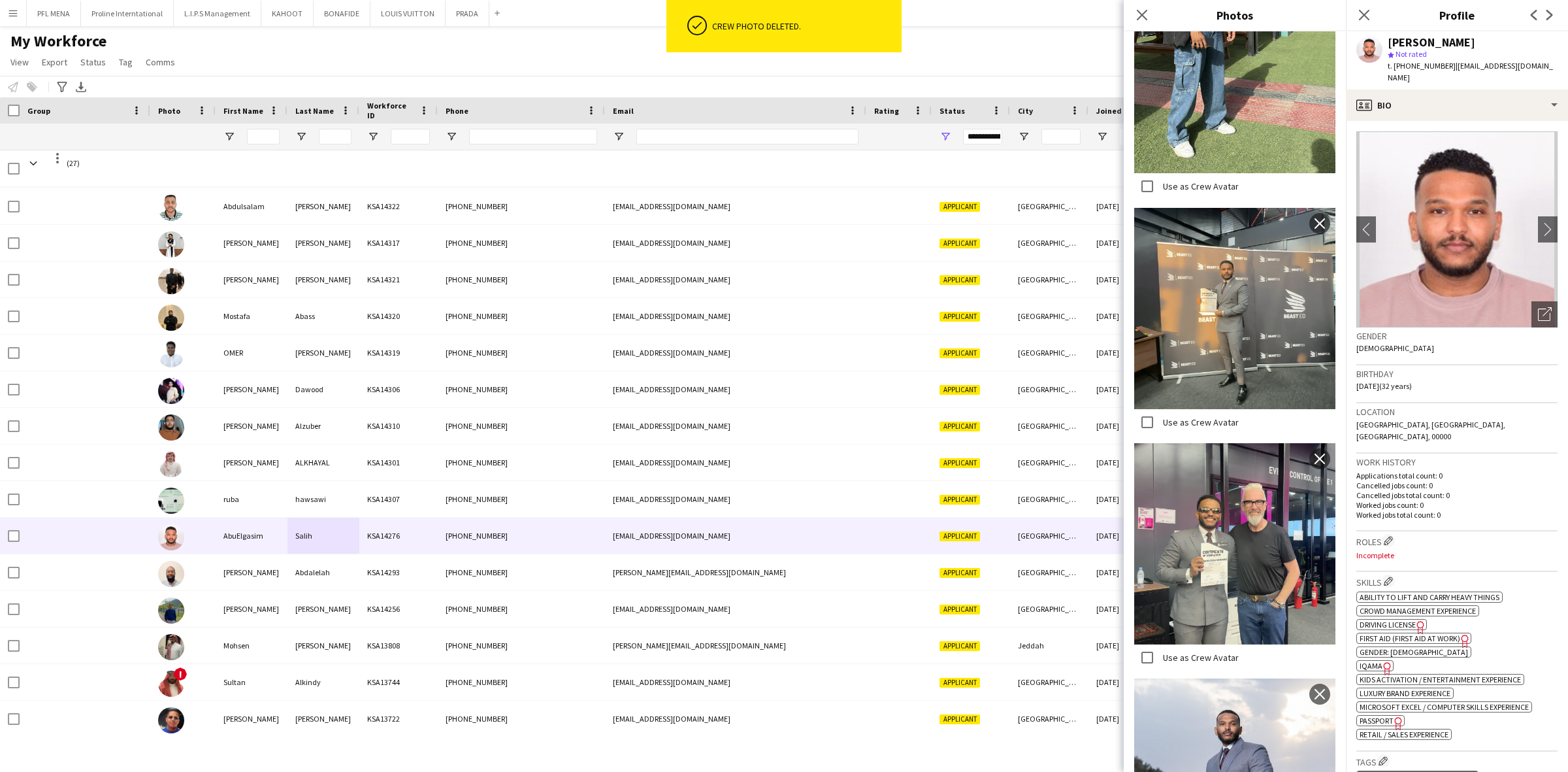
scroll to position [887, 0]
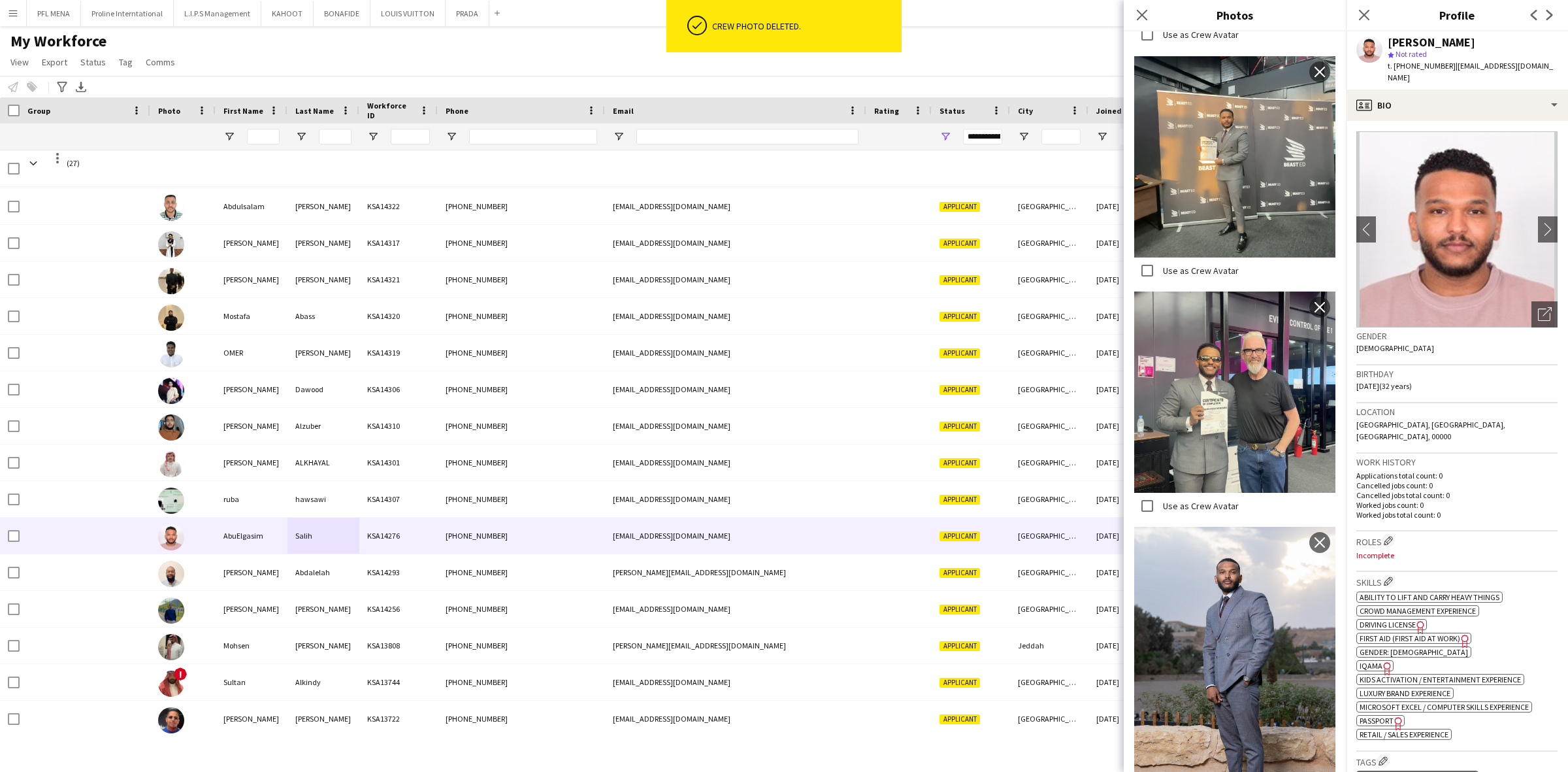
click at [1503, 374] on div "Birthday [DEMOGRAPHIC_DATA] (32 years)" at bounding box center [1457, 385] width 201 height 38
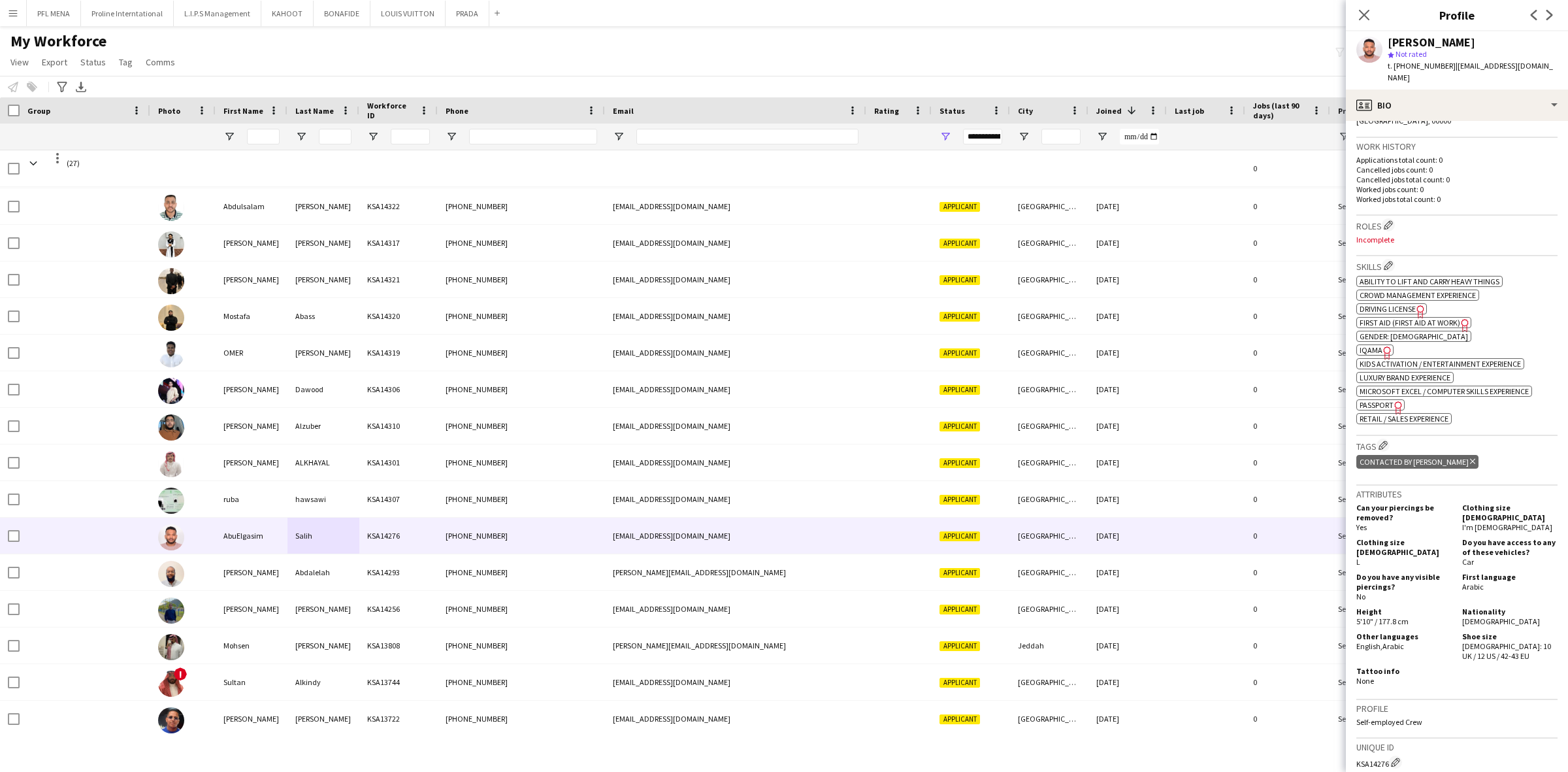
scroll to position [327, 0]
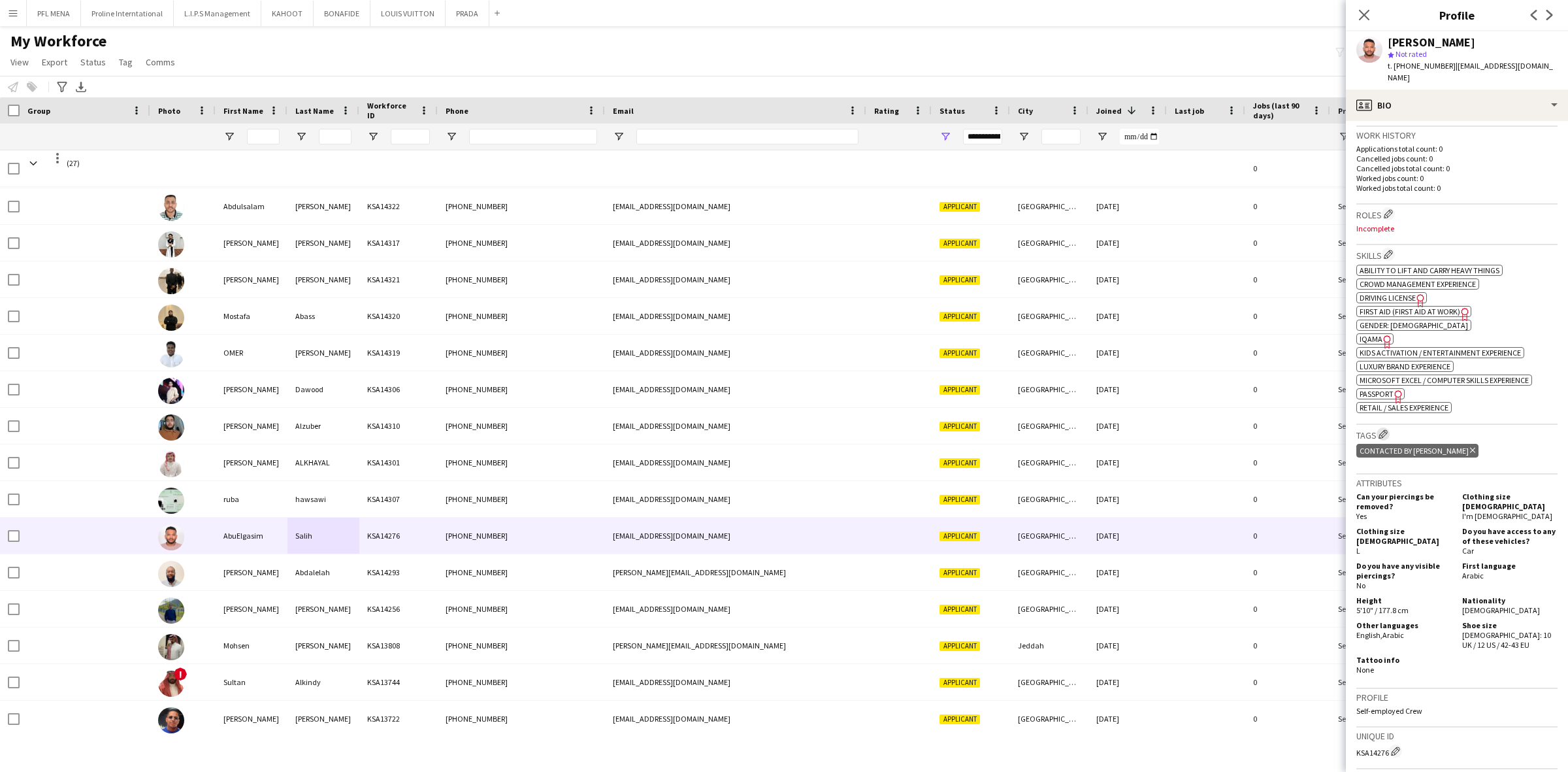
click at [1379, 430] on app-icon "Edit crew company tags" at bounding box center [1382, 434] width 9 height 9
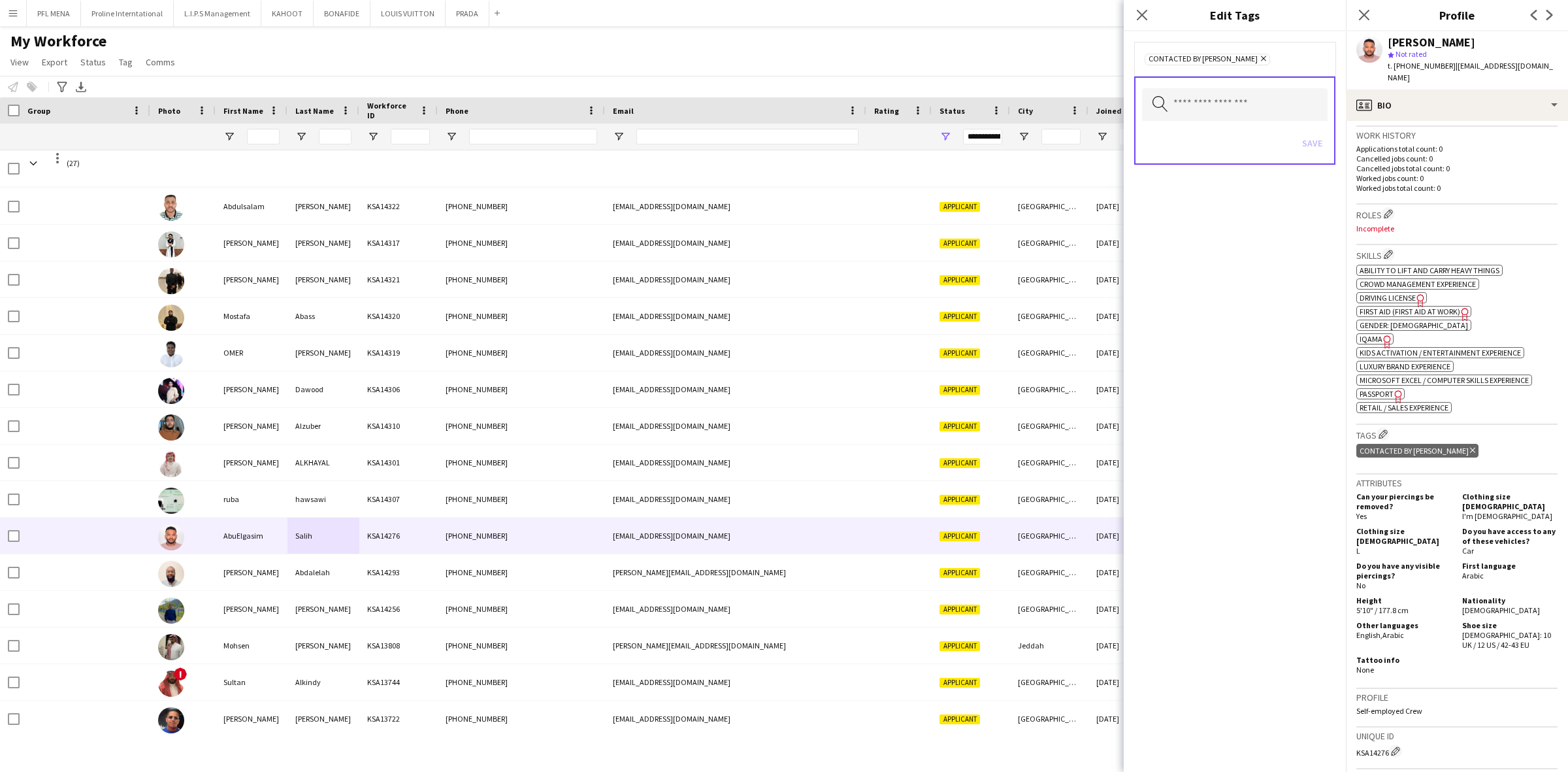
click at [1384, 334] on icon "Freelancer has uploaded a photo validation of skill. Click to see" at bounding box center [1387, 341] width 14 height 14
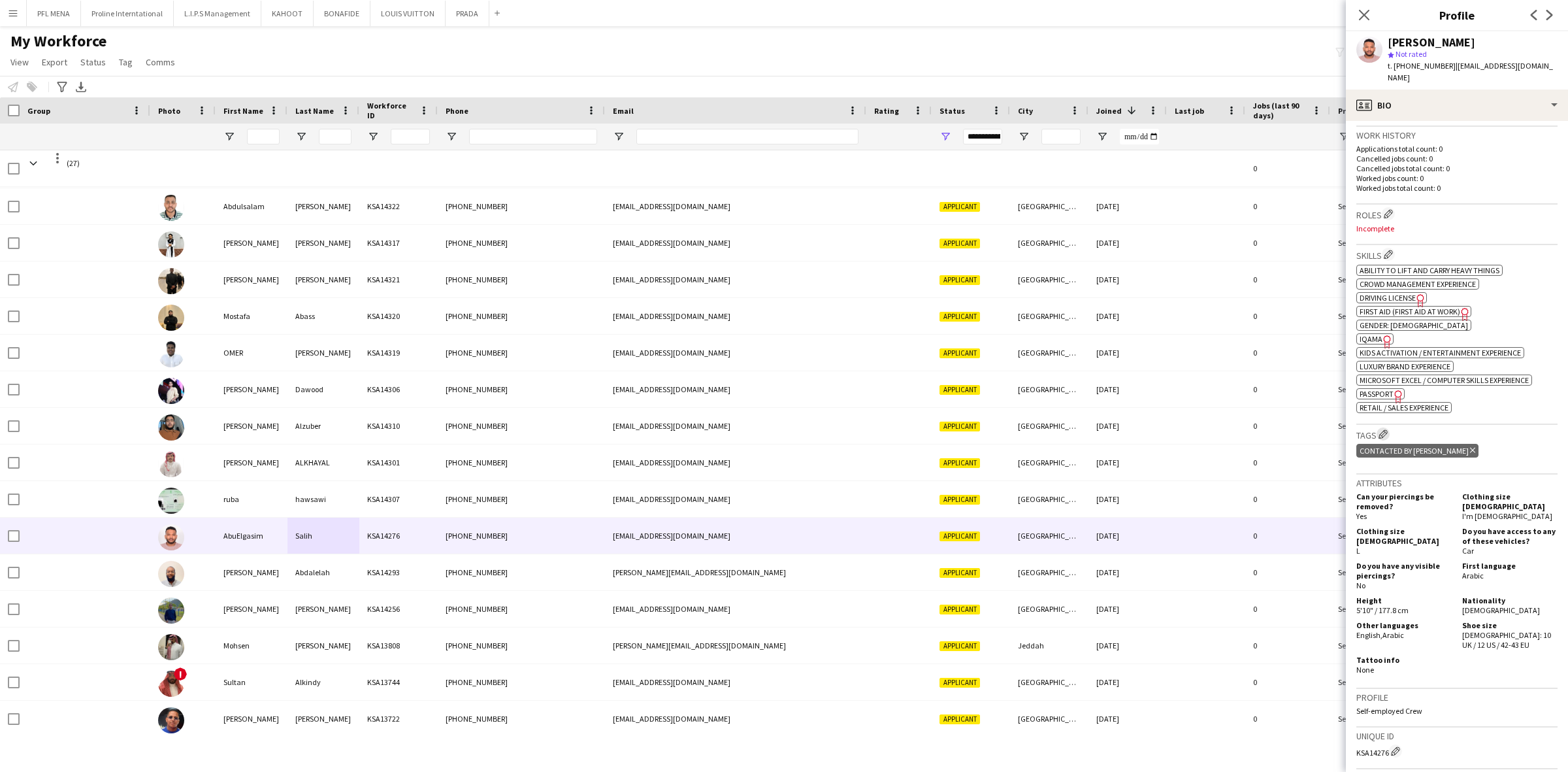
click at [1387, 430] on app-icon "Edit crew company tags" at bounding box center [1382, 434] width 9 height 9
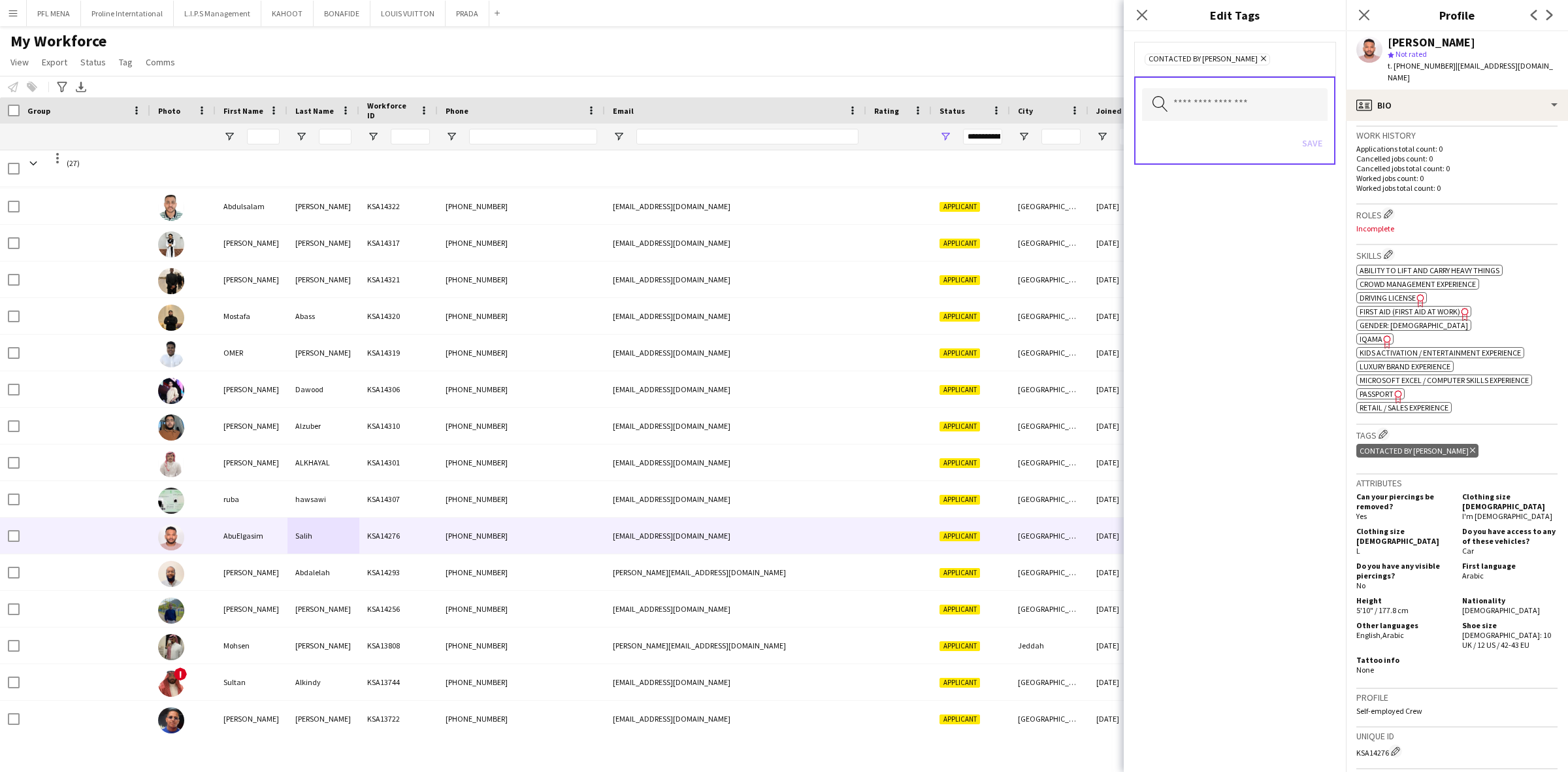
click at [1257, 59] on icon "Remove" at bounding box center [1262, 58] width 9 height 9
click at [1228, 101] on input "text" at bounding box center [1235, 103] width 186 height 33
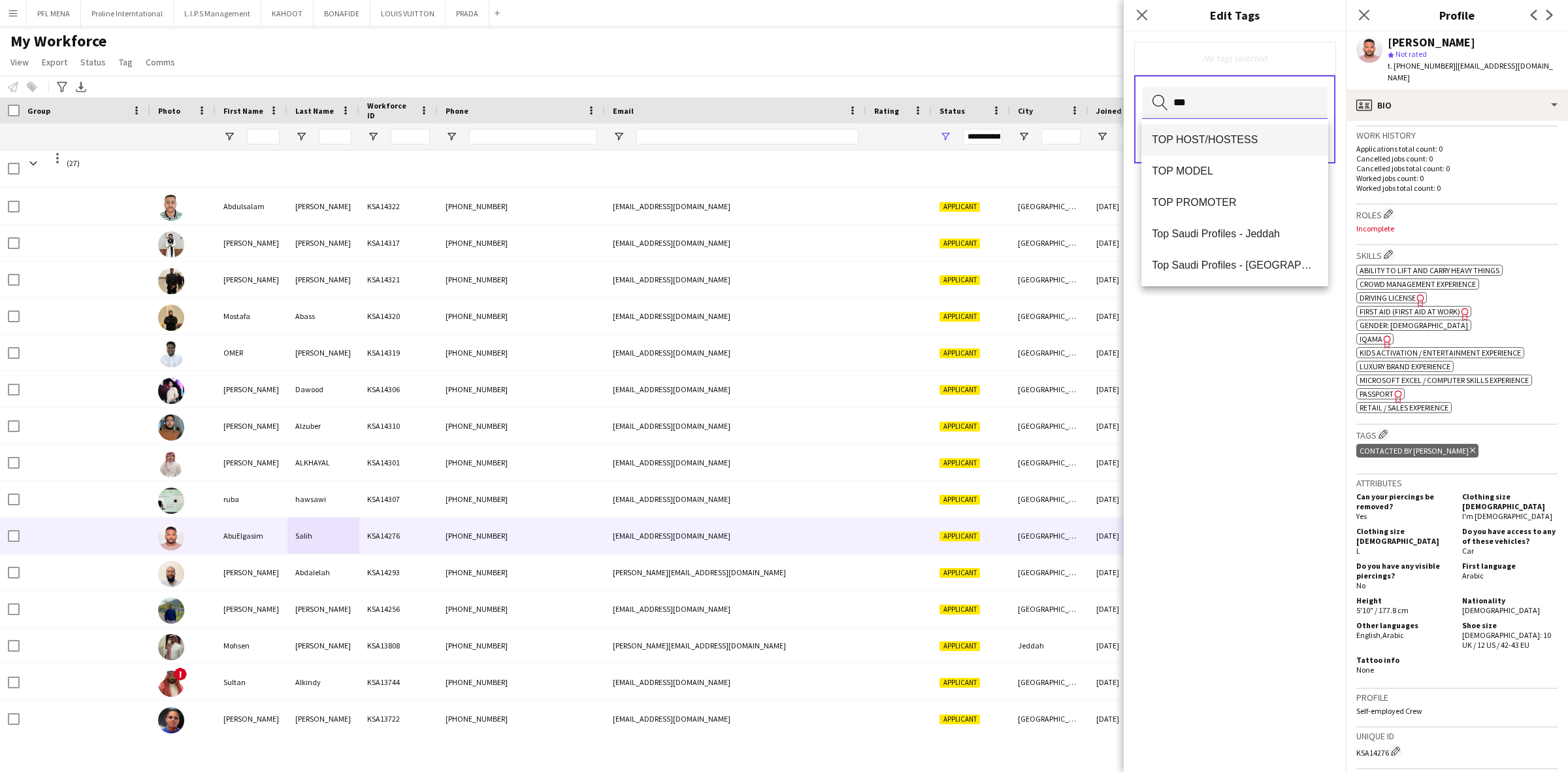
type input "***"
click at [1295, 135] on span "TOP HOST/HOSTESS" at bounding box center [1235, 139] width 166 height 12
type input "***"
click at [1219, 174] on span "TOP PROMOTER" at bounding box center [1235, 173] width 166 height 12
type input "***"
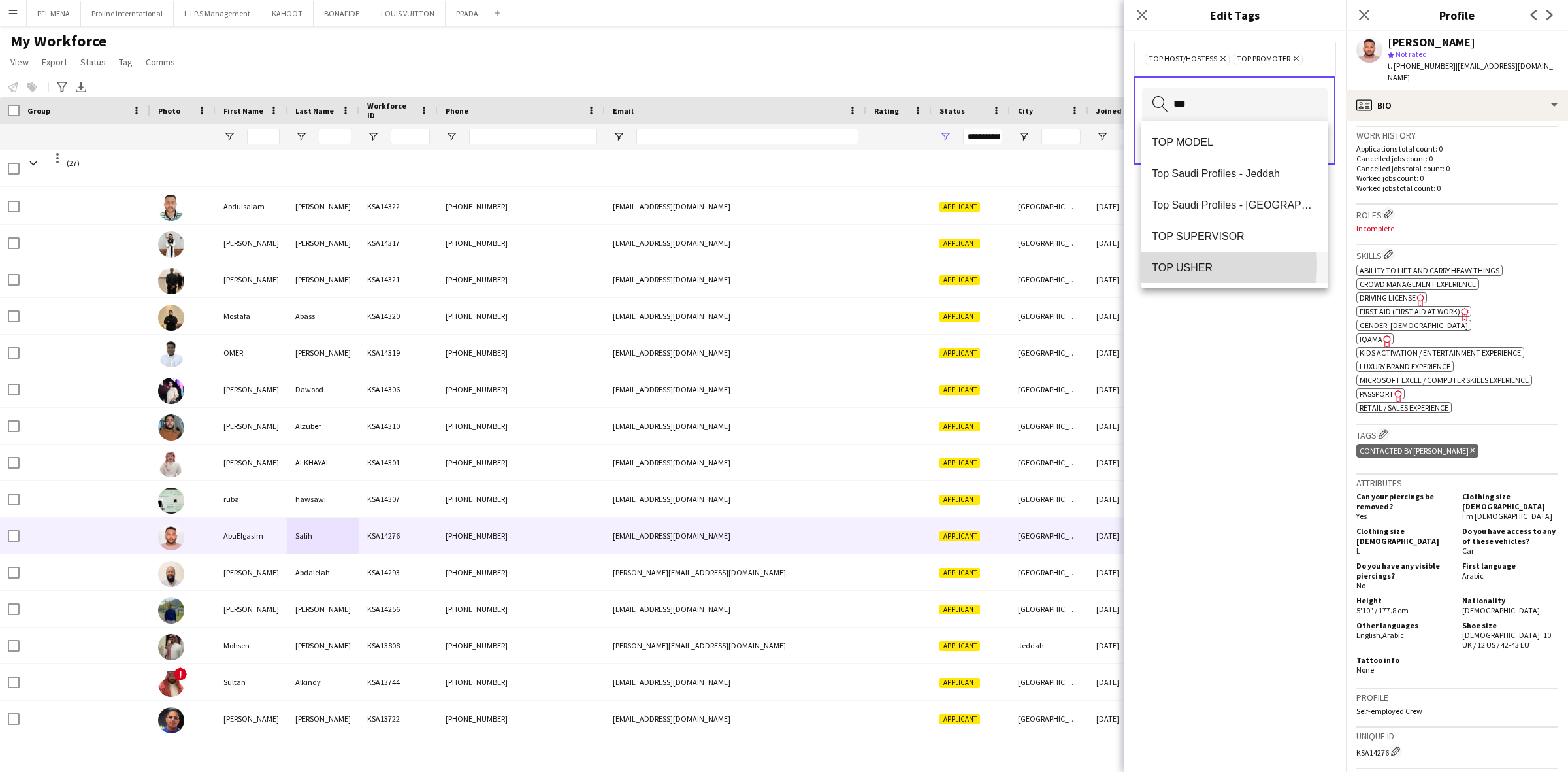
click at [1187, 264] on span "TOP USHER" at bounding box center [1235, 267] width 166 height 12
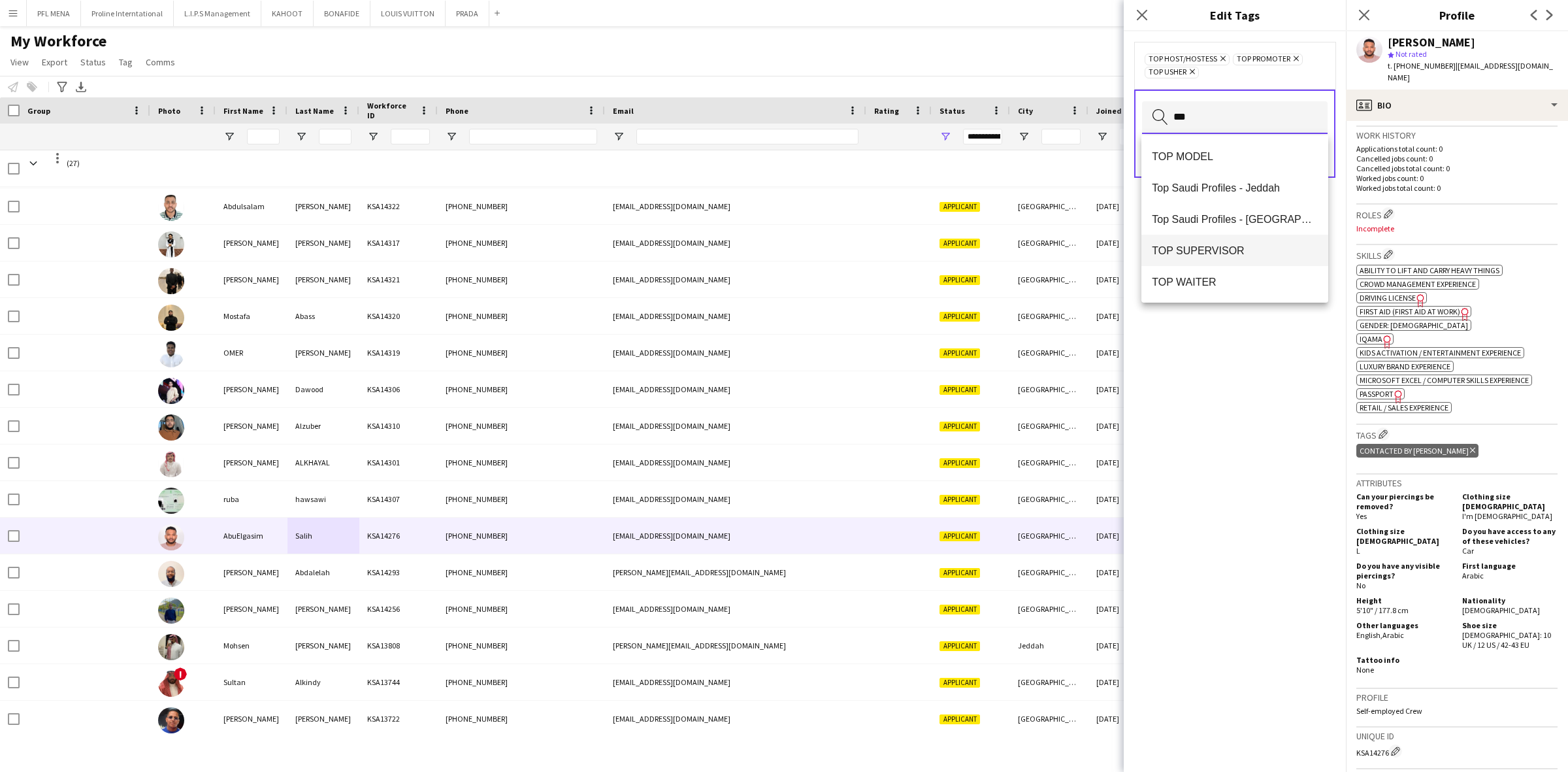
type input "***"
click at [1207, 250] on span "TOP SUPERVISOR" at bounding box center [1235, 251] width 166 height 12
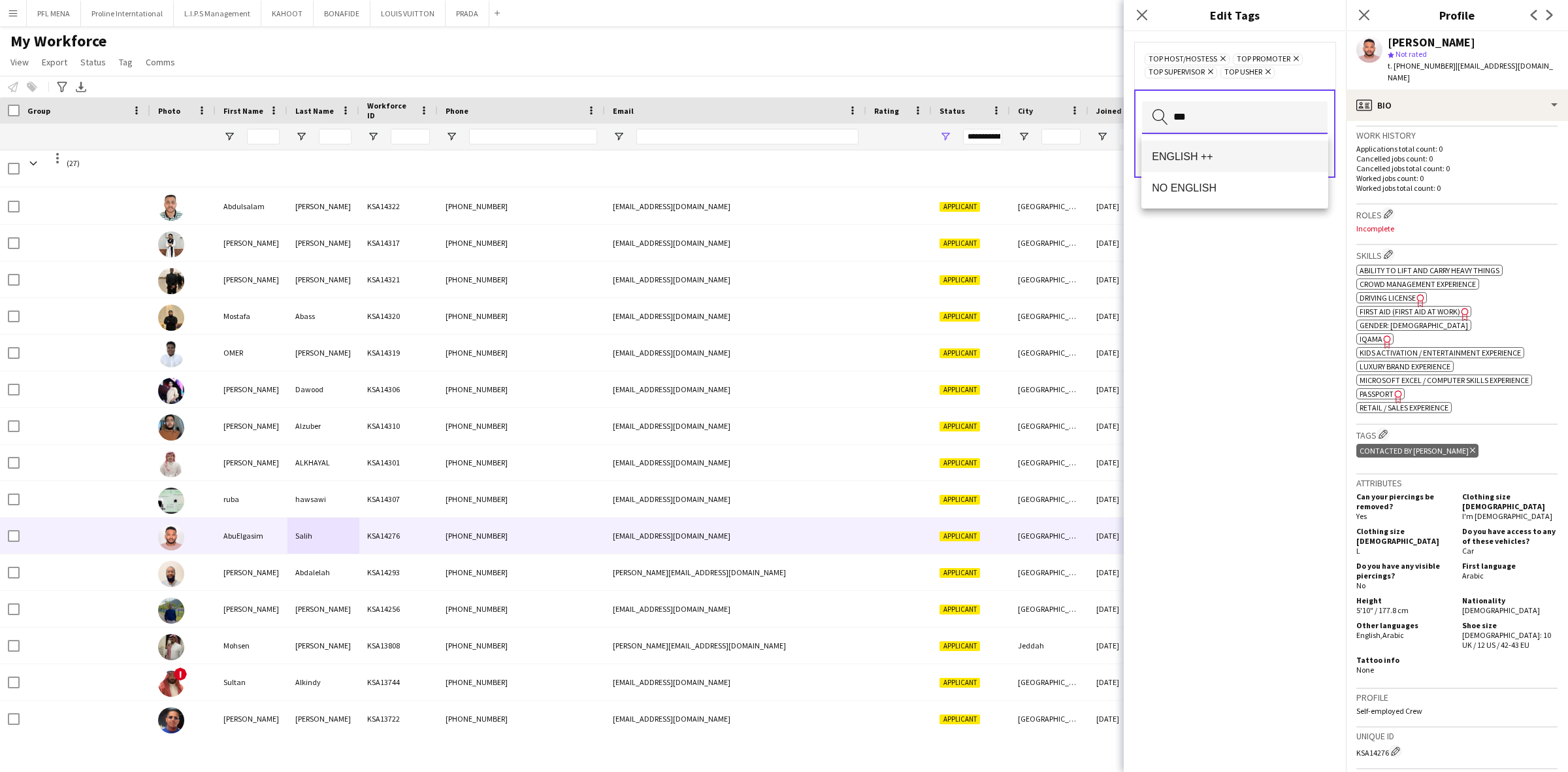
type input "***"
click at [1243, 165] on mat-option "ENGLISH ++" at bounding box center [1235, 156] width 187 height 31
type input "*****"
click at [1243, 178] on mat-option "EXPERTS PROFILE" at bounding box center [1235, 170] width 187 height 31
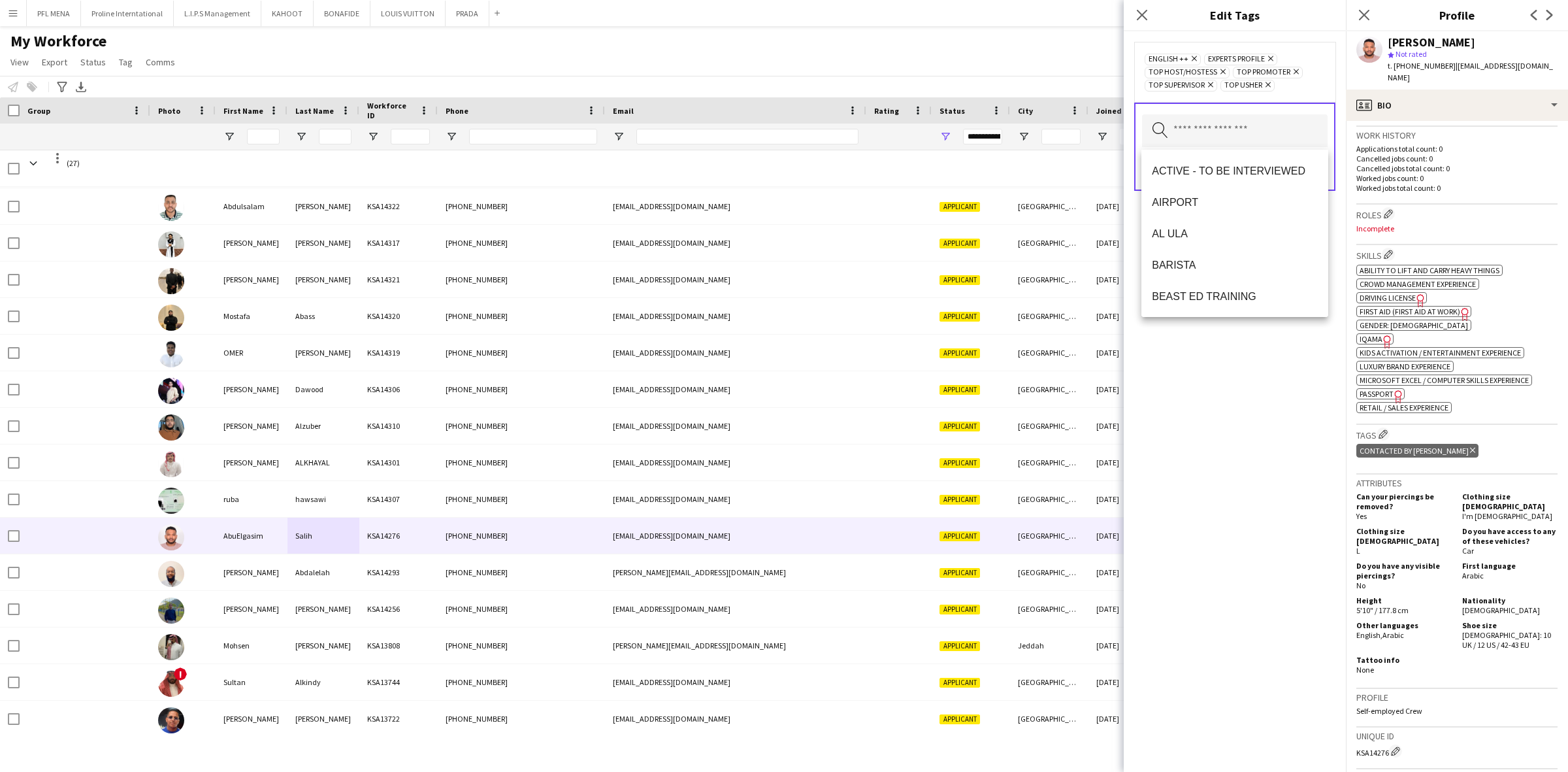
click at [1243, 406] on div "ENGLISH ++ Remove EXPERTS PROFILE Remove TOP HOST/HOSTESS Remove TOP PROMOTER R…" at bounding box center [1234, 401] width 222 height 741
click at [1312, 171] on button "Save" at bounding box center [1312, 169] width 31 height 21
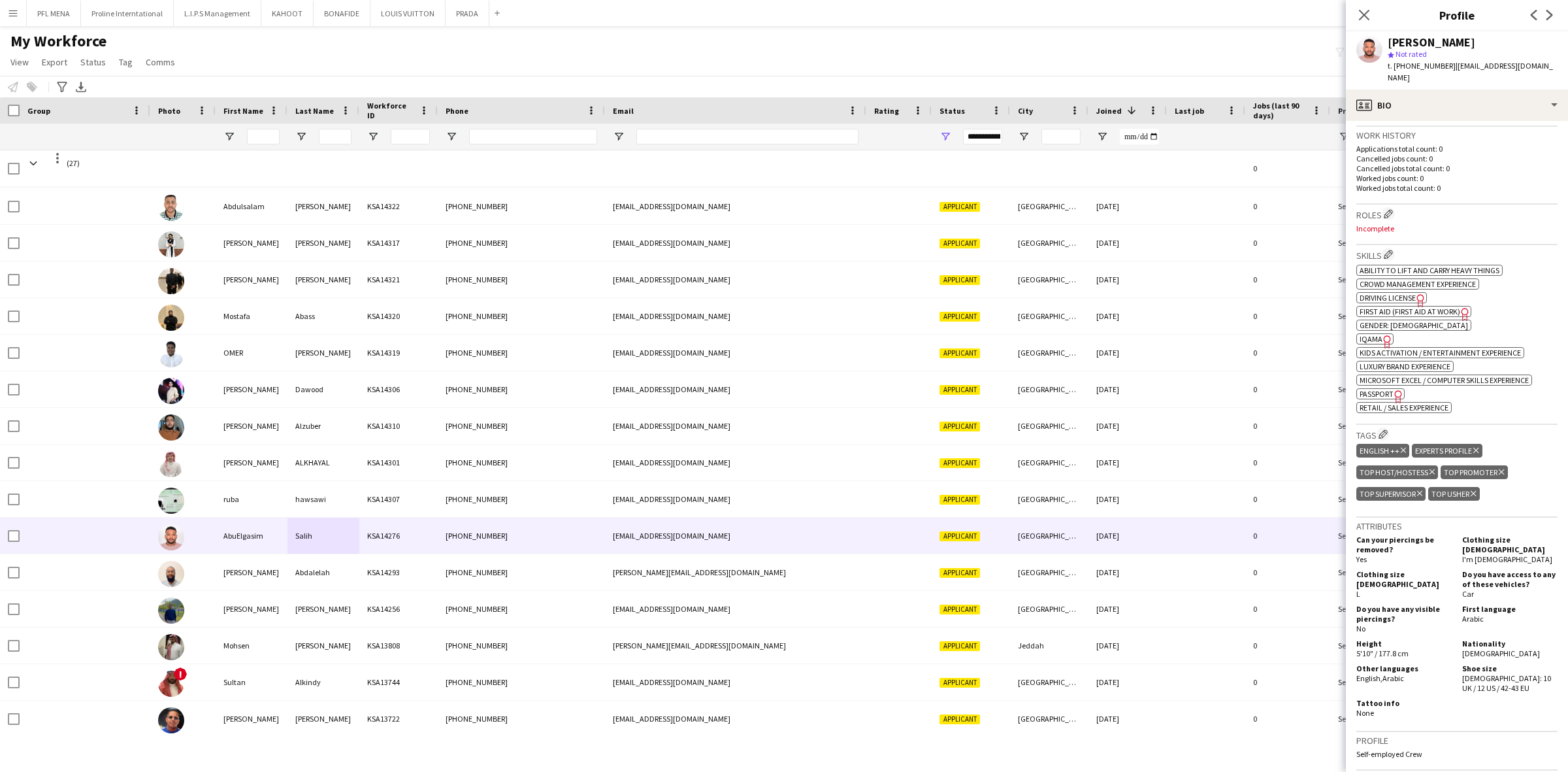
click at [1392, 205] on div "Roles Edit crew company roles Incomplete" at bounding box center [1457, 225] width 201 height 41
click at [1392, 207] on button "Edit crew company roles" at bounding box center [1388, 213] width 13 height 13
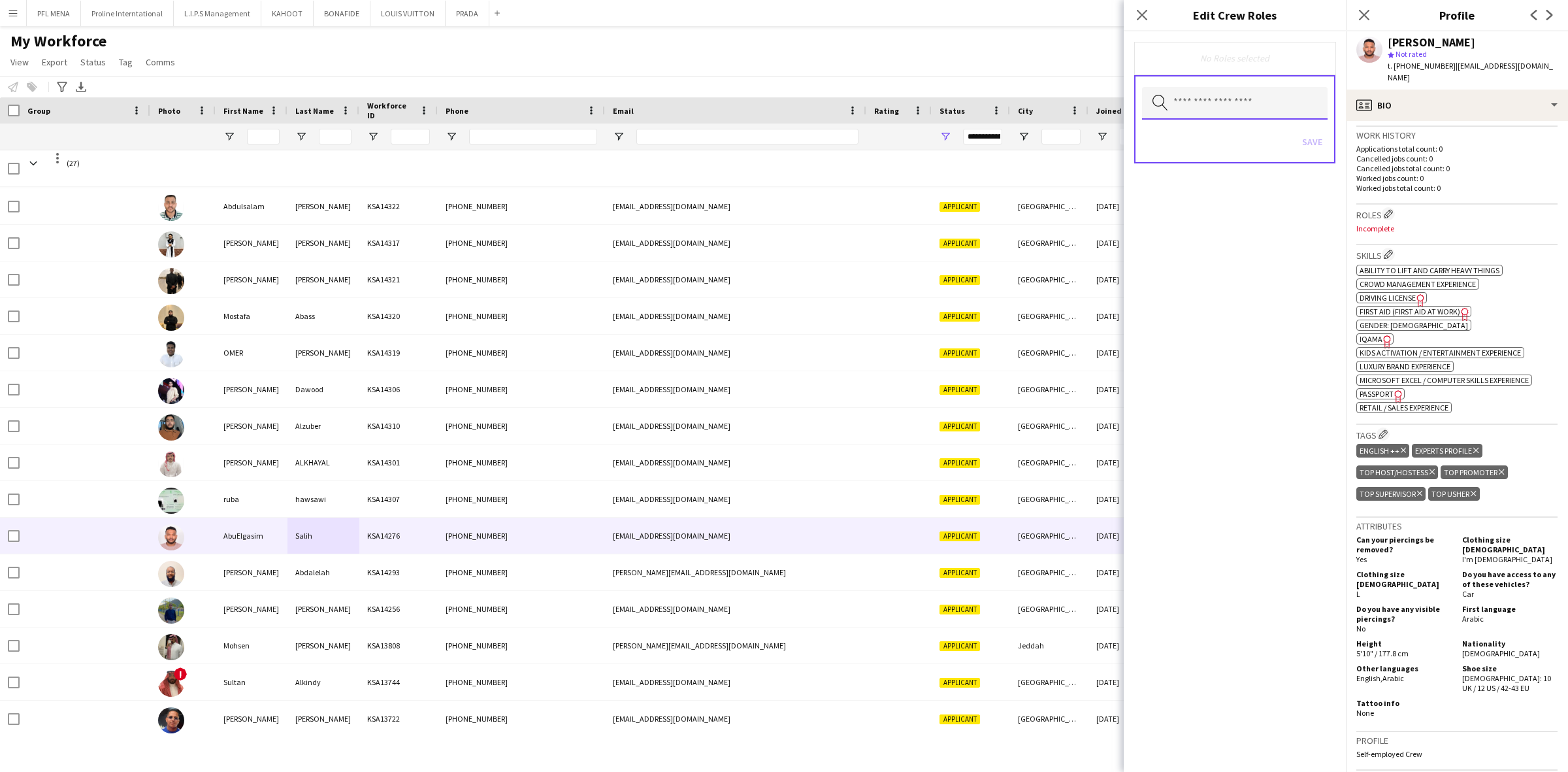
click at [1190, 99] on input "text" at bounding box center [1235, 103] width 186 height 33
type input "*"
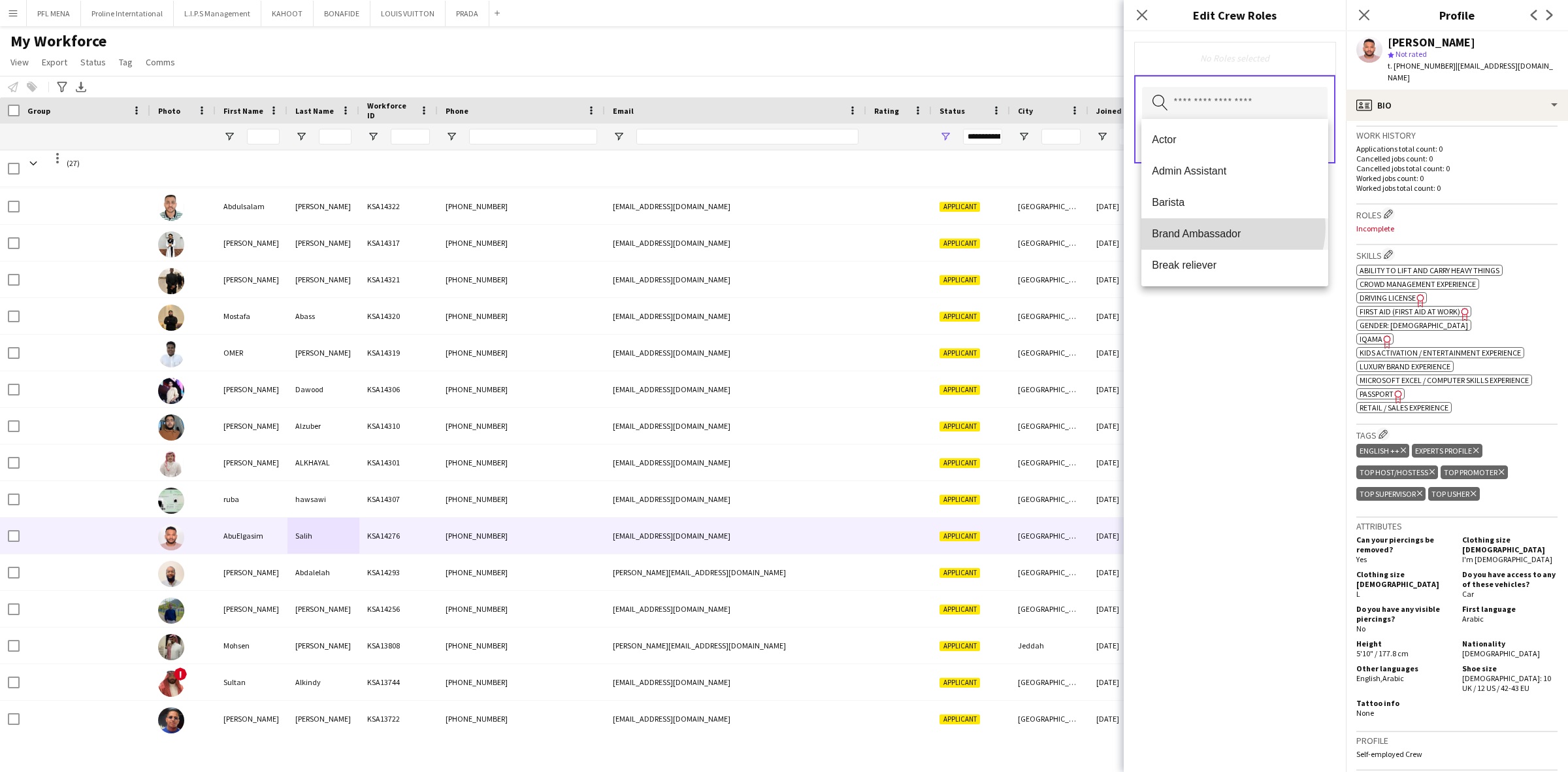
click at [1232, 227] on span "Brand Ambassador" at bounding box center [1235, 233] width 166 height 12
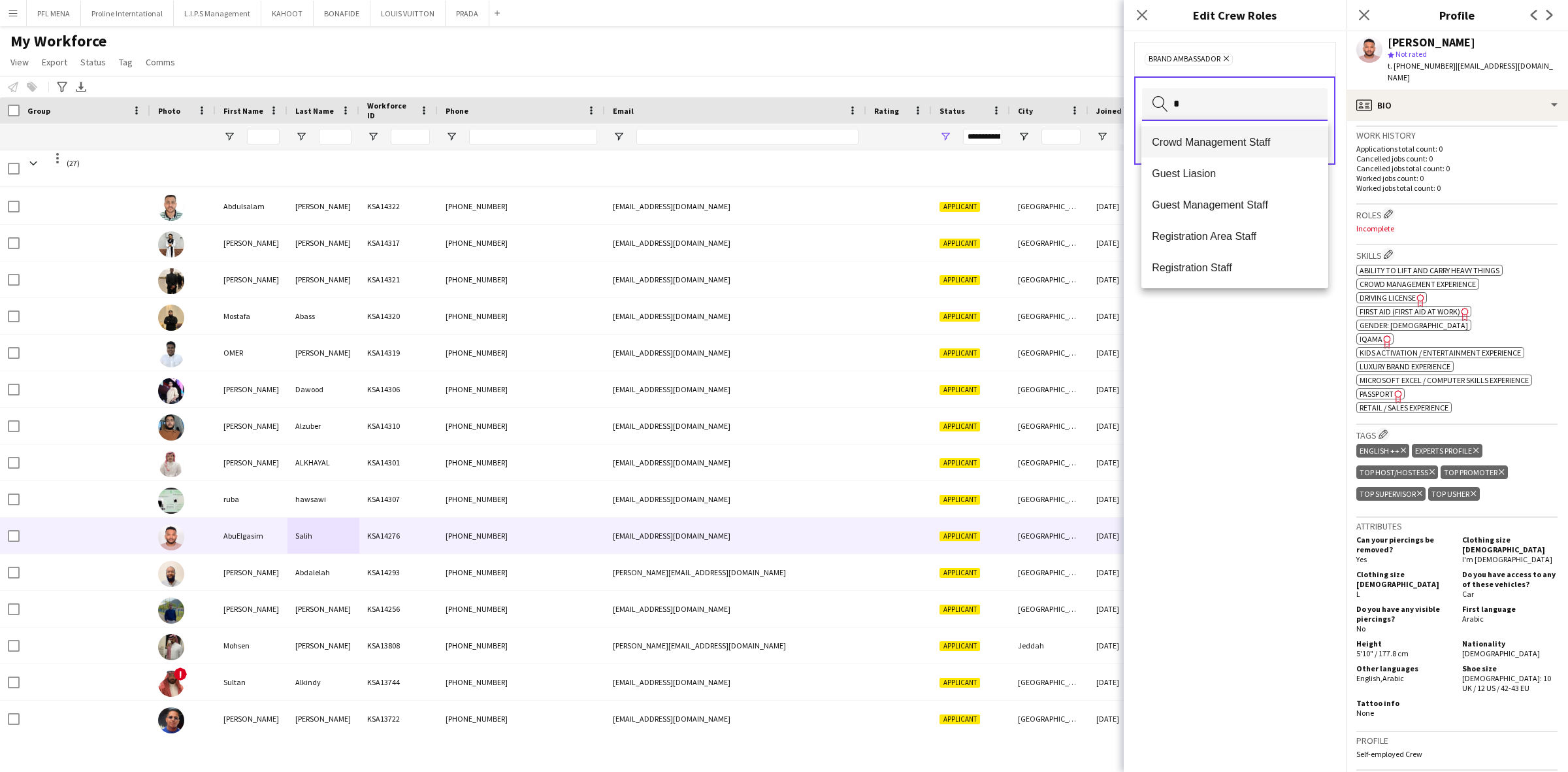
type input "*"
click at [1200, 149] on mat-option "Crowd Management Staff" at bounding box center [1235, 141] width 187 height 31
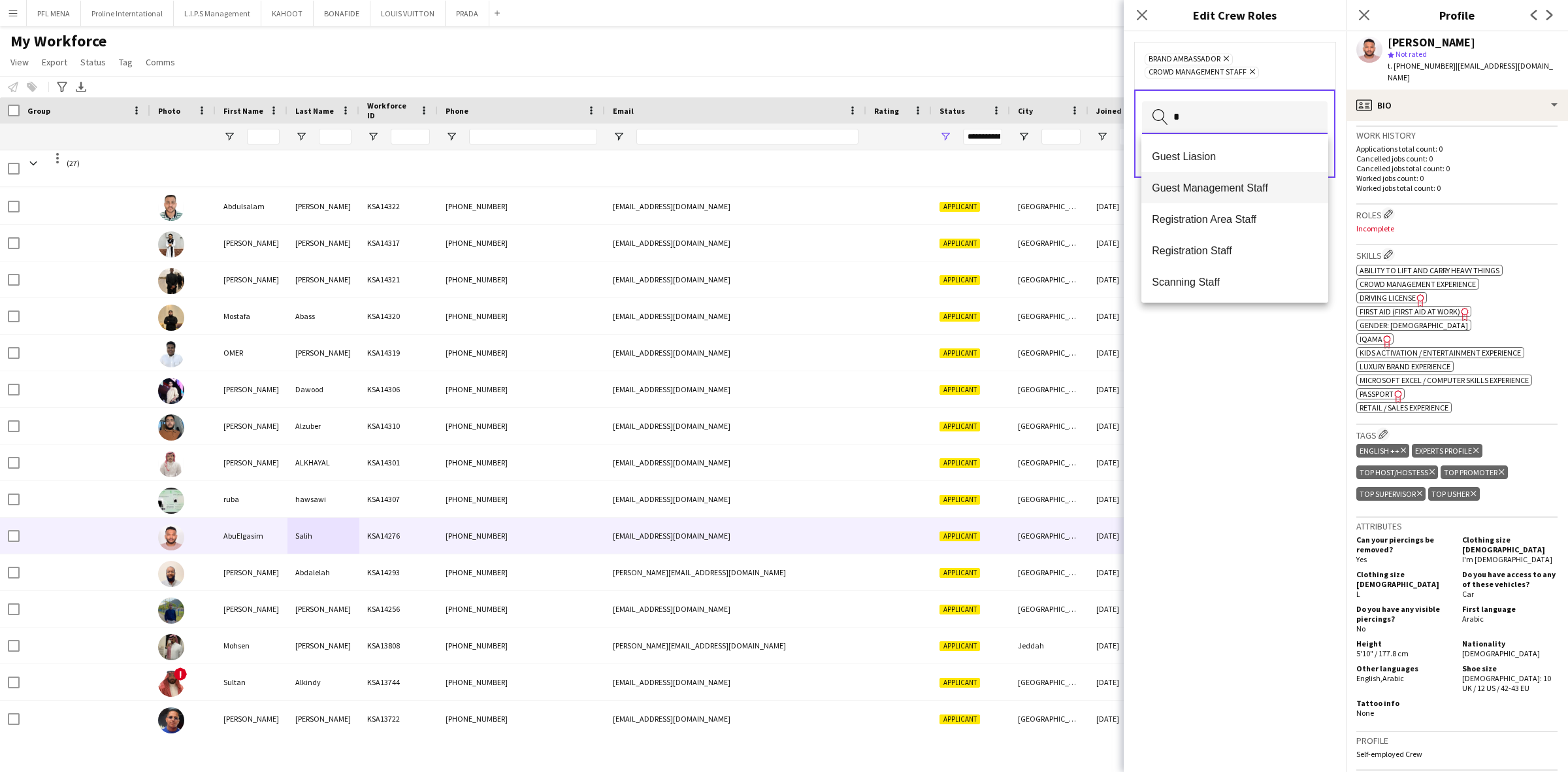
type input "*"
click at [1216, 185] on span "Guest Management Staff" at bounding box center [1235, 187] width 166 height 12
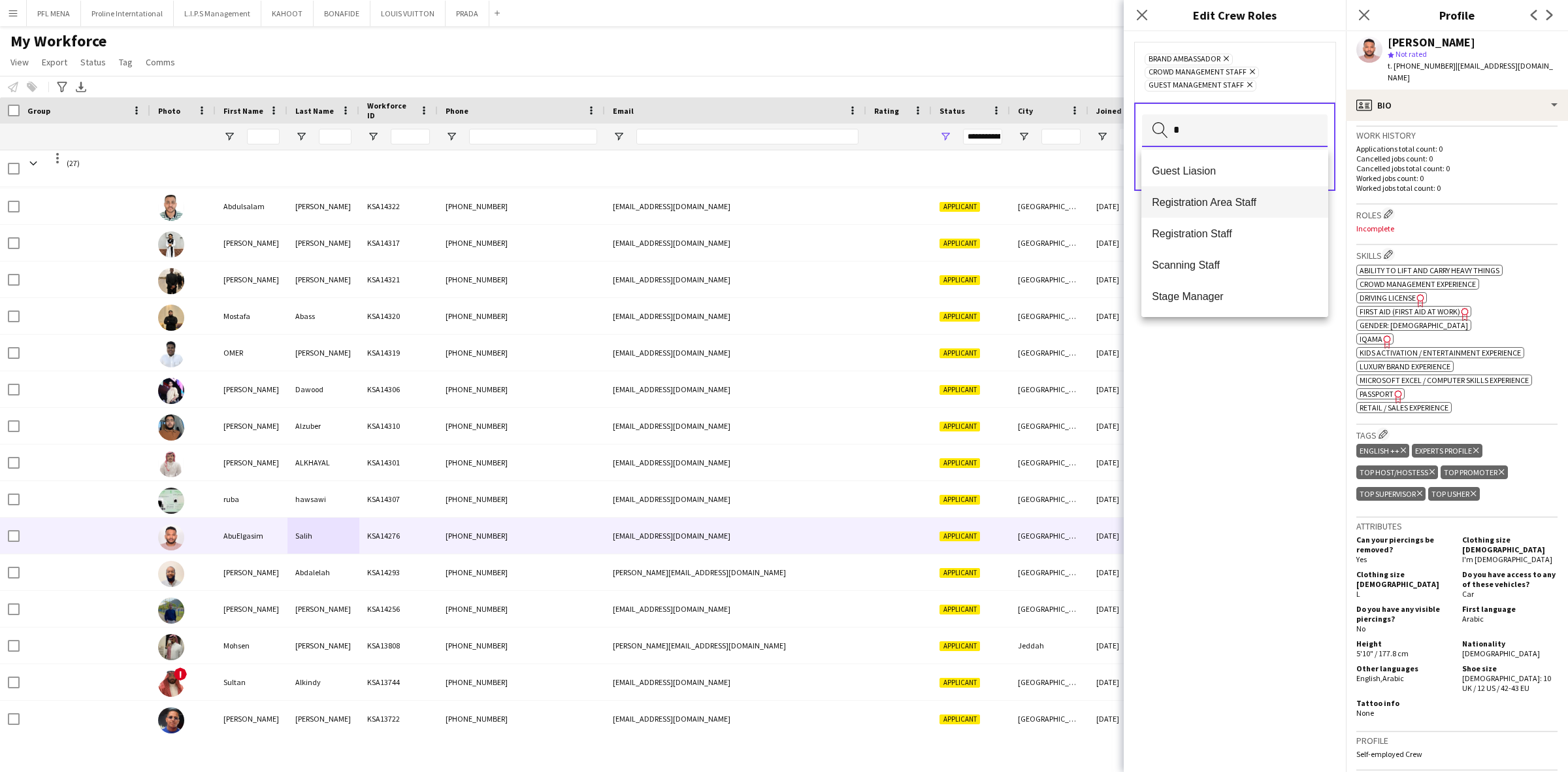
type input "*"
click at [1215, 196] on span "Registration Area Staff" at bounding box center [1235, 202] width 166 height 12
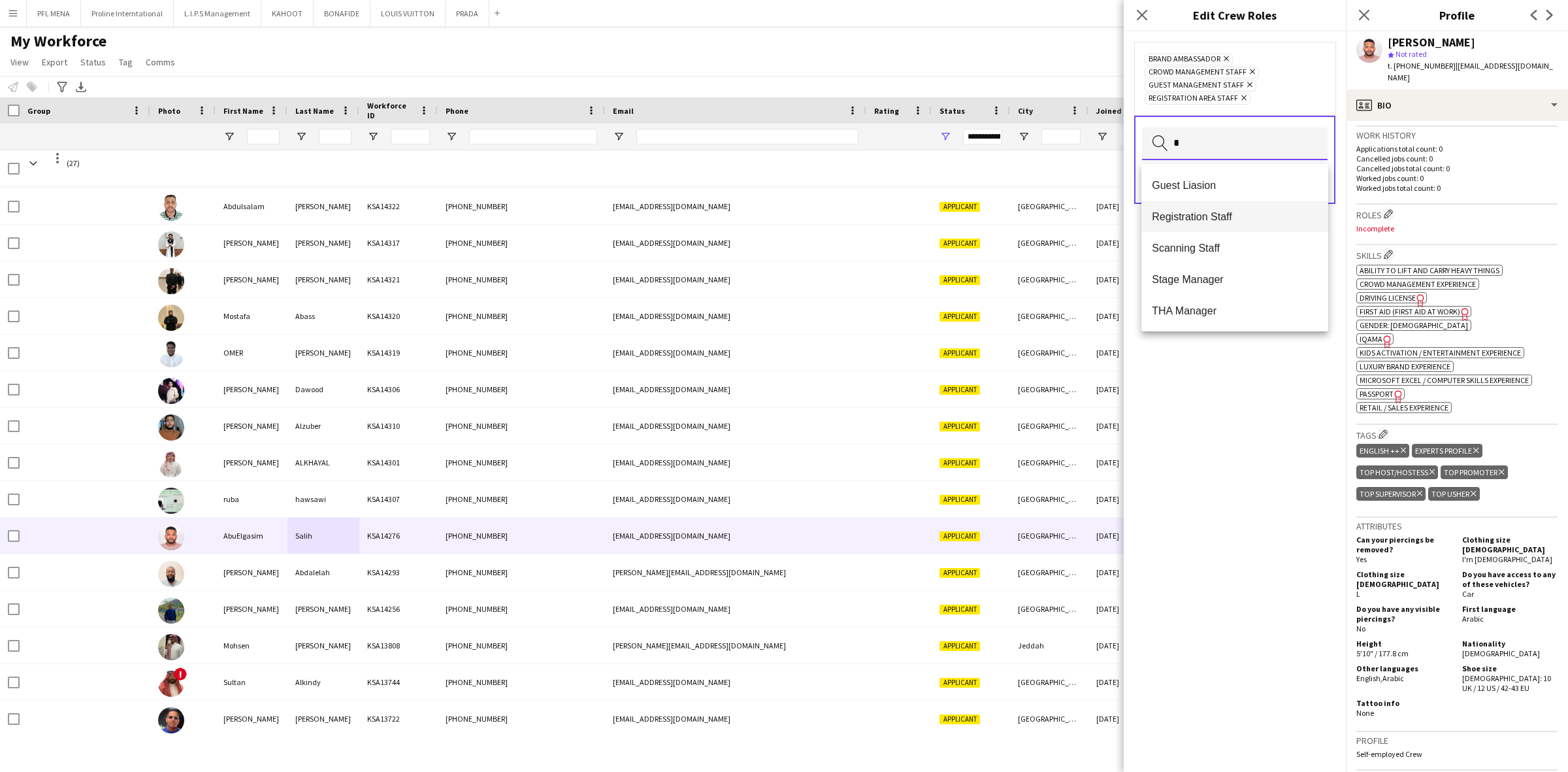
type input "*"
click at [1215, 216] on span "Registration Staff" at bounding box center [1235, 216] width 166 height 12
type input "*"
click at [1205, 226] on span "Scanning Staff" at bounding box center [1235, 231] width 166 height 12
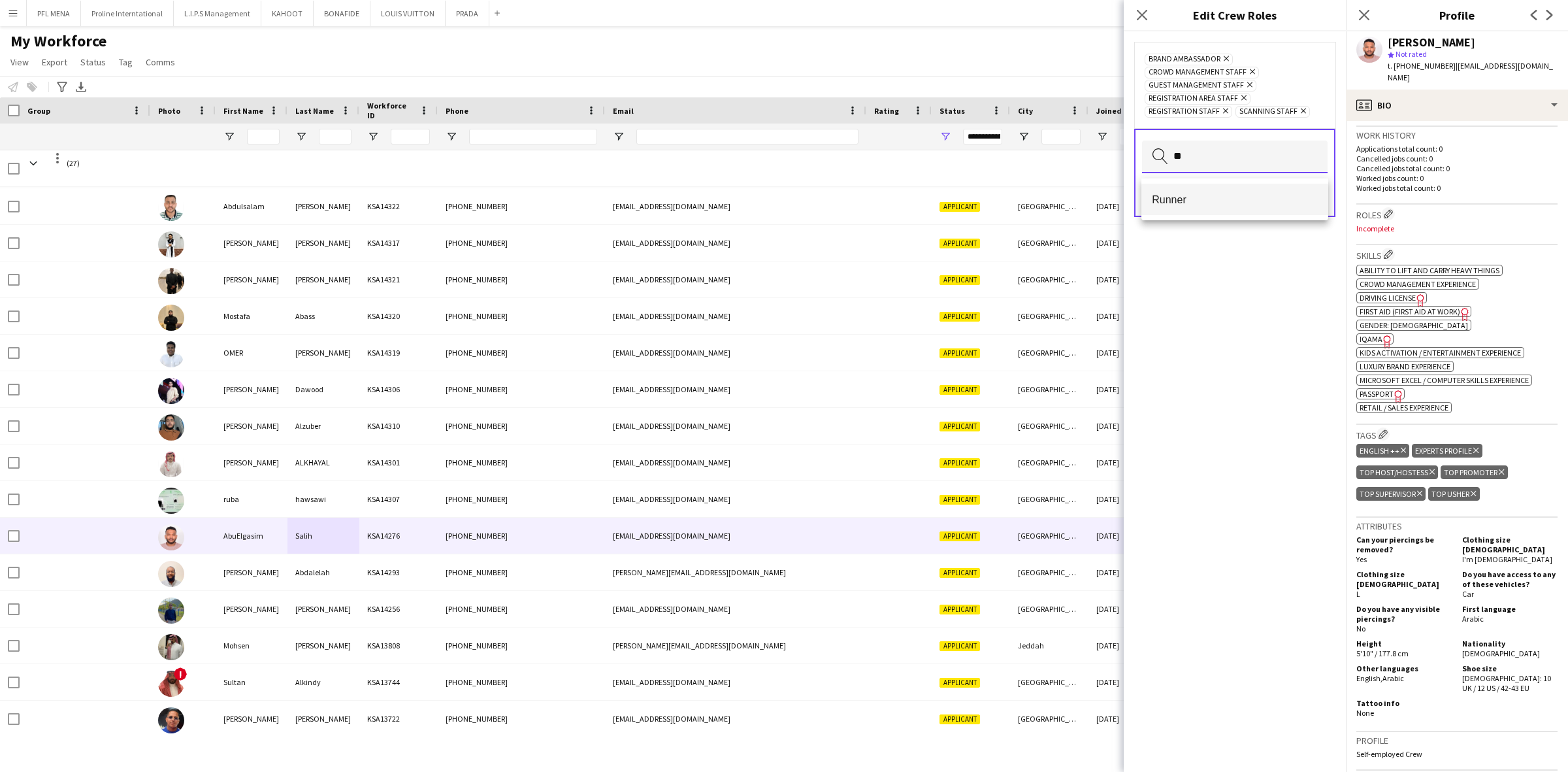
type input "**"
click at [1259, 203] on span "Runner" at bounding box center [1235, 200] width 166 height 12
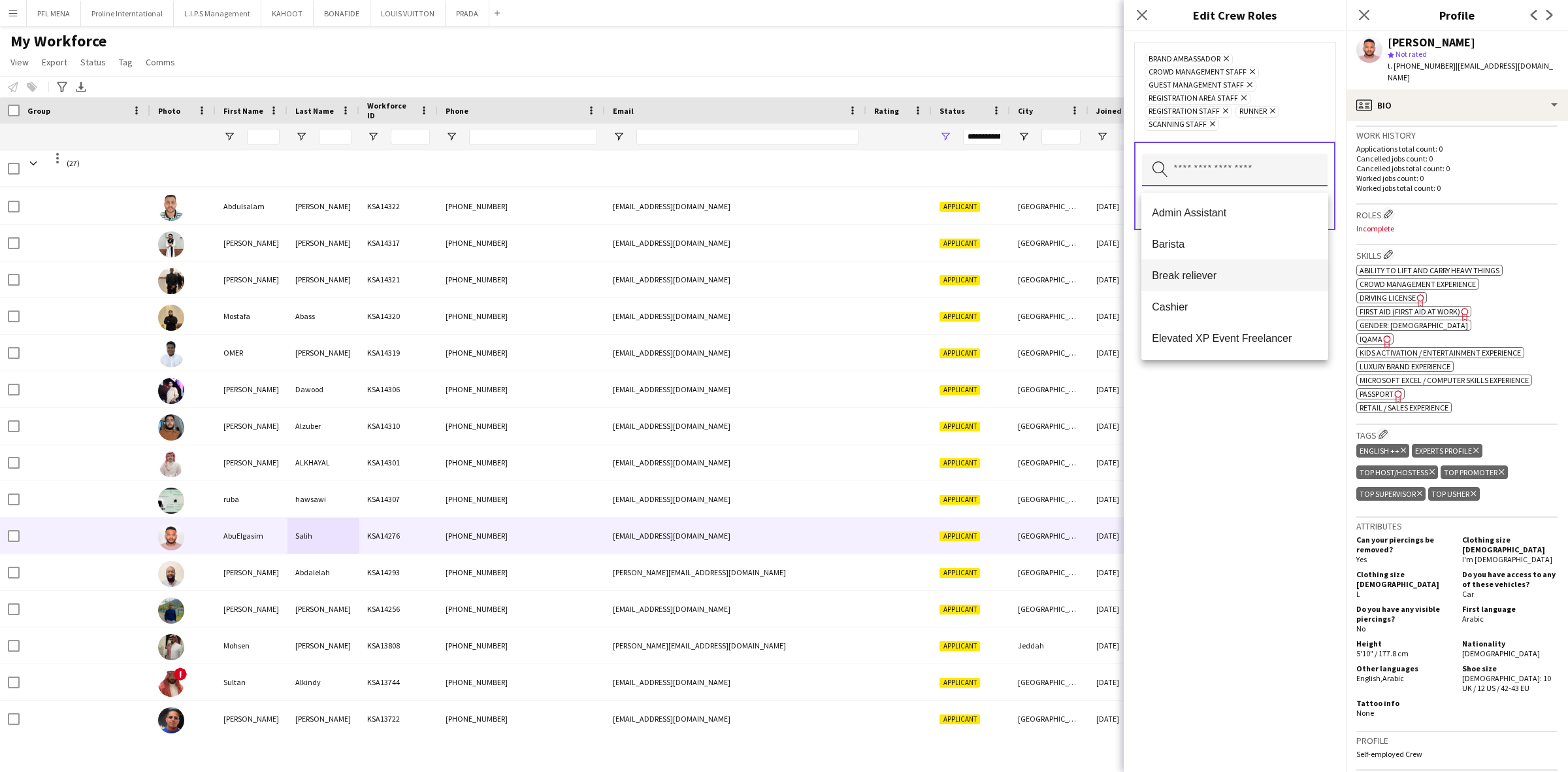
scroll to position [82, 0]
click at [1219, 312] on mat-option "Events (Event Staff)" at bounding box center [1235, 320] width 187 height 31
click at [1171, 347] on span "Promoter" at bounding box center [1235, 352] width 166 height 12
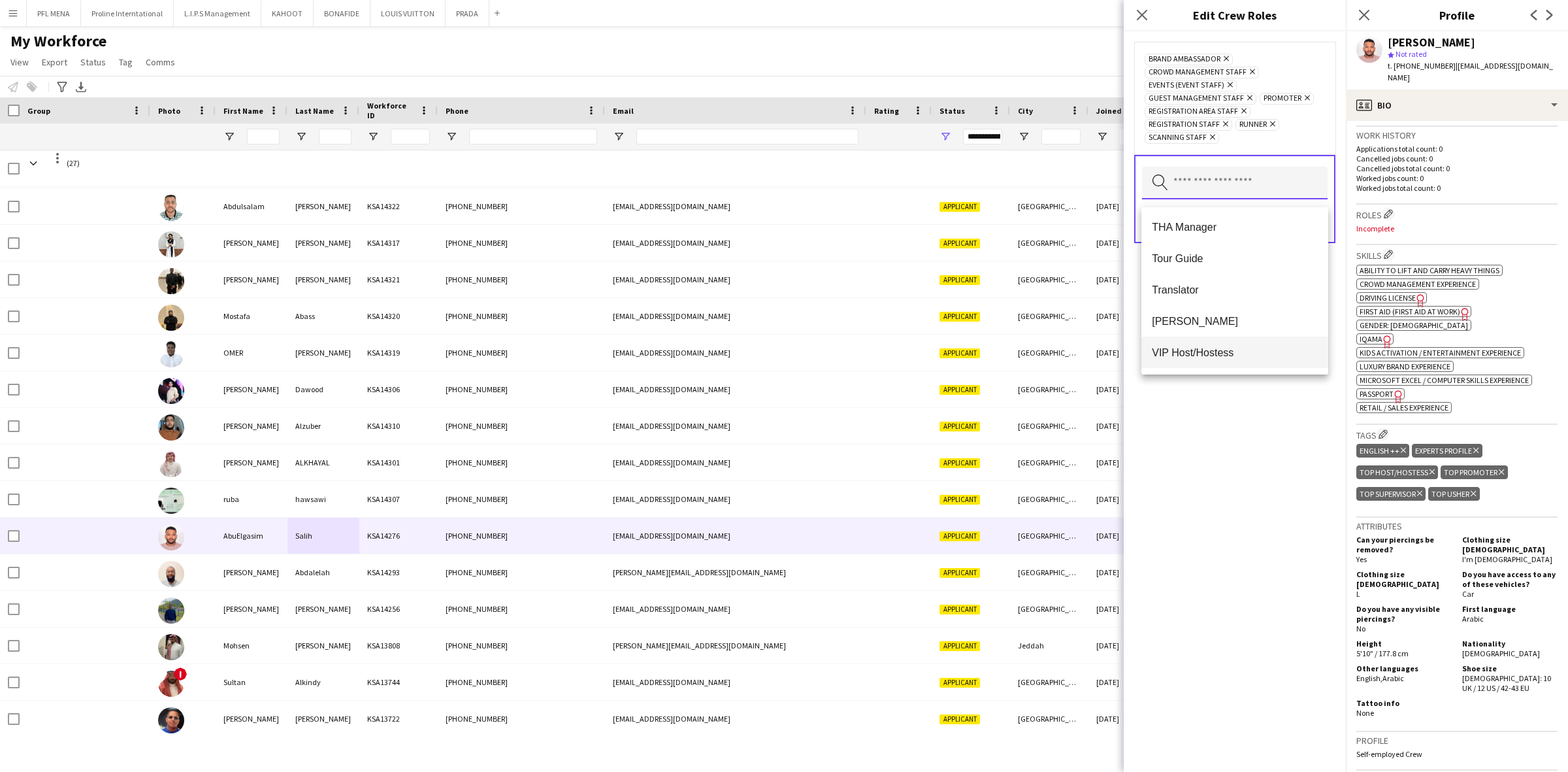
scroll to position [909, 0]
click at [1181, 223] on span "[PERSON_NAME]" at bounding box center [1235, 229] width 166 height 12
click at [1193, 318] on span "Host/Hostess" at bounding box center [1235, 315] width 166 height 12
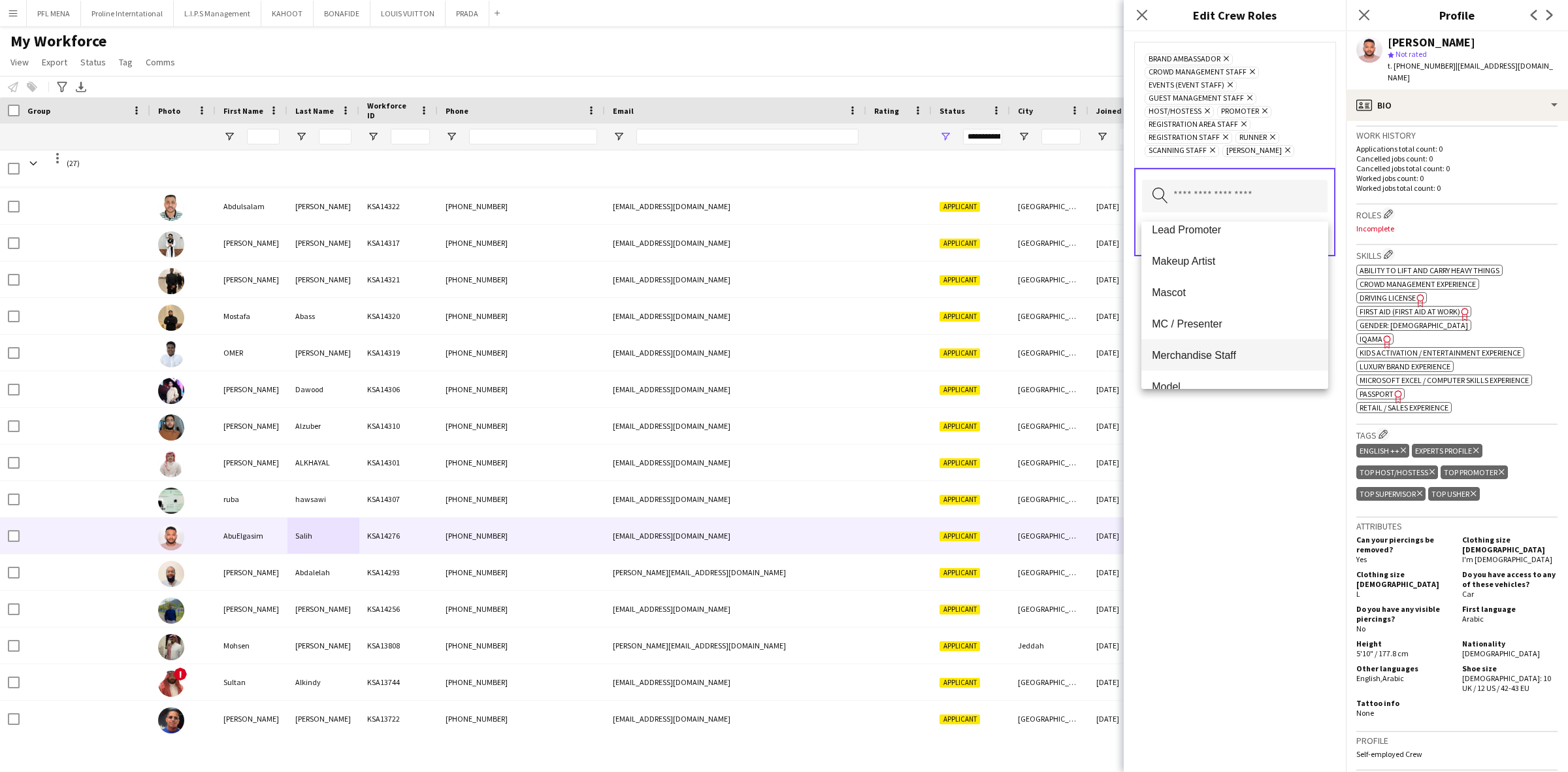
click at [1203, 349] on span "Merchandise Staff" at bounding box center [1235, 355] width 166 height 12
click at [1232, 417] on div "Brand Ambassador Remove Crowd Management Staff Remove Events (Event Staff) Remo…" at bounding box center [1234, 401] width 222 height 741
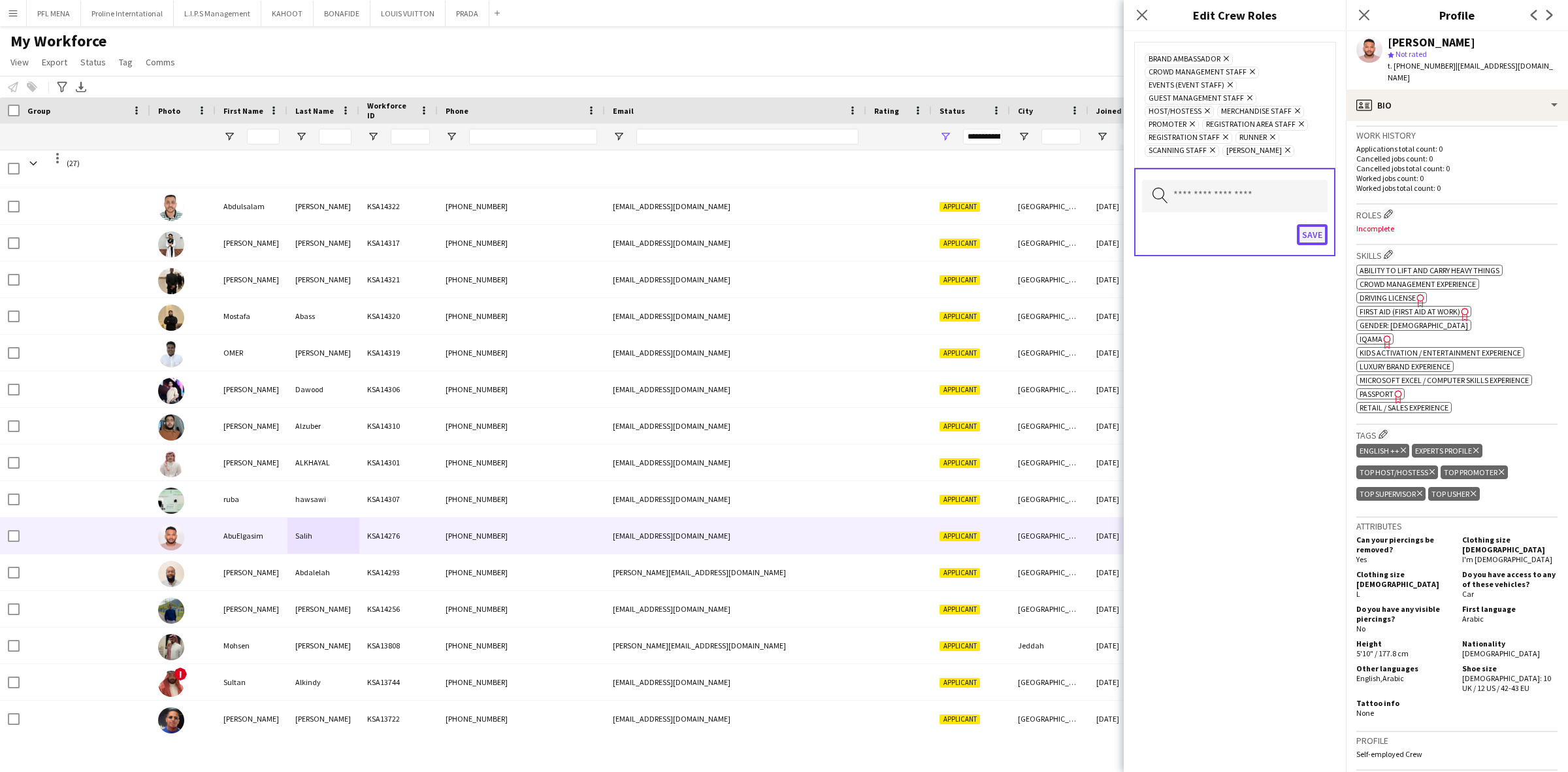
click at [1311, 245] on button "Save" at bounding box center [1312, 235] width 31 height 21
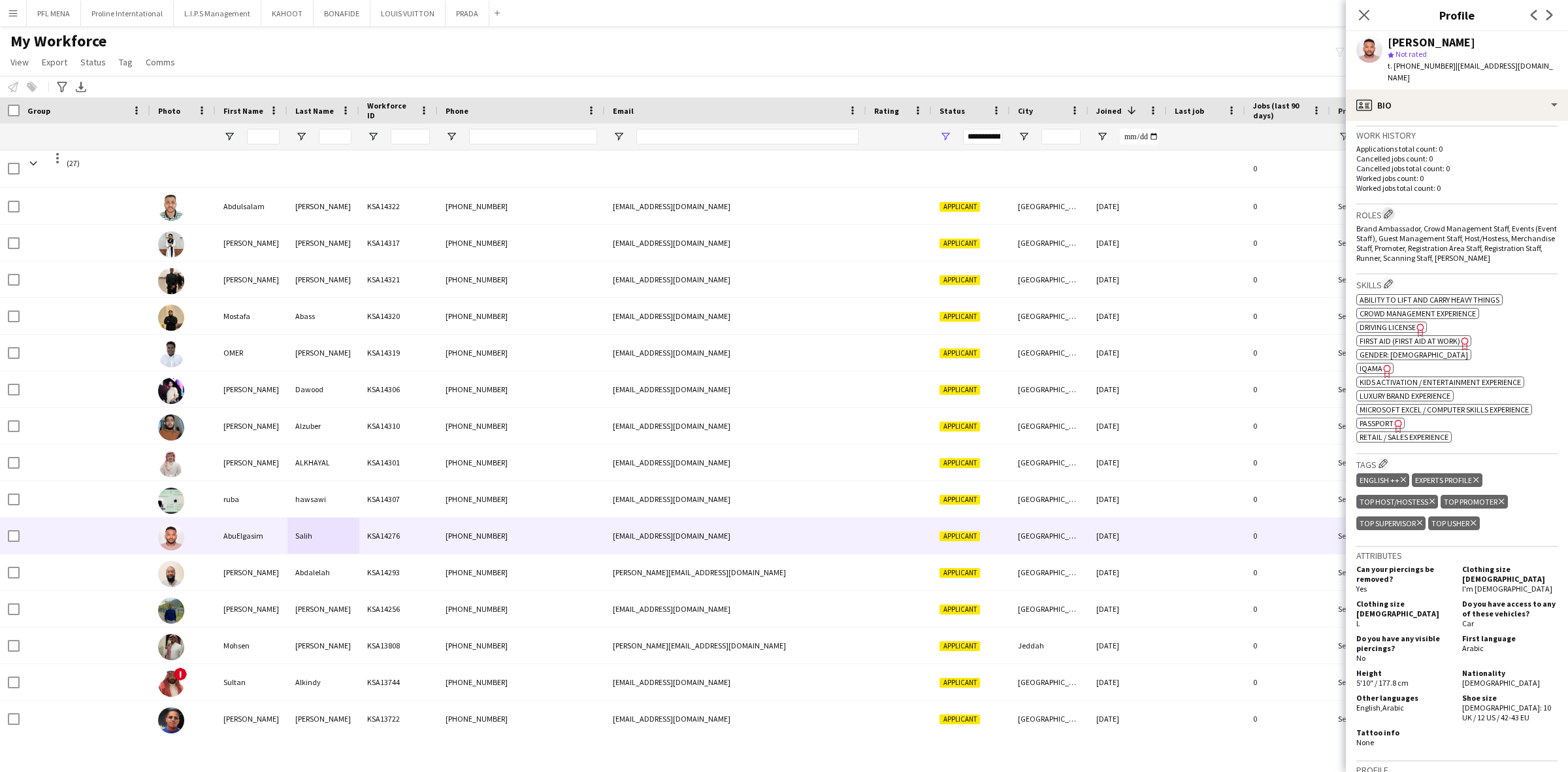
click at [1389, 209] on app-icon "Edit crew company roles" at bounding box center [1388, 213] width 9 height 9
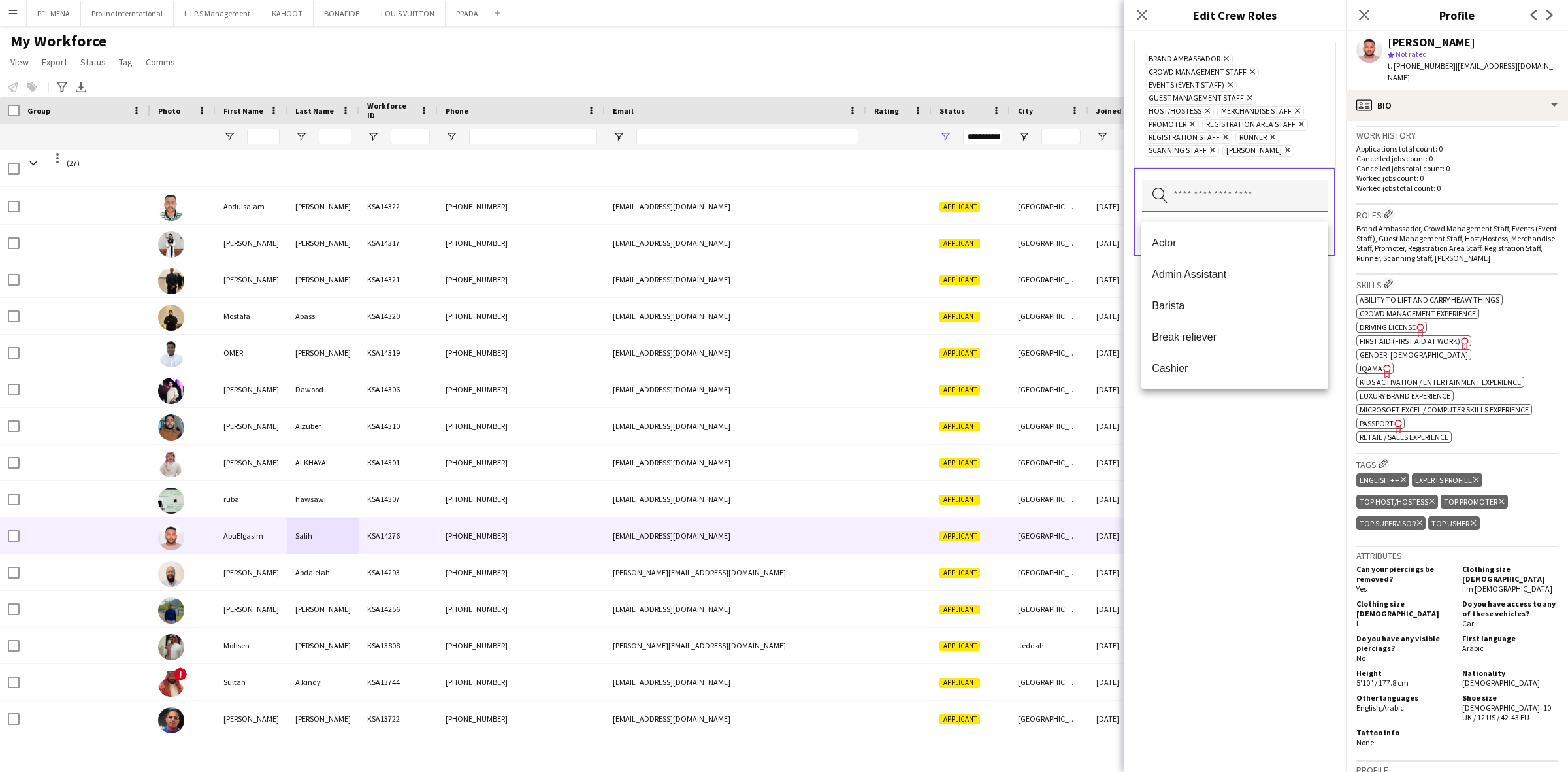
click at [1199, 209] on input "text" at bounding box center [1235, 196] width 186 height 33
type input "***"
click at [1245, 247] on span "Supervisor" at bounding box center [1235, 243] width 166 height 12
click at [1238, 428] on div "Brand Ambassador Remove Crowd Management Staff Remove Events (Event Staff) Remo…" at bounding box center [1234, 401] width 222 height 741
click at [1318, 243] on button "Save" at bounding box center [1312, 248] width 31 height 21
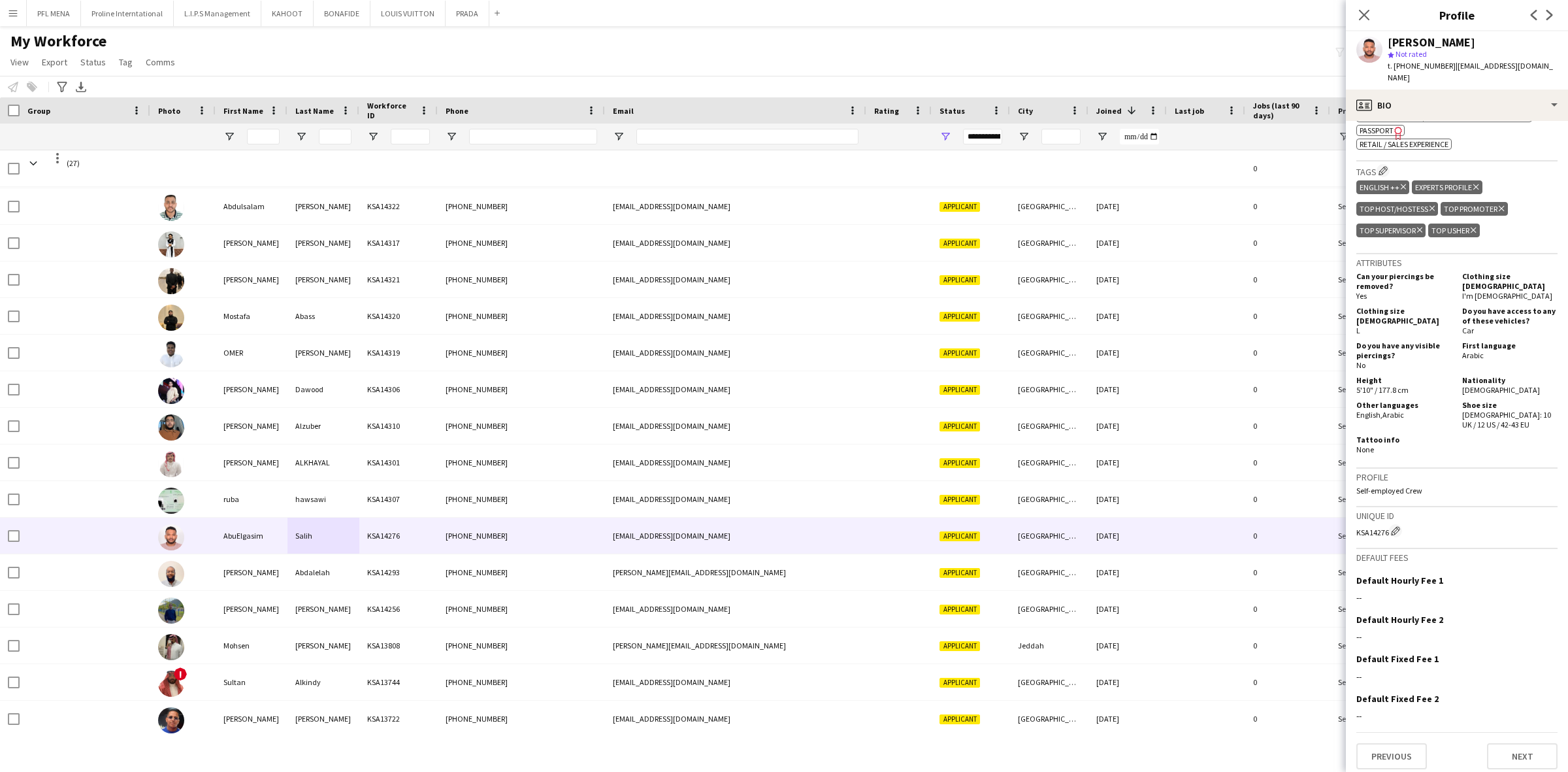
scroll to position [621, 0]
click at [1467, 95] on div "profile Bio" at bounding box center [1457, 105] width 222 height 31
click at [1497, 252] on div "Feedback Feedback" at bounding box center [1494, 265] width 130 height 26
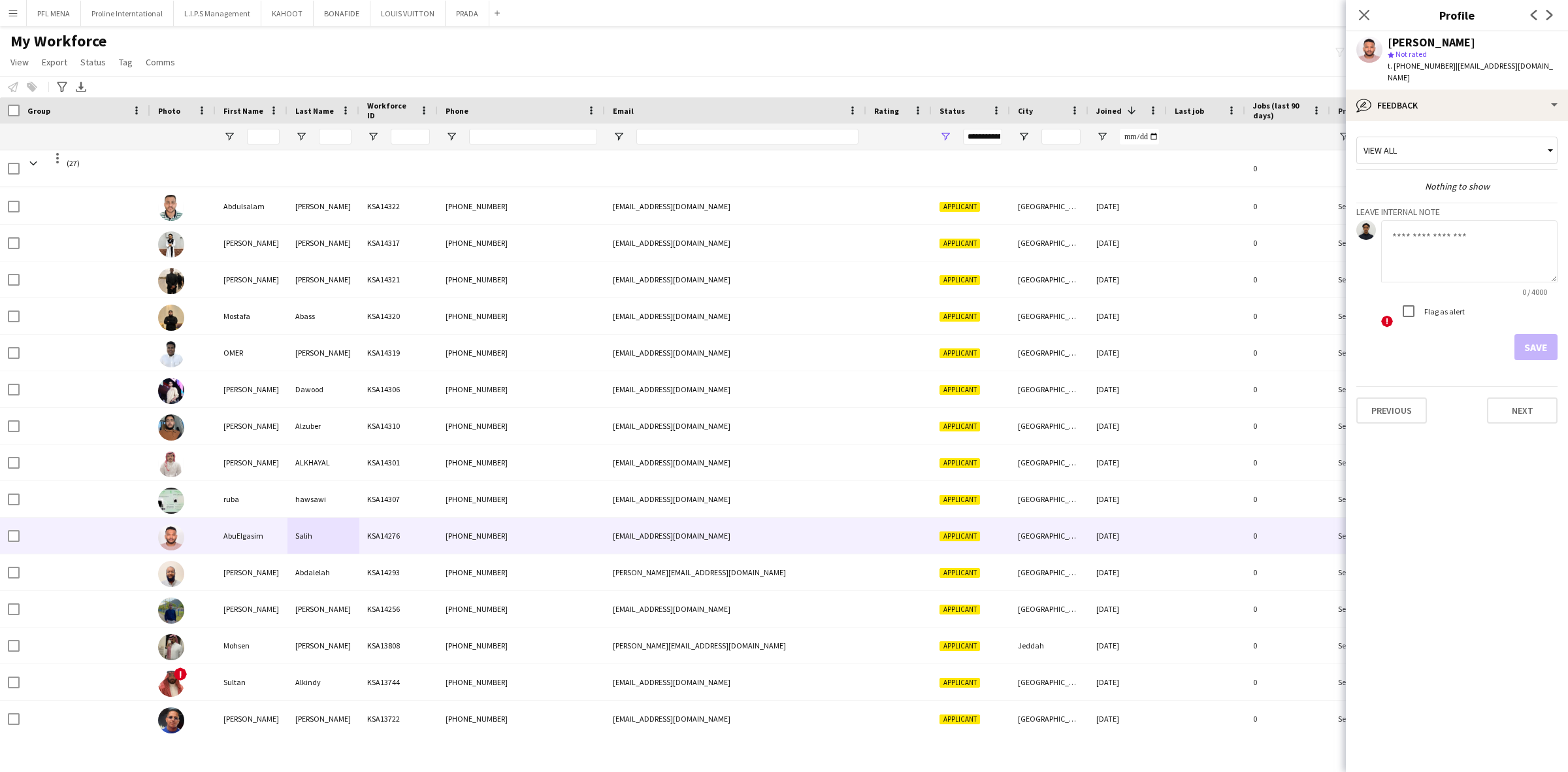
click at [1505, 240] on textarea at bounding box center [1469, 251] width 176 height 62
paste textarea "**********"
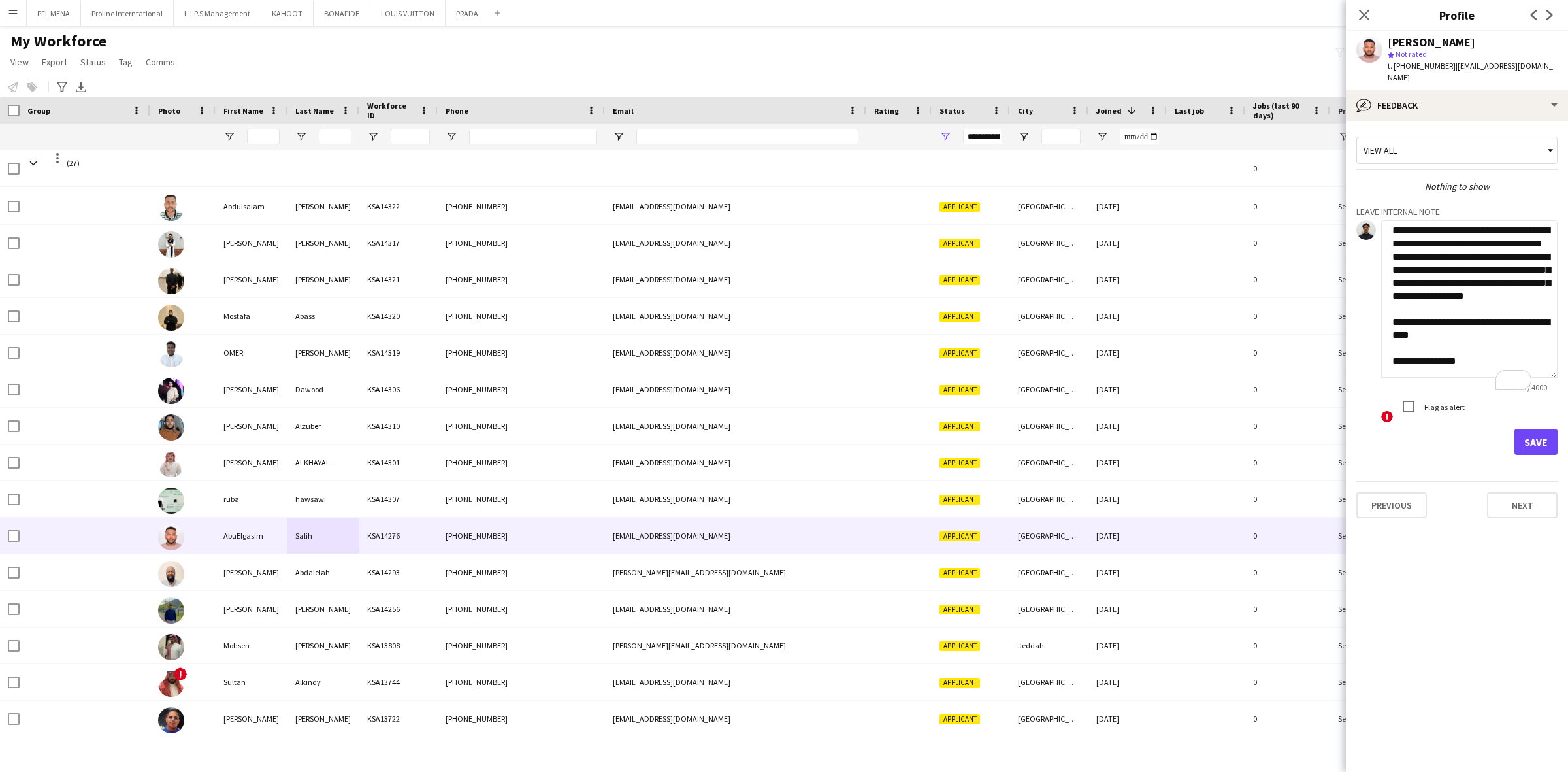
scroll to position [0, 0]
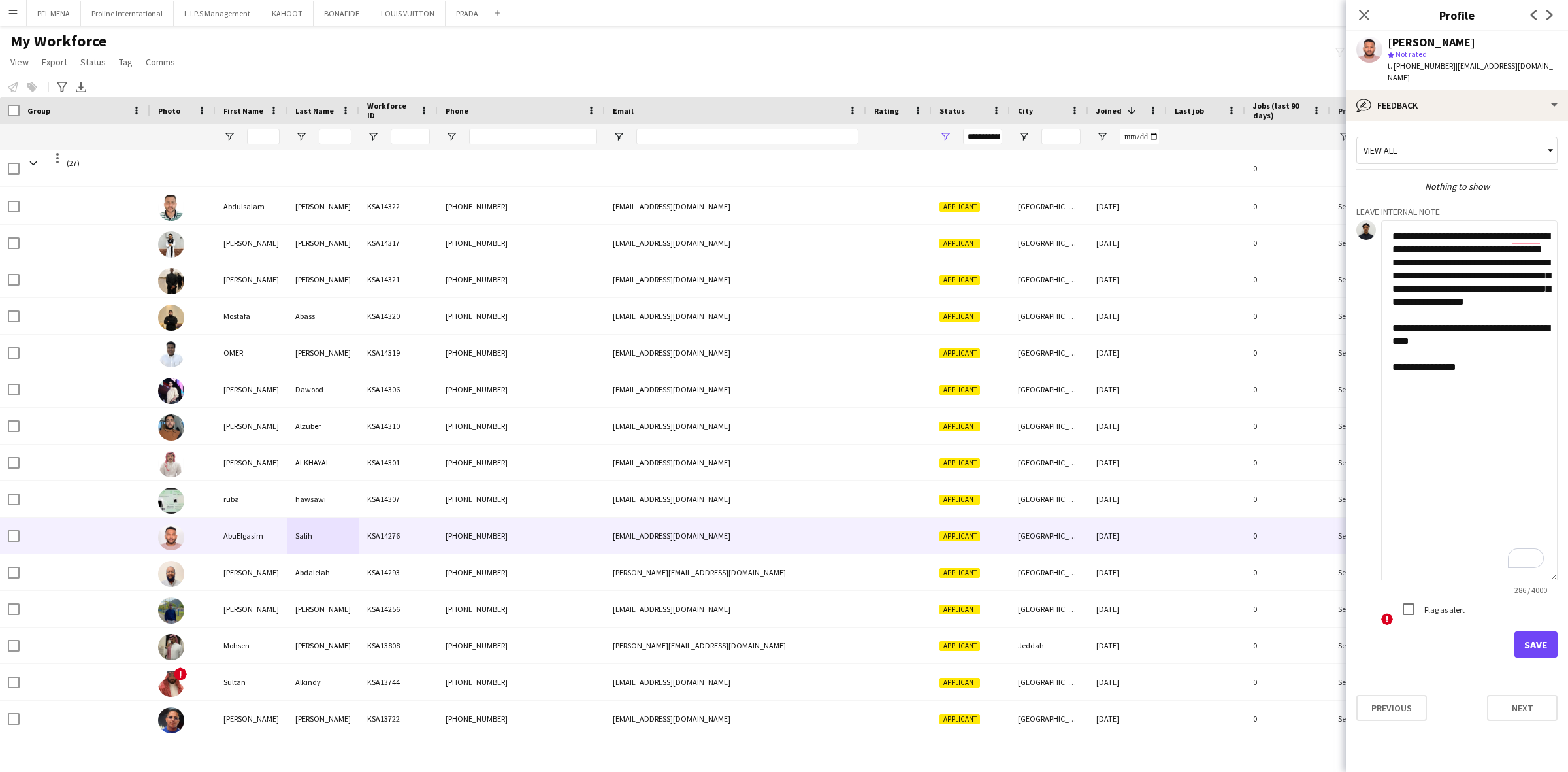
drag, startPoint x: 1553, startPoint y: 260, endPoint x: 1524, endPoint y: 527, distance: 268.6
click at [1532, 557] on textarea "**********" at bounding box center [1469, 400] width 176 height 360
drag, startPoint x: 1494, startPoint y: 371, endPoint x: 1484, endPoint y: 371, distance: 10.0
click at [1484, 370] on textarea "**********" at bounding box center [1469, 399] width 176 height 358
drag, startPoint x: 1481, startPoint y: 389, endPoint x: 1365, endPoint y: 184, distance: 235.5
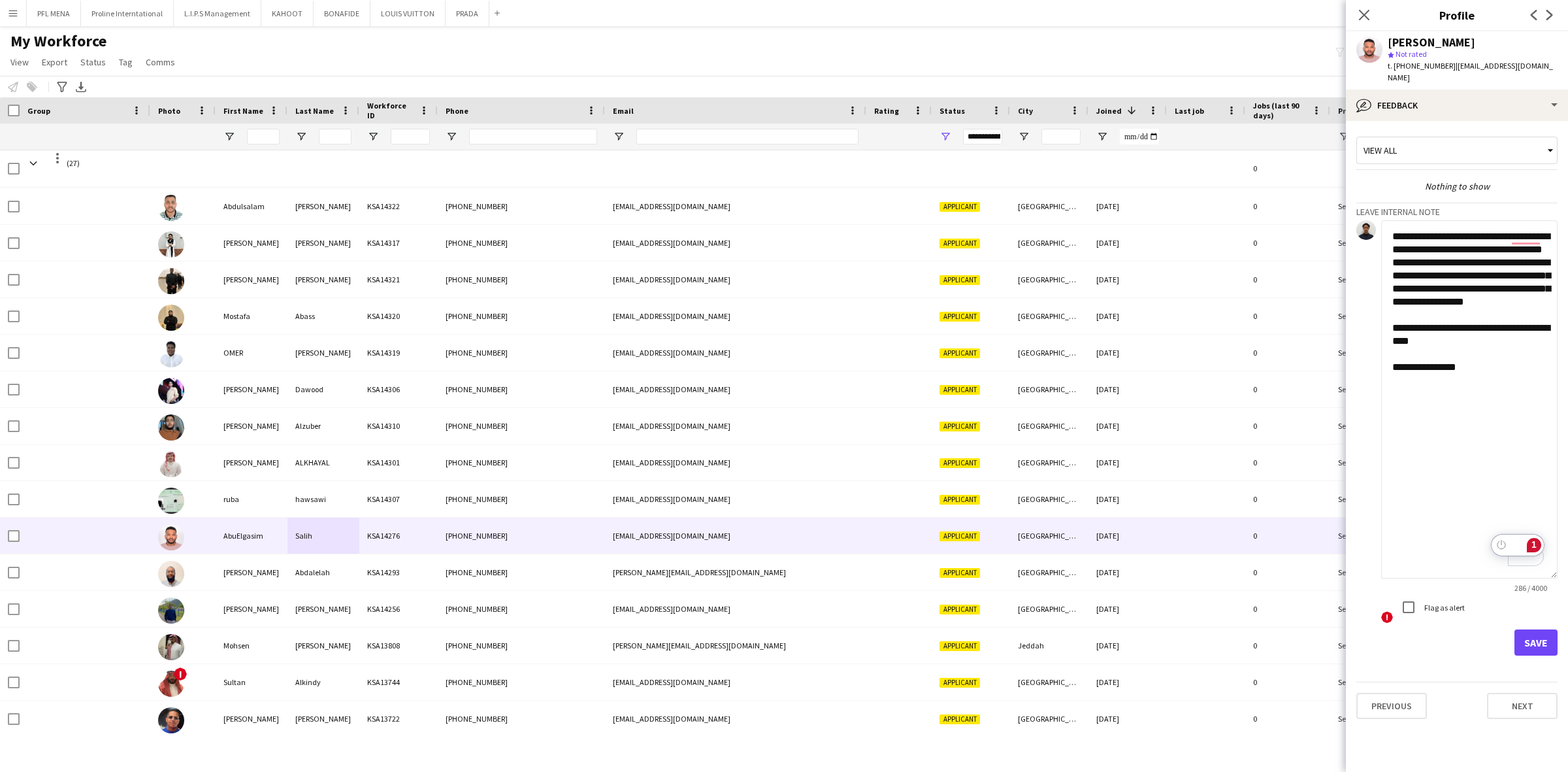
click at [1365, 184] on div "**********" at bounding box center [1457, 393] width 201 height 525
paste textarea "**********"
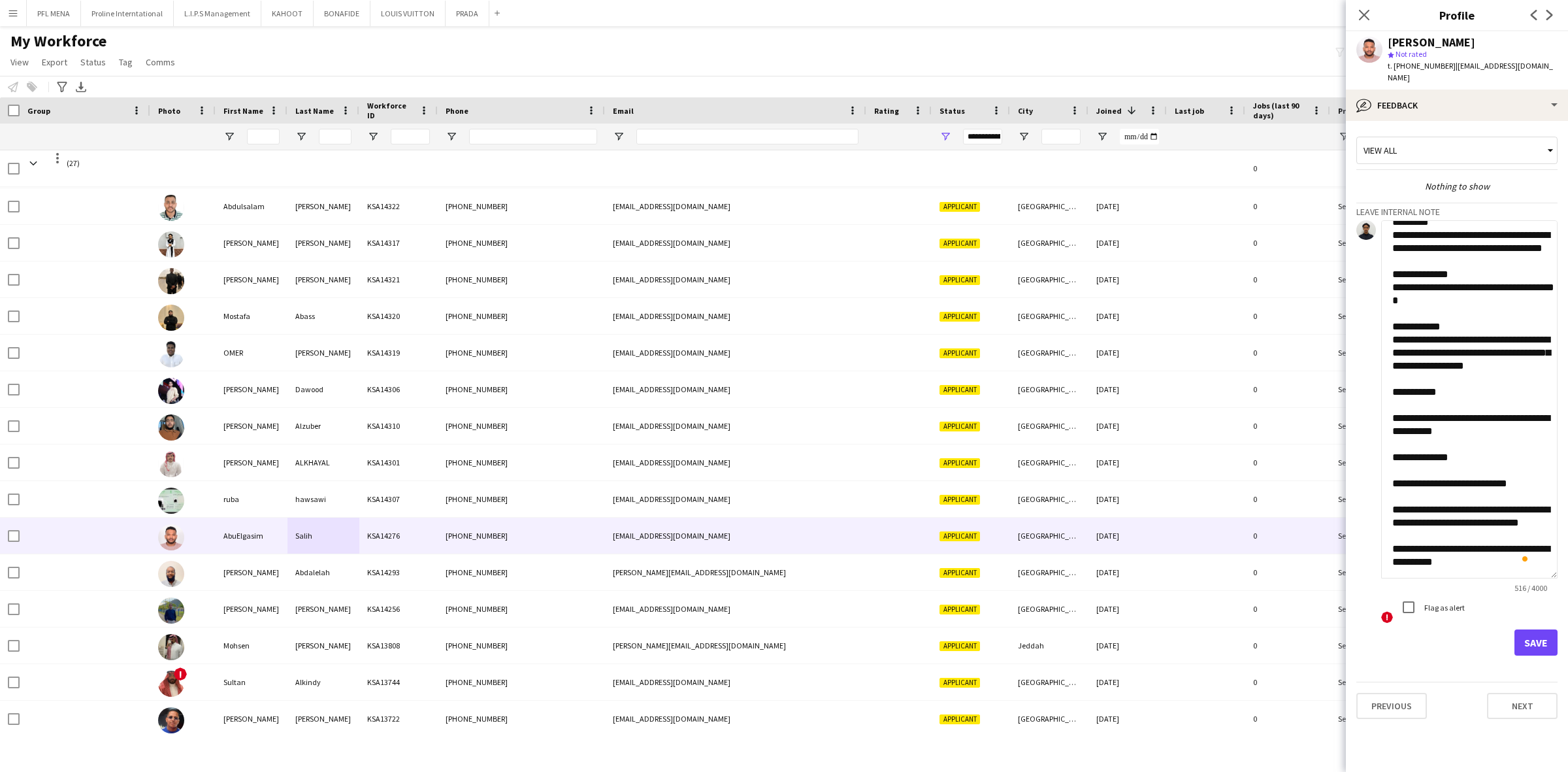
scroll to position [54, 0]
click at [1422, 381] on textarea "**********" at bounding box center [1469, 399] width 176 height 358
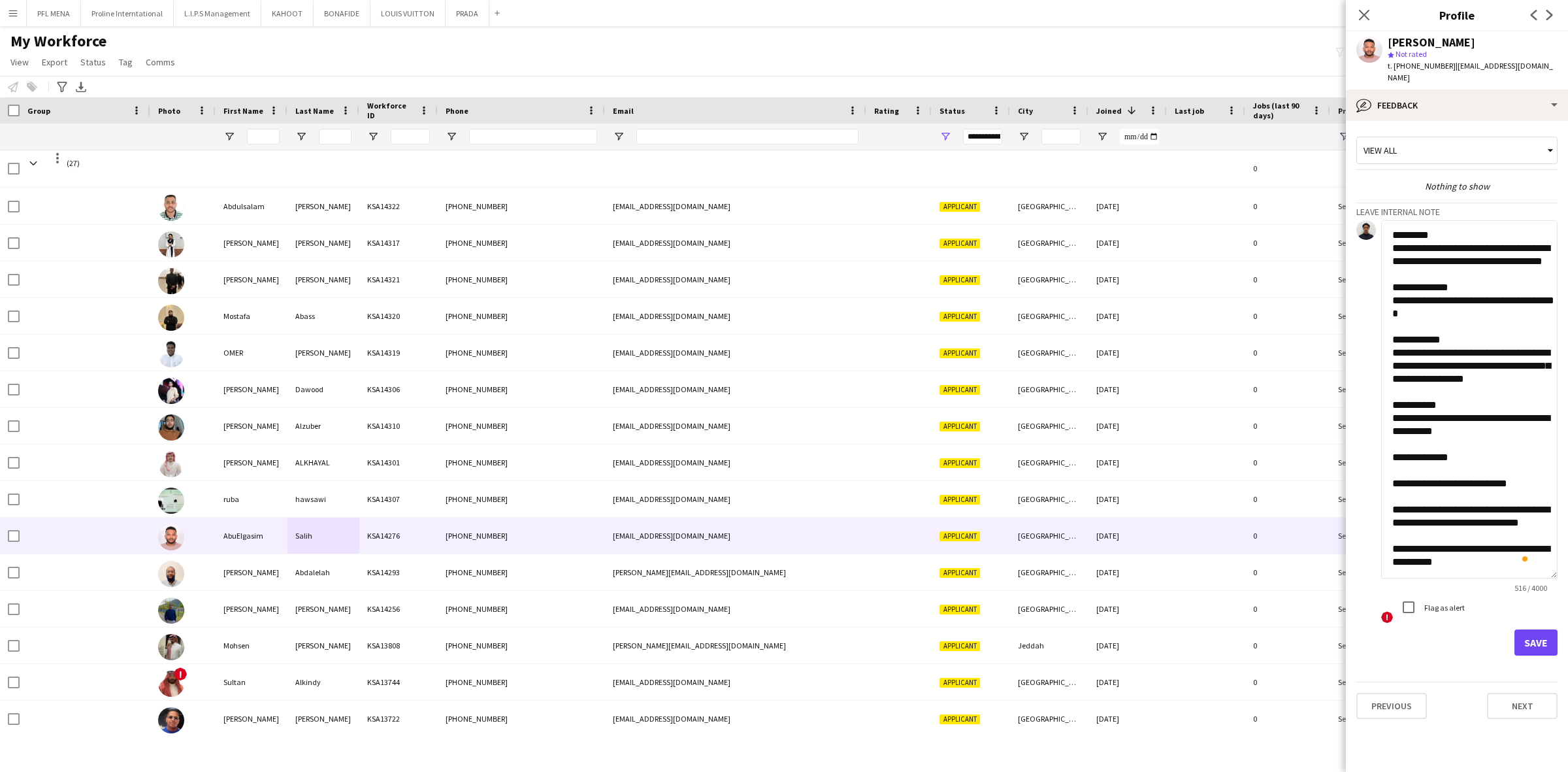
scroll to position [41, 0]
click at [1431, 456] on textarea "**********" at bounding box center [1469, 399] width 176 height 358
type textarea "**********"
click at [1537, 636] on button "Save" at bounding box center [1535, 642] width 43 height 26
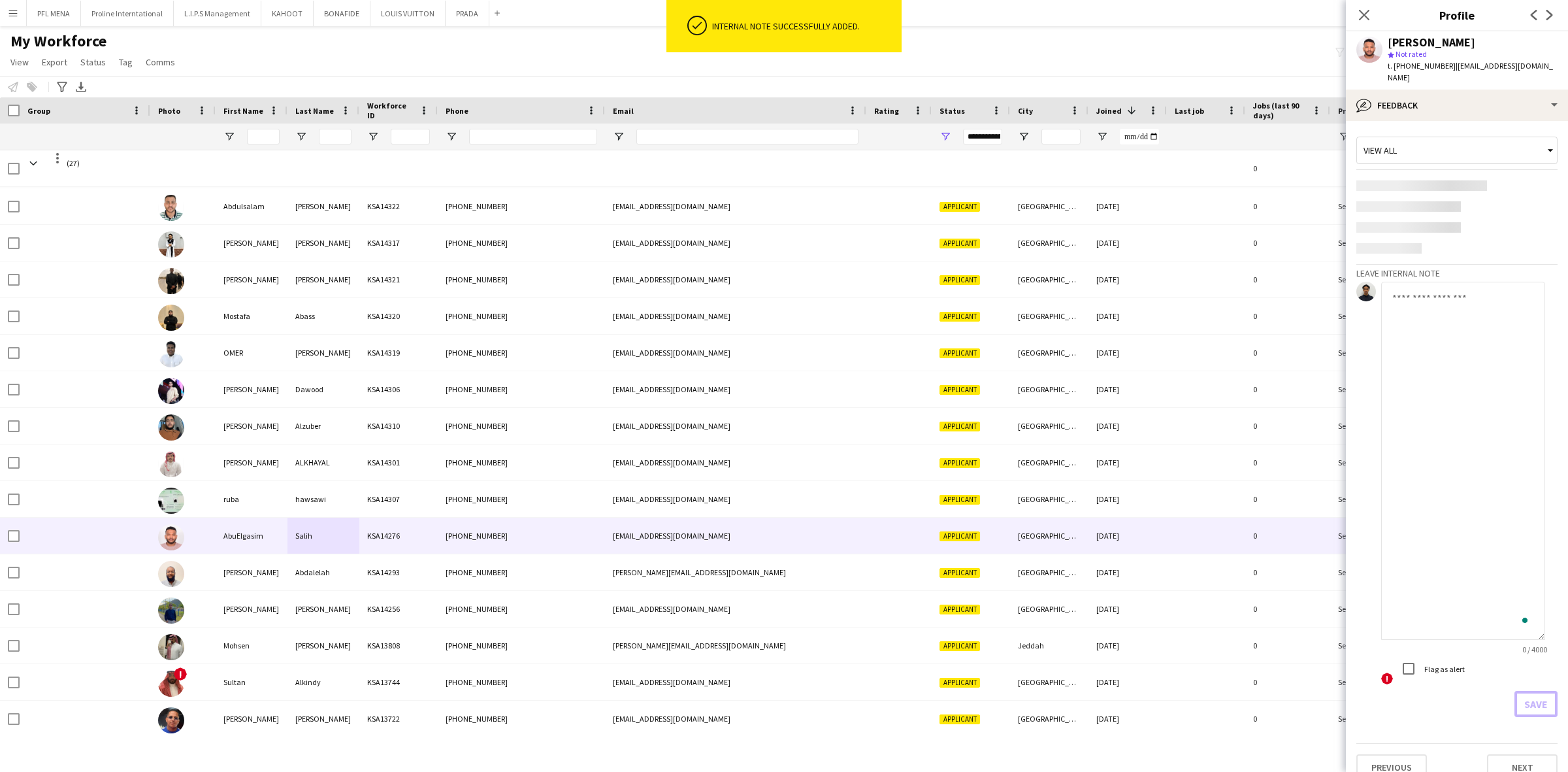
scroll to position [0, 0]
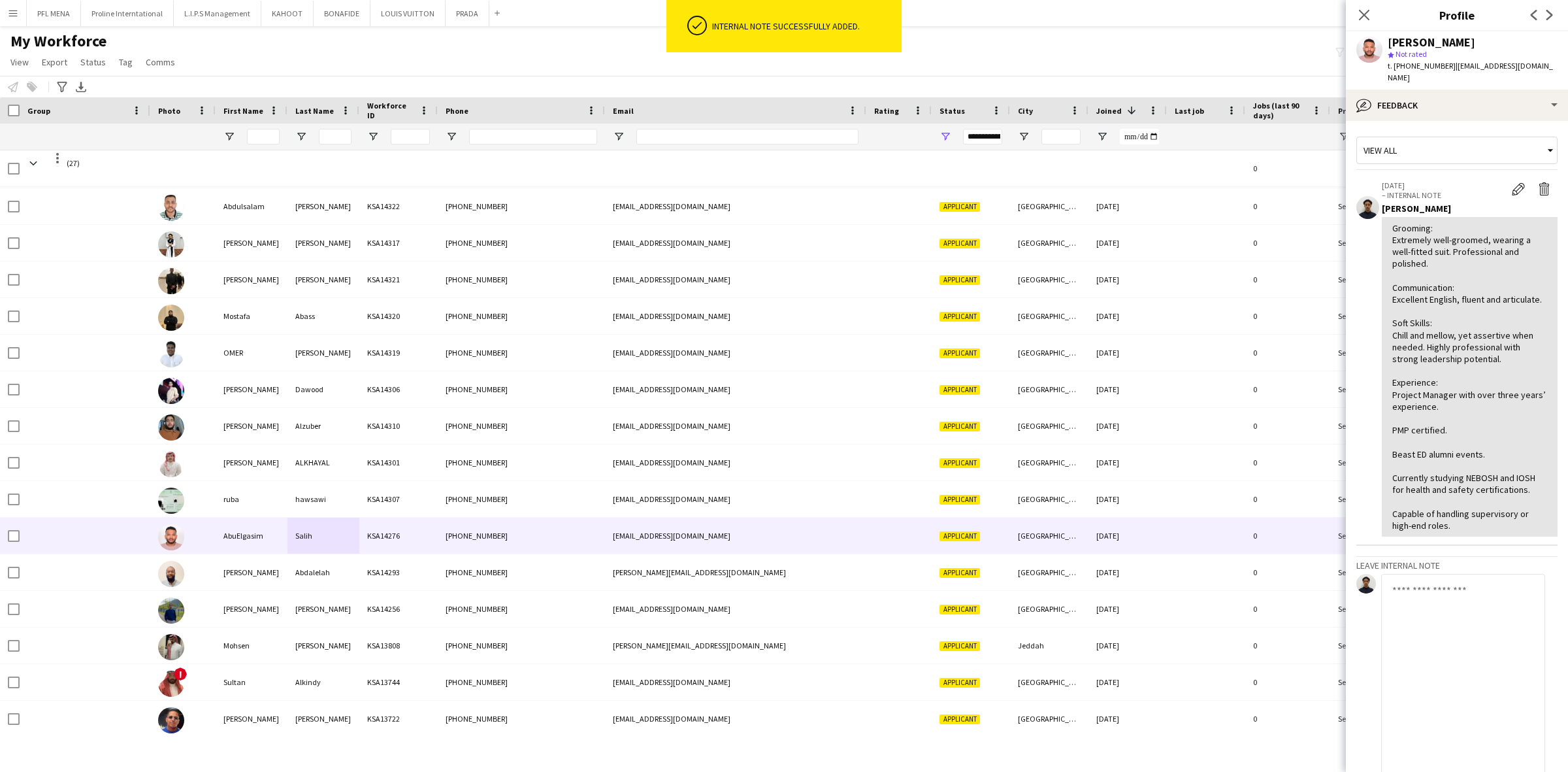
click at [1447, 626] on textarea "To enrich screen reader interactions, please activate Accessibility in Grammarl…" at bounding box center [1462, 753] width 164 height 358
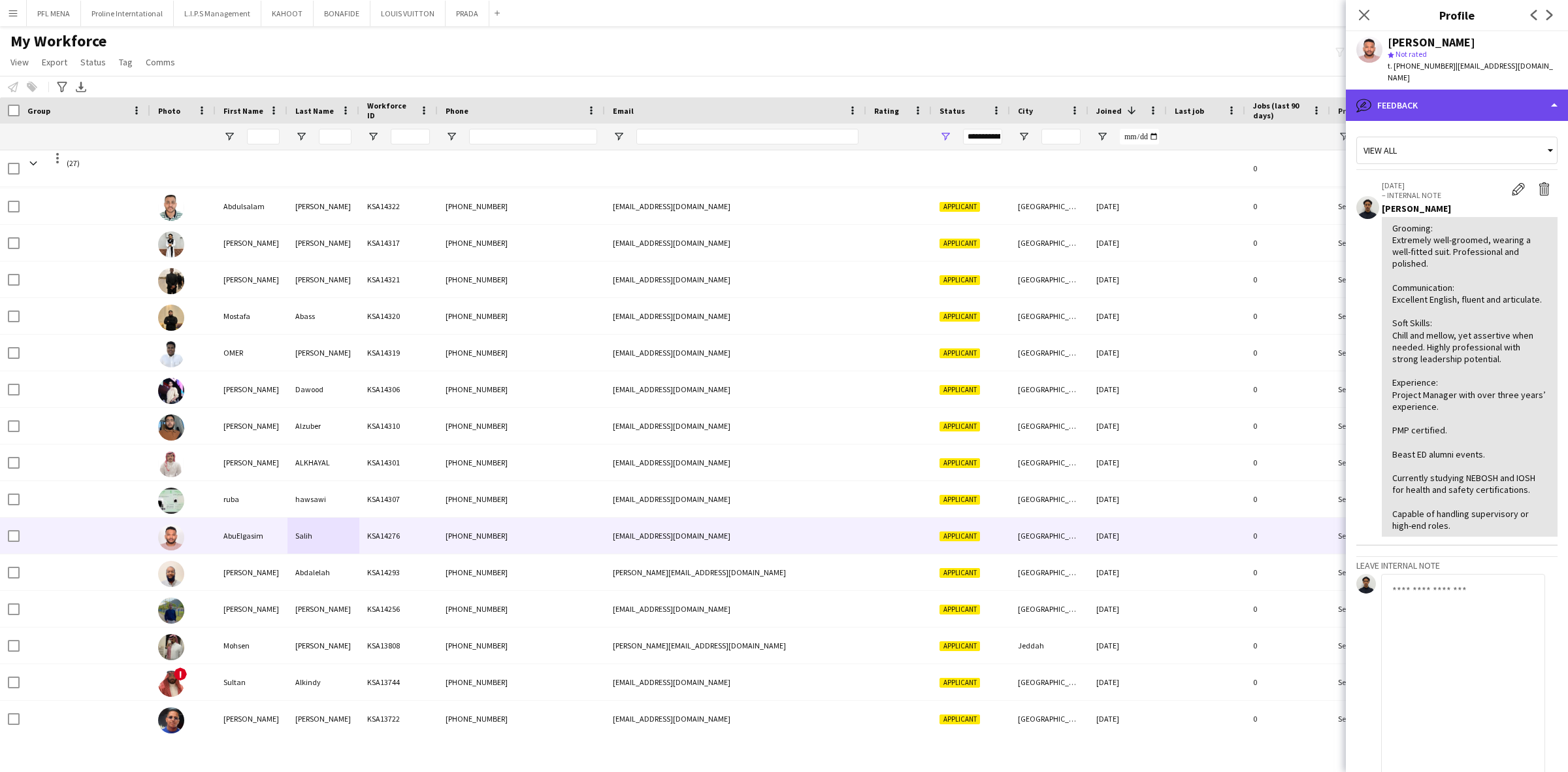
click at [1478, 92] on div "bubble-pencil Feedback" at bounding box center [1457, 105] width 222 height 31
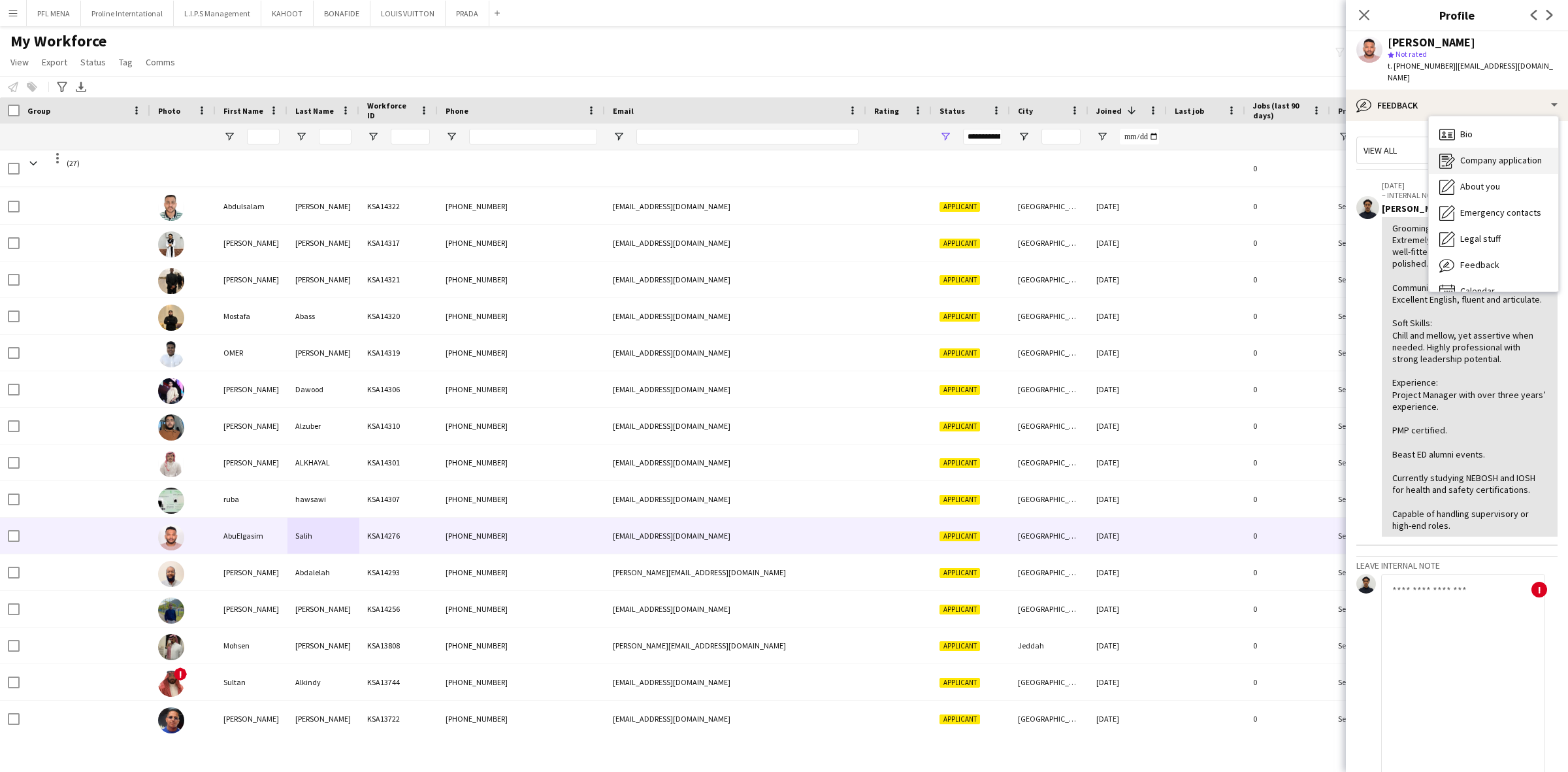
click at [1481, 154] on span "Company application" at bounding box center [1501, 160] width 82 height 12
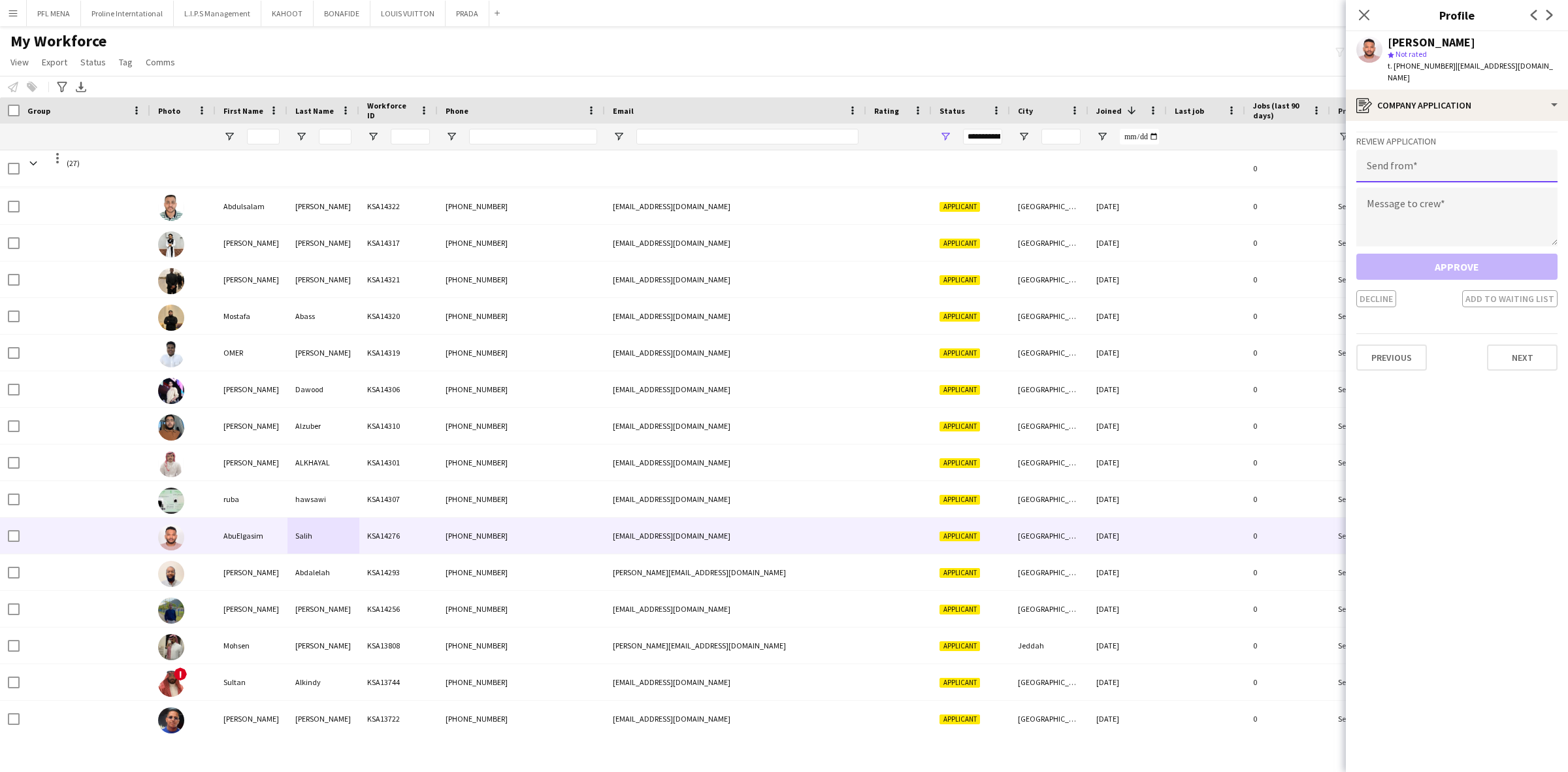
click at [1433, 164] on input "email" at bounding box center [1457, 165] width 201 height 33
click at [1492, 232] on textarea at bounding box center [1457, 229] width 201 height 59
paste textarea "**********"
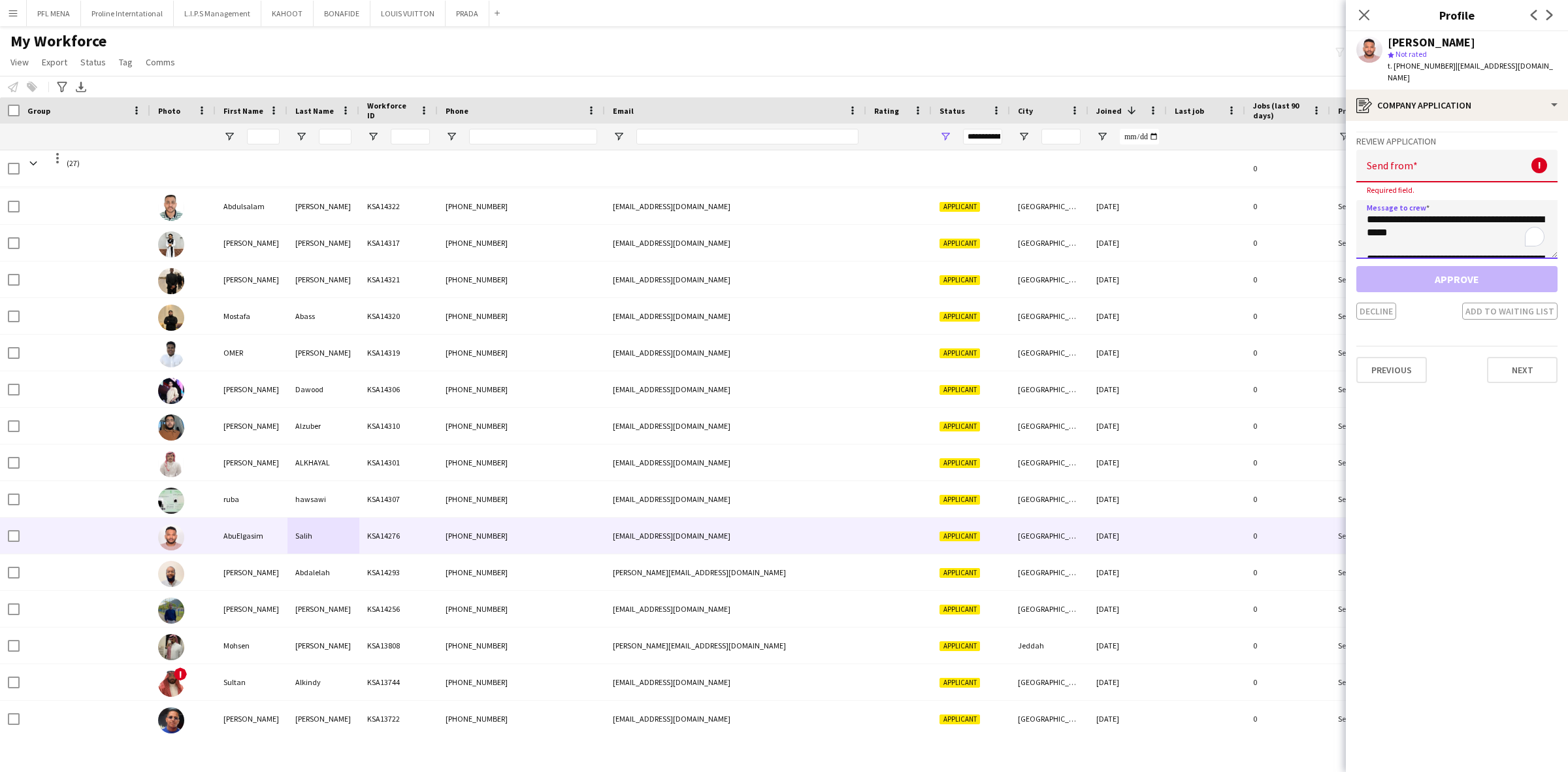
scroll to position [164, 0]
type textarea "**********"
click at [1426, 157] on input "email" at bounding box center [1457, 165] width 201 height 33
paste input "**********"
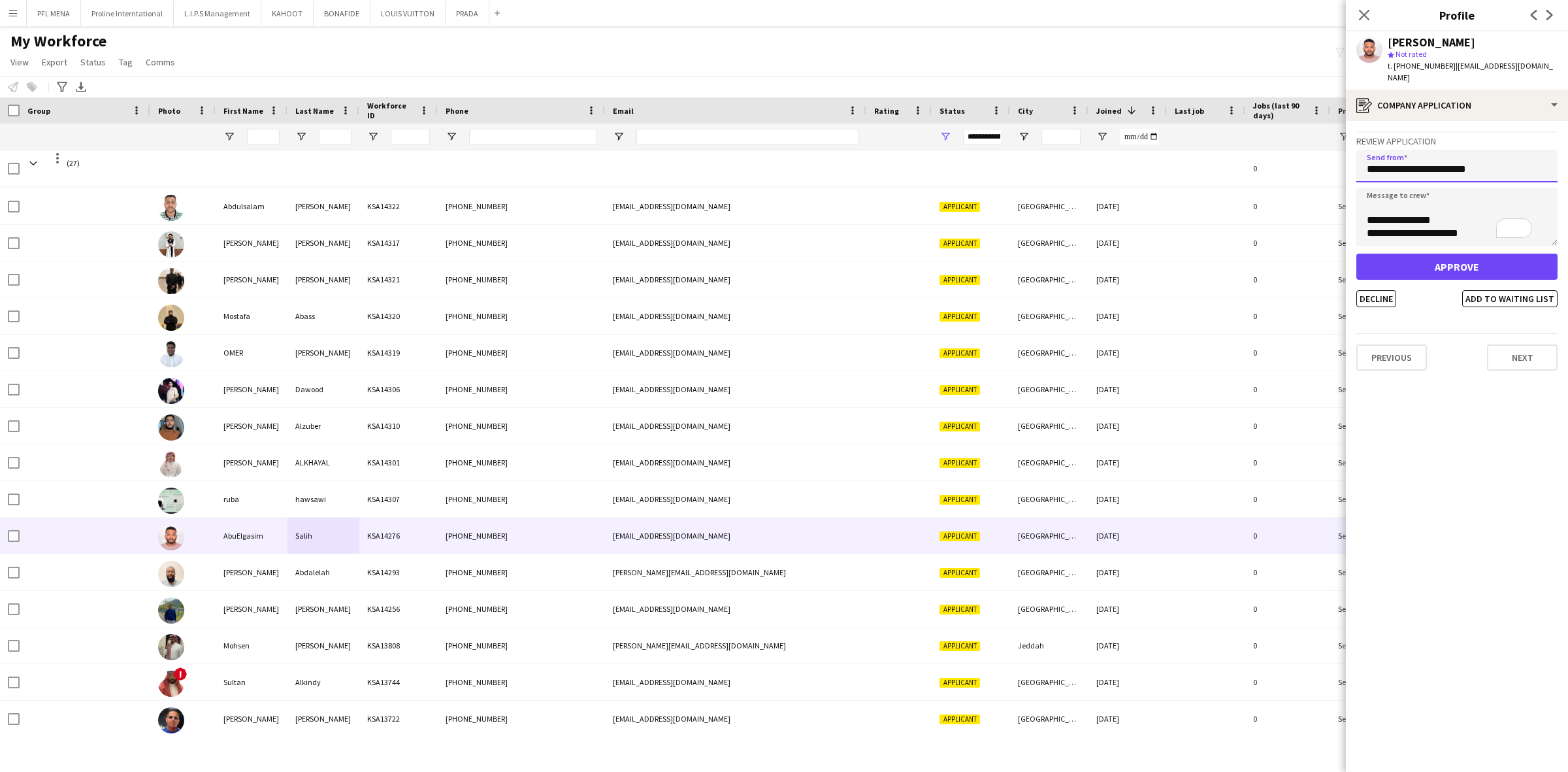
type input "**********"
click at [1460, 257] on button "Approve" at bounding box center [1457, 267] width 201 height 26
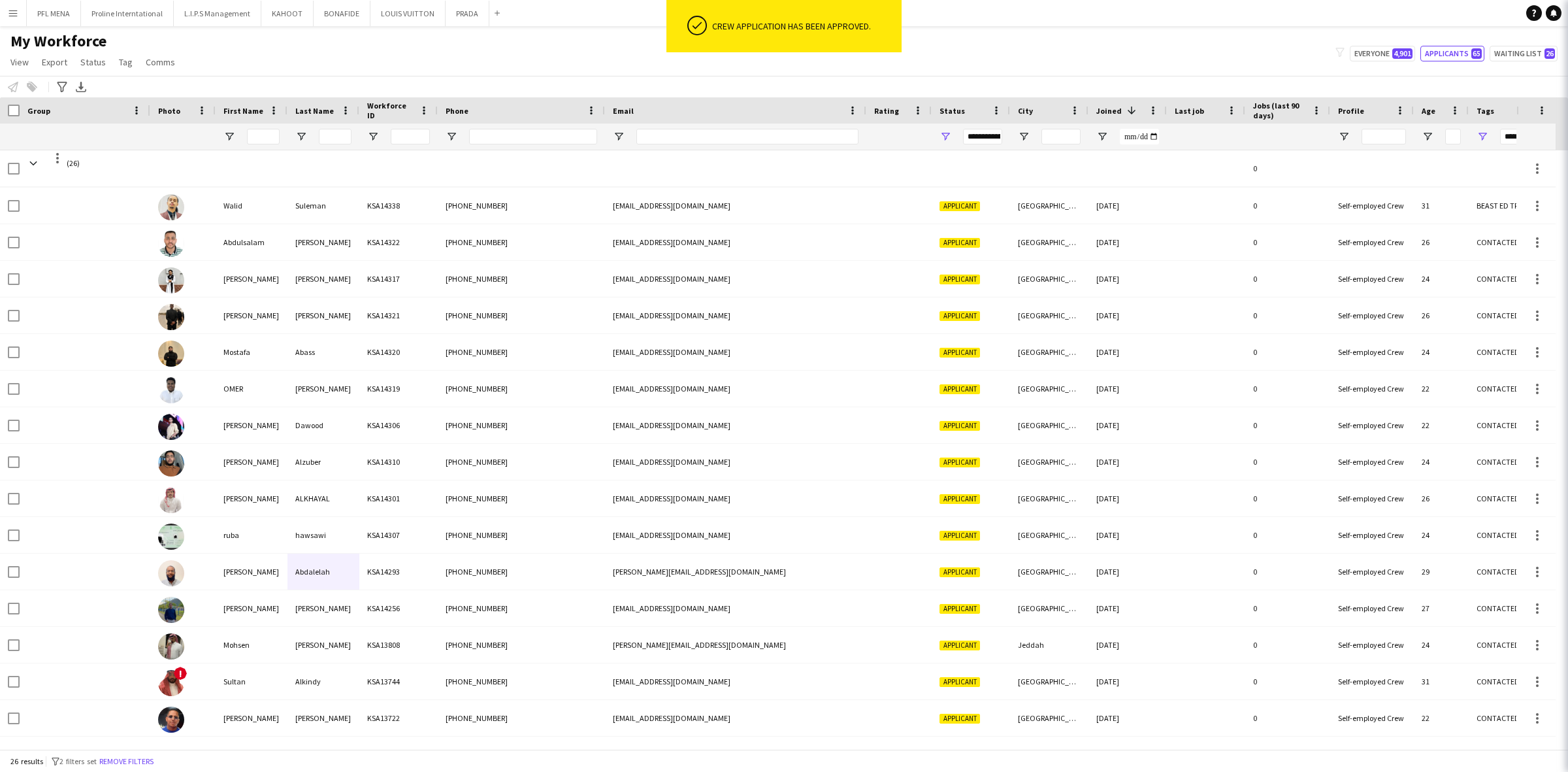
scroll to position [402, 0]
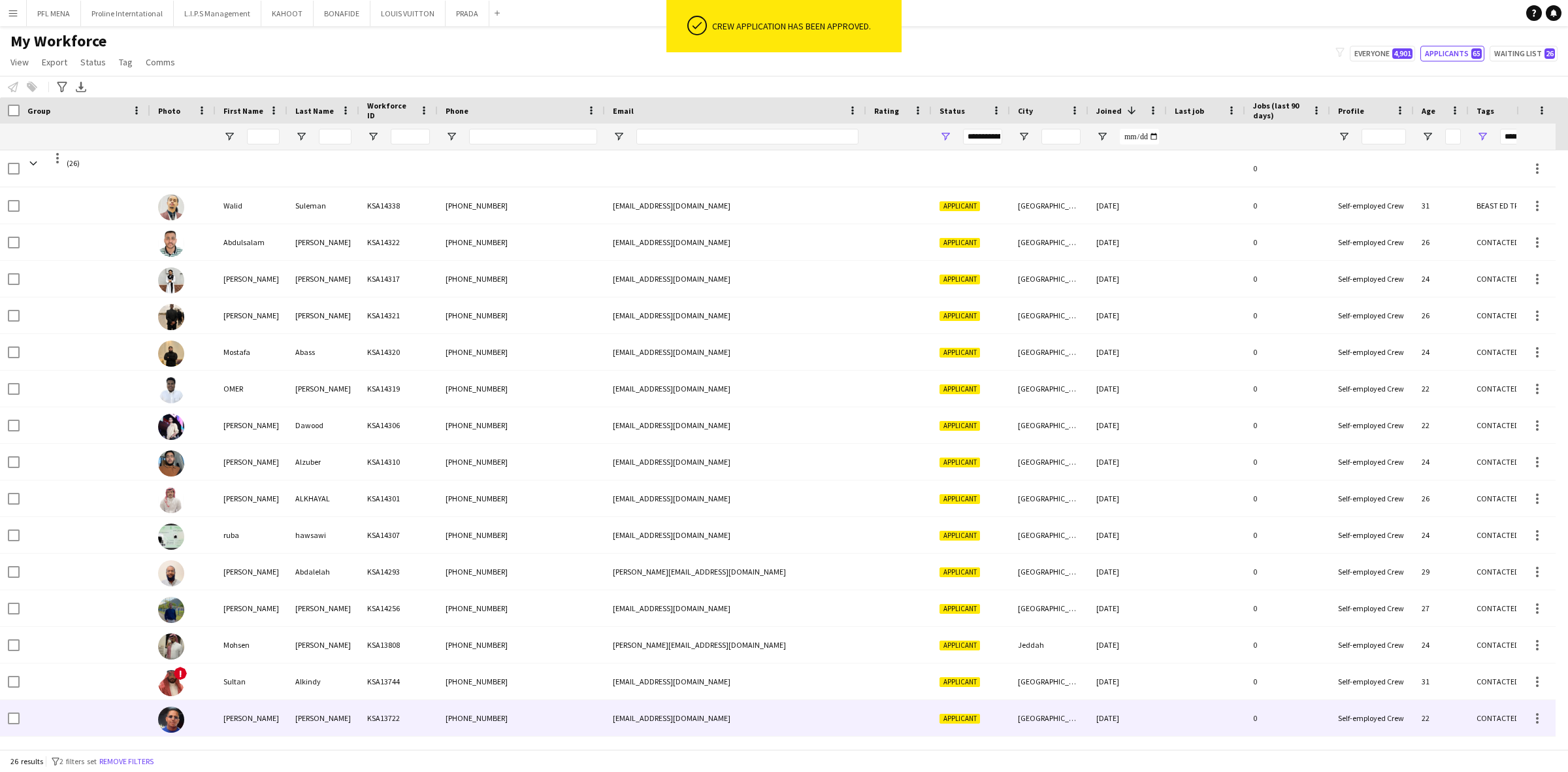
click at [256, 712] on div "[PERSON_NAME]" at bounding box center [251, 717] width 72 height 36
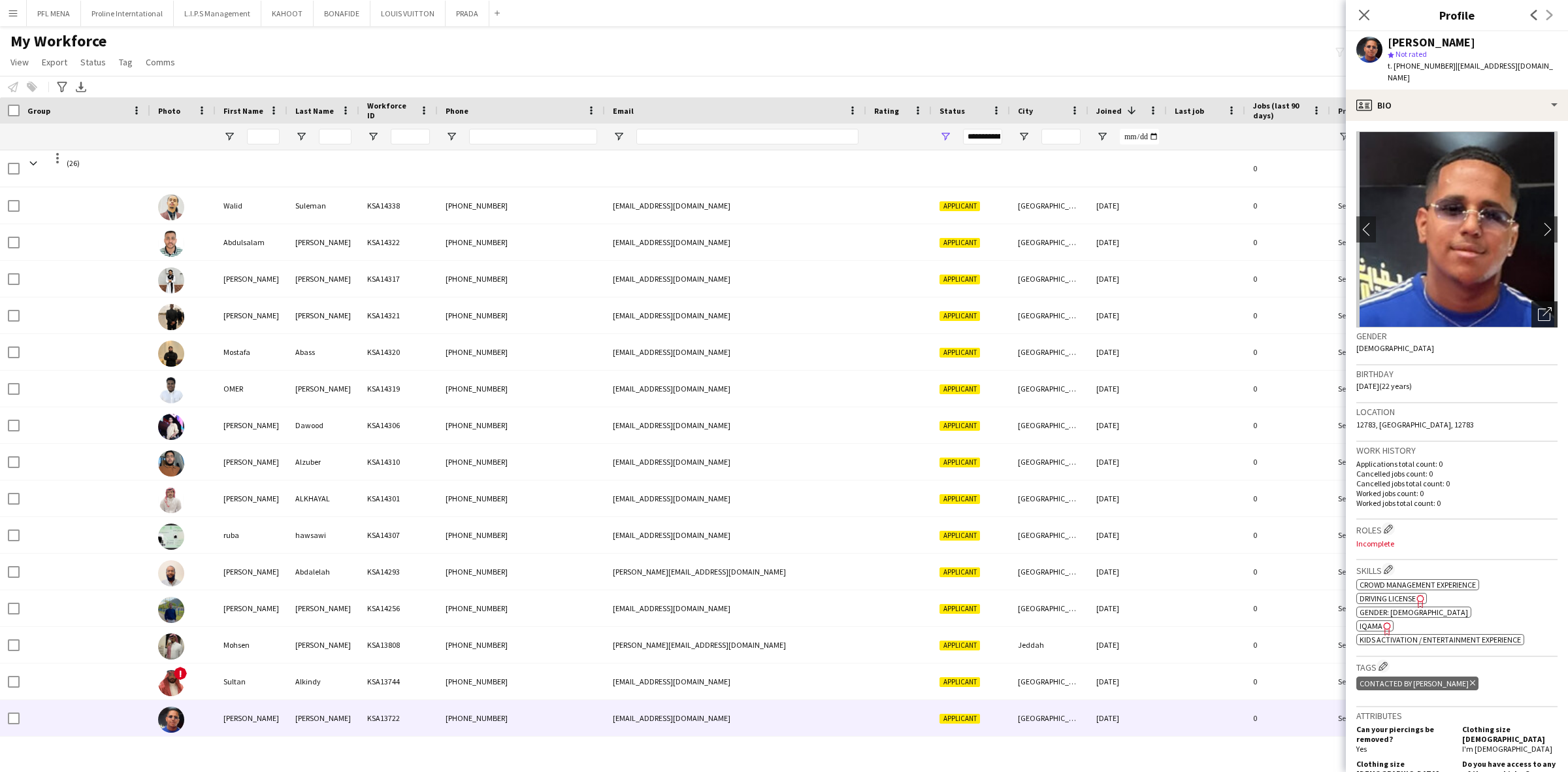
click at [1537, 307] on icon "Open photos pop-in" at bounding box center [1544, 314] width 14 height 14
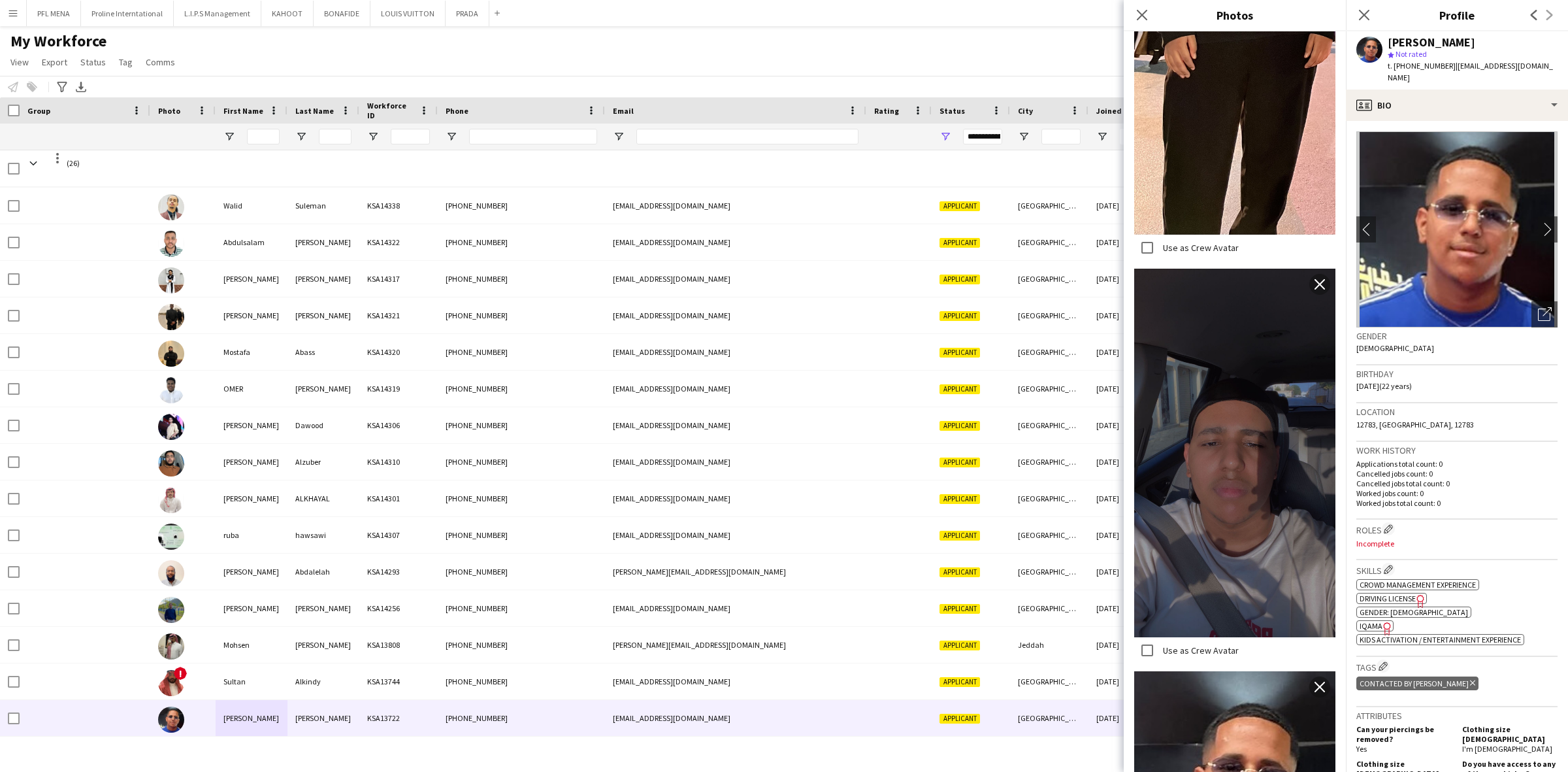
scroll to position [661, 0]
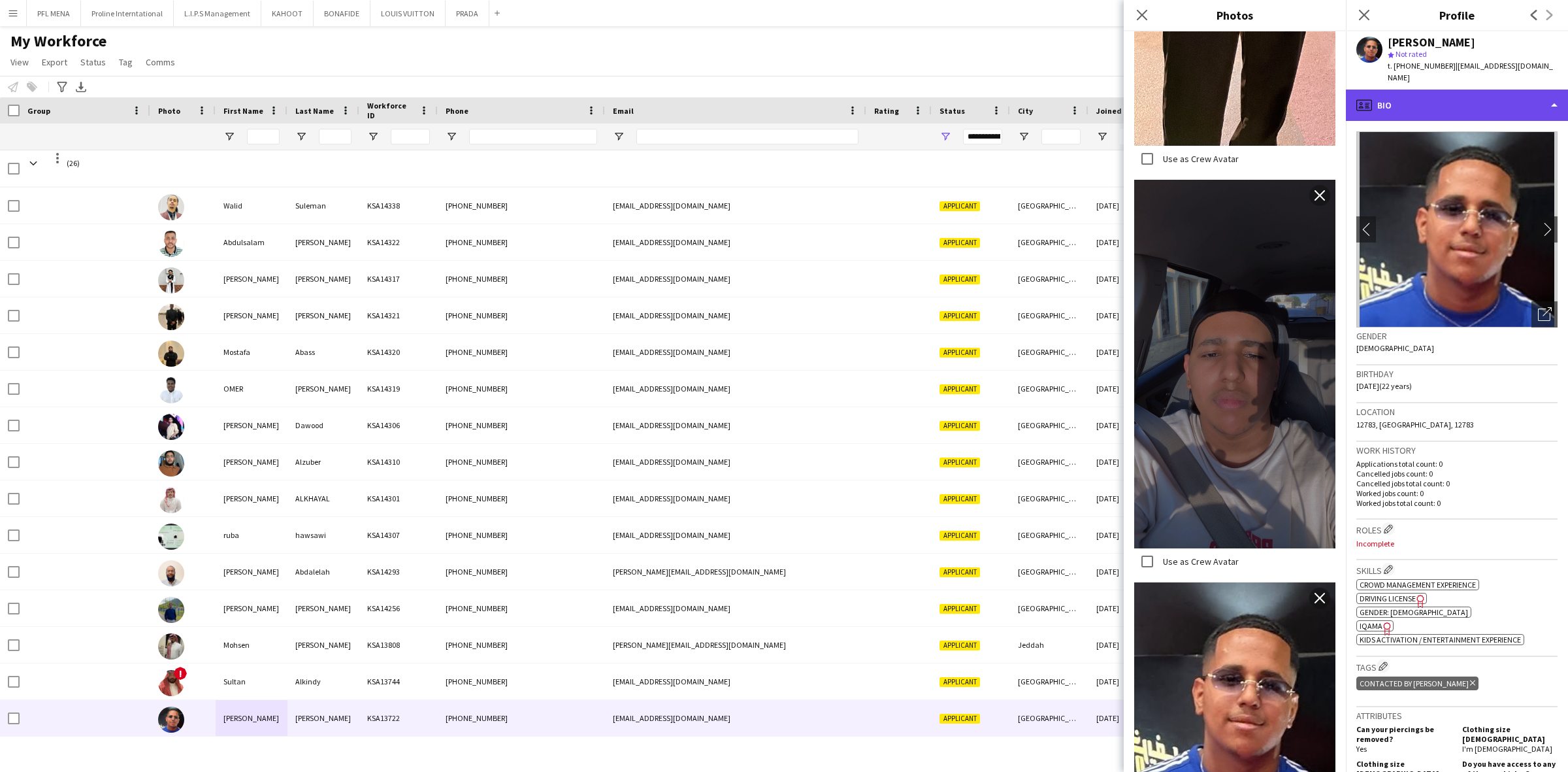
click at [1441, 93] on div "profile Bio" at bounding box center [1457, 105] width 222 height 31
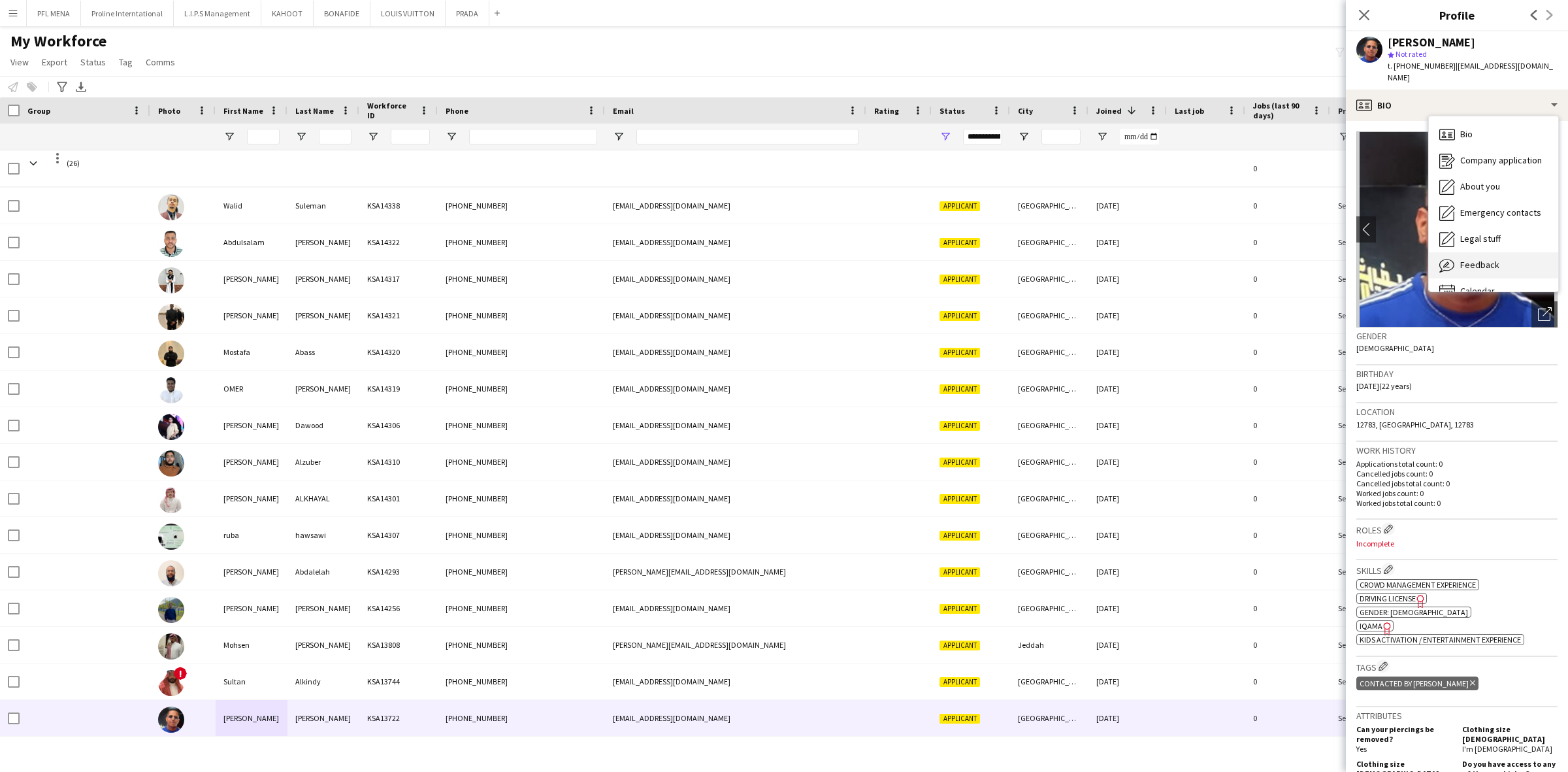
click at [1490, 259] on span "Feedback" at bounding box center [1480, 264] width 39 height 12
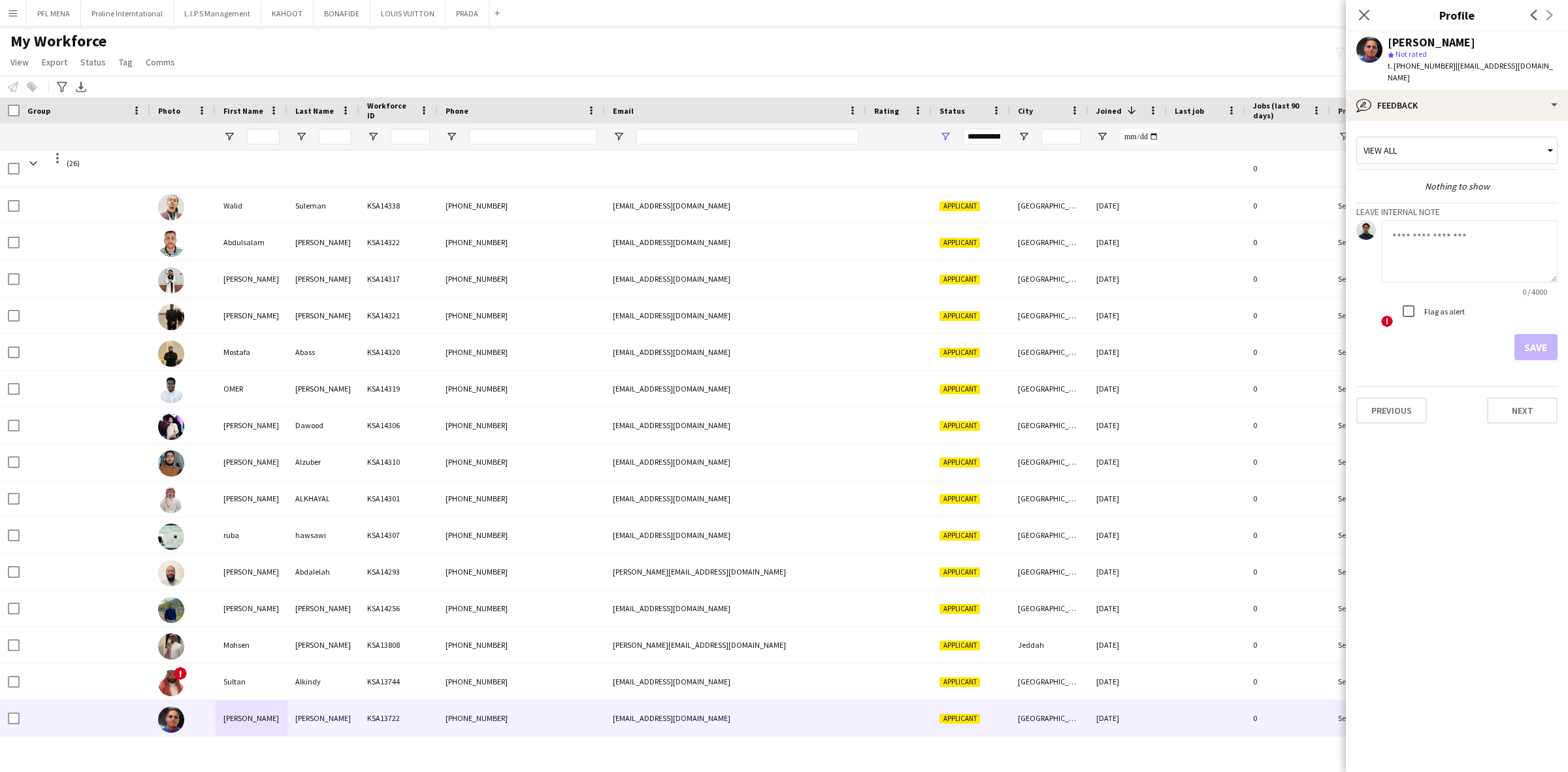
click at [1464, 237] on textarea at bounding box center [1469, 251] width 176 height 62
type textarea "*"
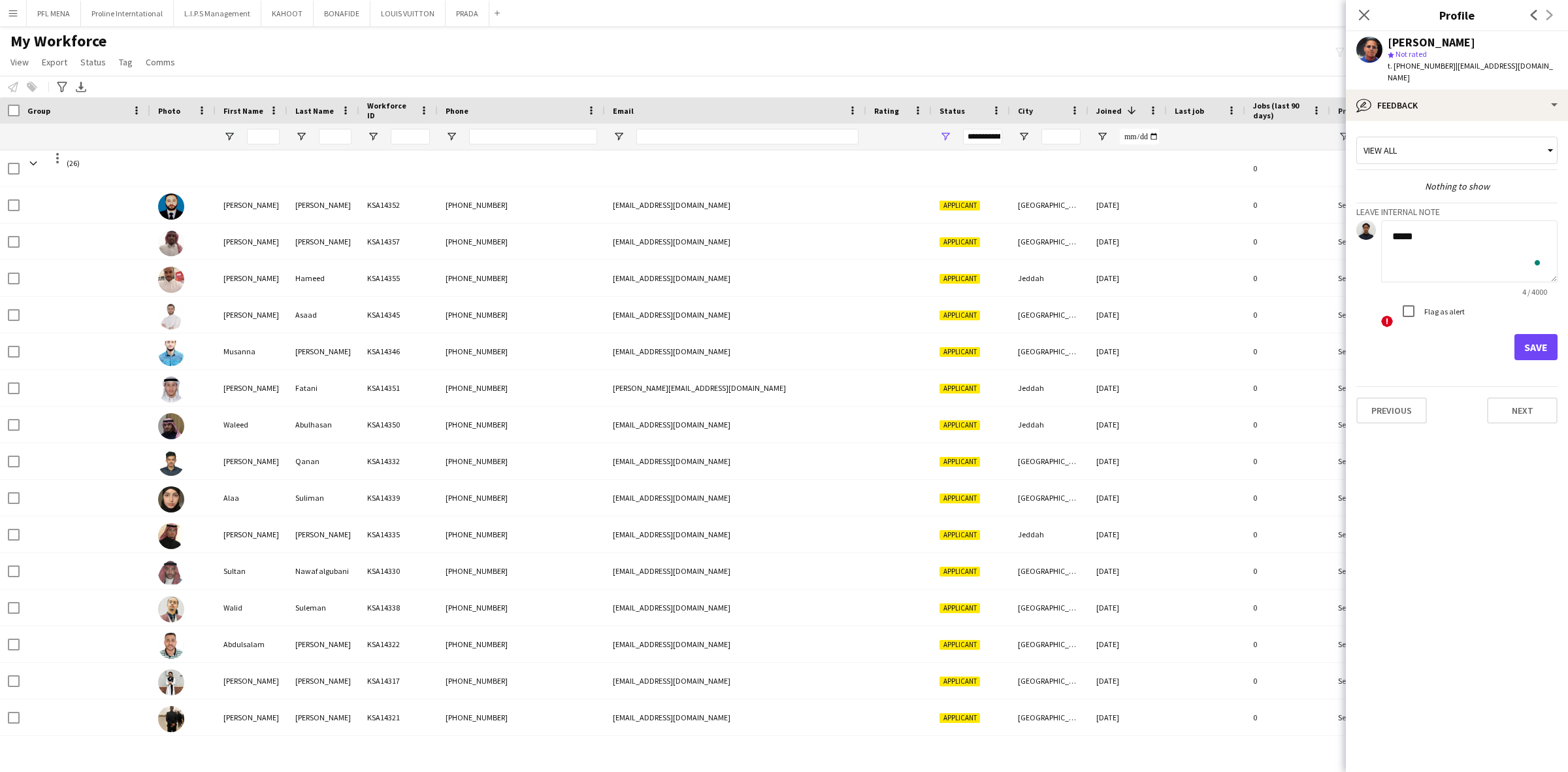
scroll to position [402, 0]
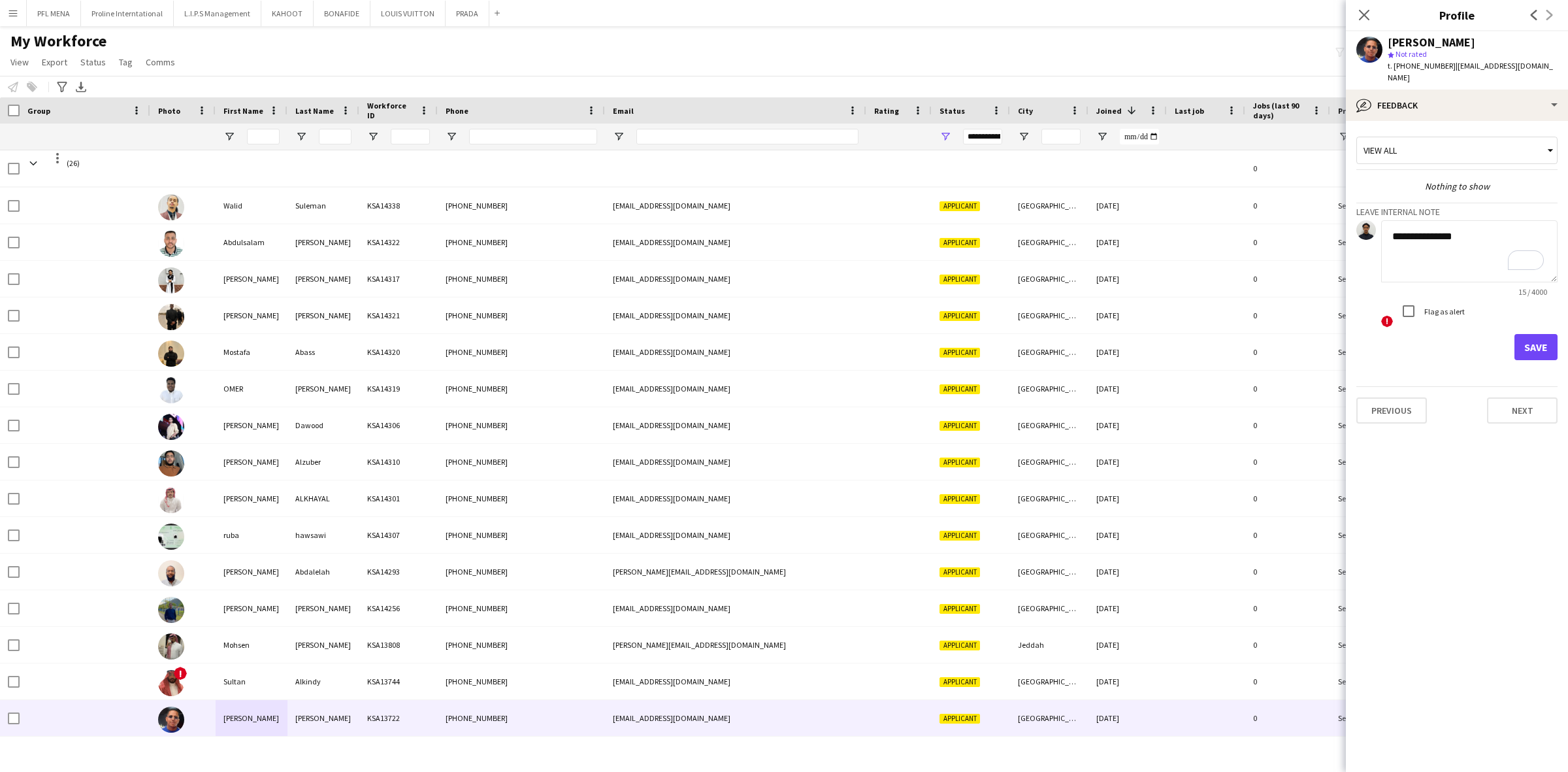
click at [1419, 64] on span "t. [PHONE_NUMBER]" at bounding box center [1421, 65] width 68 height 9
copy span "966507143057"
click at [1476, 224] on textarea "**********" at bounding box center [1469, 251] width 176 height 62
type textarea "**********"
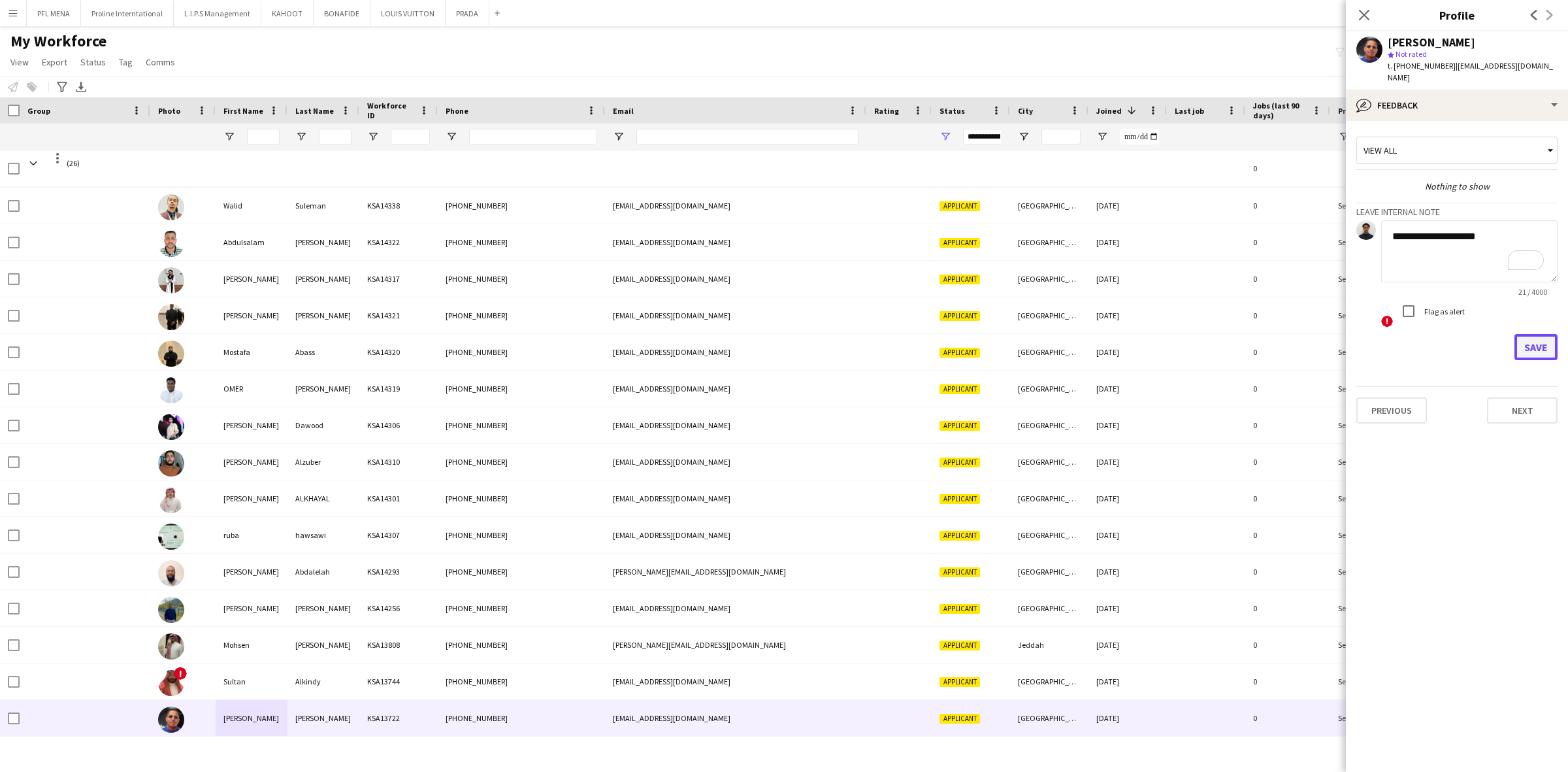
click at [1537, 340] on button "Save" at bounding box center [1535, 347] width 43 height 26
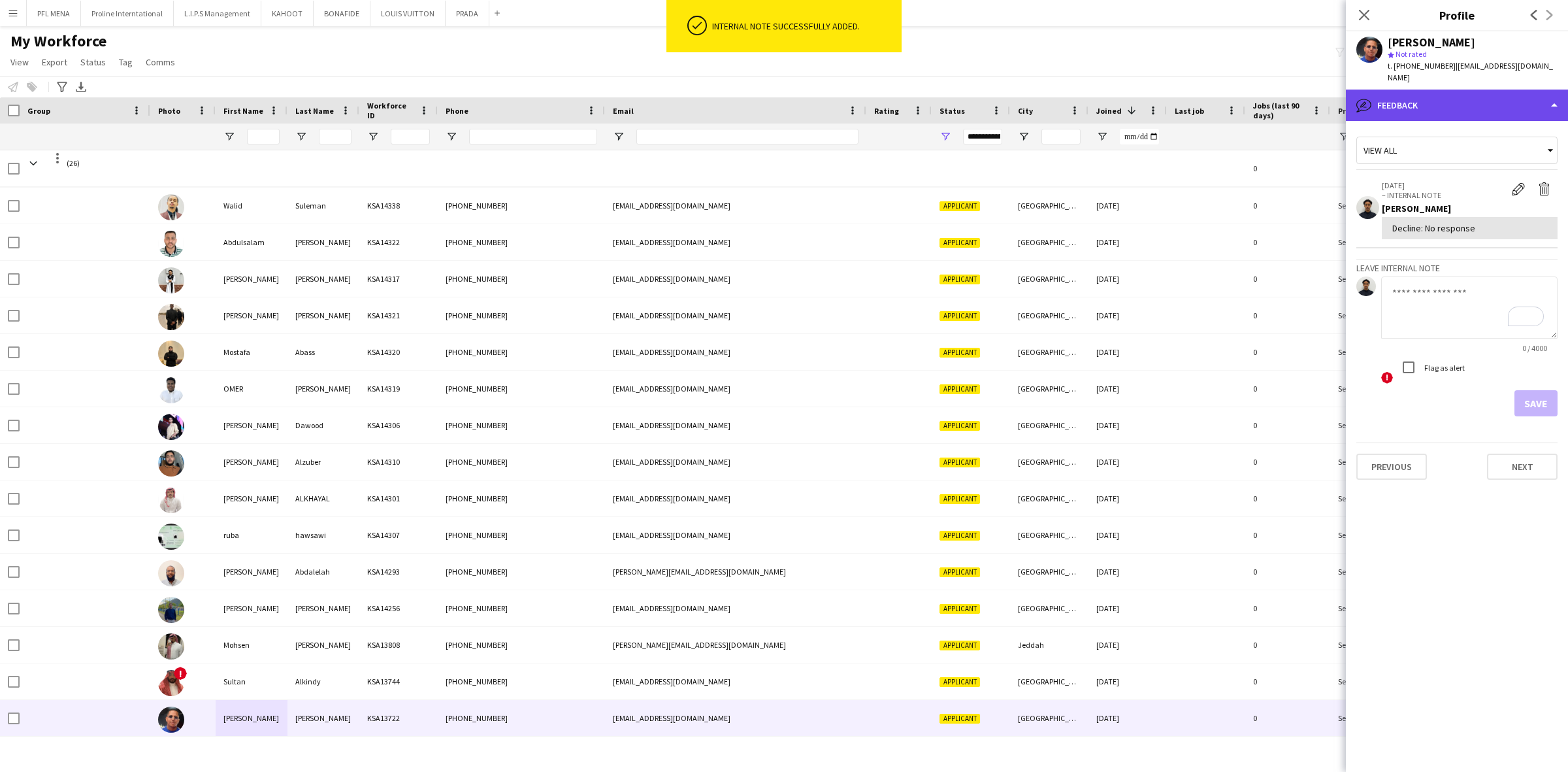
click at [1506, 96] on div "bubble-pencil Feedback" at bounding box center [1457, 105] width 222 height 31
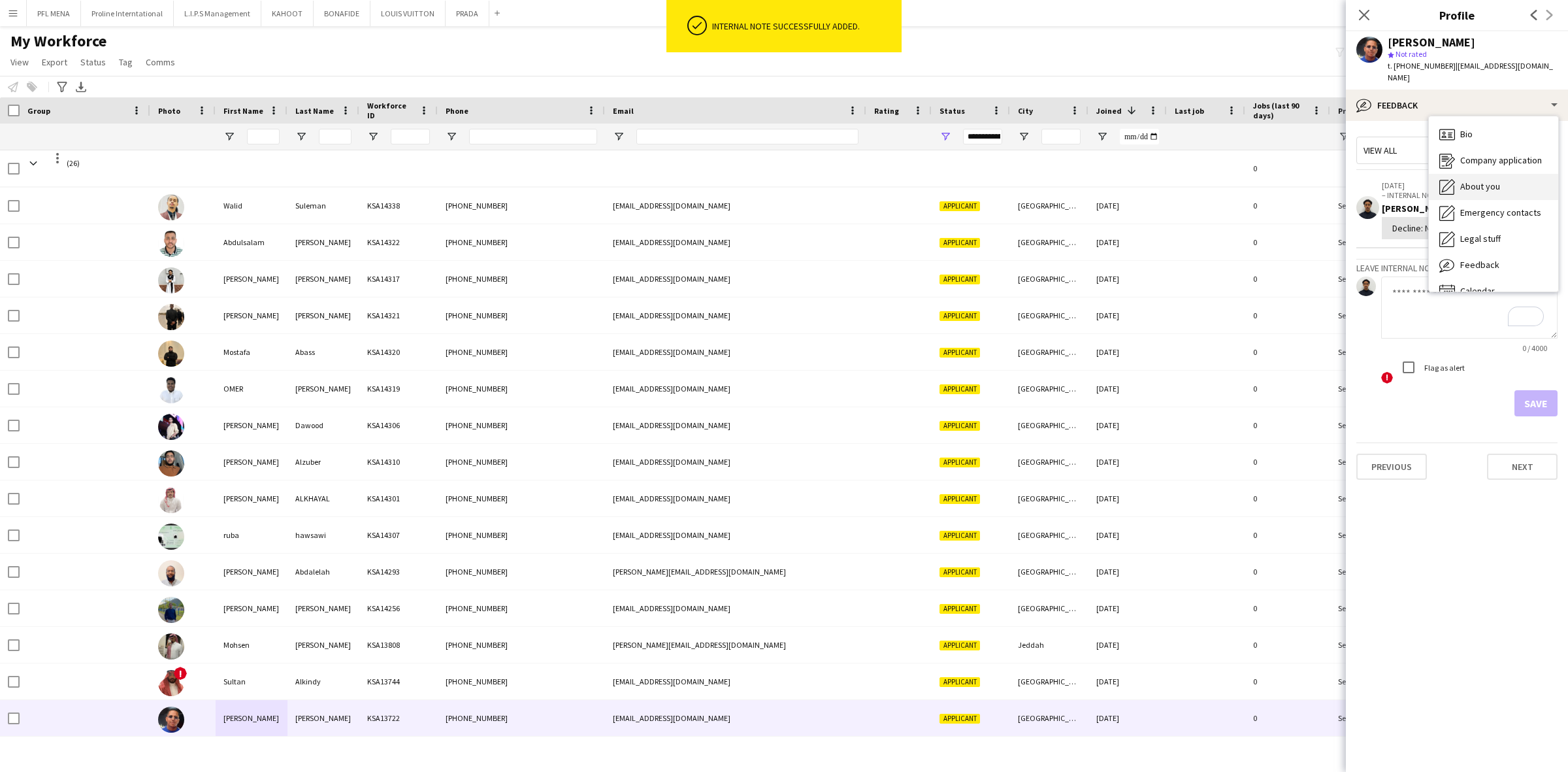
click at [1484, 174] on div "About you About you" at bounding box center [1494, 187] width 130 height 26
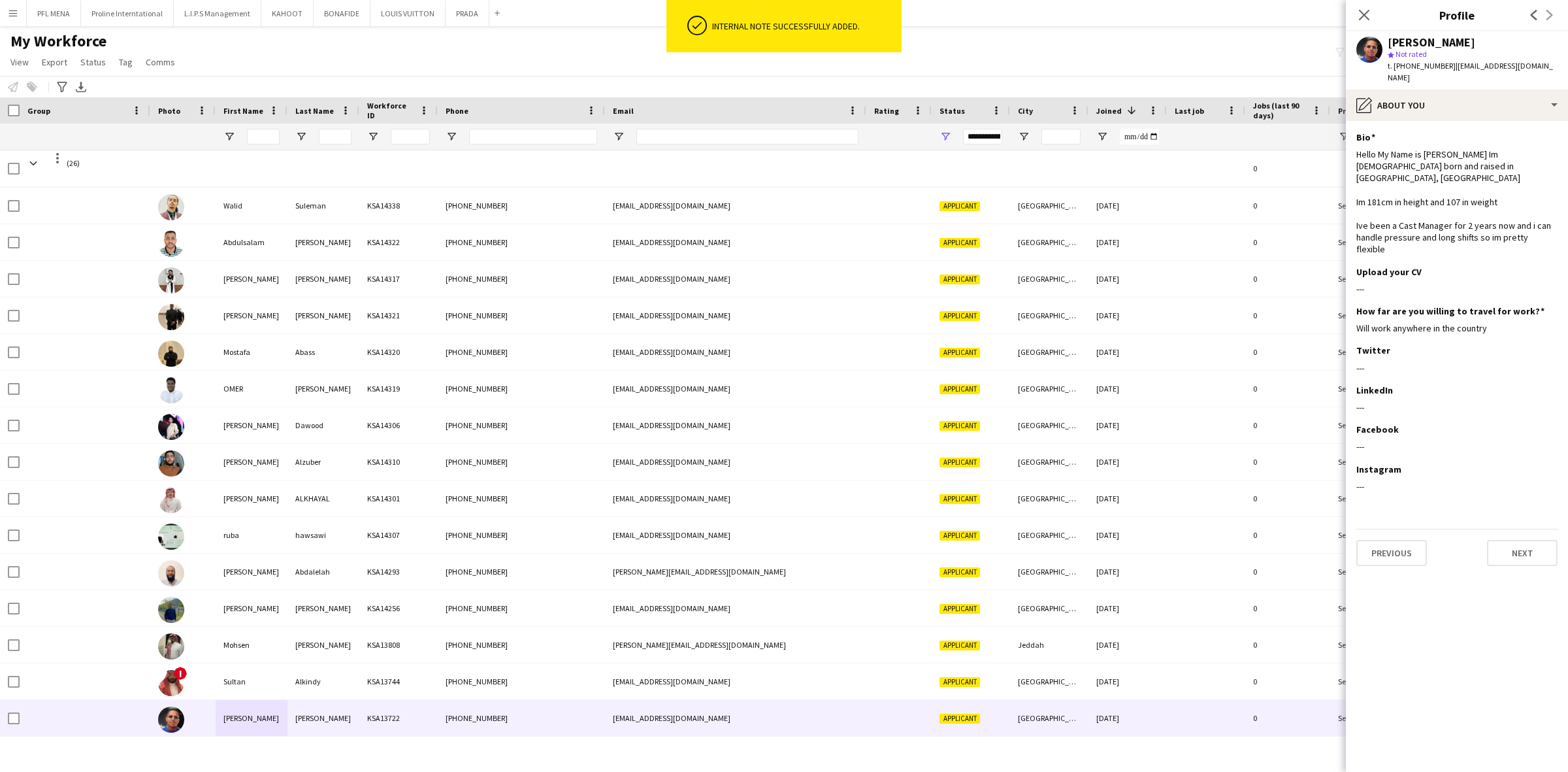
click at [1470, 121] on app-section-data-types "Bio Edit this field Hello My Name is Hamid Mohamed Im 22 years old born and rai…" at bounding box center [1457, 446] width 222 height 651
click at [1474, 103] on div "pencil4 About you" at bounding box center [1457, 105] width 222 height 31
click at [1488, 154] on span "Company application" at bounding box center [1501, 160] width 82 height 12
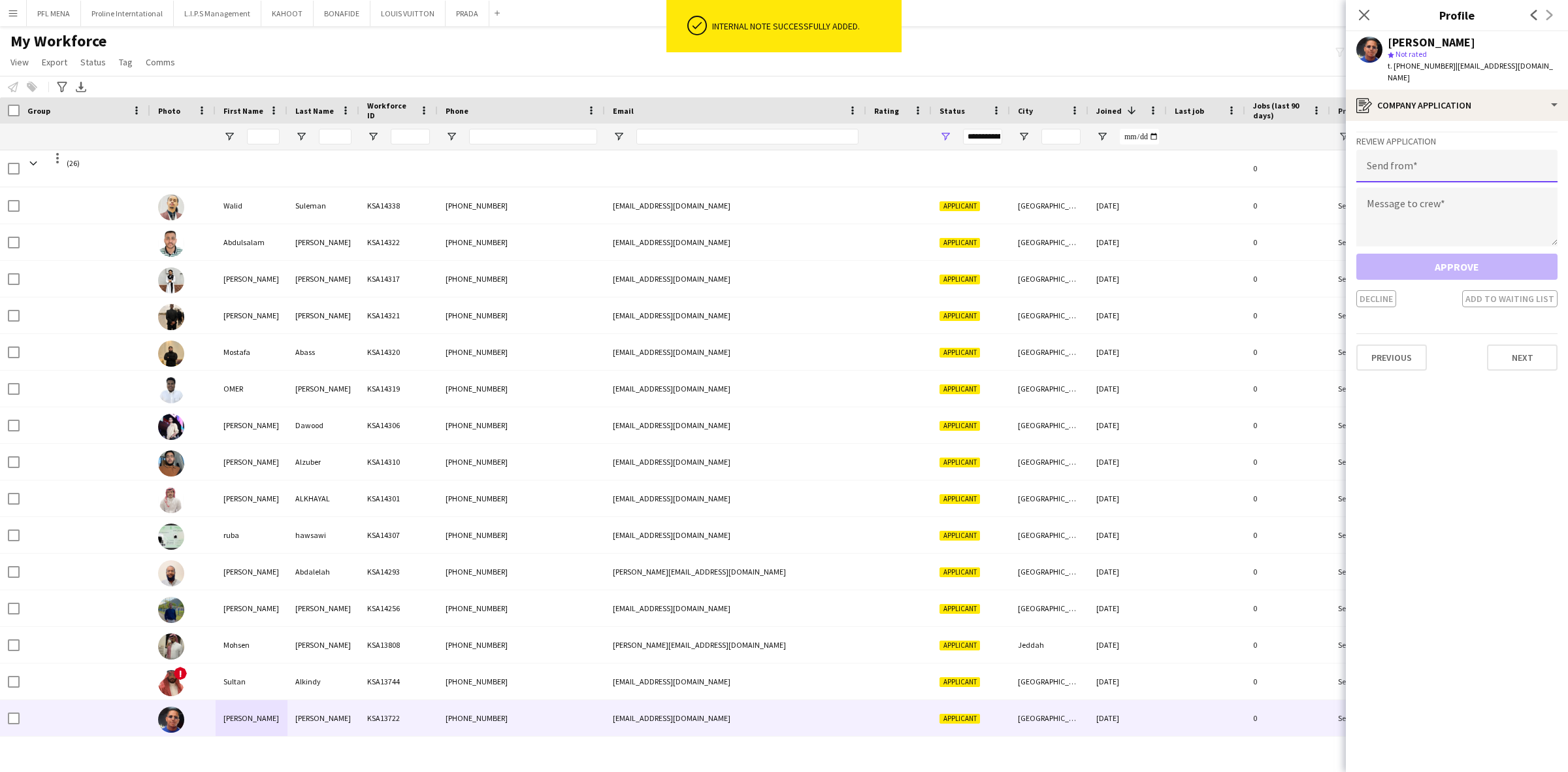
click at [1460, 149] on input "email" at bounding box center [1457, 165] width 201 height 33
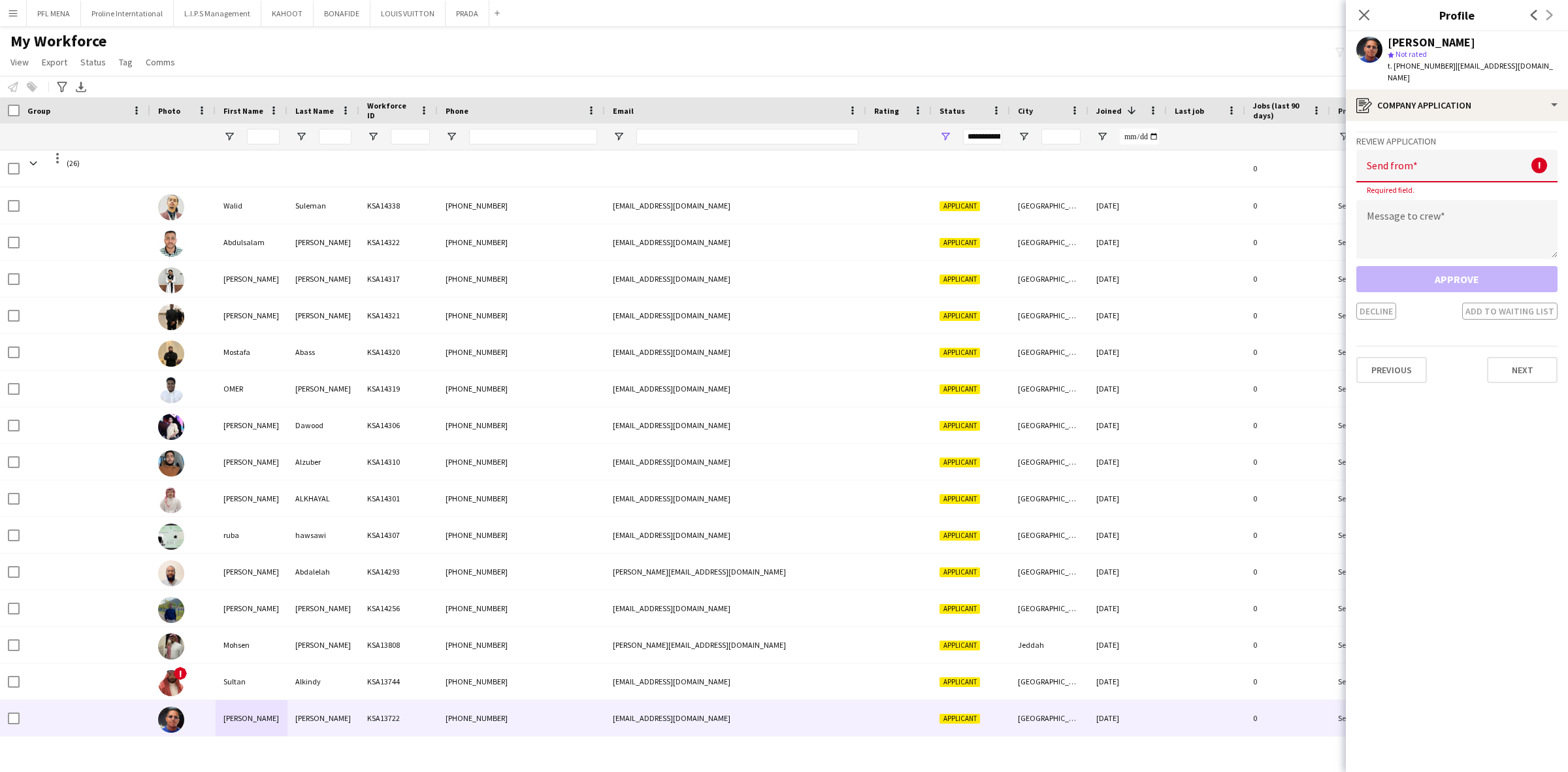
click at [1444, 155] on input "email" at bounding box center [1457, 165] width 201 height 33
paste input "**********"
type input "**********"
click at [1429, 197] on textarea "To enrich screen reader interactions, please activate Accessibility in Grammarl…" at bounding box center [1457, 217] width 201 height 59
click at [1444, 205] on textarea "To enrich screen reader interactions, please activate Accessibility in Grammarl…" at bounding box center [1457, 217] width 201 height 59
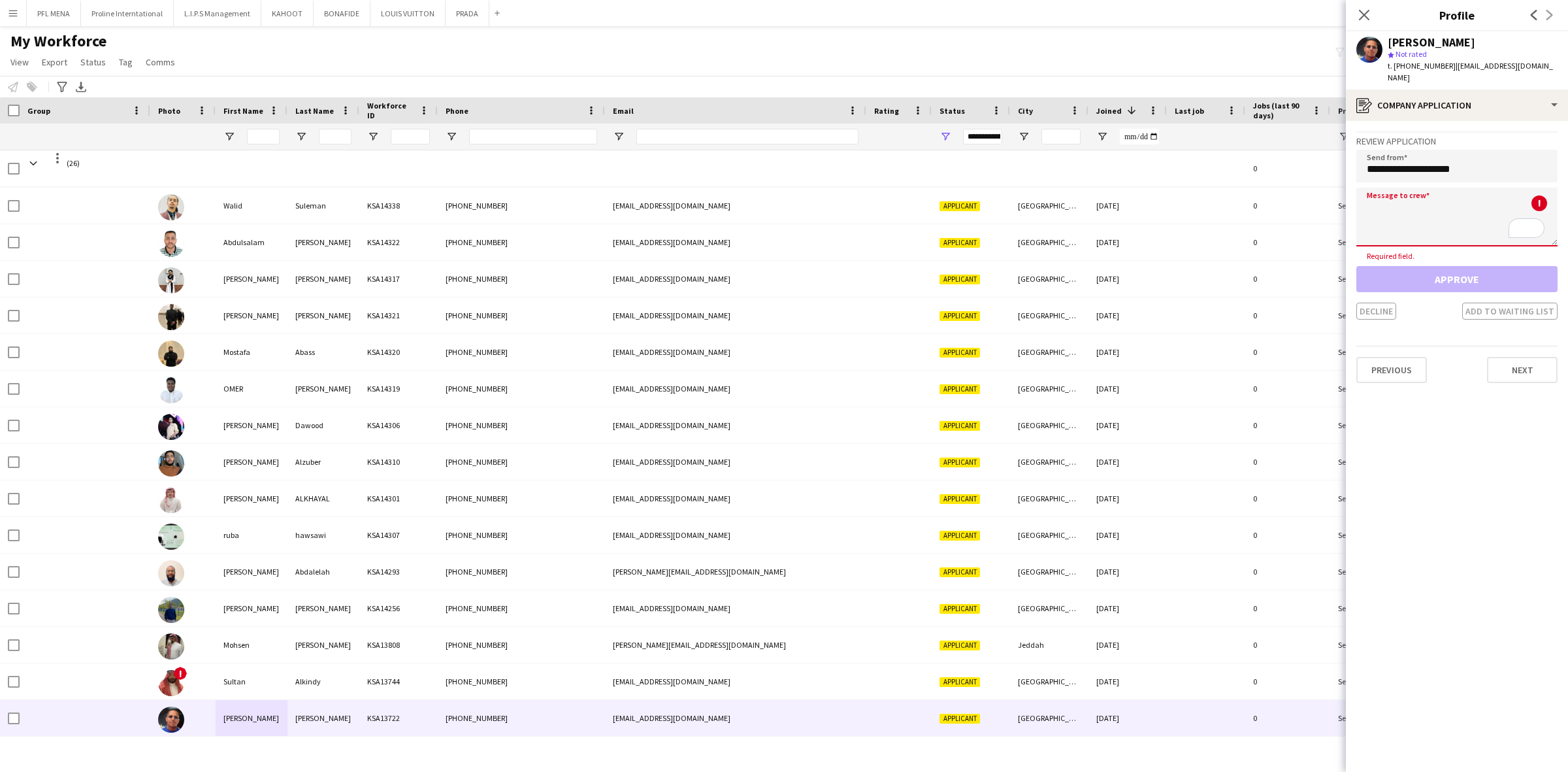
paste textarea "**********"
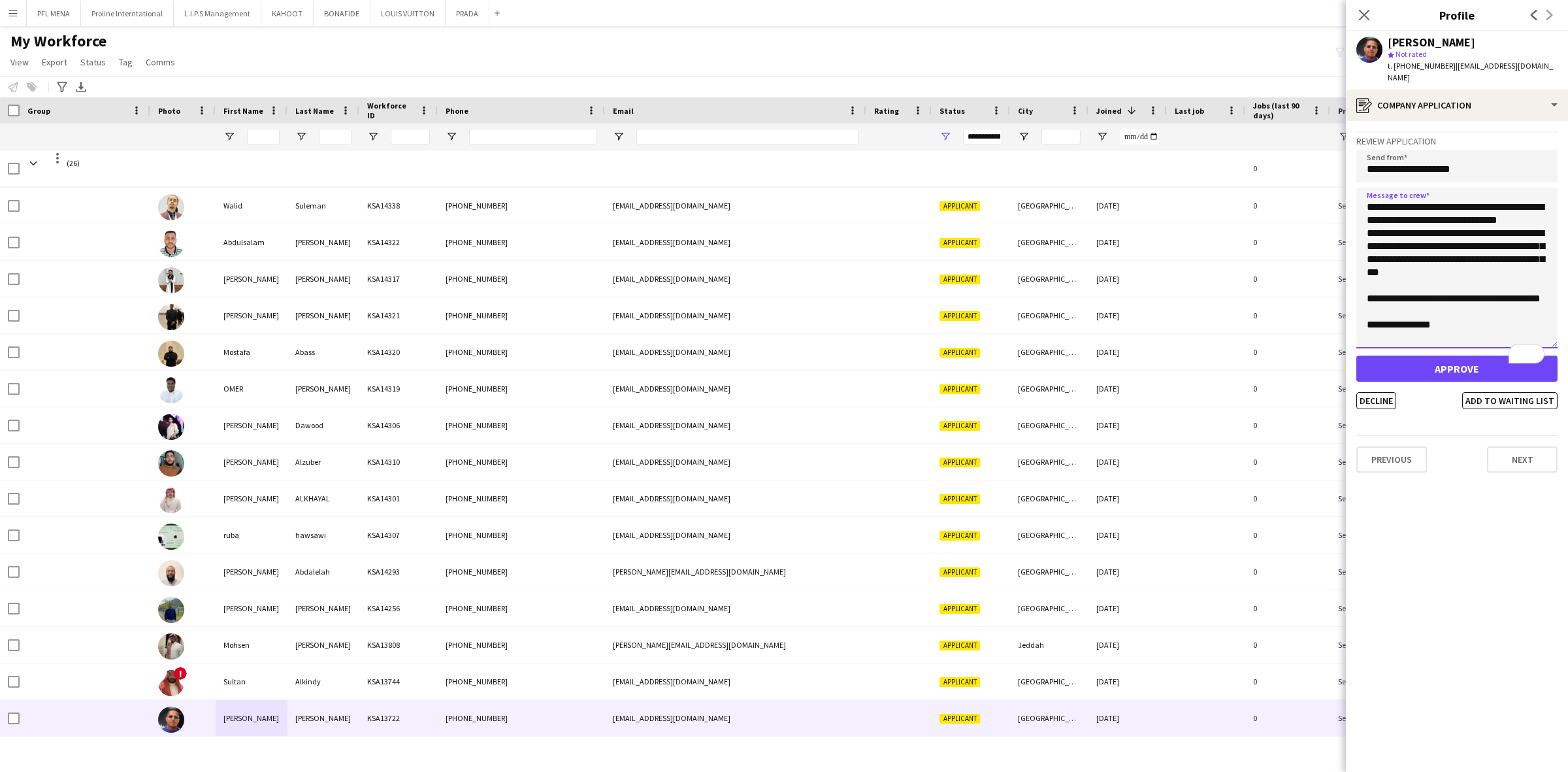
scroll to position [0, 0]
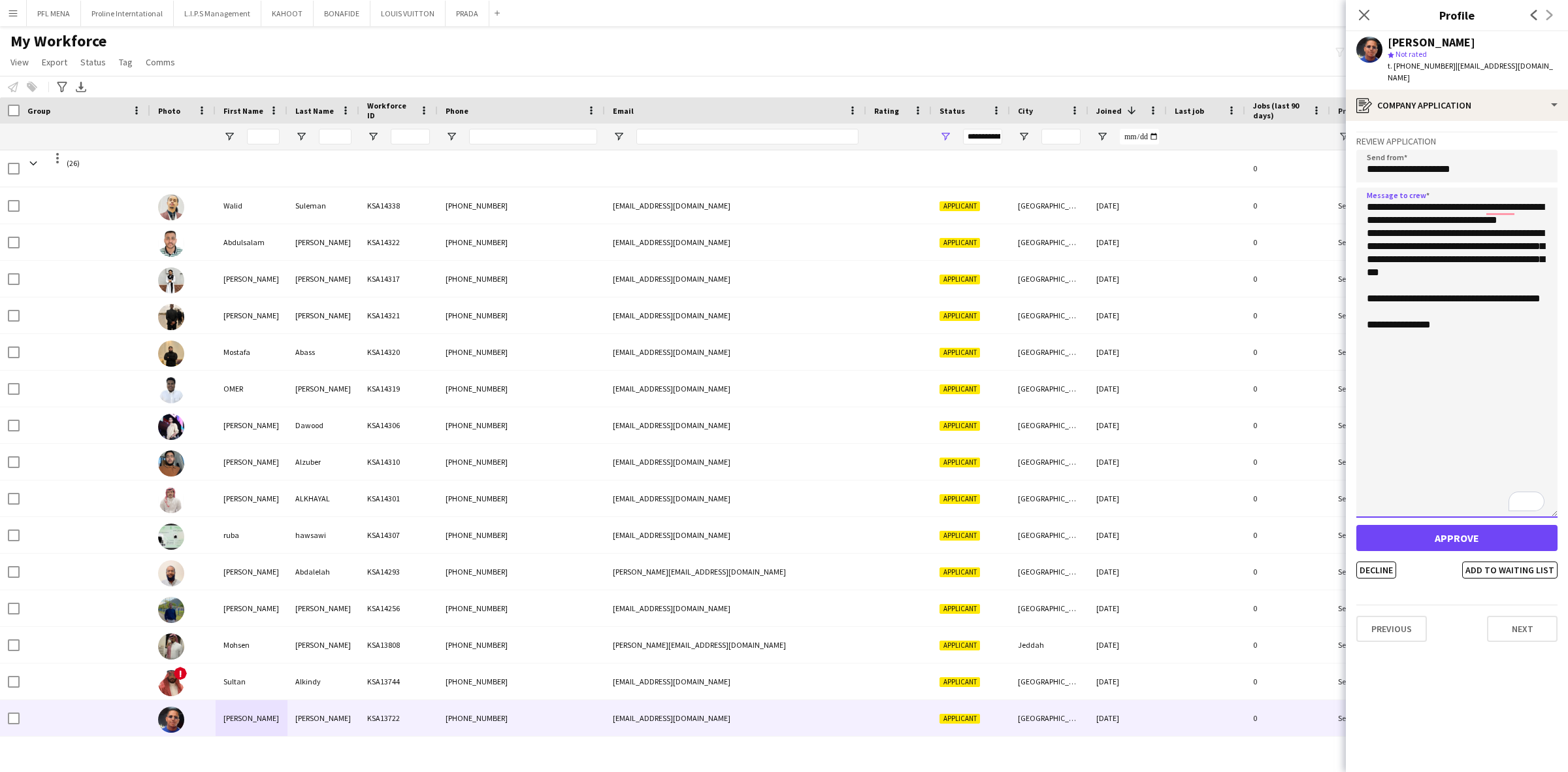
drag, startPoint x: 1556, startPoint y: 227, endPoint x: 1547, endPoint y: 508, distance: 281.1
click at [1547, 508] on textarea "**********" at bounding box center [1457, 352] width 201 height 330
click at [1377, 237] on textarea "**********" at bounding box center [1457, 357] width 201 height 339
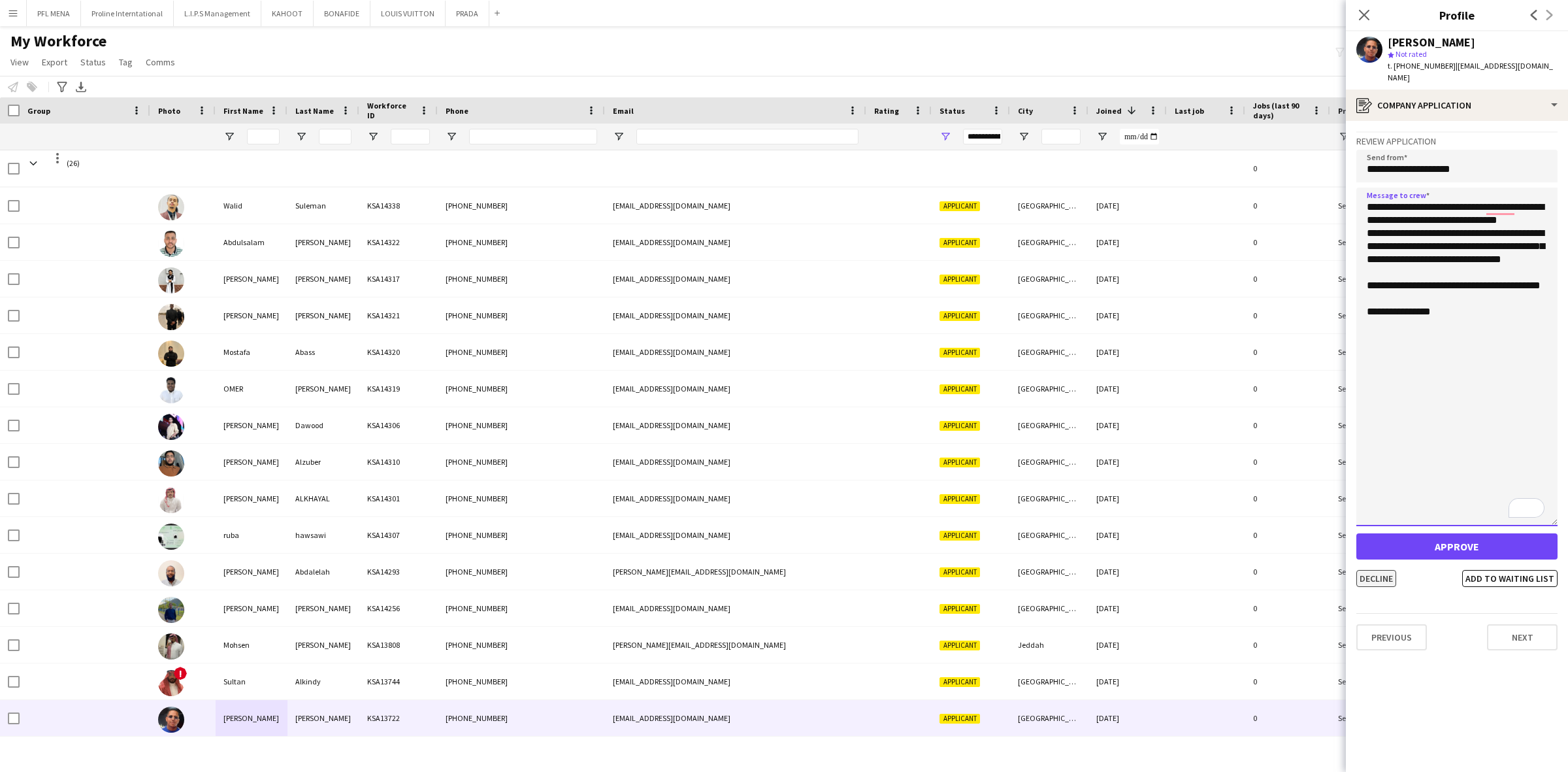
type textarea "**********"
click at [1383, 570] on button "Decline" at bounding box center [1376, 578] width 40 height 17
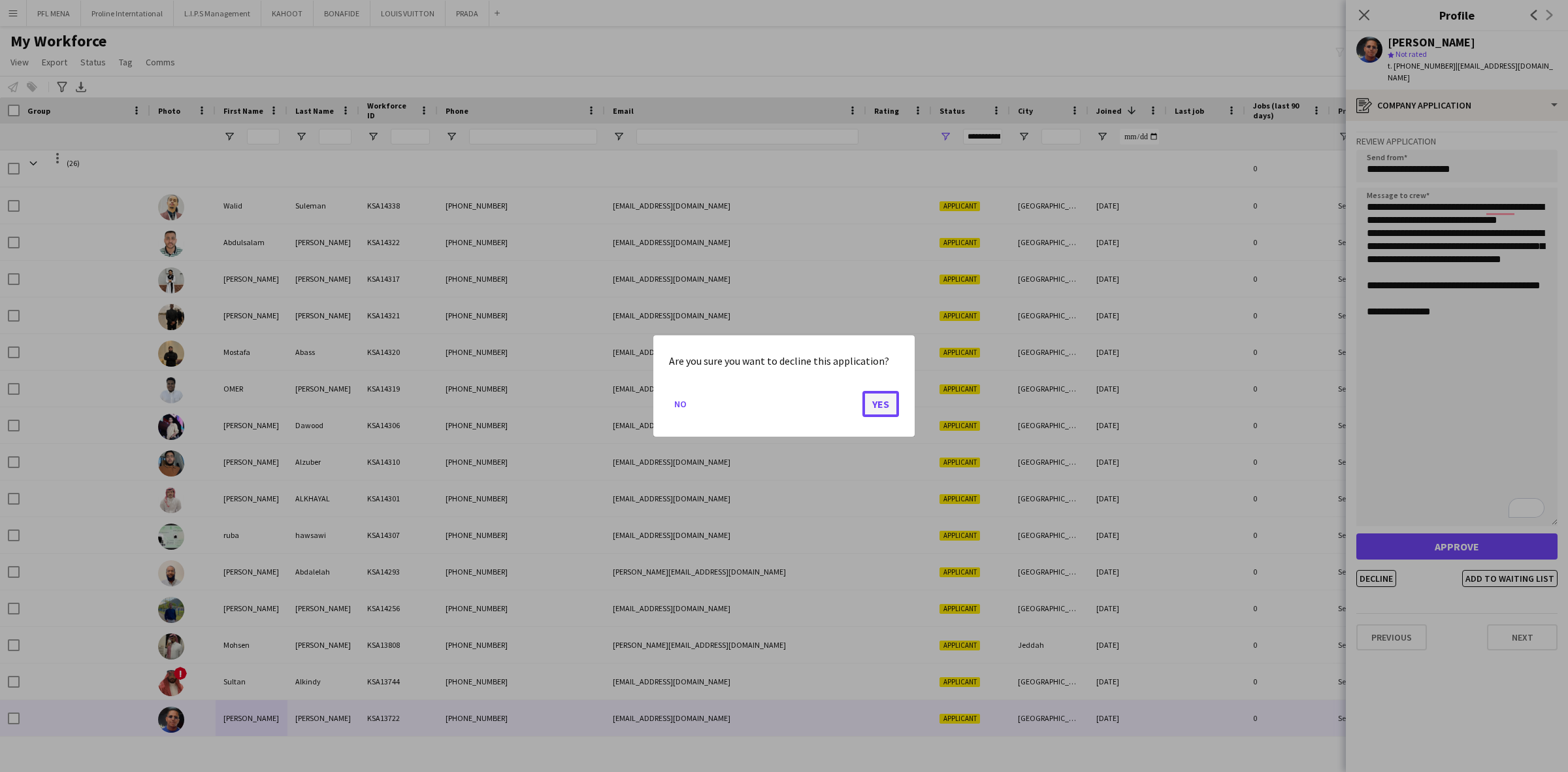
click at [877, 403] on button "Yes" at bounding box center [881, 404] width 36 height 26
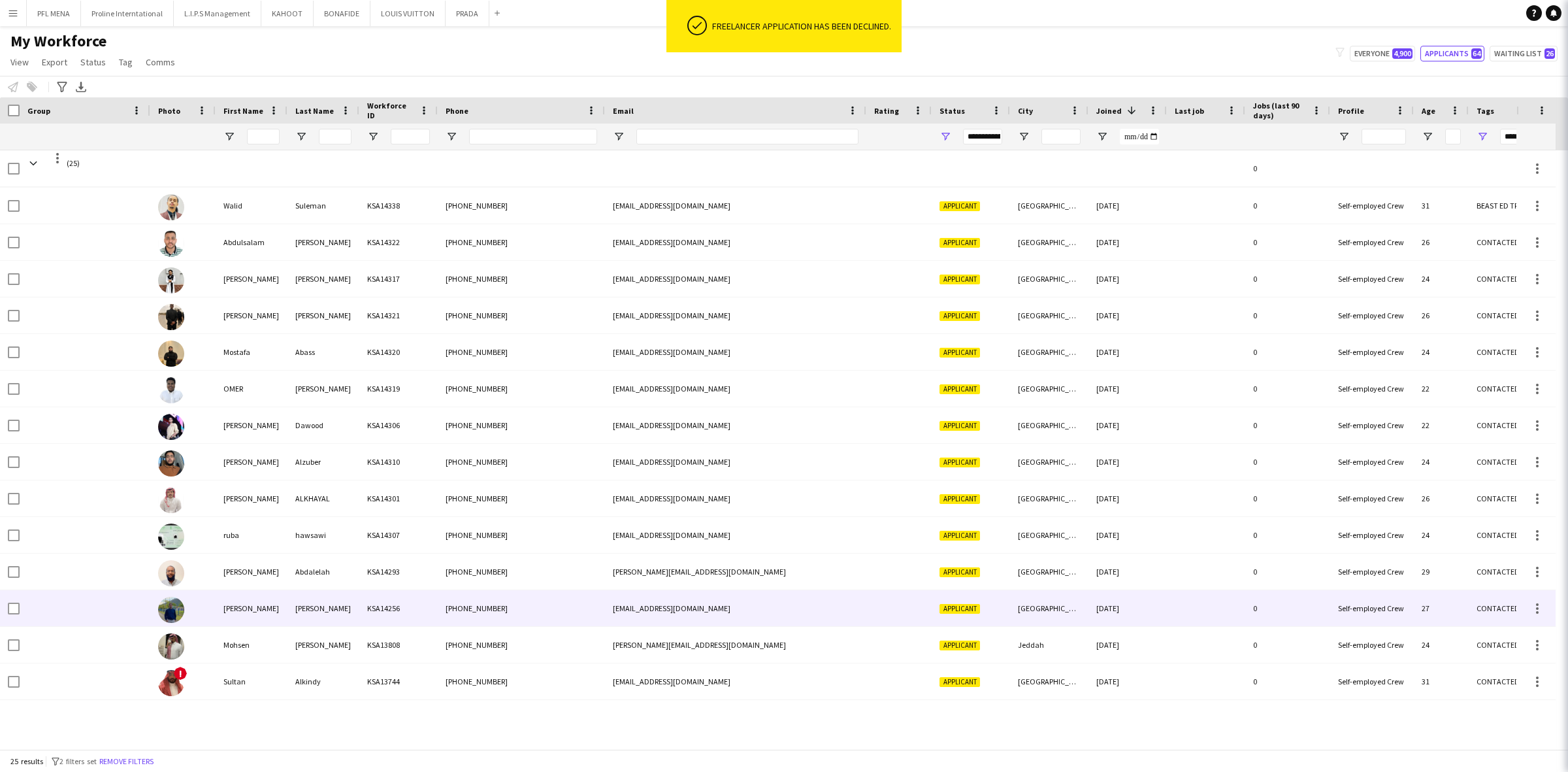
scroll to position [365, 0]
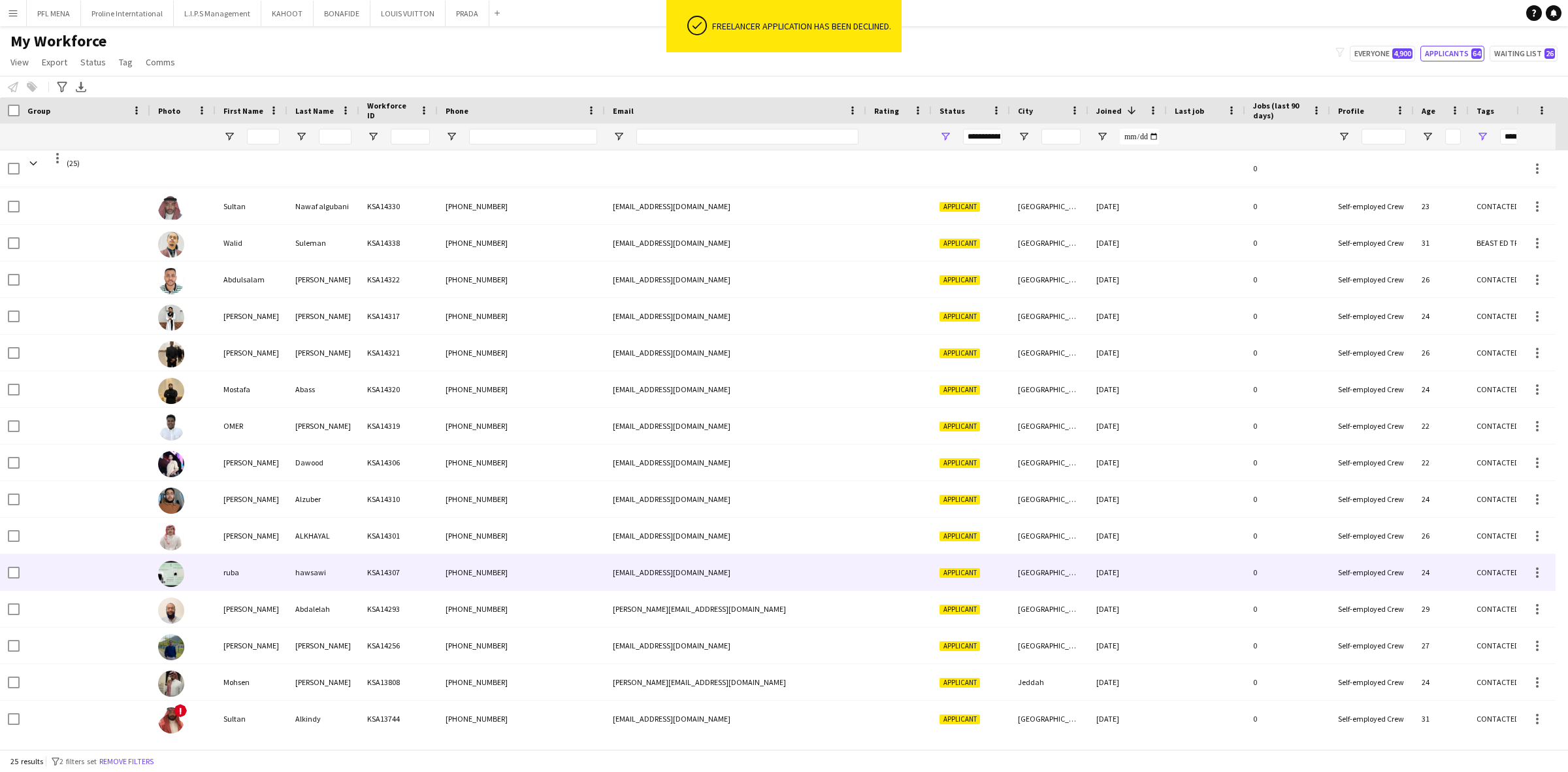
click at [345, 583] on div "hawsawi" at bounding box center [323, 572] width 72 height 36
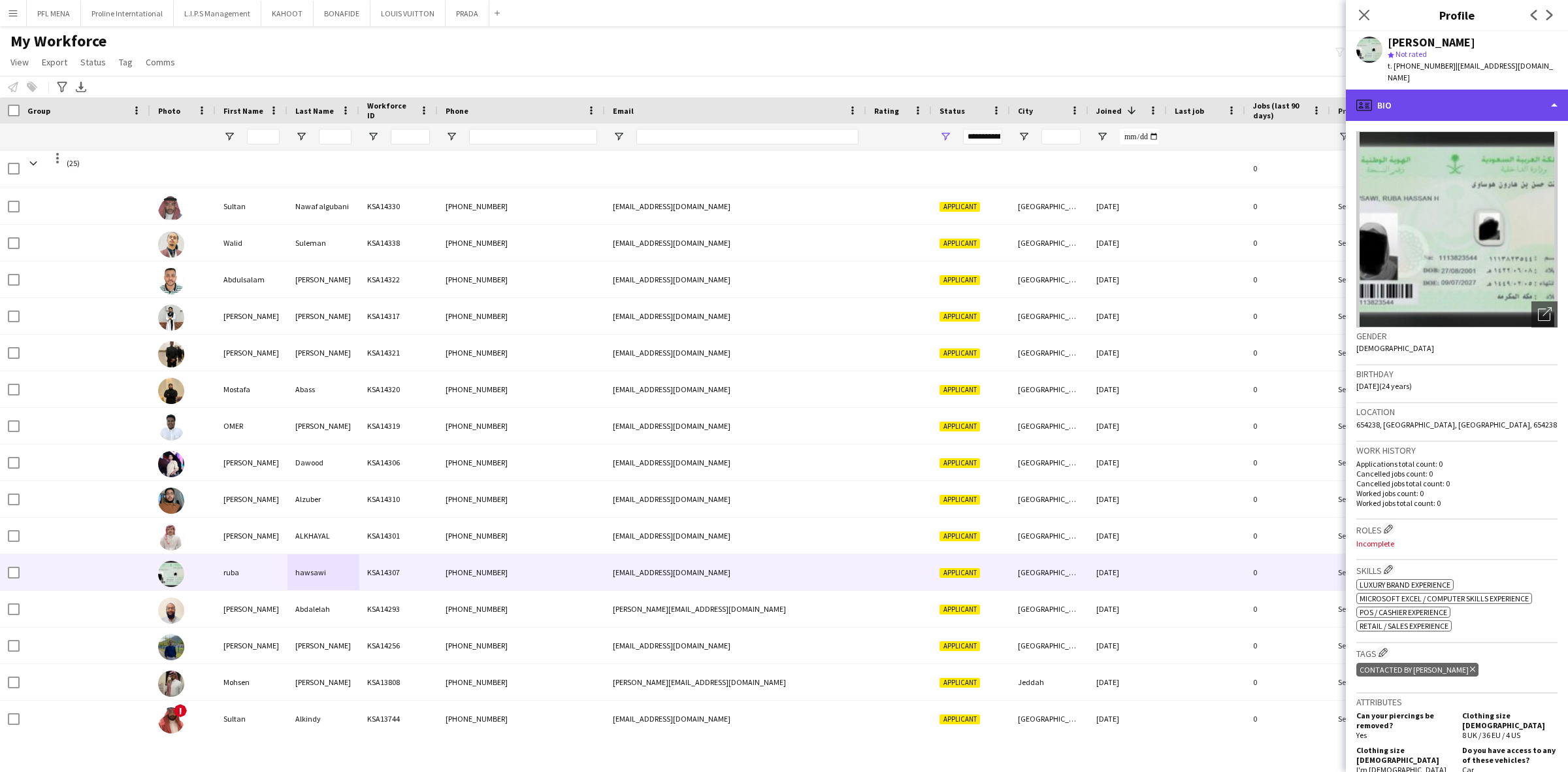
click at [1485, 95] on div "profile Bio" at bounding box center [1457, 105] width 222 height 31
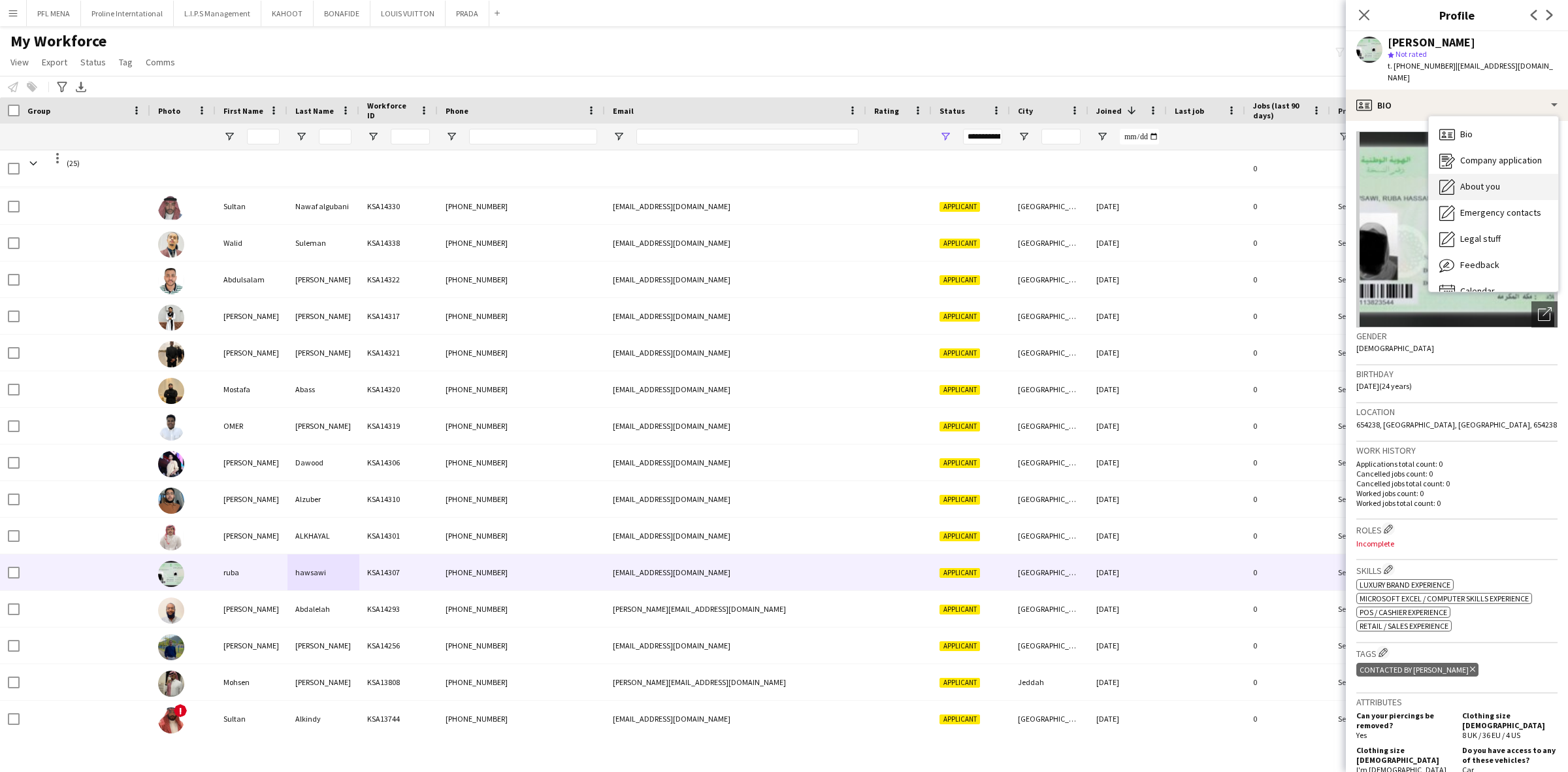
click at [1497, 181] on span "About you" at bounding box center [1480, 186] width 40 height 12
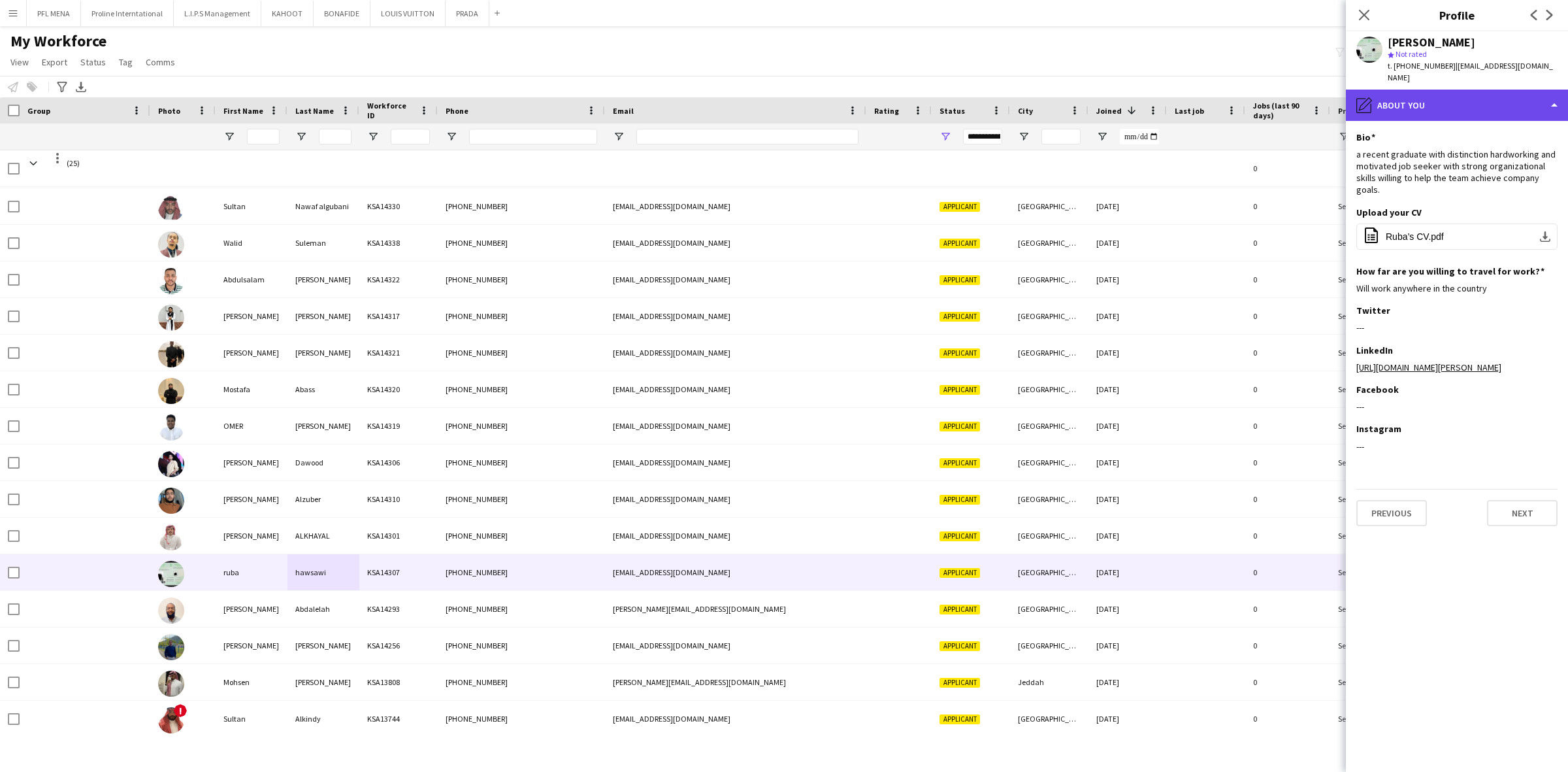
click at [1485, 92] on div "pencil4 About you" at bounding box center [1457, 105] width 222 height 31
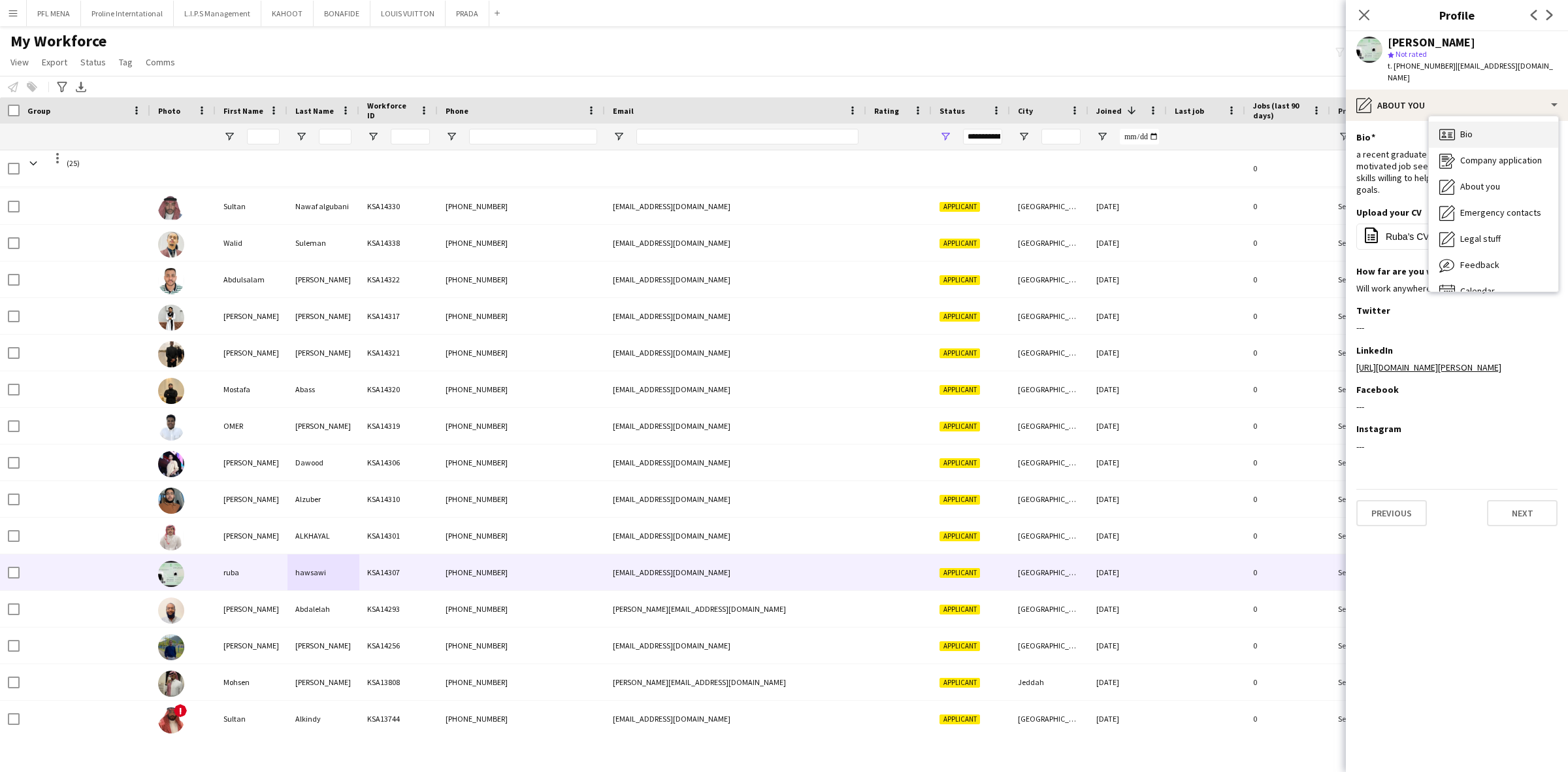
click at [1483, 122] on div "Bio Bio" at bounding box center [1494, 135] width 130 height 26
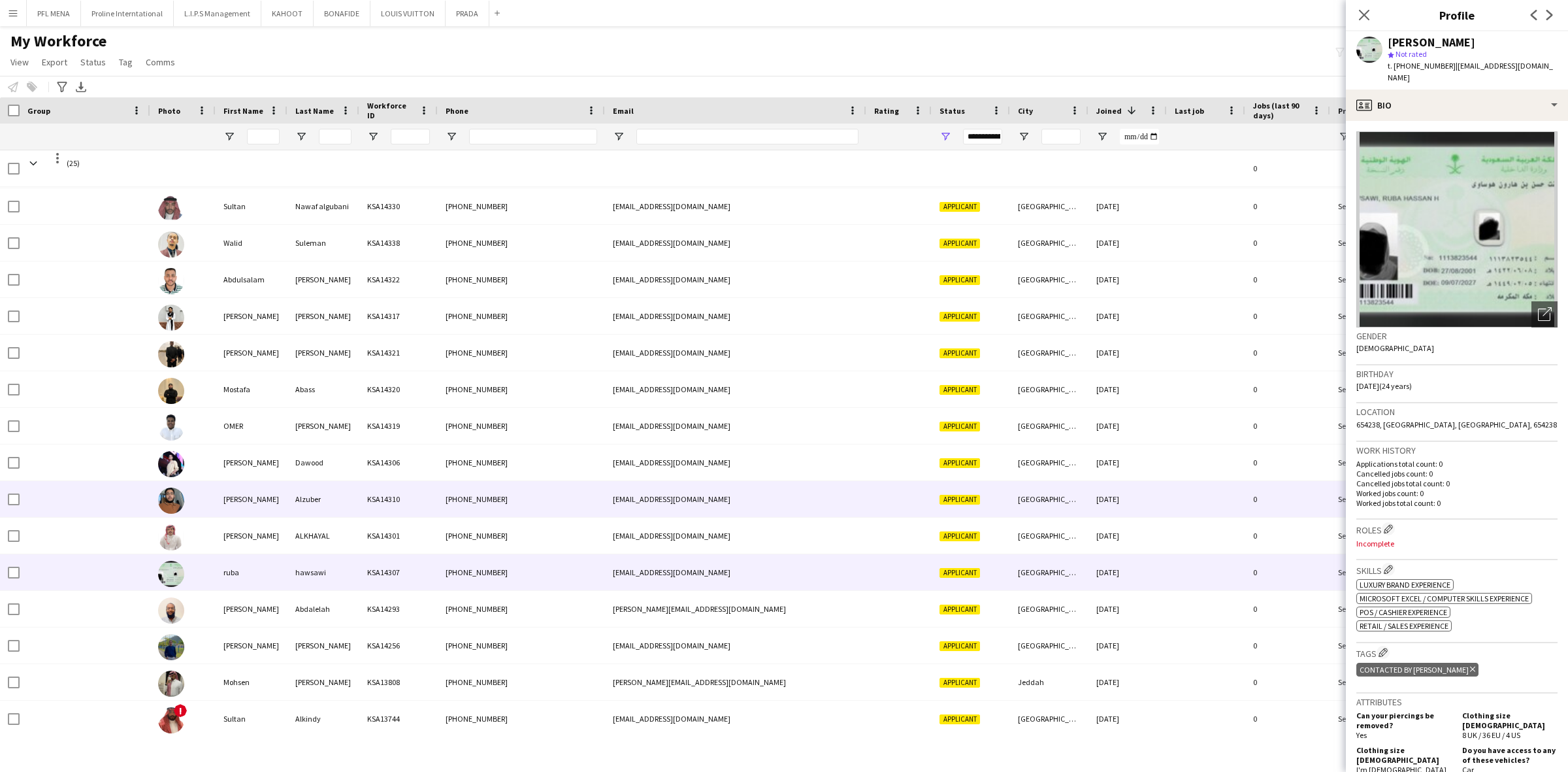
click at [256, 502] on div "[PERSON_NAME]" at bounding box center [251, 498] width 72 height 36
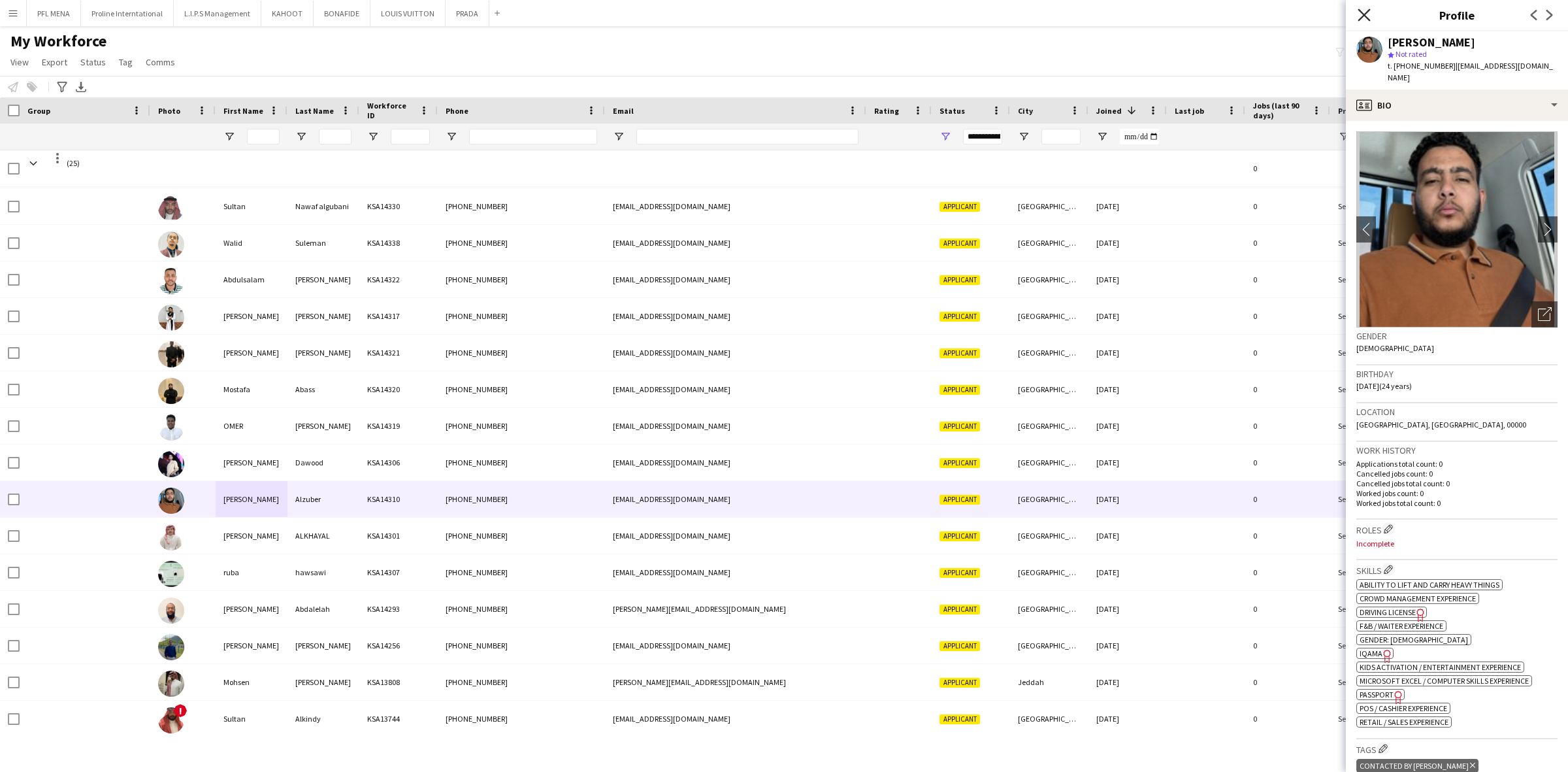
click at [1366, 14] on icon "Close pop-in" at bounding box center [1363, 15] width 12 height 12
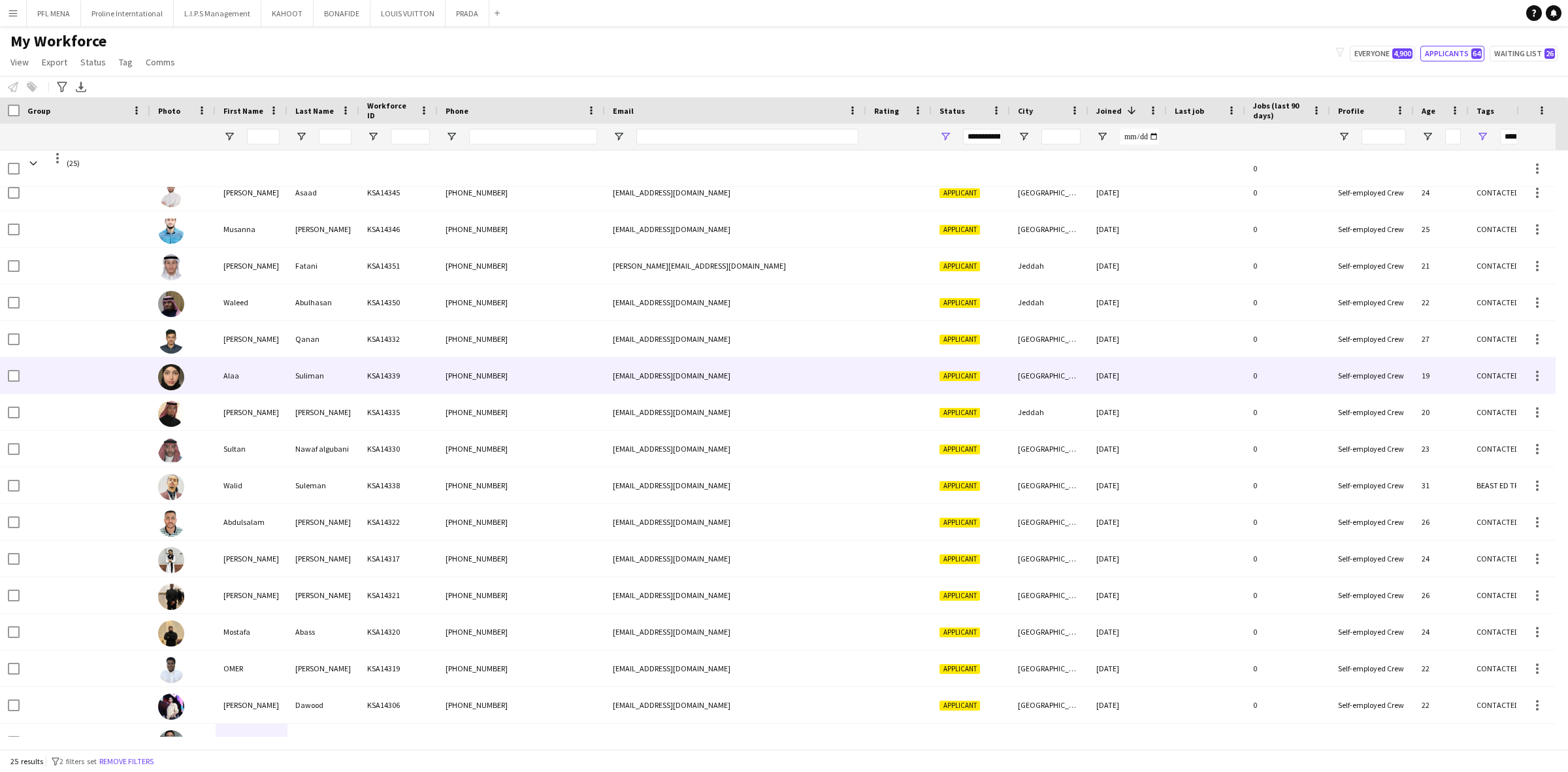
scroll to position [0, 0]
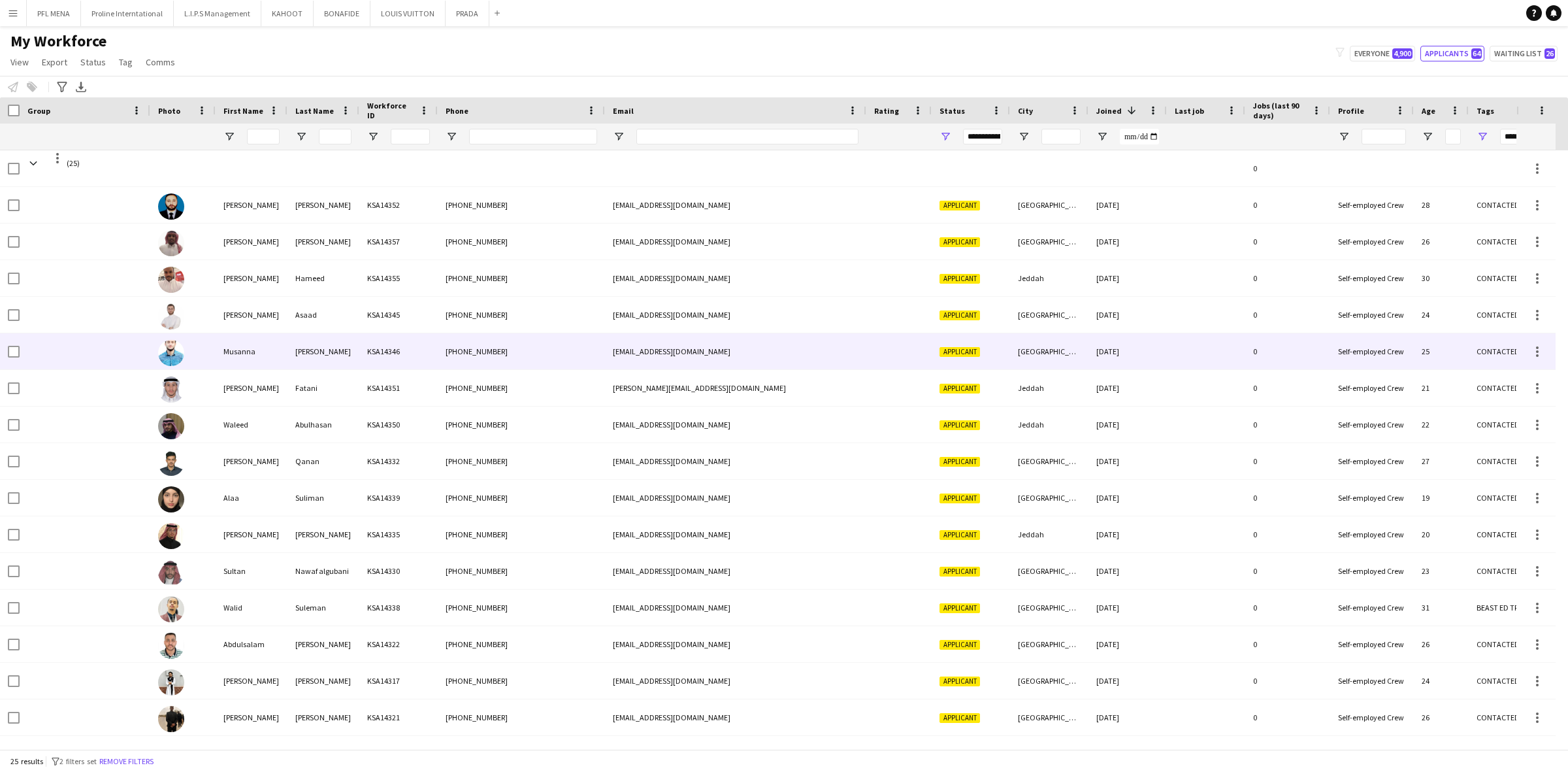
click at [357, 344] on div "[PERSON_NAME]" at bounding box center [323, 351] width 72 height 36
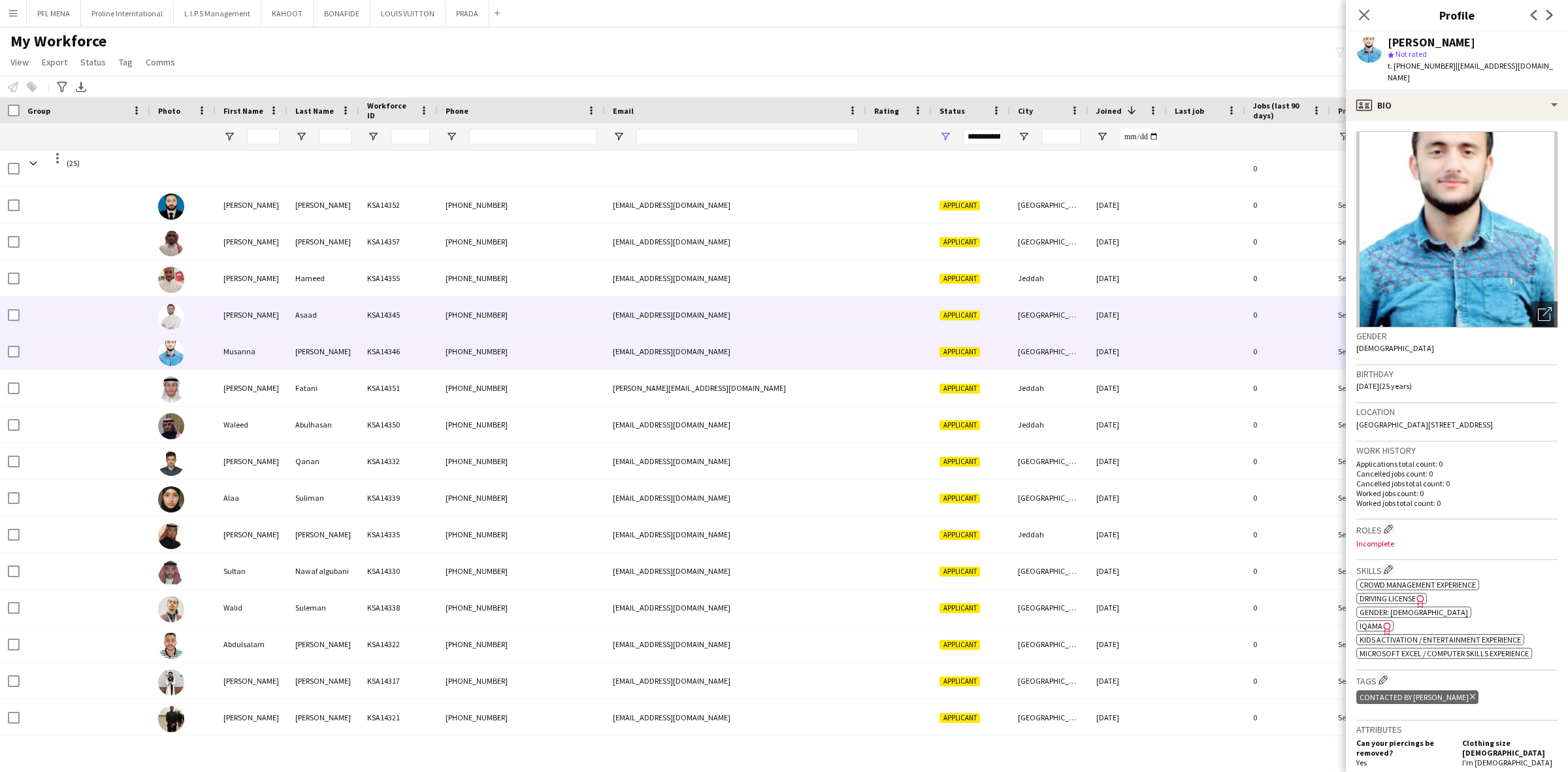
click at [366, 309] on div "KSA14345" at bounding box center [399, 314] width 79 height 36
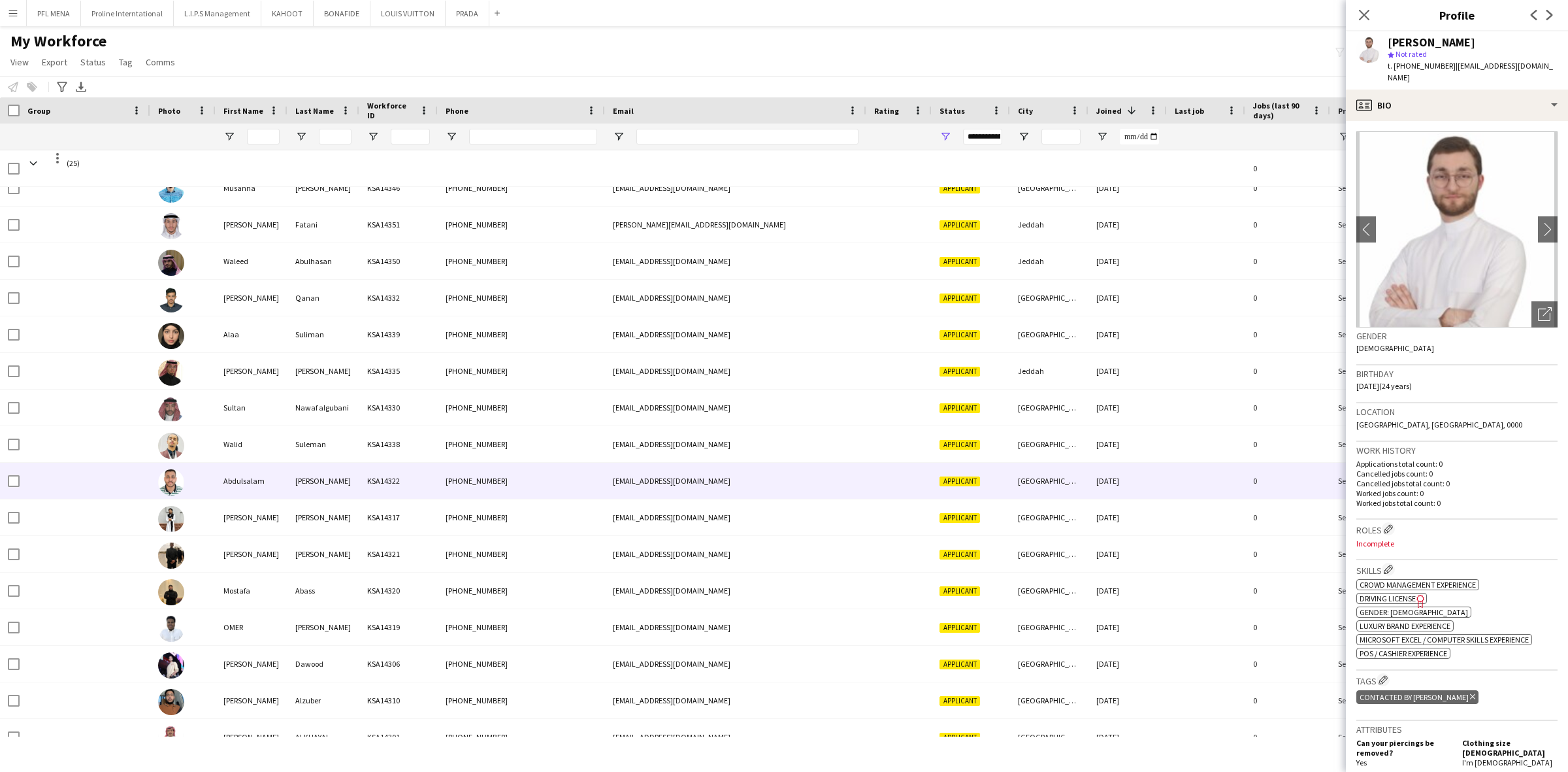
click at [277, 492] on div "Abdulsalam" at bounding box center [251, 480] width 72 height 36
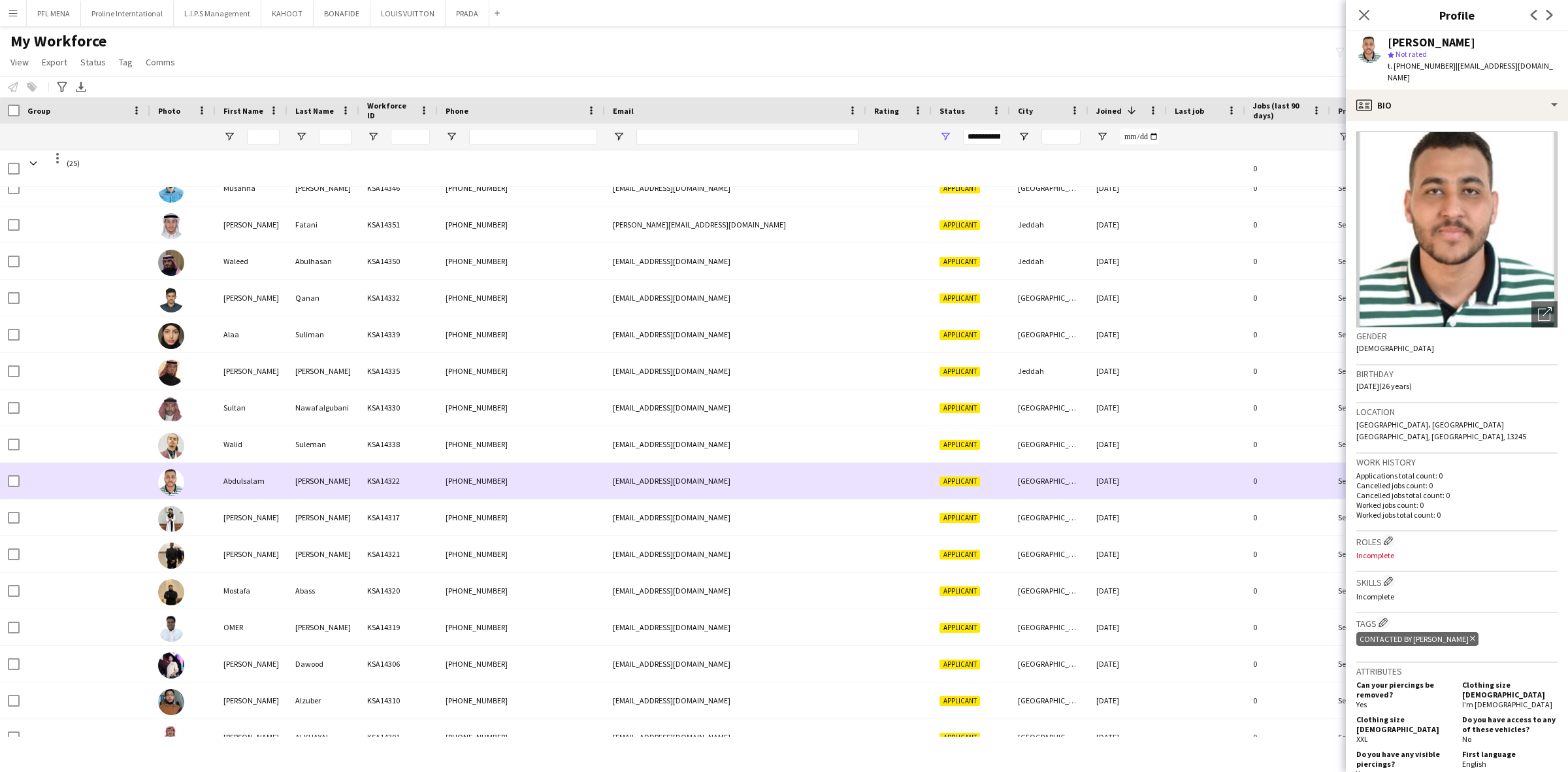
click at [277, 492] on div "Abdulsalam" at bounding box center [251, 480] width 72 height 36
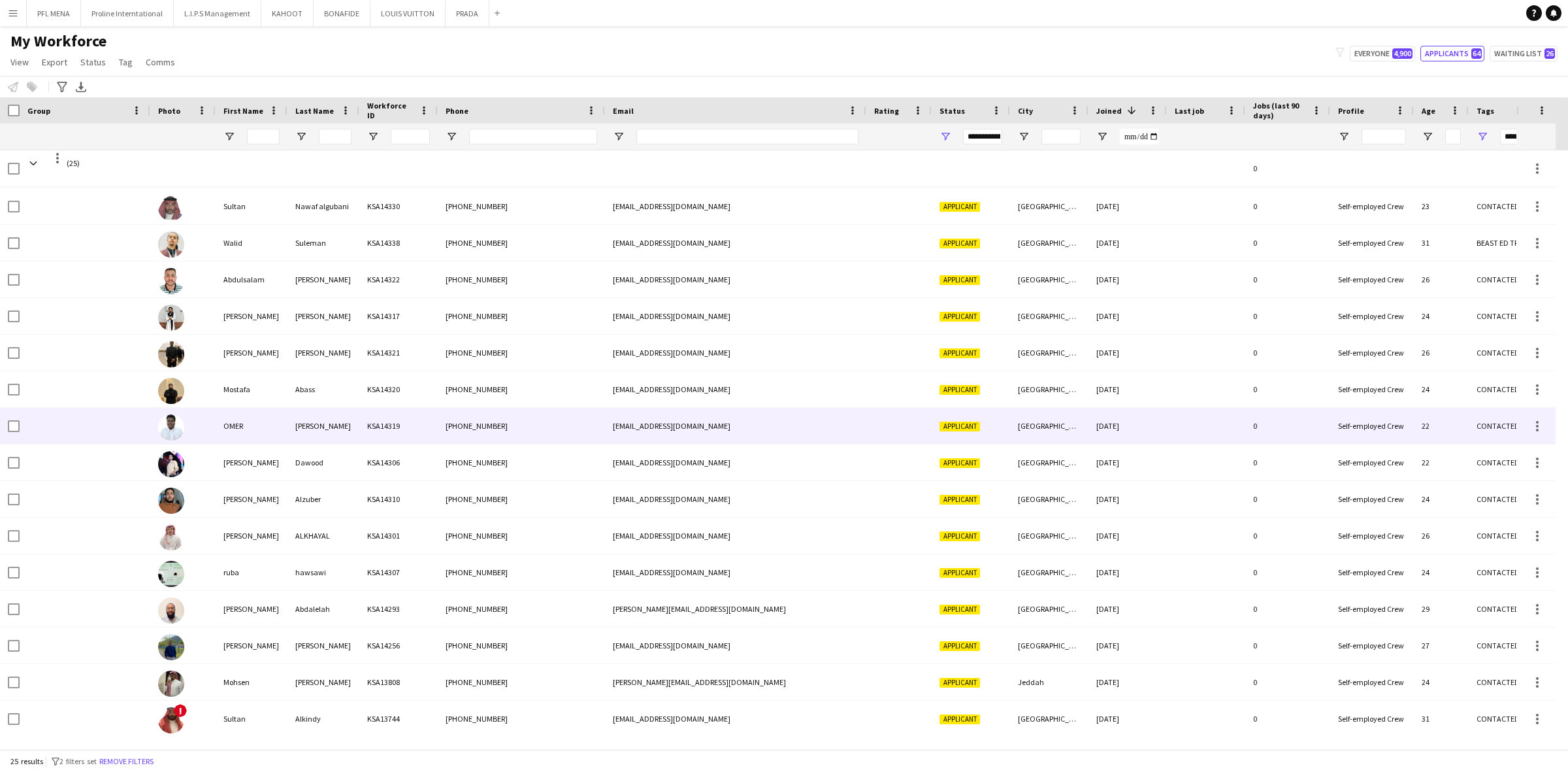
click at [415, 440] on div "KSA14319" at bounding box center [399, 425] width 79 height 36
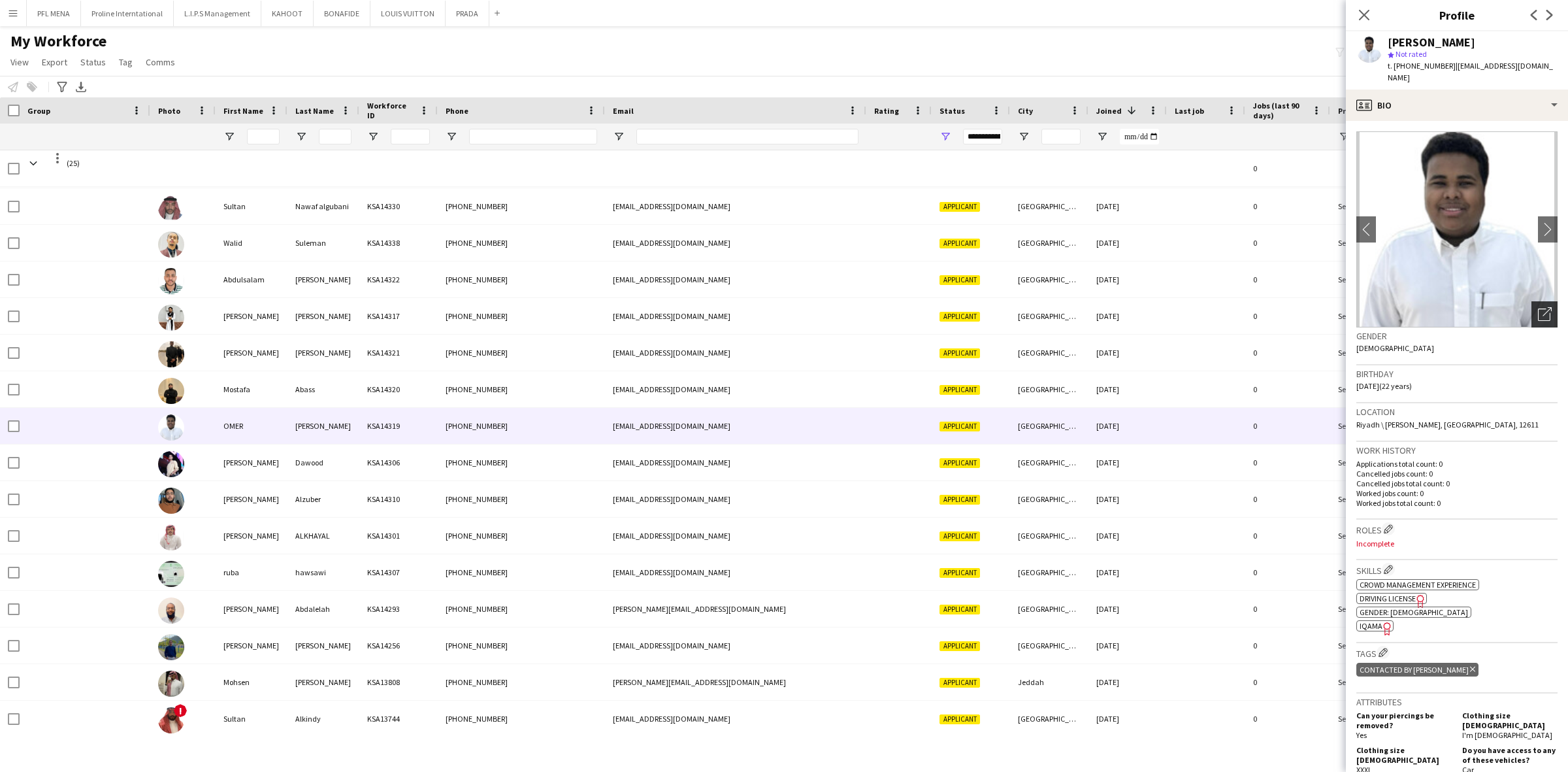
click at [1537, 307] on icon "Open photos pop-in" at bounding box center [1544, 314] width 14 height 14
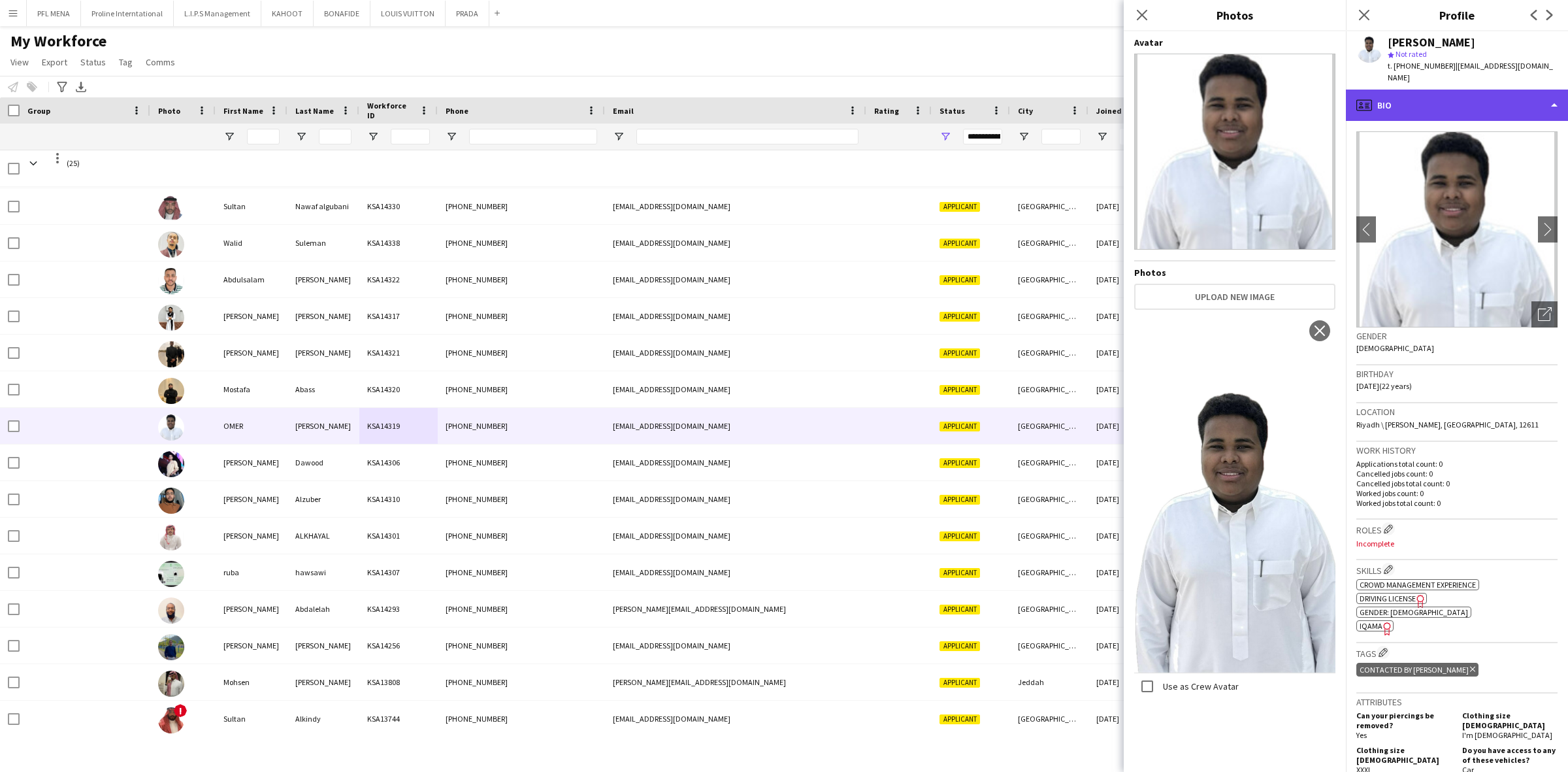
click at [1473, 105] on div "profile Bio" at bounding box center [1457, 105] width 222 height 31
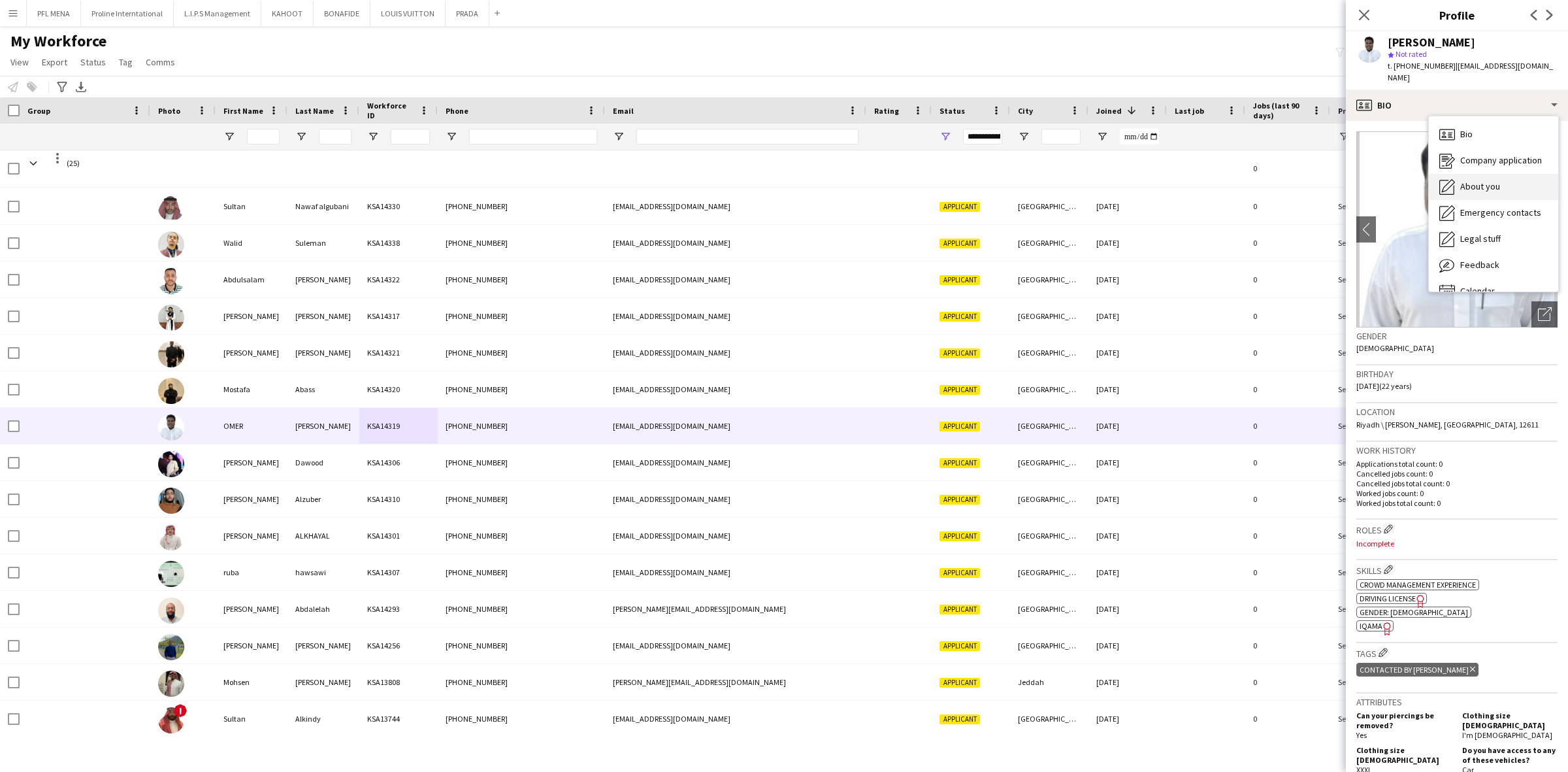
click at [1485, 181] on span "About you" at bounding box center [1480, 186] width 40 height 12
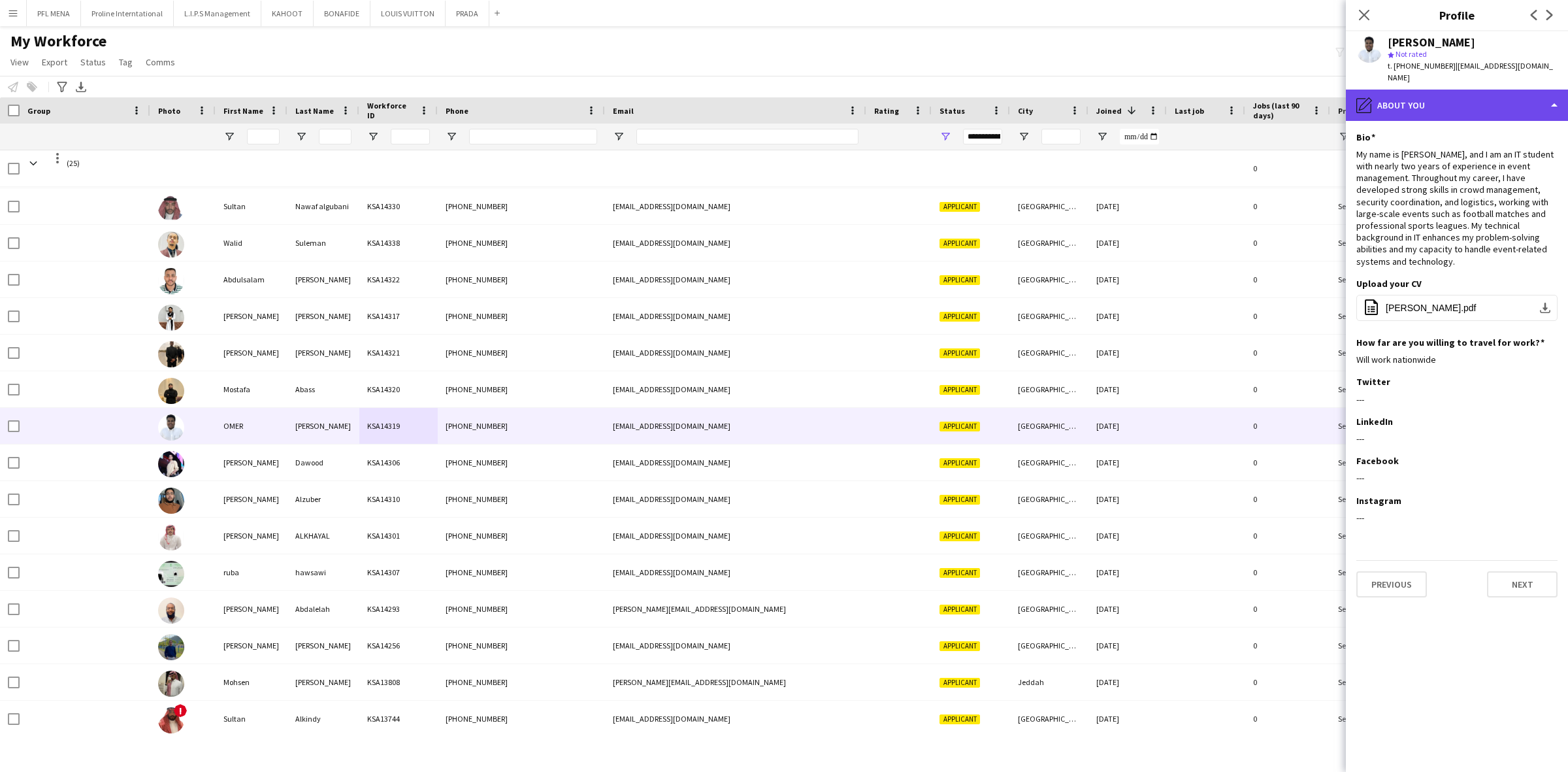
click at [1501, 90] on div "pencil4 About you" at bounding box center [1457, 105] width 222 height 31
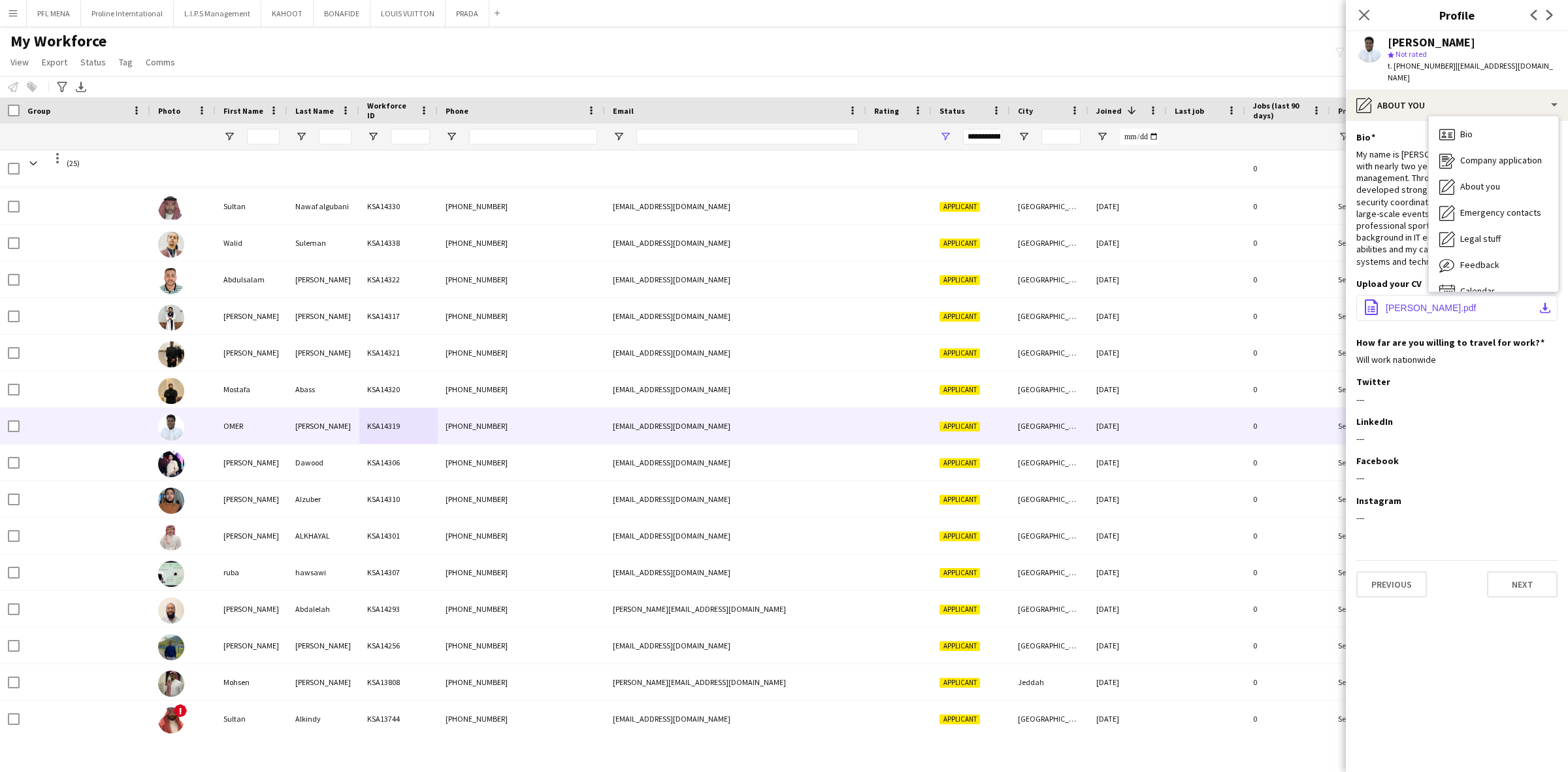
click at [1371, 299] on app-icon "office-file-sheet" at bounding box center [1371, 308] width 16 height 17
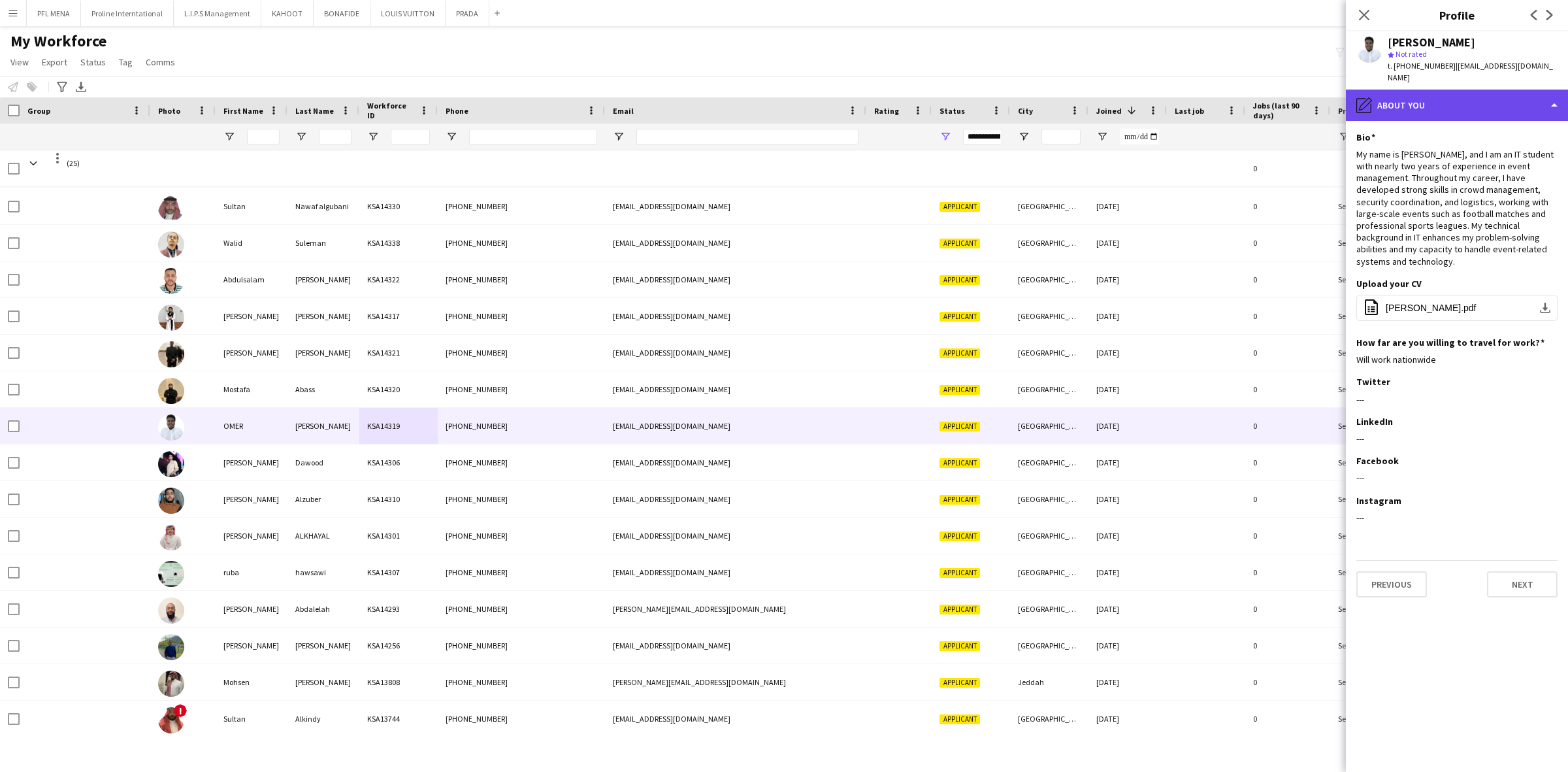
click at [1467, 90] on div "pencil4 About you" at bounding box center [1457, 105] width 222 height 31
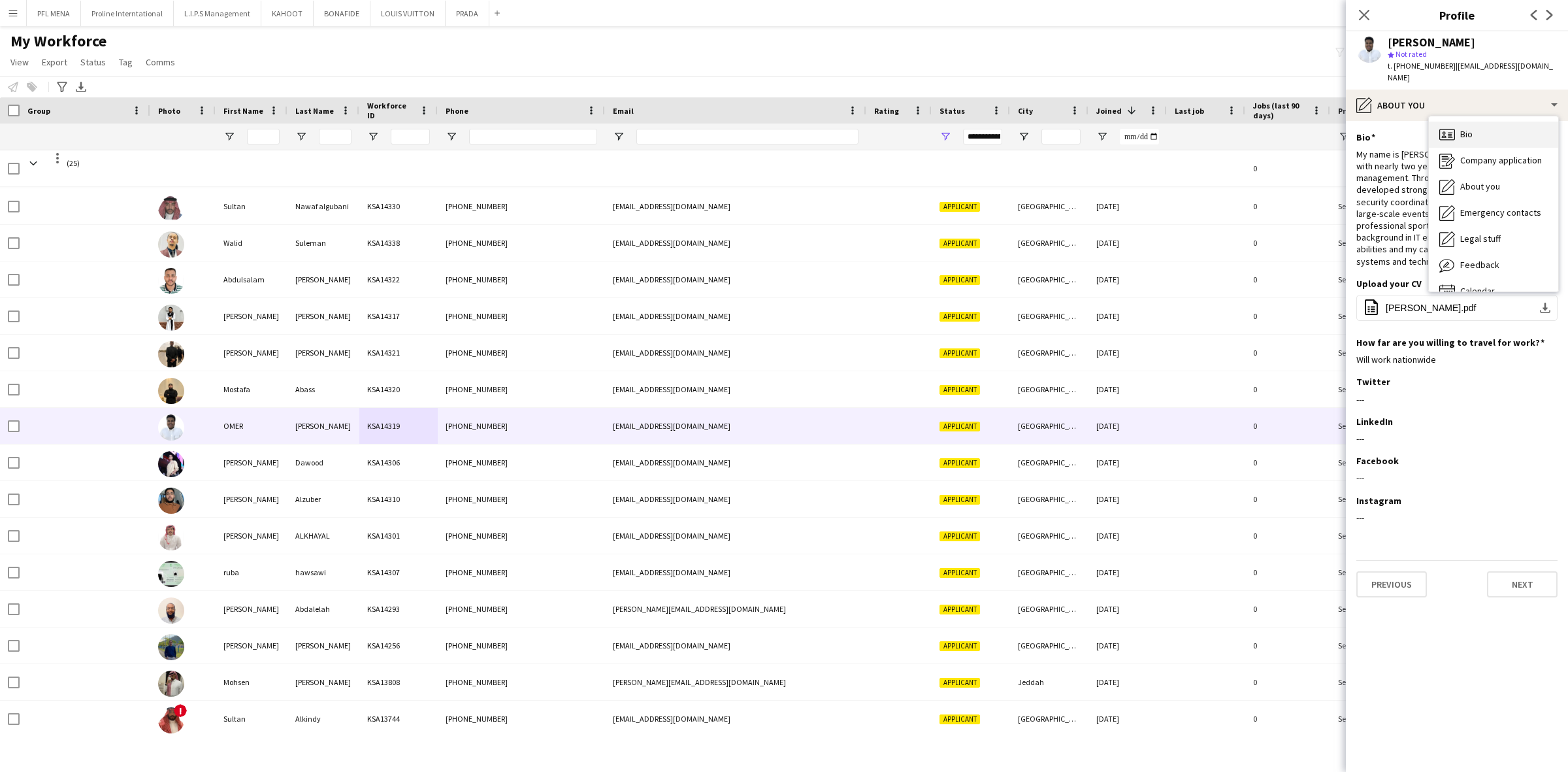
click at [1477, 122] on div "Bio Bio" at bounding box center [1494, 135] width 130 height 26
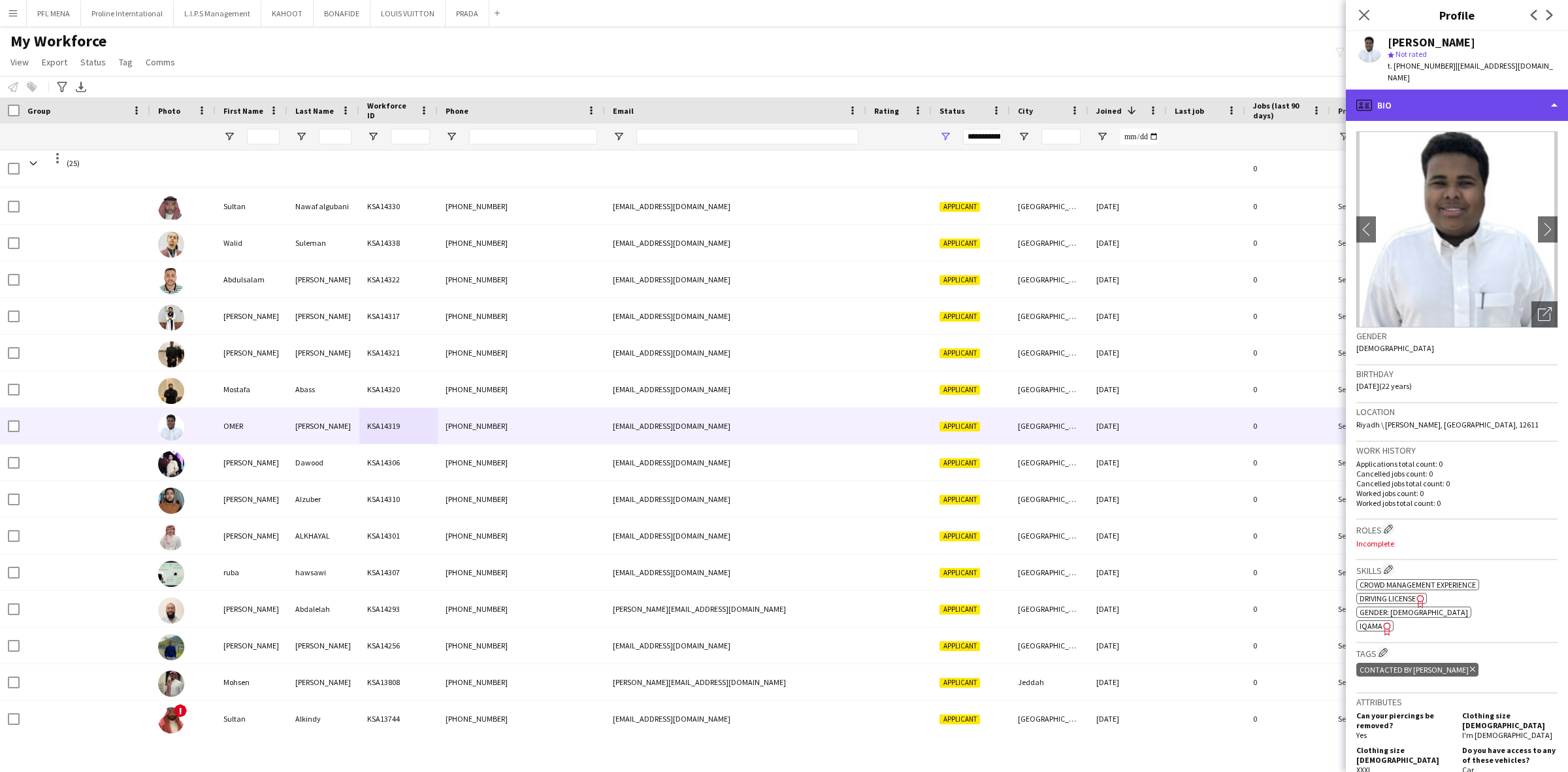
click at [1497, 103] on div "profile Bio" at bounding box center [1457, 105] width 222 height 31
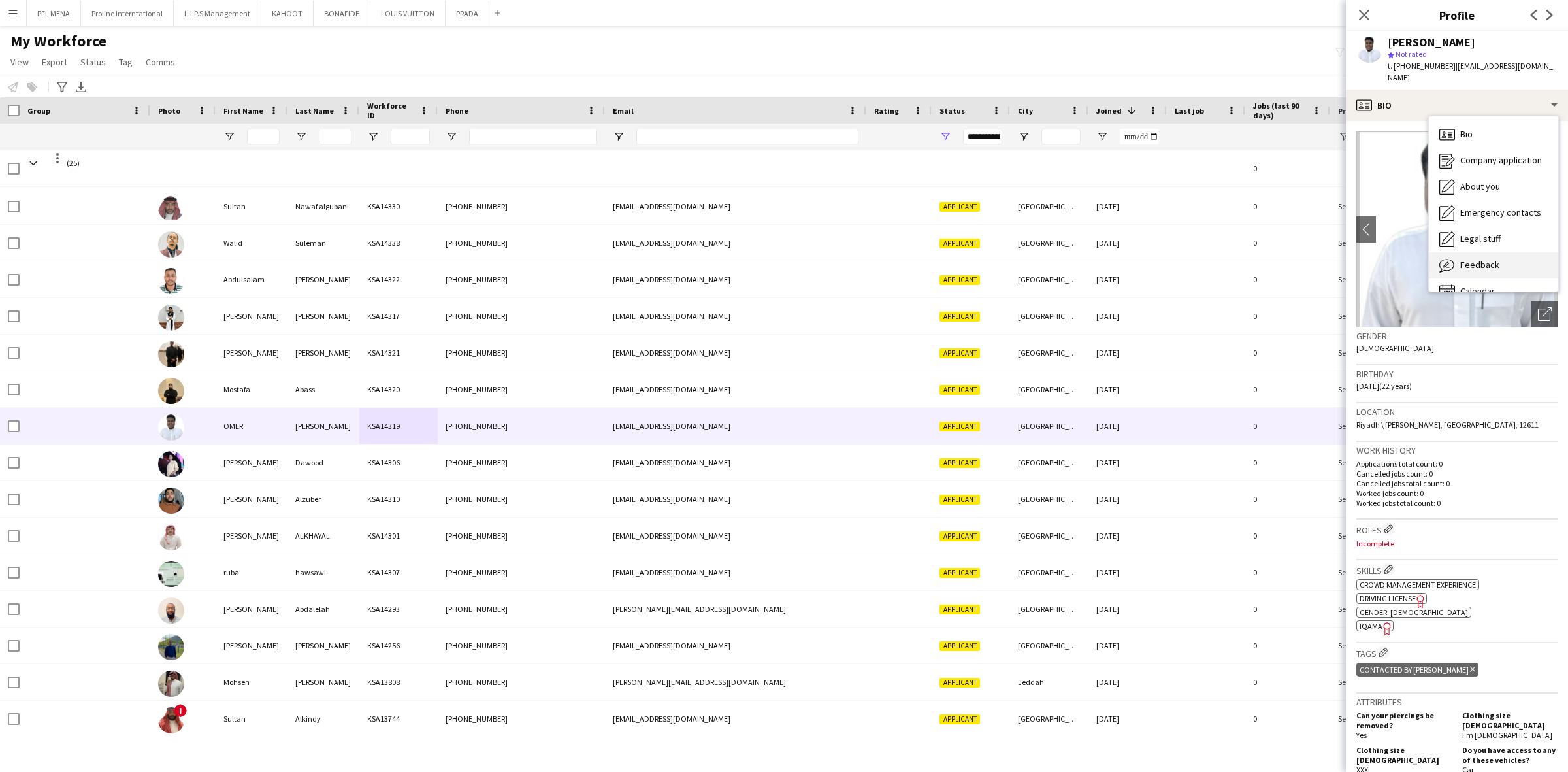
click at [1493, 259] on span "Feedback" at bounding box center [1480, 264] width 39 height 12
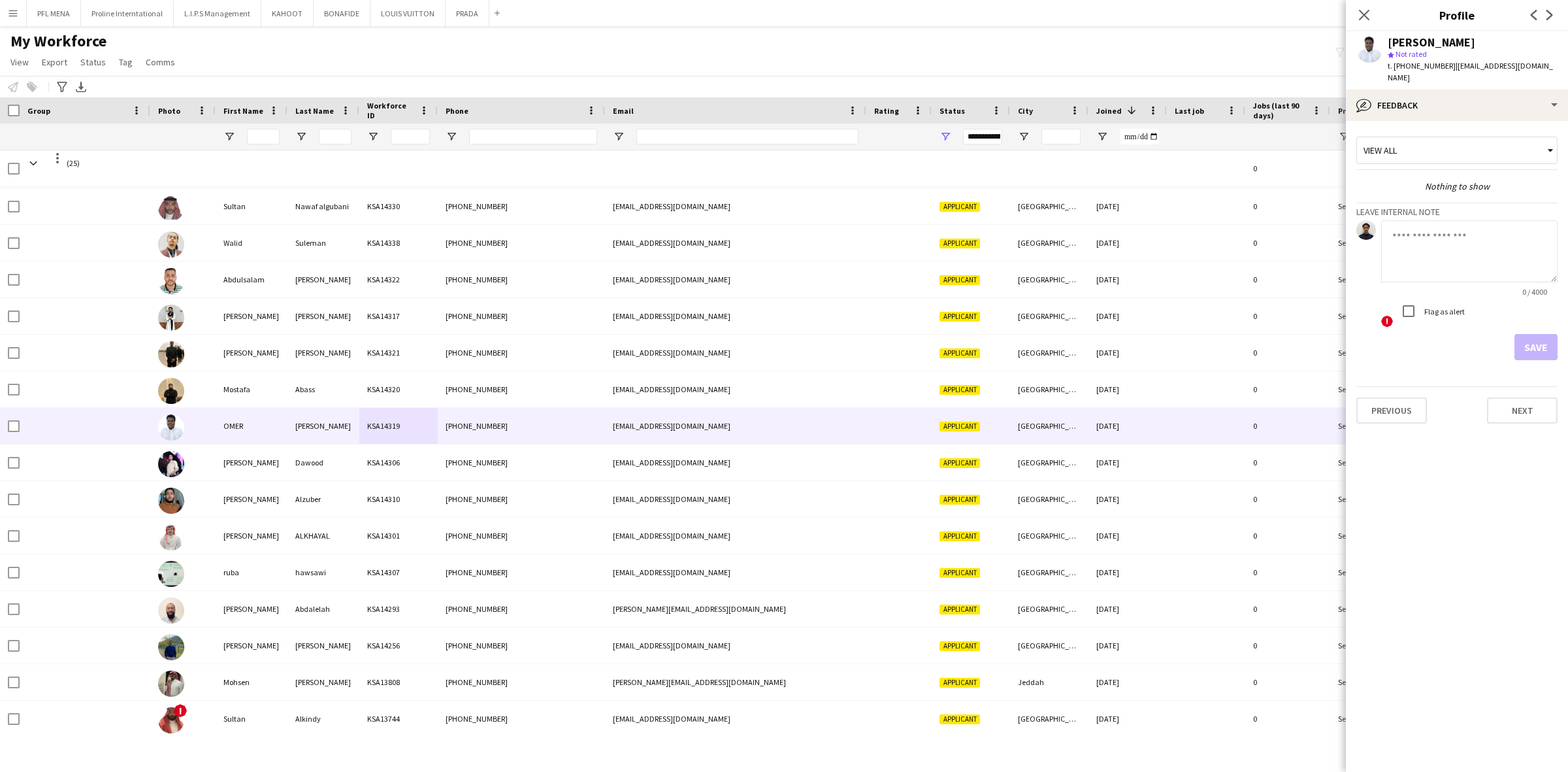
click at [1438, 240] on textarea at bounding box center [1469, 251] width 176 height 62
type textarea "**********"
click at [1524, 339] on button "Save" at bounding box center [1535, 347] width 43 height 26
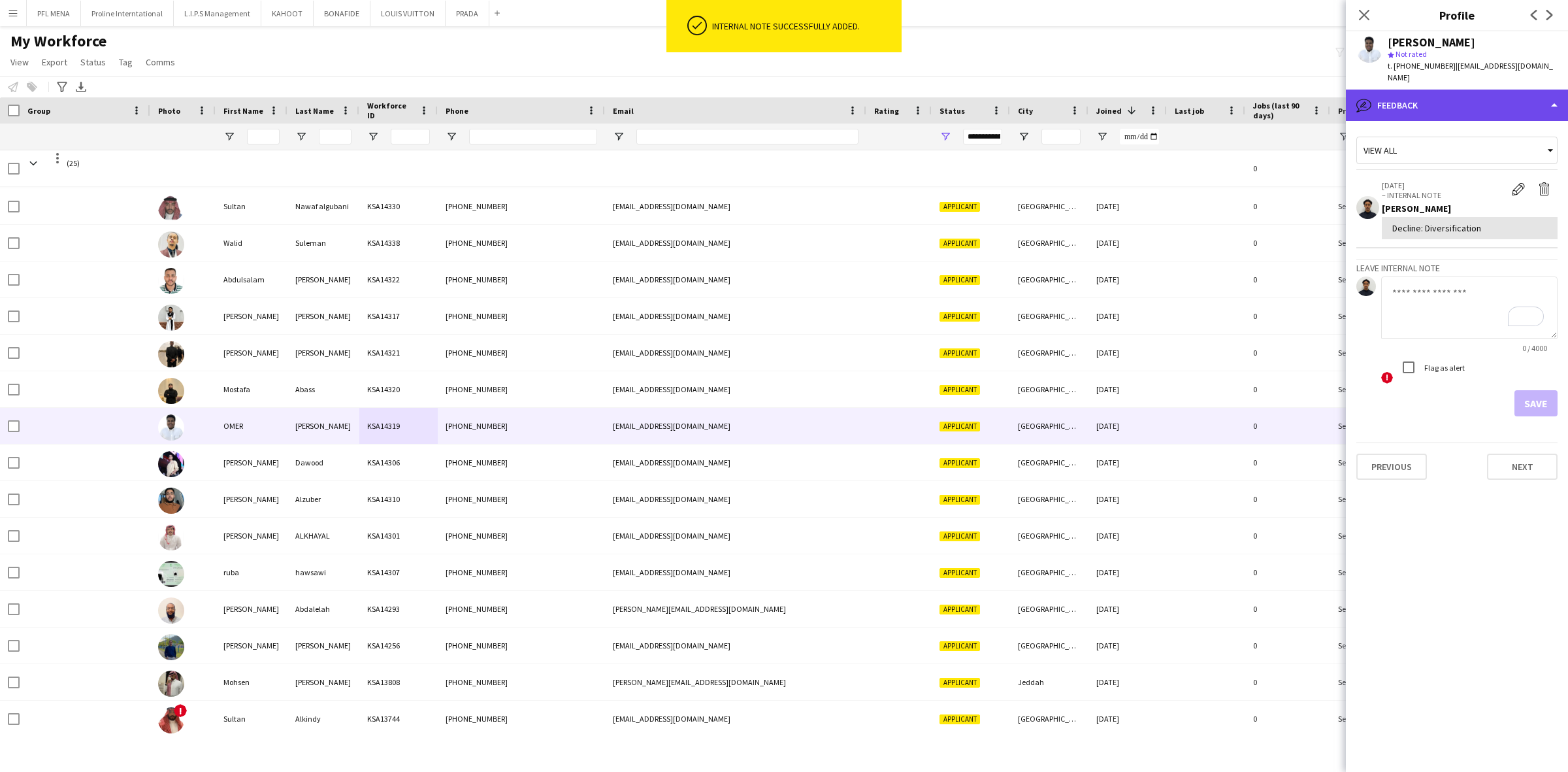
click at [1504, 97] on div "bubble-pencil Feedback" at bounding box center [1457, 105] width 222 height 31
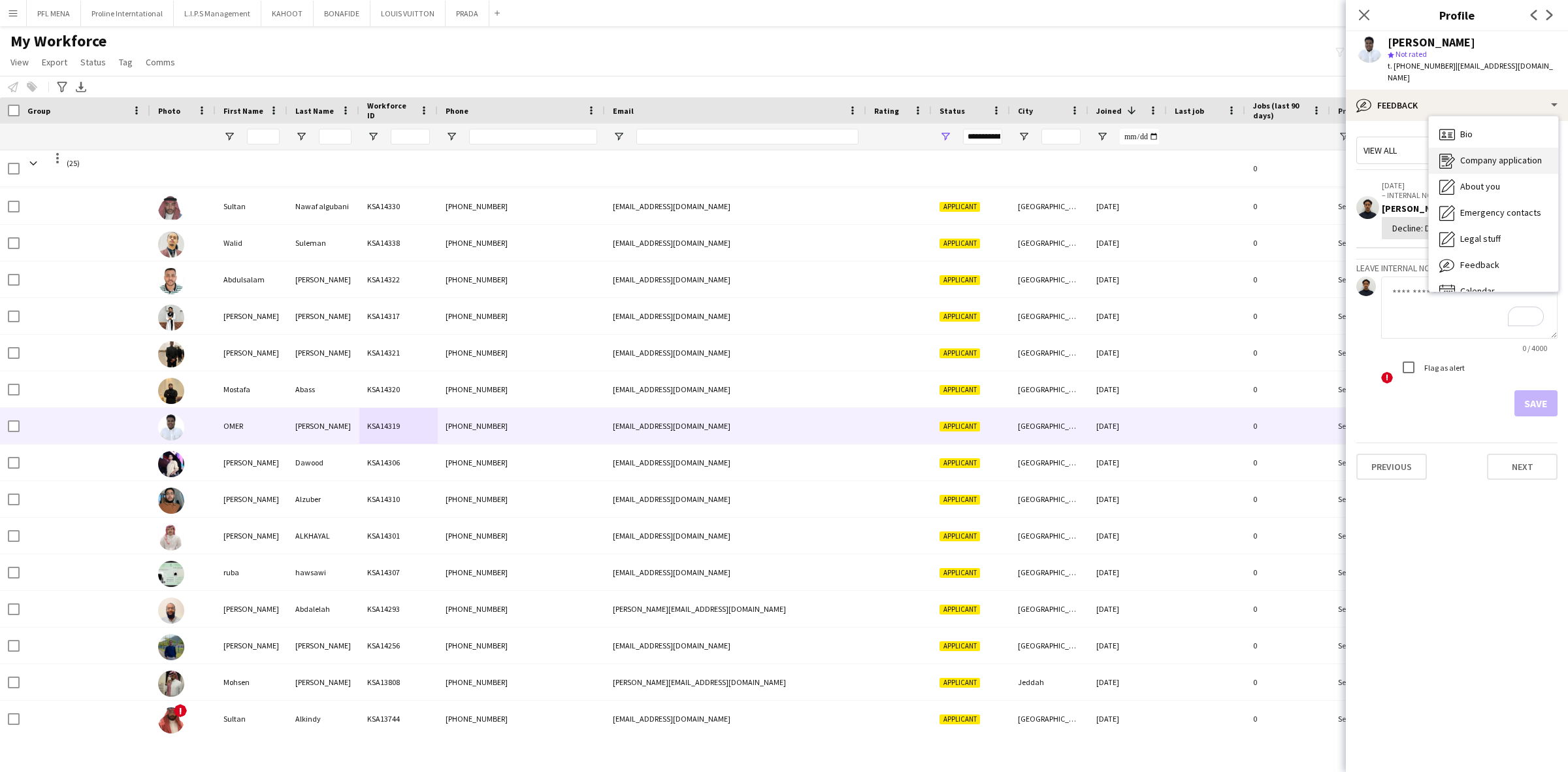
click at [1507, 154] on span "Company application" at bounding box center [1501, 160] width 82 height 12
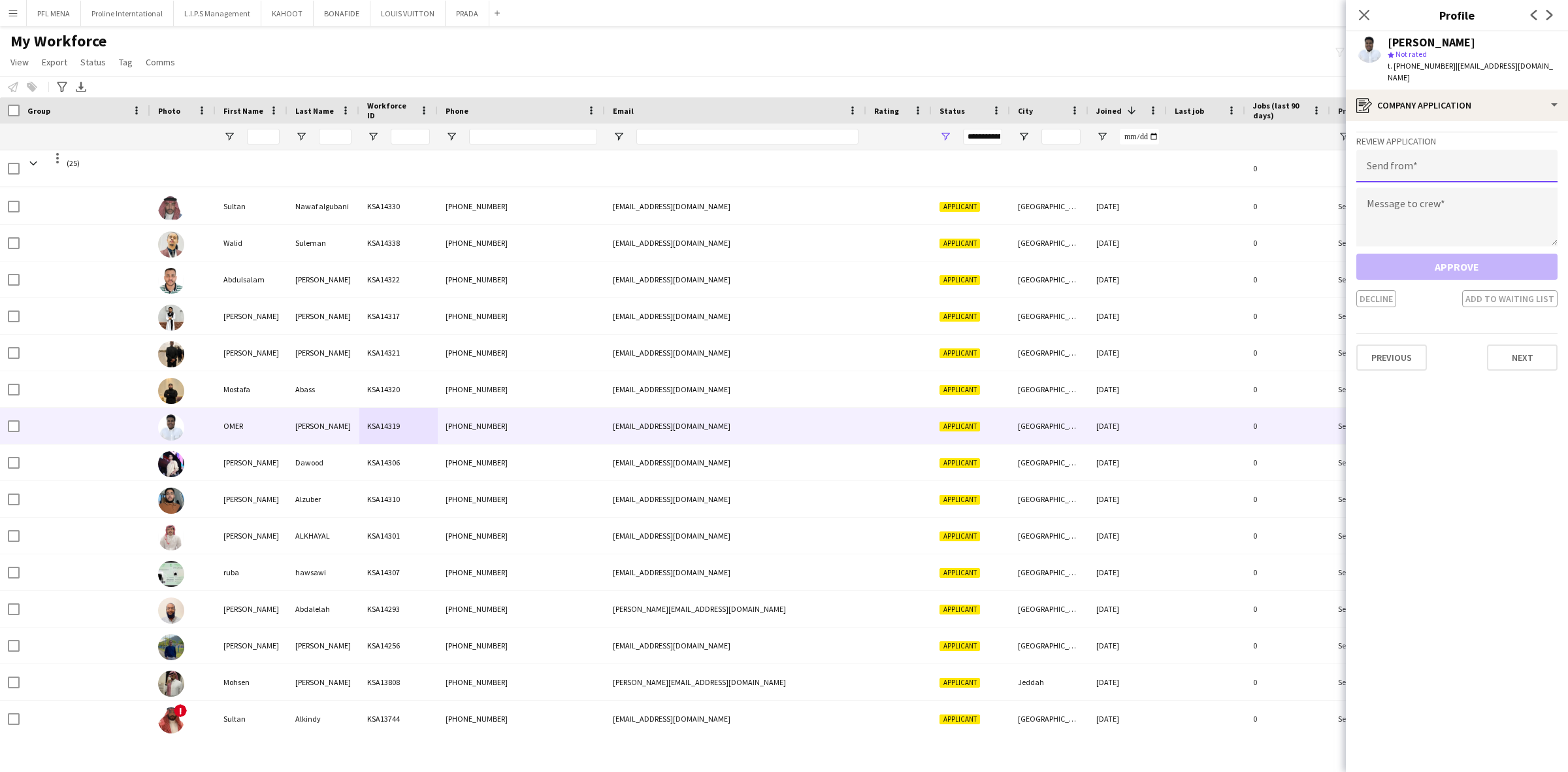
click at [1435, 162] on input "email" at bounding box center [1457, 165] width 201 height 33
click at [1429, 211] on textarea at bounding box center [1457, 229] width 201 height 59
paste textarea "**********"
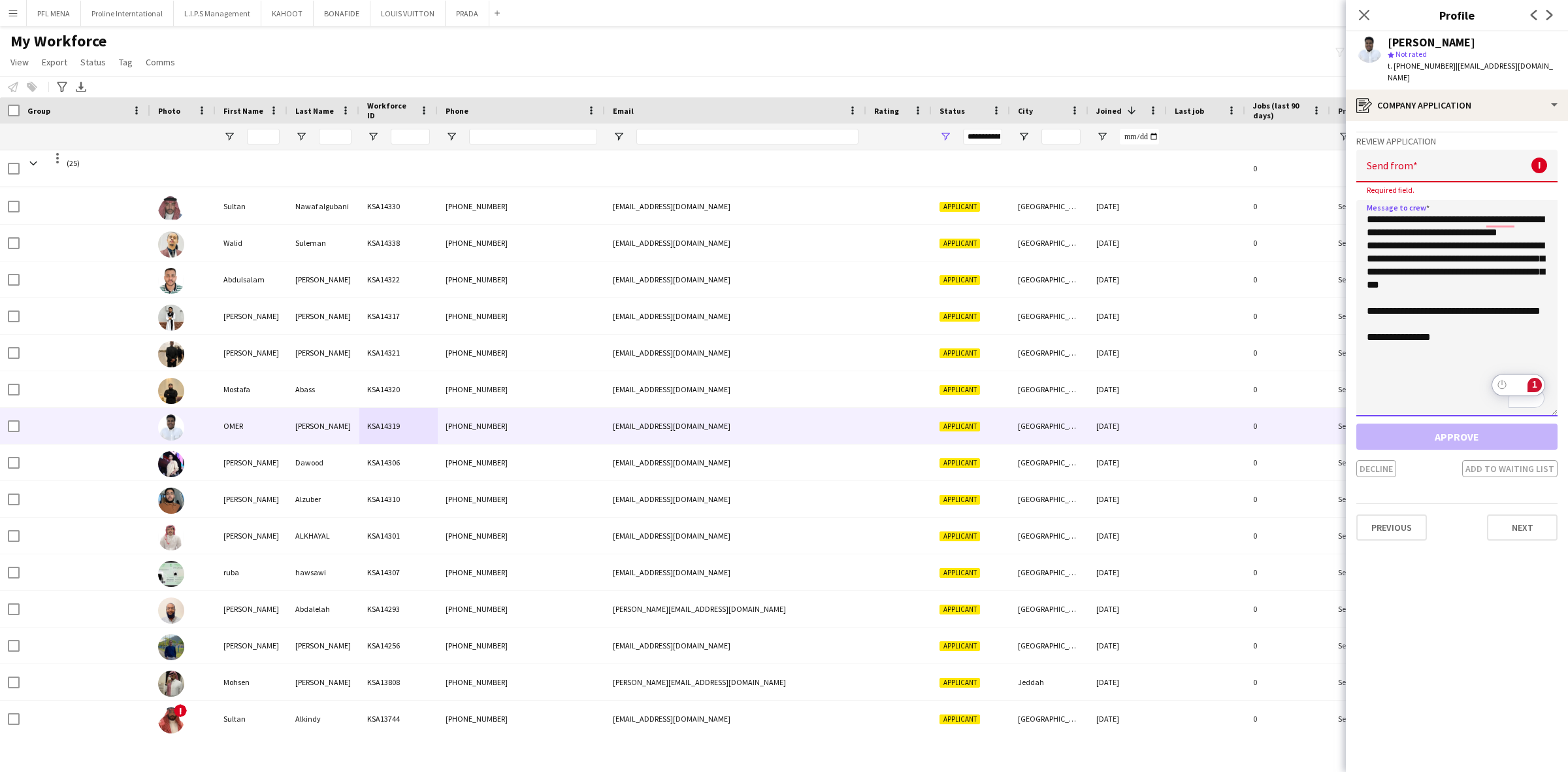
drag, startPoint x: 1550, startPoint y: 236, endPoint x: 1540, endPoint y: 393, distance: 157.3
click at [1540, 393] on div "**********" at bounding box center [1457, 310] width 201 height 218
click at [1377, 244] on textarea "**********" at bounding box center [1457, 308] width 201 height 216
type textarea "**********"
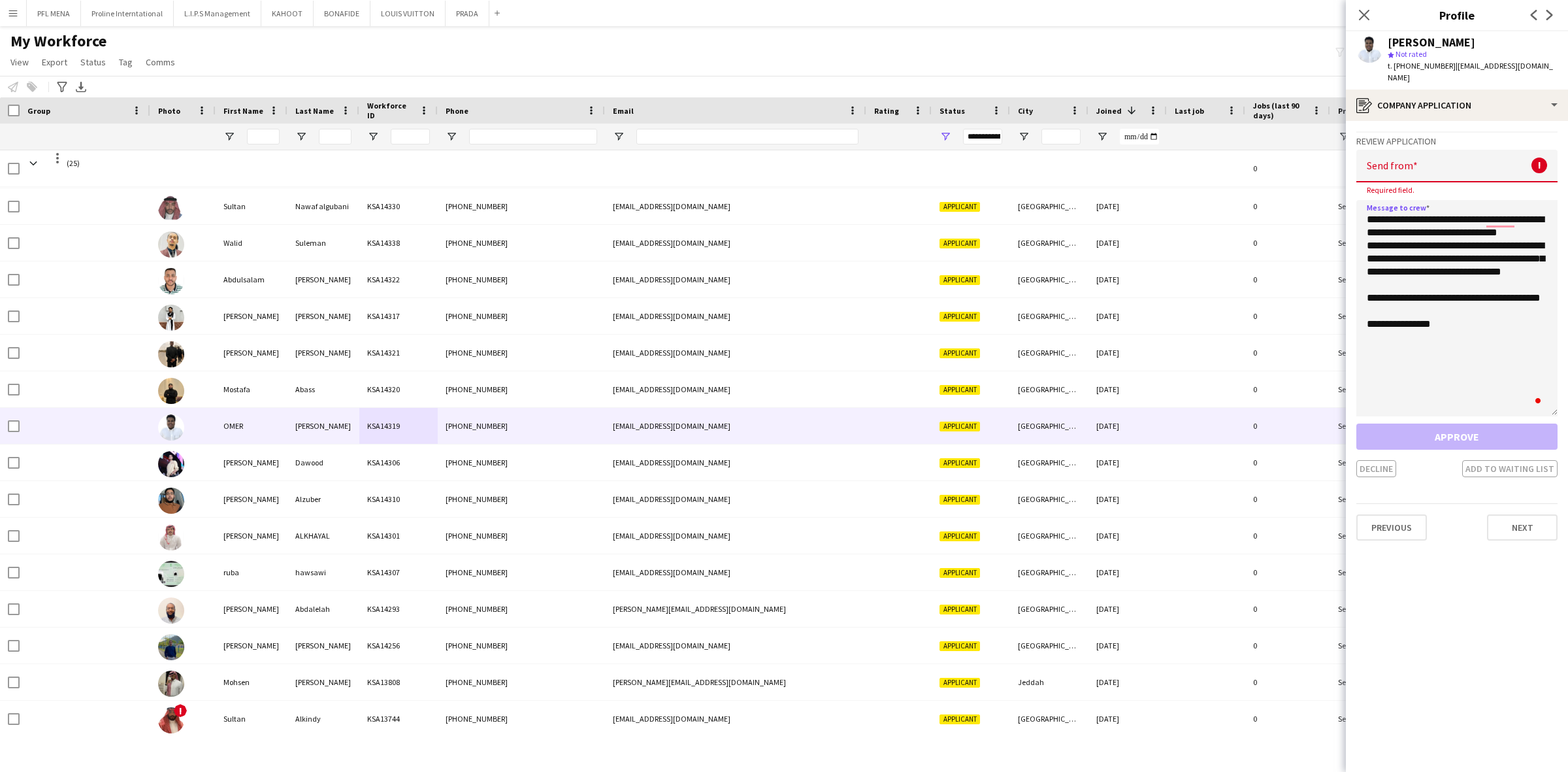
click at [1435, 160] on input "email" at bounding box center [1457, 165] width 201 height 33
click at [1470, 157] on input "email" at bounding box center [1457, 165] width 201 height 33
paste input "**********"
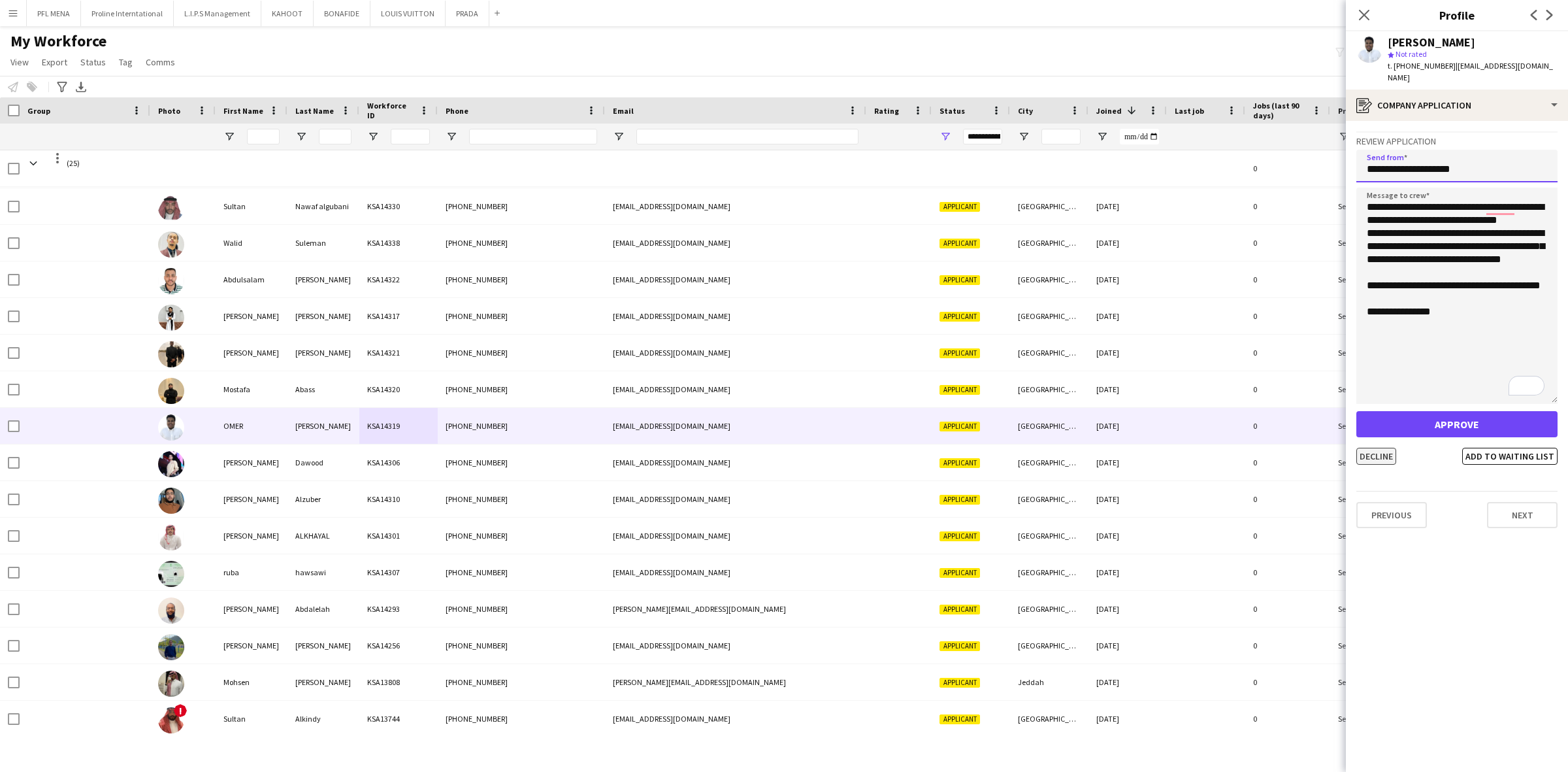
type input "**********"
click at [1388, 448] on button "Decline" at bounding box center [1376, 456] width 40 height 17
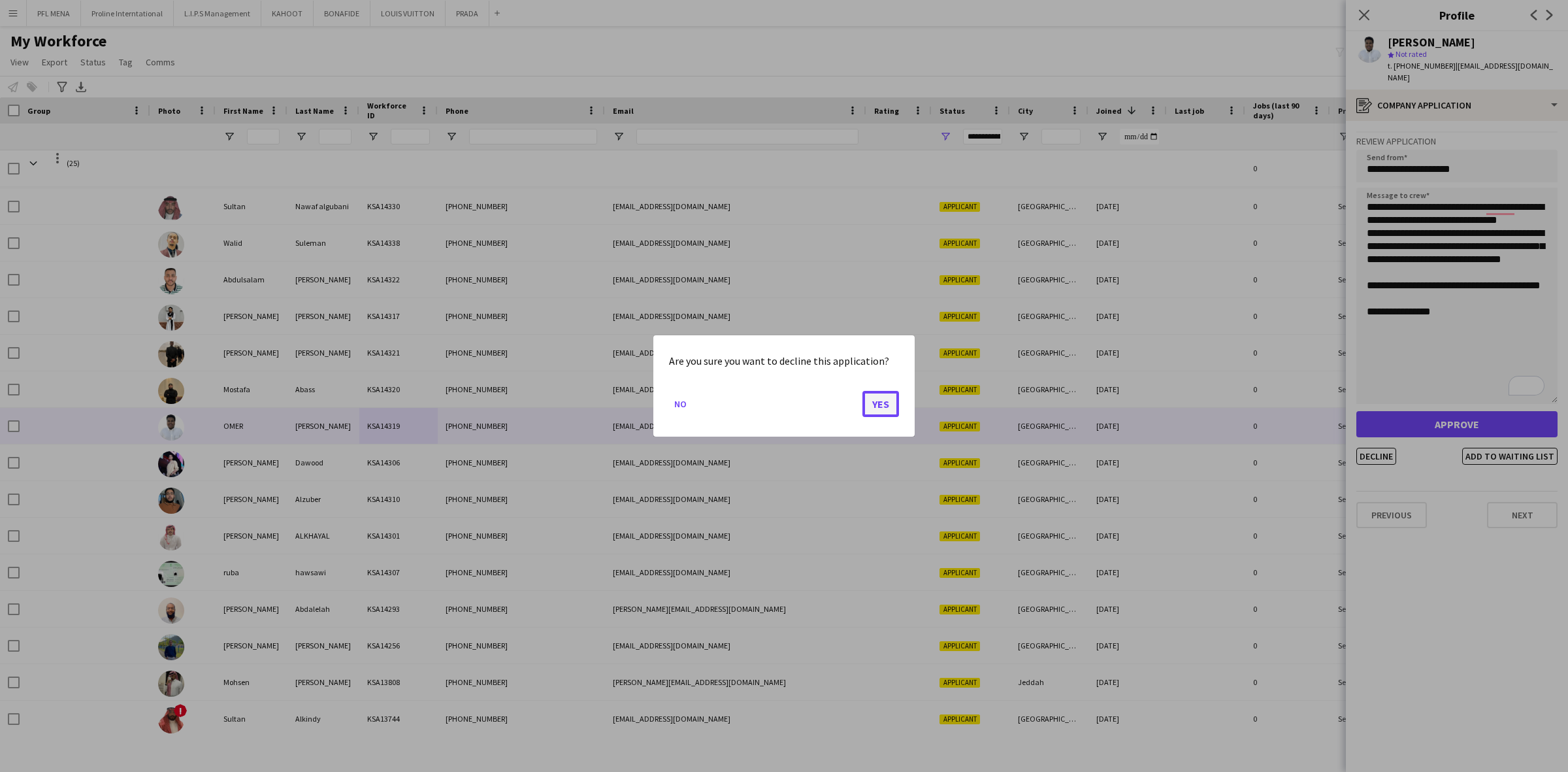
click at [890, 402] on button "Yes" at bounding box center [881, 404] width 36 height 26
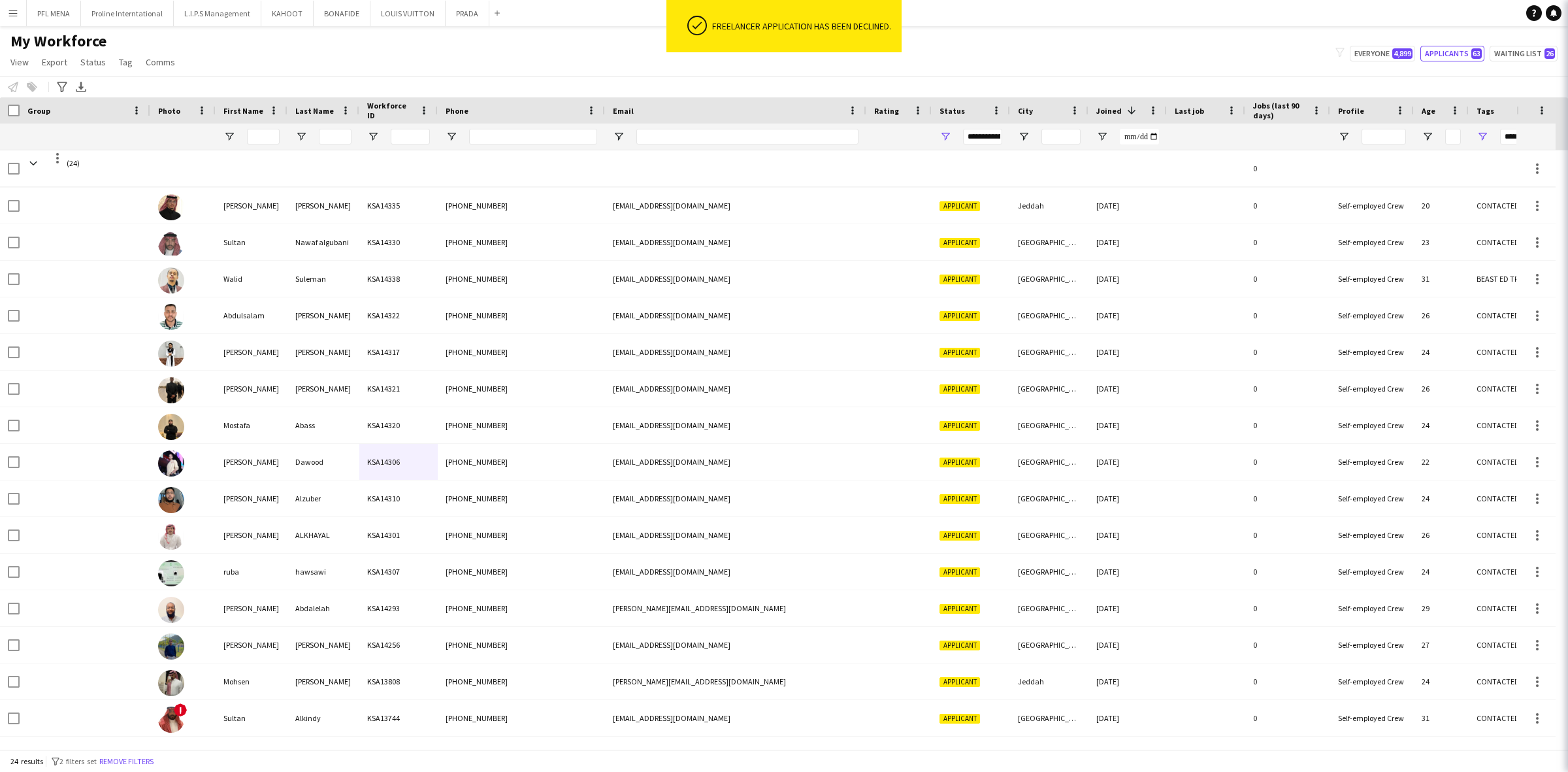
scroll to position [328, 0]
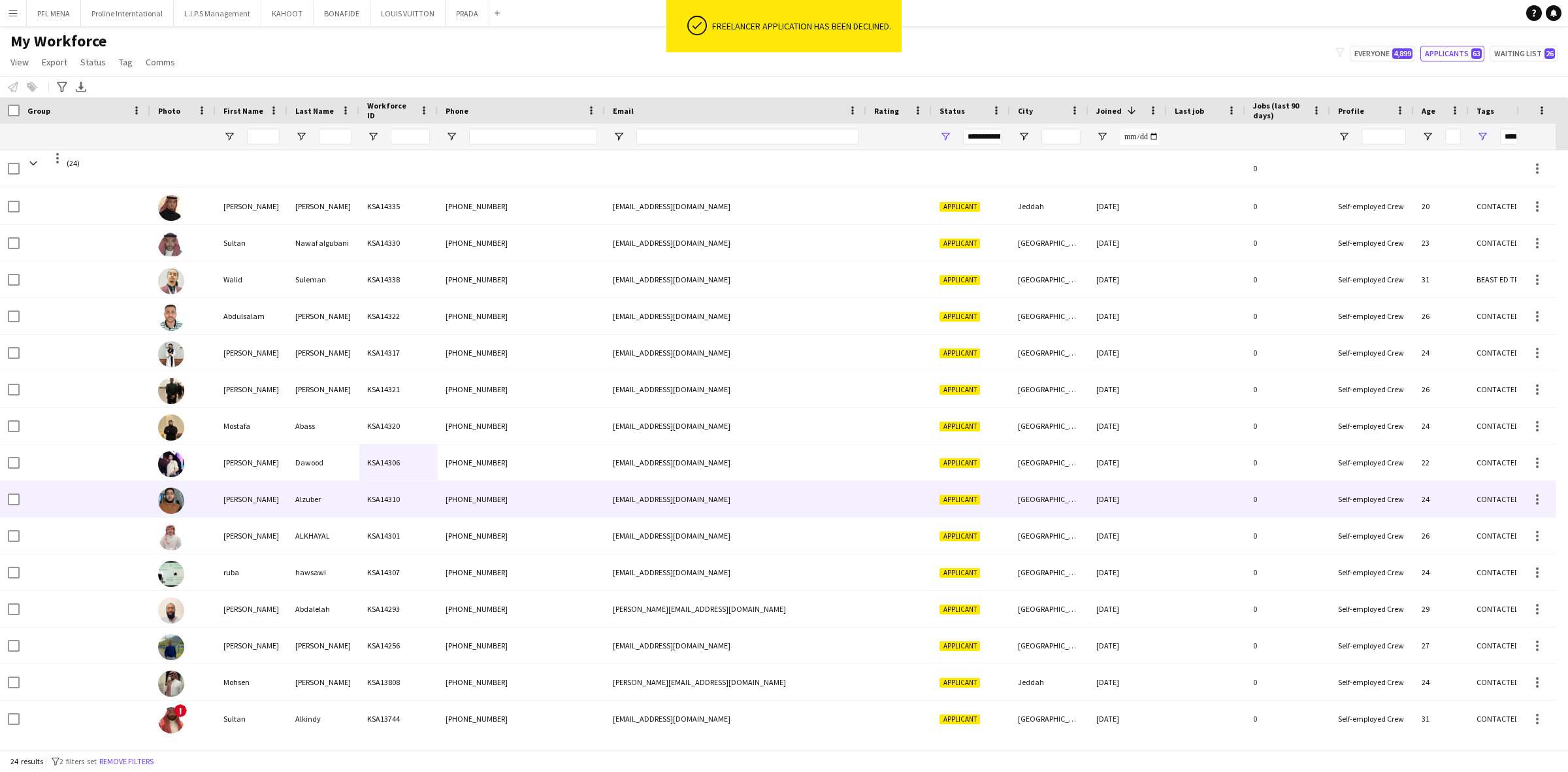
click at [299, 485] on div "Alzuber" at bounding box center [323, 498] width 72 height 36
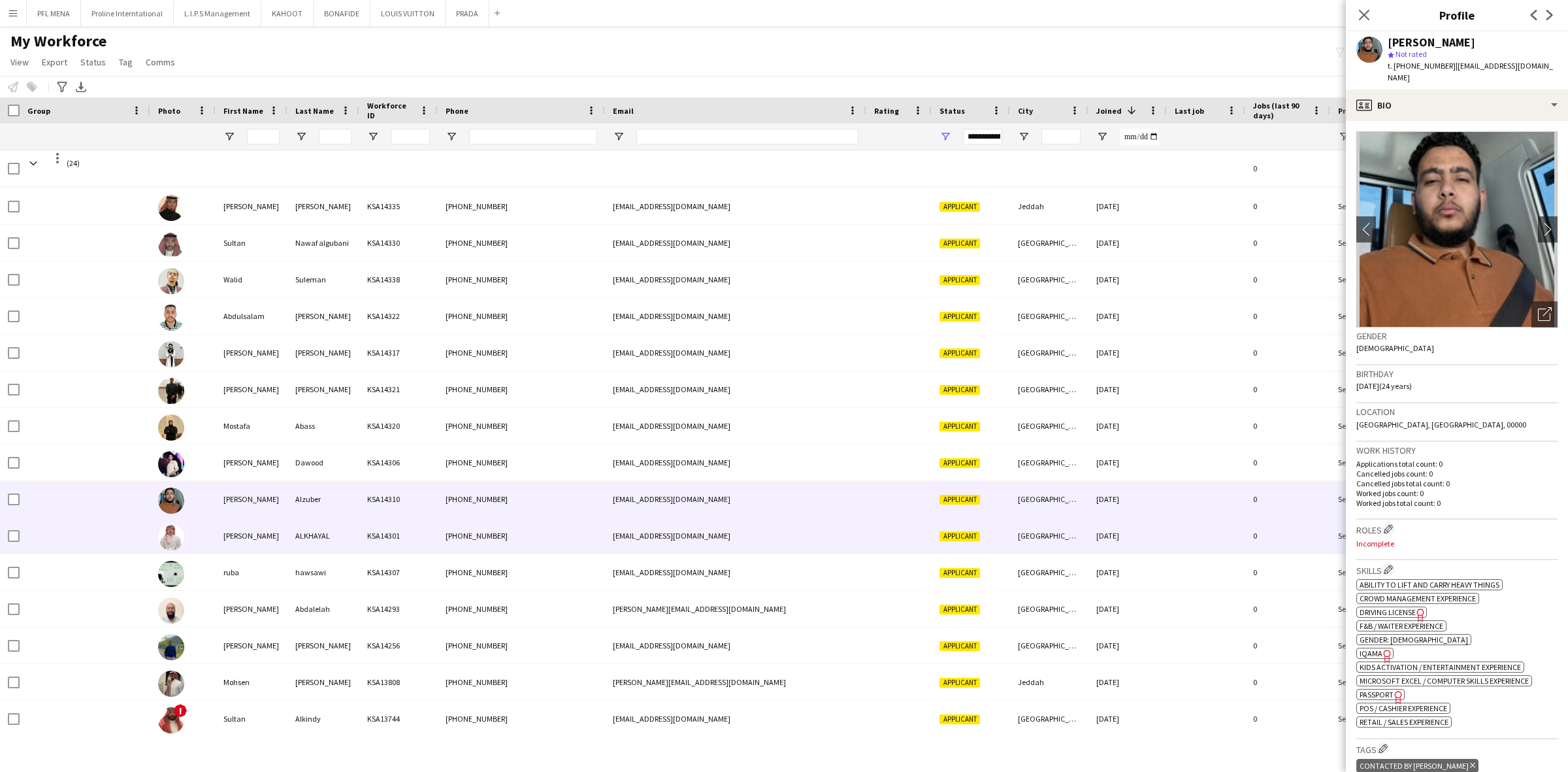
click at [404, 533] on div "KSA14301" at bounding box center [399, 535] width 79 height 36
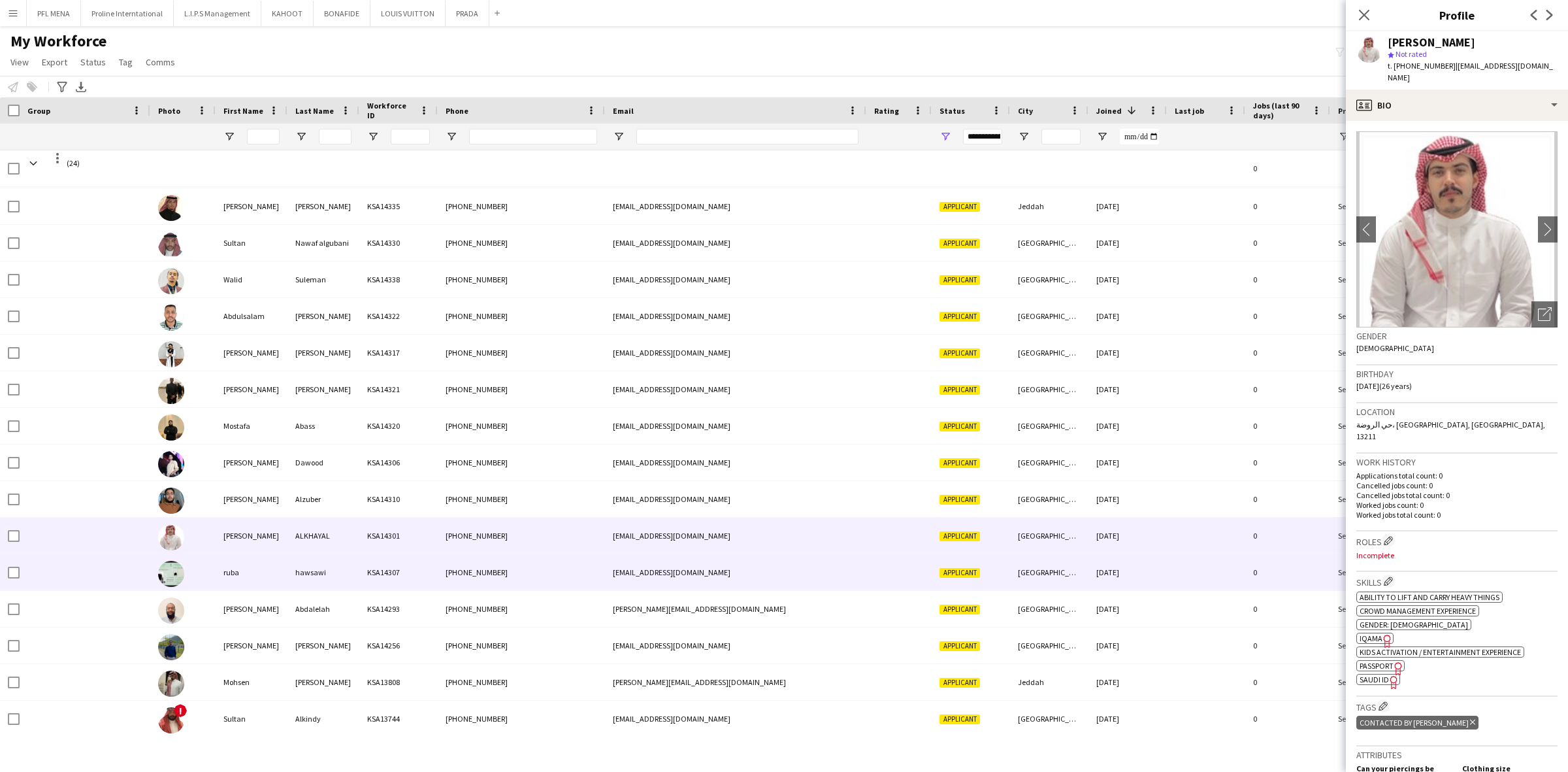
click at [424, 580] on div "KSA14307" at bounding box center [399, 572] width 79 height 36
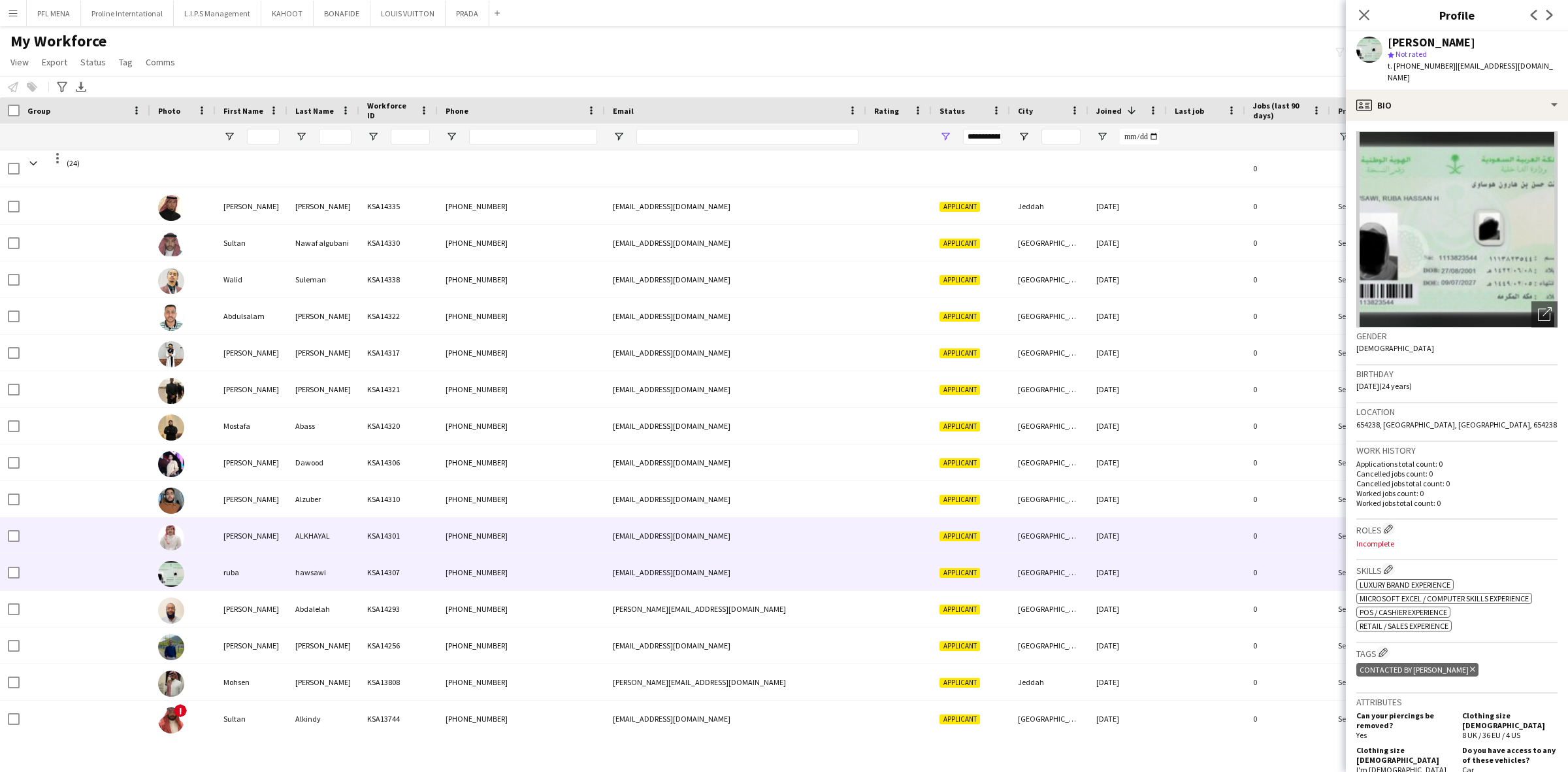
click at [559, 528] on div "[PHONE_NUMBER]" at bounding box center [521, 535] width 167 height 36
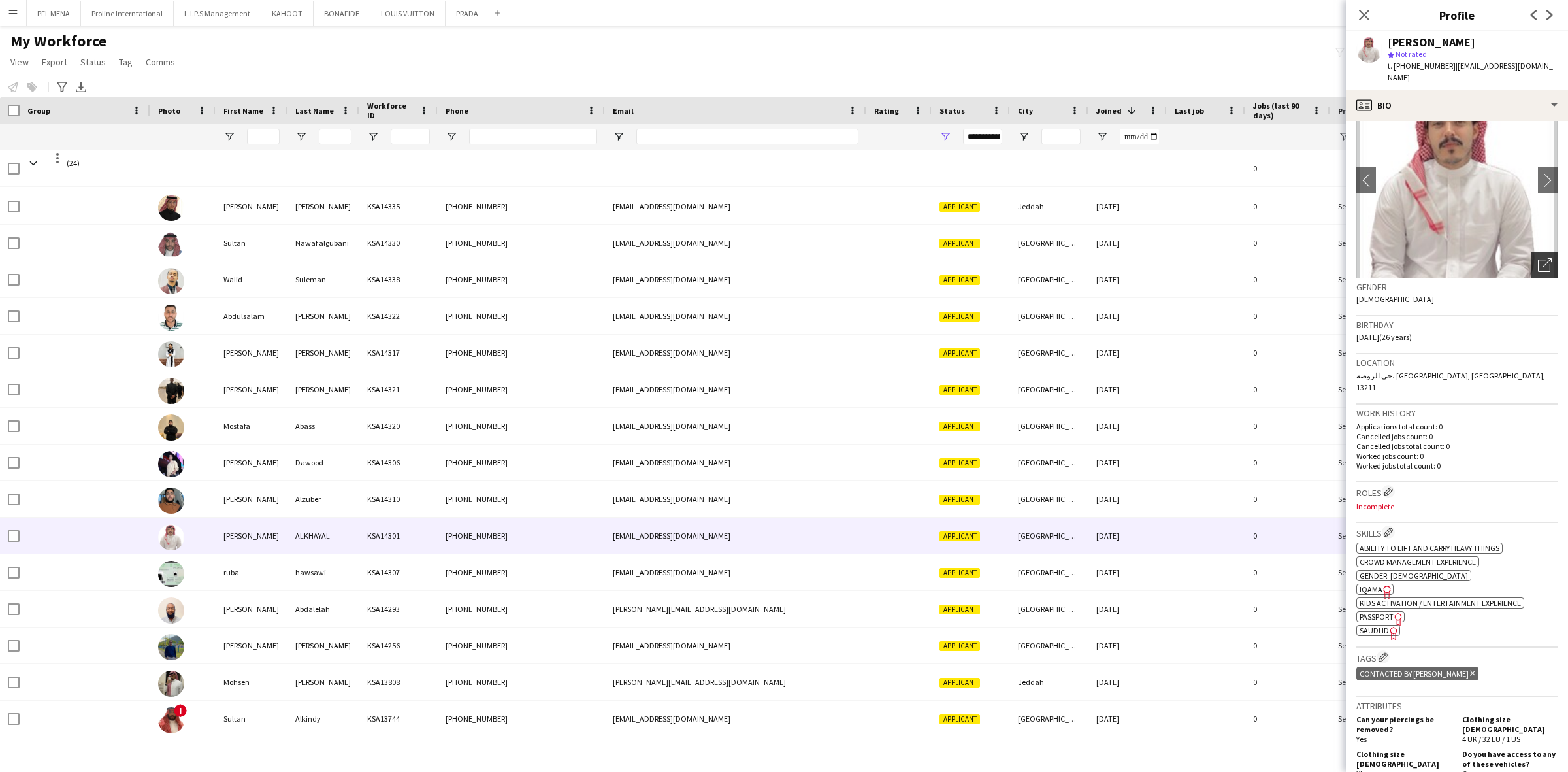
scroll to position [0, 0]
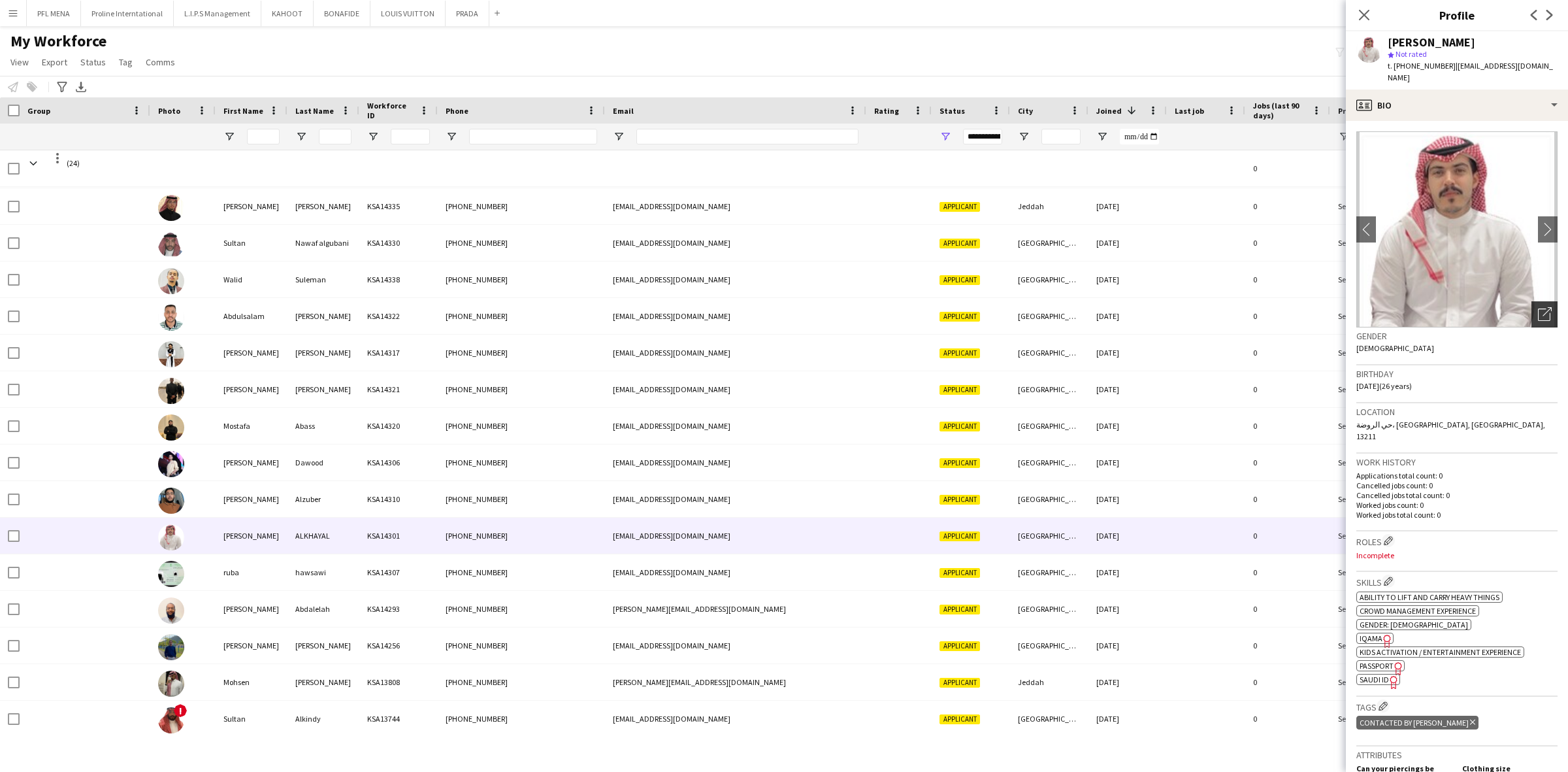
click at [1537, 307] on icon "Open photos pop-in" at bounding box center [1544, 314] width 14 height 14
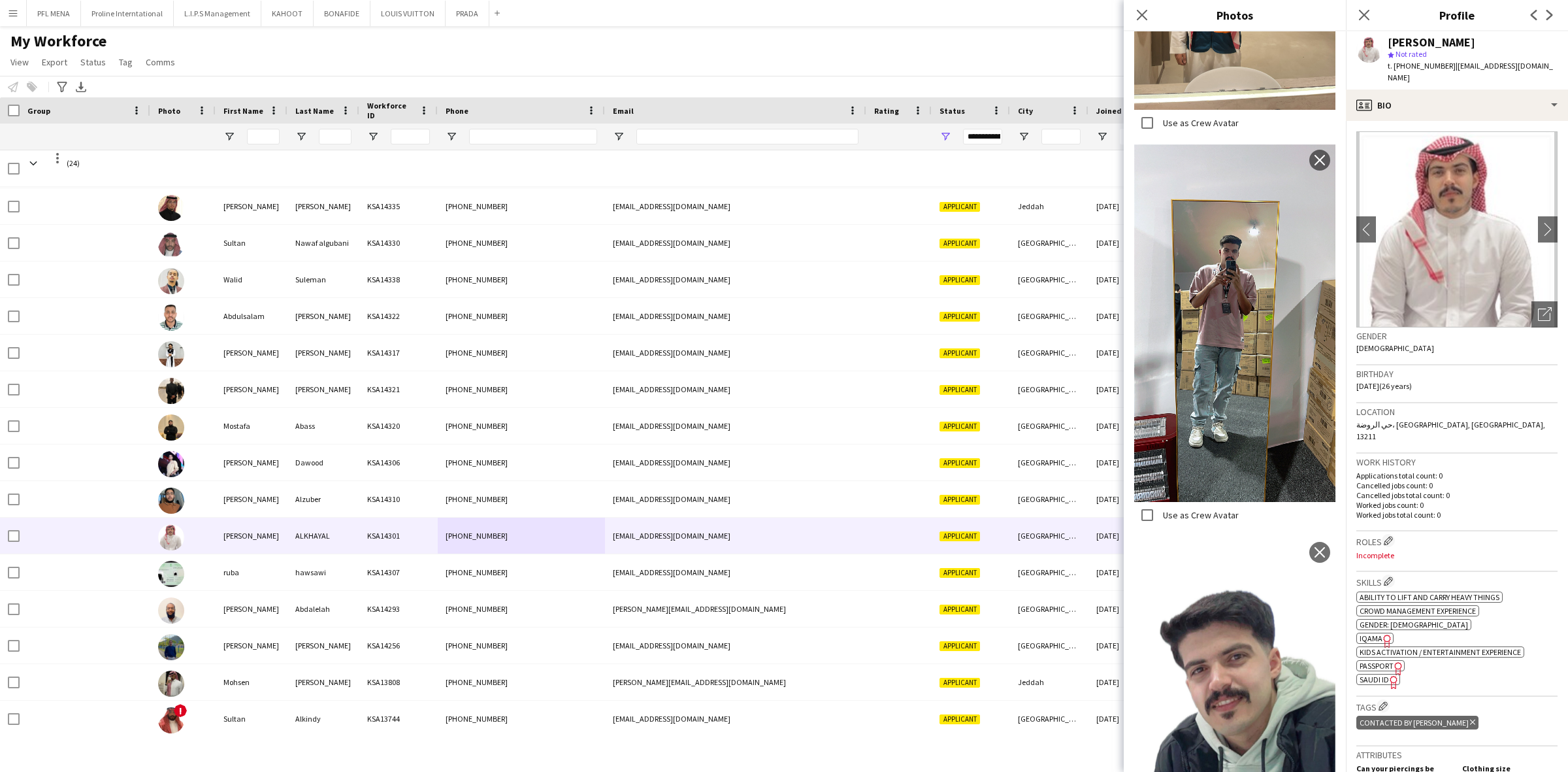
scroll to position [1336, 0]
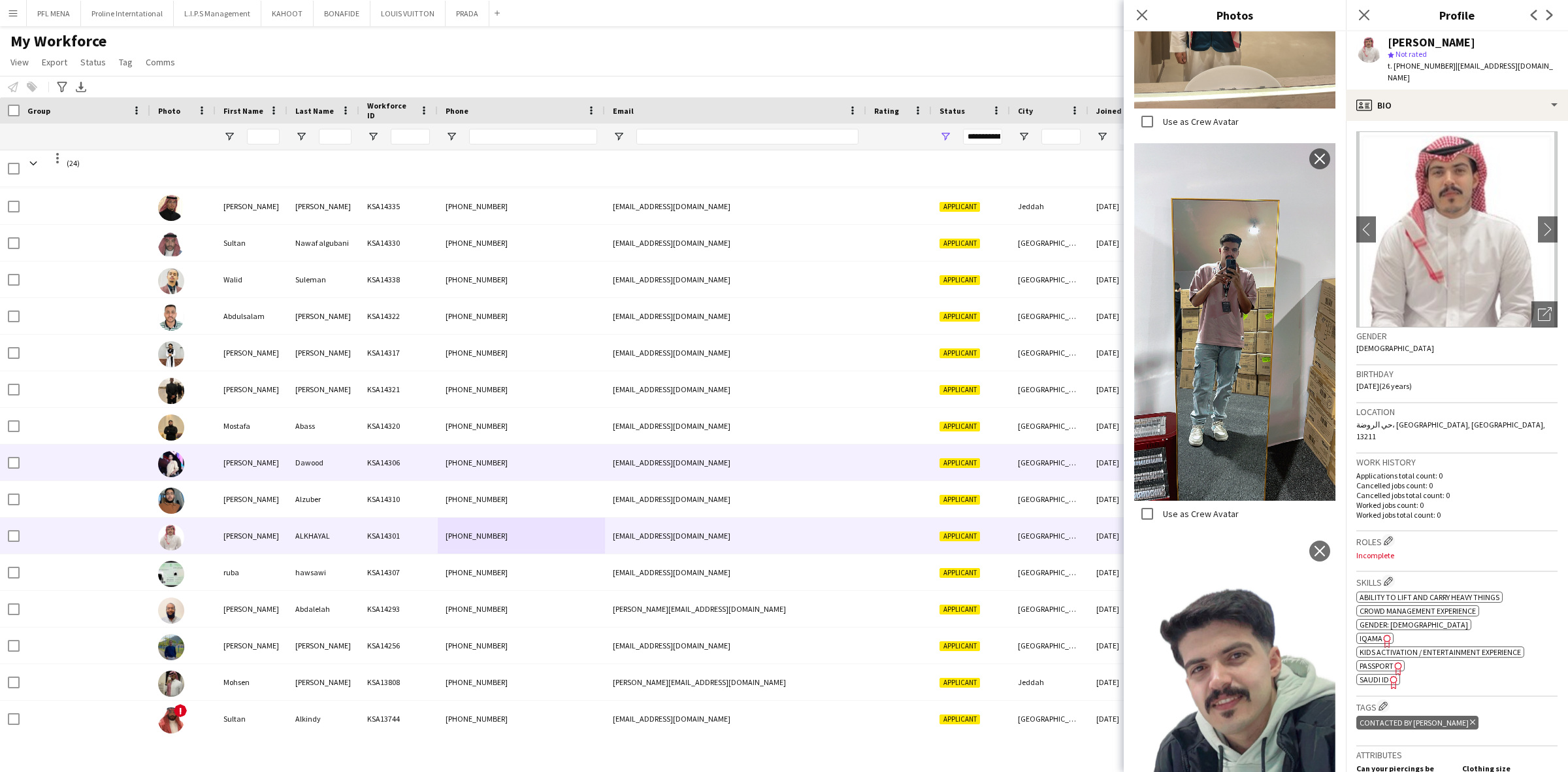
click at [259, 465] on div "[PERSON_NAME]" at bounding box center [251, 462] width 72 height 36
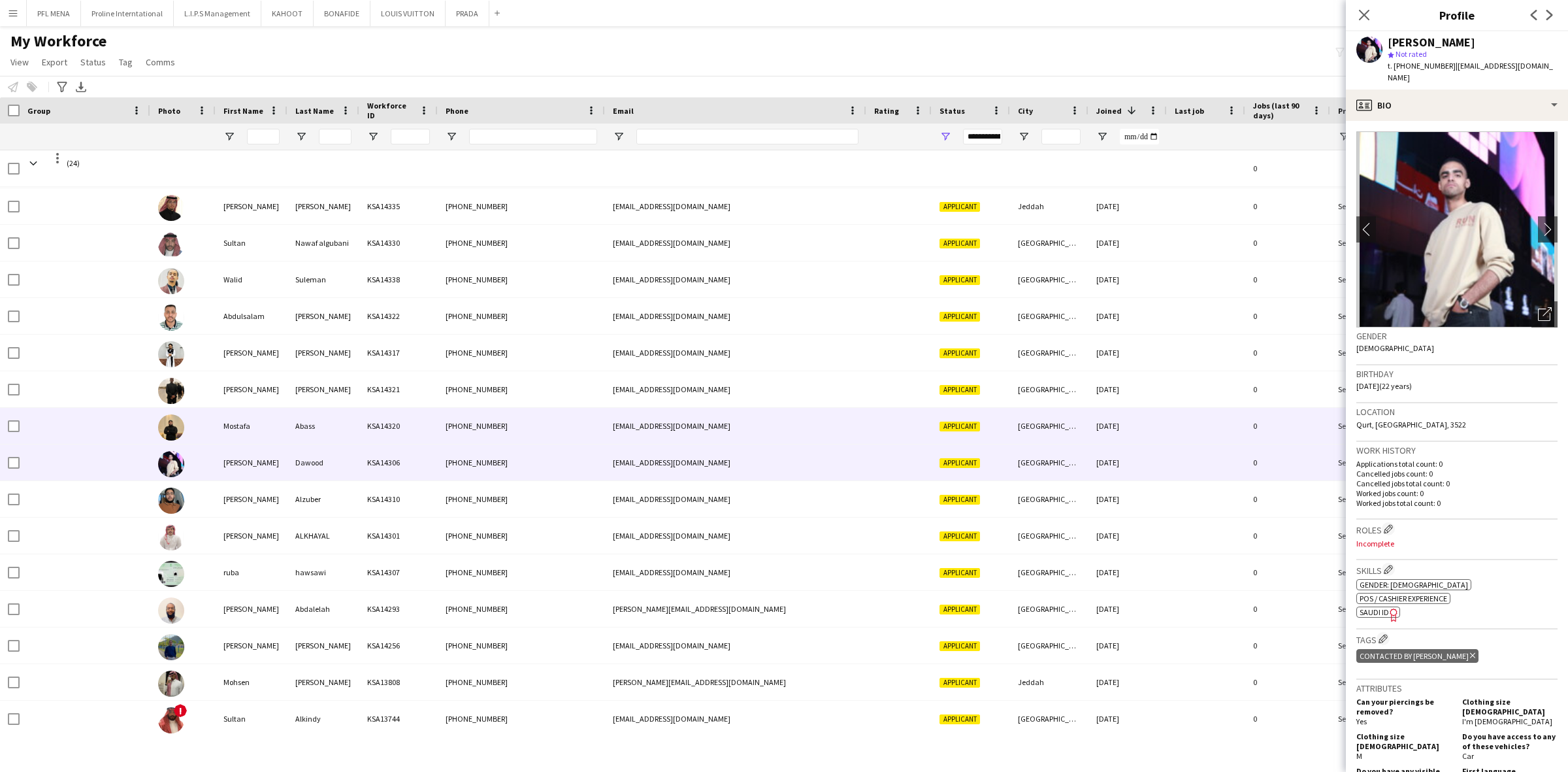
click at [295, 415] on div "Abass" at bounding box center [323, 425] width 72 height 36
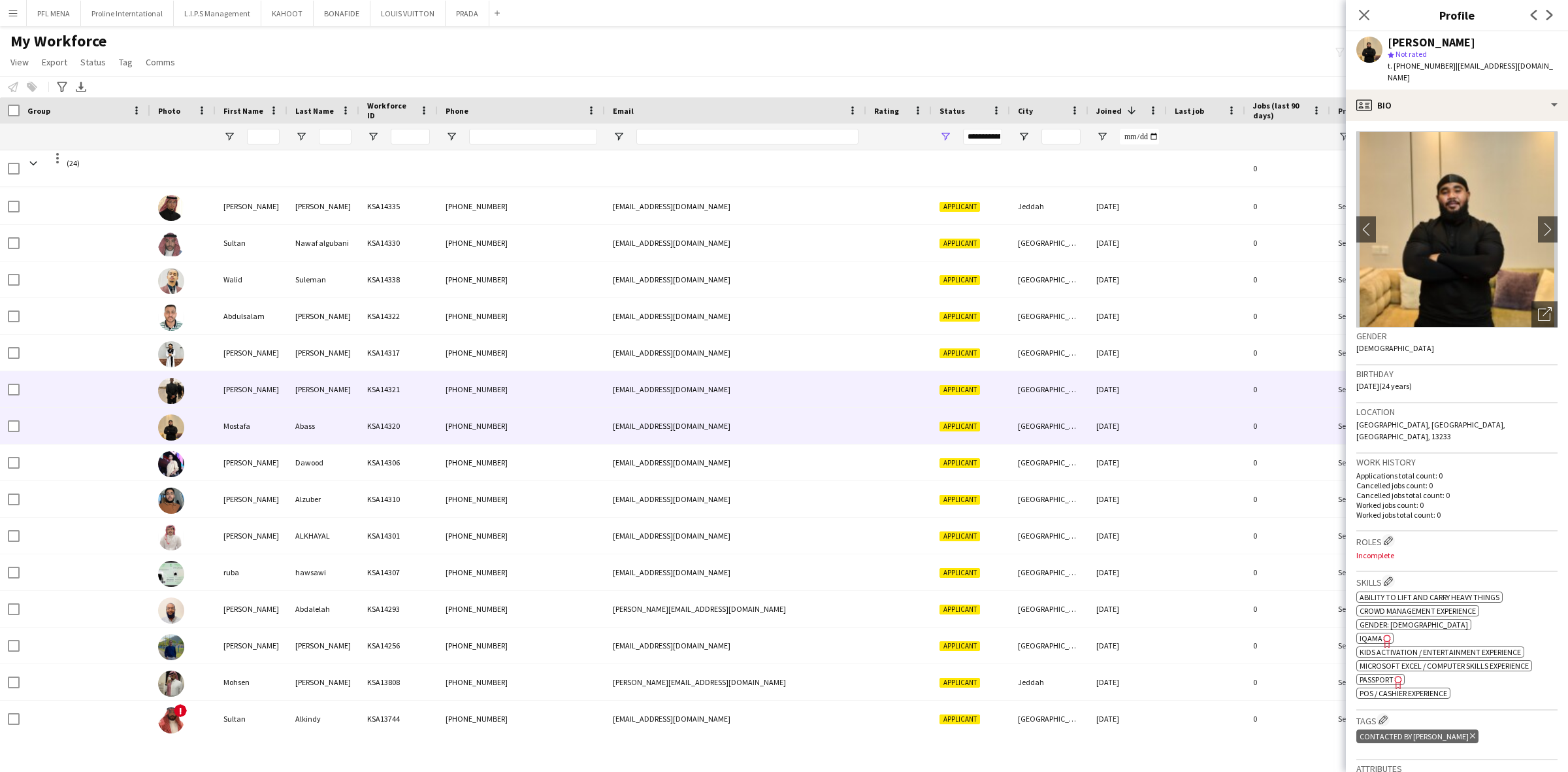
click at [328, 387] on div "[PERSON_NAME]" at bounding box center [323, 389] width 72 height 36
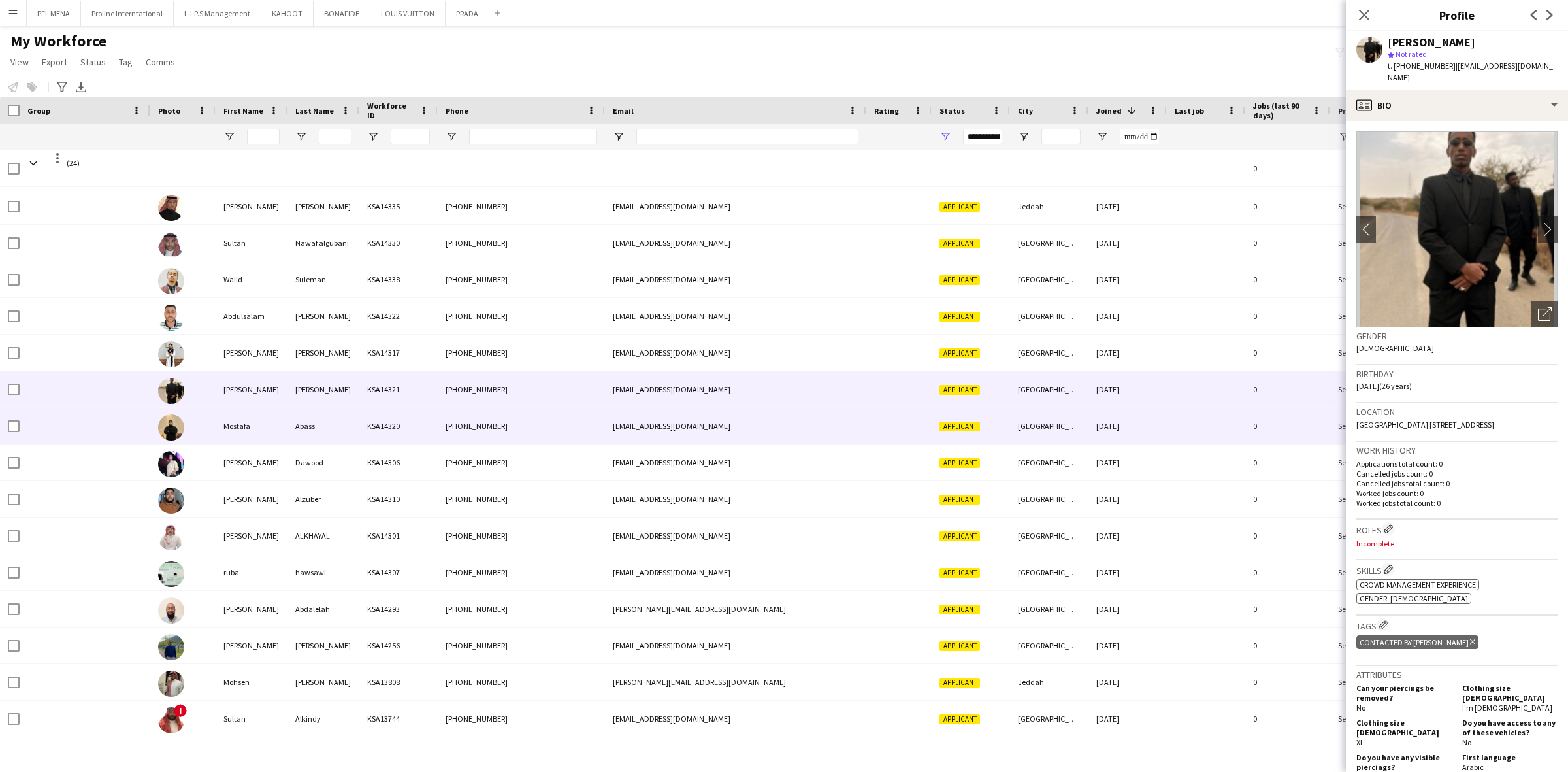
click at [312, 425] on div "Abass" at bounding box center [323, 425] width 72 height 36
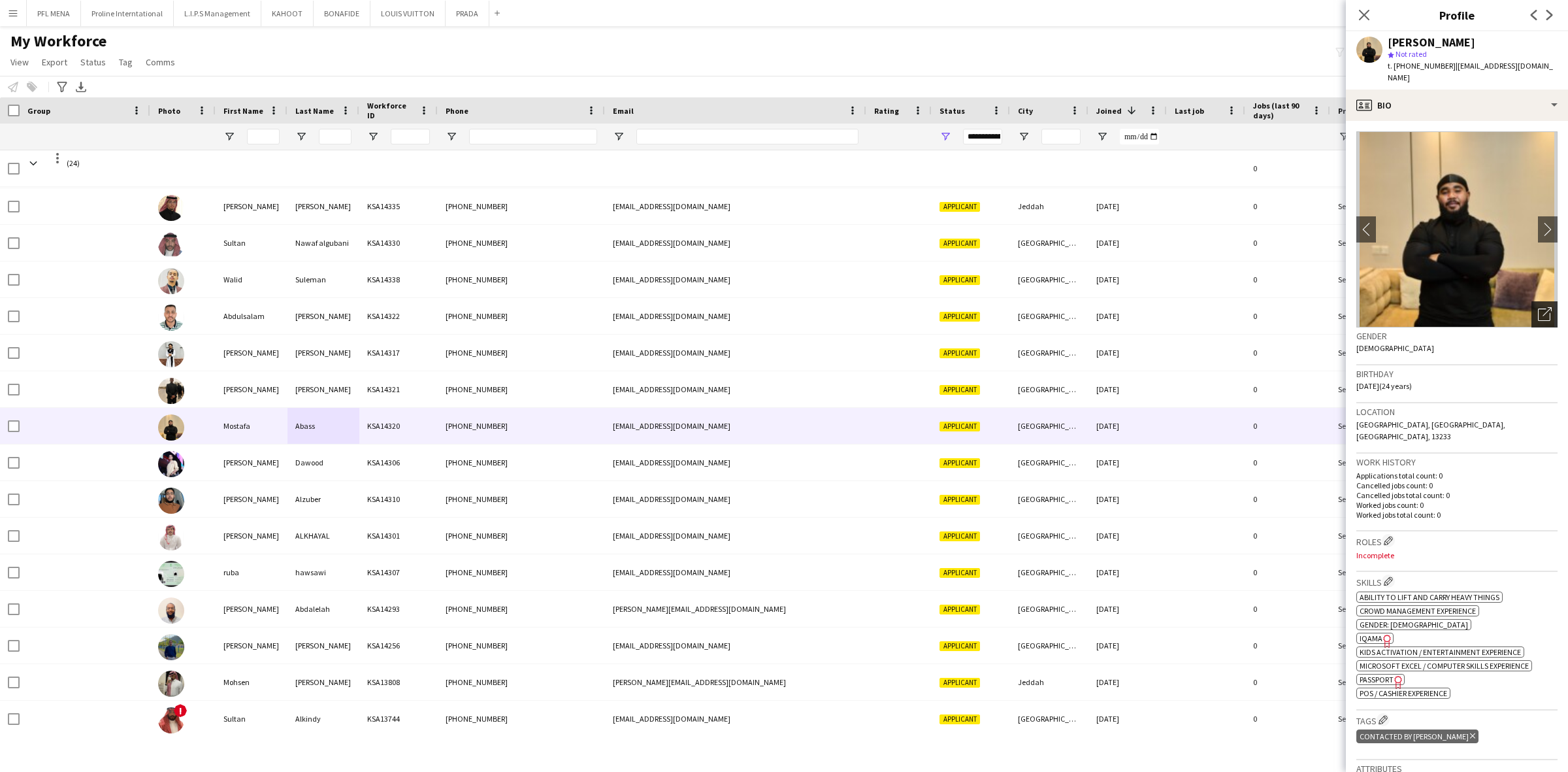
click at [1538, 307] on icon "Open photos pop-in" at bounding box center [1544, 314] width 14 height 14
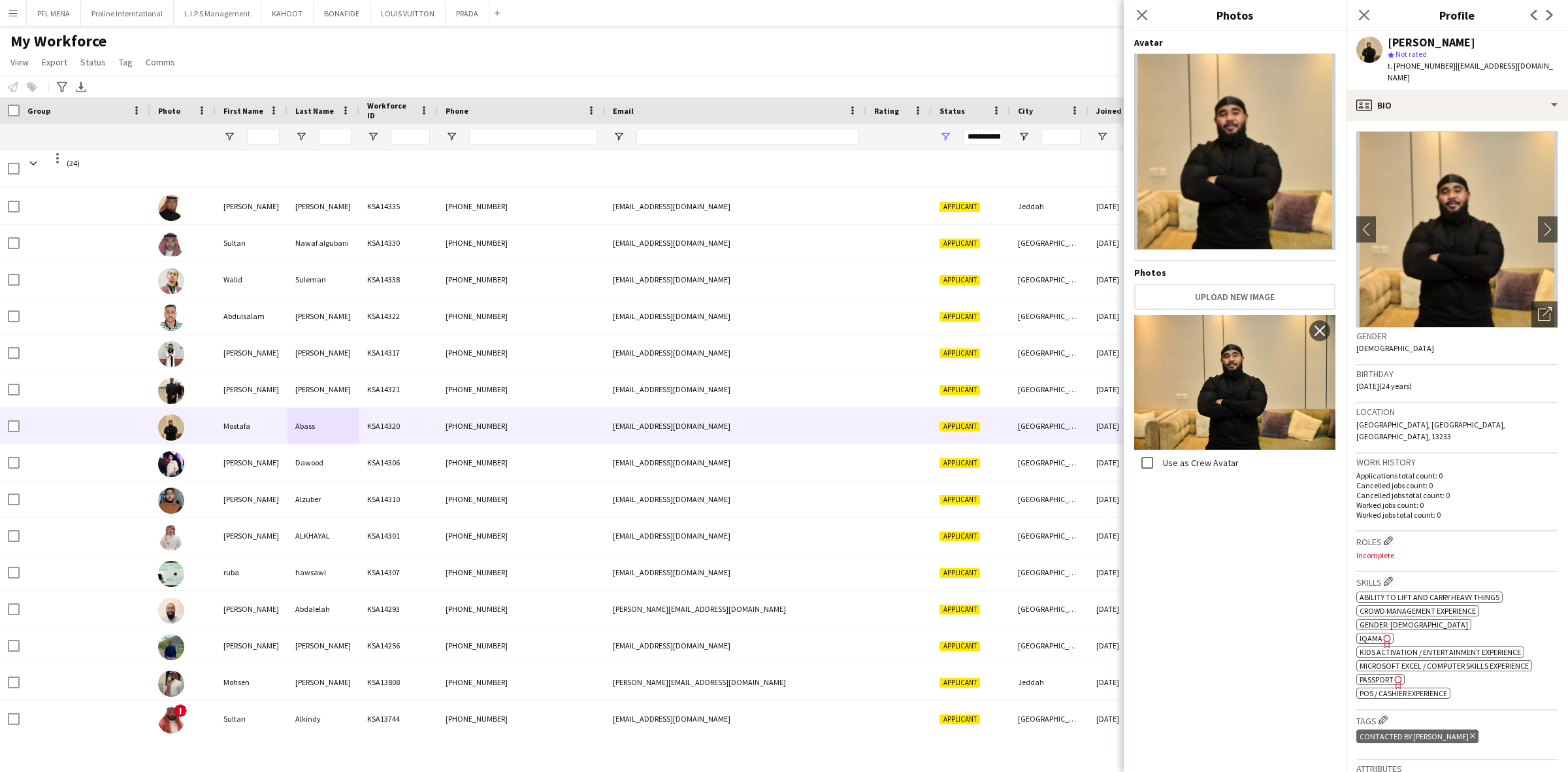
click at [1444, 456] on h3 "Work history" at bounding box center [1457, 462] width 201 height 12
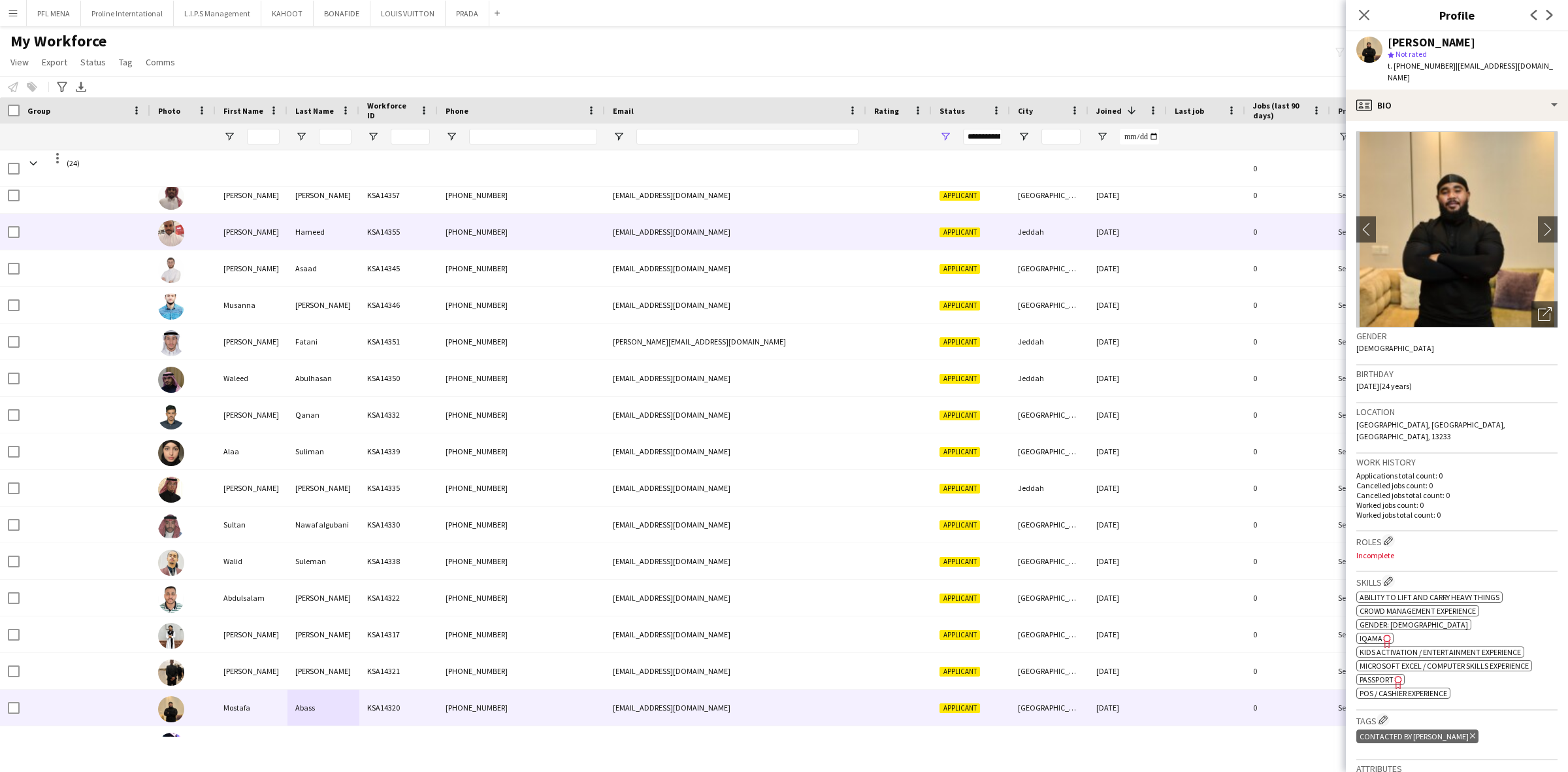
scroll to position [0, 0]
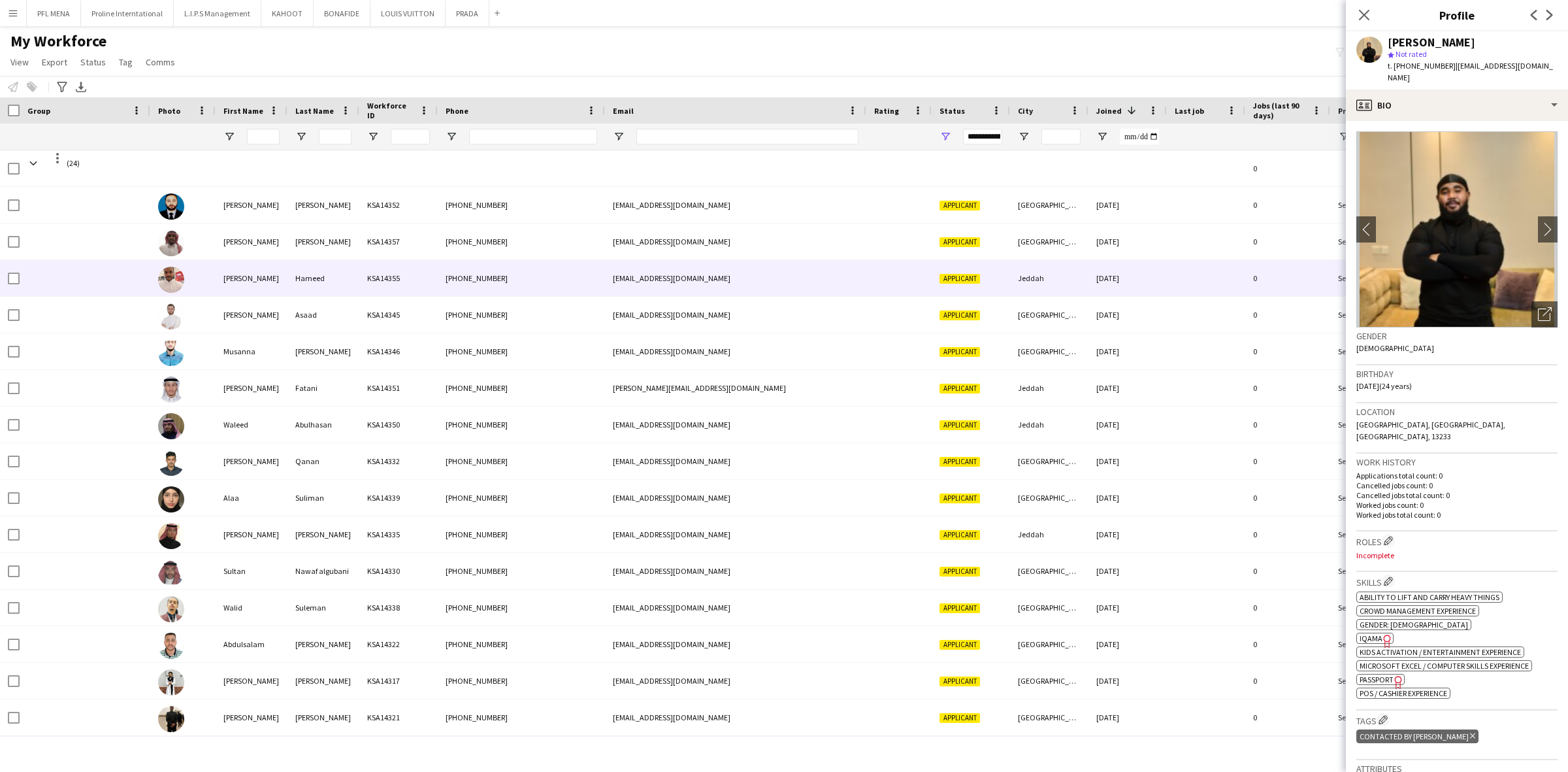
click at [279, 294] on div "[PERSON_NAME]" at bounding box center [251, 277] width 72 height 36
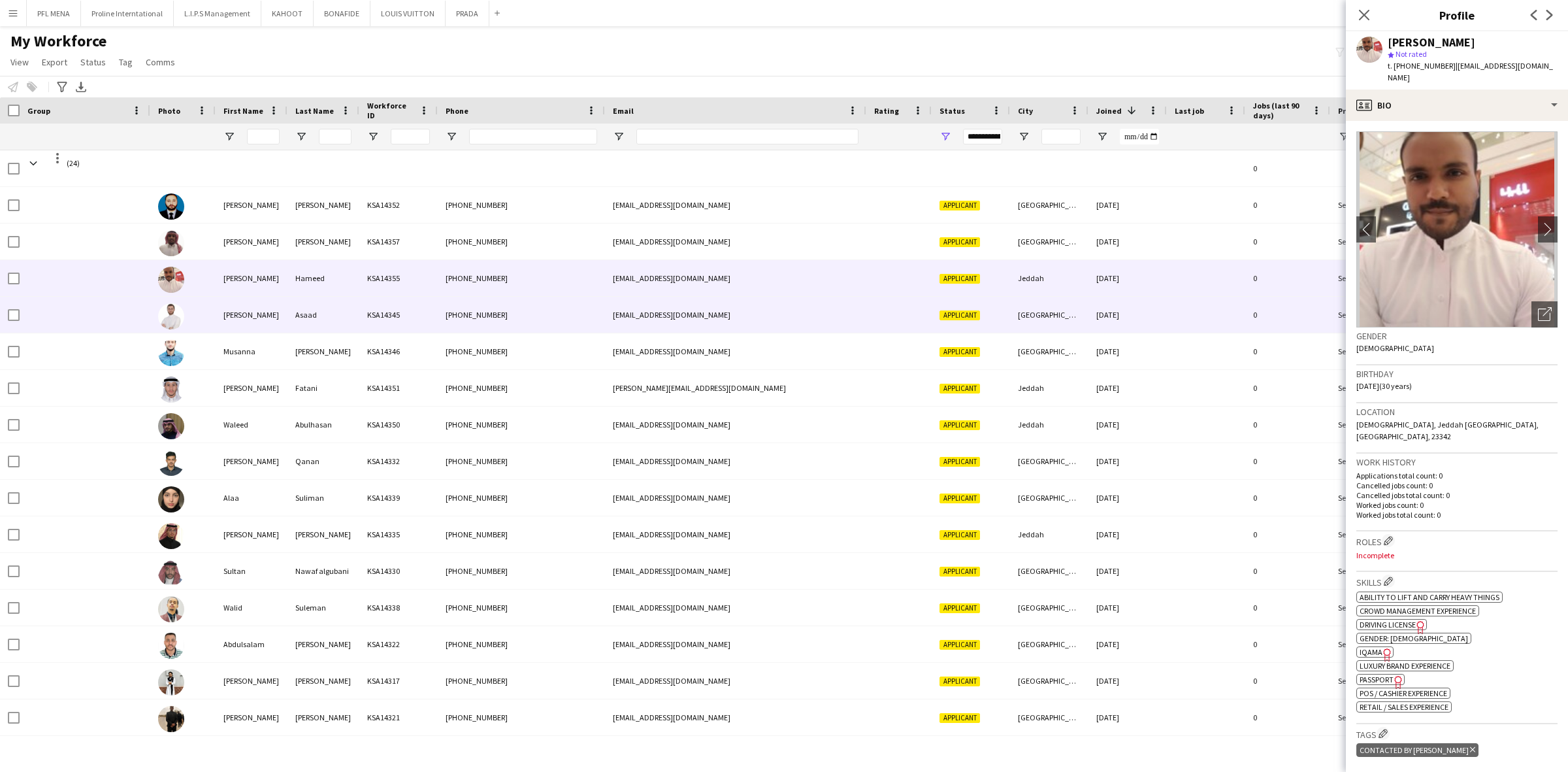
click at [276, 312] on div "[PERSON_NAME]" at bounding box center [251, 314] width 72 height 36
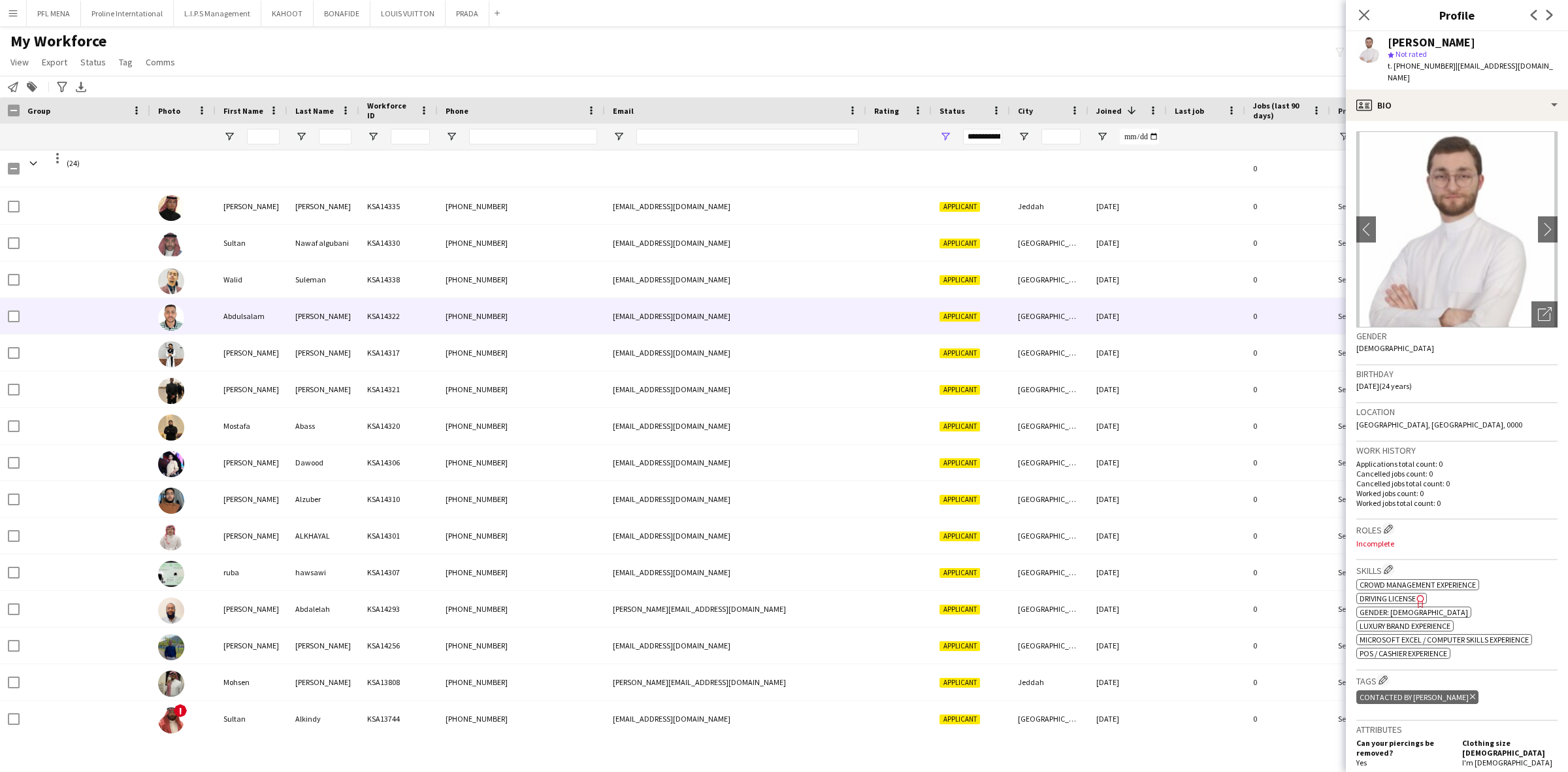
scroll to position [270, 0]
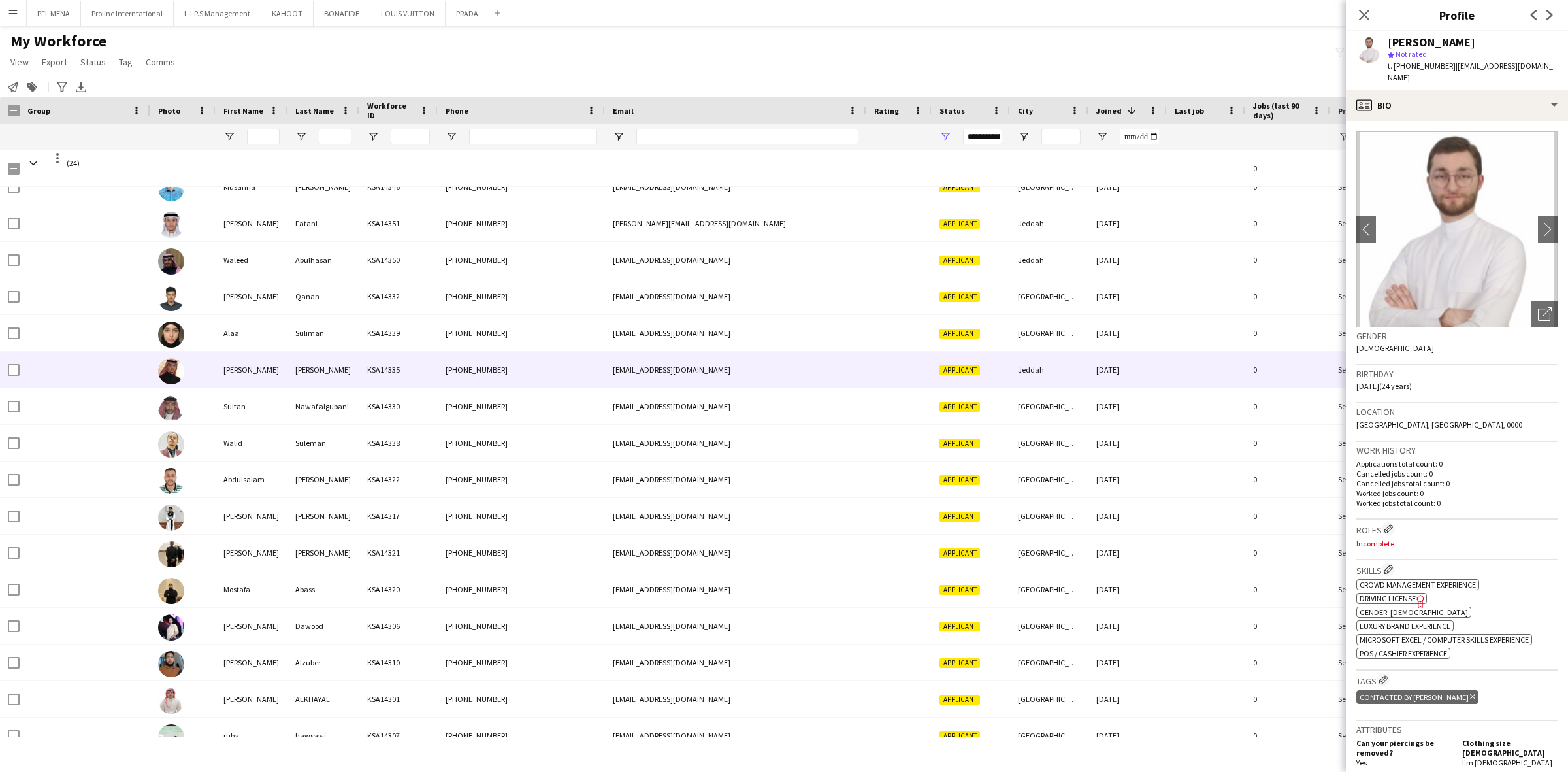
click at [209, 372] on div at bounding box center [183, 369] width 66 height 36
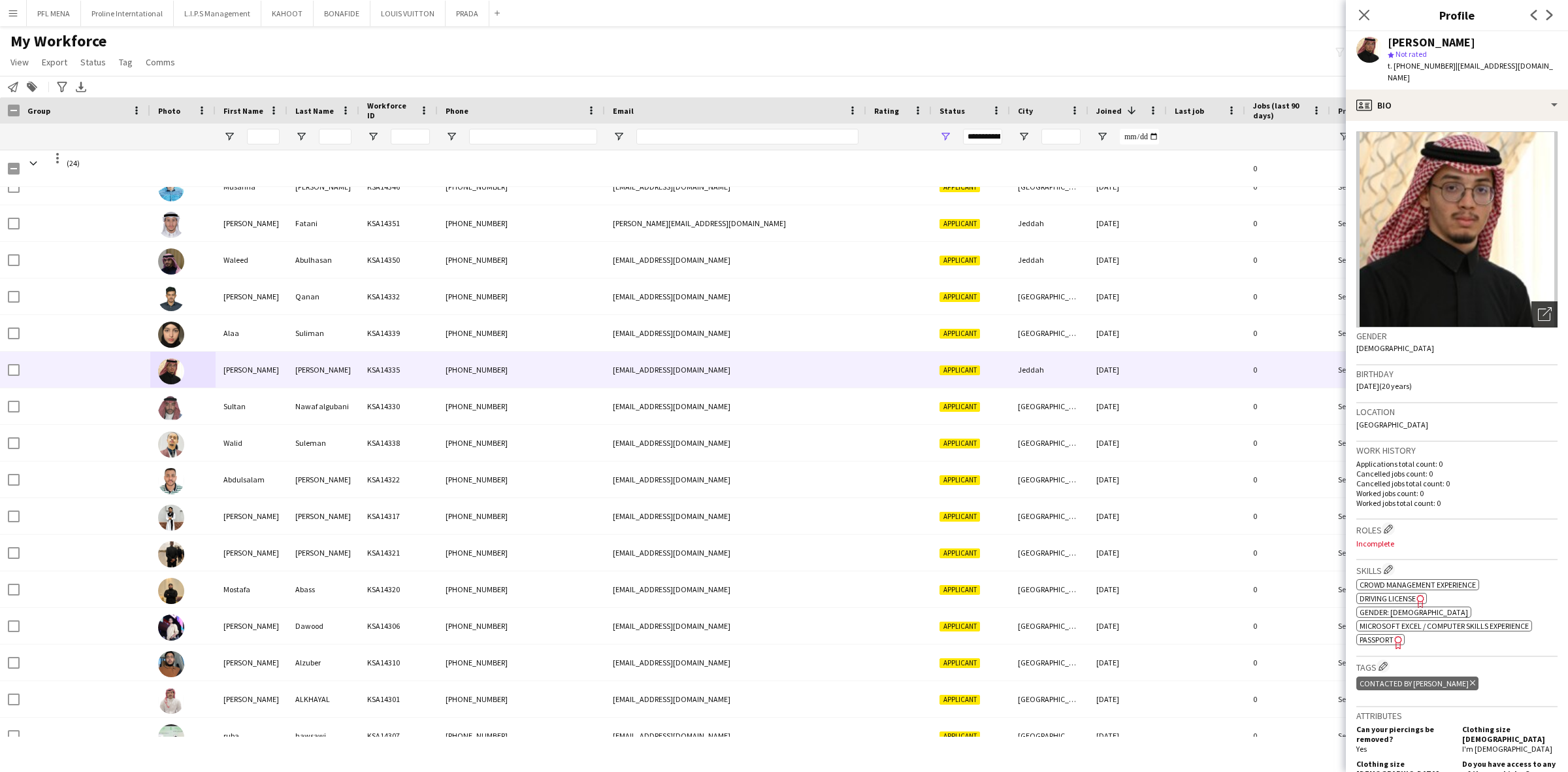
click at [1537, 307] on icon "Open photos pop-in" at bounding box center [1544, 314] width 14 height 14
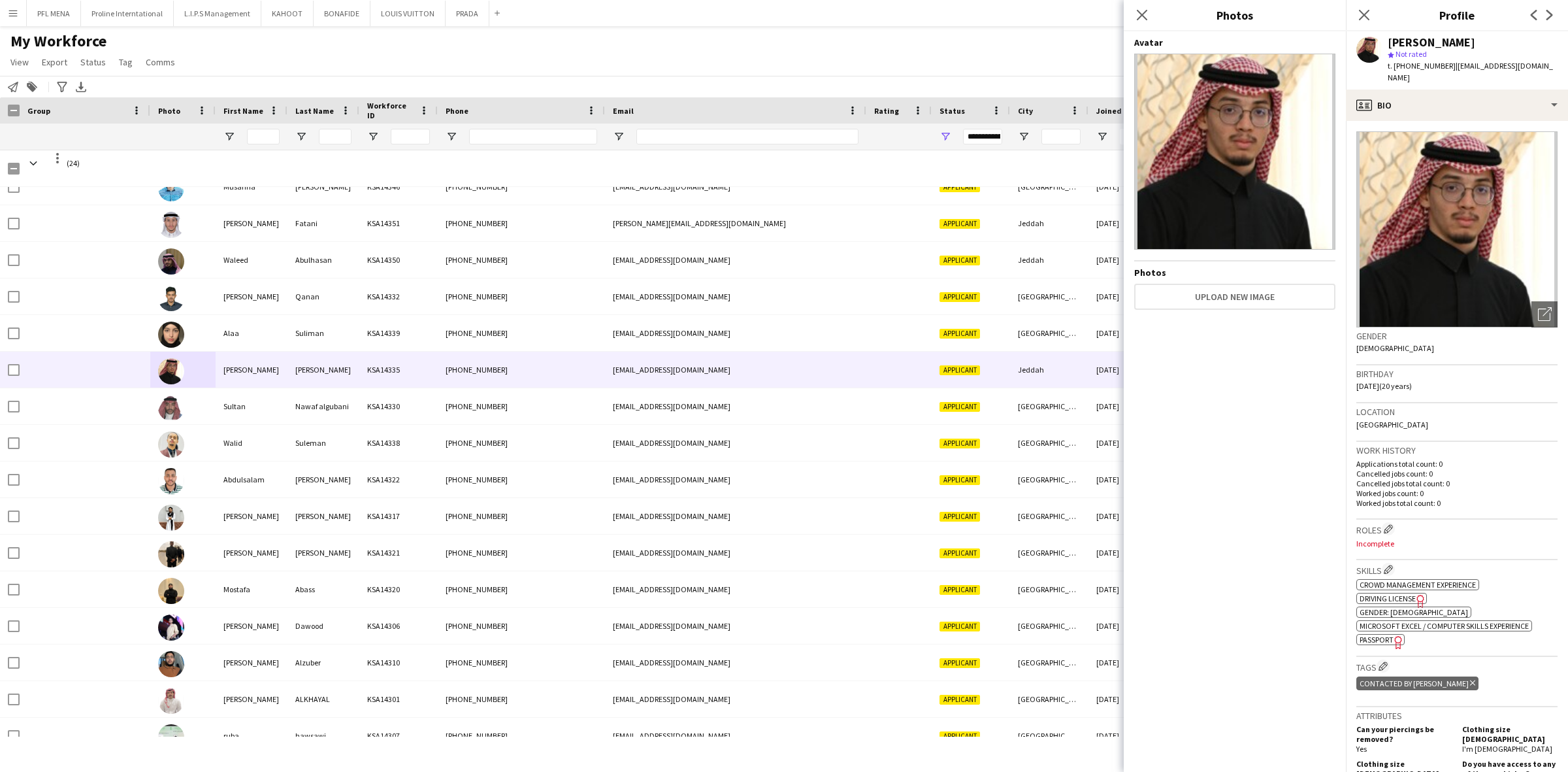
click at [1473, 368] on h3 "Birthday" at bounding box center [1457, 374] width 201 height 12
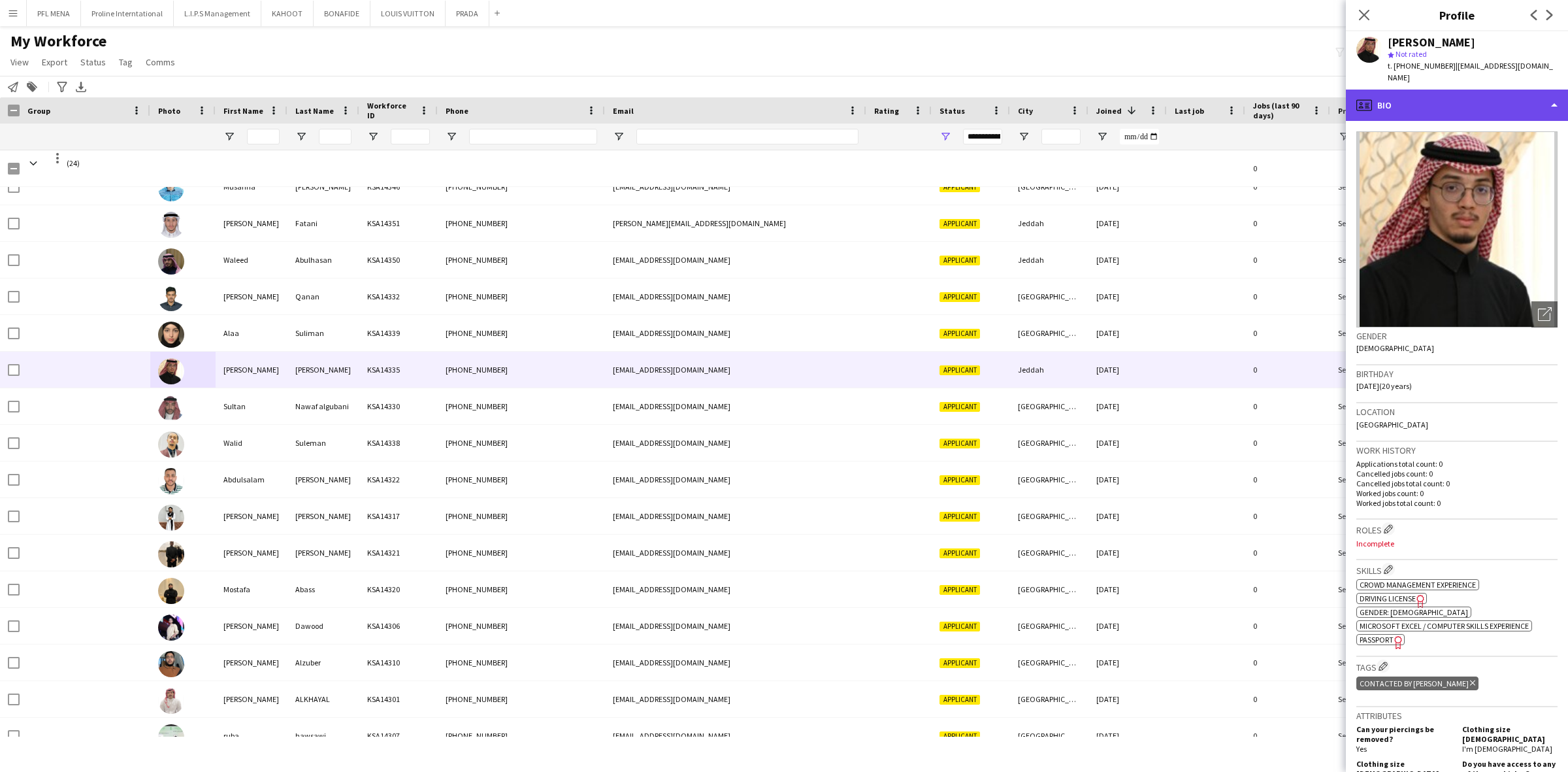
click at [1511, 100] on div "profile Bio" at bounding box center [1457, 105] width 222 height 31
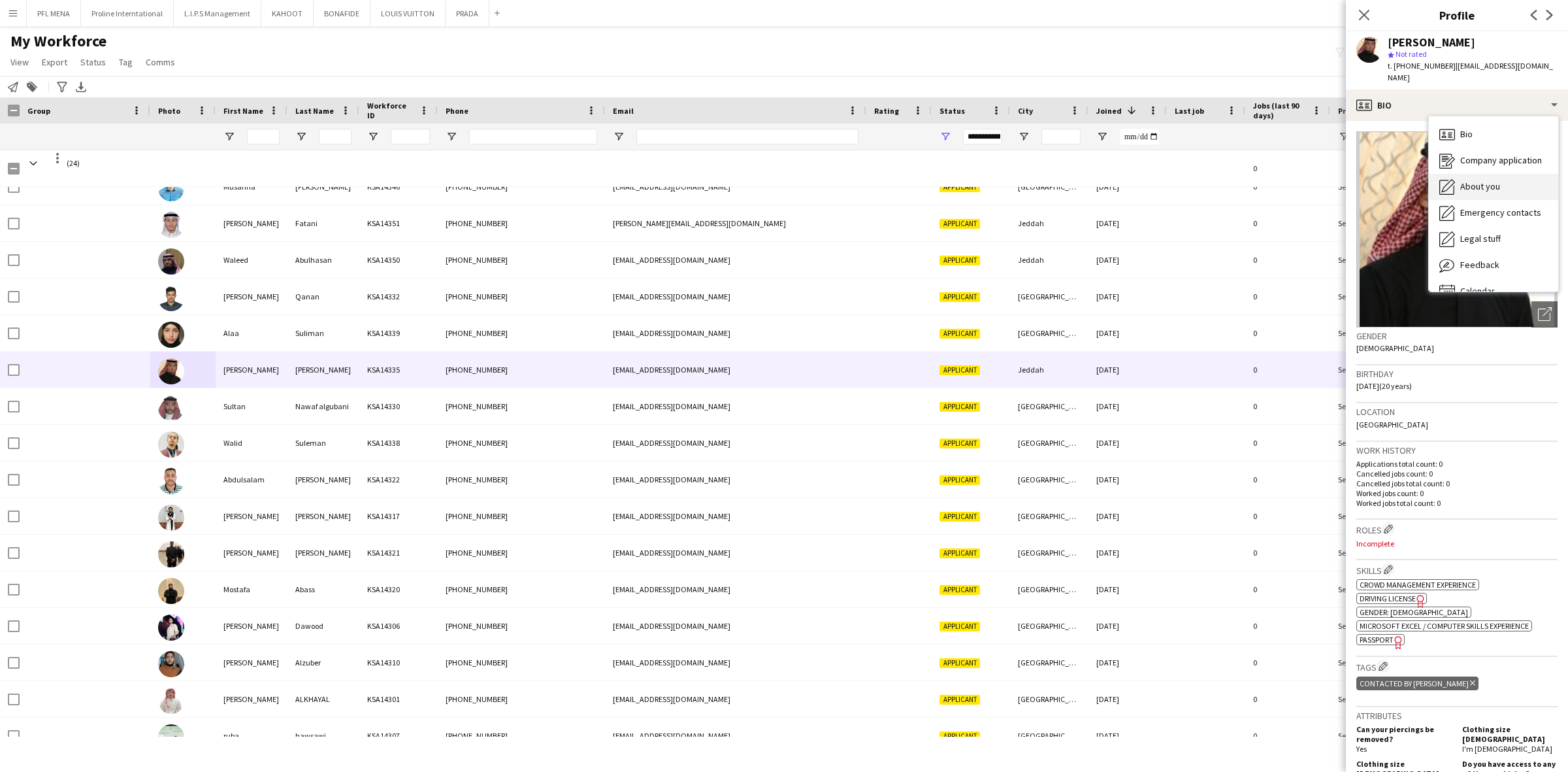
click at [1510, 181] on div "About you About you" at bounding box center [1494, 187] width 130 height 26
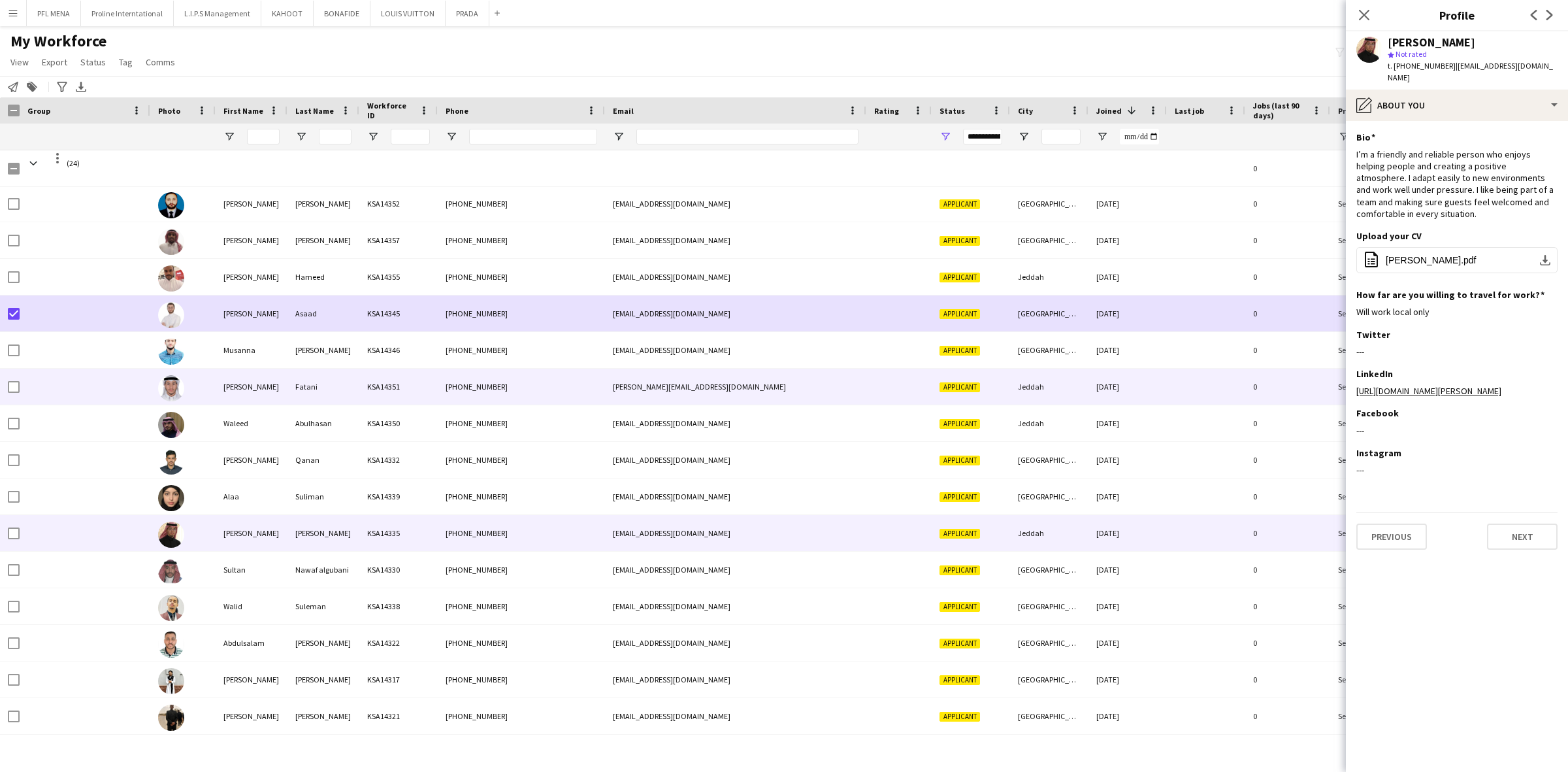
click at [349, 382] on div "Fatani" at bounding box center [323, 386] width 72 height 36
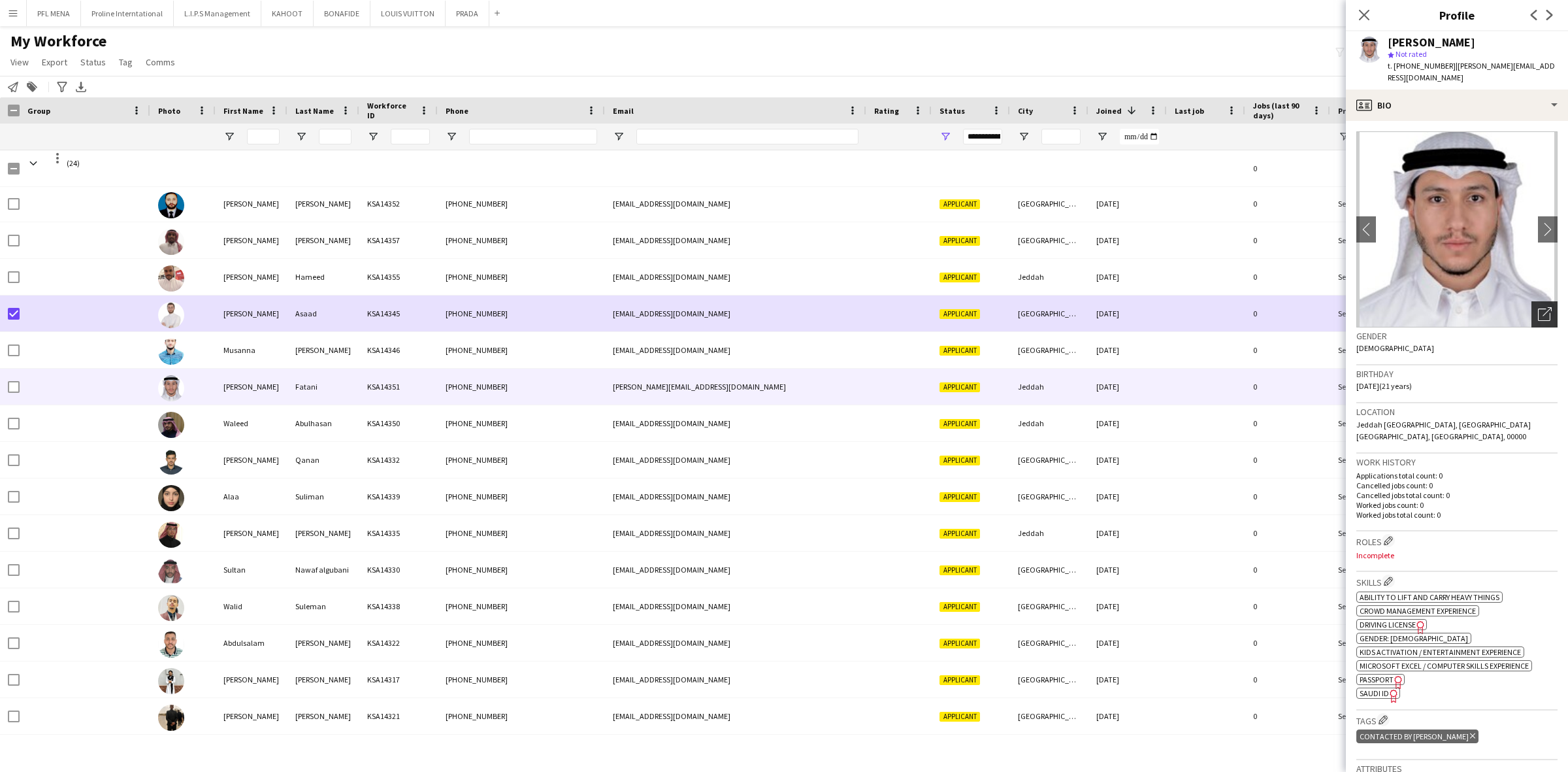
click at [1531, 302] on div "Open photos pop-in" at bounding box center [1544, 315] width 26 height 26
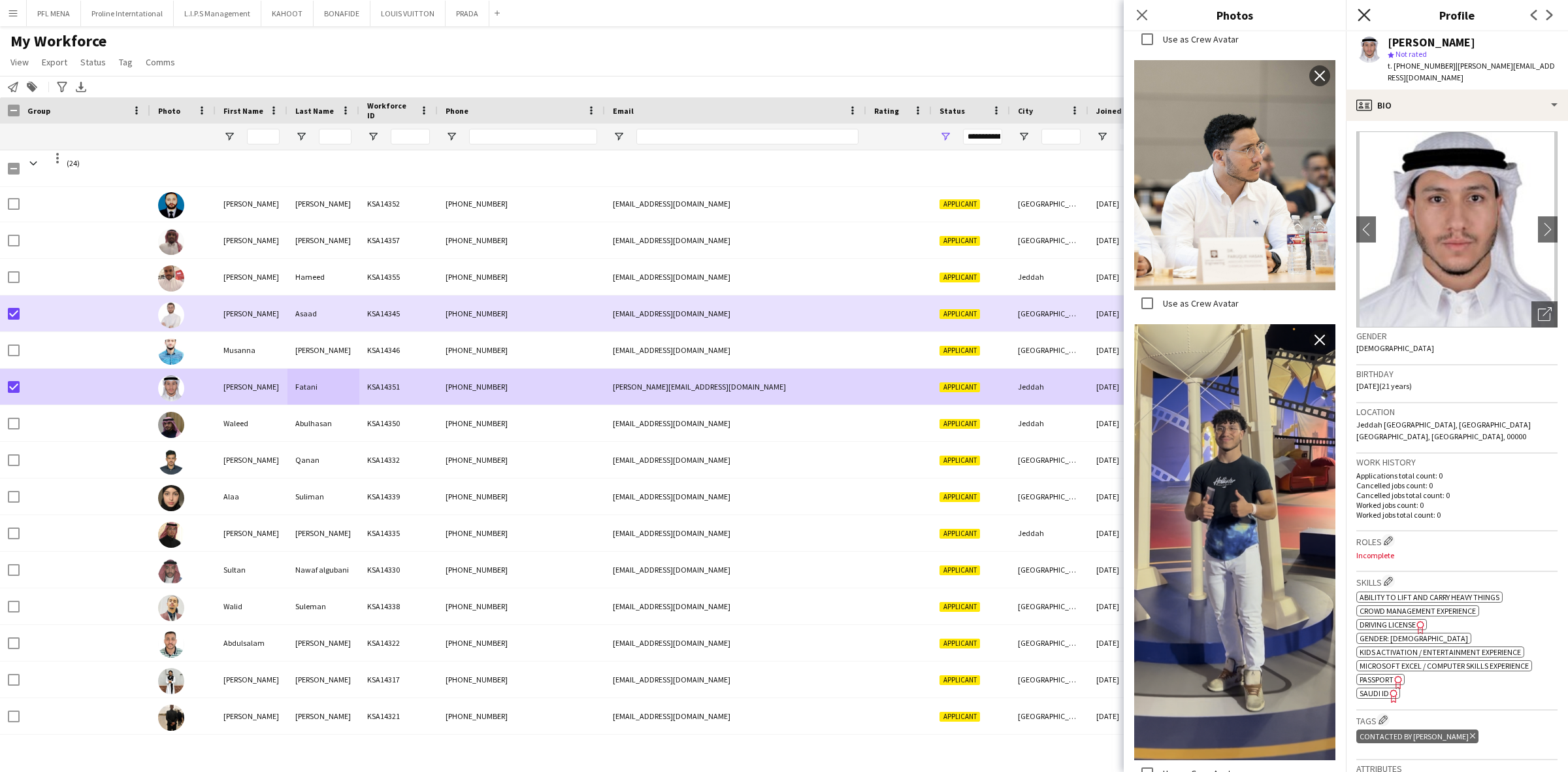
click at [1363, 18] on icon "Close pop-in" at bounding box center [1363, 15] width 12 height 12
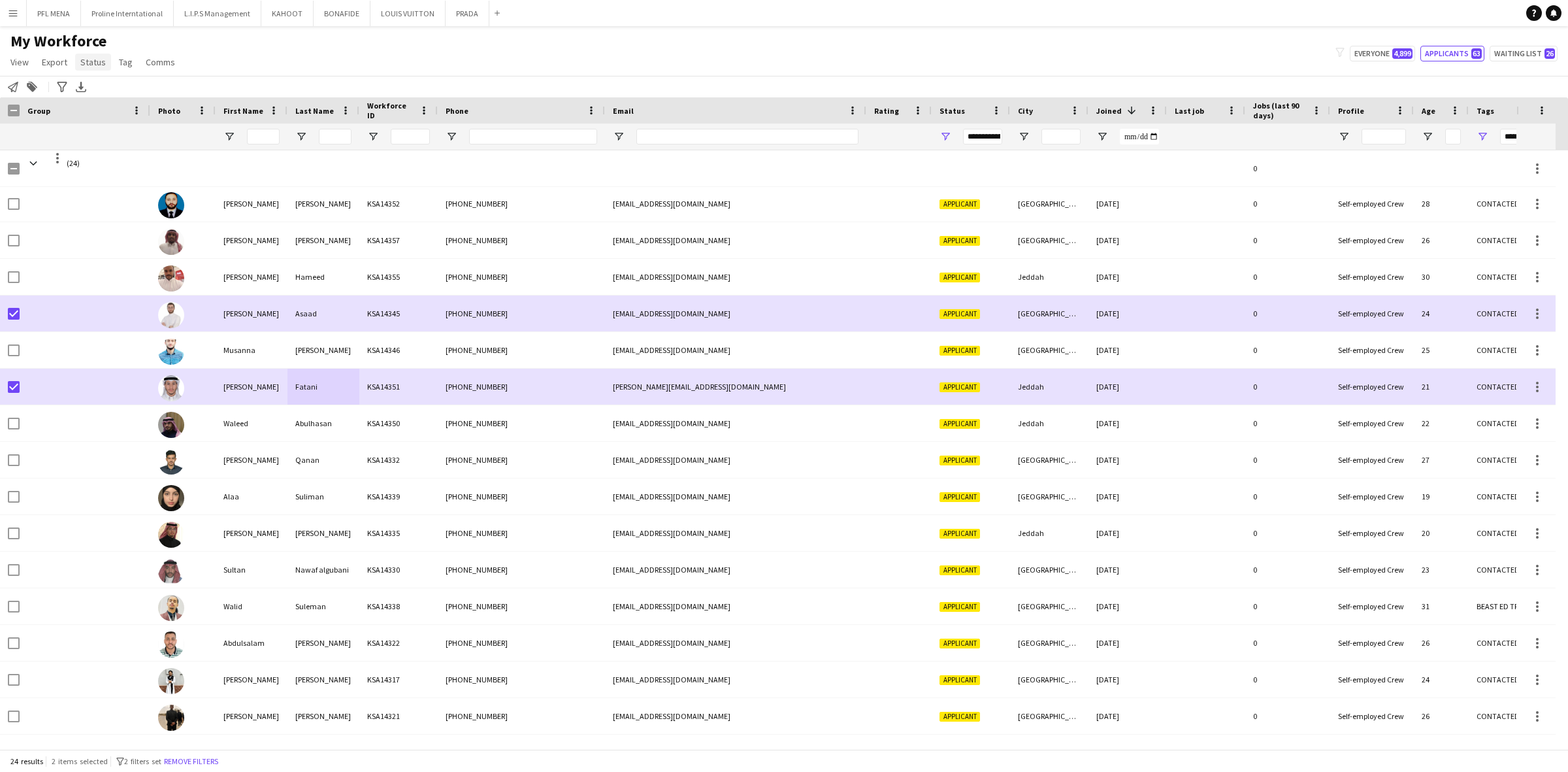
click at [86, 60] on span "Status" at bounding box center [92, 62] width 25 height 12
click at [125, 90] on link "Edit" at bounding box center [121, 90] width 92 height 28
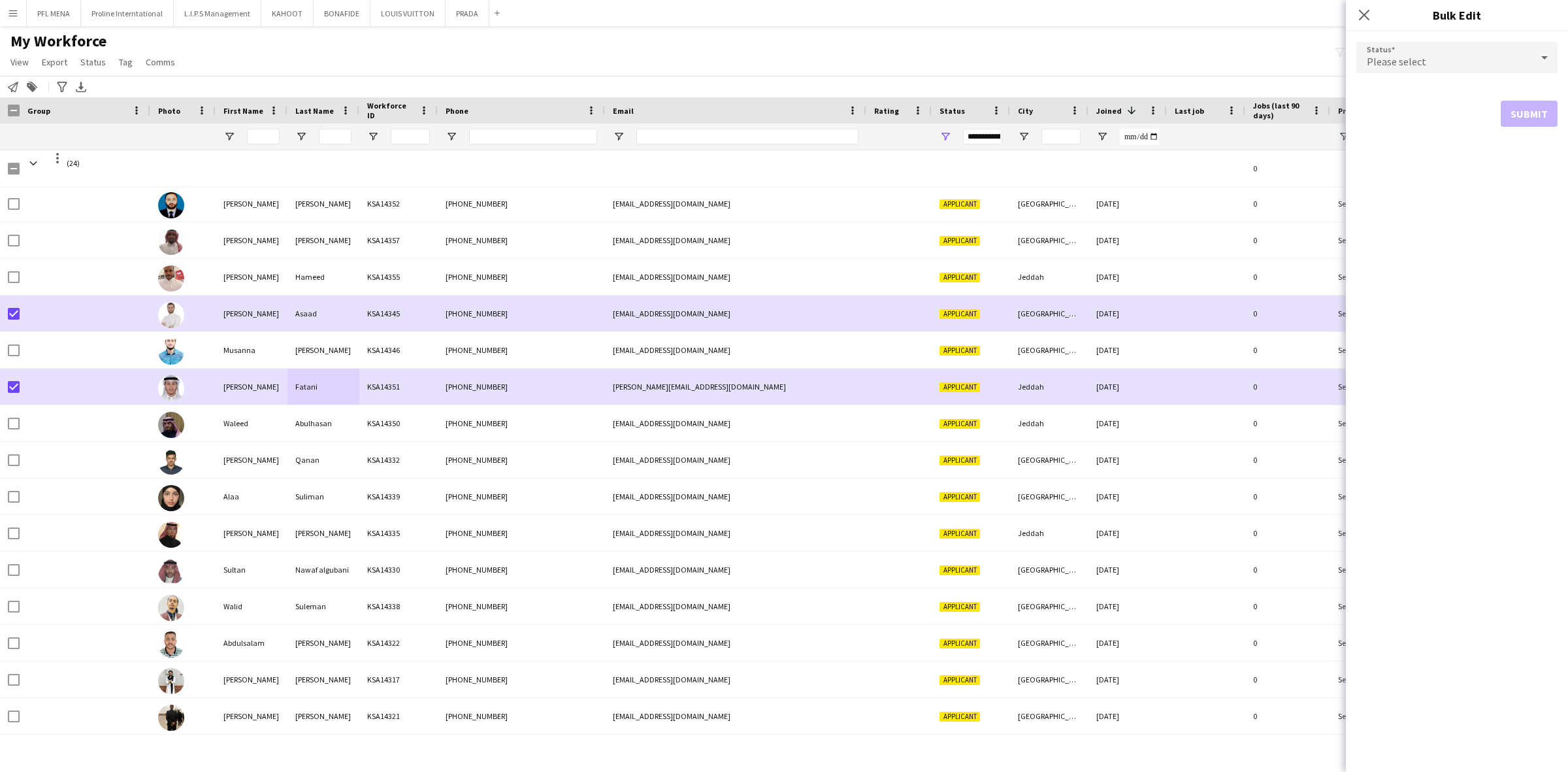
click at [1429, 63] on div "Please select" at bounding box center [1444, 57] width 175 height 31
click at [1416, 214] on mat-option "Waiting list" at bounding box center [1457, 222] width 201 height 33
click at [1553, 168] on button "Submit" at bounding box center [1529, 158] width 57 height 26
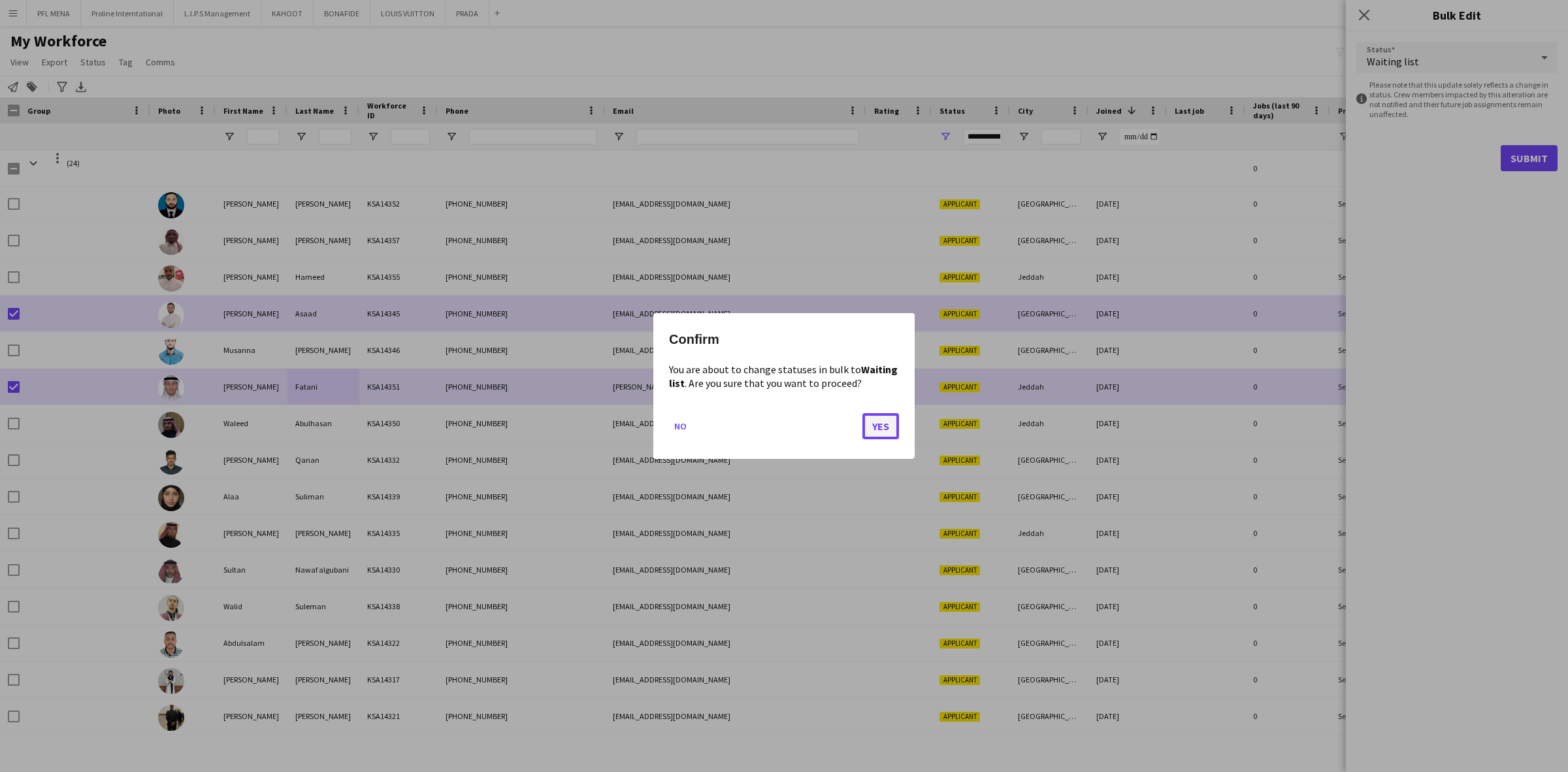
click at [868, 433] on button "Yes" at bounding box center [881, 426] width 36 height 26
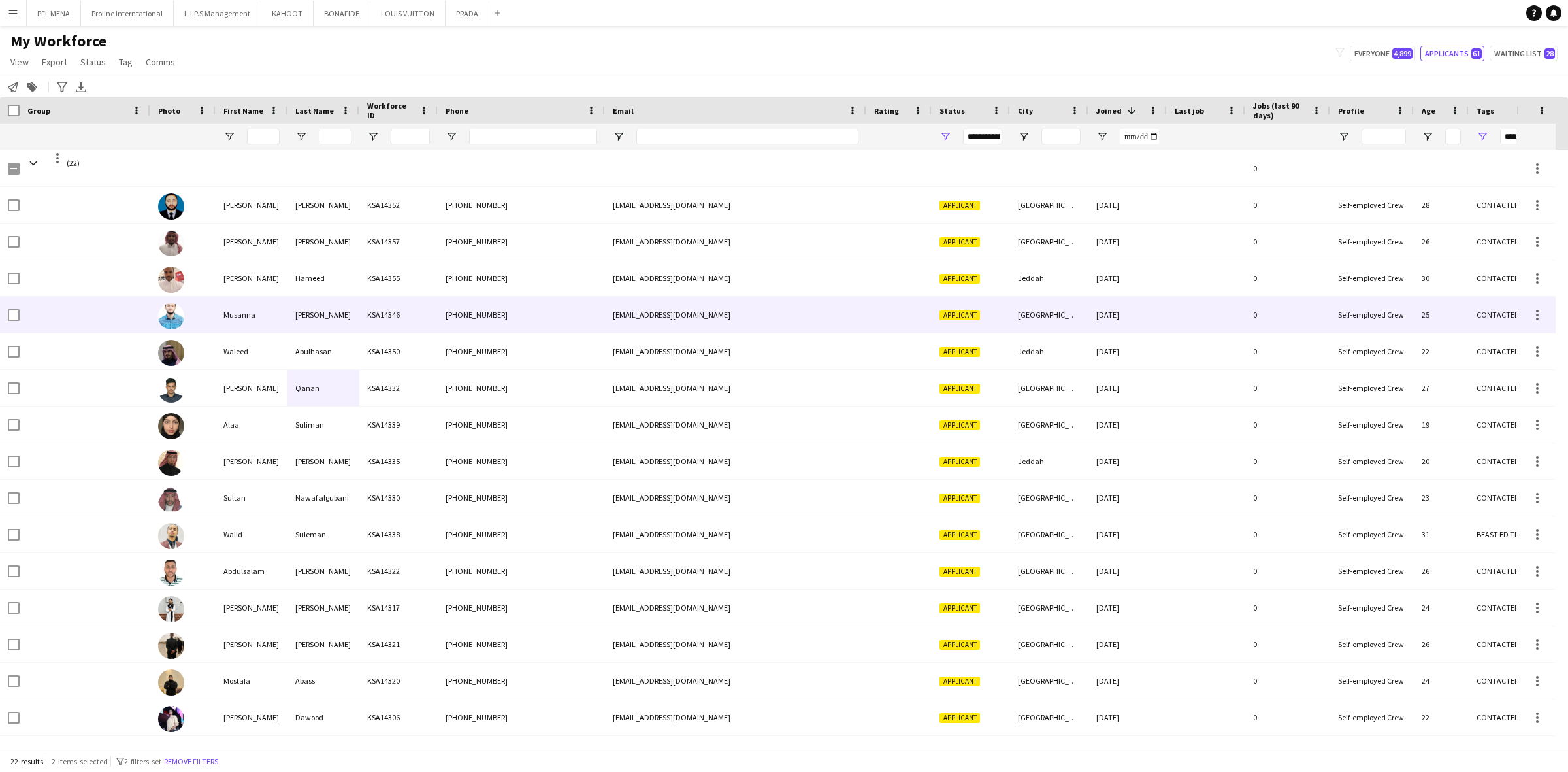
click at [162, 323] on img at bounding box center [171, 316] width 26 height 26
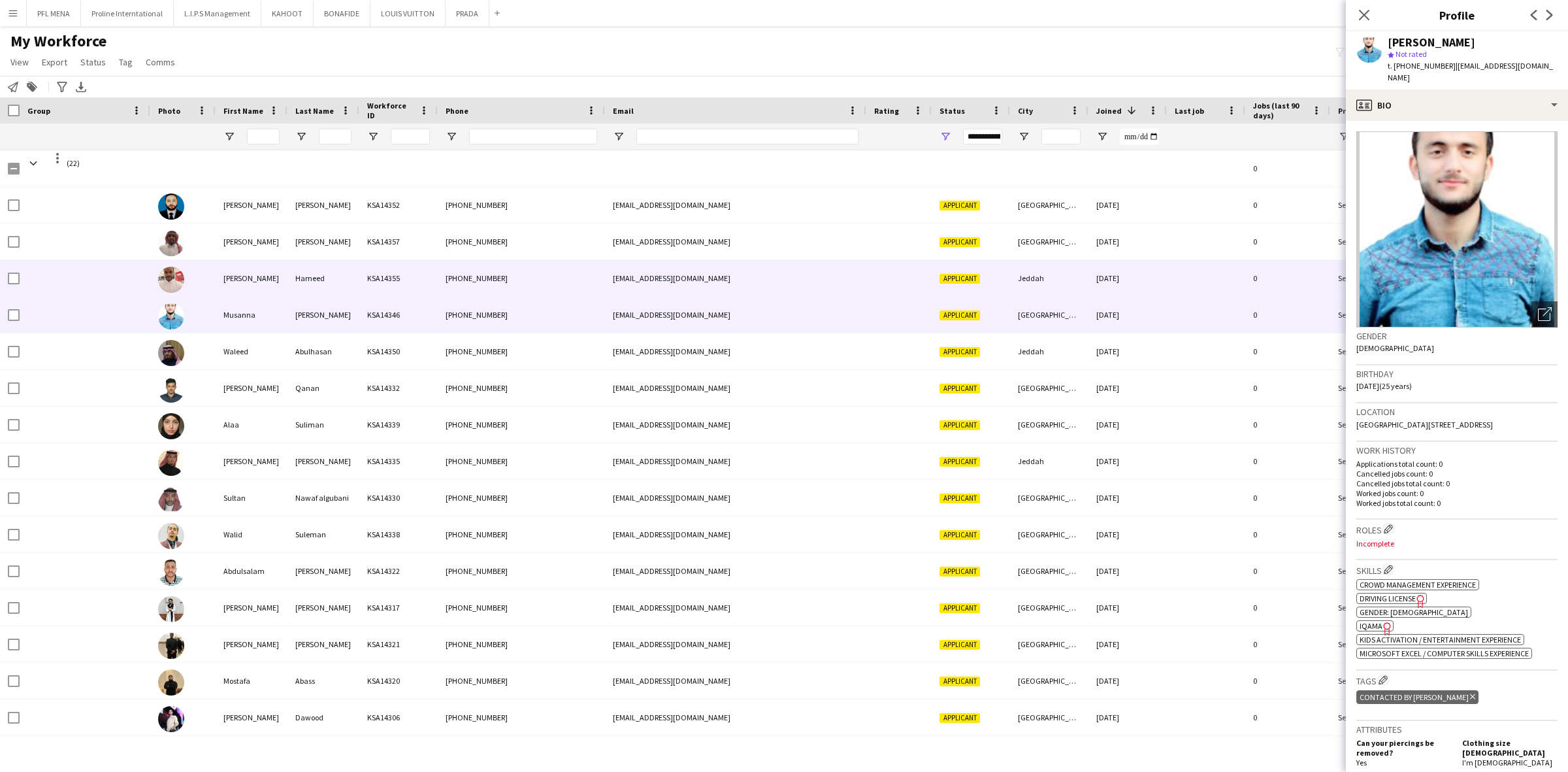
click at [172, 273] on img at bounding box center [171, 280] width 26 height 26
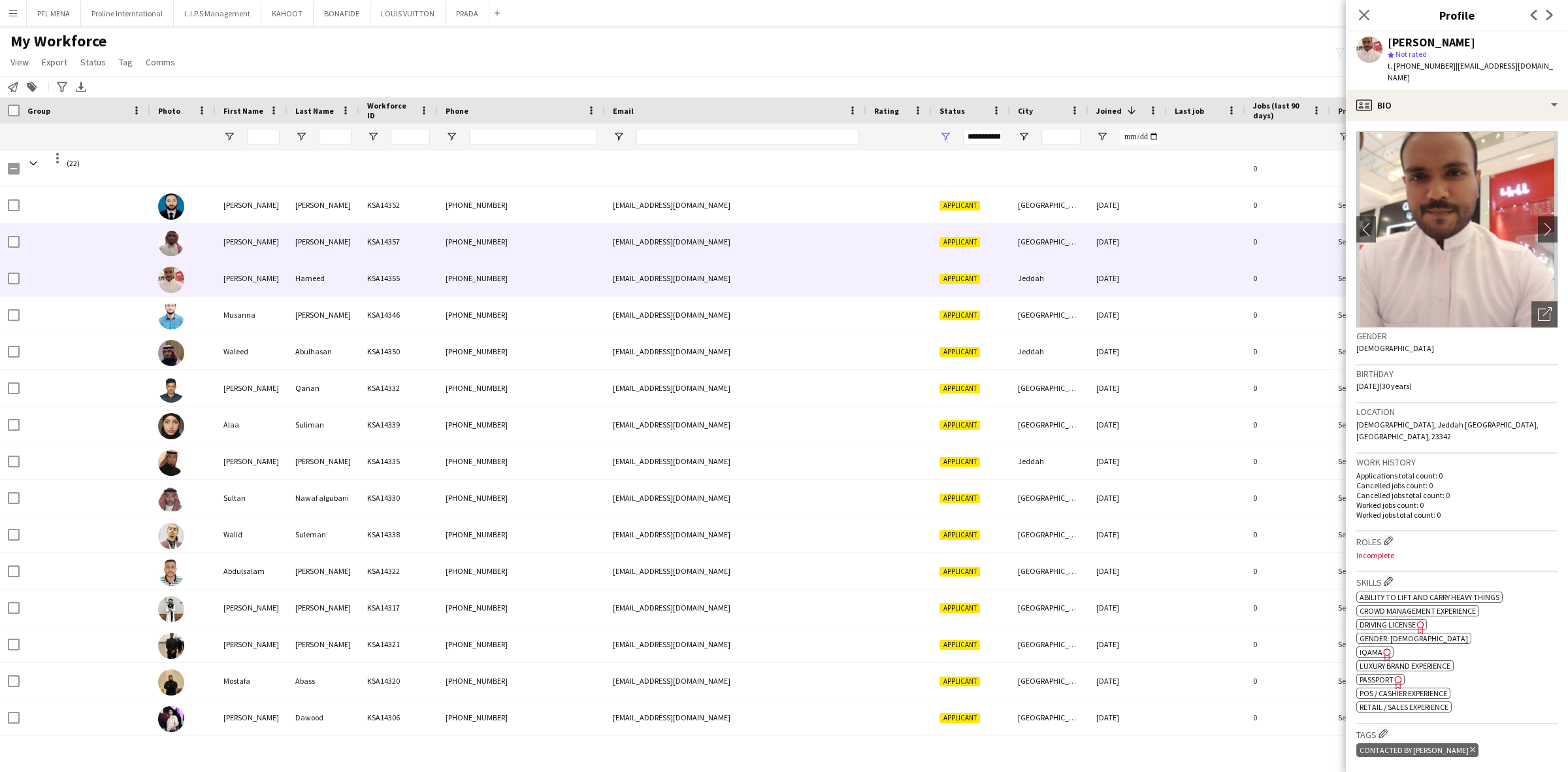
click at [197, 224] on div at bounding box center [183, 241] width 66 height 36
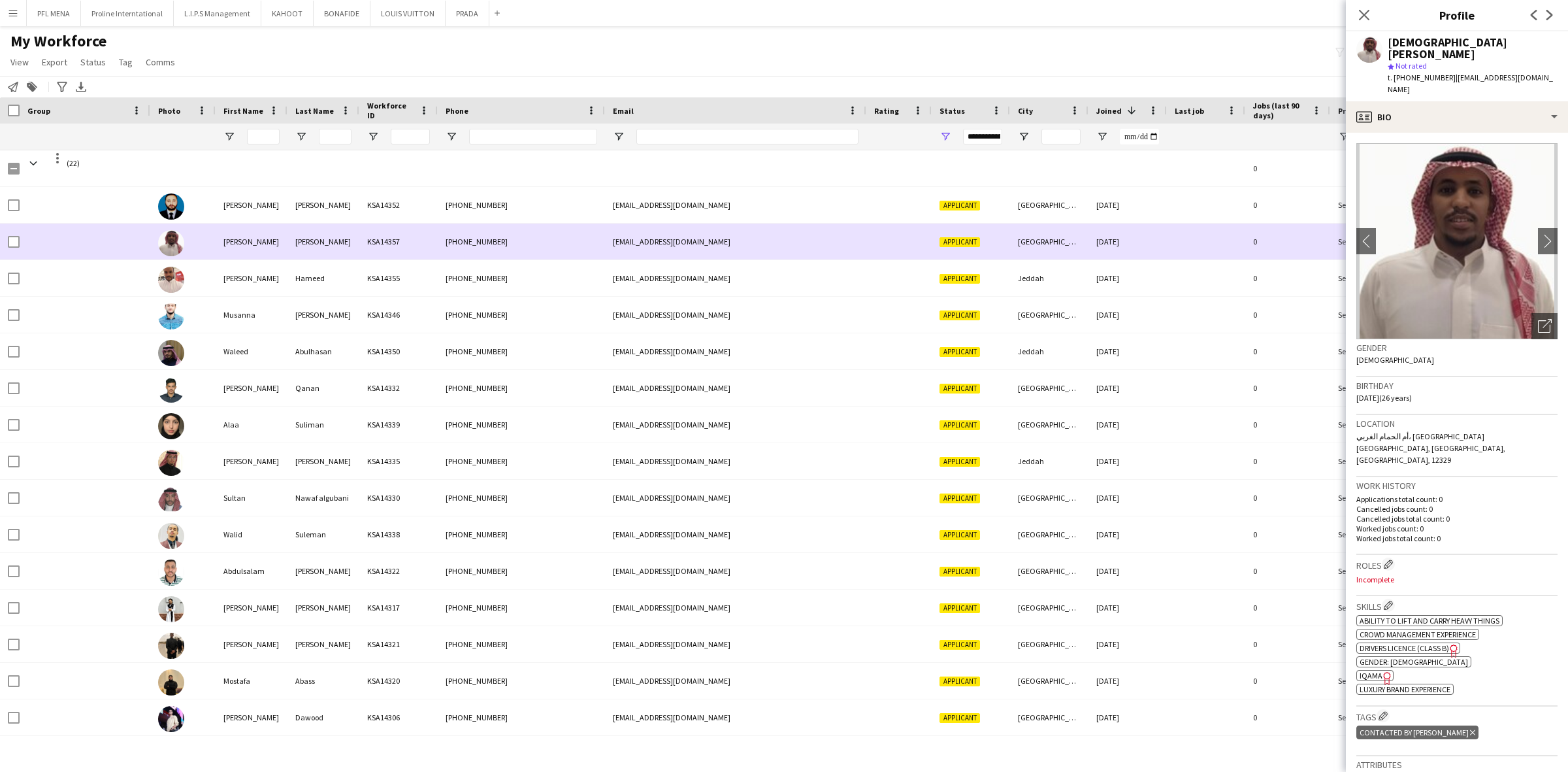
click at [201, 224] on div at bounding box center [183, 241] width 66 height 36
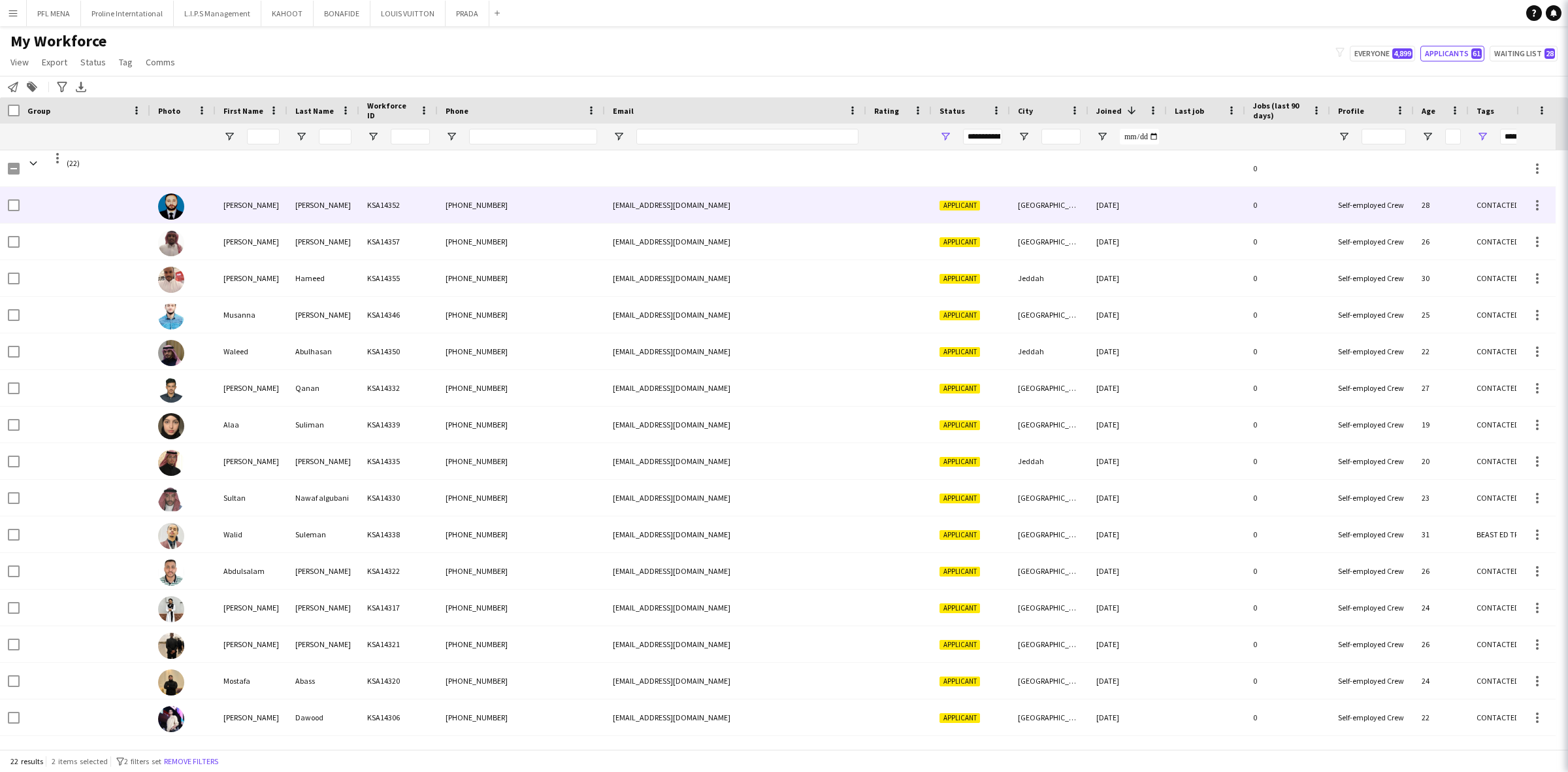
click at [209, 213] on div at bounding box center [183, 205] width 66 height 36
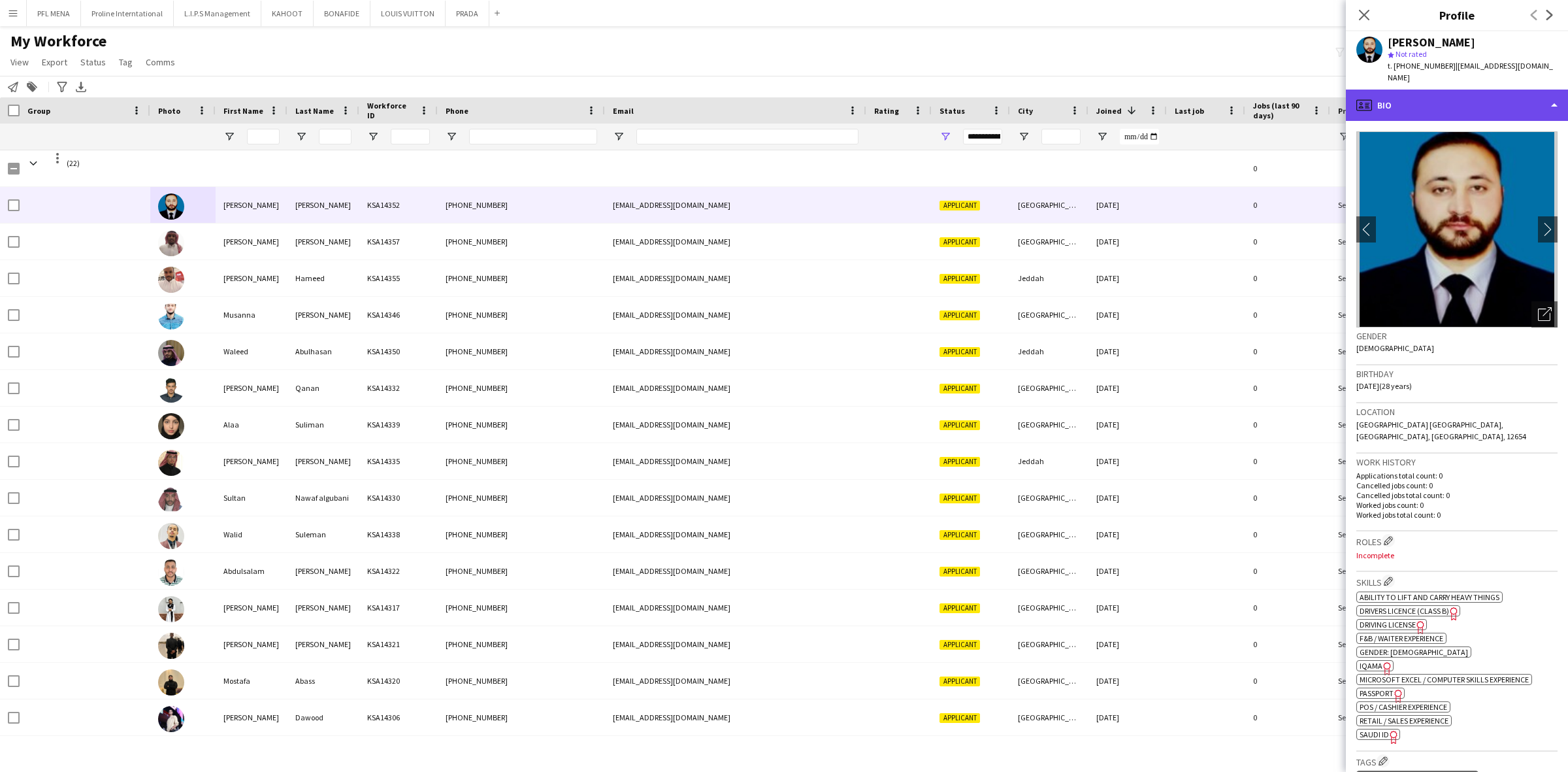
click at [1512, 109] on div "profile Bio" at bounding box center [1457, 105] width 222 height 31
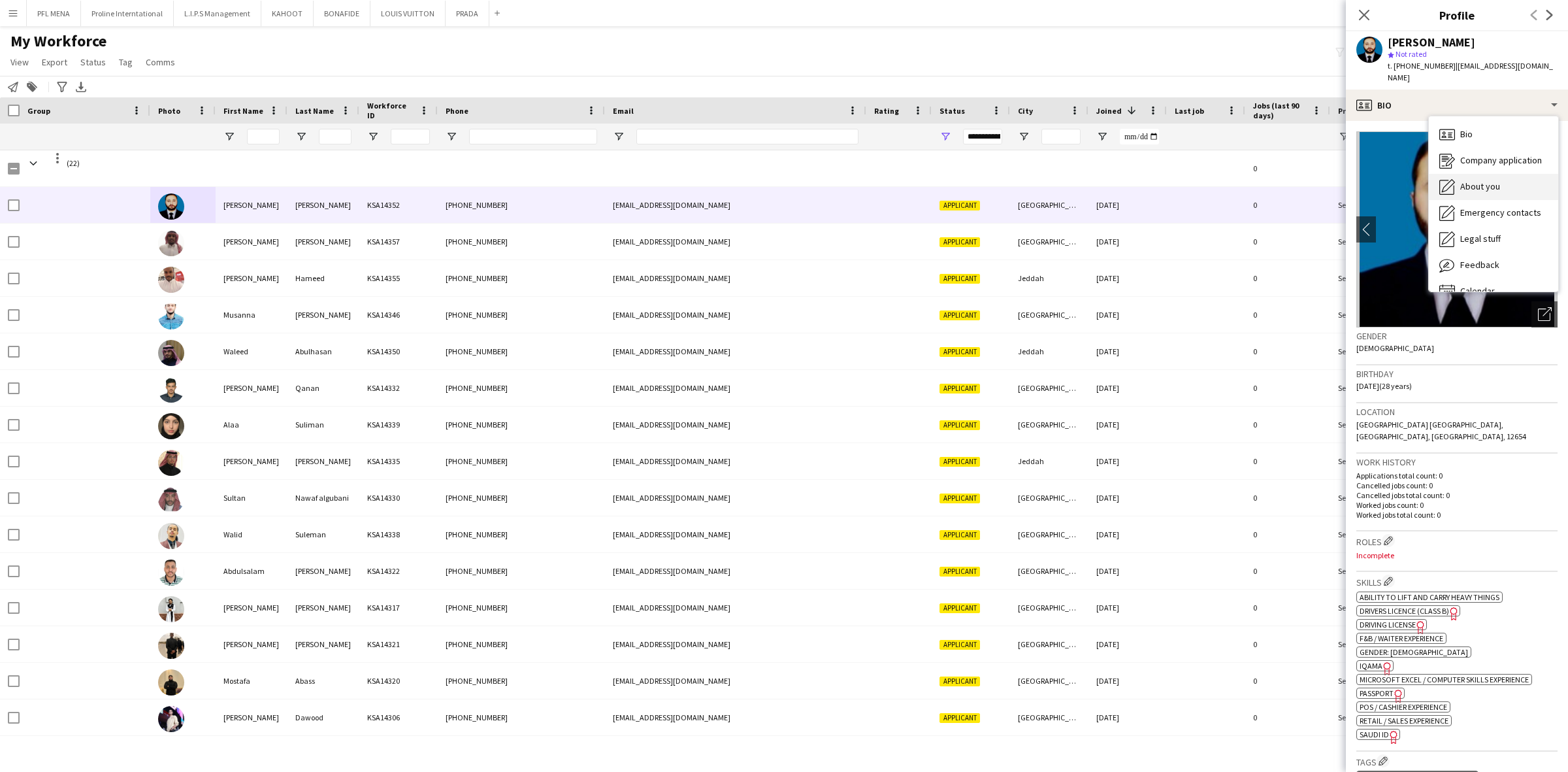
click at [1509, 174] on div "About you About you" at bounding box center [1494, 187] width 130 height 26
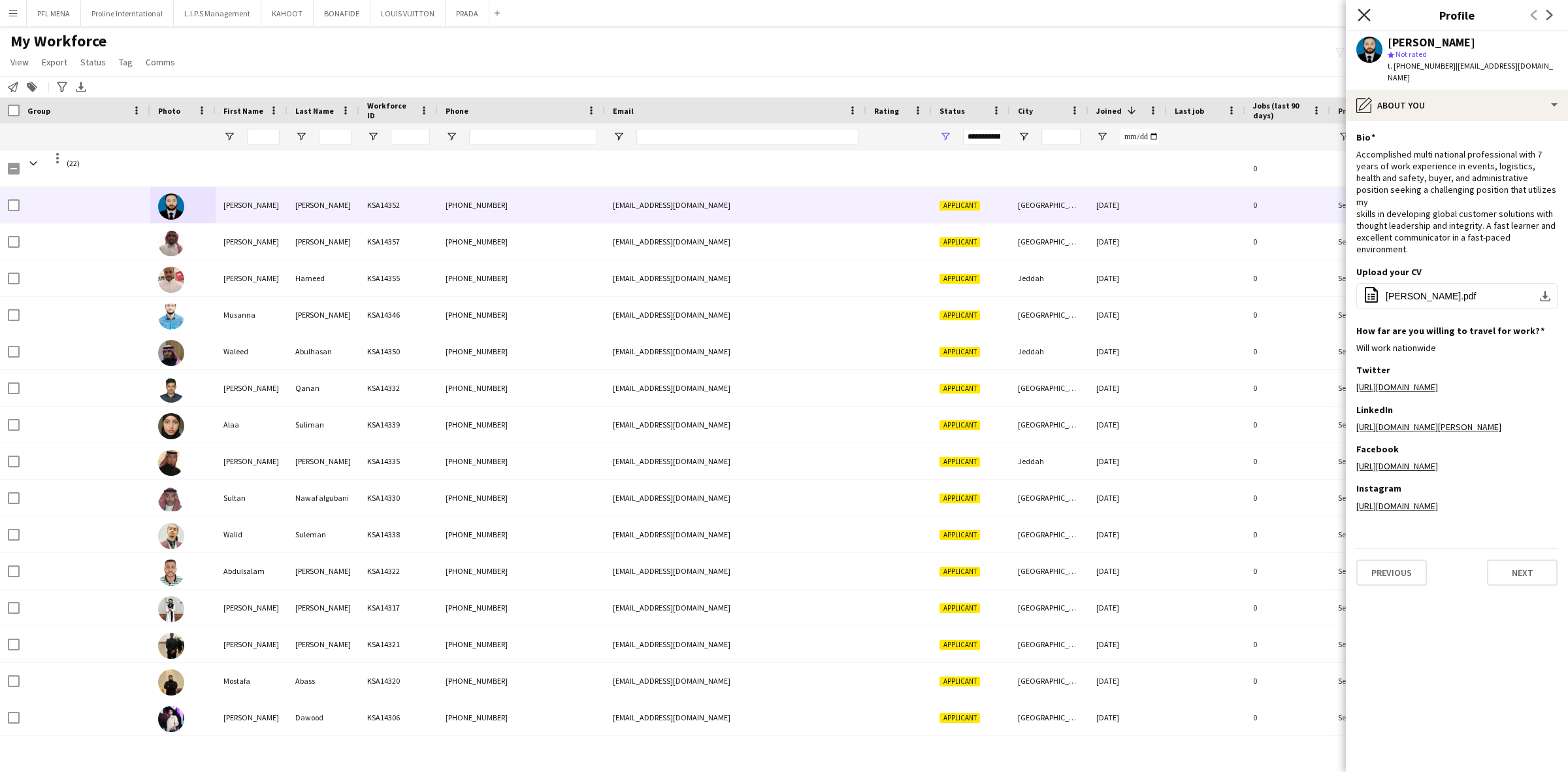
click at [1365, 16] on icon at bounding box center [1363, 15] width 12 height 12
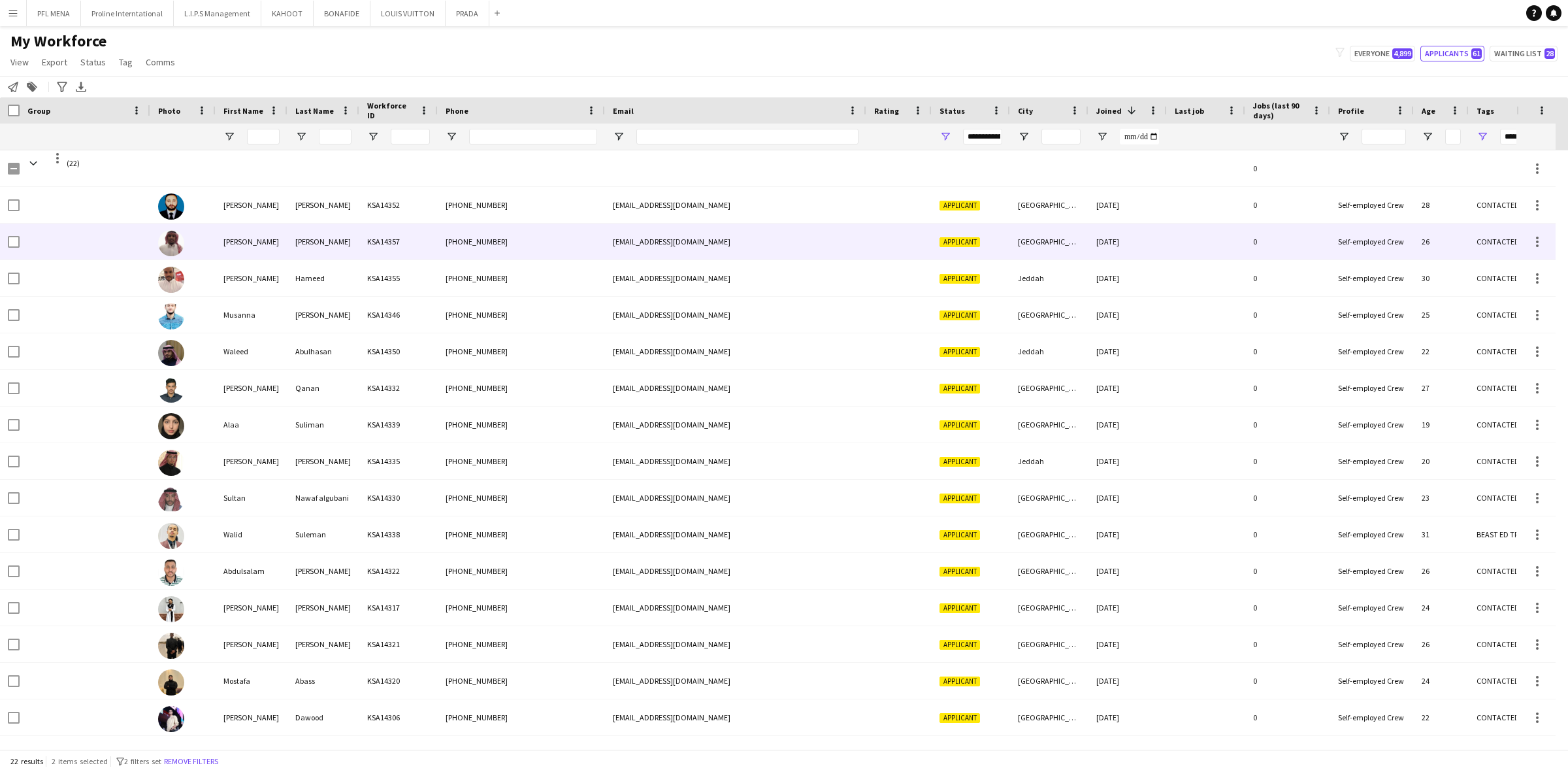
click at [403, 255] on div "KSA14357" at bounding box center [399, 241] width 79 height 36
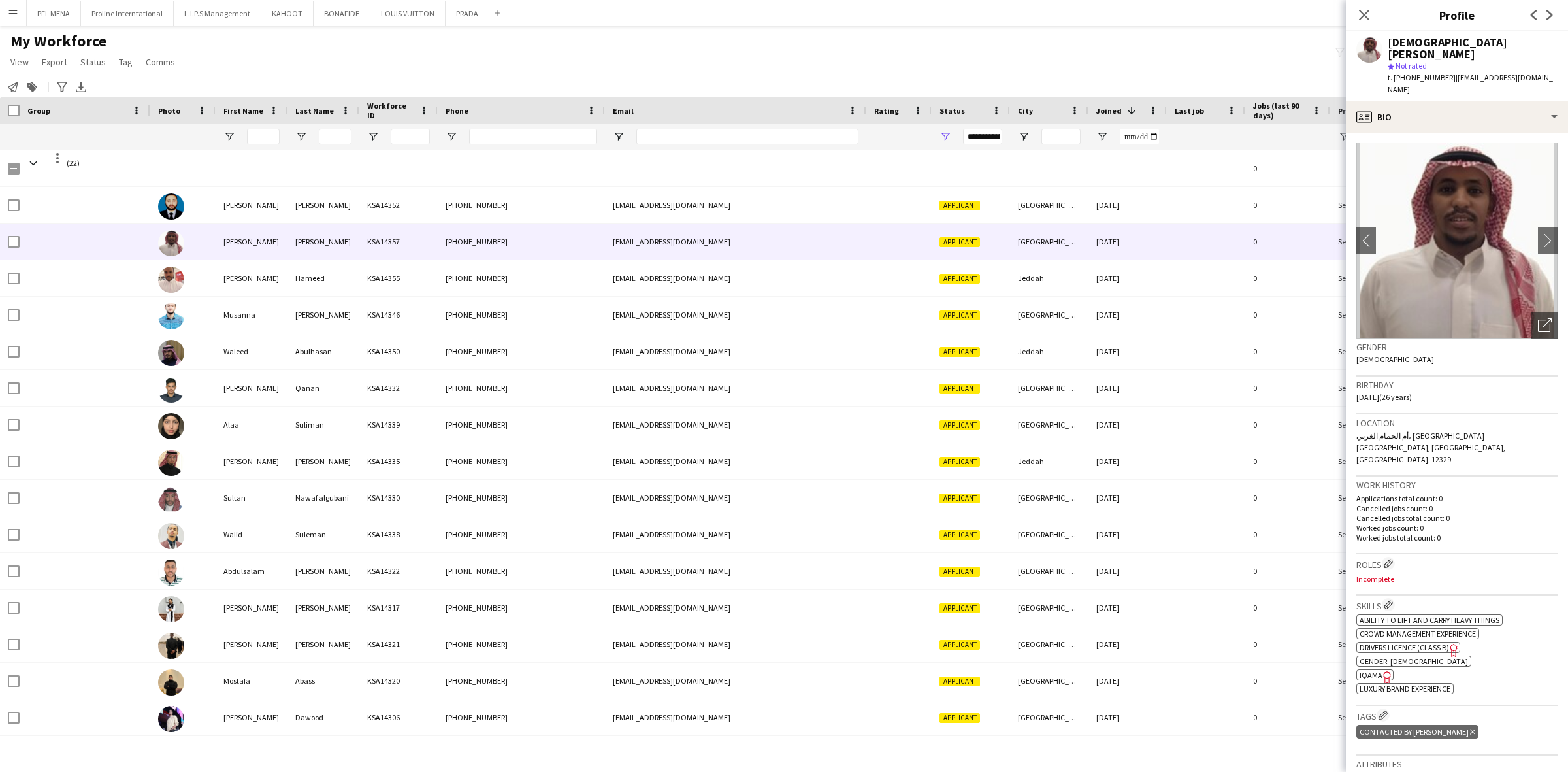
scroll to position [0, 0]
click at [1452, 101] on div "profile Bio" at bounding box center [1457, 117] width 222 height 31
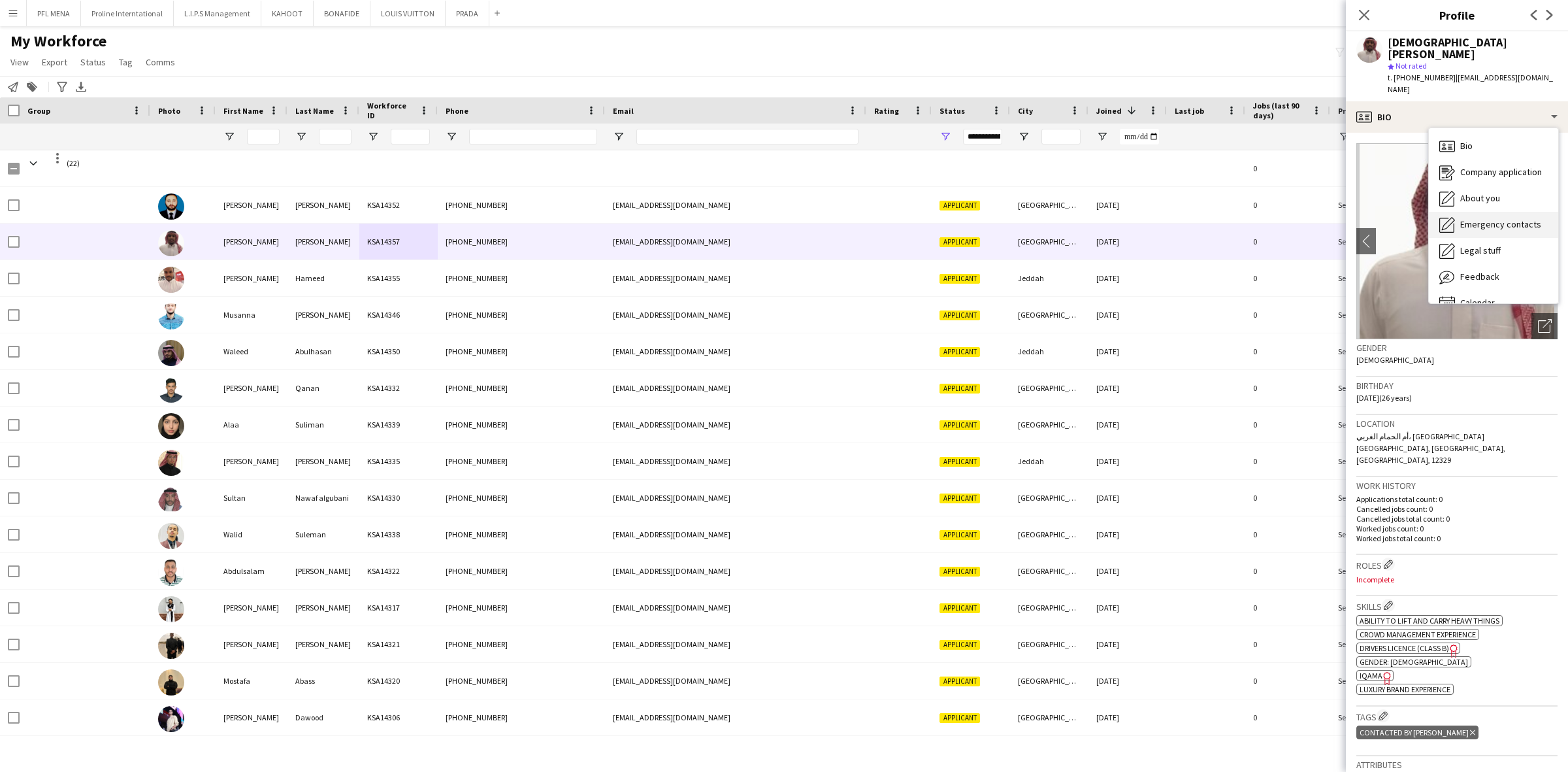
click at [1504, 212] on div "Emergency contacts Emergency contacts" at bounding box center [1494, 225] width 130 height 26
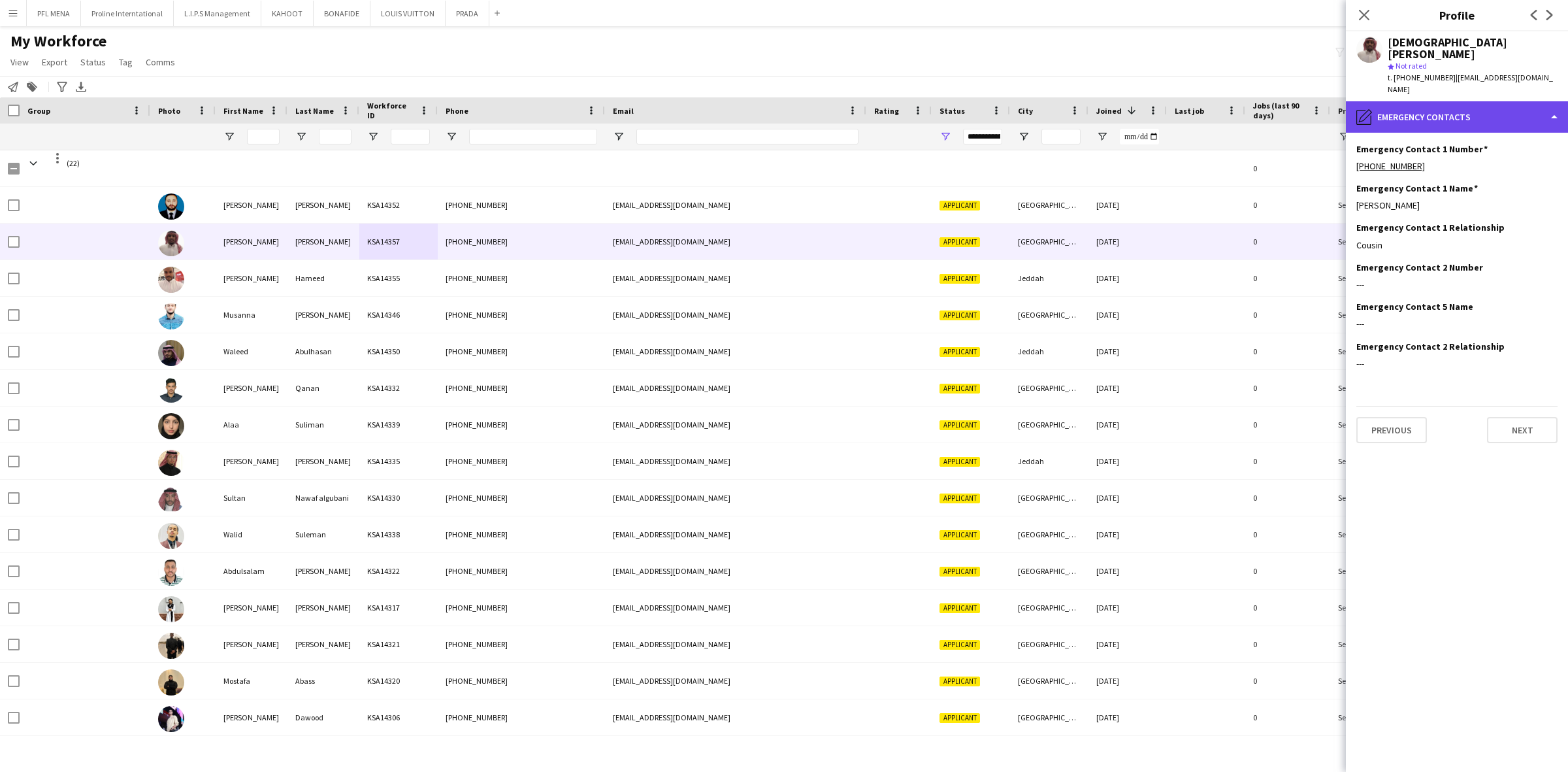
click at [1468, 103] on div "pencil4 Emergency contacts" at bounding box center [1457, 117] width 222 height 31
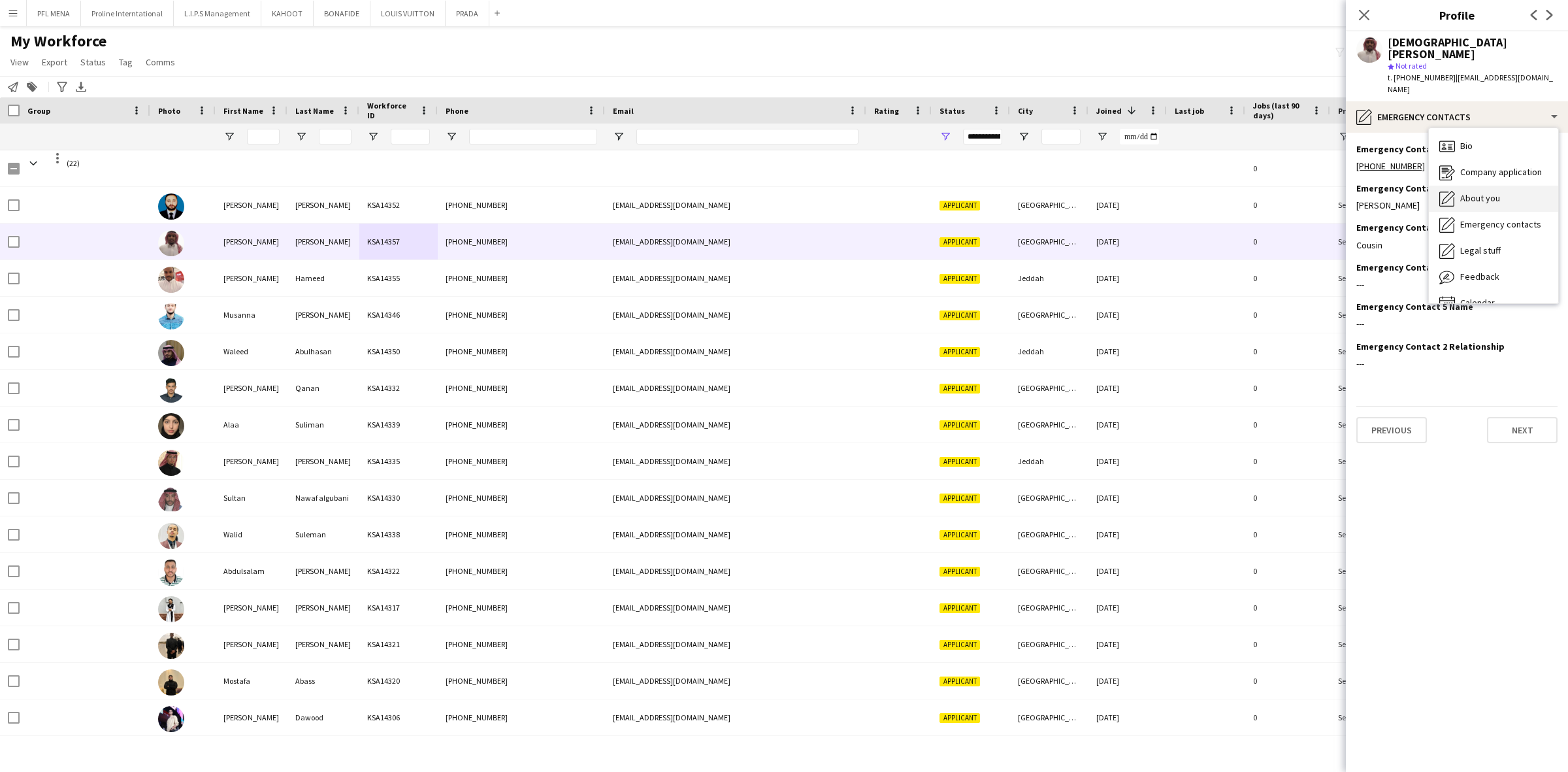
click at [1472, 192] on span "About you" at bounding box center [1480, 198] width 40 height 12
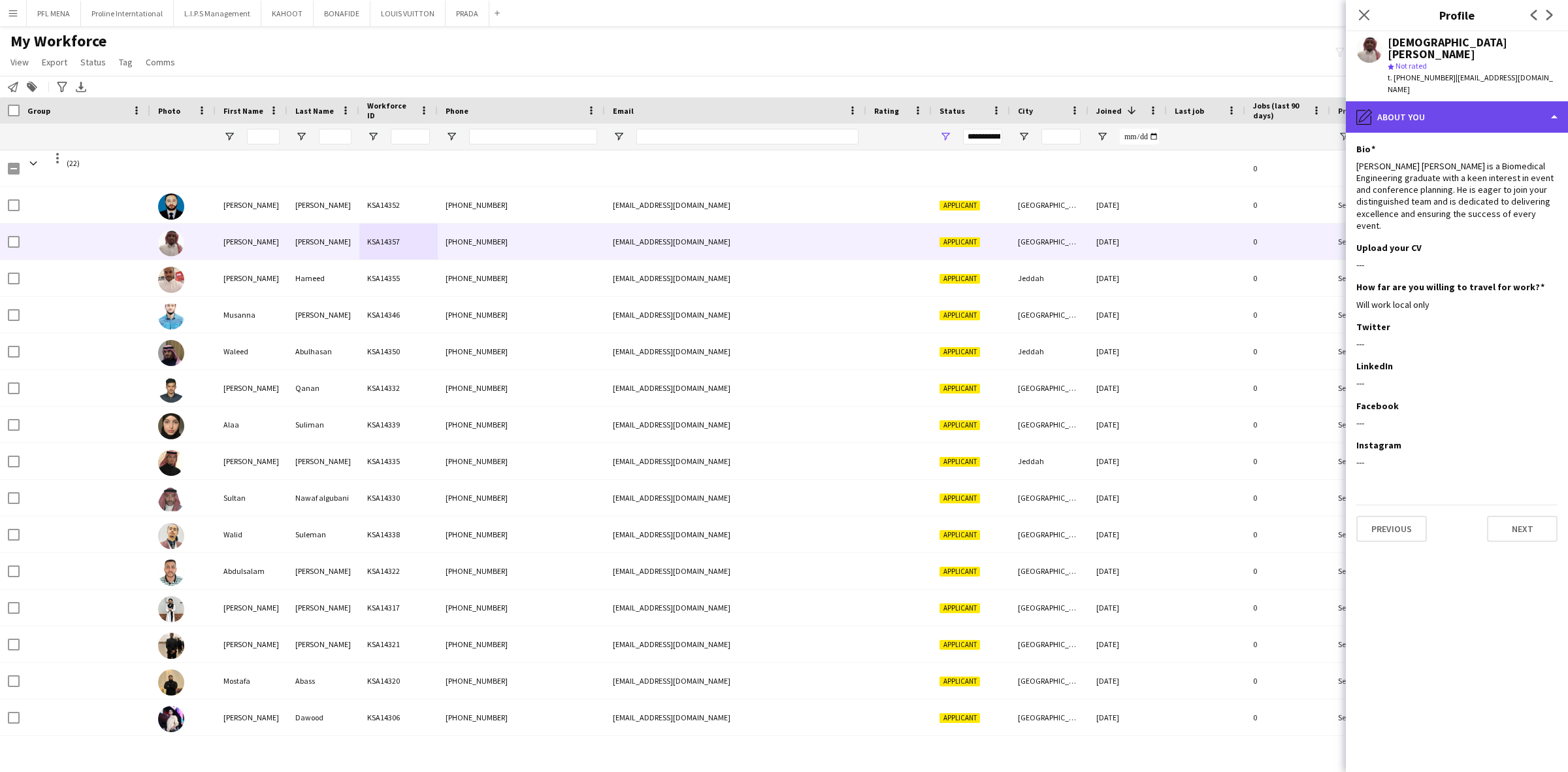
click at [1460, 101] on div "pencil4 About you" at bounding box center [1457, 117] width 222 height 31
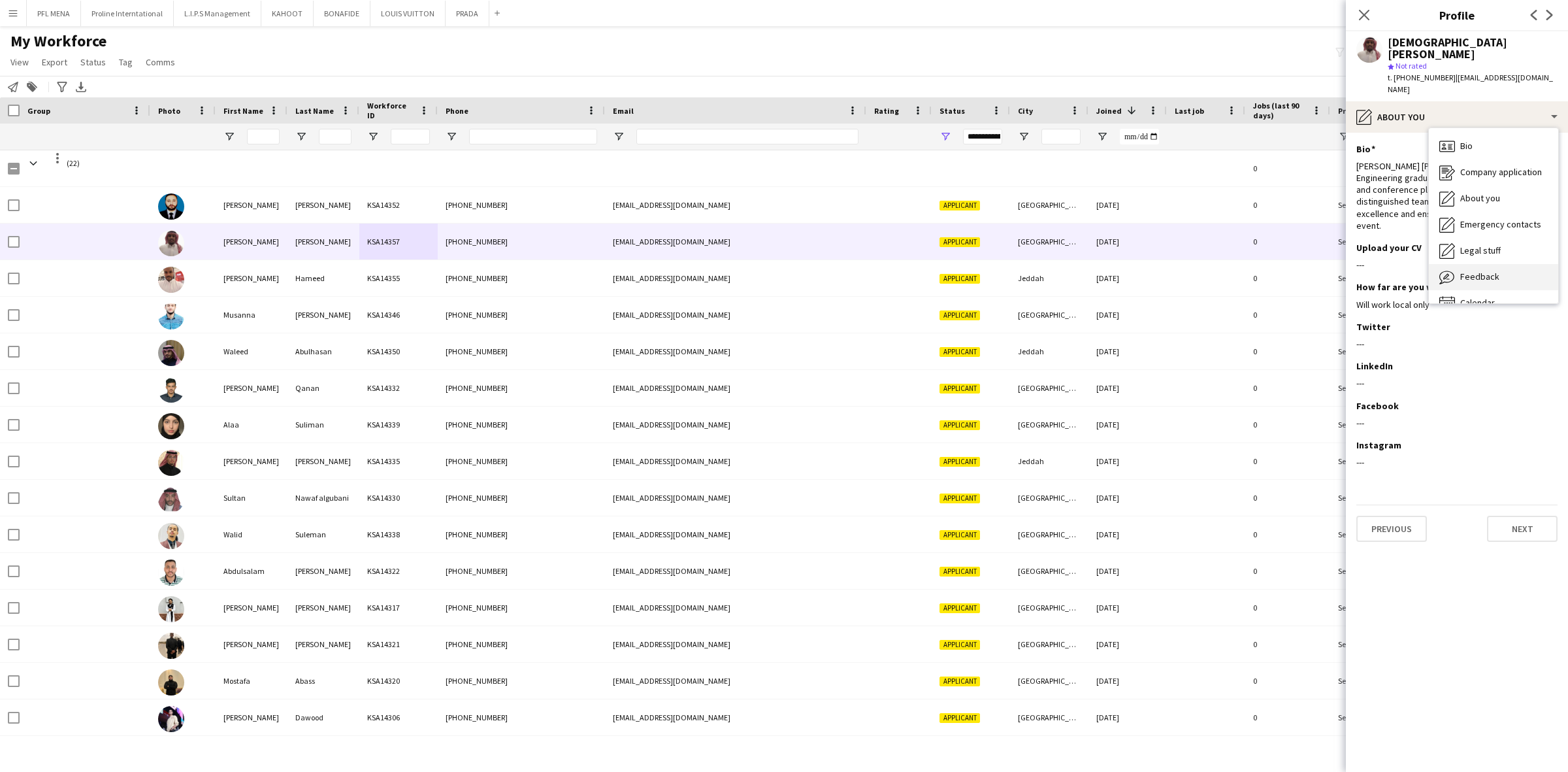
click at [1484, 271] on span "Feedback" at bounding box center [1480, 277] width 39 height 12
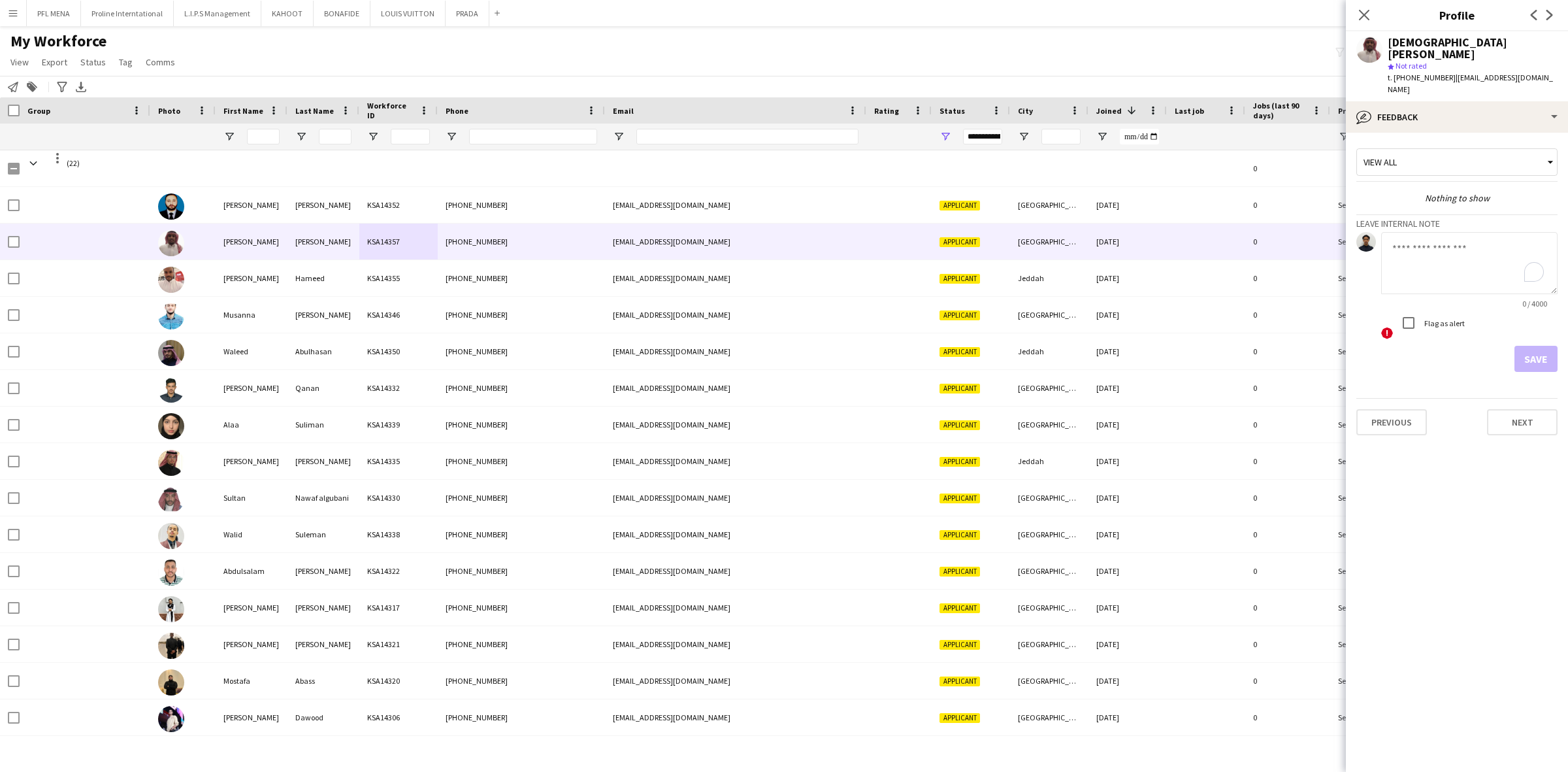
click at [1444, 232] on textarea "To enrich screen reader interactions, please activate Accessibility in Grammarl…" at bounding box center [1469, 263] width 176 height 62
type textarea "**********"
drag, startPoint x: 1530, startPoint y: 336, endPoint x: 1527, endPoint y: 312, distance: 24.2
click at [1530, 346] on button "Save" at bounding box center [1535, 359] width 43 height 26
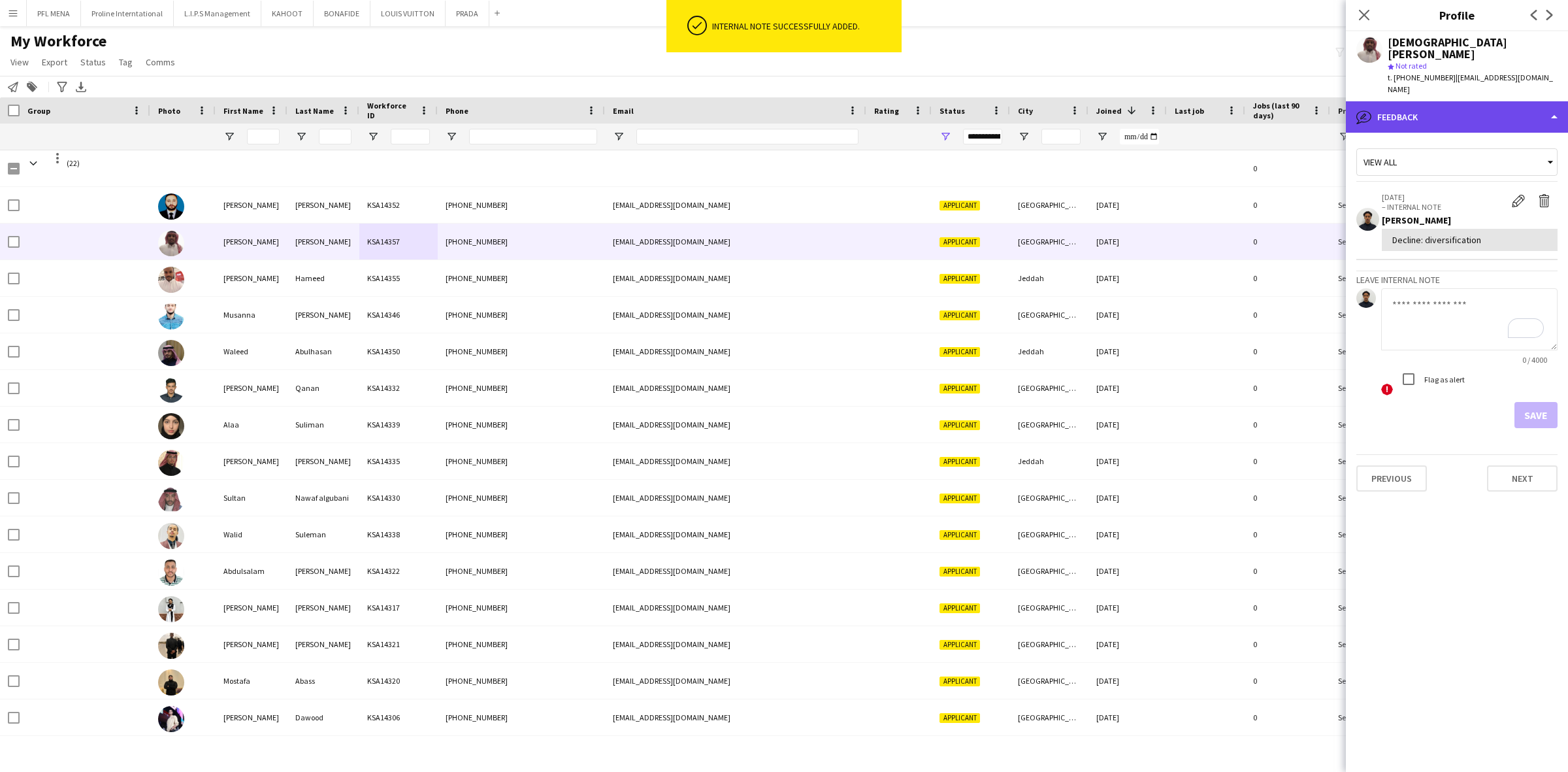
click at [1462, 105] on div "bubble-pencil Feedback" at bounding box center [1457, 117] width 222 height 31
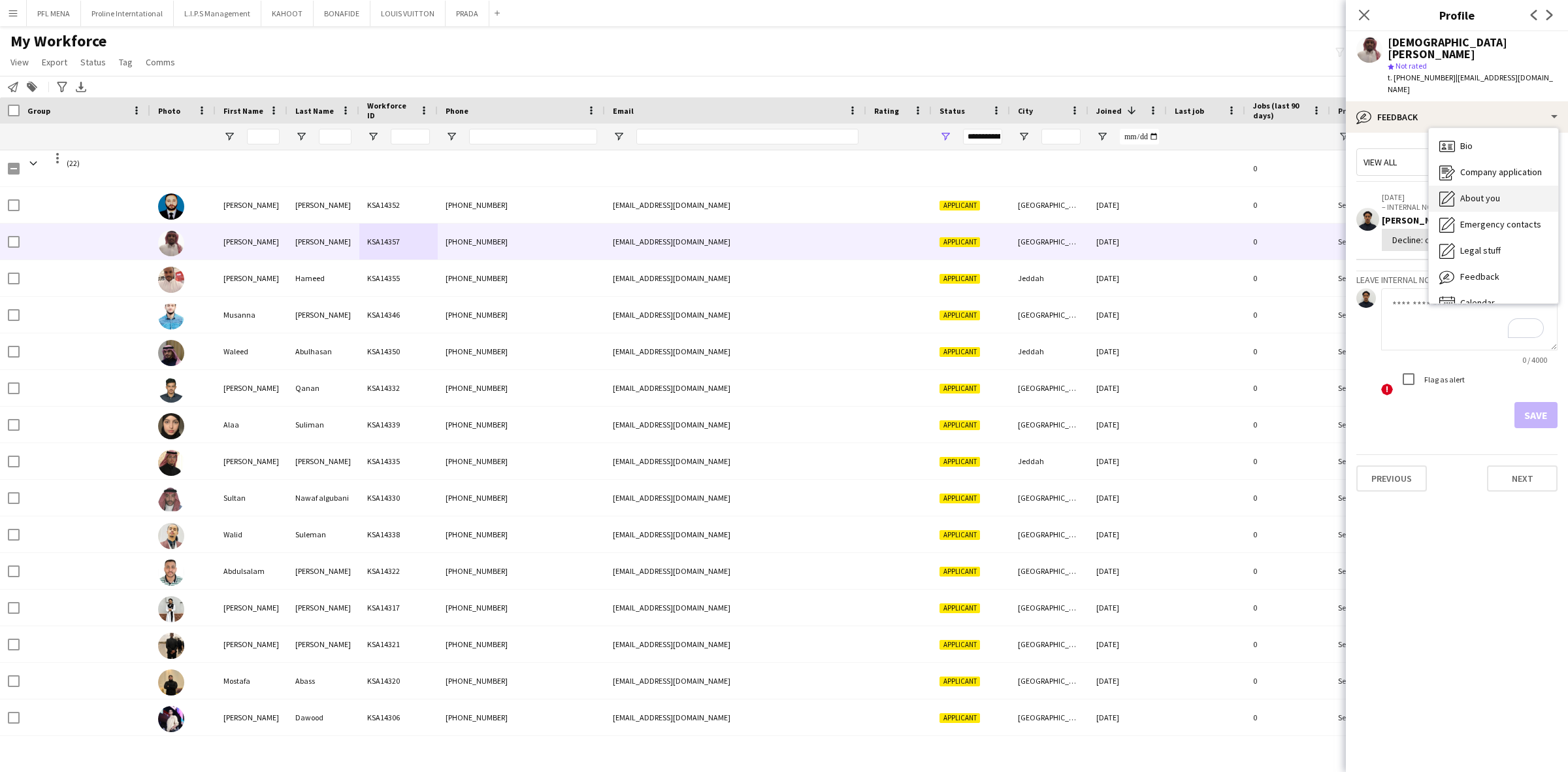
click at [1494, 192] on span "About you" at bounding box center [1480, 198] width 40 height 12
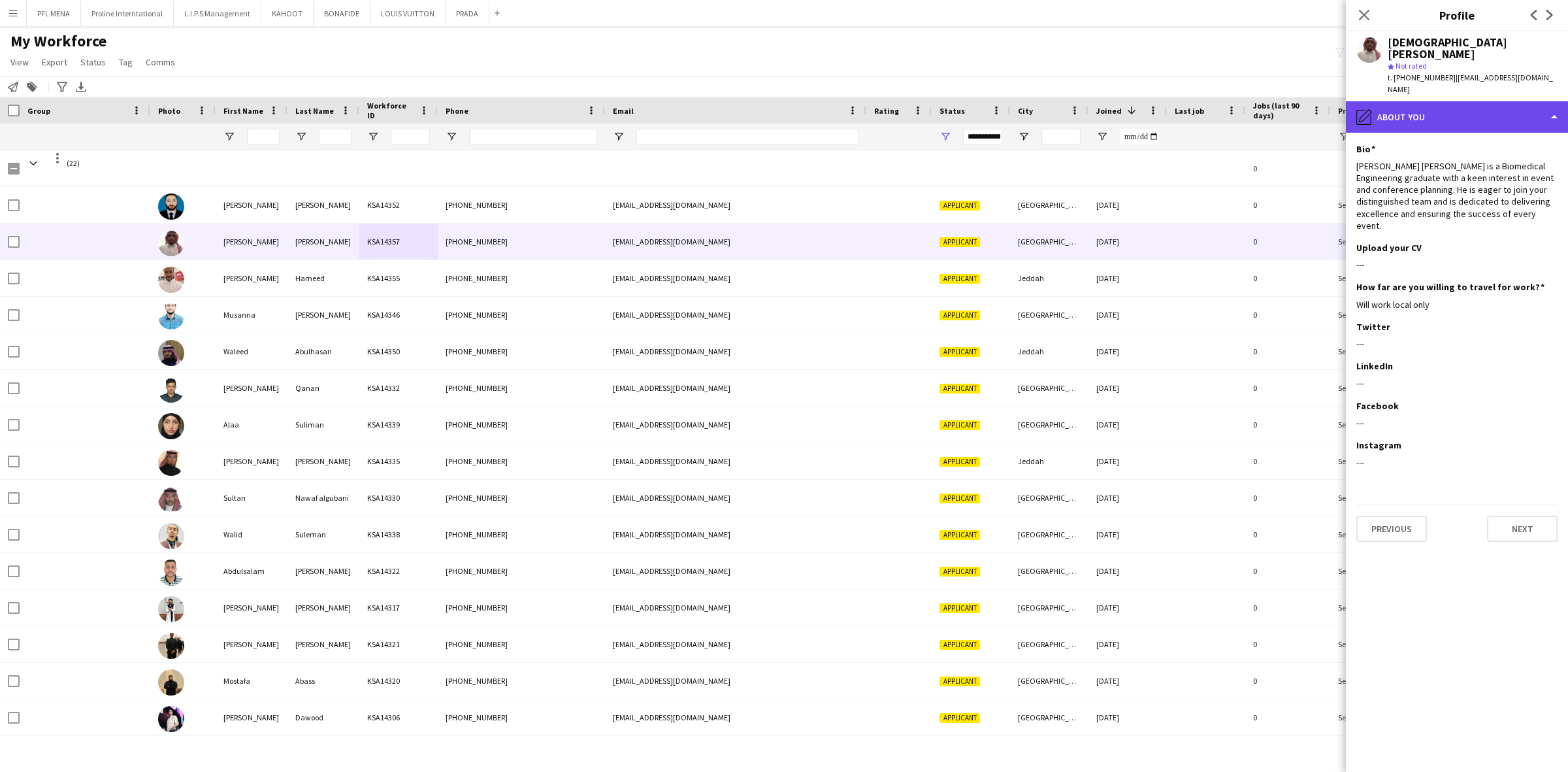
click at [1467, 101] on div "pencil4 About you" at bounding box center [1457, 117] width 222 height 31
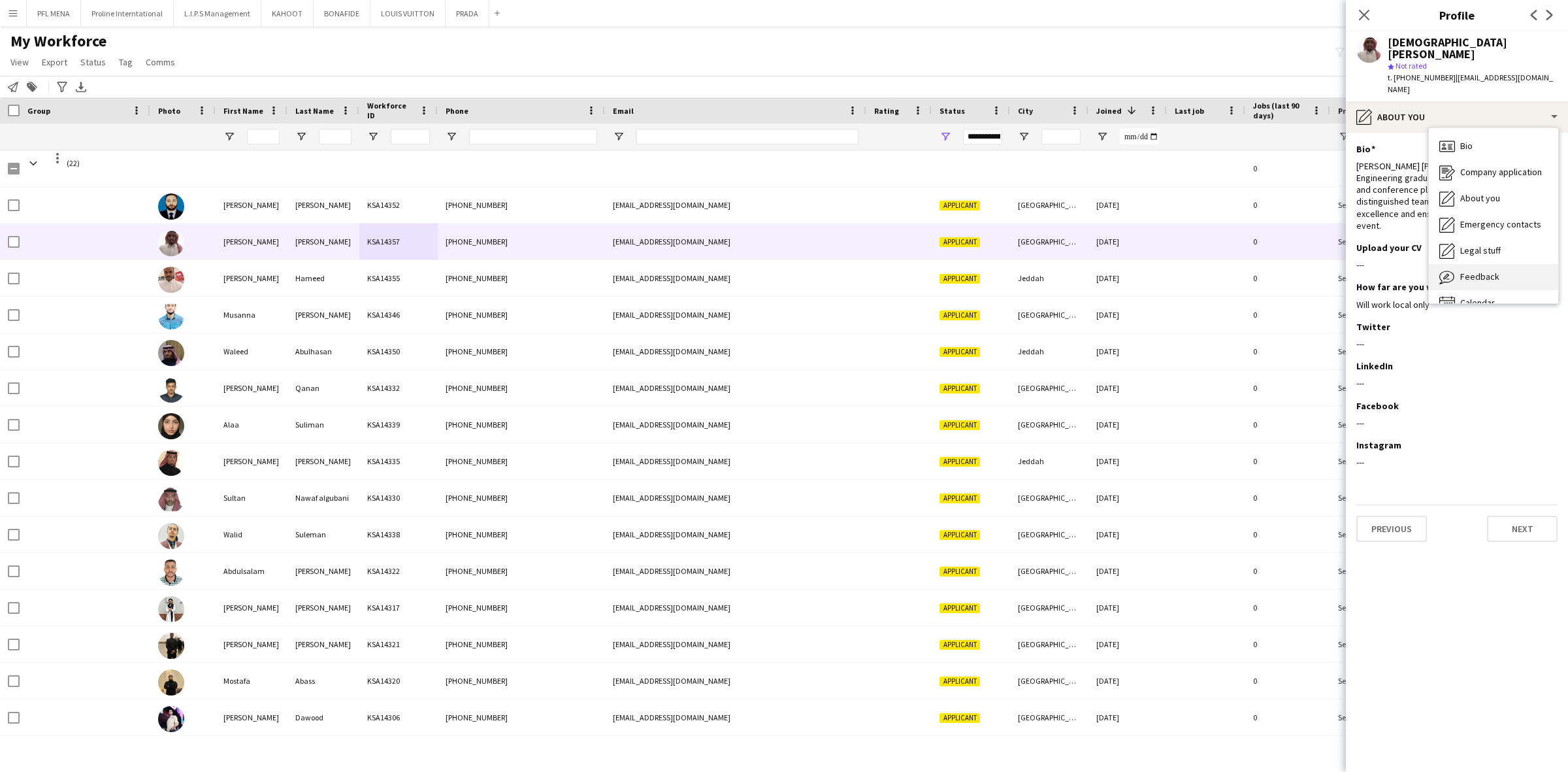
click at [1484, 271] on span "Feedback" at bounding box center [1480, 277] width 39 height 12
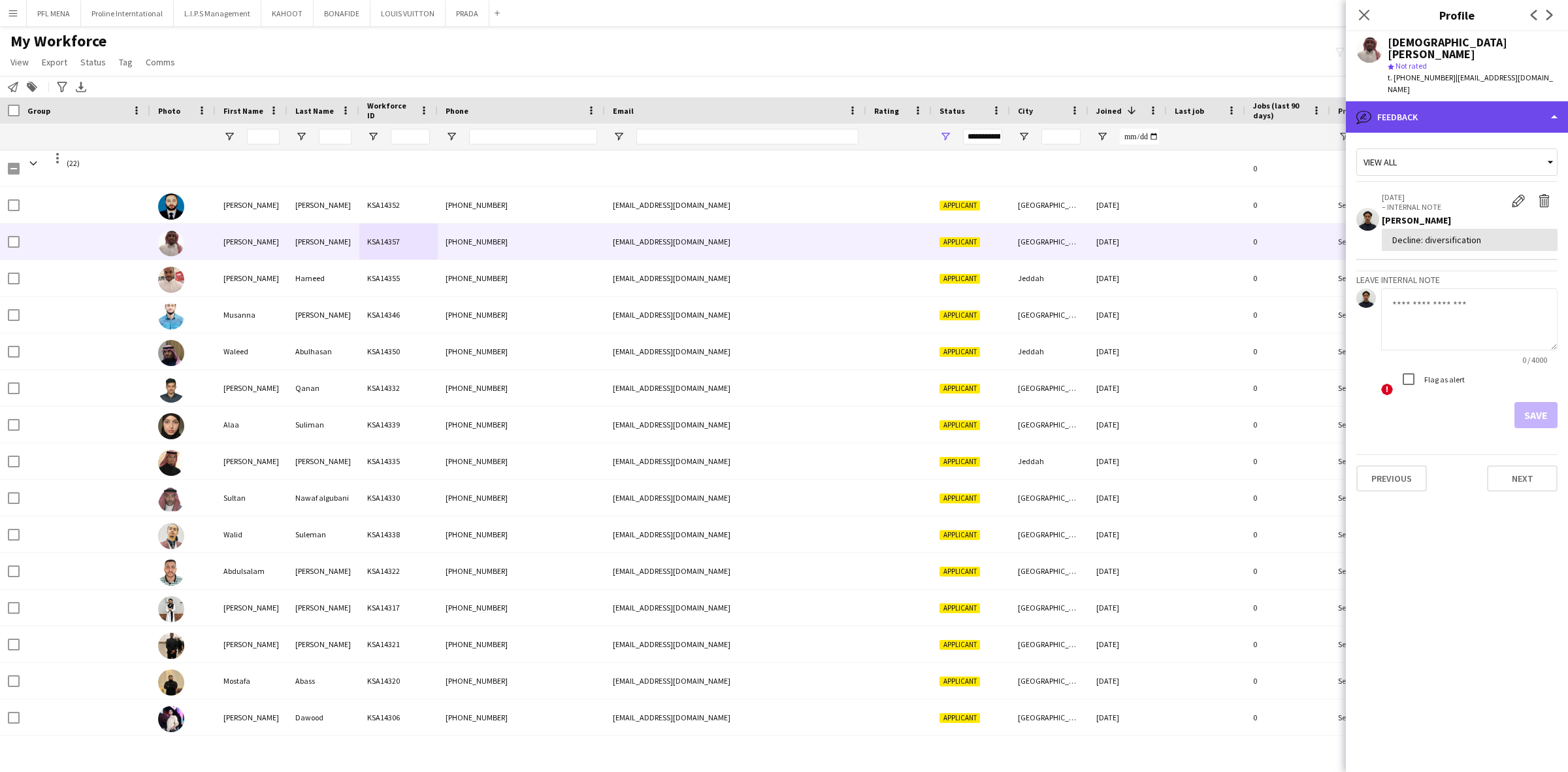
click at [1457, 108] on div "bubble-pencil Feedback" at bounding box center [1457, 117] width 222 height 31
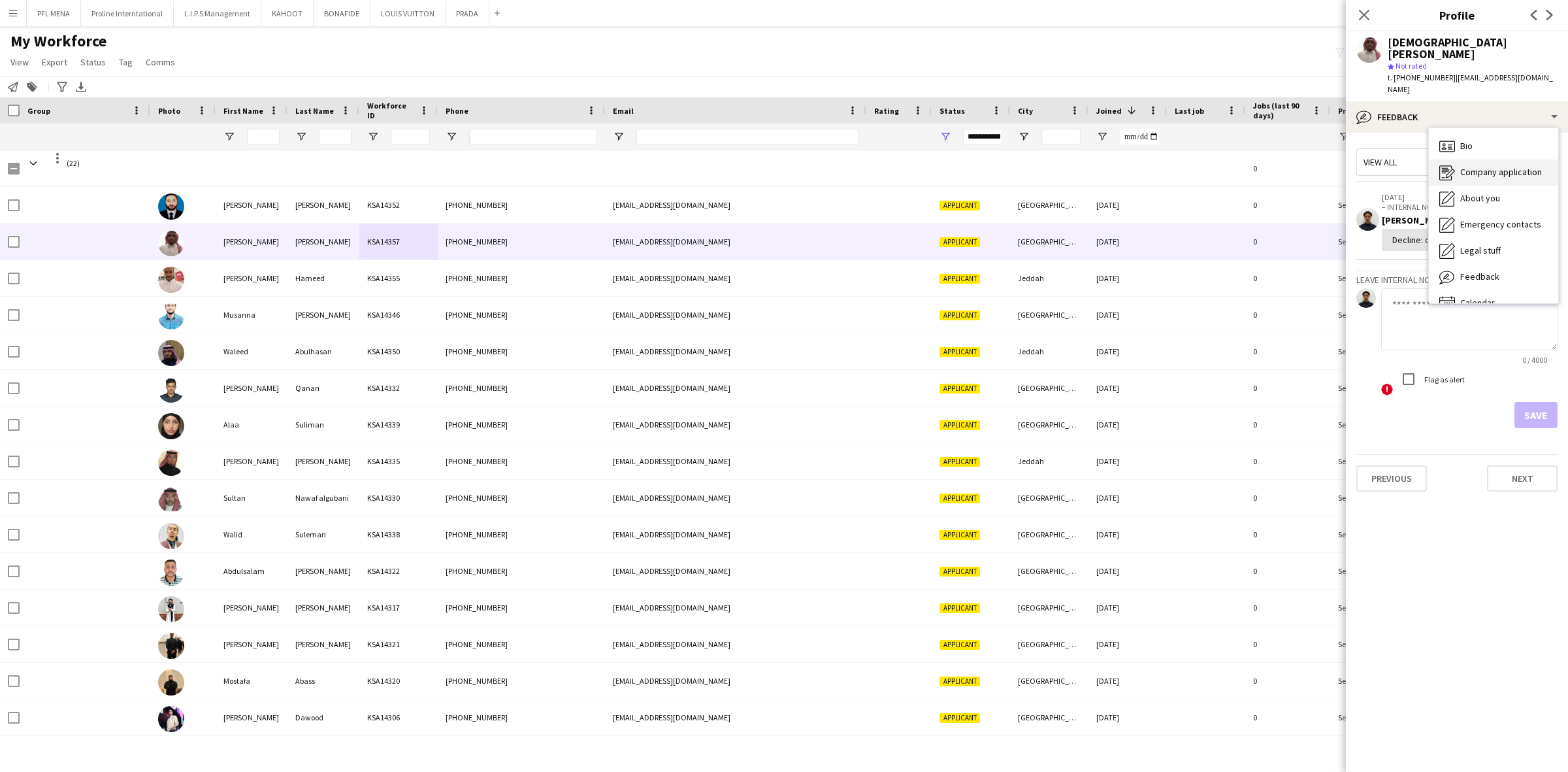
click at [1467, 166] on span "Company application" at bounding box center [1501, 172] width 82 height 12
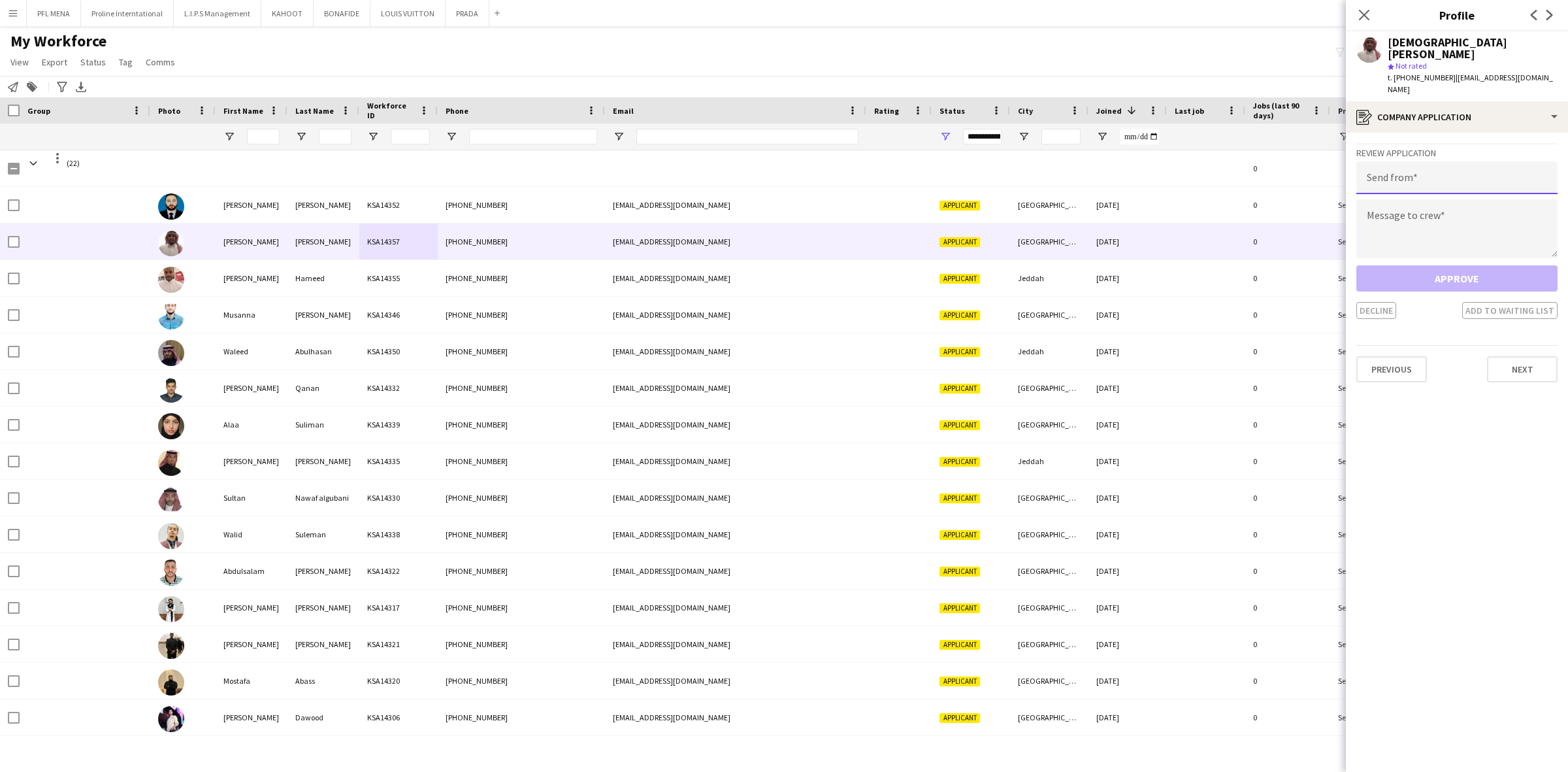
click at [1457, 162] on input "email" at bounding box center [1457, 178] width 201 height 33
click at [1411, 162] on input "email" at bounding box center [1457, 178] width 201 height 33
paste input "**********"
type input "**********"
click at [1513, 200] on textarea "To enrich screen reader interactions, please activate Accessibility in Grammarl…" at bounding box center [1457, 229] width 201 height 59
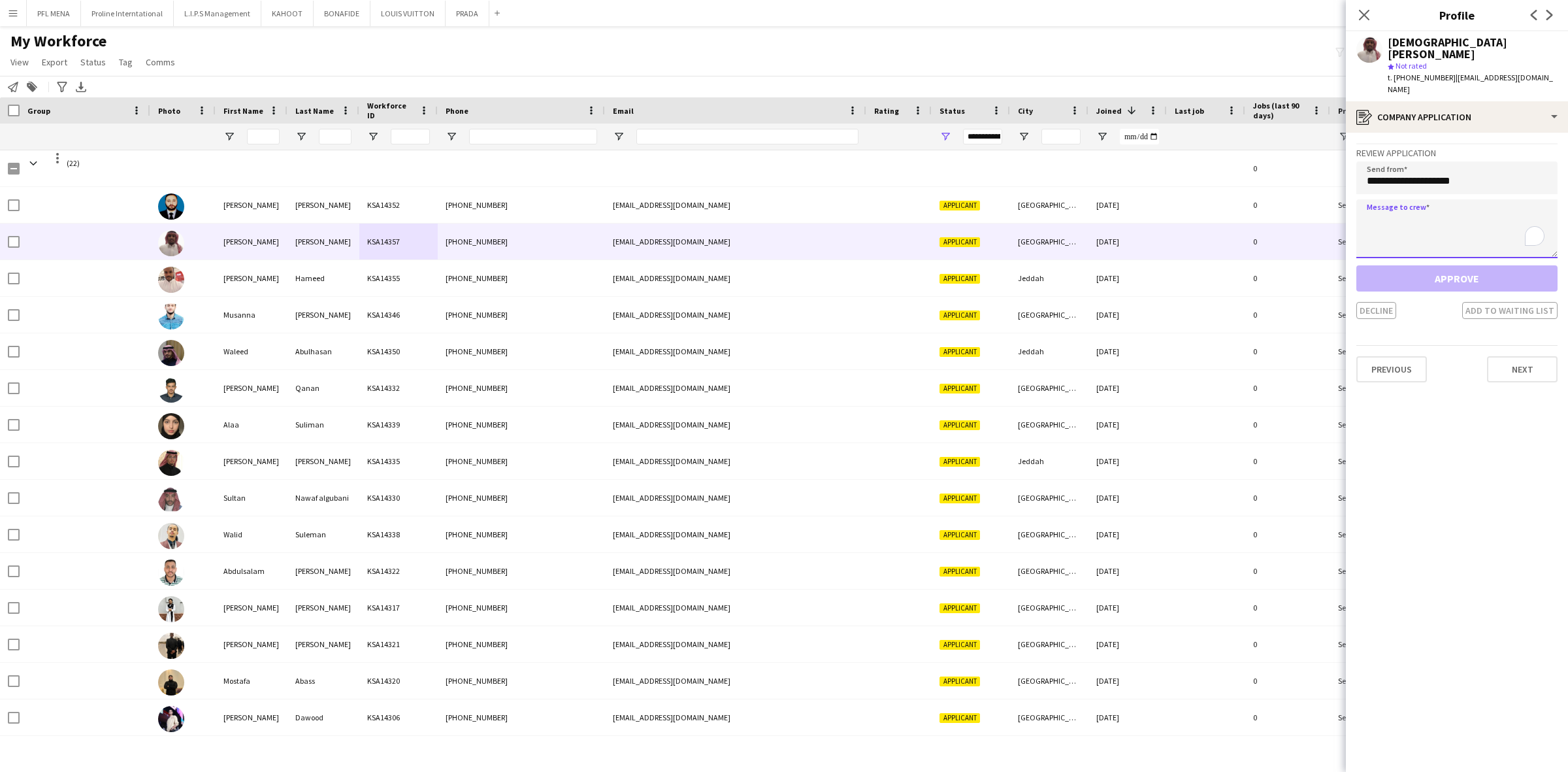
paste textarea "**********"
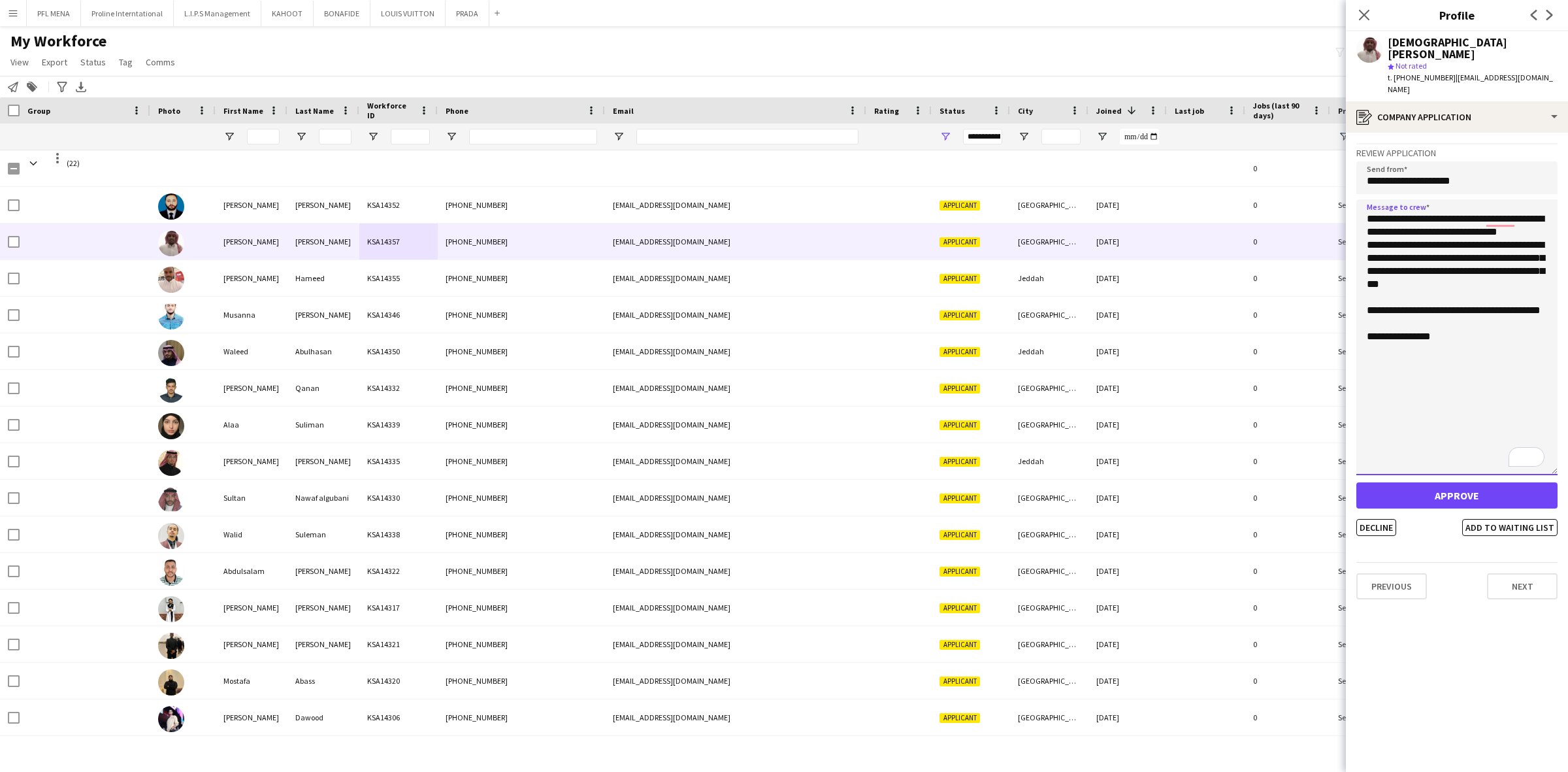
drag, startPoint x: 1556, startPoint y: 229, endPoint x: 1548, endPoint y: 449, distance: 220.1
click at [1548, 455] on textarea "**********" at bounding box center [1457, 337] width 201 height 276
click at [1385, 229] on textarea "**********" at bounding box center [1457, 342] width 201 height 285
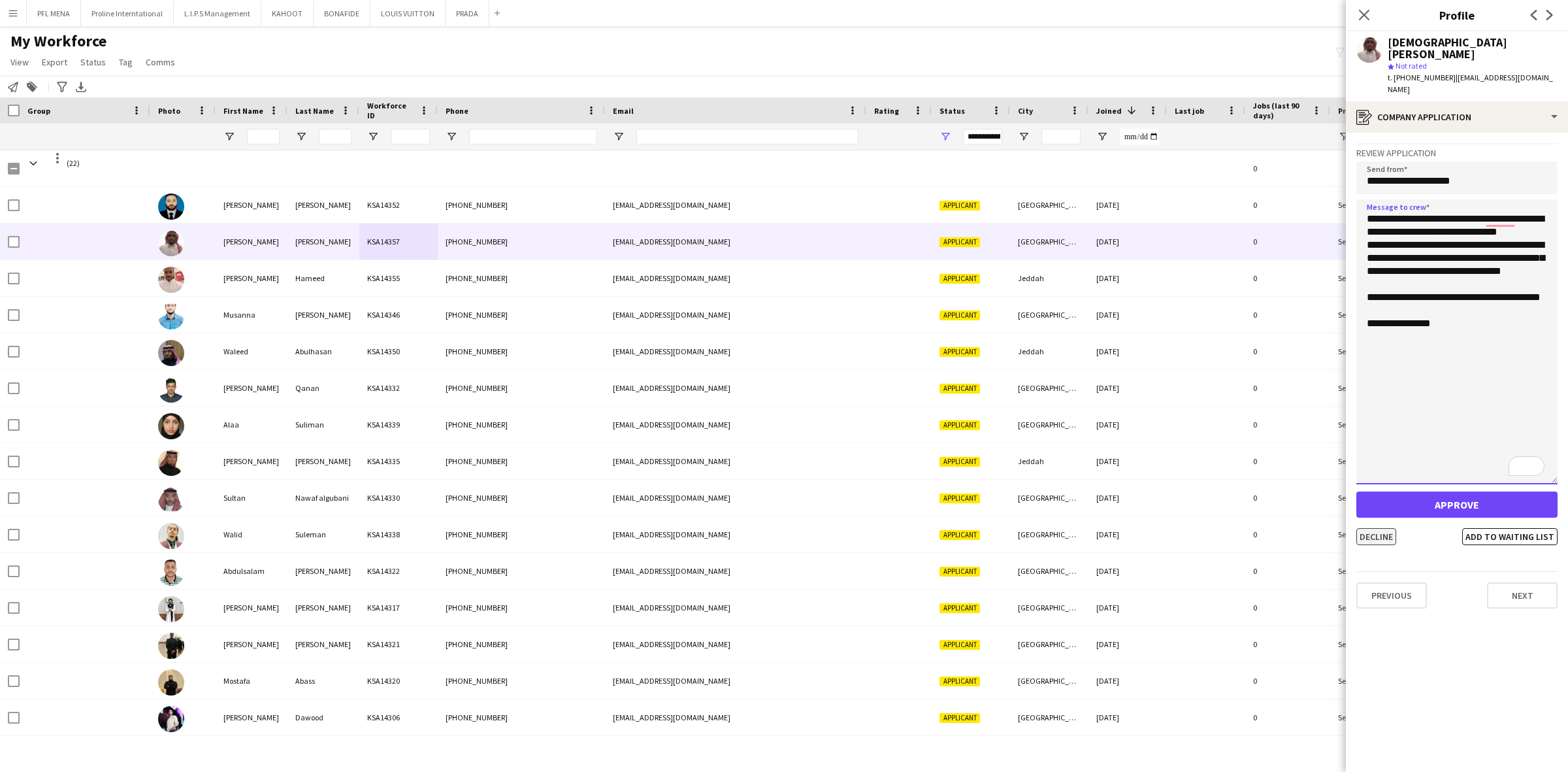
type textarea "**********"
click at [1389, 528] on button "Decline" at bounding box center [1376, 536] width 40 height 17
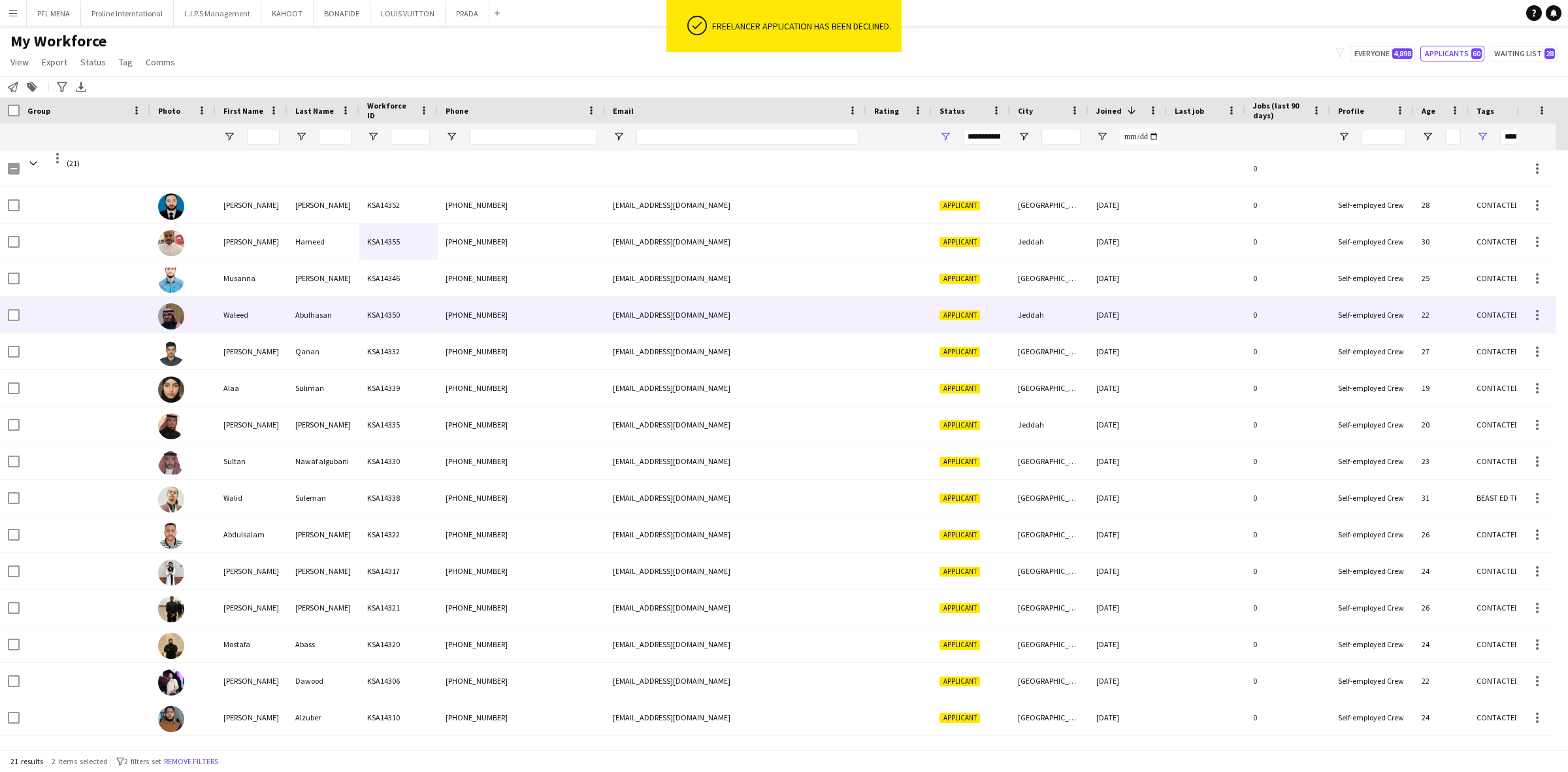
click at [324, 317] on div "Abulhasan" at bounding box center [323, 314] width 72 height 36
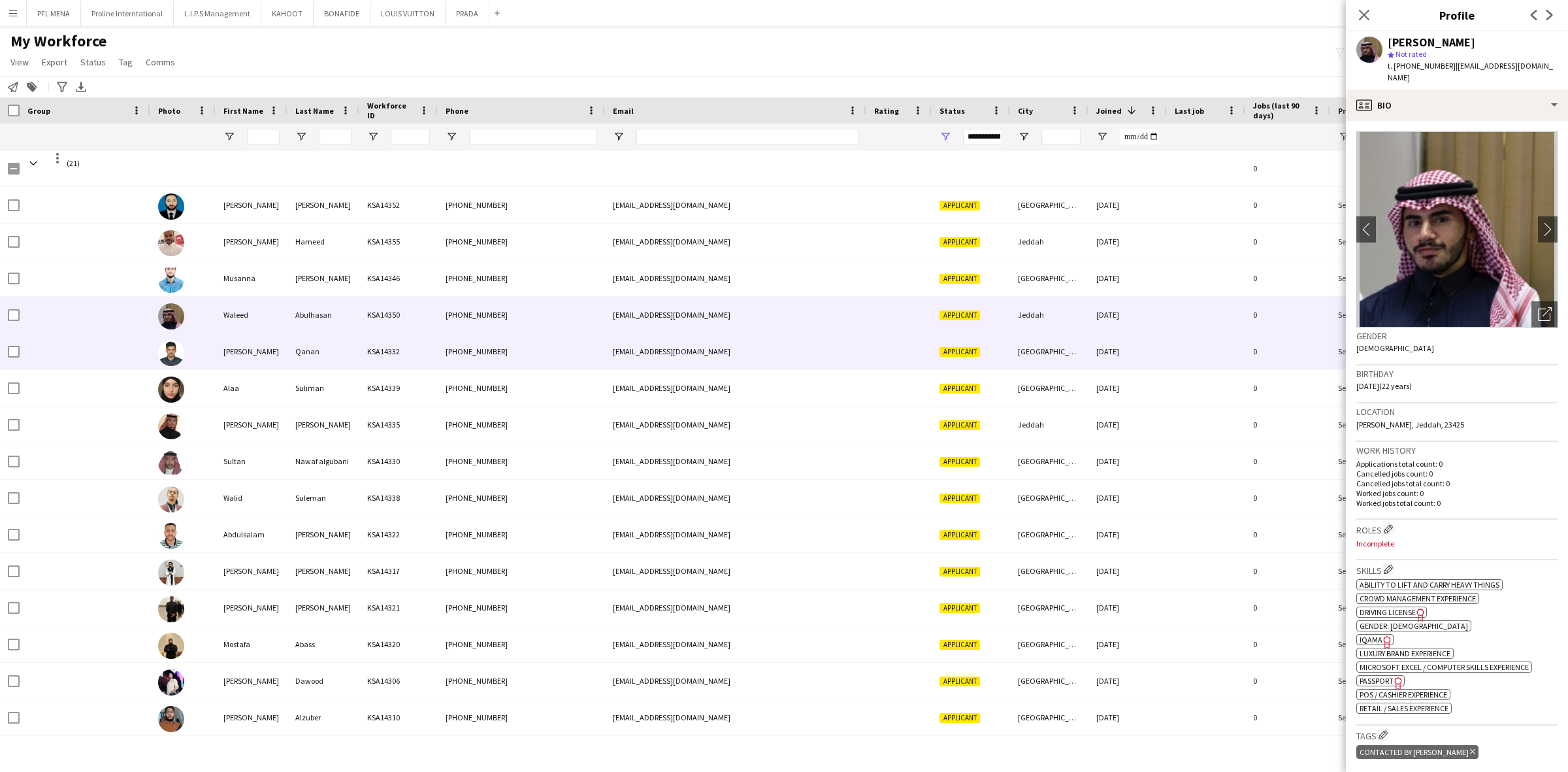
click at [344, 352] on div "Qanan" at bounding box center [323, 351] width 72 height 36
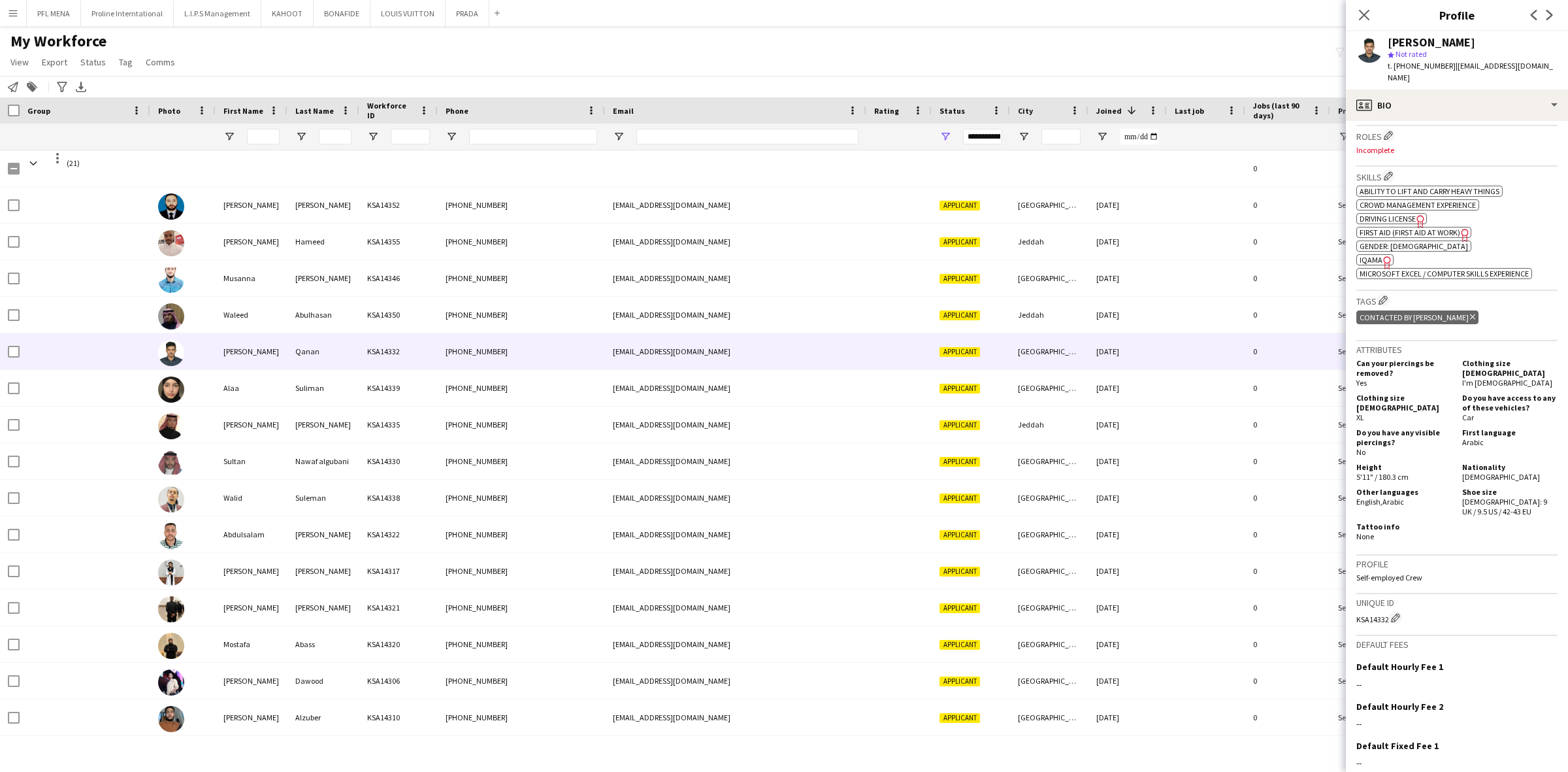
scroll to position [409, 0]
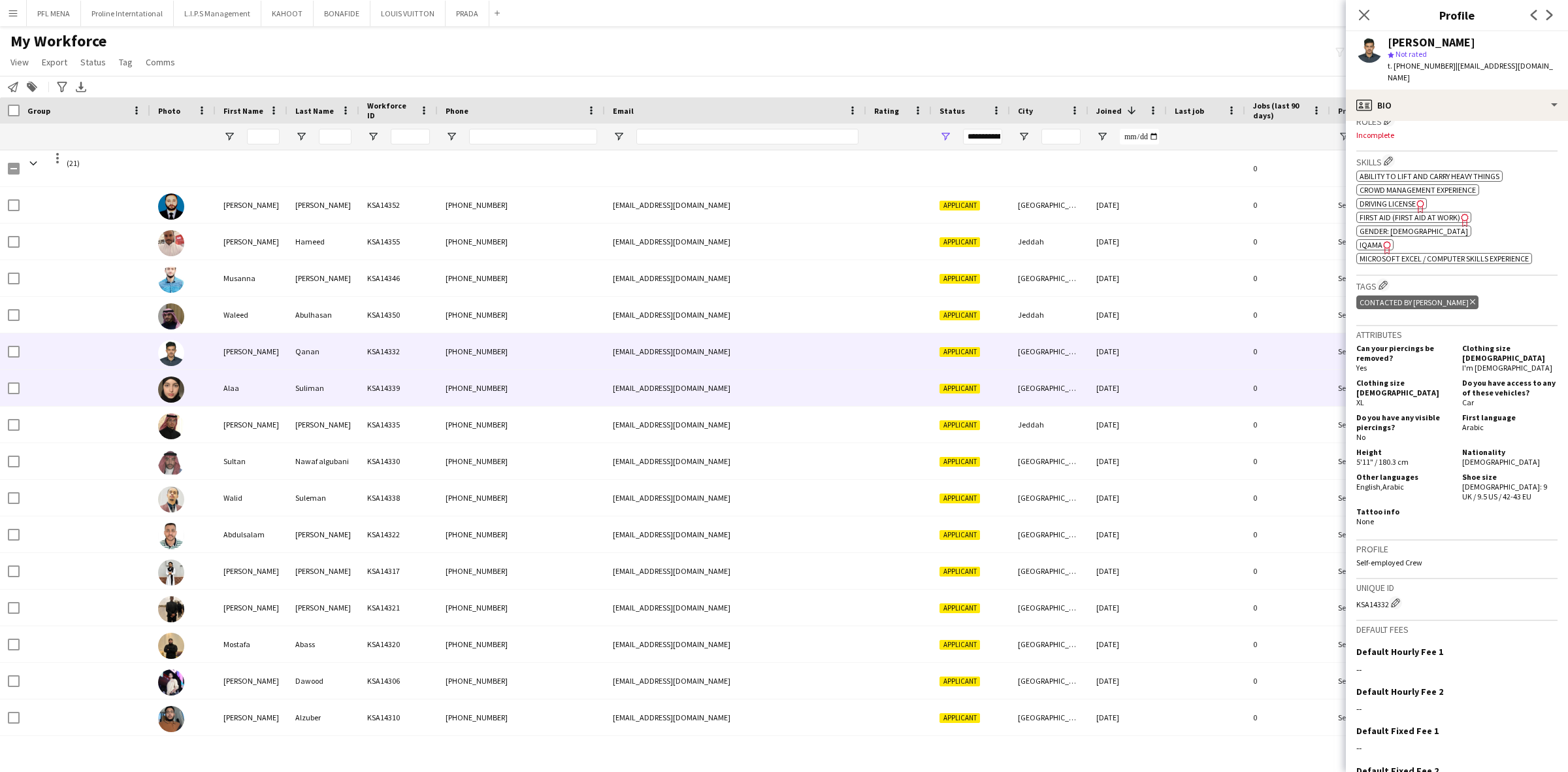
click at [322, 390] on div "Suliman" at bounding box center [323, 387] width 72 height 36
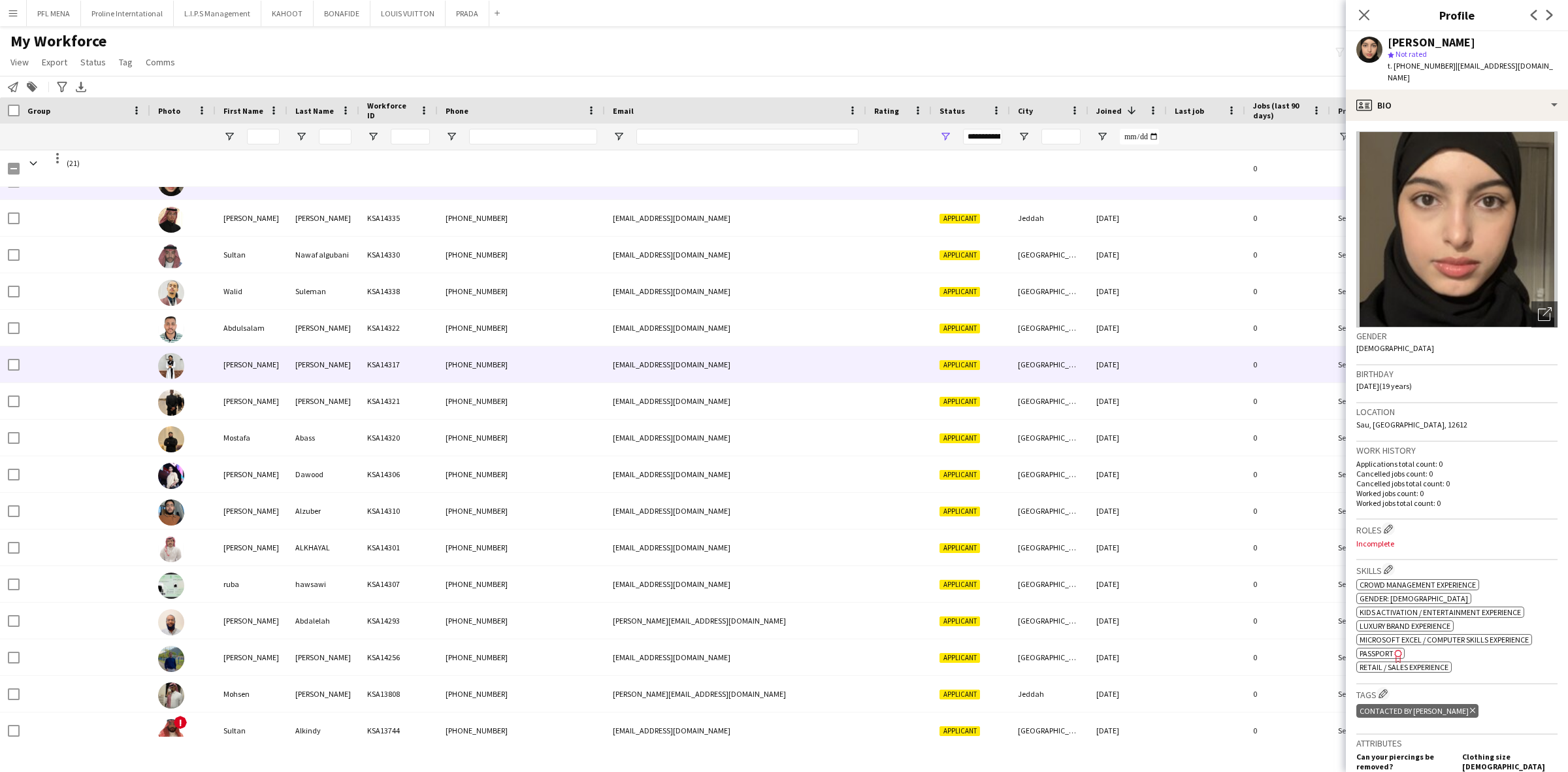
scroll to position [219, 0]
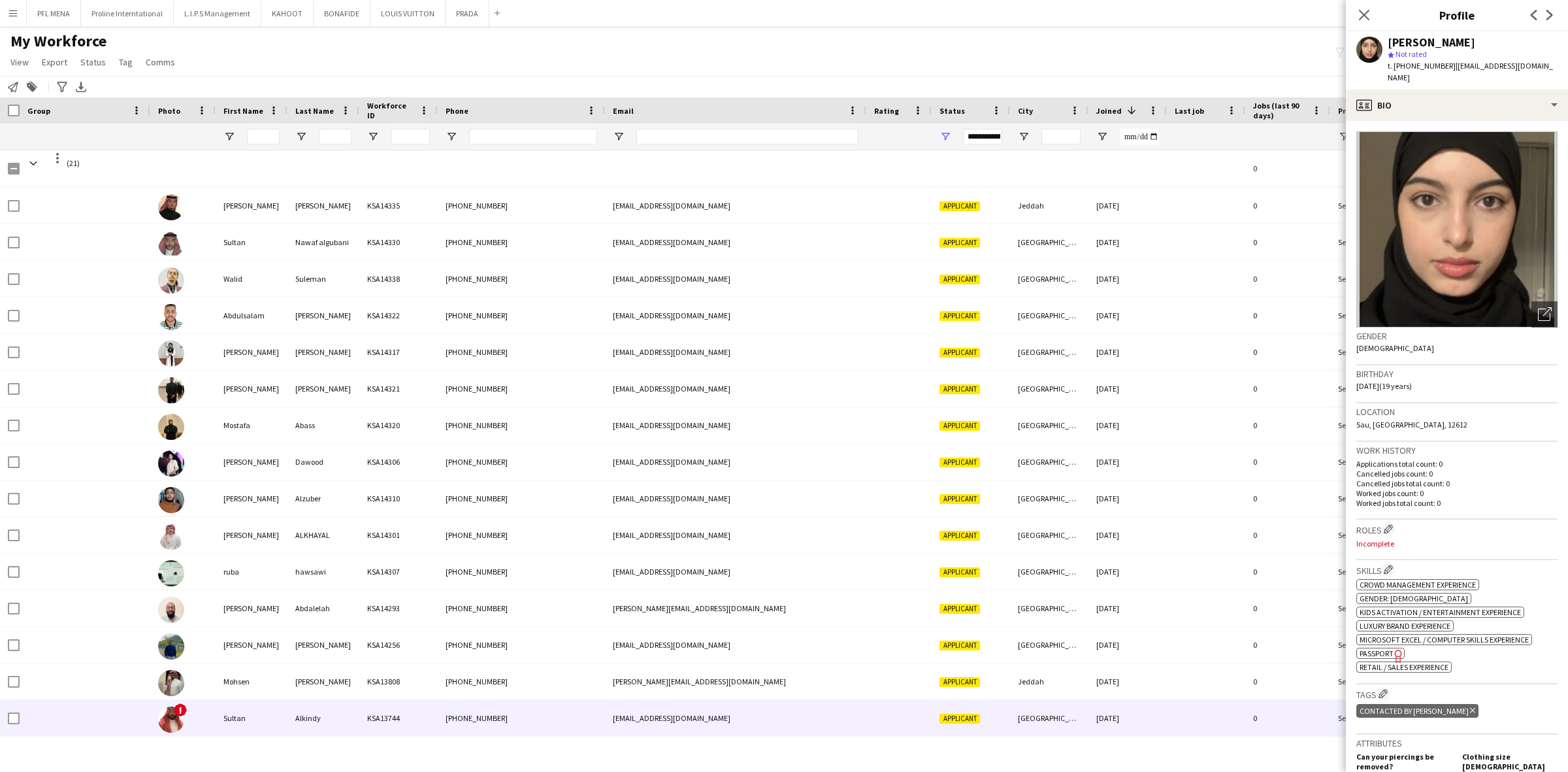
drag, startPoint x: 279, startPoint y: 714, endPoint x: 285, endPoint y: 711, distance: 6.7
click at [280, 714] on div "Sultan" at bounding box center [251, 717] width 72 height 36
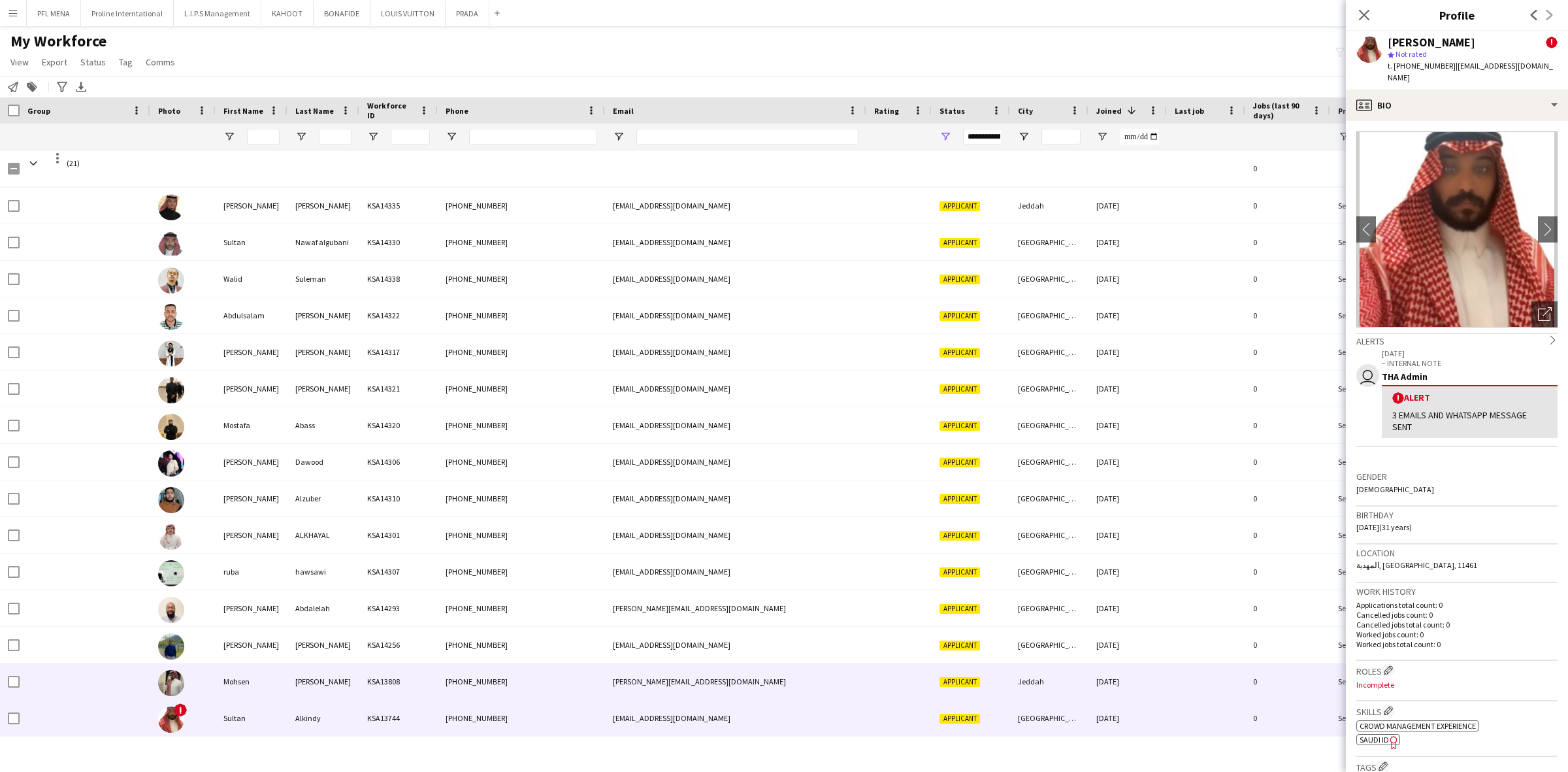
click at [284, 690] on div "Mohsen" at bounding box center [251, 681] width 72 height 36
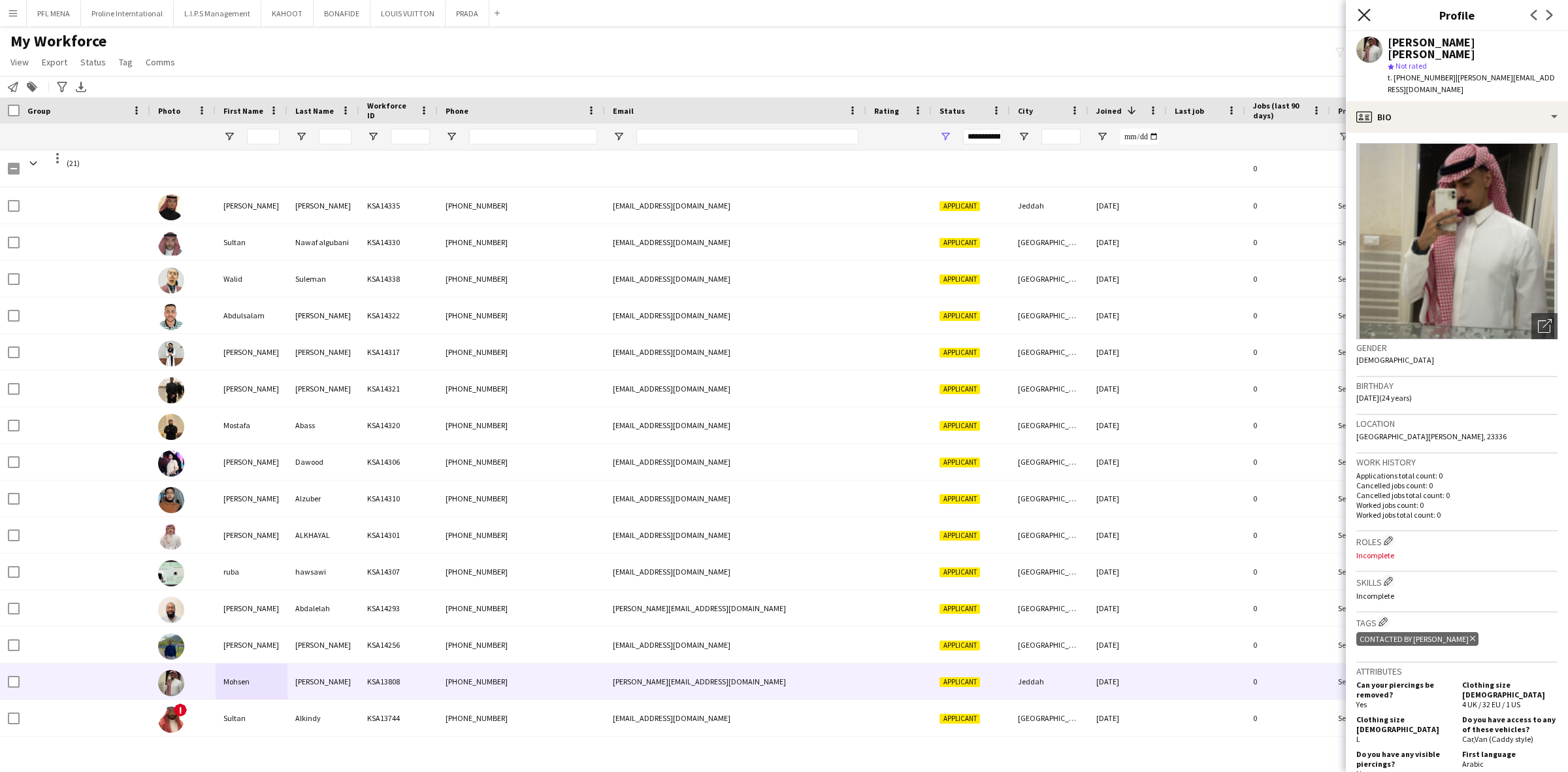
click at [1366, 18] on icon "Close pop-in" at bounding box center [1363, 15] width 12 height 12
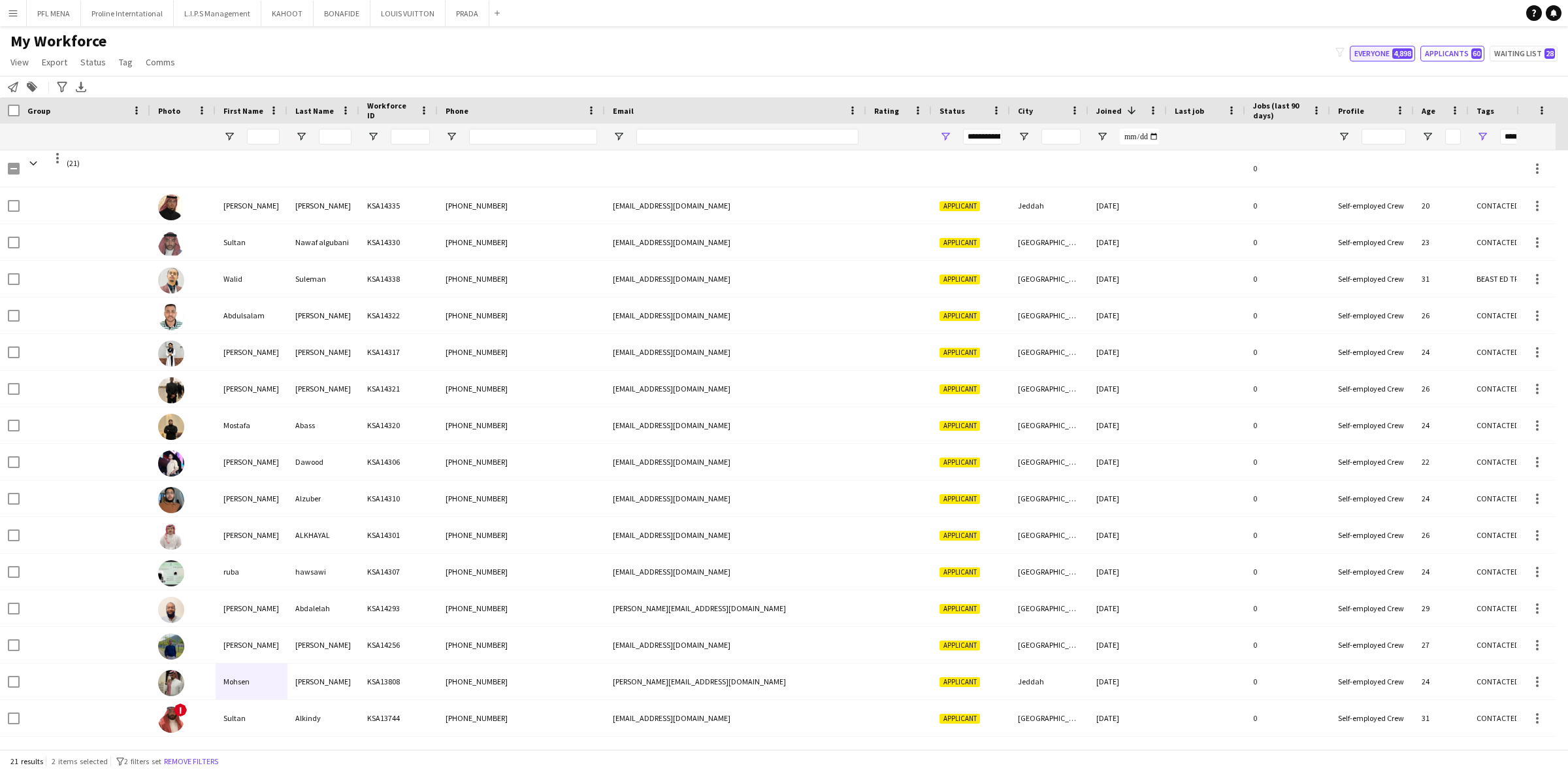
click at [1369, 53] on button "Everyone 4,898" at bounding box center [1382, 54] width 66 height 16
type input "**********"
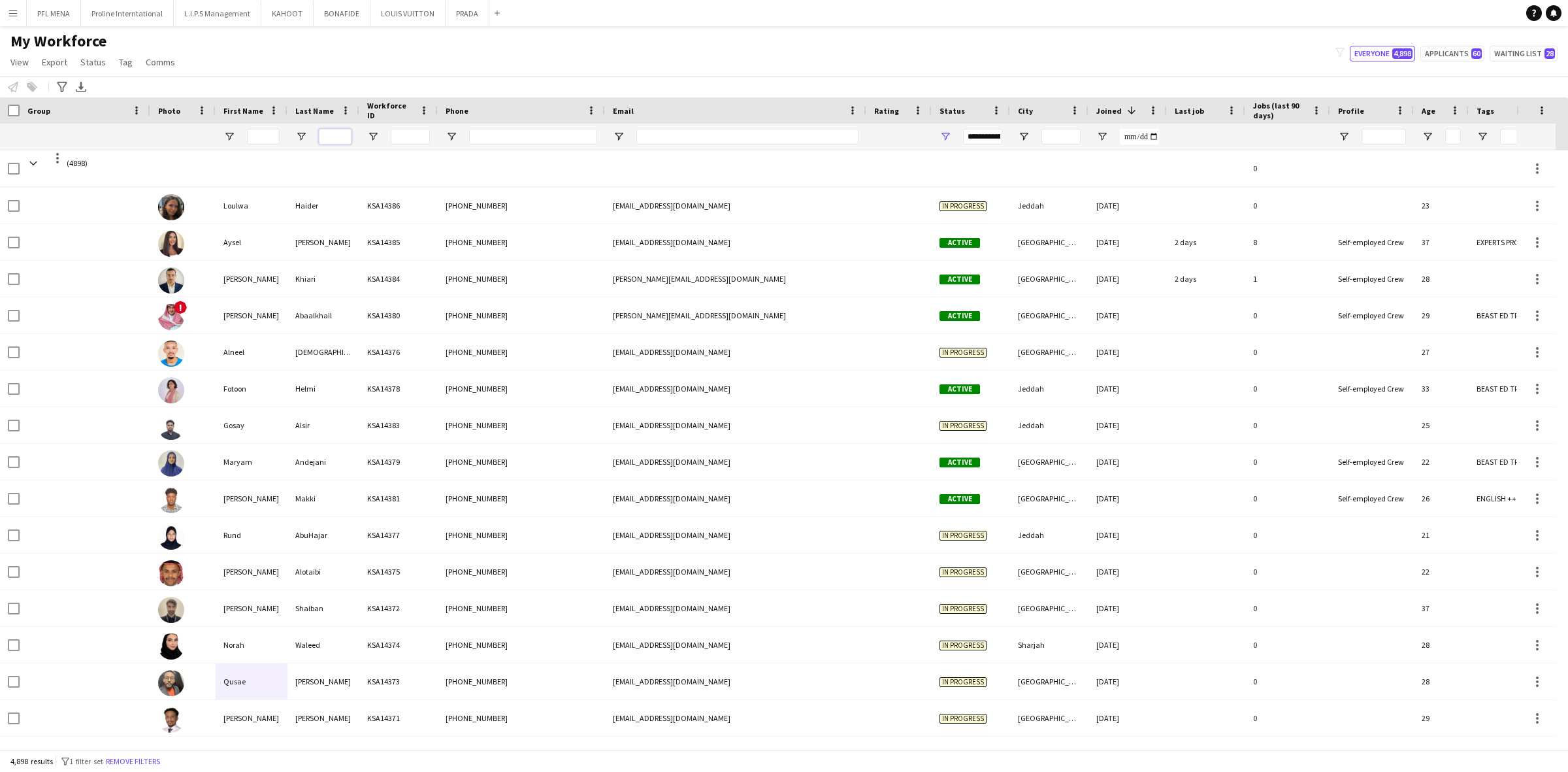
click at [330, 135] on input "Last Name Filter Input" at bounding box center [335, 137] width 33 height 16
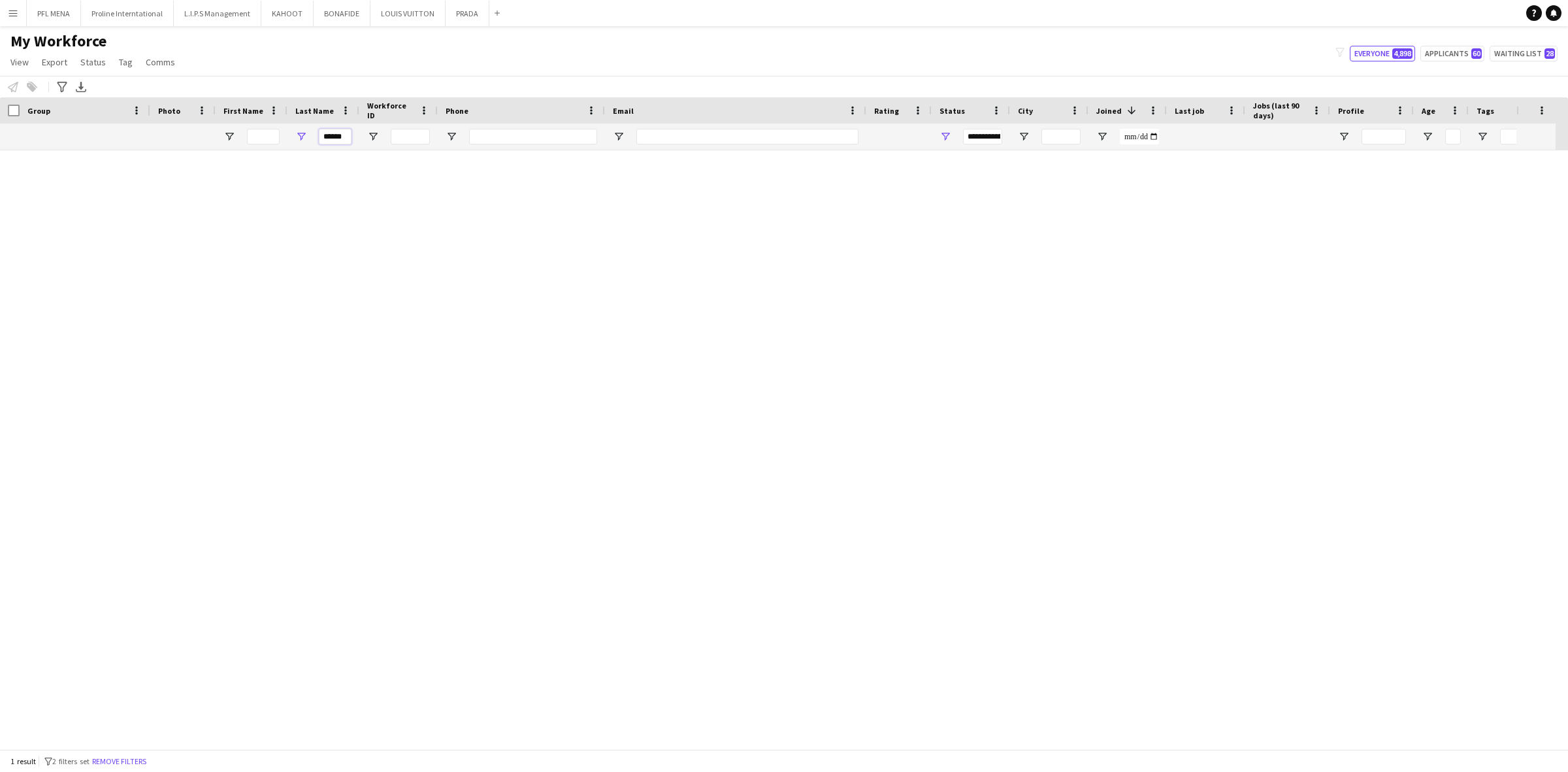
scroll to position [0, 0]
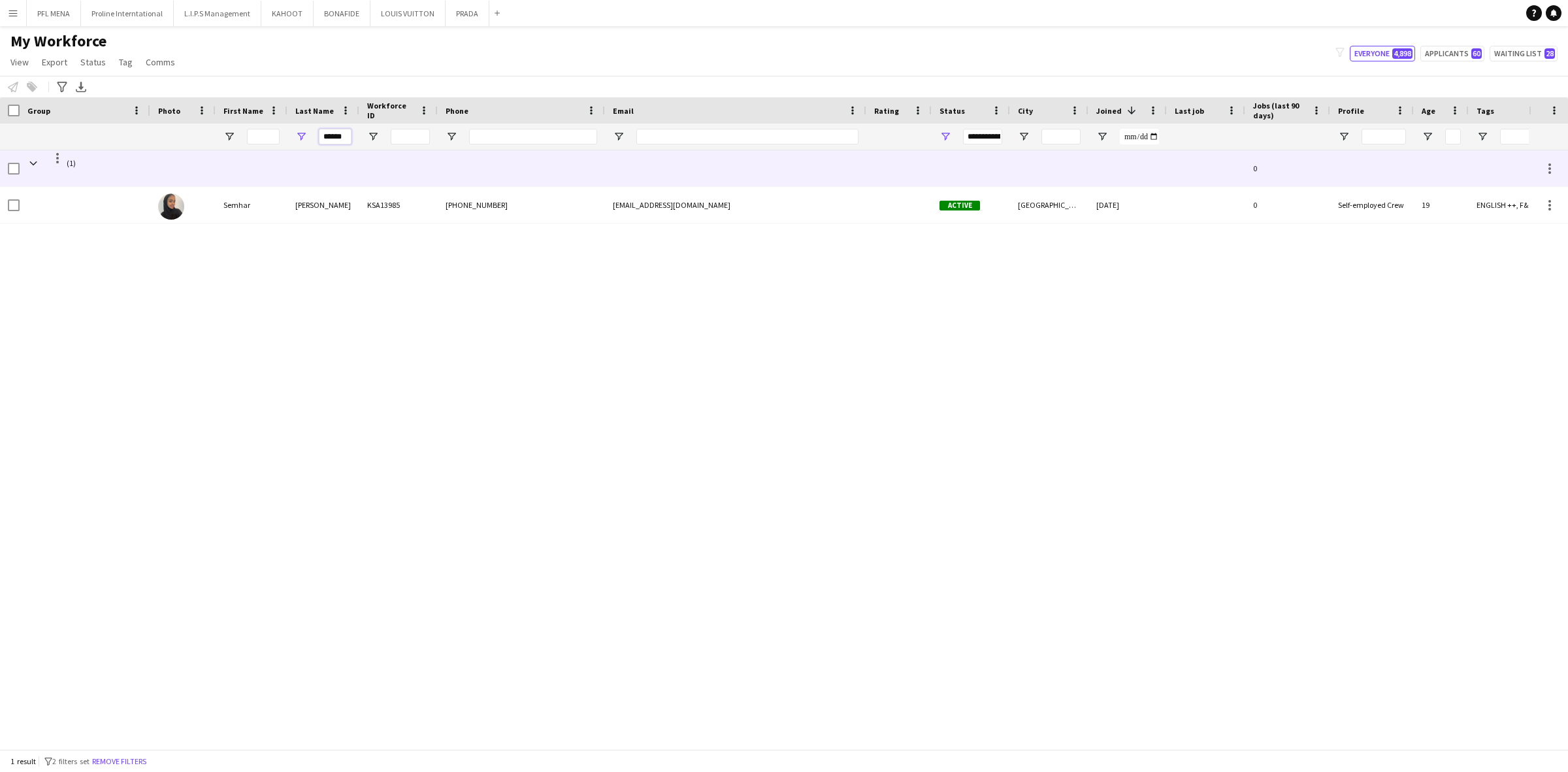
type input "******"
click at [327, 169] on div at bounding box center [323, 168] width 72 height 36
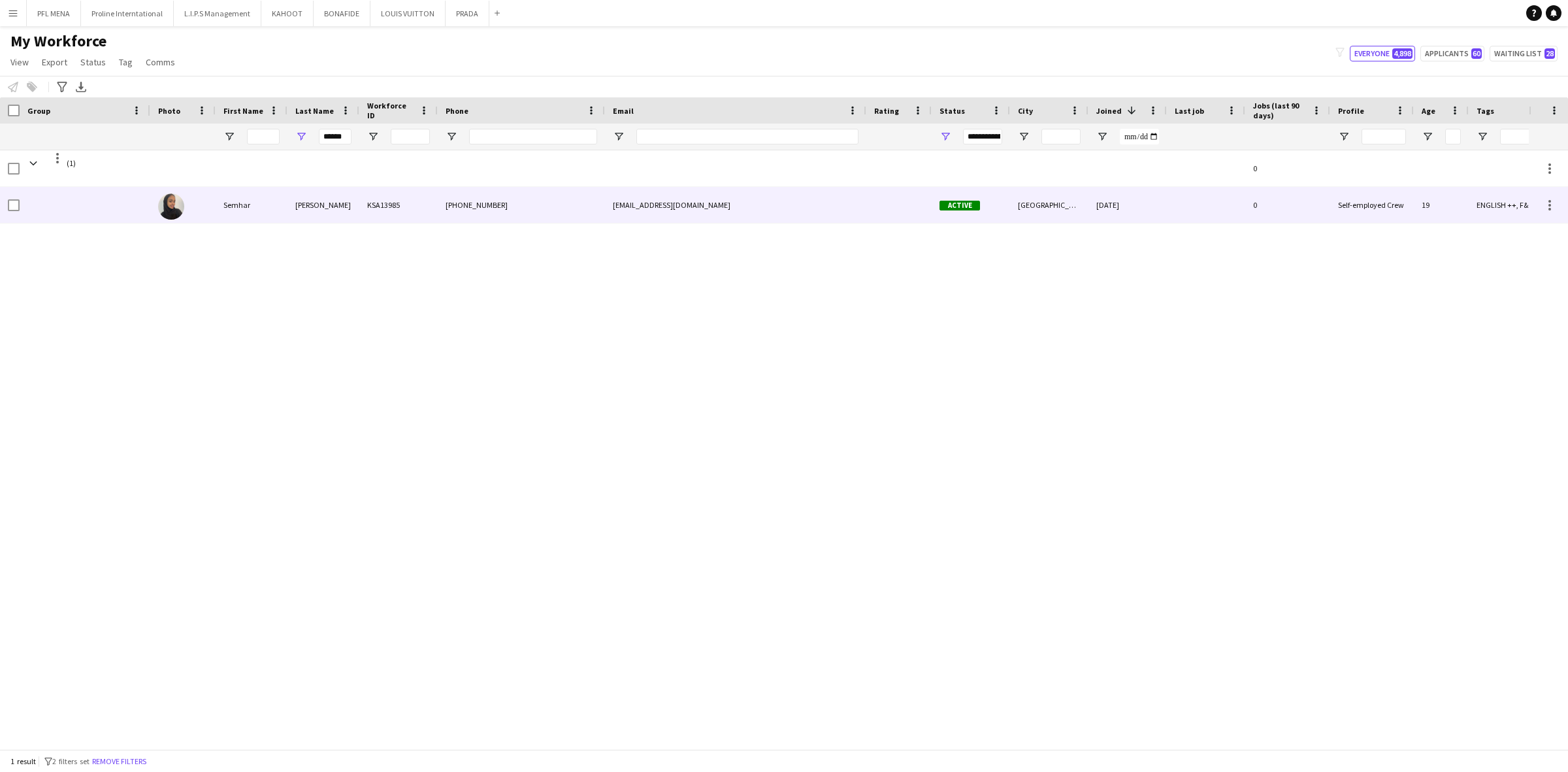
click at [348, 193] on div "Solomon" at bounding box center [323, 205] width 72 height 36
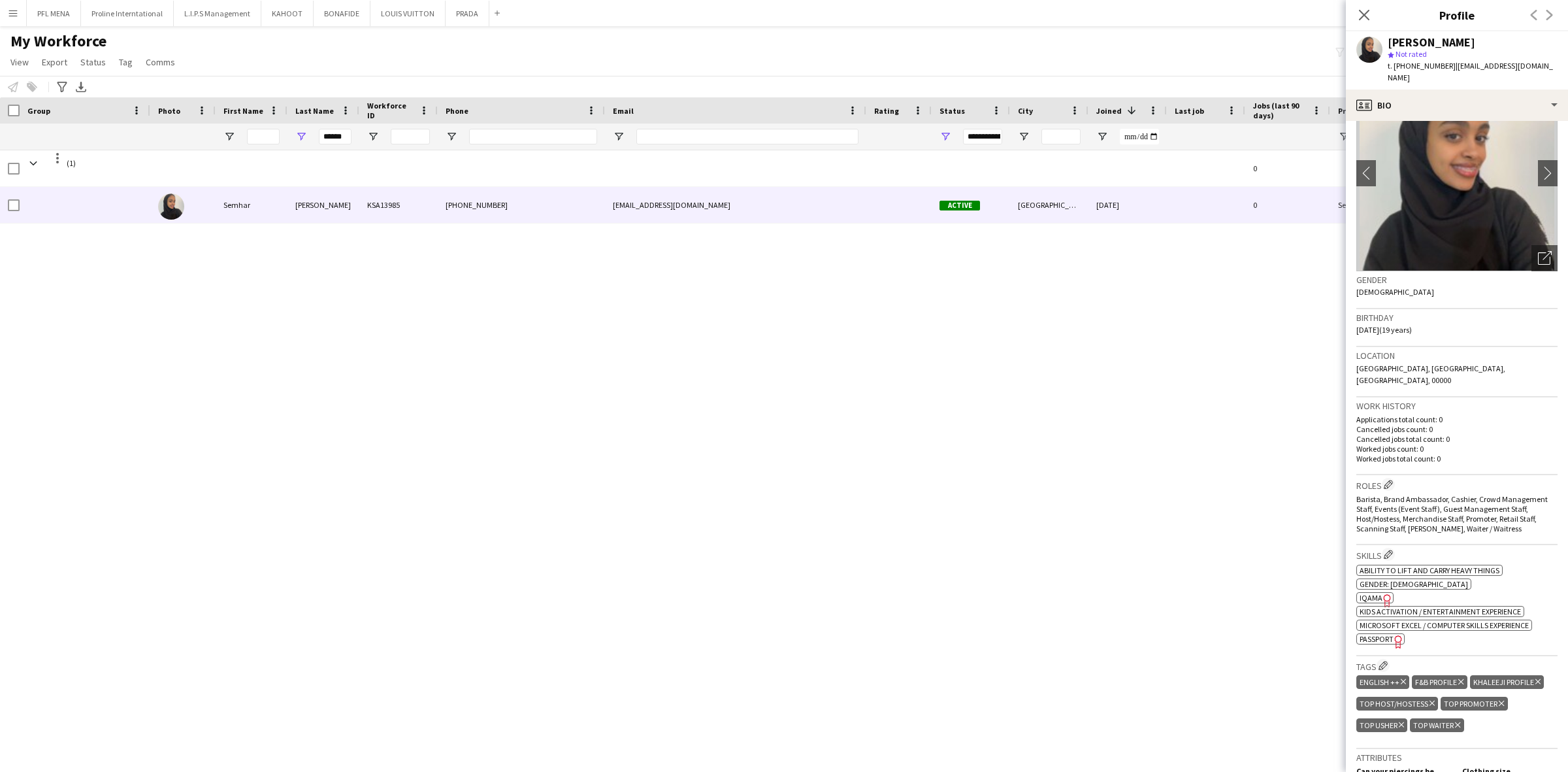
scroll to position [82, 0]
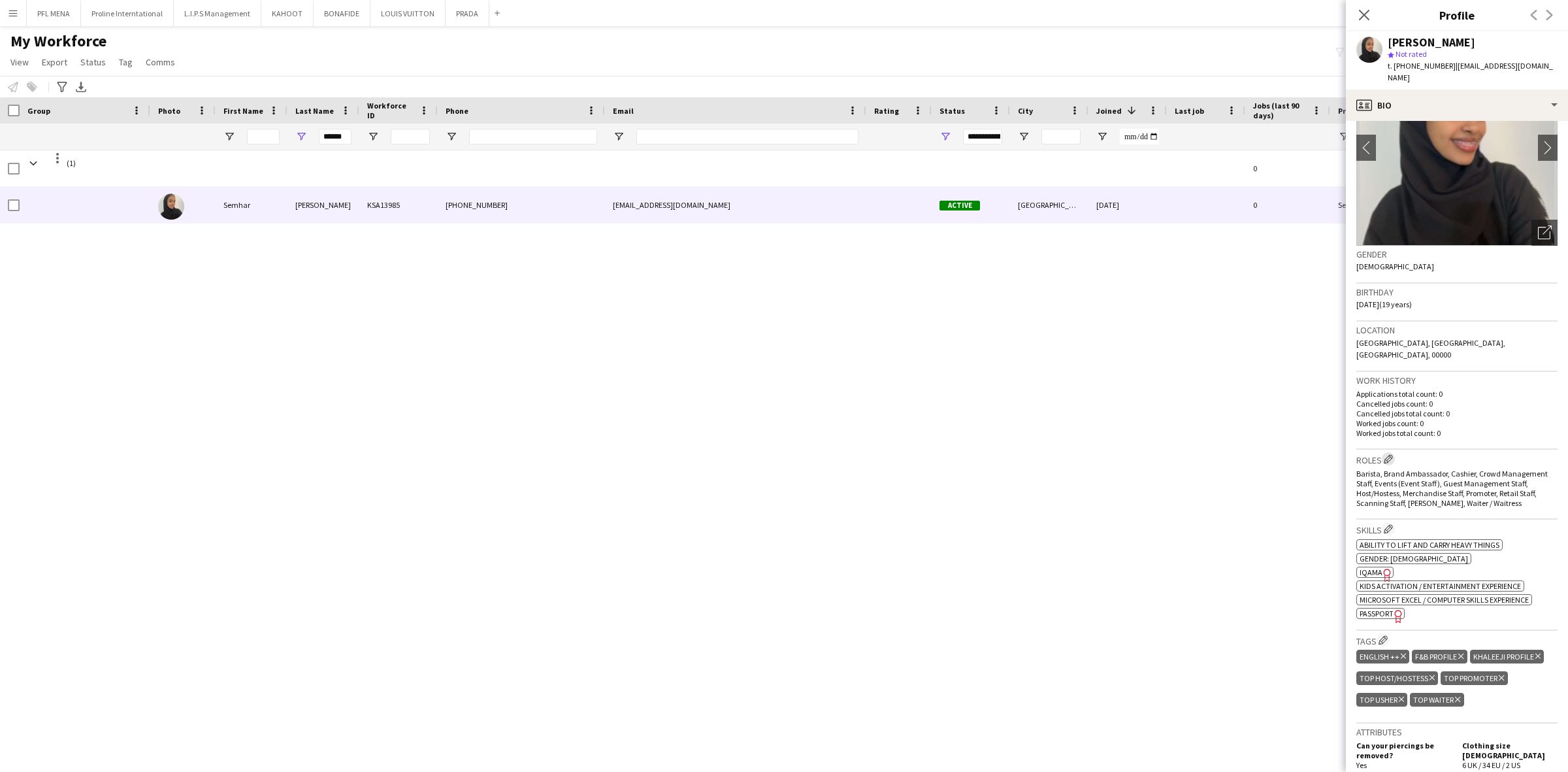
click at [1393, 454] on app-icon "Edit crew company roles" at bounding box center [1388, 459] width 9 height 9
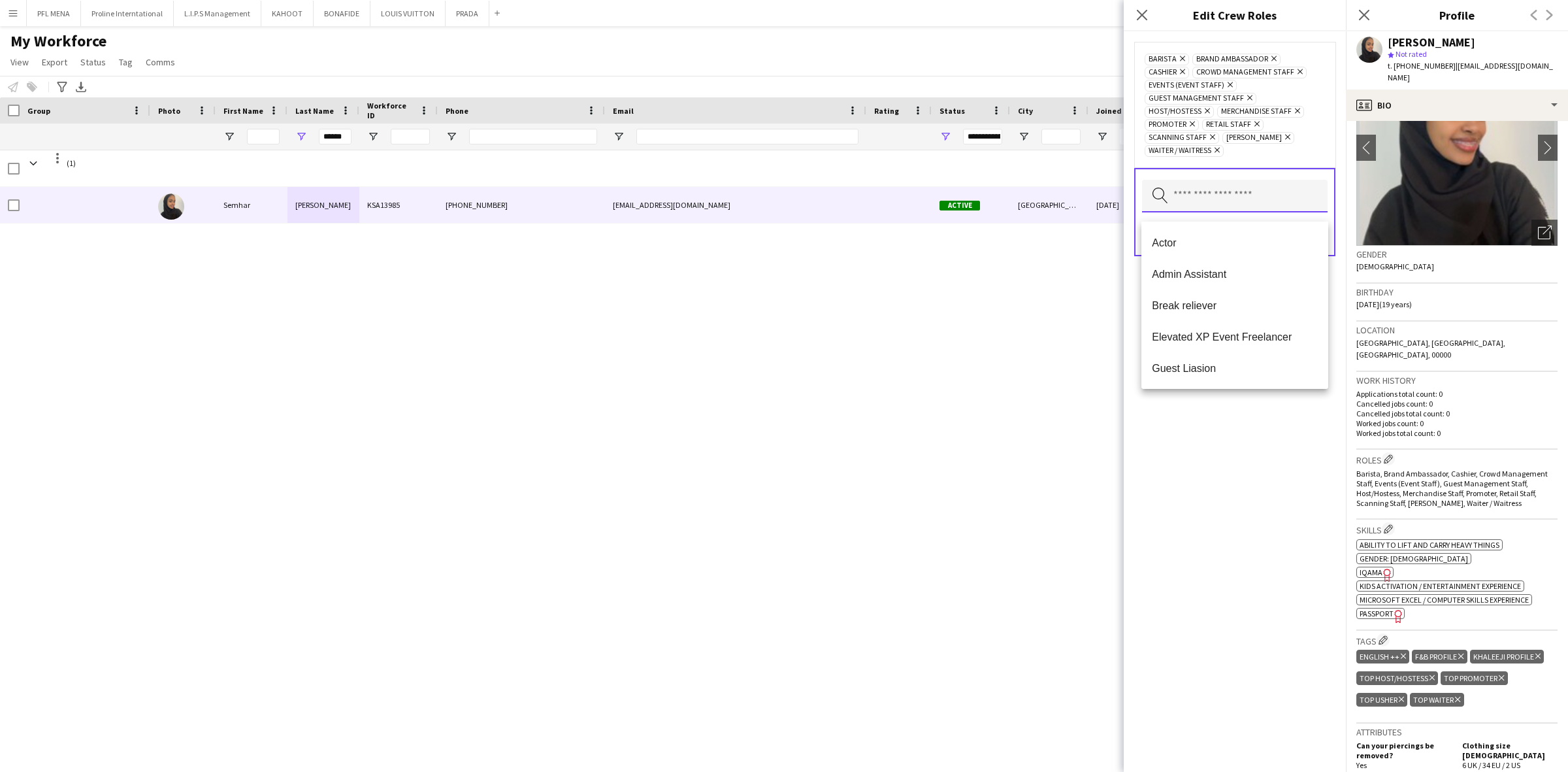
click at [1262, 200] on input "text" at bounding box center [1235, 196] width 186 height 33
type input "*"
click at [1236, 540] on div "Barista Remove Brand Ambassador Remove Cashier Remove Crowd Management Staff Re…" at bounding box center [1234, 401] width 222 height 741
click at [1144, 18] on icon at bounding box center [1141, 15] width 12 height 12
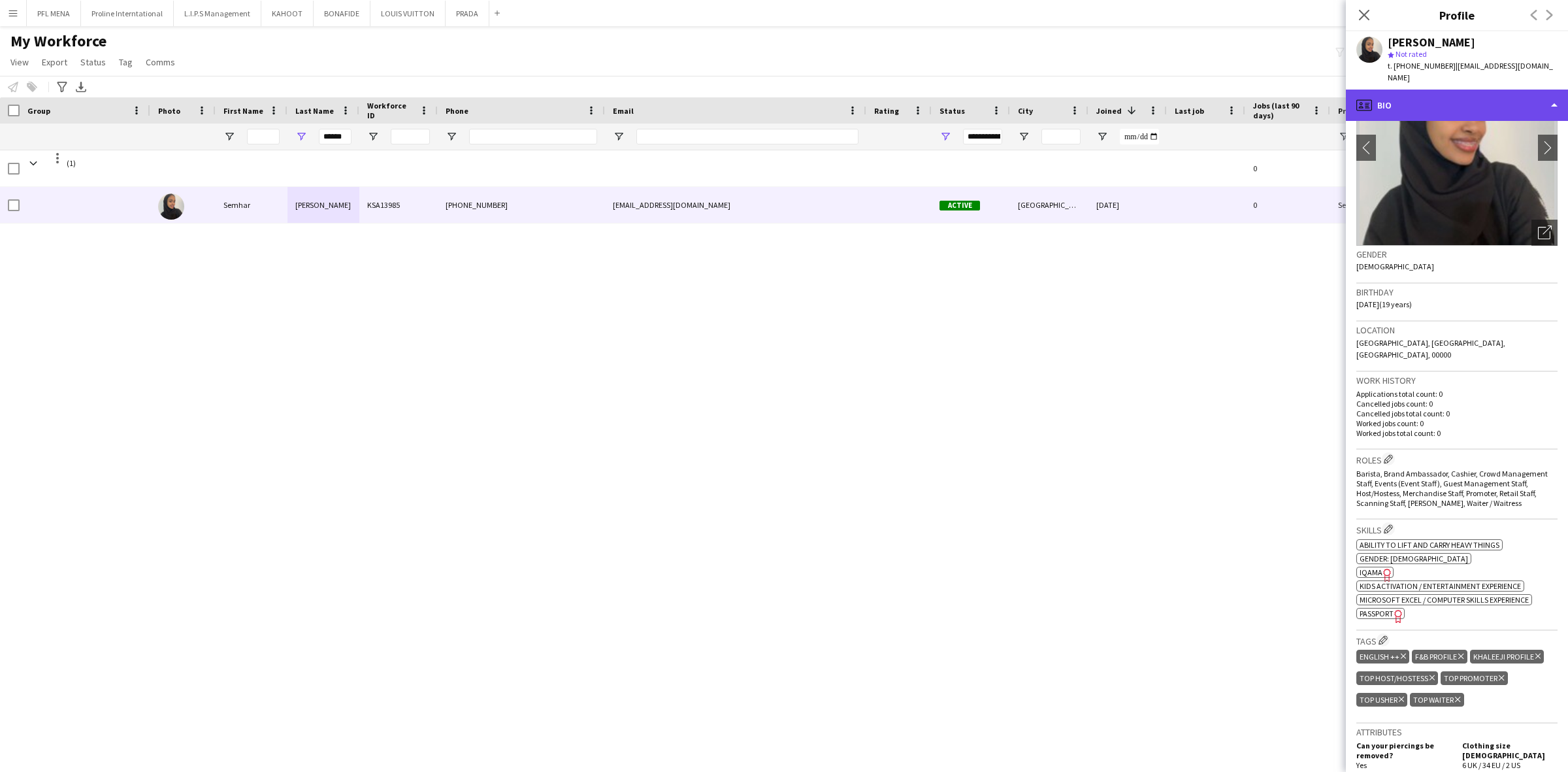
click at [1397, 90] on div "profile Bio" at bounding box center [1457, 105] width 222 height 31
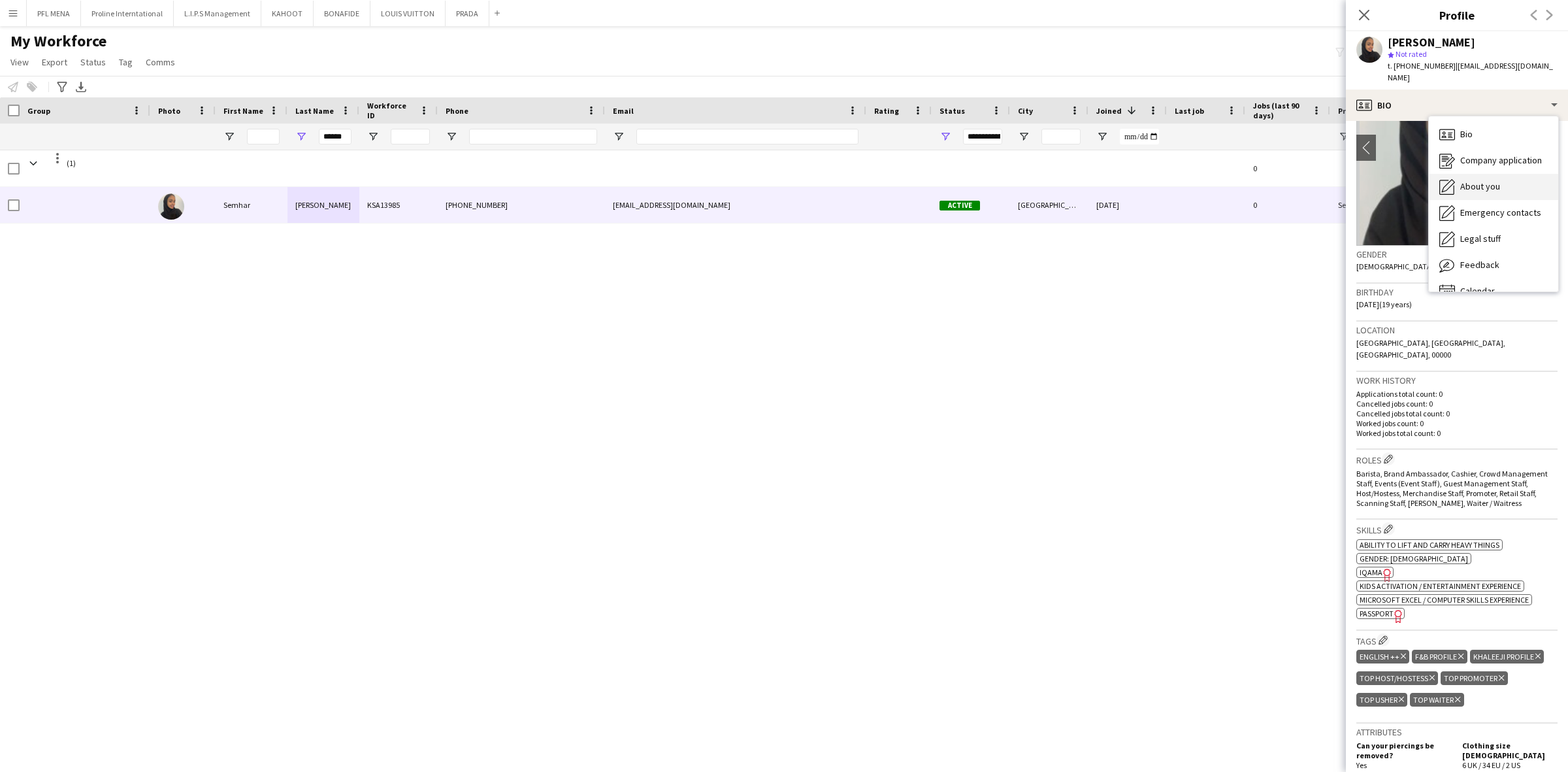
click at [1488, 181] on span "About you" at bounding box center [1480, 186] width 40 height 12
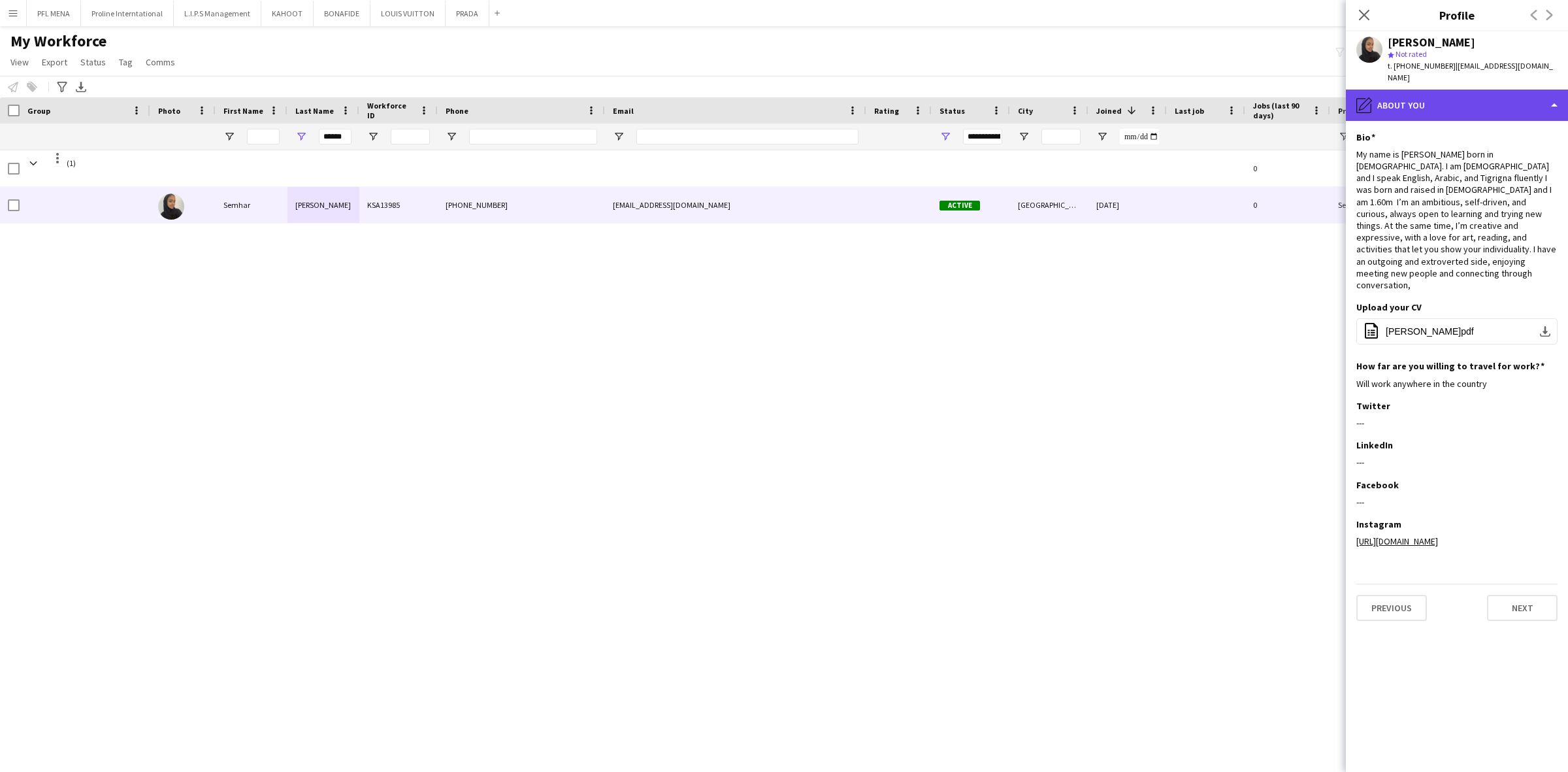
click at [1458, 90] on div "pencil4 About you" at bounding box center [1457, 105] width 222 height 31
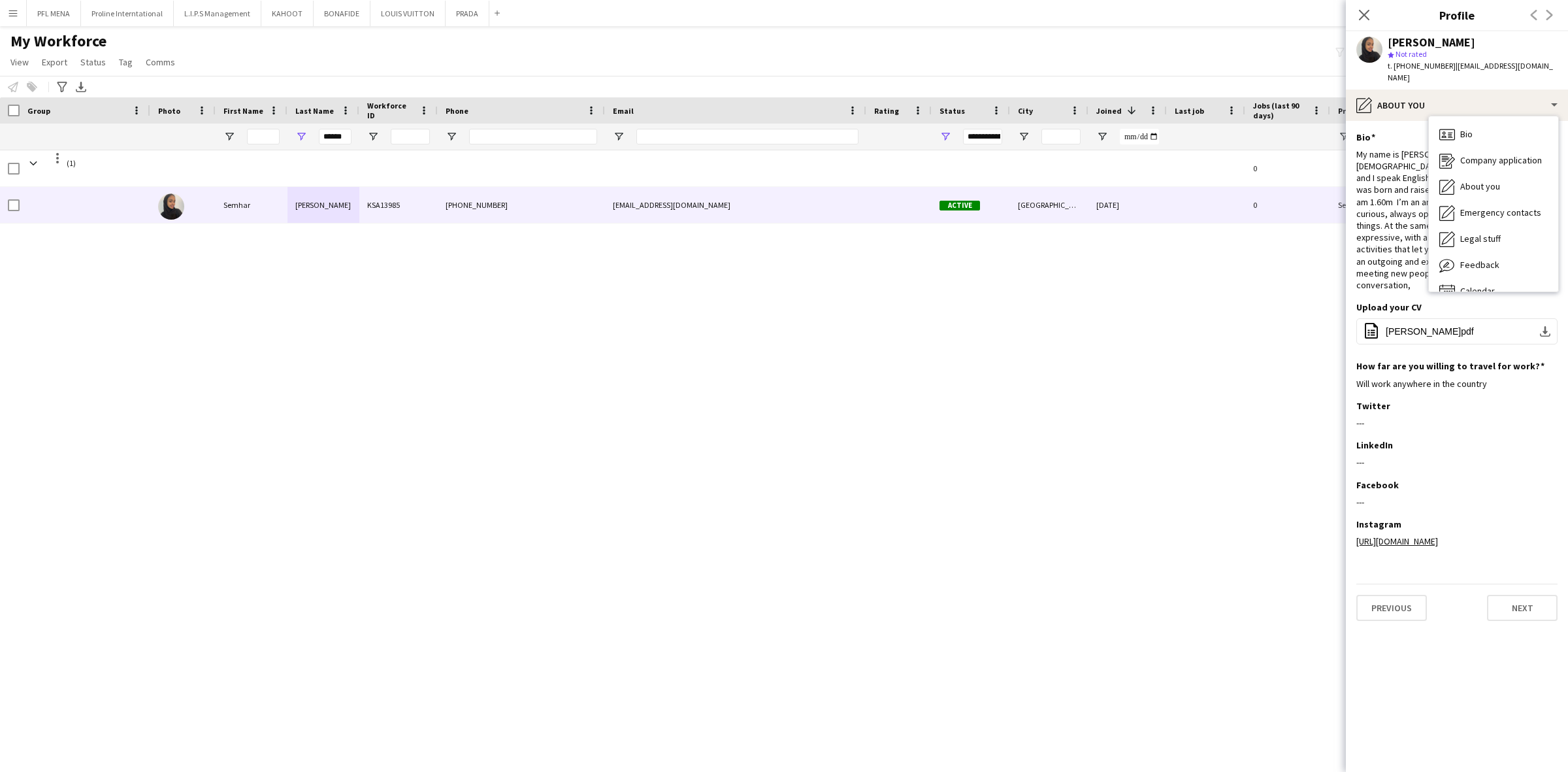
click at [1488, 117] on div "Bio Bio Company application Company application About you About you Emergency c…" at bounding box center [1494, 204] width 130 height 175
click at [1484, 128] on div "Bio Bio" at bounding box center [1494, 135] width 130 height 26
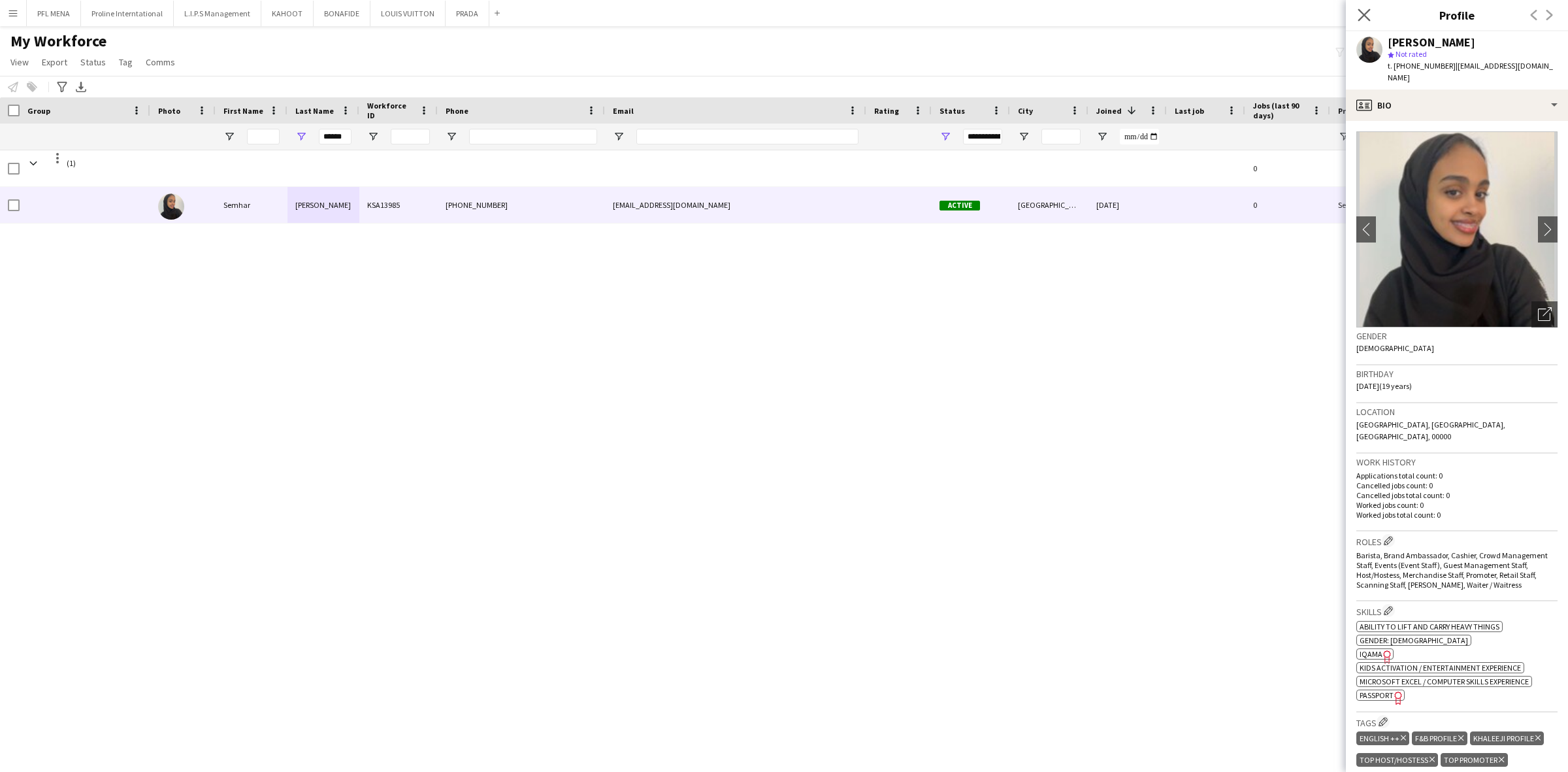
click at [1370, 15] on app-icon "Close pop-in" at bounding box center [1364, 15] width 19 height 19
